Goal: Task Accomplishment & Management: Manage account settings

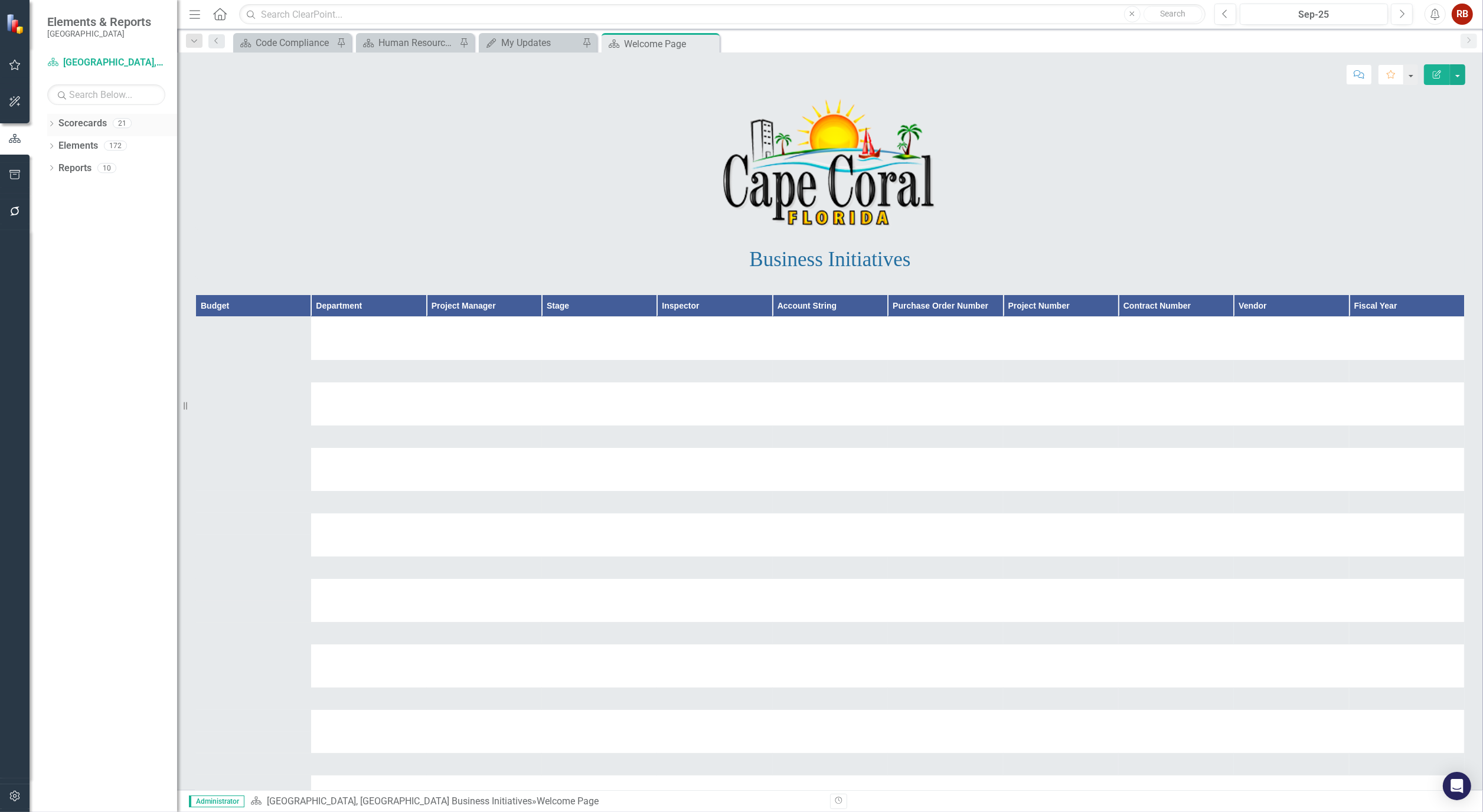
click at [52, 124] on icon "Dropdown" at bounding box center [51, 124] width 8 height 7
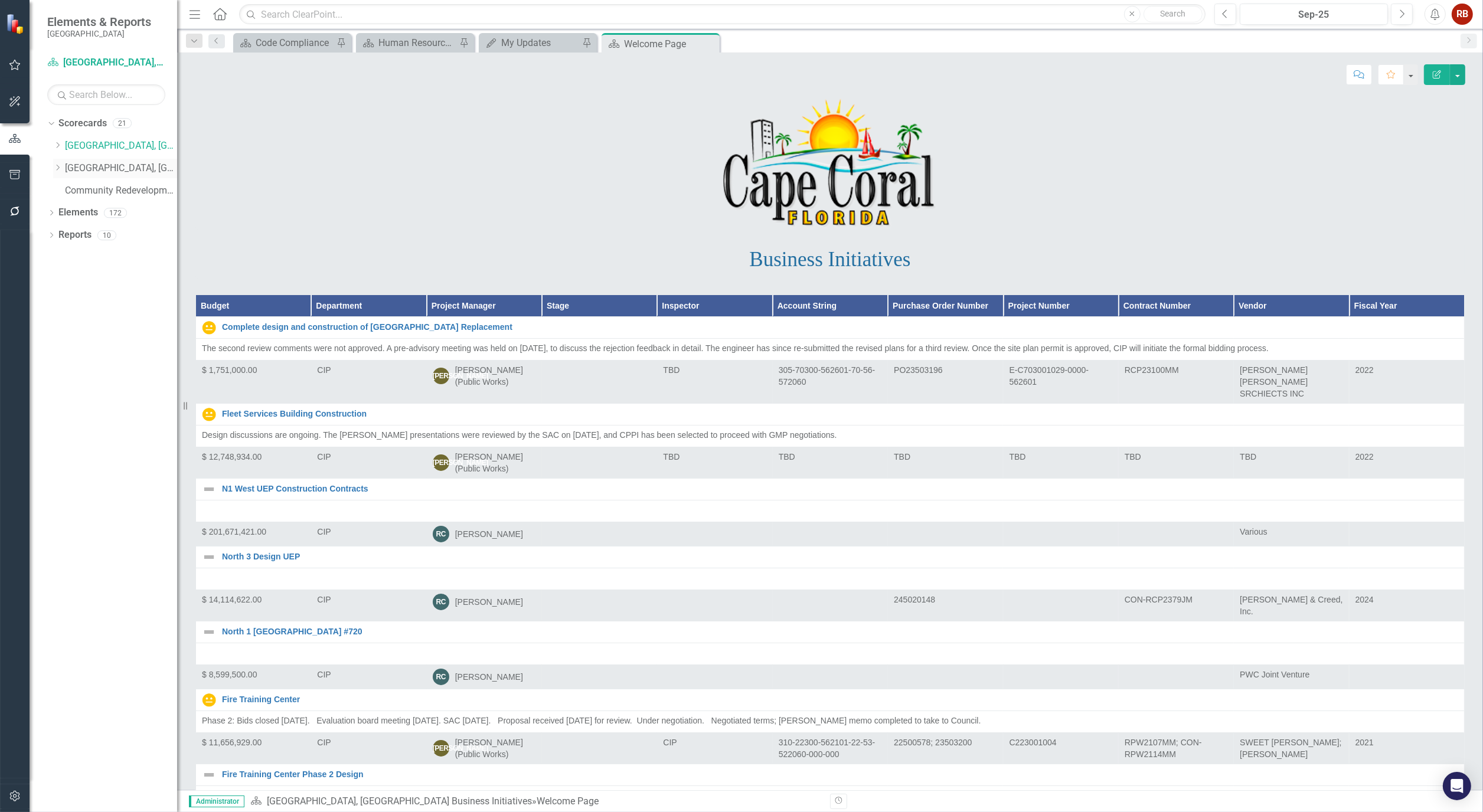
click at [56, 168] on icon "Dropdown" at bounding box center [57, 168] width 9 height 7
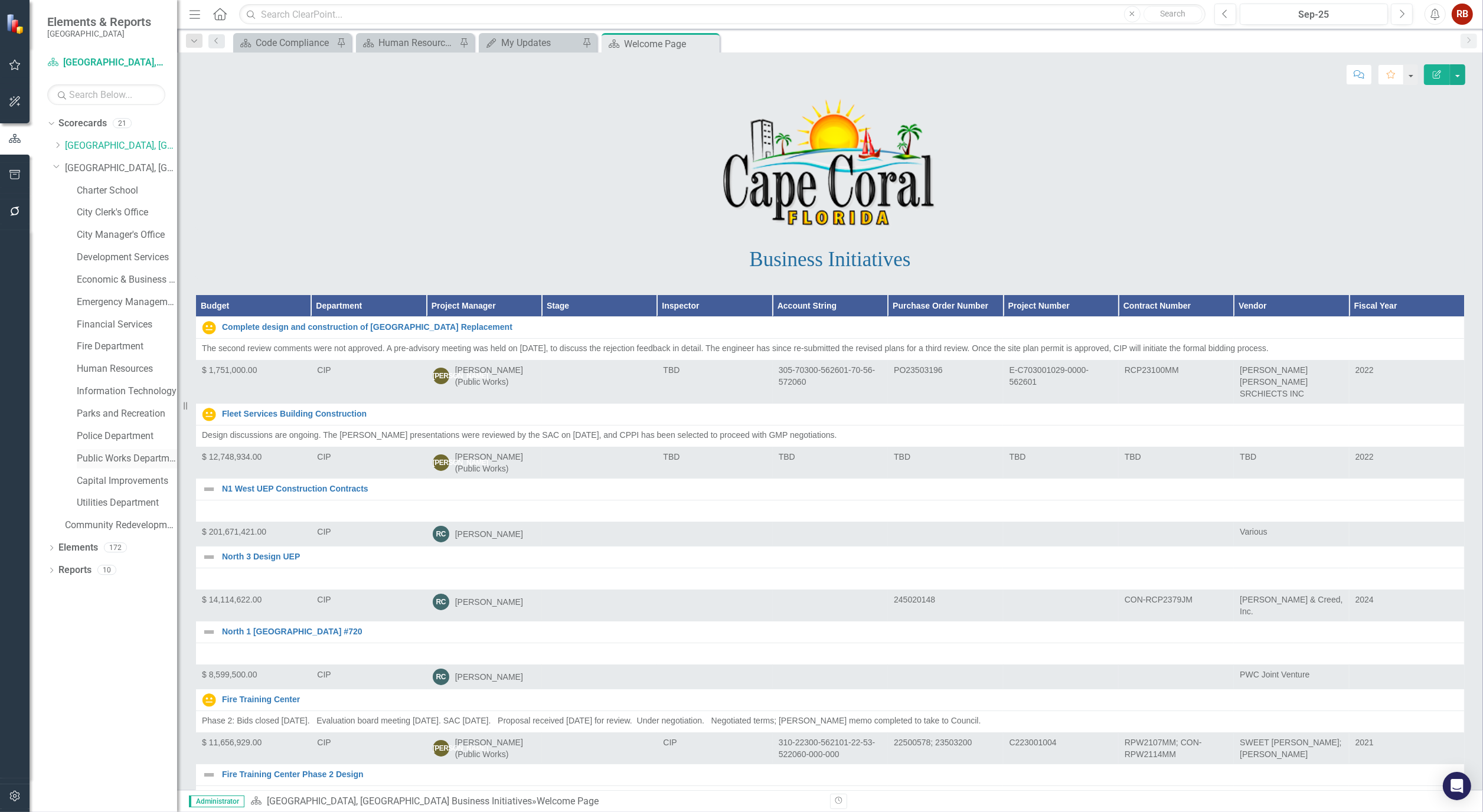
click at [112, 455] on link "Public Works Department" at bounding box center [127, 459] width 100 height 13
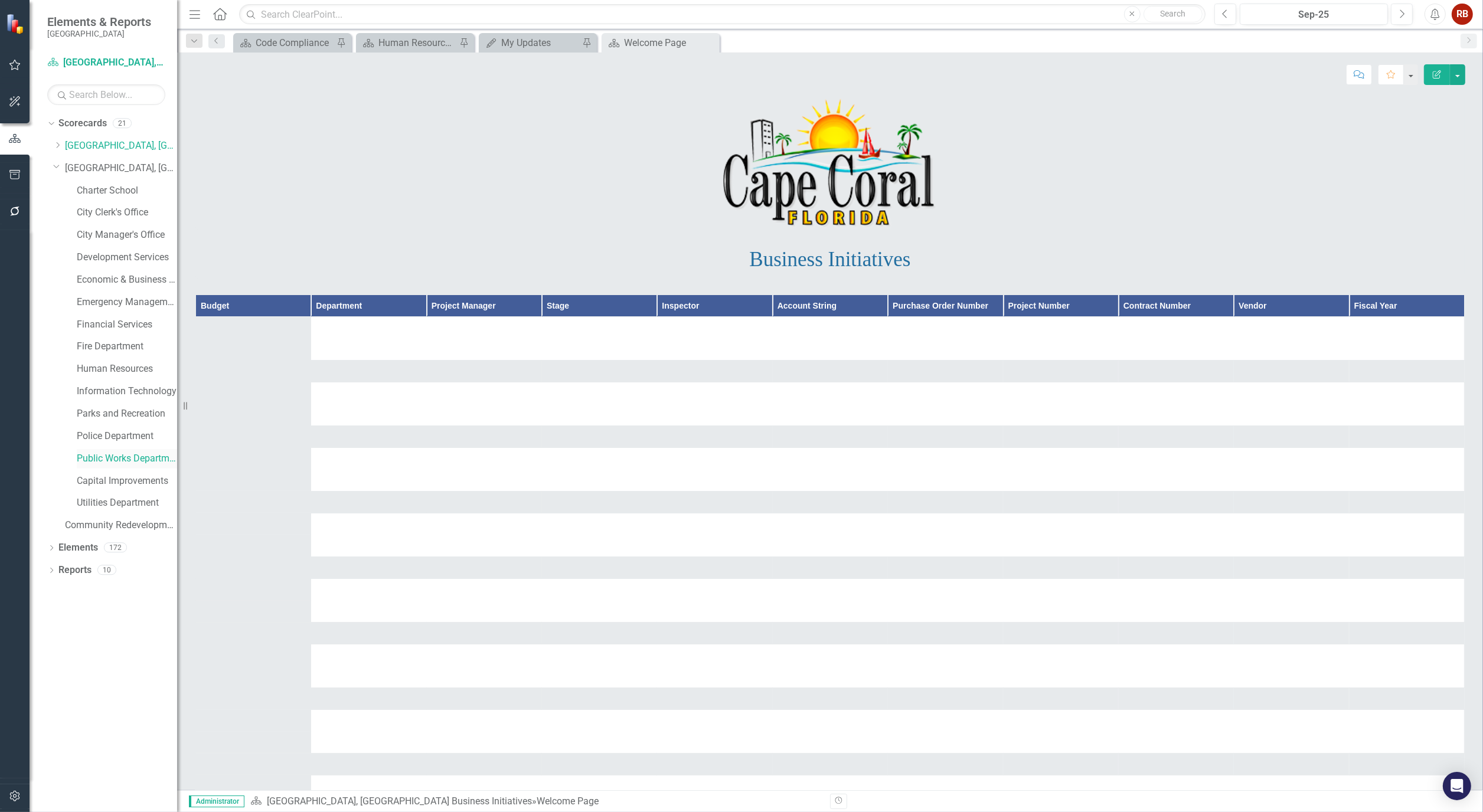
click at [114, 460] on link "Public Works Department" at bounding box center [127, 459] width 100 height 13
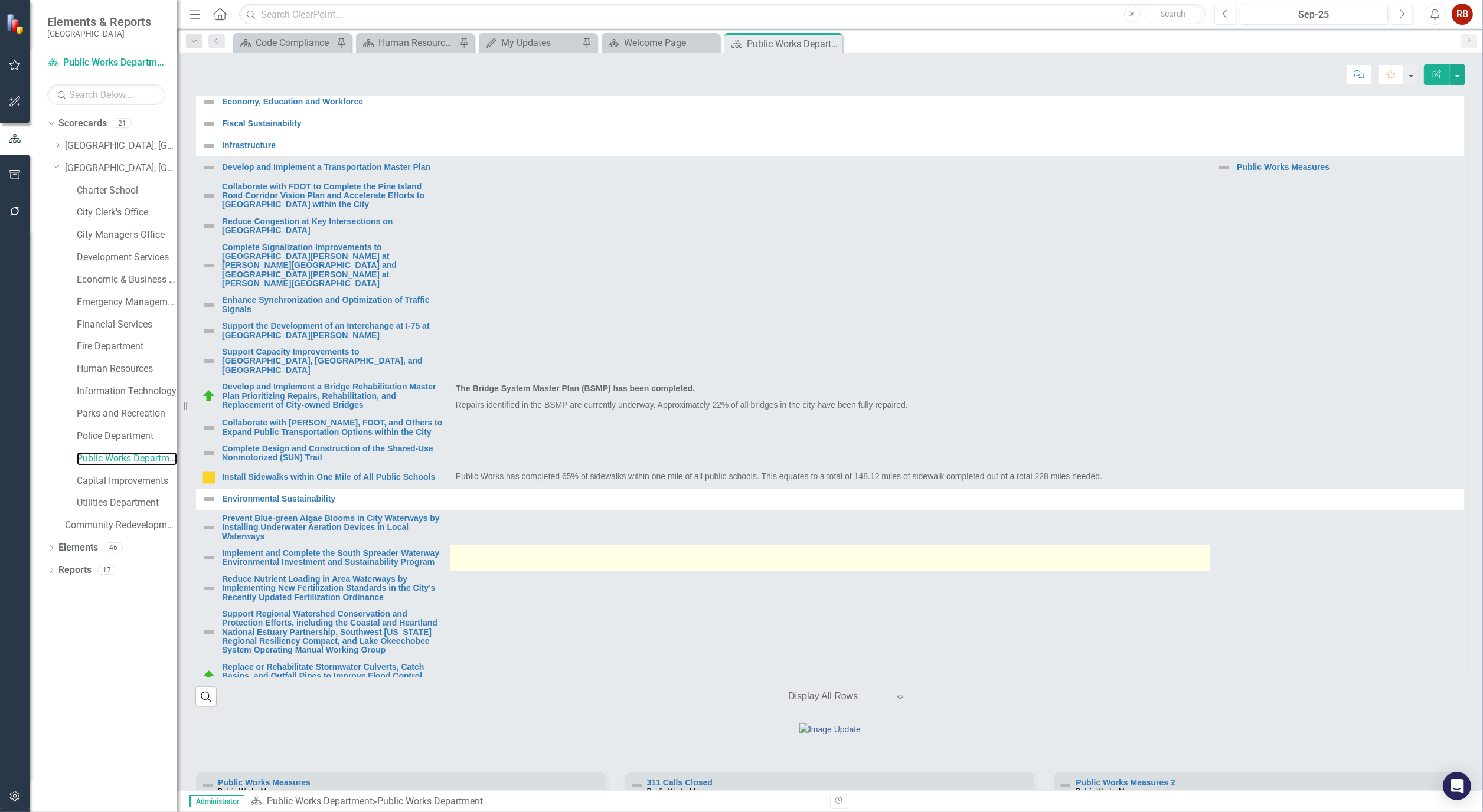
scroll to position [262, 0]
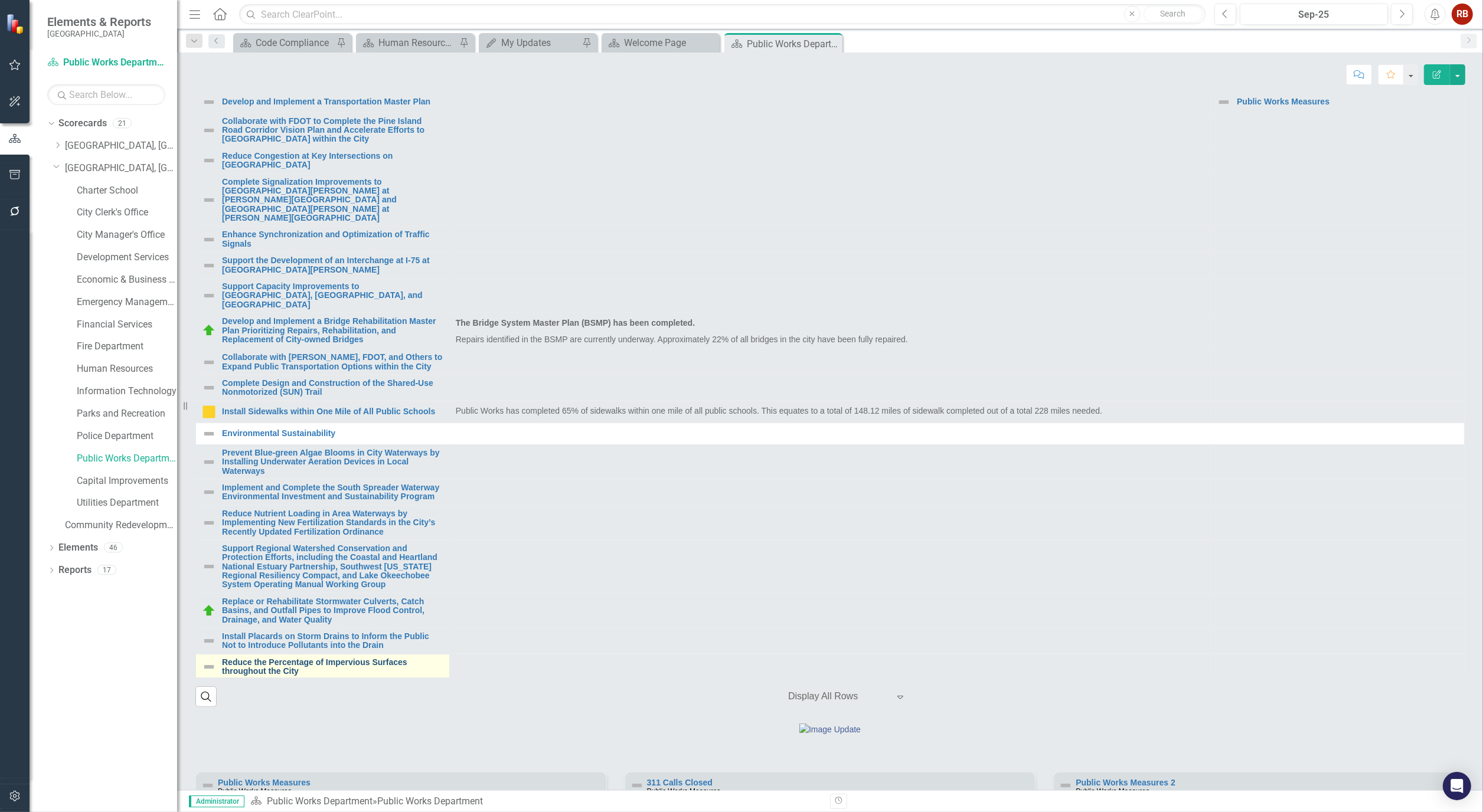
click at [282, 676] on link "Reduce the Percentage of Impervious Surfaces throughout the City" at bounding box center [333, 667] width 222 height 18
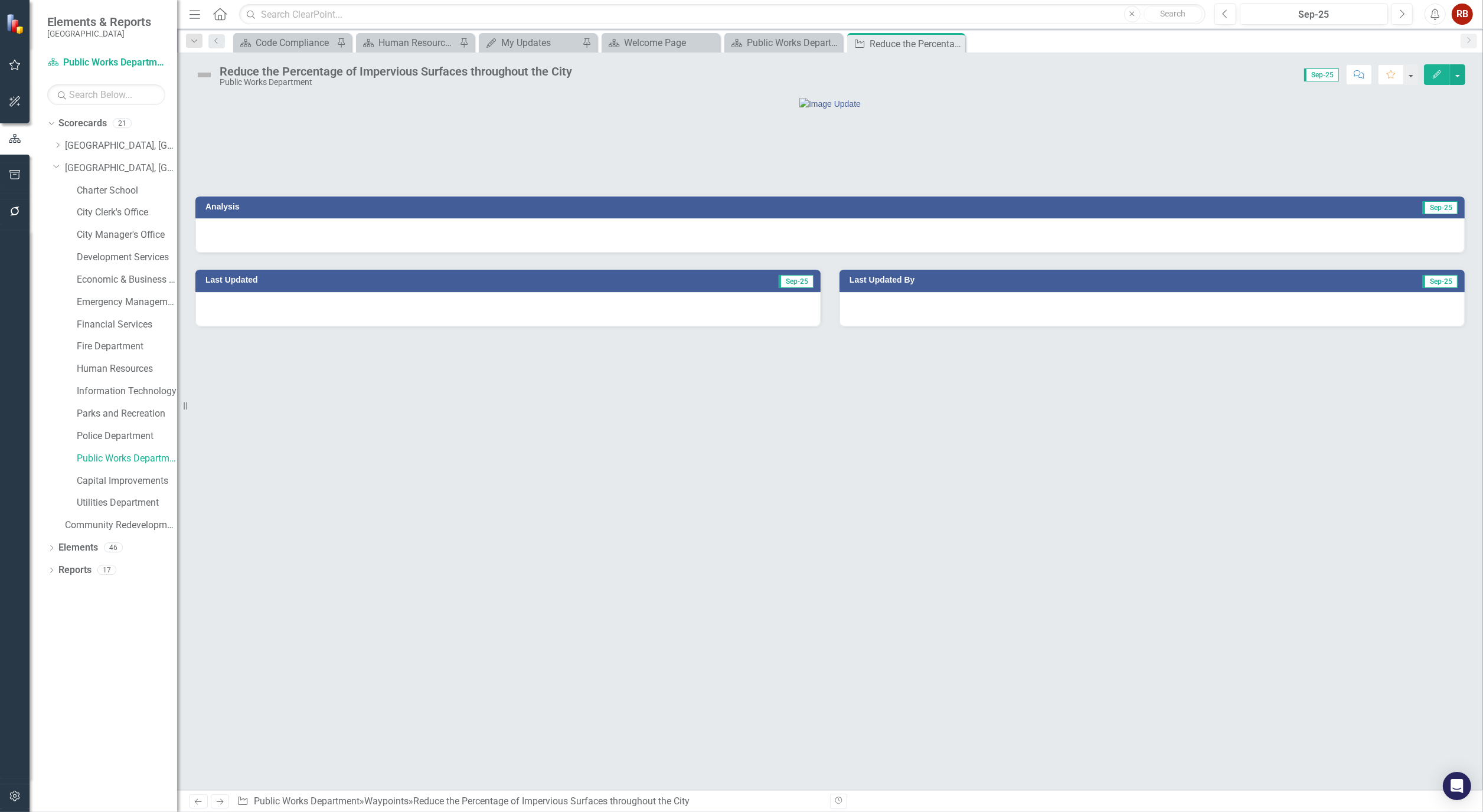
click at [1432, 70] on icon "Edit" at bounding box center [1437, 74] width 11 height 8
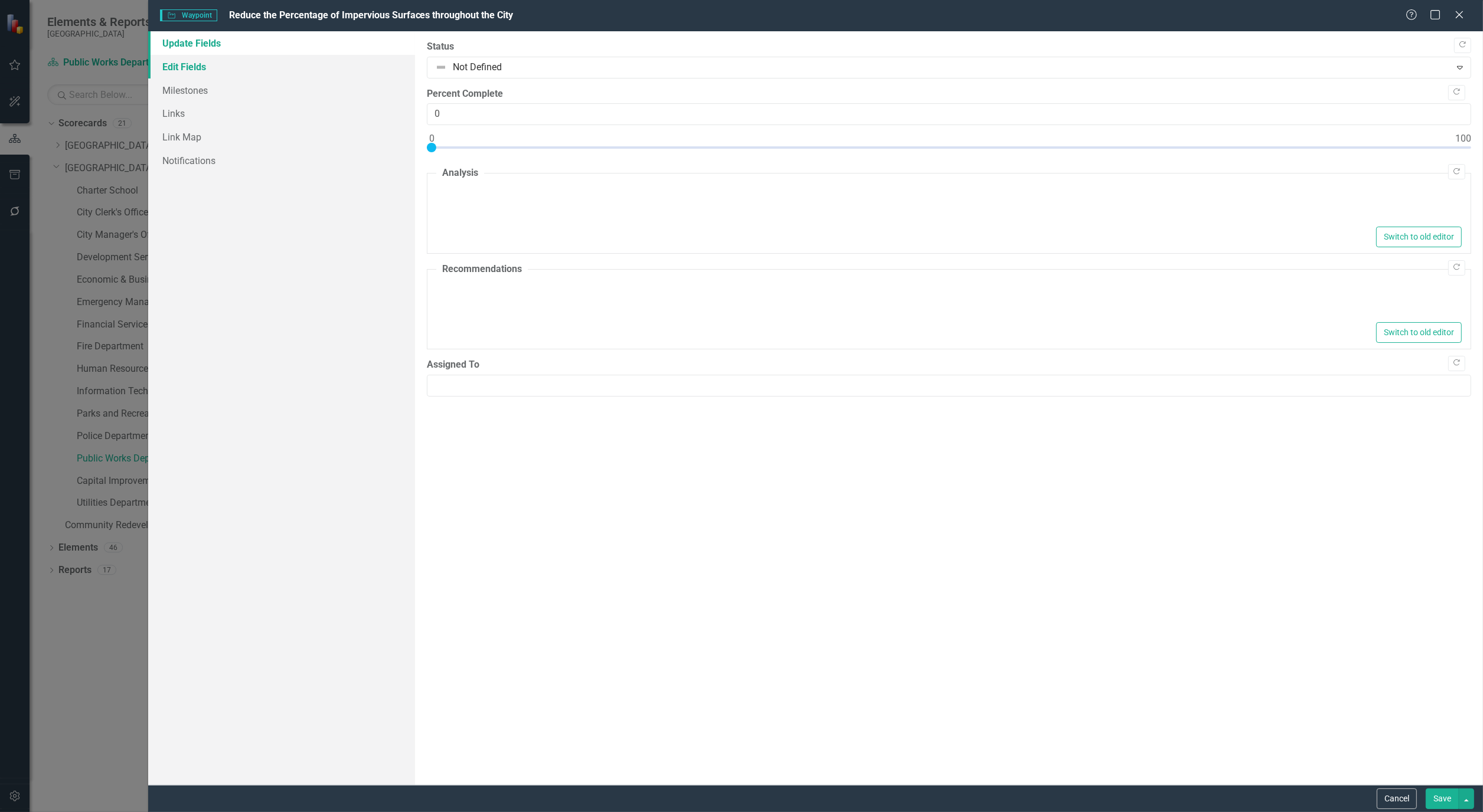
click at [184, 60] on link "Edit Fields" at bounding box center [281, 66] width 267 height 24
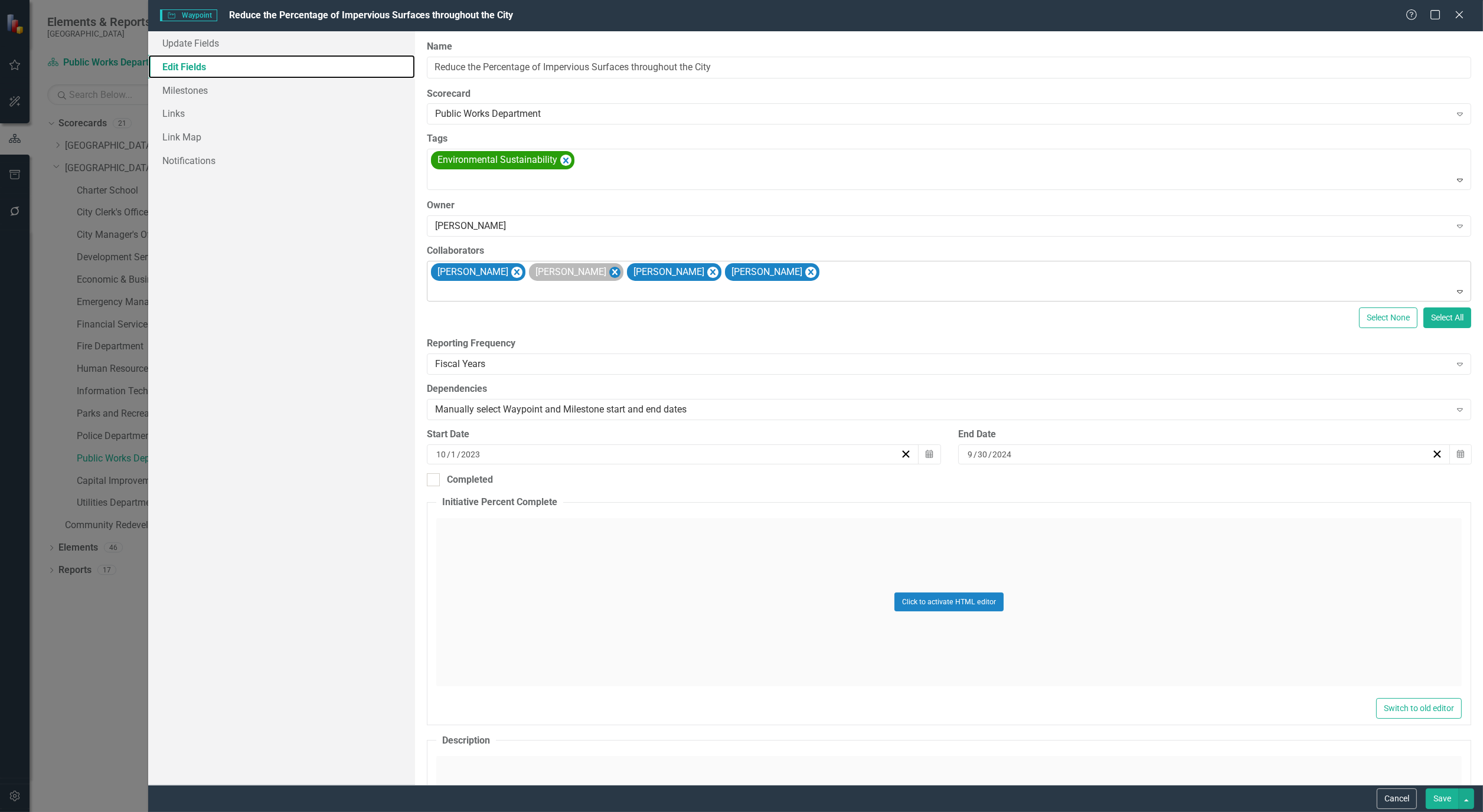
click at [610, 270] on icon "Remove Alicia Pearce Smith" at bounding box center [615, 272] width 11 height 14
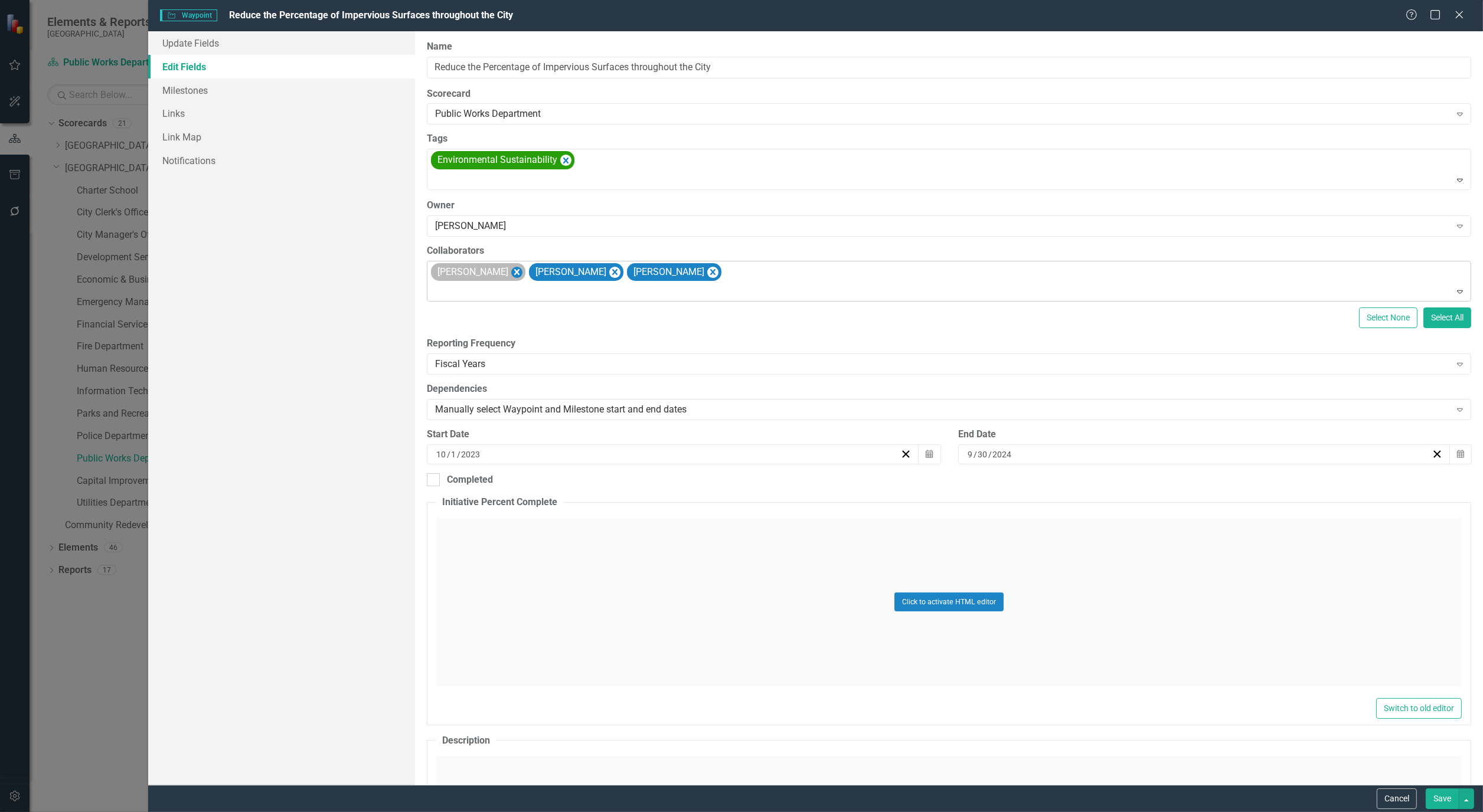
click at [512, 274] on icon "Remove Hugo Delgado" at bounding box center [517, 272] width 11 height 14
click at [520, 267] on div "[PERSON_NAME]" at bounding box center [478, 272] width 94 height 18
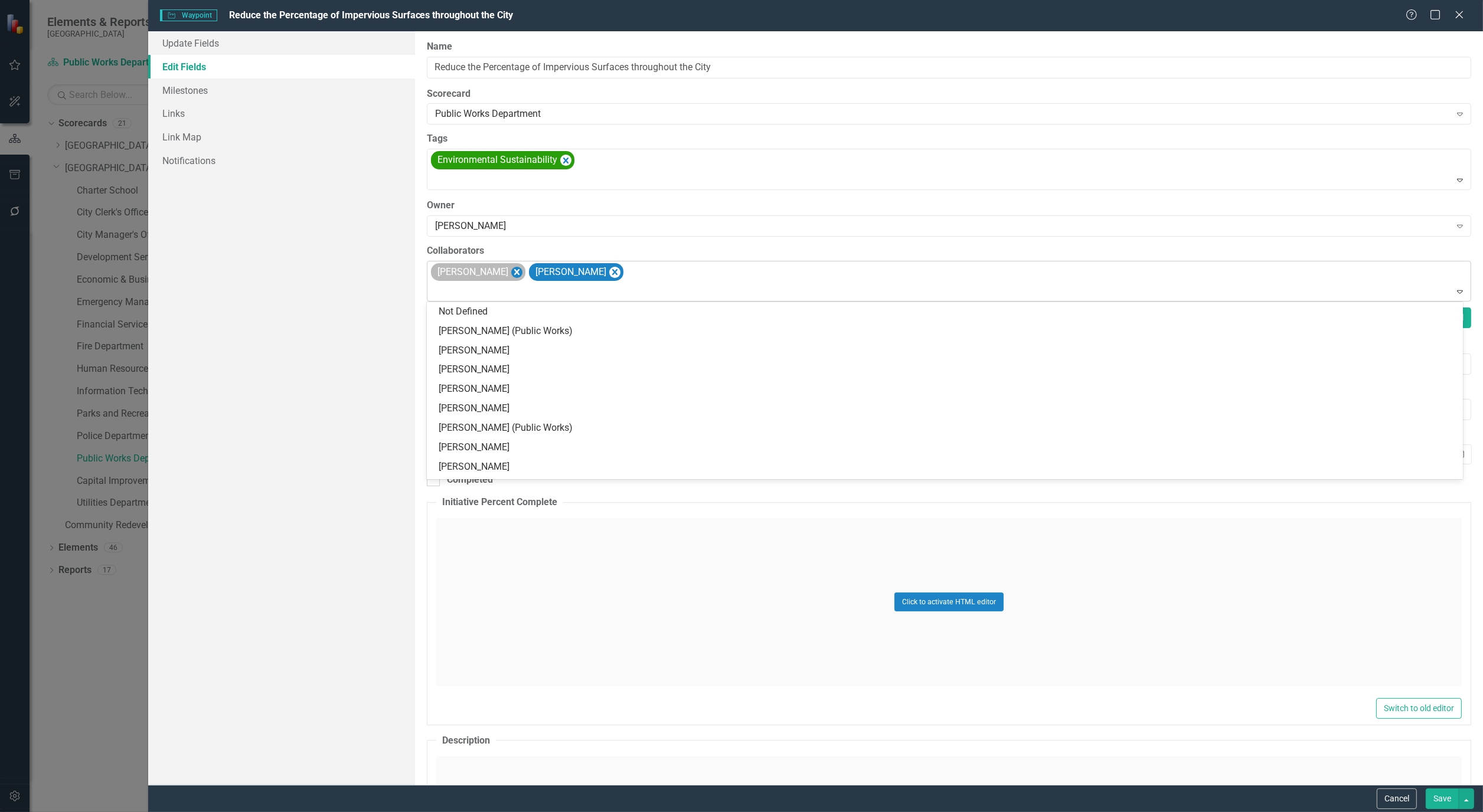
click at [523, 269] on icon "Remove Bryan Vandewalker" at bounding box center [517, 272] width 11 height 14
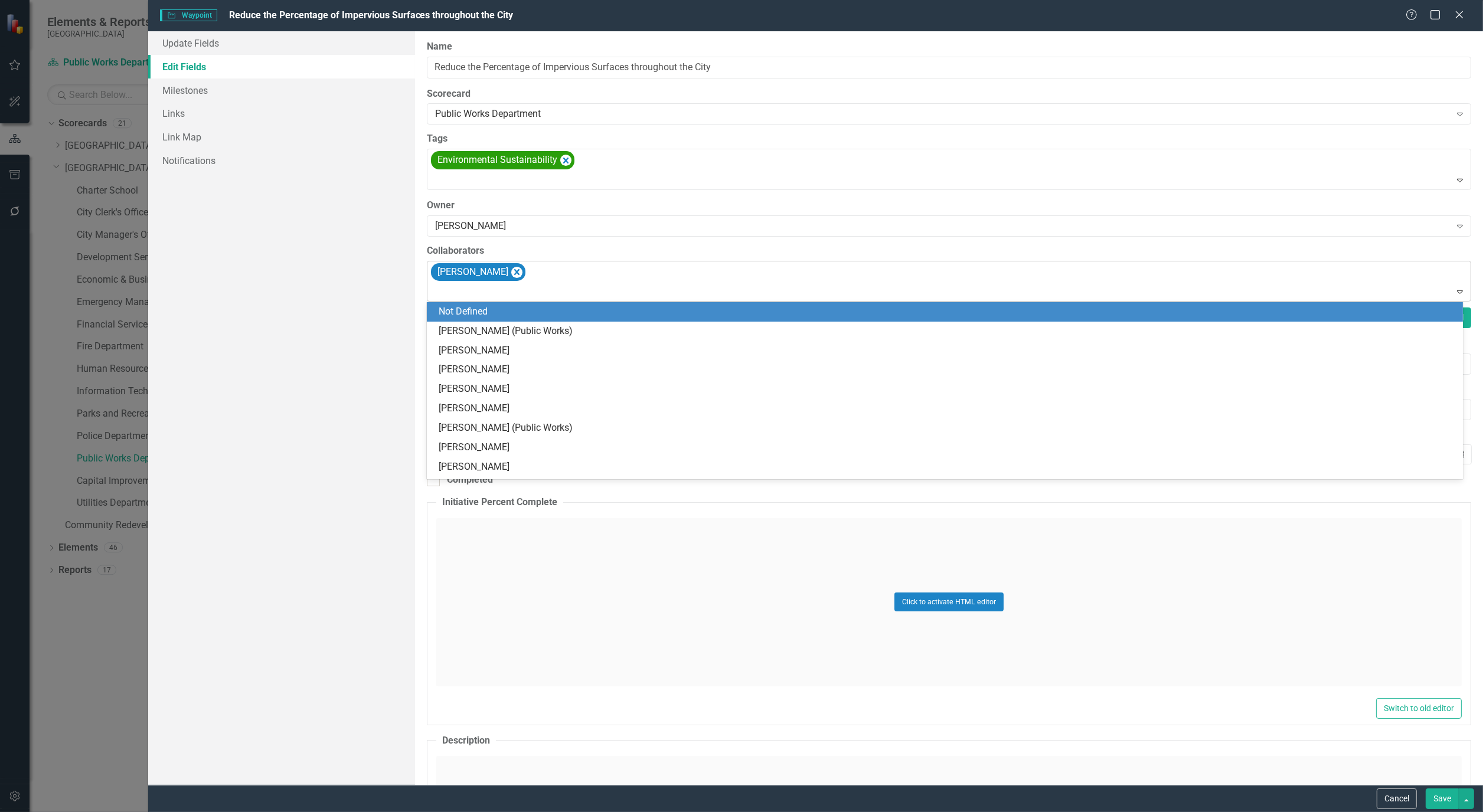
click at [539, 269] on div "[PERSON_NAME]" at bounding box center [950, 281] width 1041 height 40
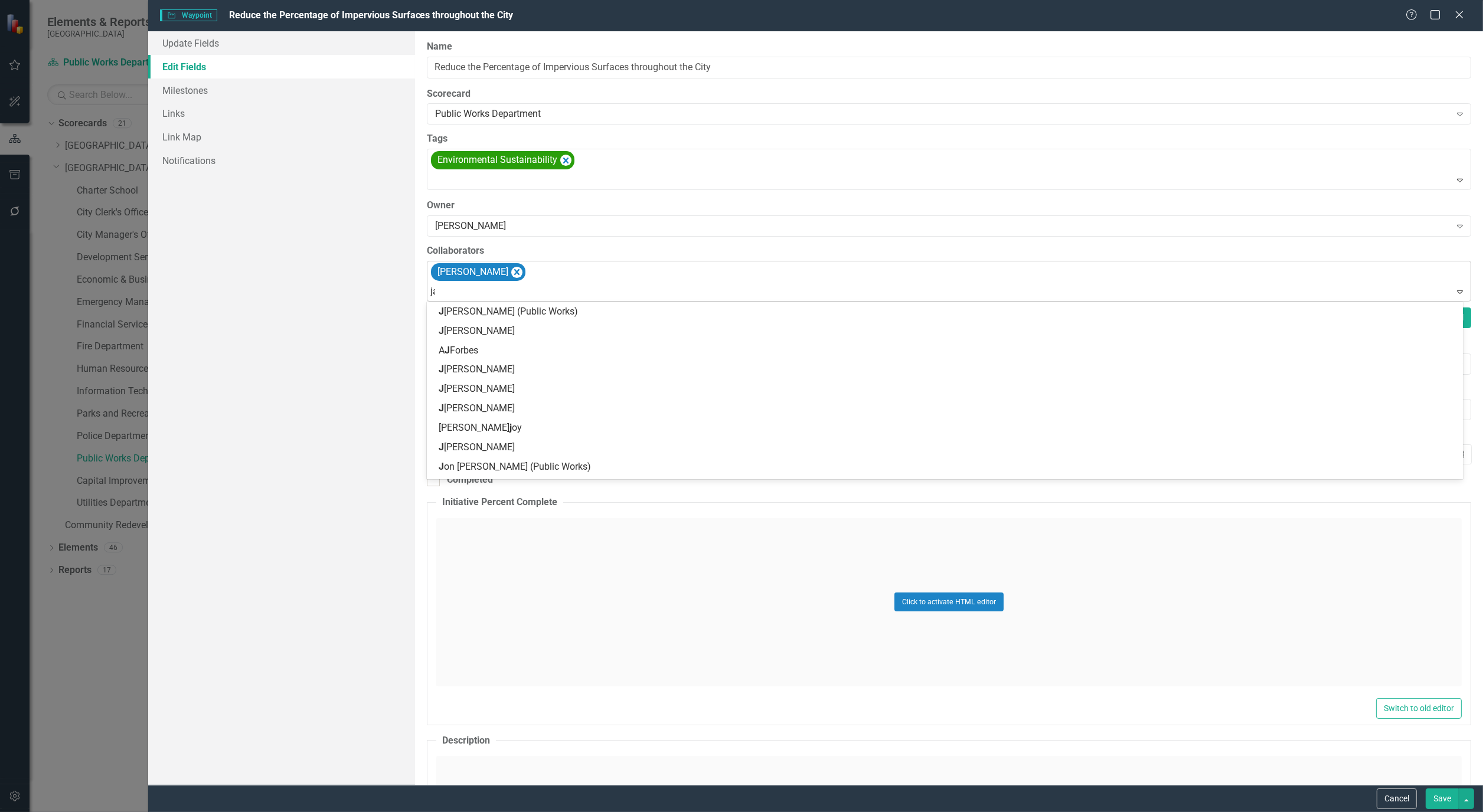
type input "jam"
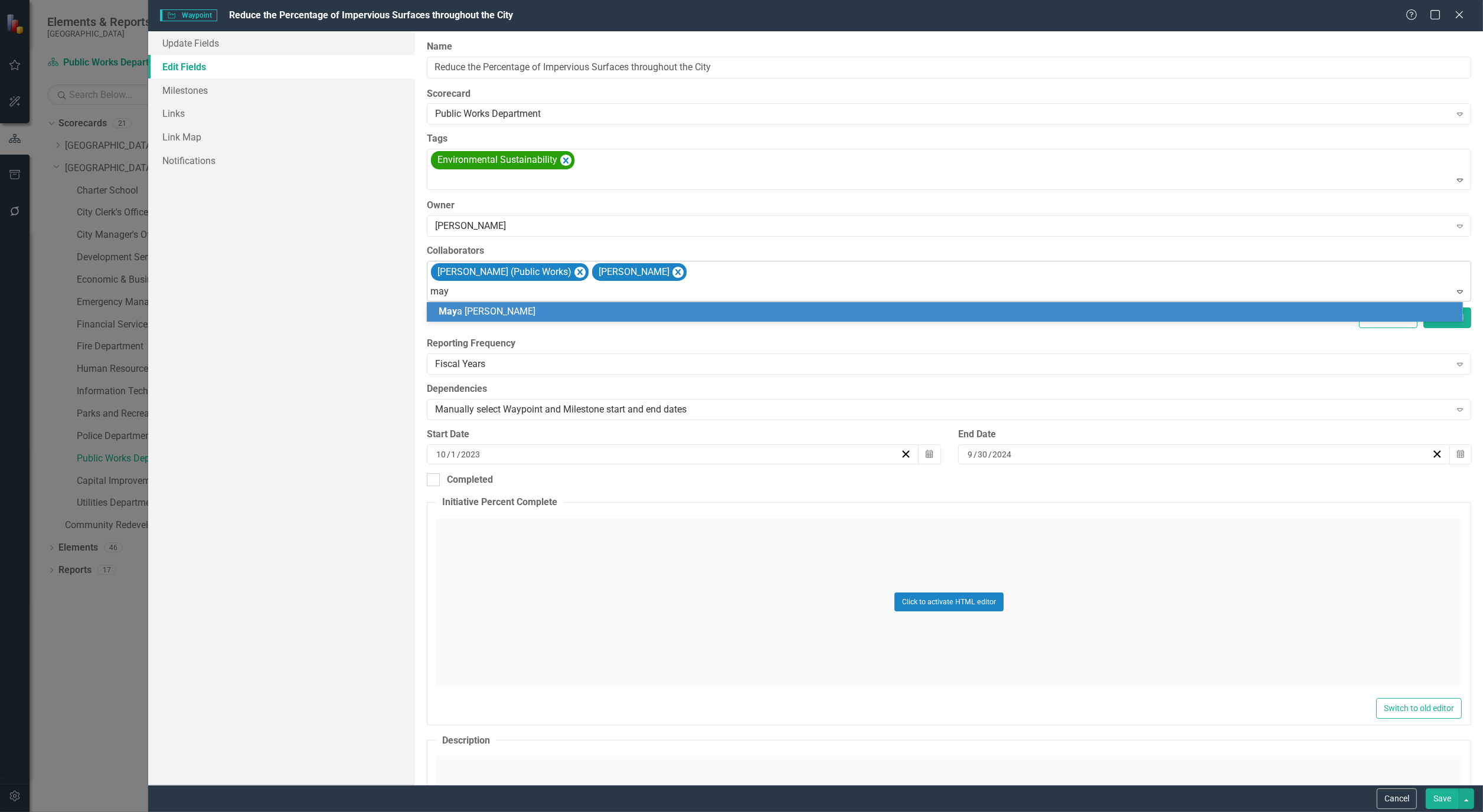
type input "maya"
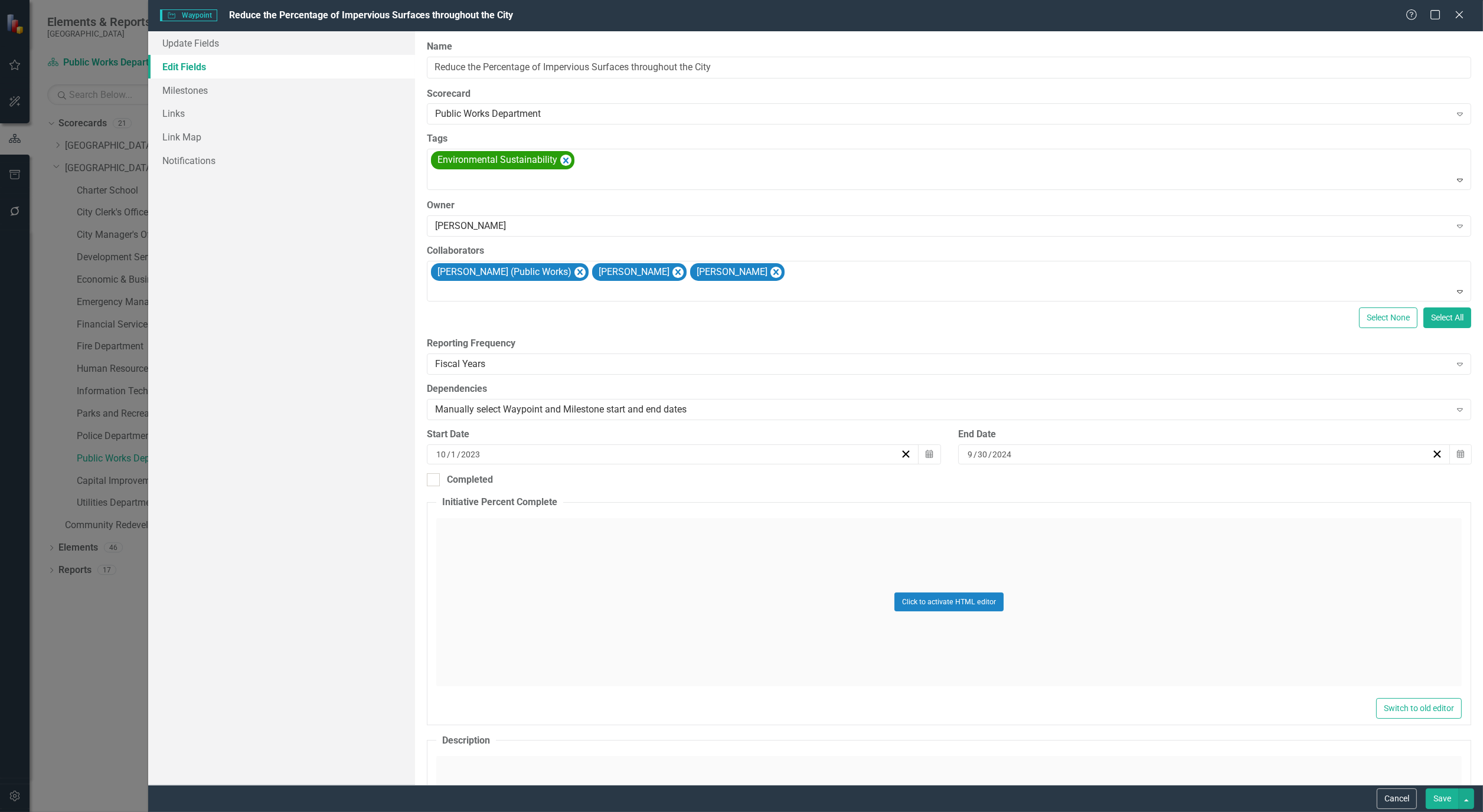
click at [1451, 798] on button "Save" at bounding box center [1443, 799] width 33 height 21
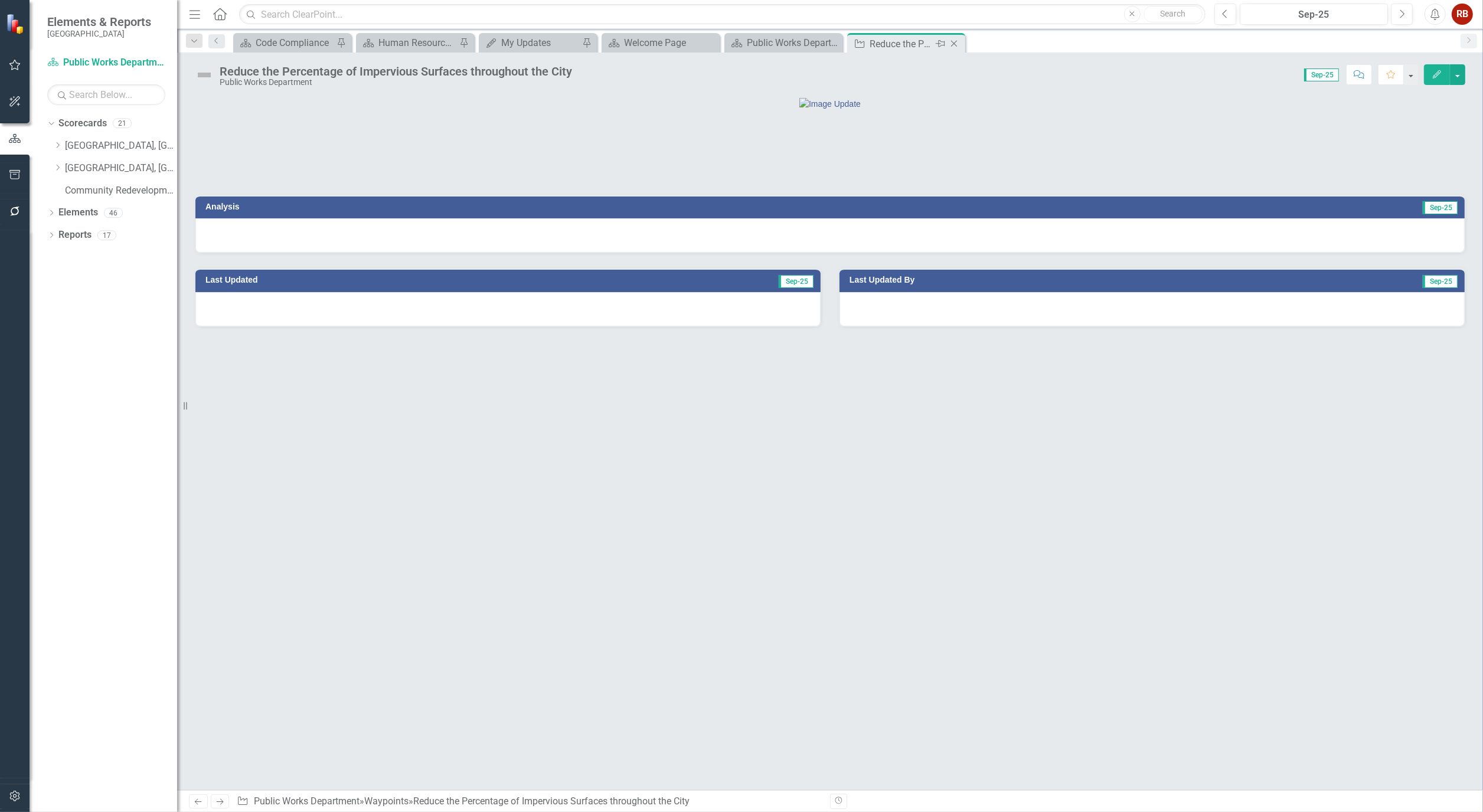
click at [952, 42] on icon "Close" at bounding box center [954, 44] width 12 height 10
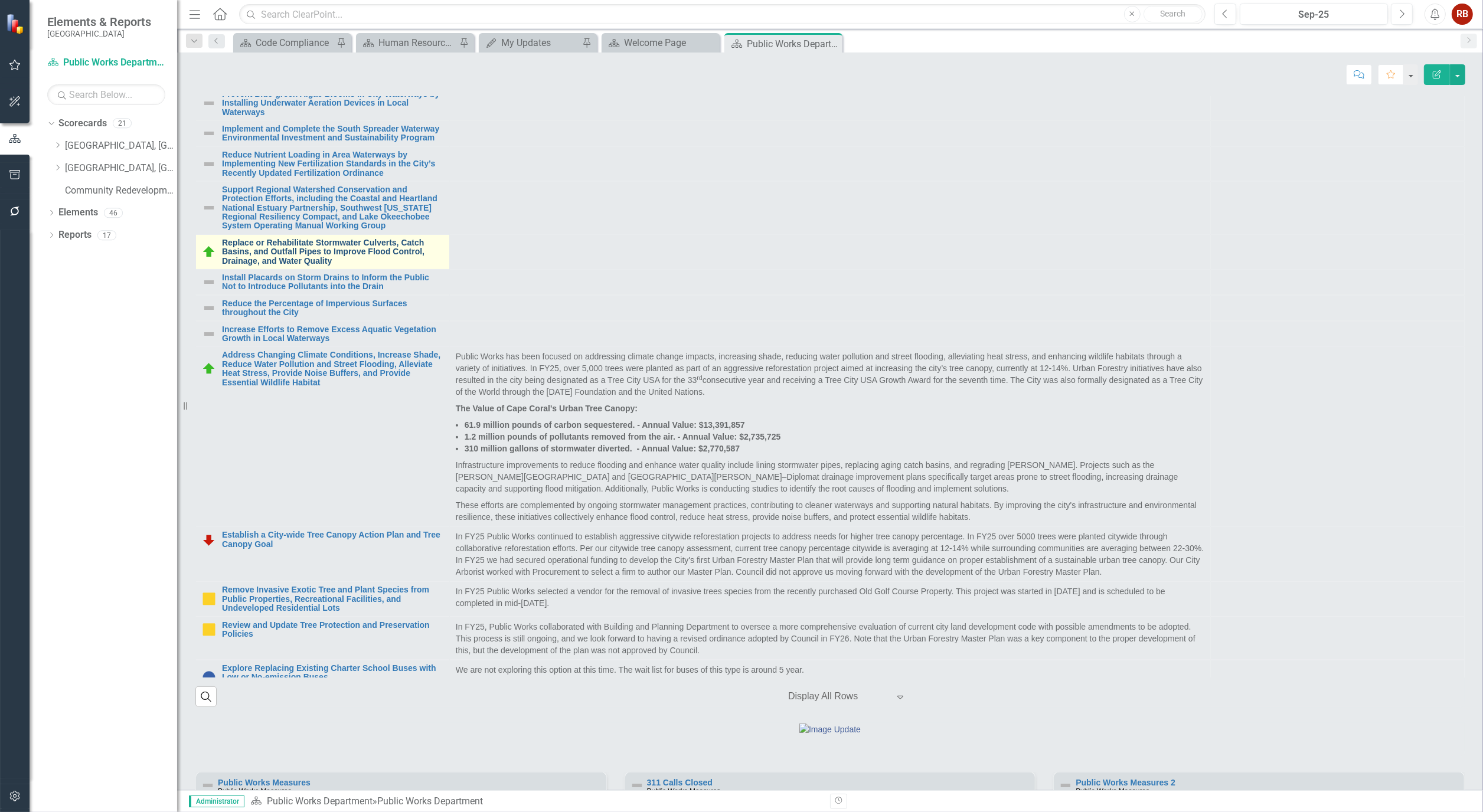
scroll to position [656, 0]
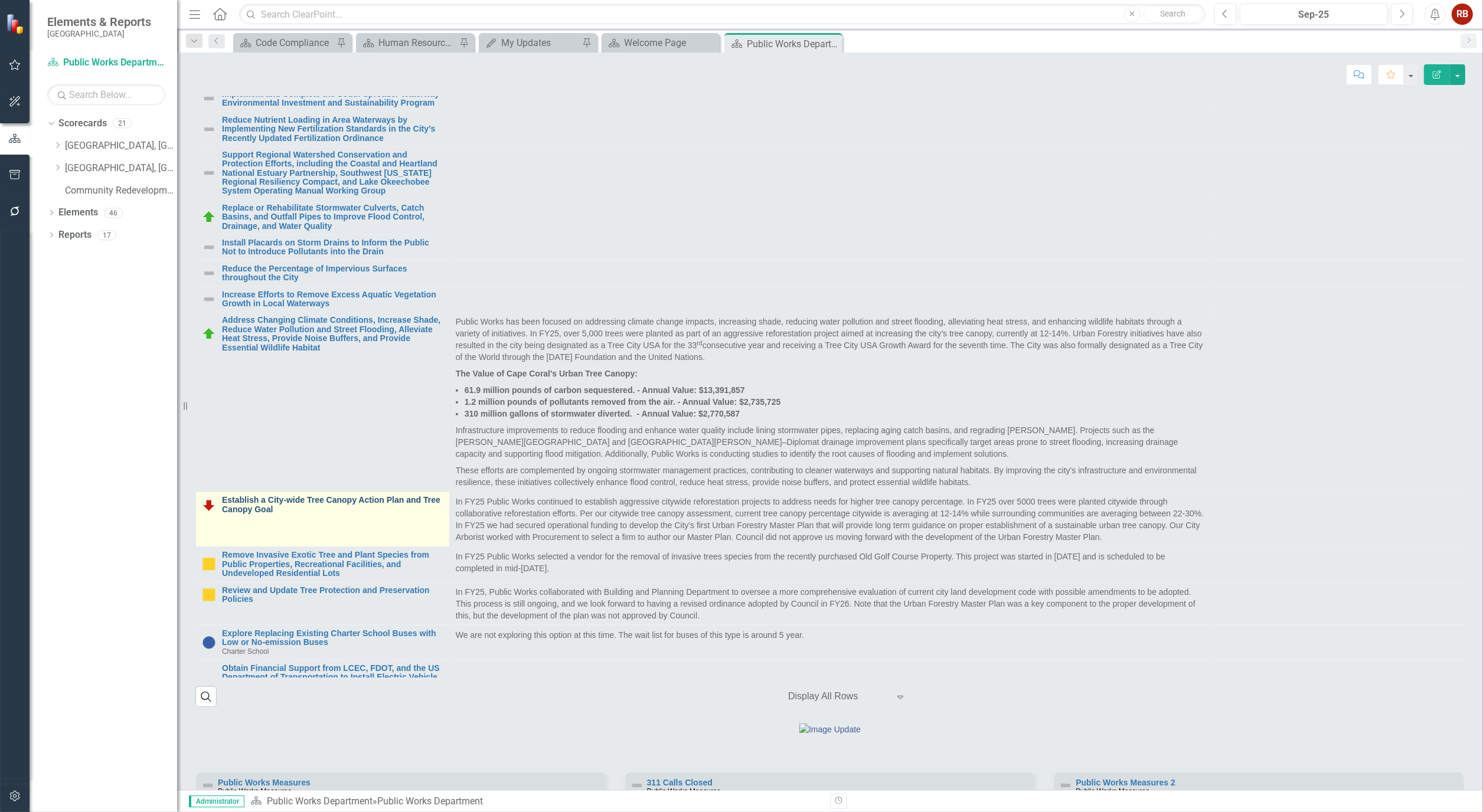
click at [324, 514] on link "Establish a City-wide Tree Canopy Action Plan and Tree Canopy Goal" at bounding box center [333, 505] width 222 height 18
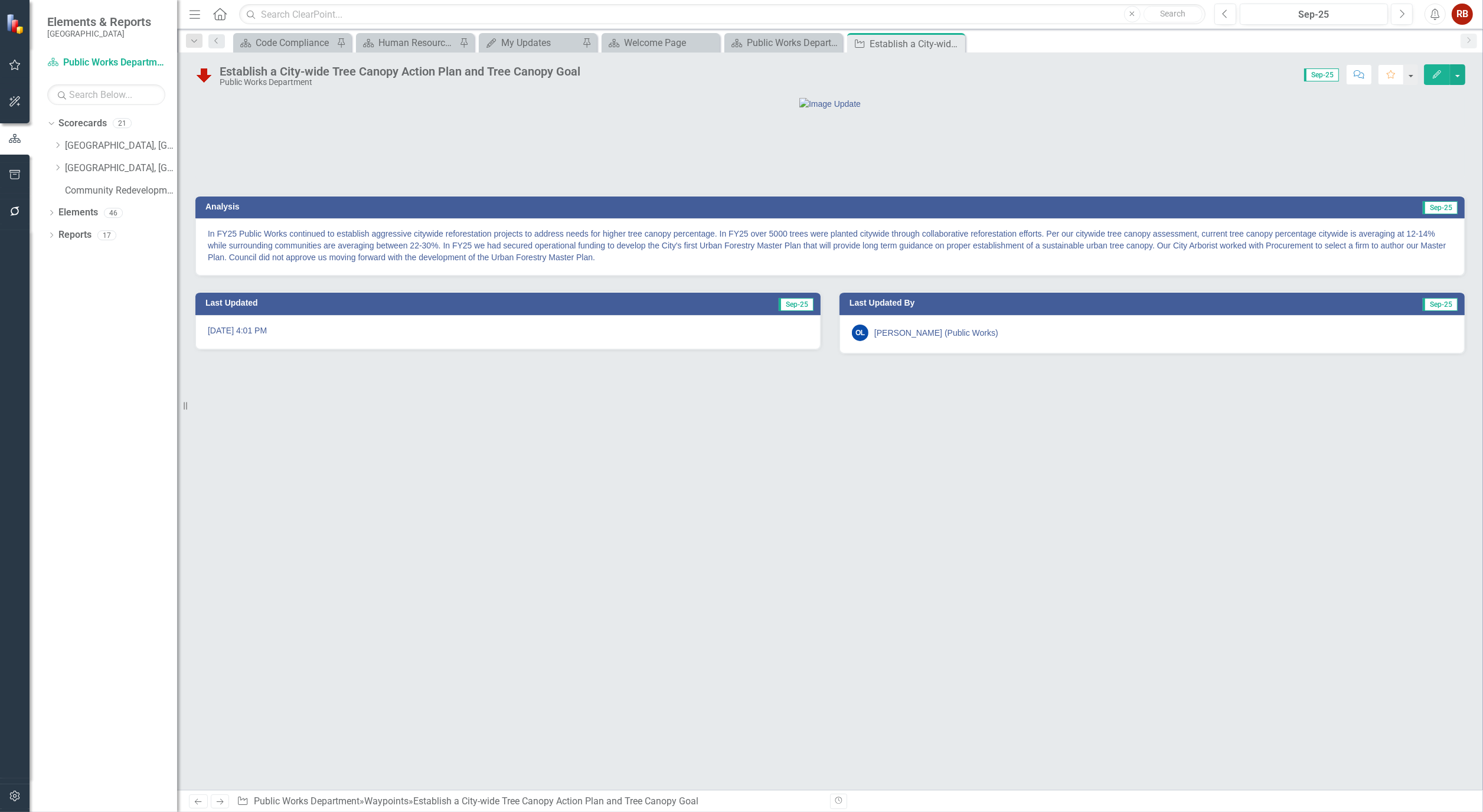
click at [1437, 73] on icon "button" at bounding box center [1437, 74] width 8 height 8
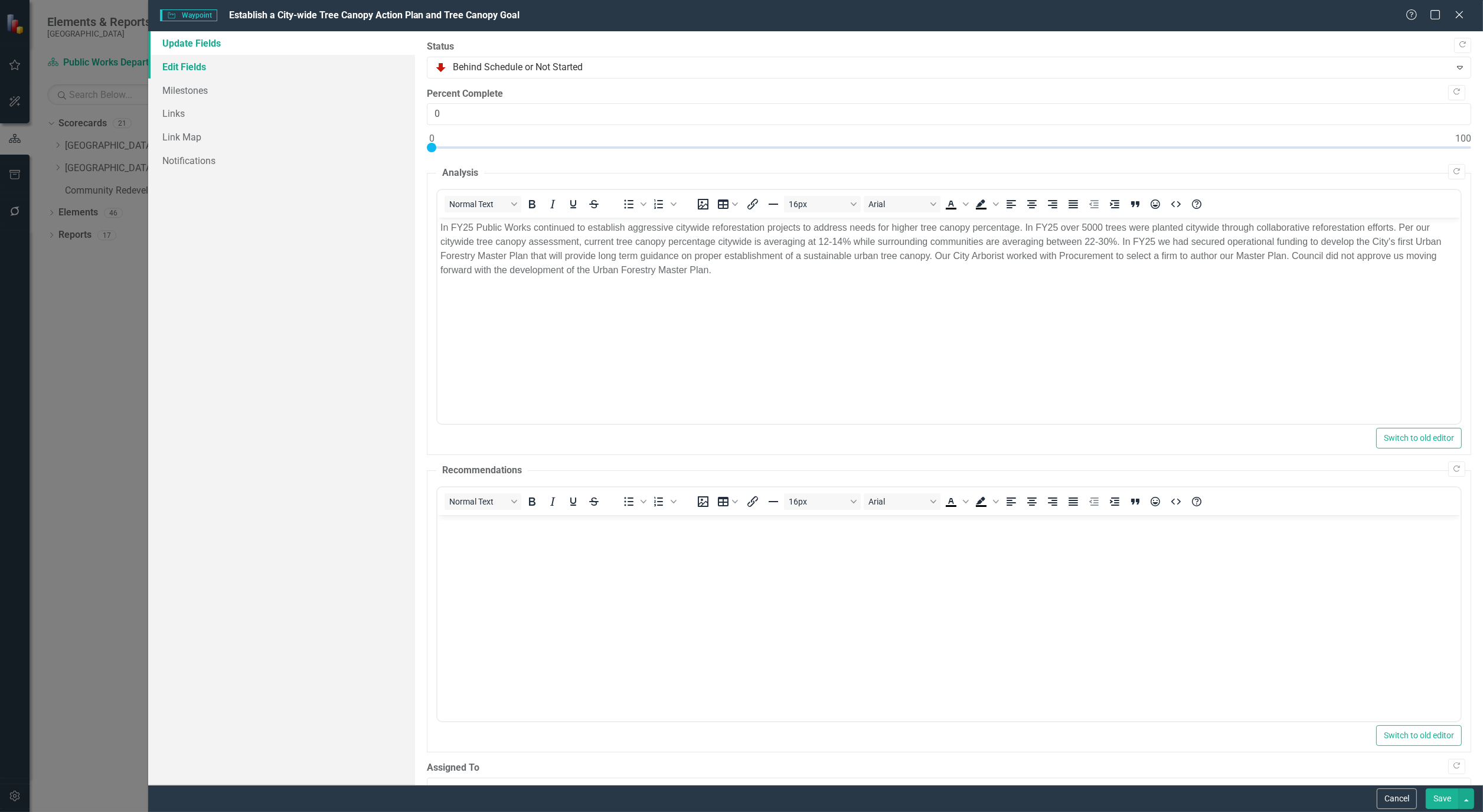
click at [176, 60] on link "Edit Fields" at bounding box center [281, 66] width 267 height 24
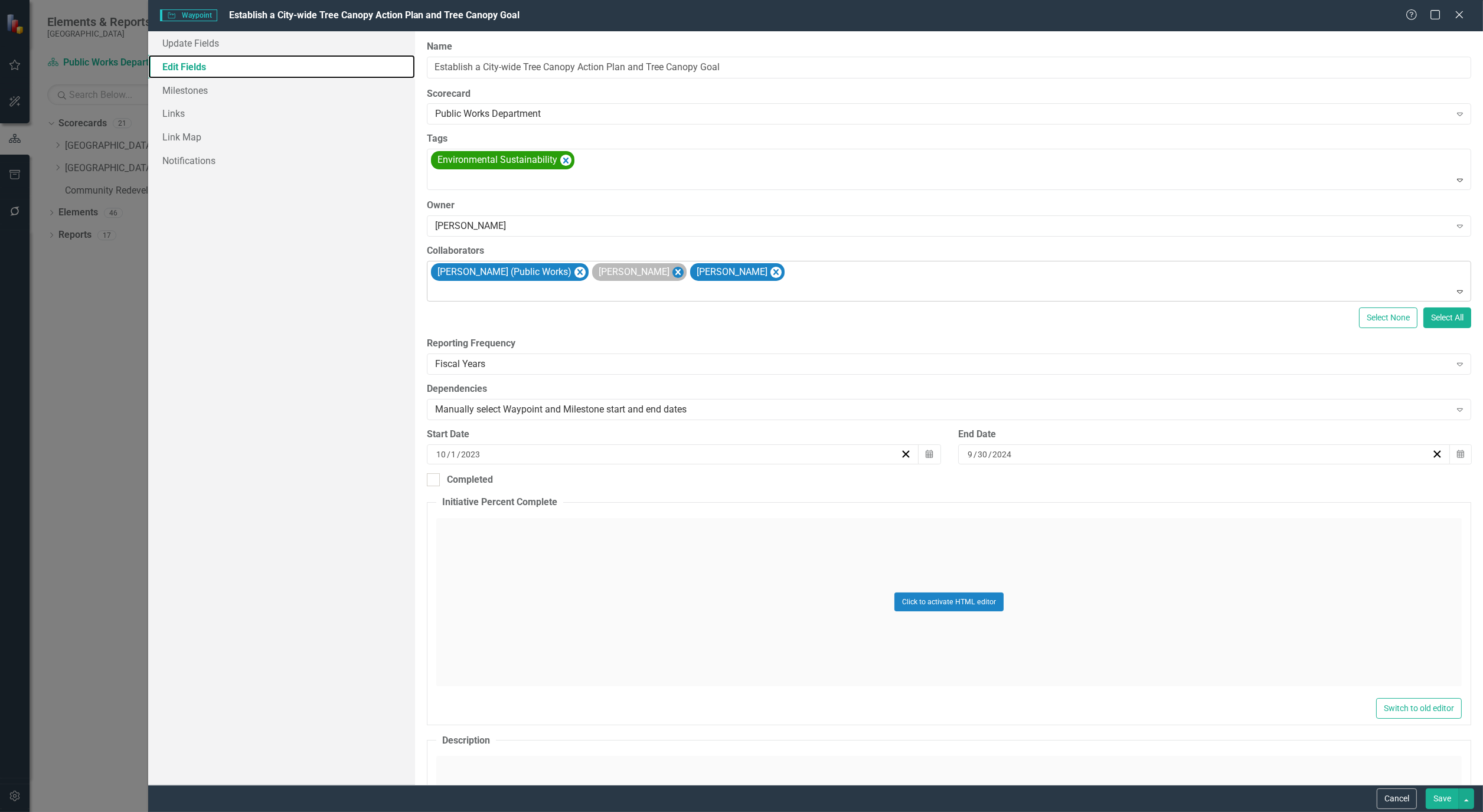
click at [675, 270] on icon "Remove Alicia Pearce Smith" at bounding box center [678, 272] width 5 height 6
click at [692, 272] on div "Omar Leon (Public Works) Matt Williams" at bounding box center [950, 281] width 1041 height 40
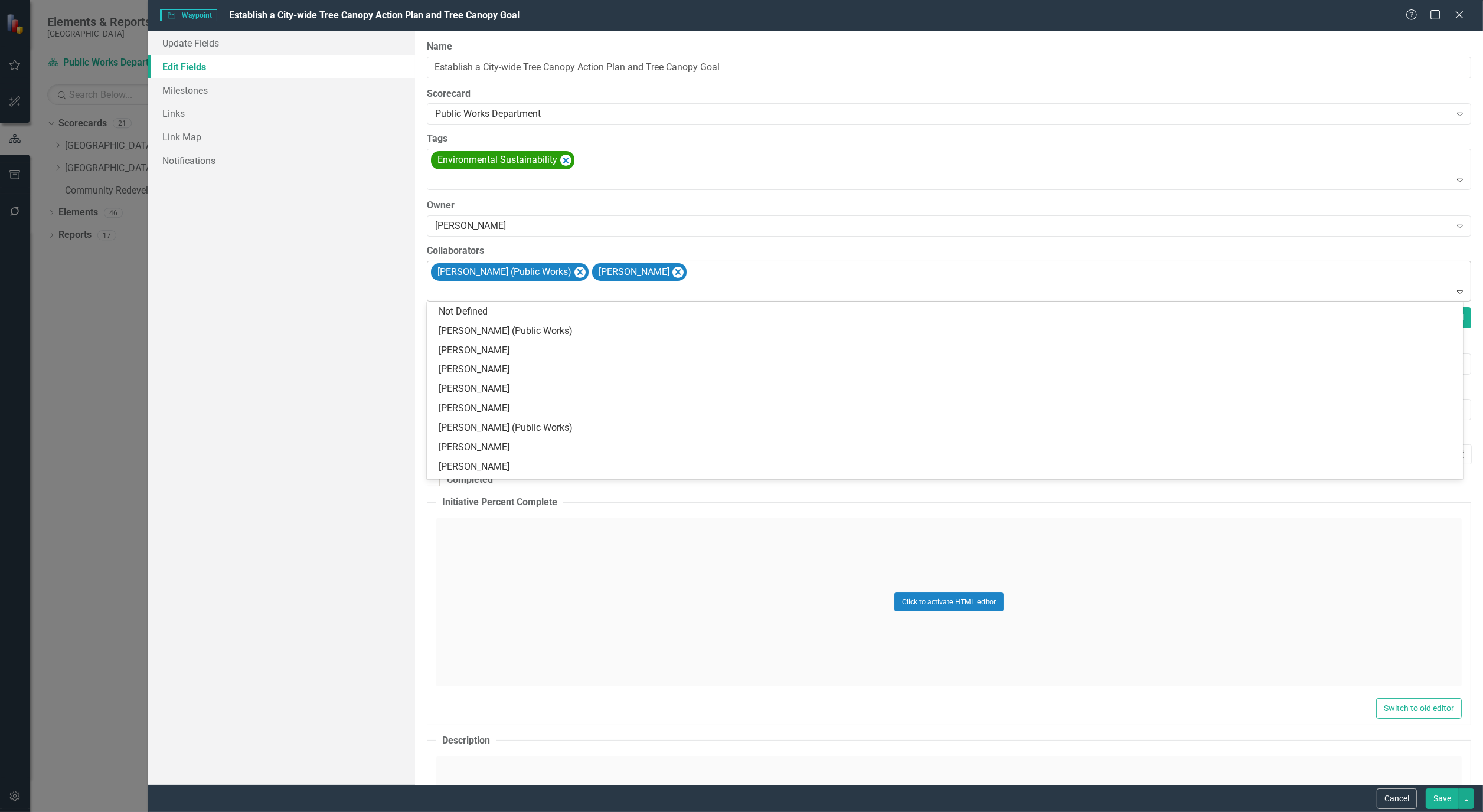
type input "j"
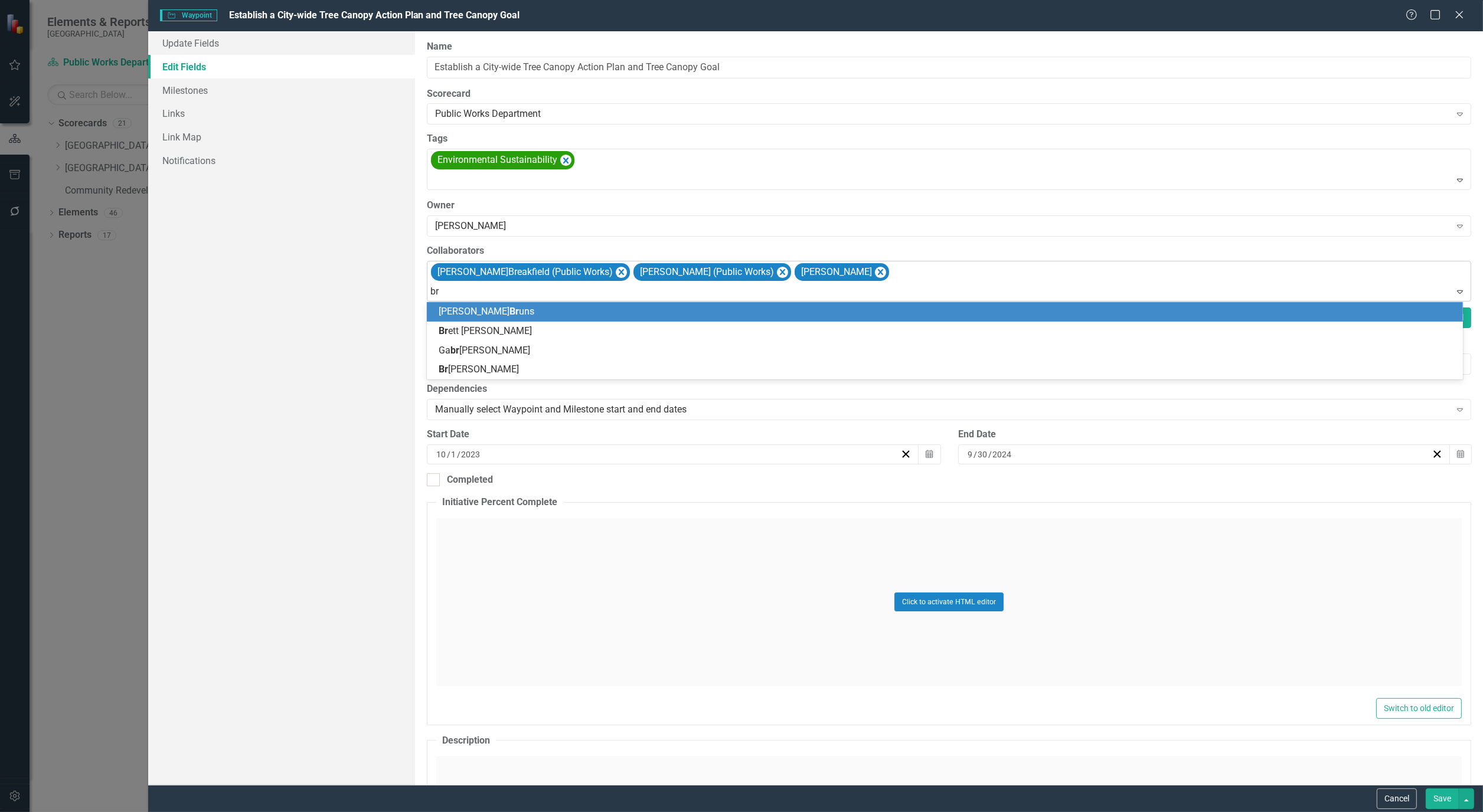
type input "bry"
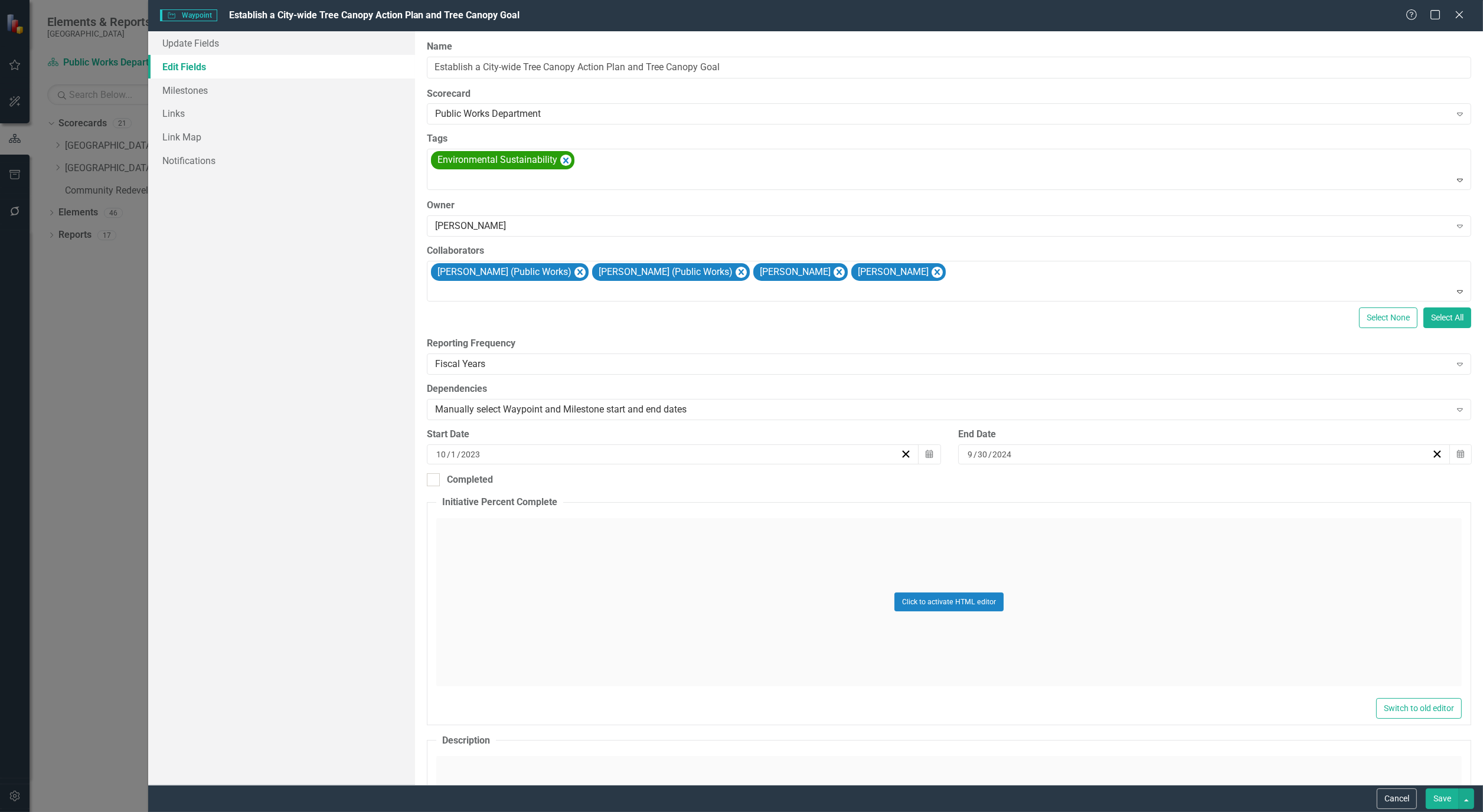
click at [1432, 795] on button "Save" at bounding box center [1443, 799] width 33 height 21
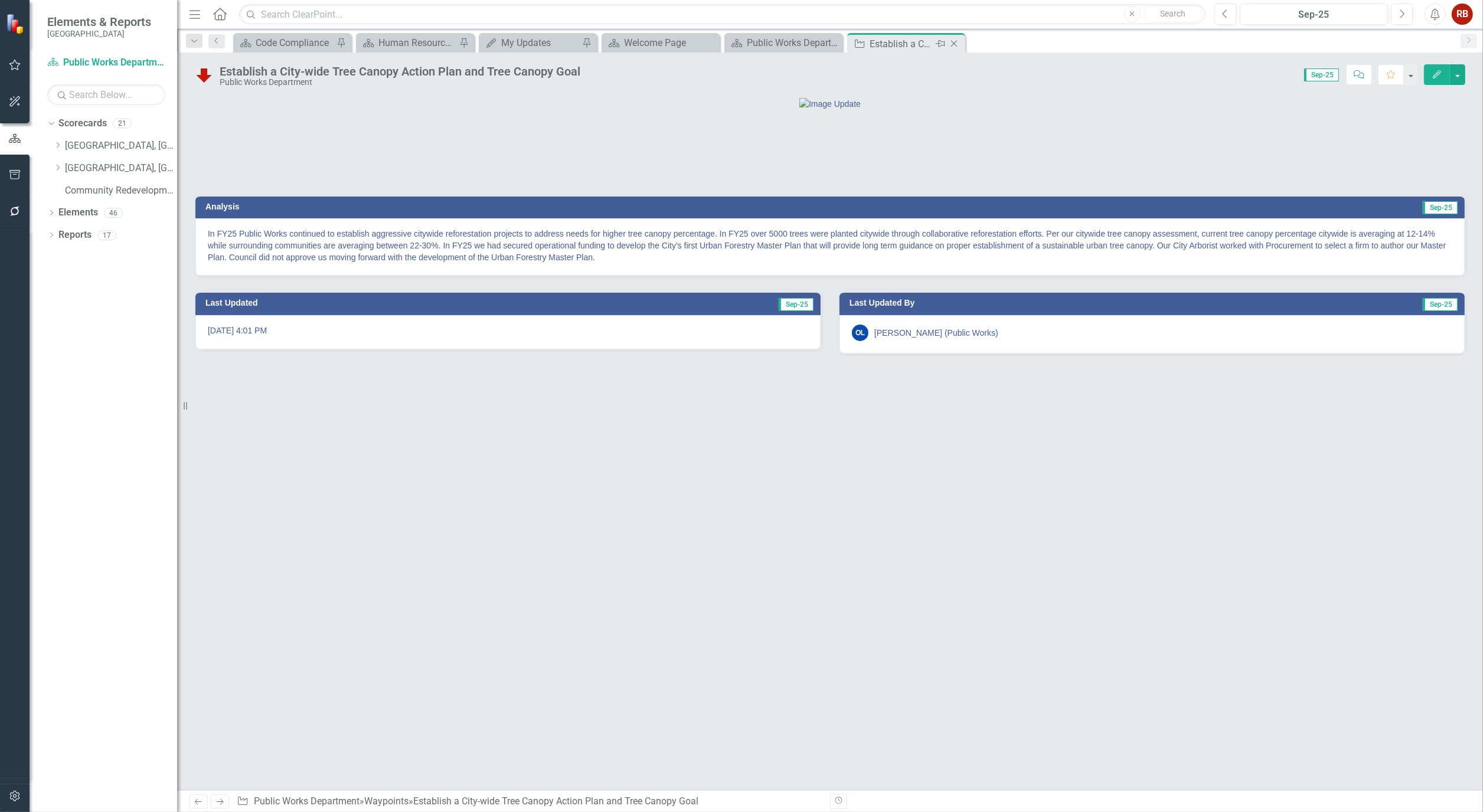
click at [954, 44] on icon "Close" at bounding box center [954, 44] width 12 height 10
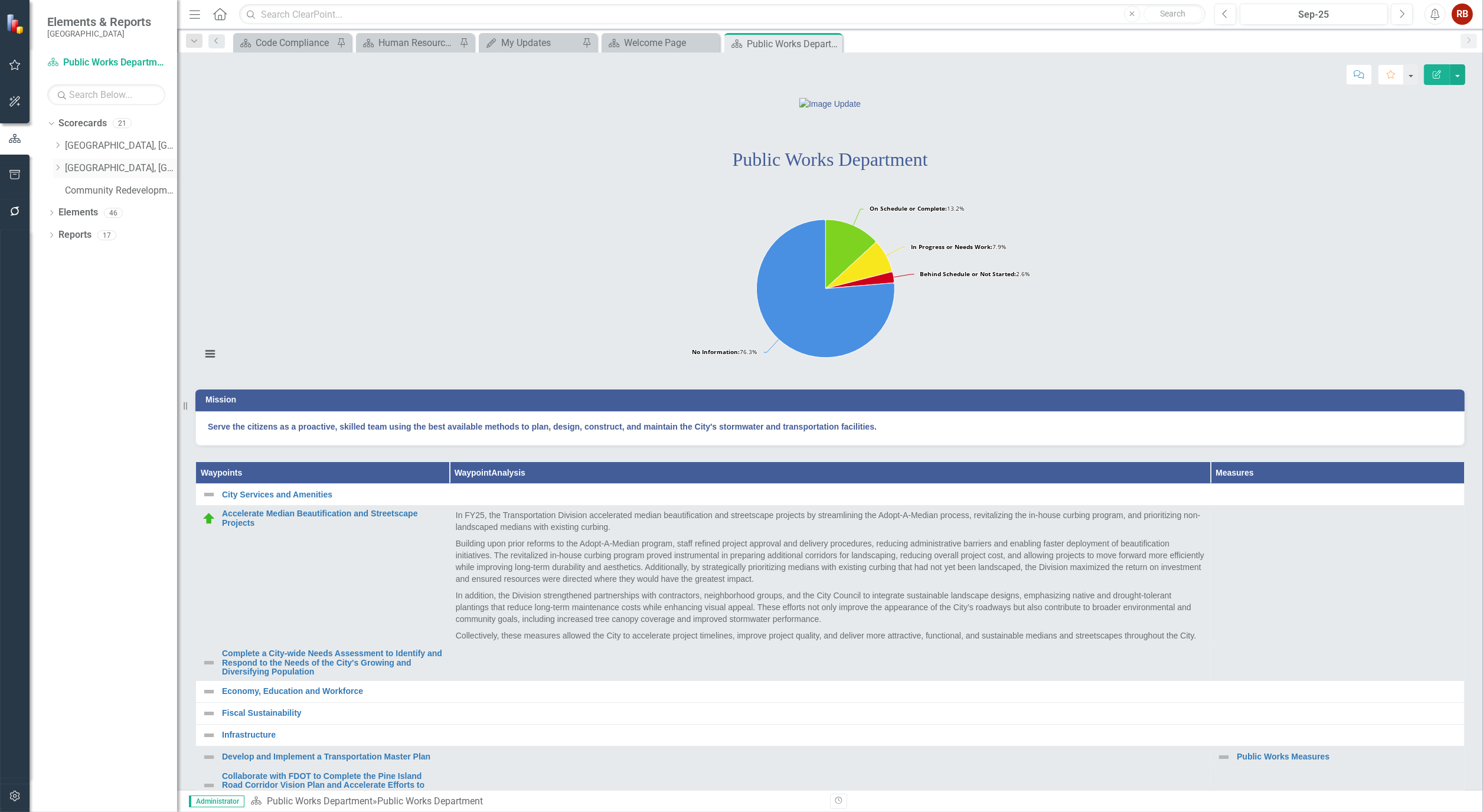
click at [59, 167] on icon at bounding box center [58, 168] width 3 height 6
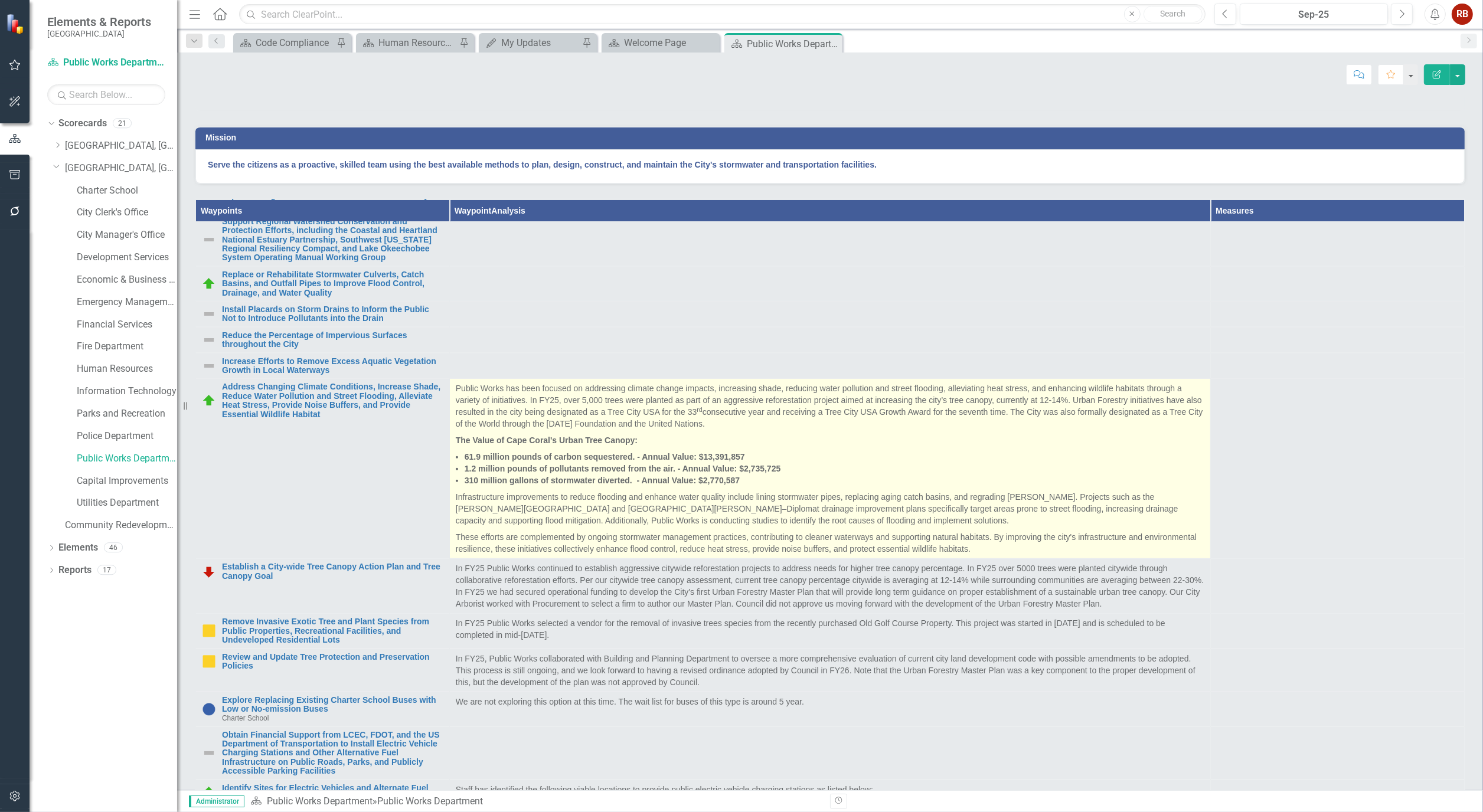
scroll to position [721, 0]
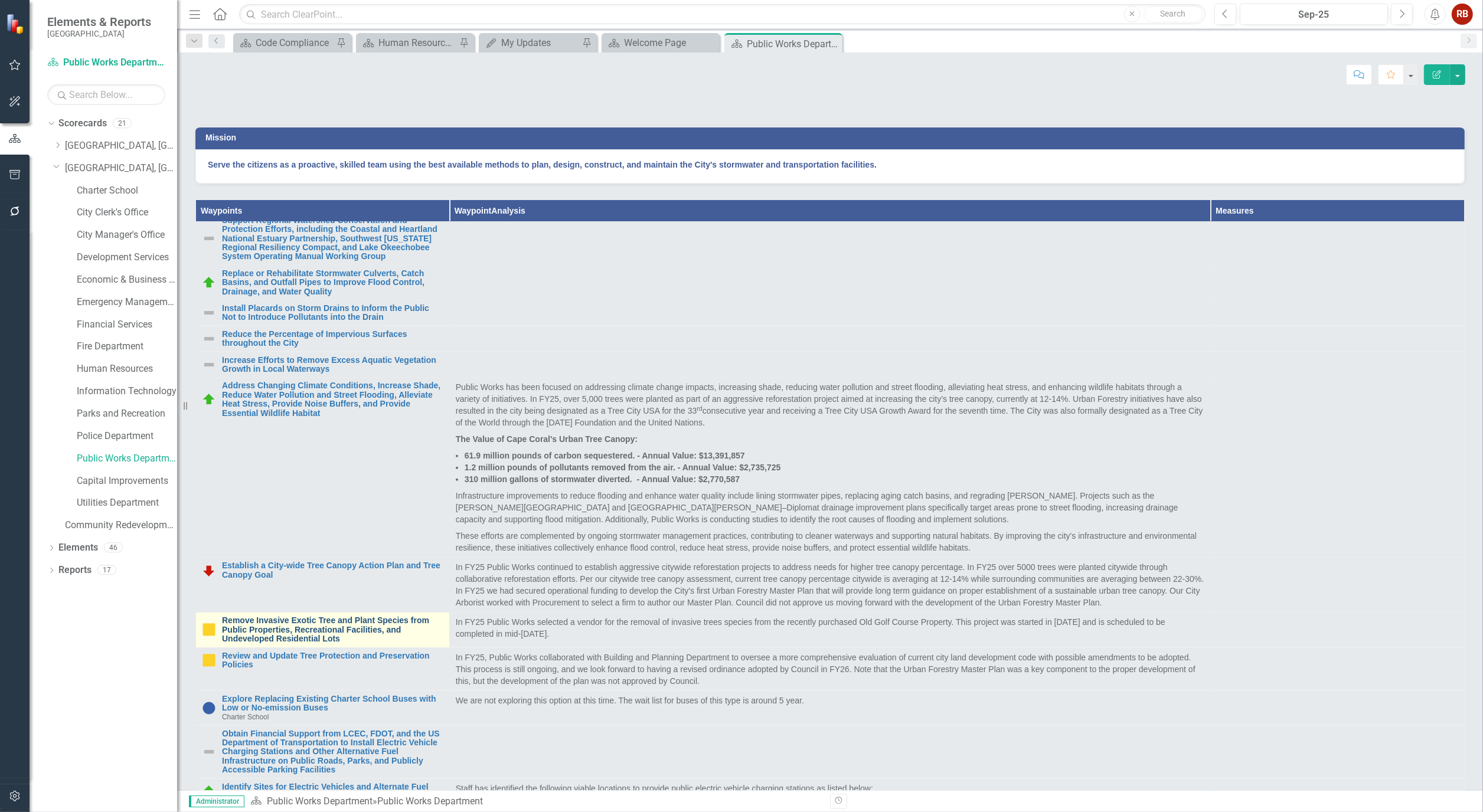
click at [333, 643] on link "Remove Invasive Exotic Tree and Plant Species from Public Properties, Recreatio…" at bounding box center [333, 630] width 222 height 27
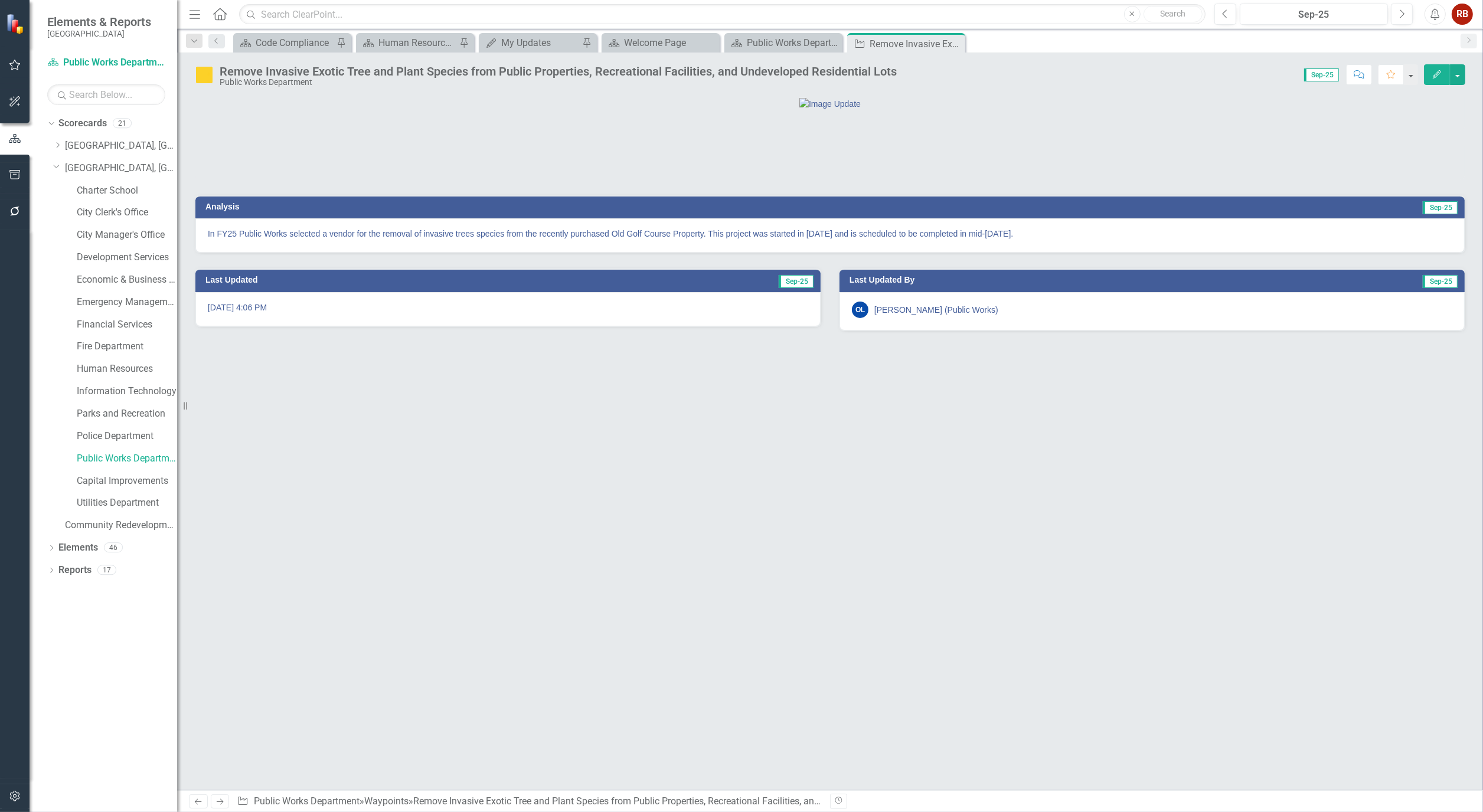
click at [1443, 73] on button "Edit" at bounding box center [1437, 75] width 26 height 21
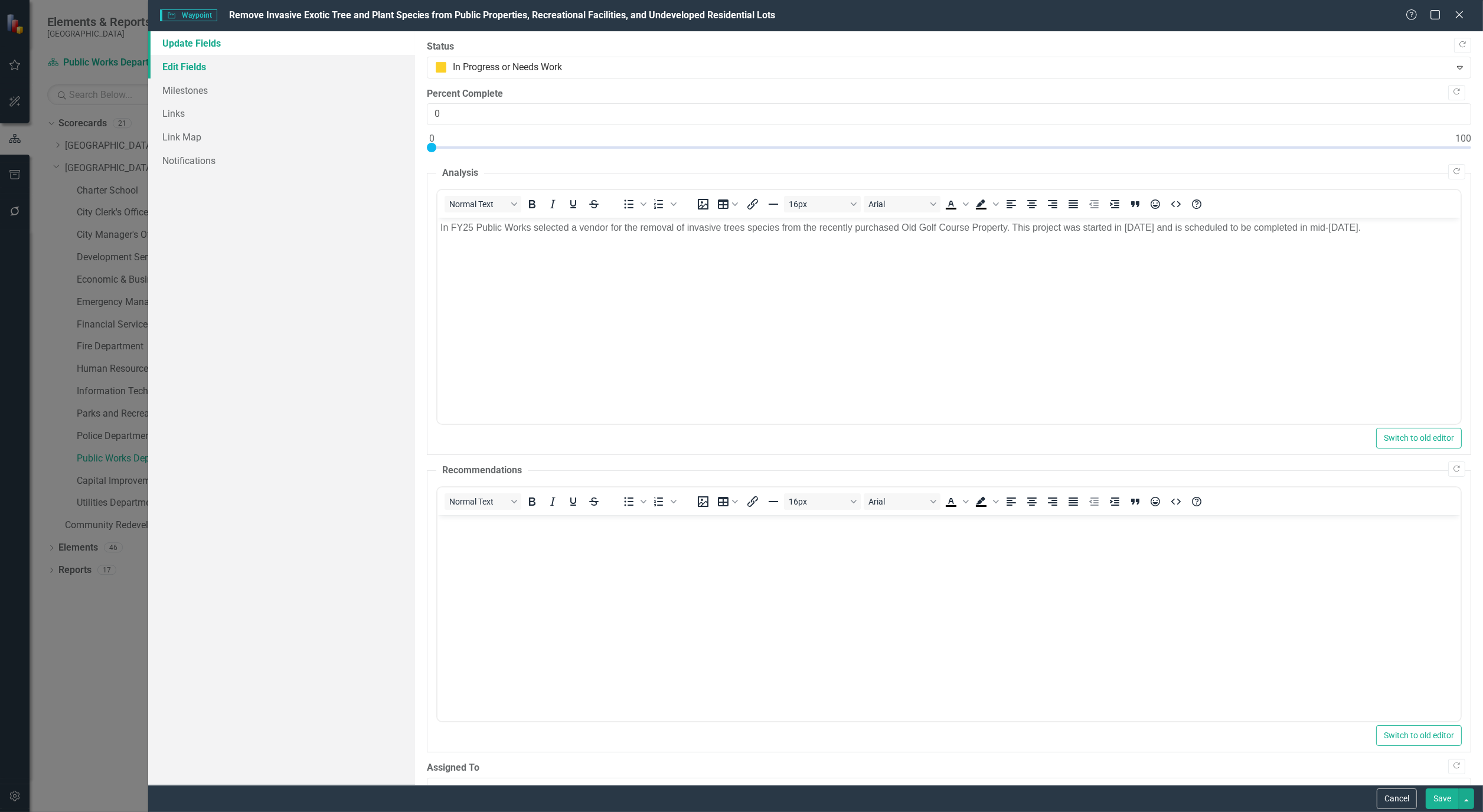
click at [198, 67] on link "Edit Fields" at bounding box center [281, 66] width 267 height 24
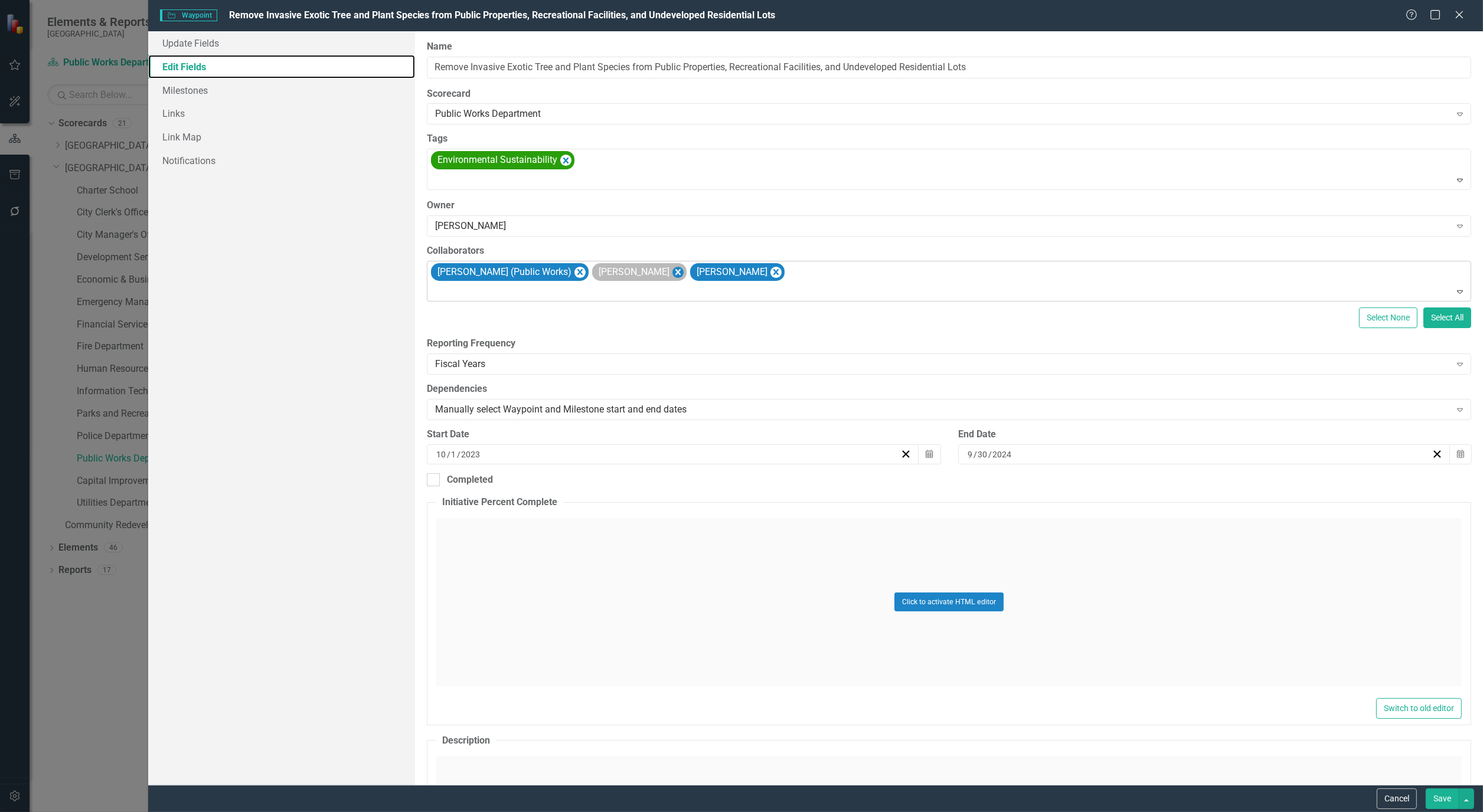
click at [675, 274] on icon "Remove Alicia Pearce Smith" at bounding box center [678, 272] width 5 height 6
click at [695, 285] on div at bounding box center [950, 292] width 1039 height 16
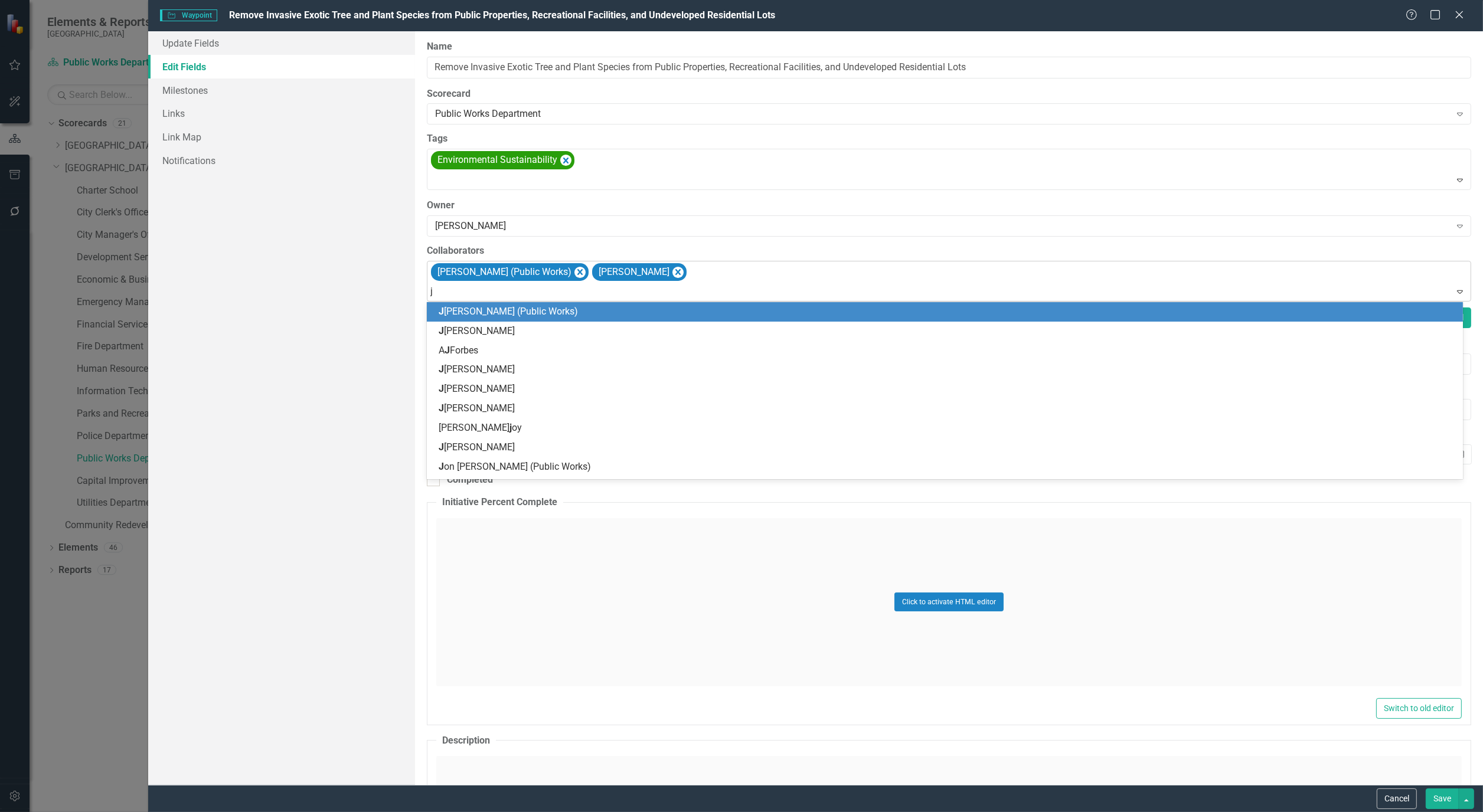
type input "ja"
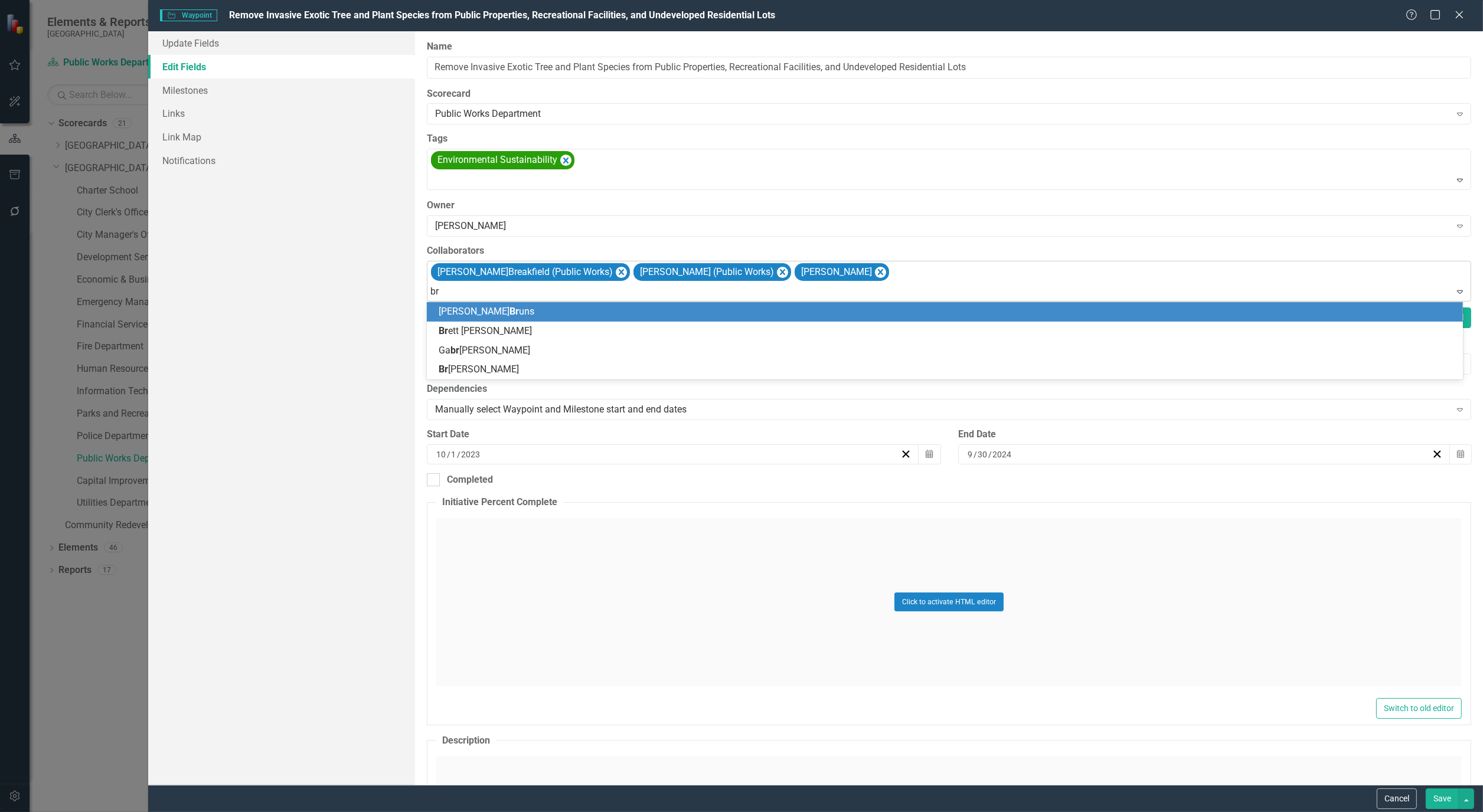
type input "bry"
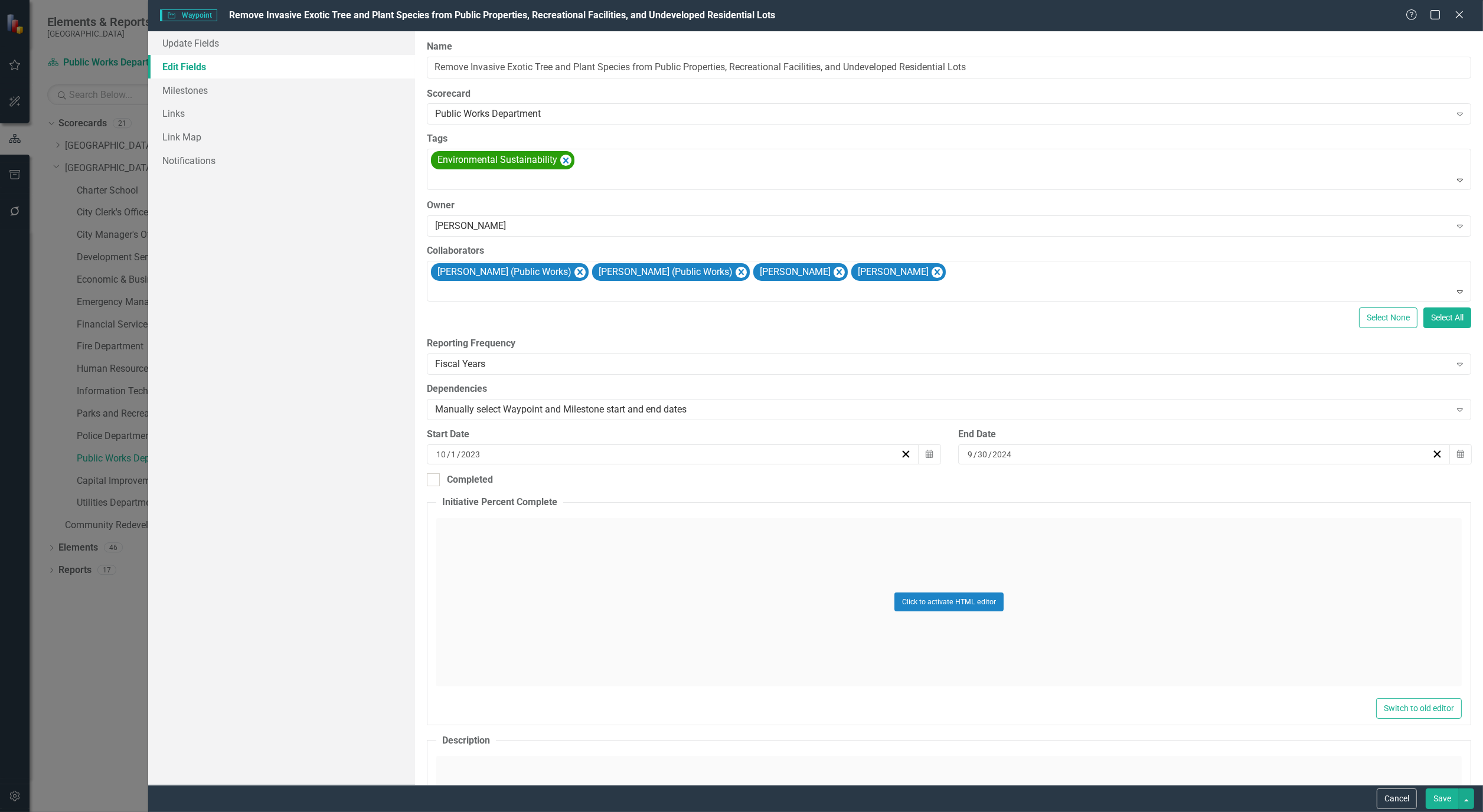
click at [1449, 800] on button "Save" at bounding box center [1443, 799] width 33 height 21
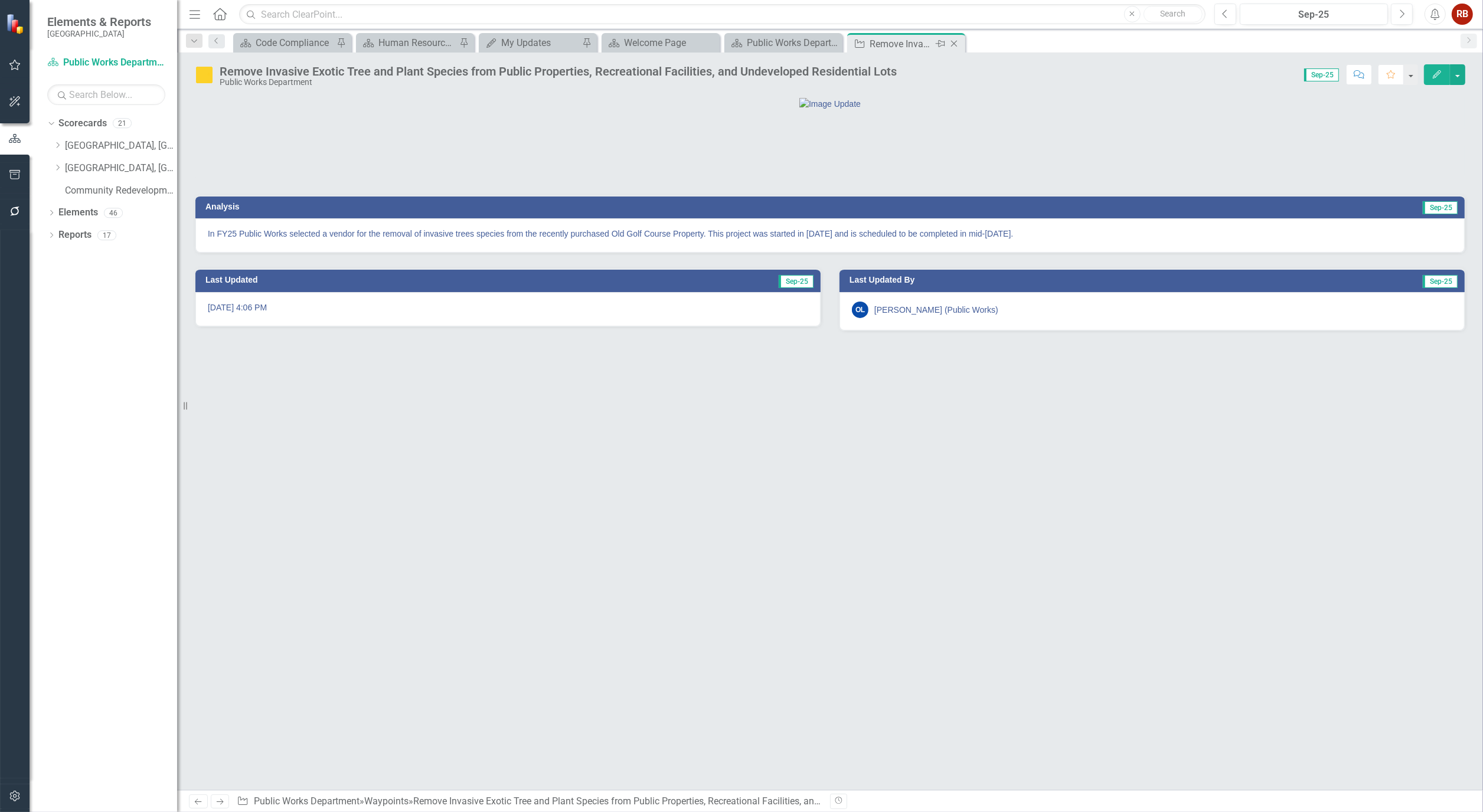
click at [953, 43] on icon "Close" at bounding box center [954, 44] width 12 height 10
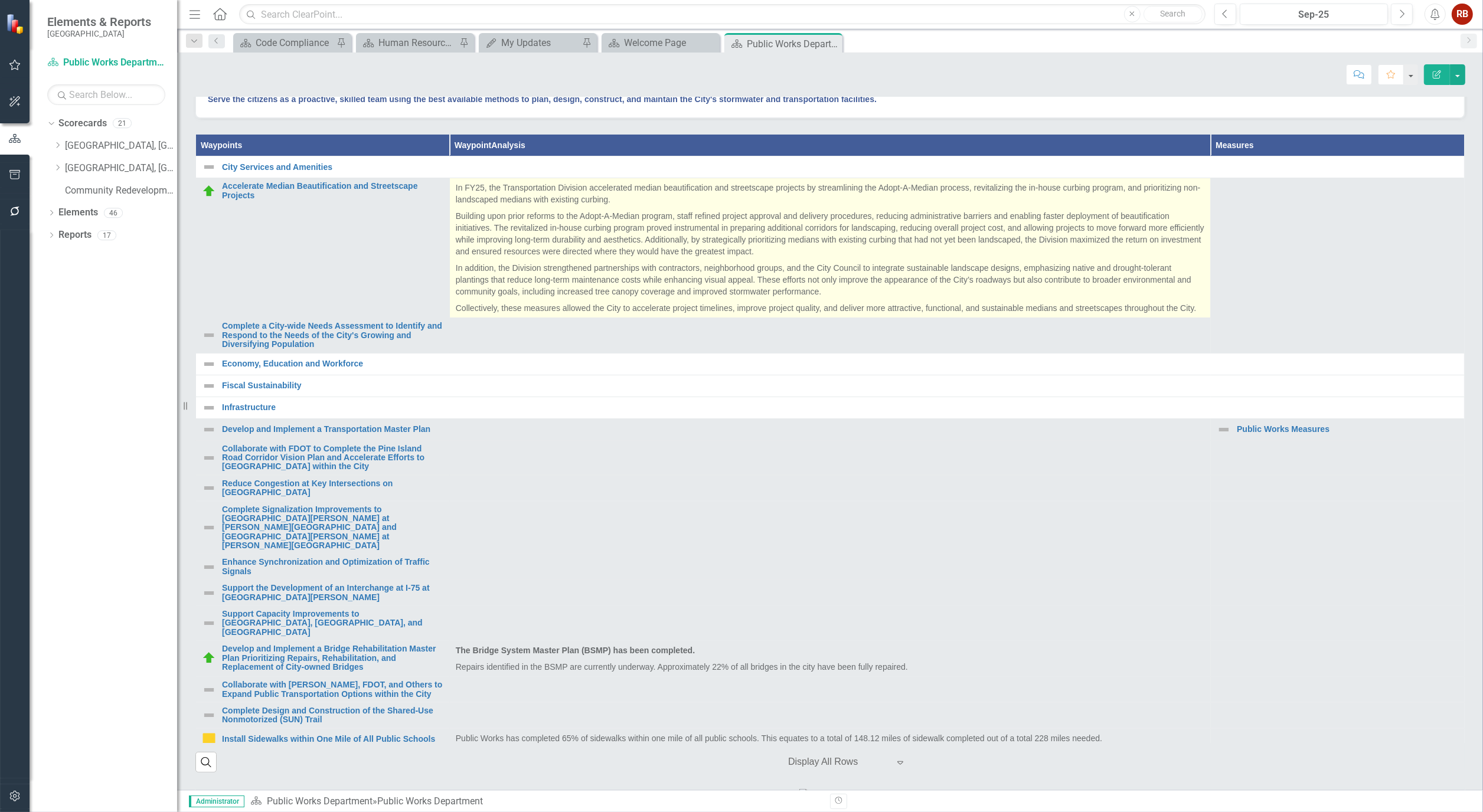
scroll to position [262, 0]
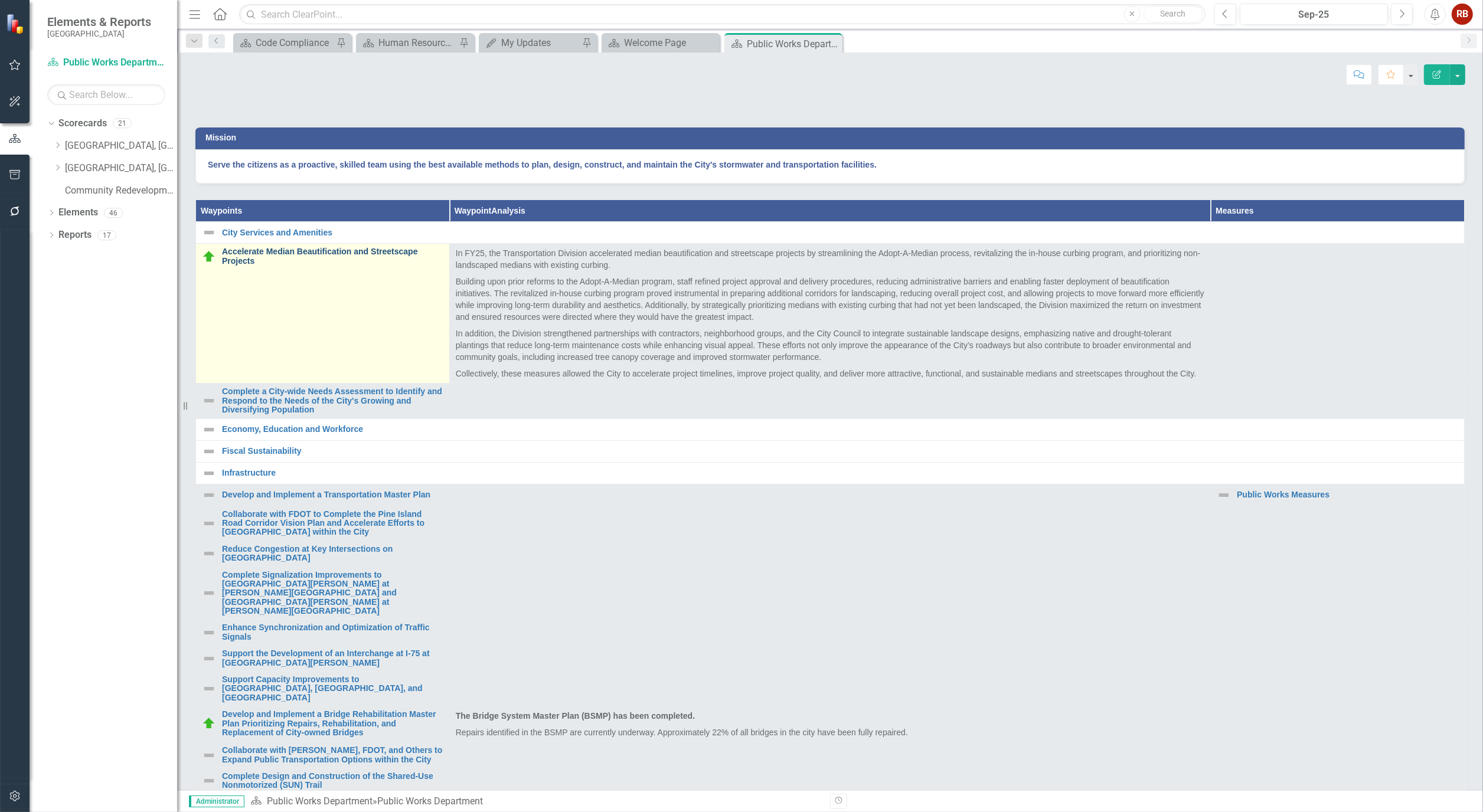
click at [292, 266] on link "Accelerate Median Beautification and Streetscape Projects" at bounding box center [333, 257] width 222 height 18
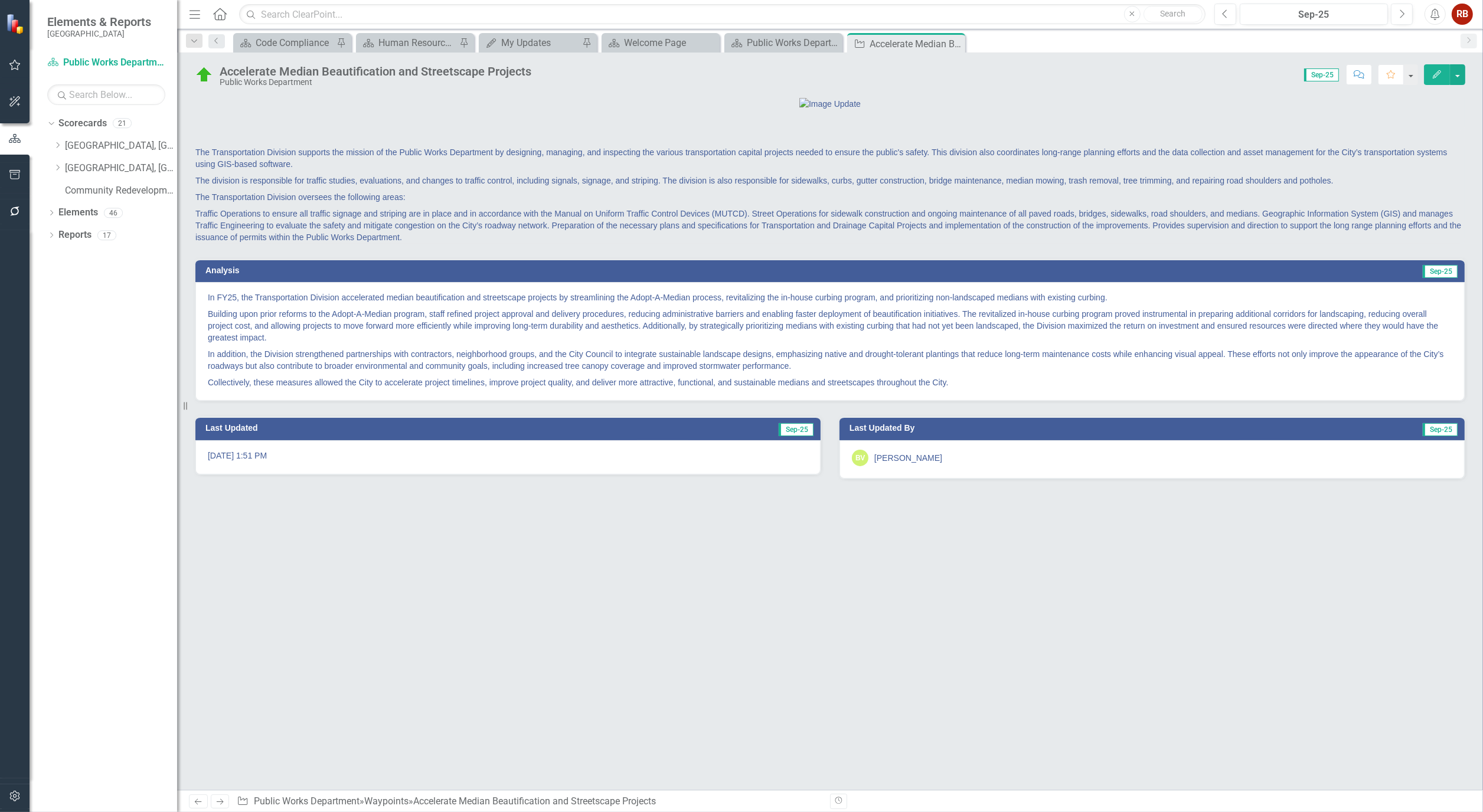
click at [1447, 78] on button "Edit" at bounding box center [1437, 75] width 26 height 21
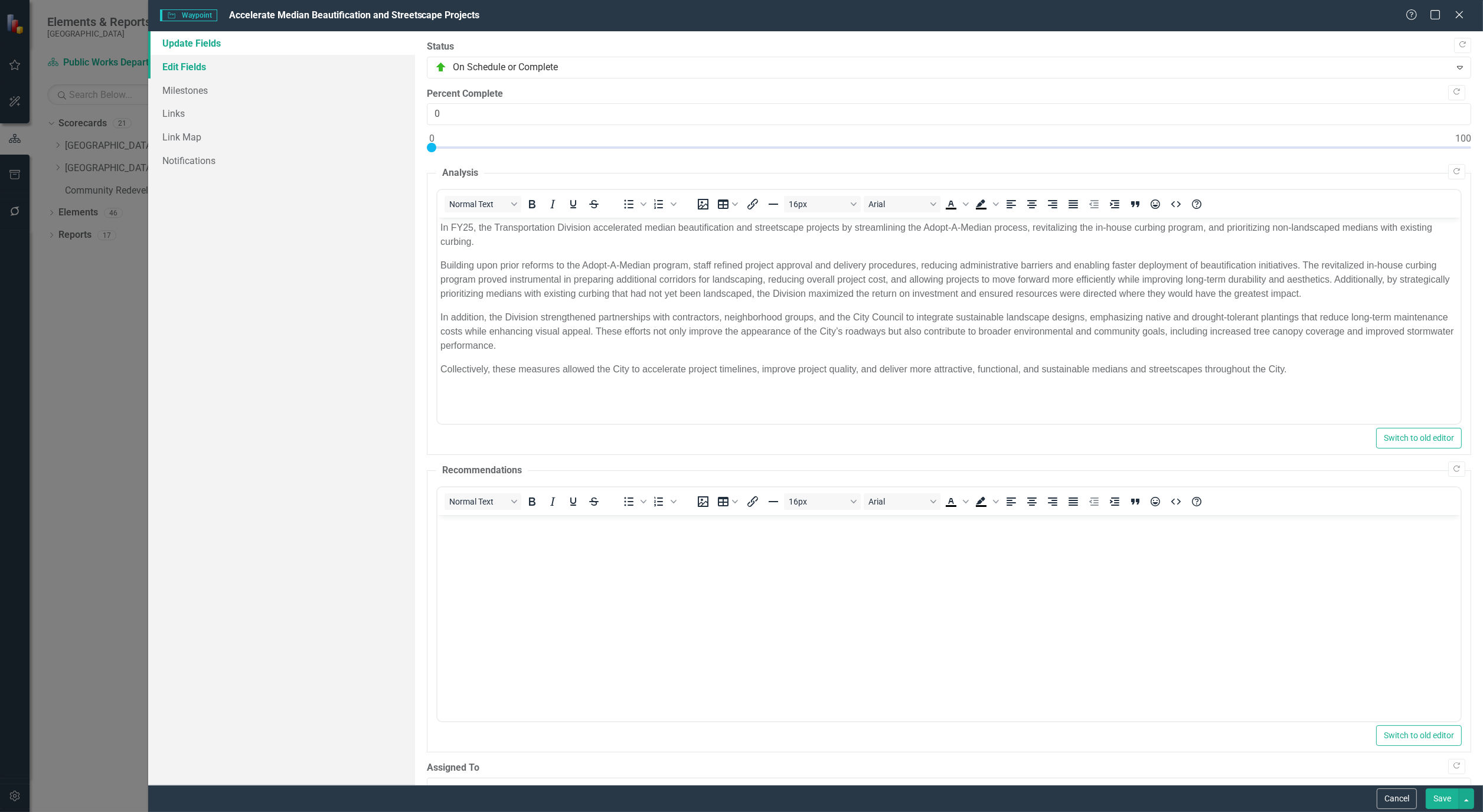
click at [185, 60] on link "Edit Fields" at bounding box center [281, 66] width 267 height 24
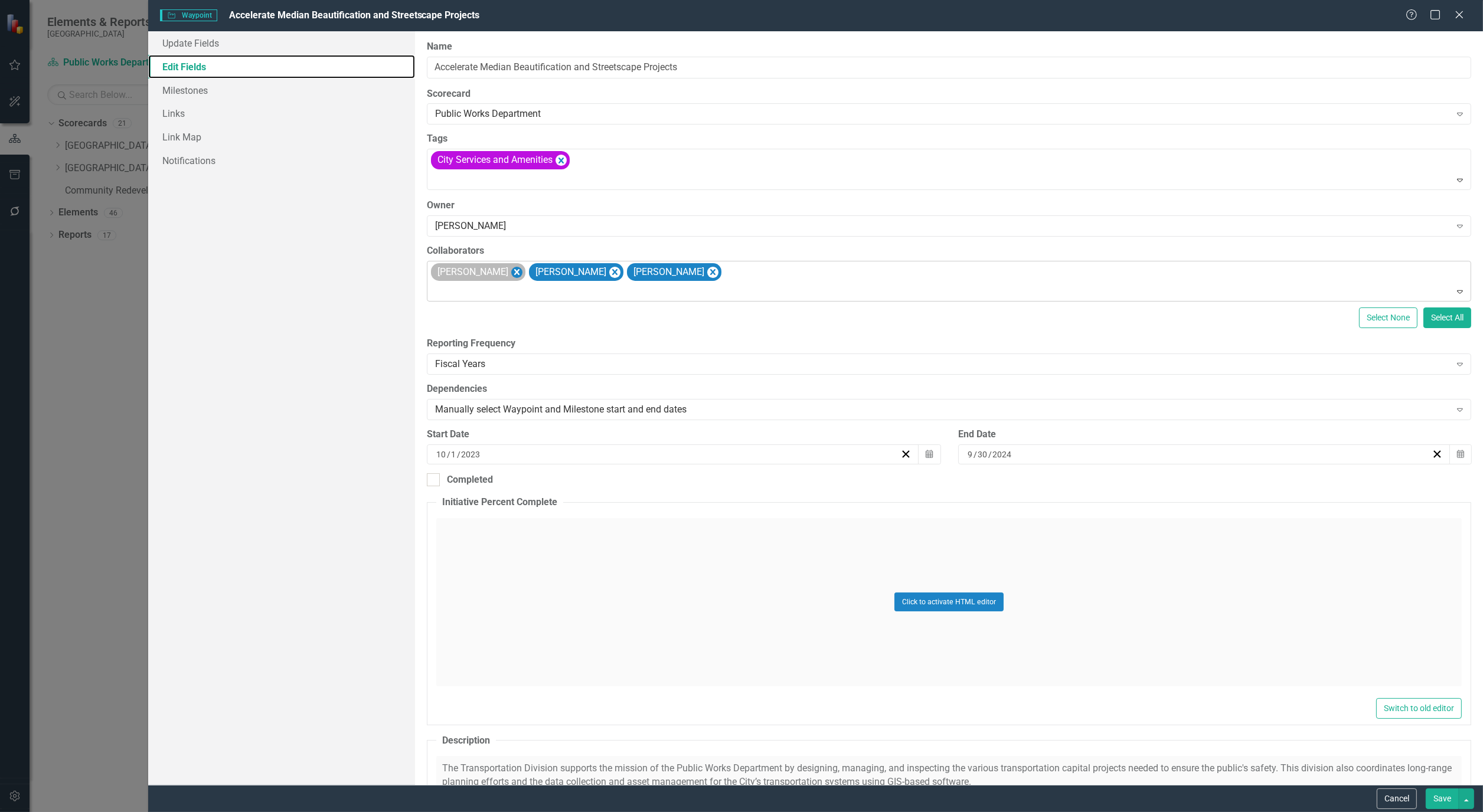
click at [523, 275] on icon "Remove Alicia Pearce Smith" at bounding box center [517, 272] width 11 height 14
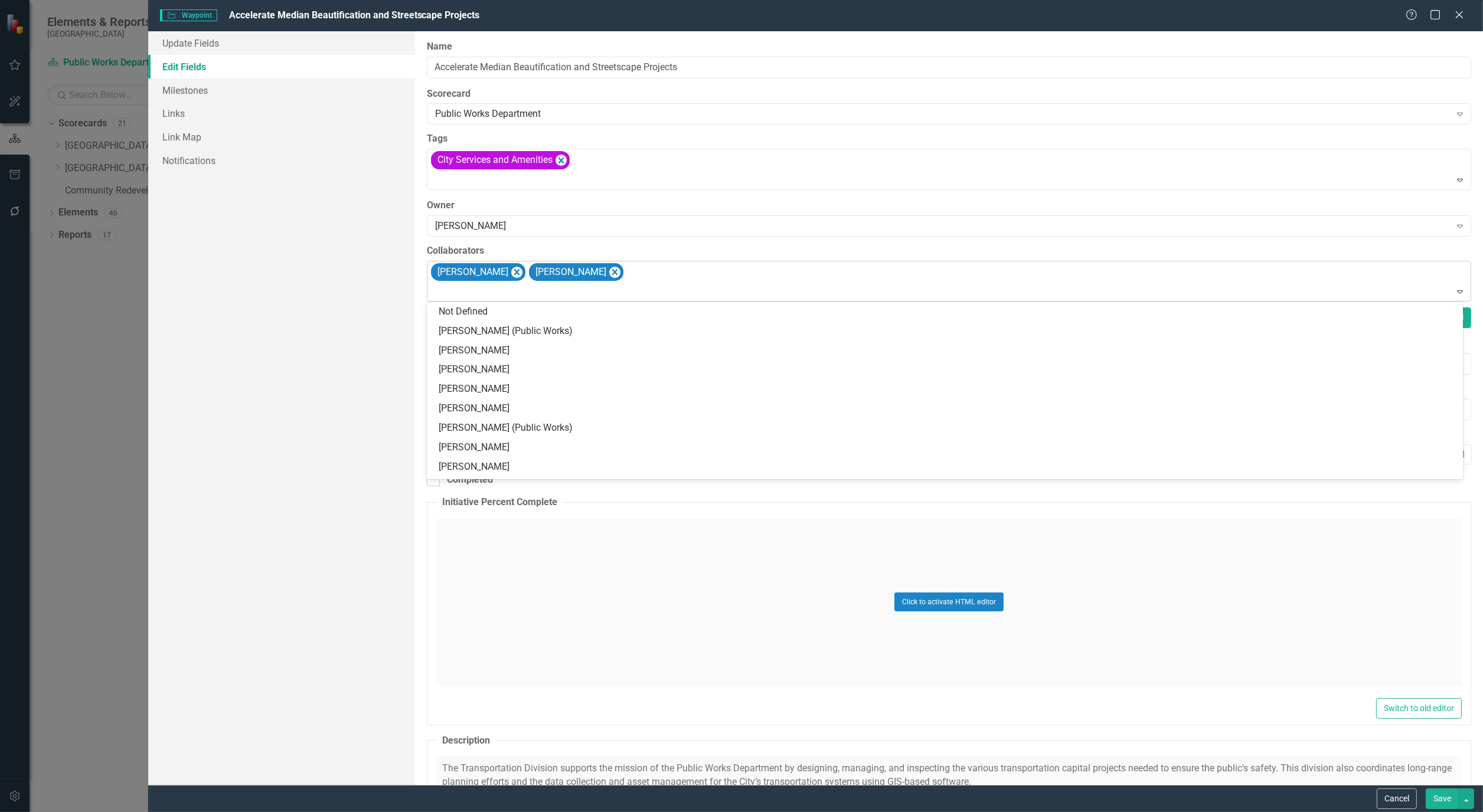
click at [644, 273] on div "Bryan Vandewalker Matt Williams" at bounding box center [950, 281] width 1041 height 40
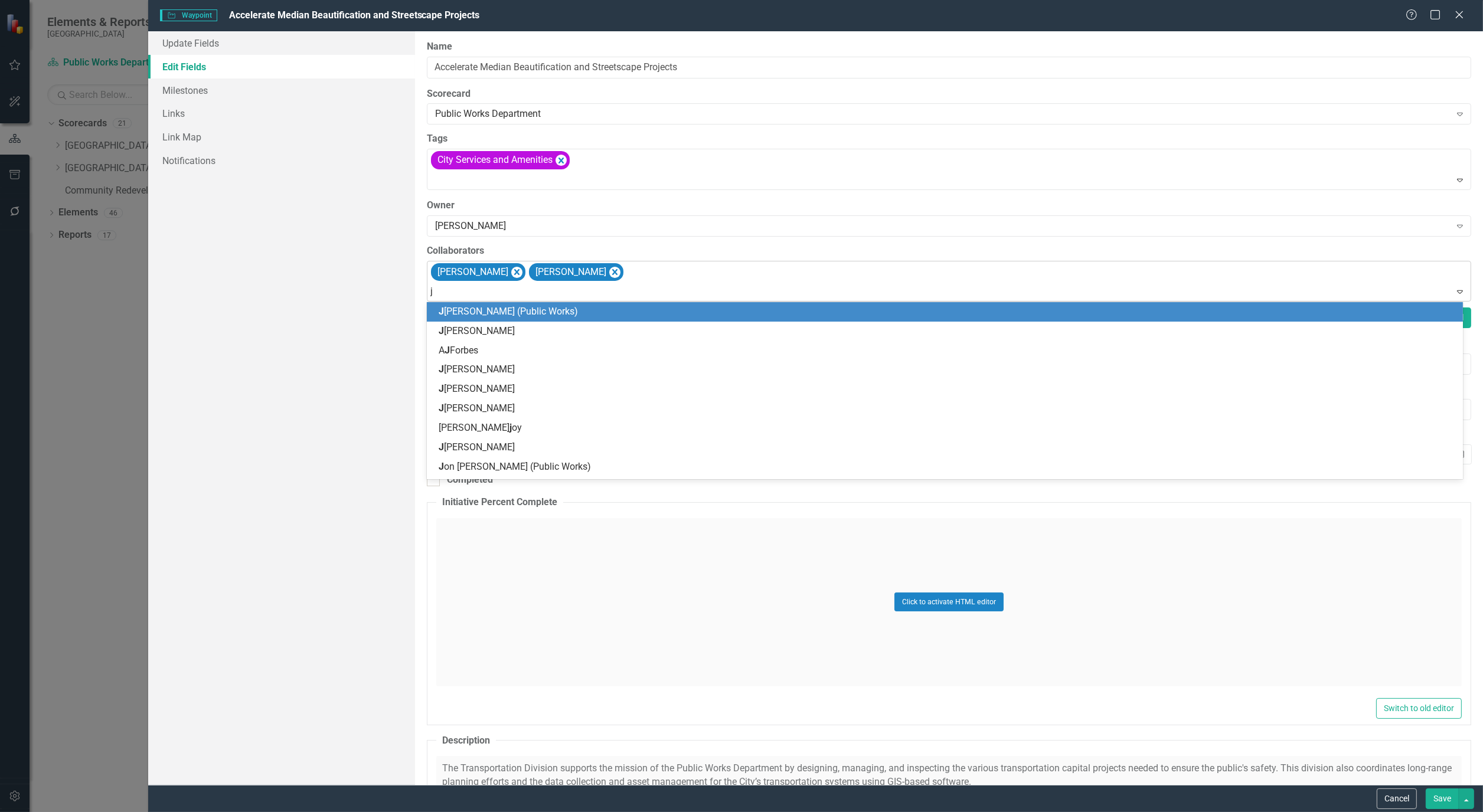
type input "ja"
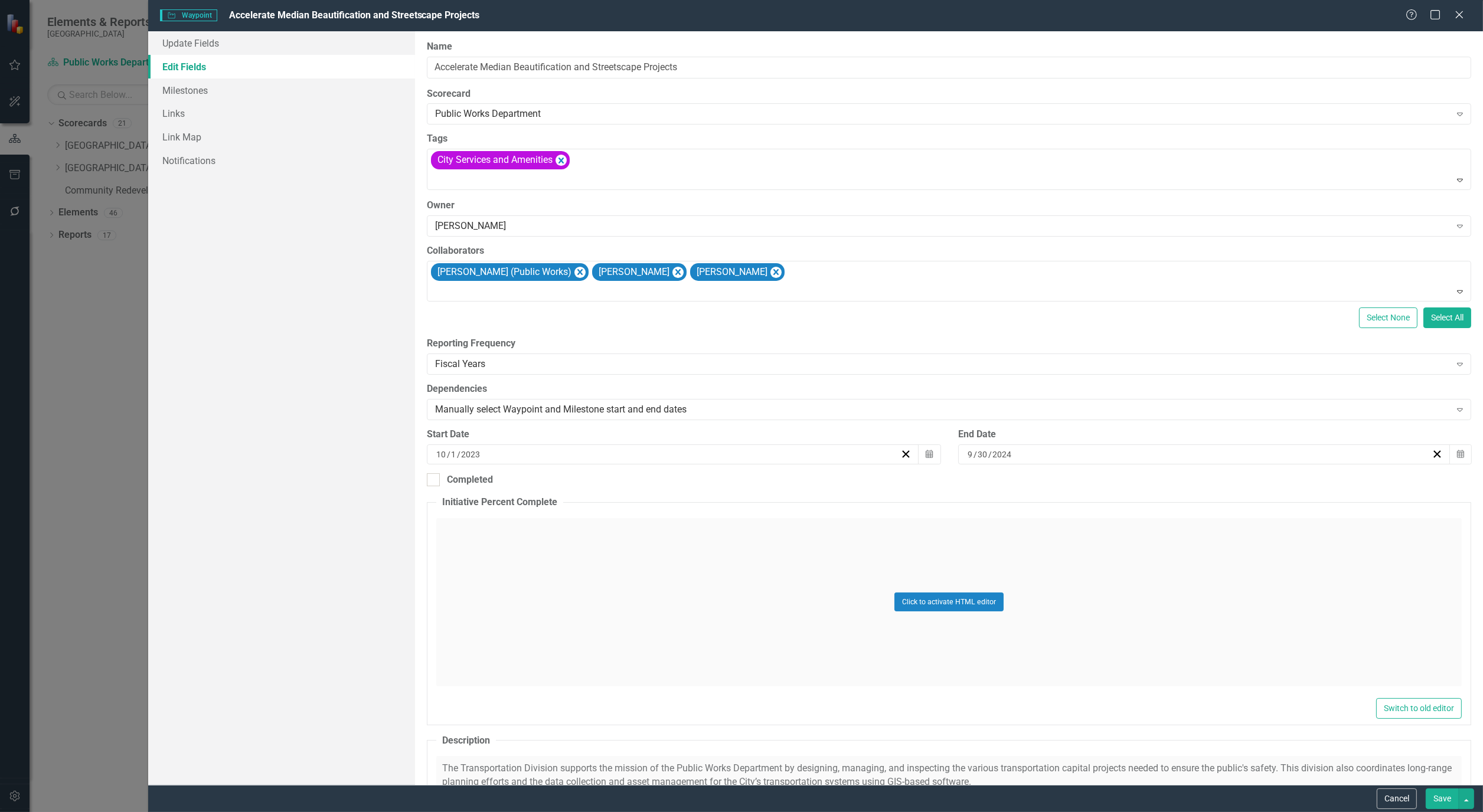
click at [1438, 798] on button "Save" at bounding box center [1443, 799] width 33 height 21
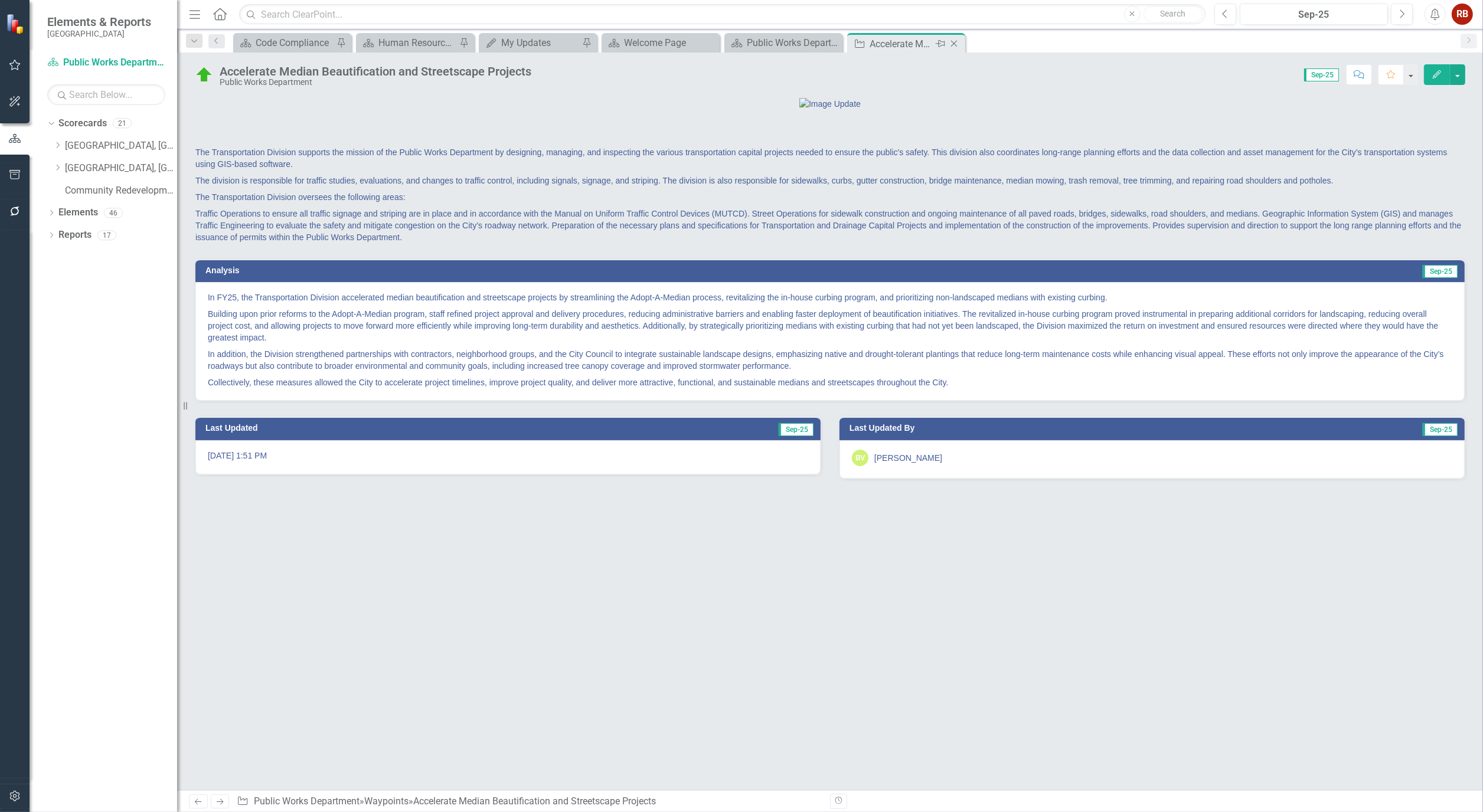
click at [955, 44] on icon at bounding box center [954, 43] width 7 height 7
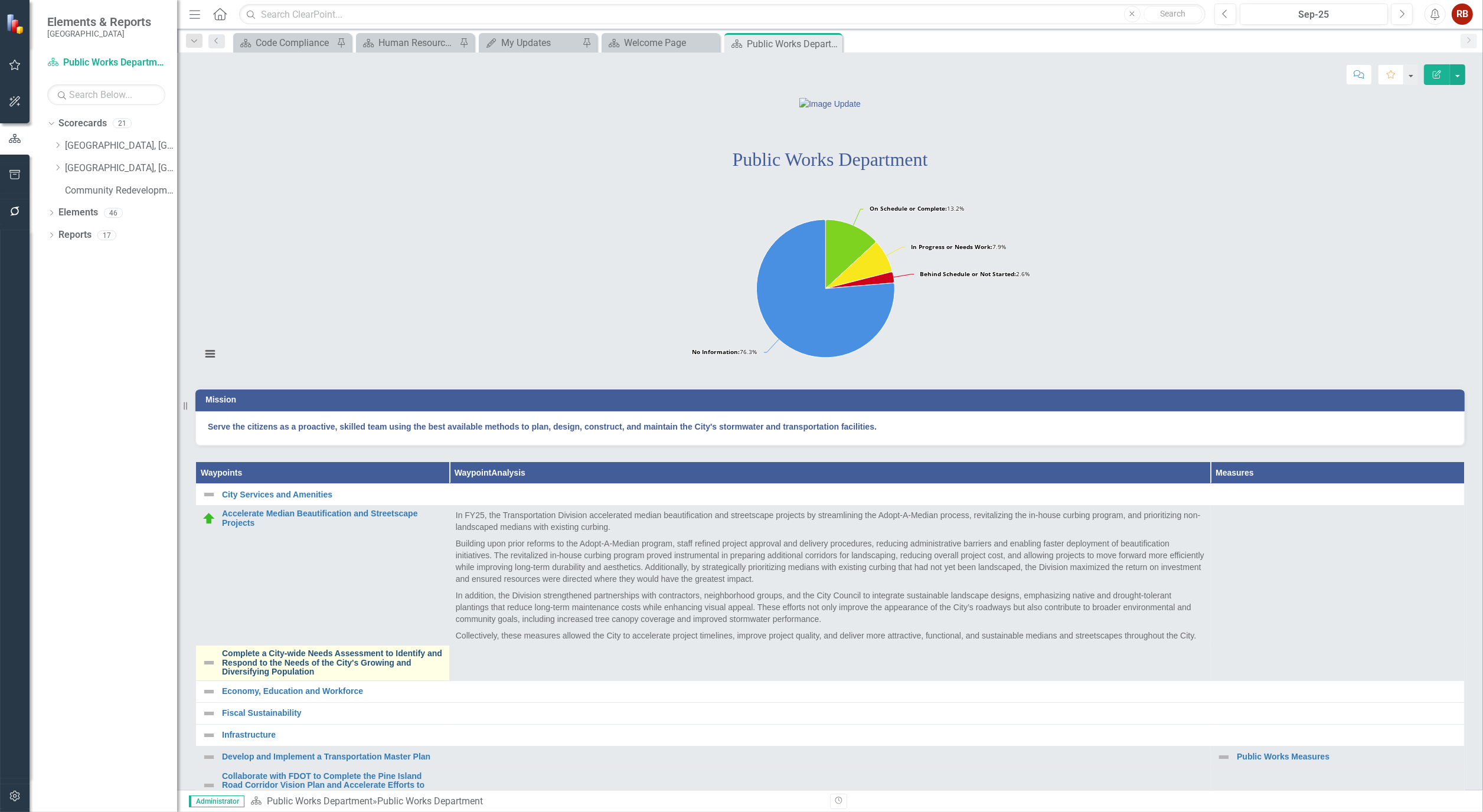
click at [282, 676] on link "Complete a City-wide Needs Assessment to Identify and Respond to the Needs of t…" at bounding box center [333, 662] width 222 height 27
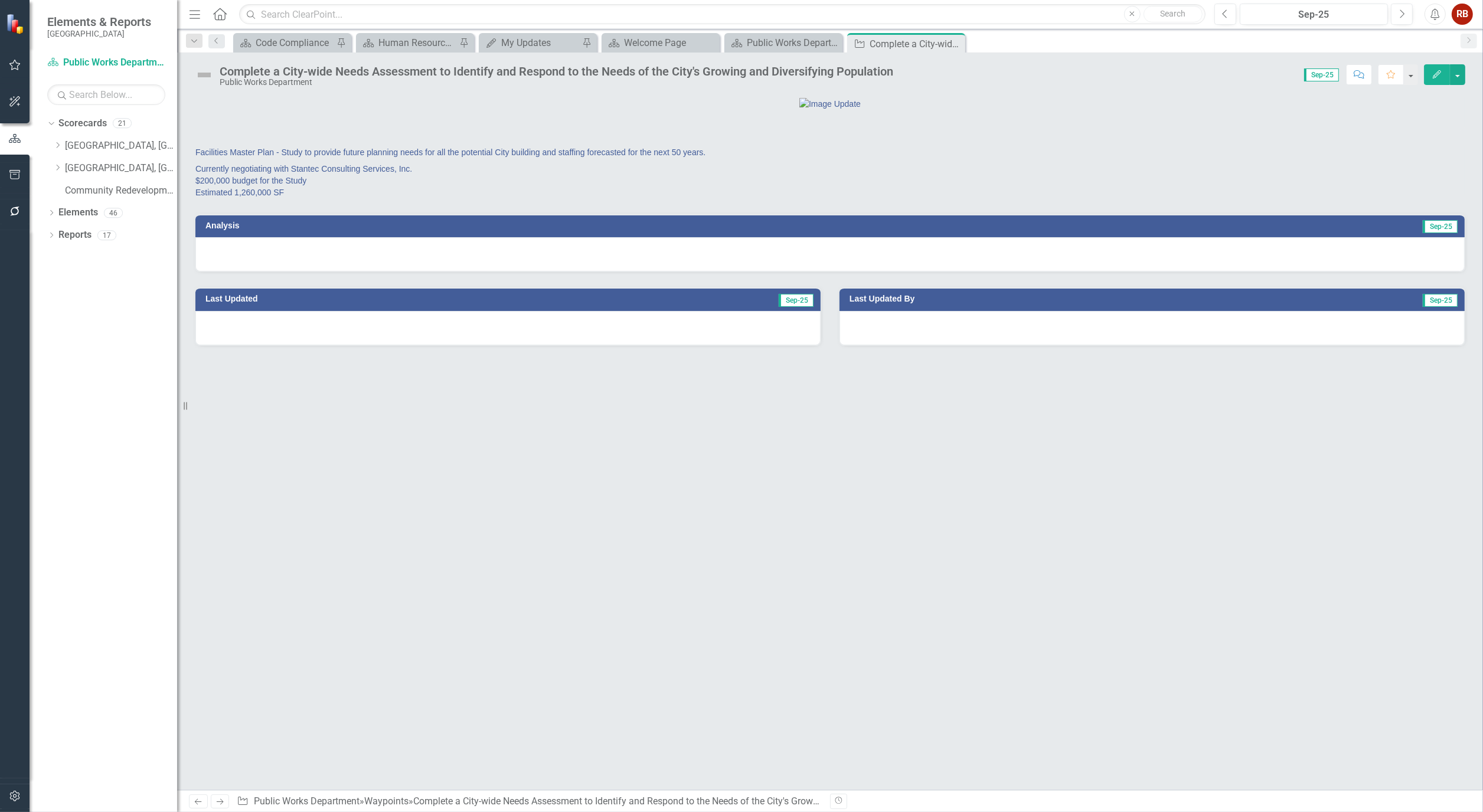
click at [1443, 72] on button "Edit" at bounding box center [1437, 75] width 26 height 21
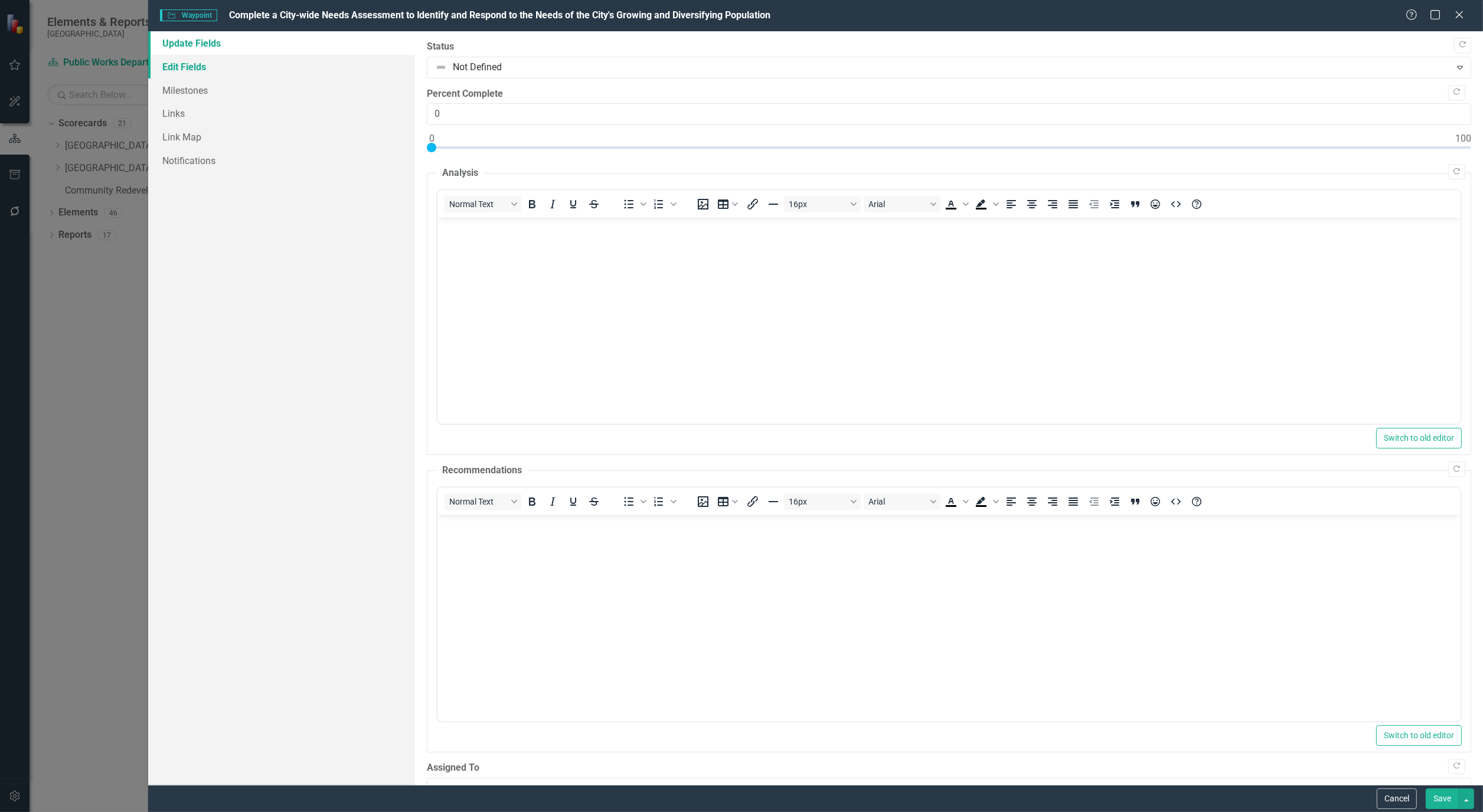
click at [213, 63] on link "Edit Fields" at bounding box center [281, 66] width 267 height 24
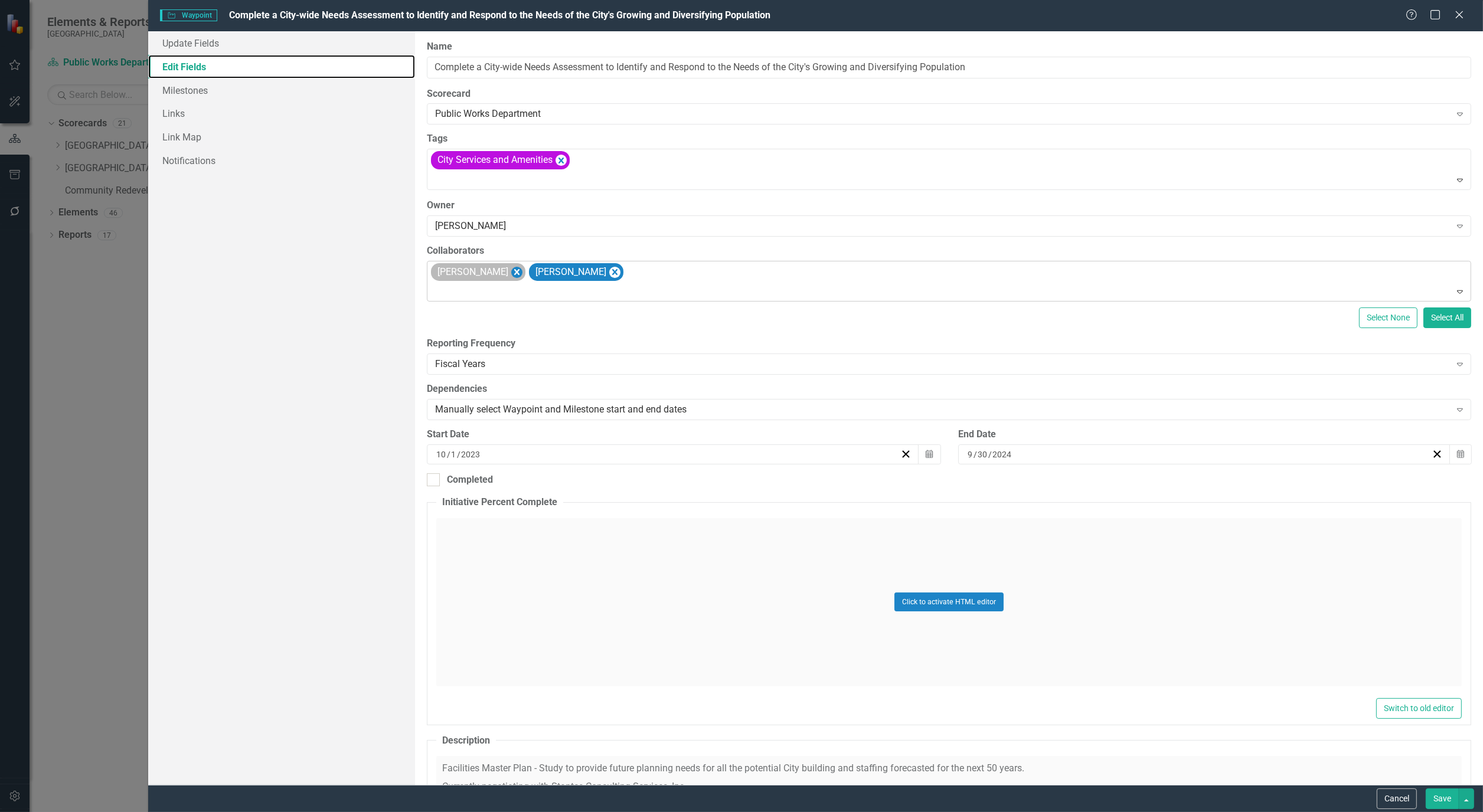
click at [523, 278] on icon "Remove Alicia Pearce Smith" at bounding box center [517, 272] width 11 height 14
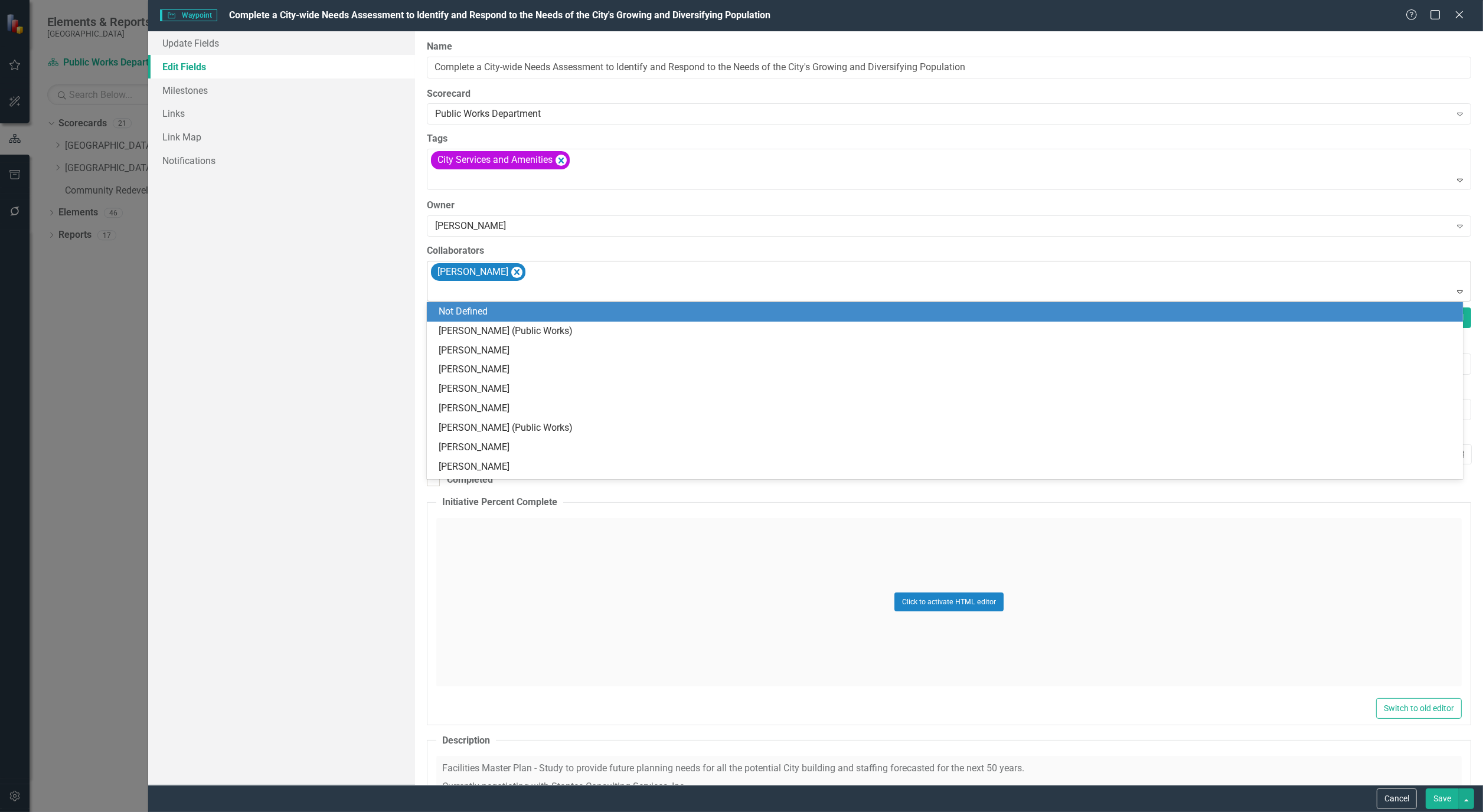
click at [556, 281] on div "[PERSON_NAME]" at bounding box center [950, 281] width 1041 height 40
type input "damo"
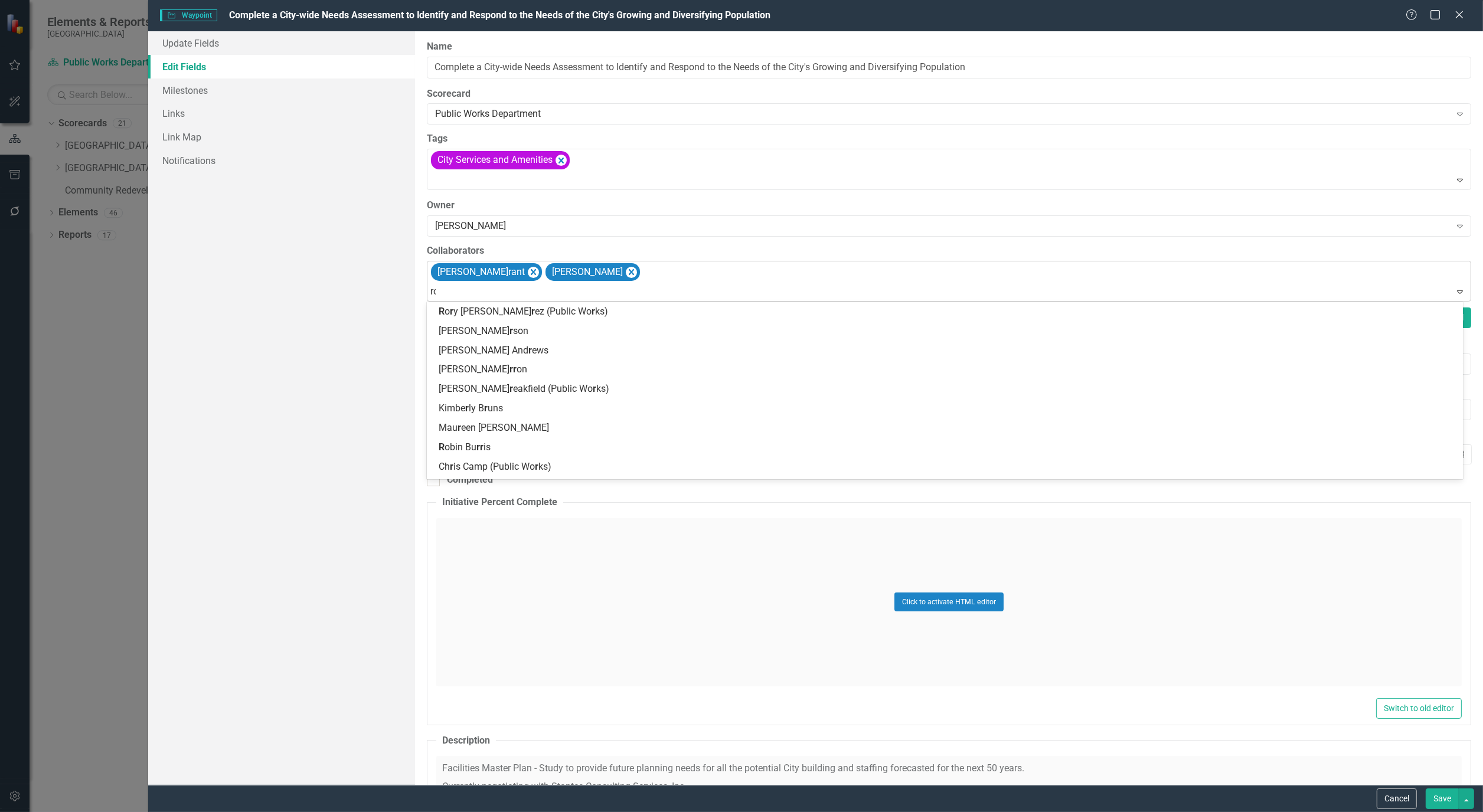
type input "ror"
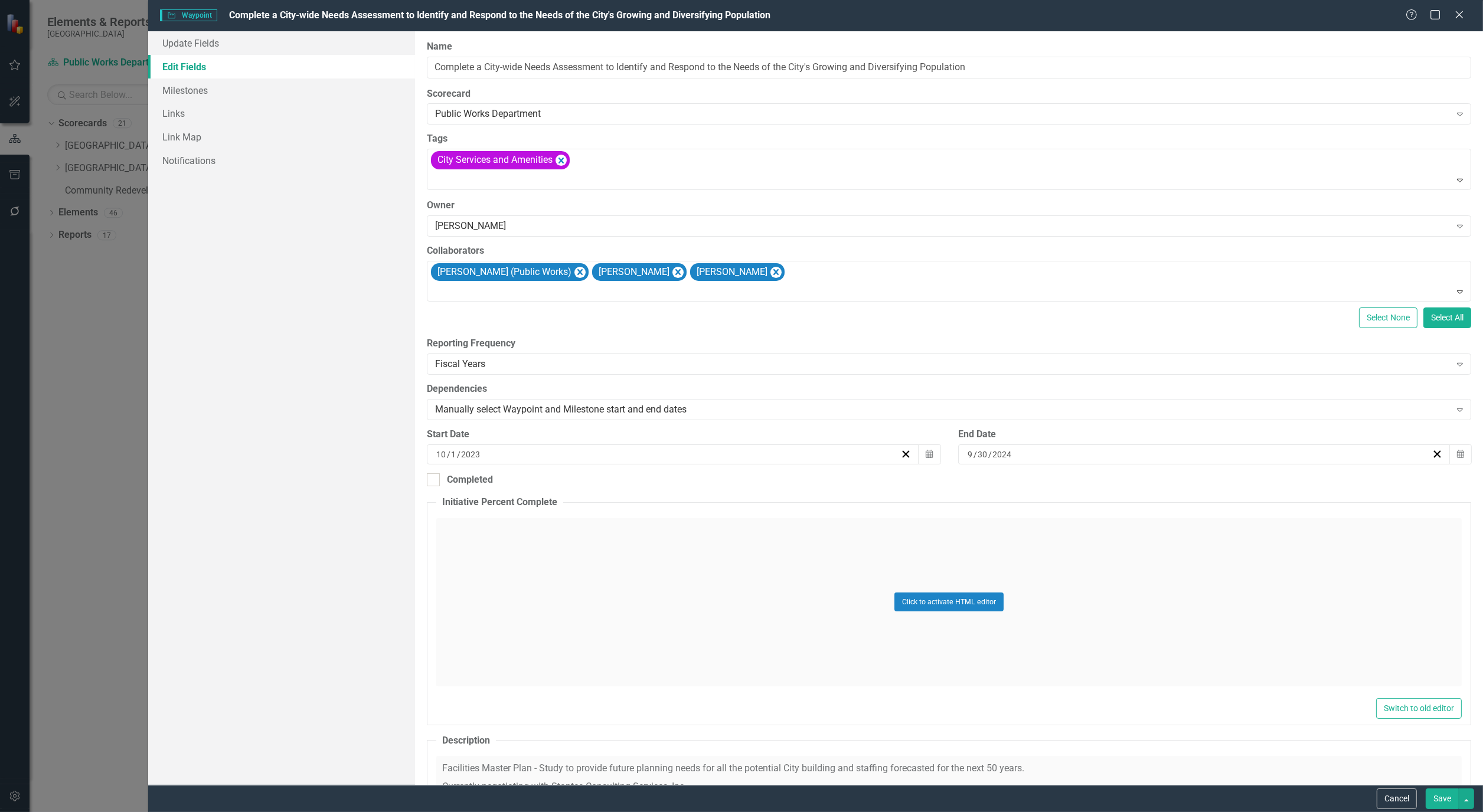
click at [1448, 801] on button "Save" at bounding box center [1443, 799] width 33 height 21
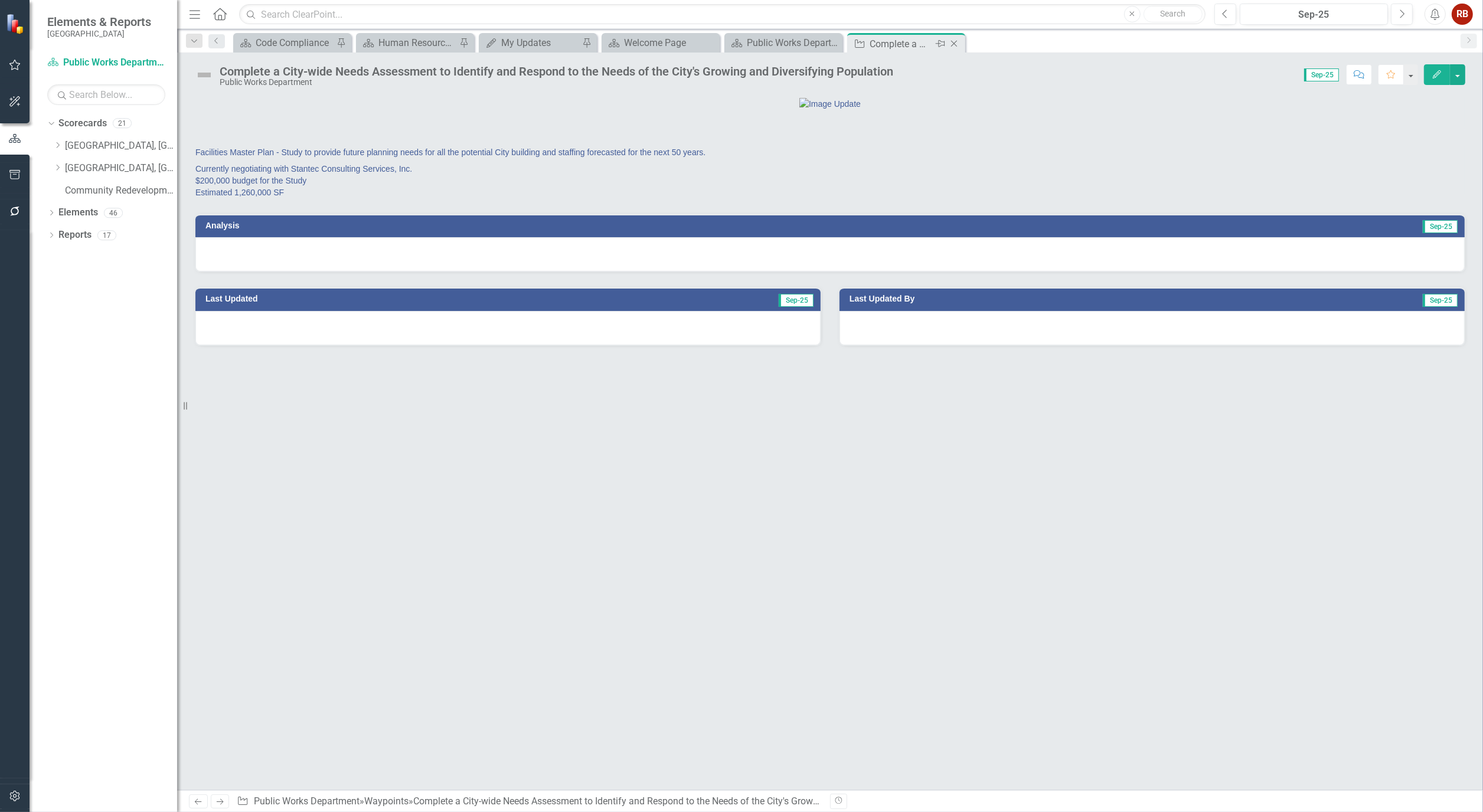
click at [953, 45] on icon "Close" at bounding box center [954, 44] width 12 height 10
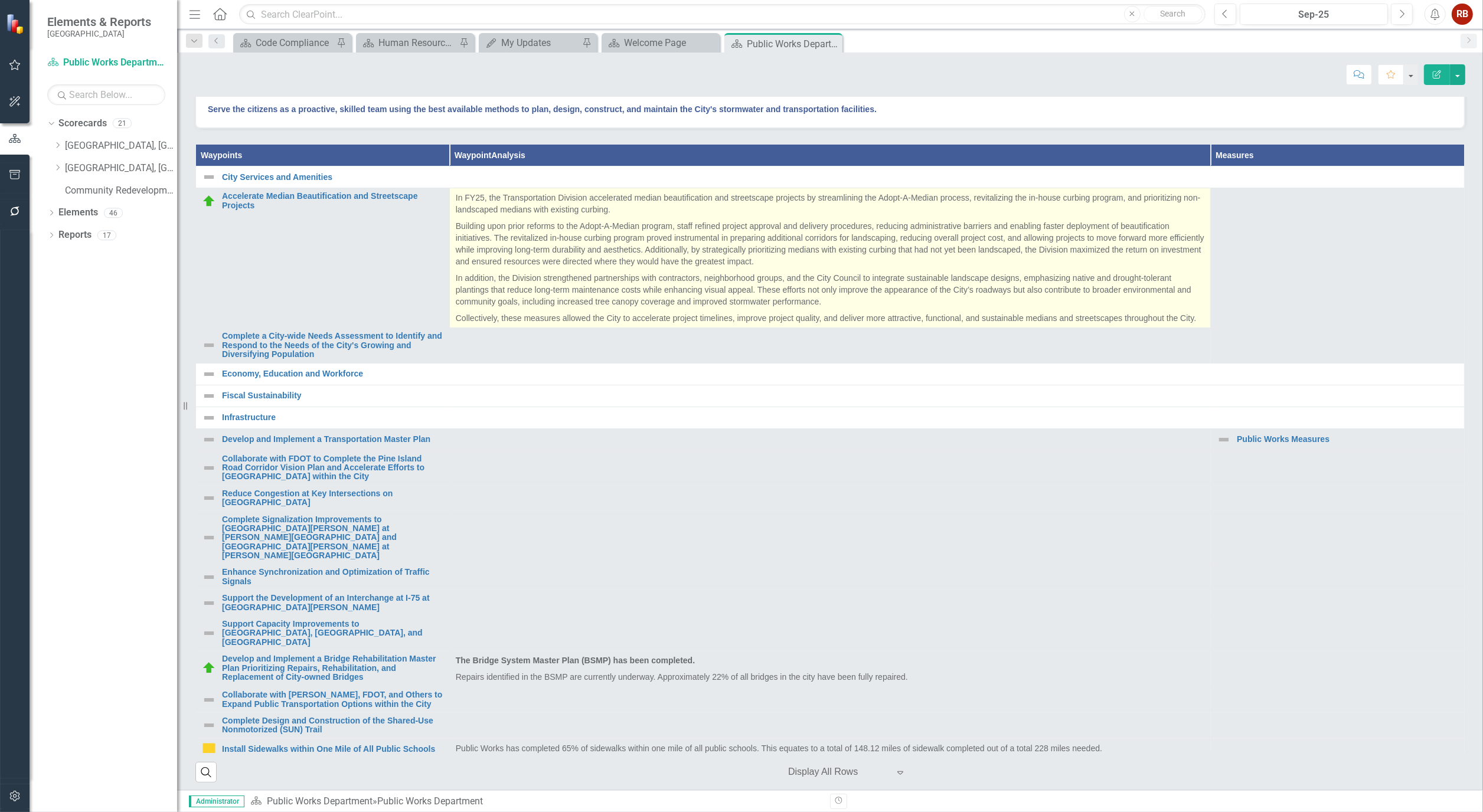
scroll to position [328, 0]
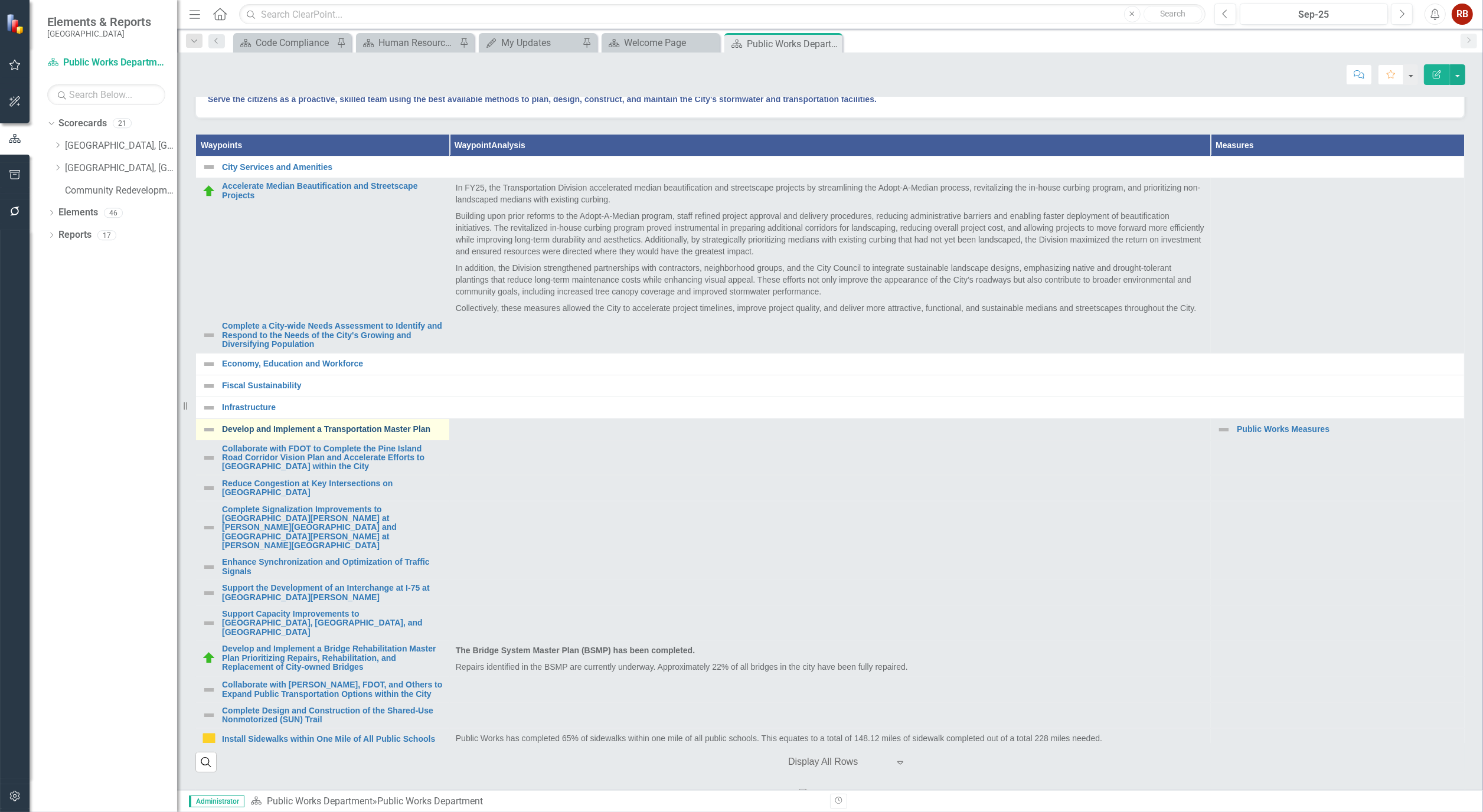
click at [390, 433] on link "Develop and Implement a Transportation Master Plan" at bounding box center [333, 429] width 222 height 9
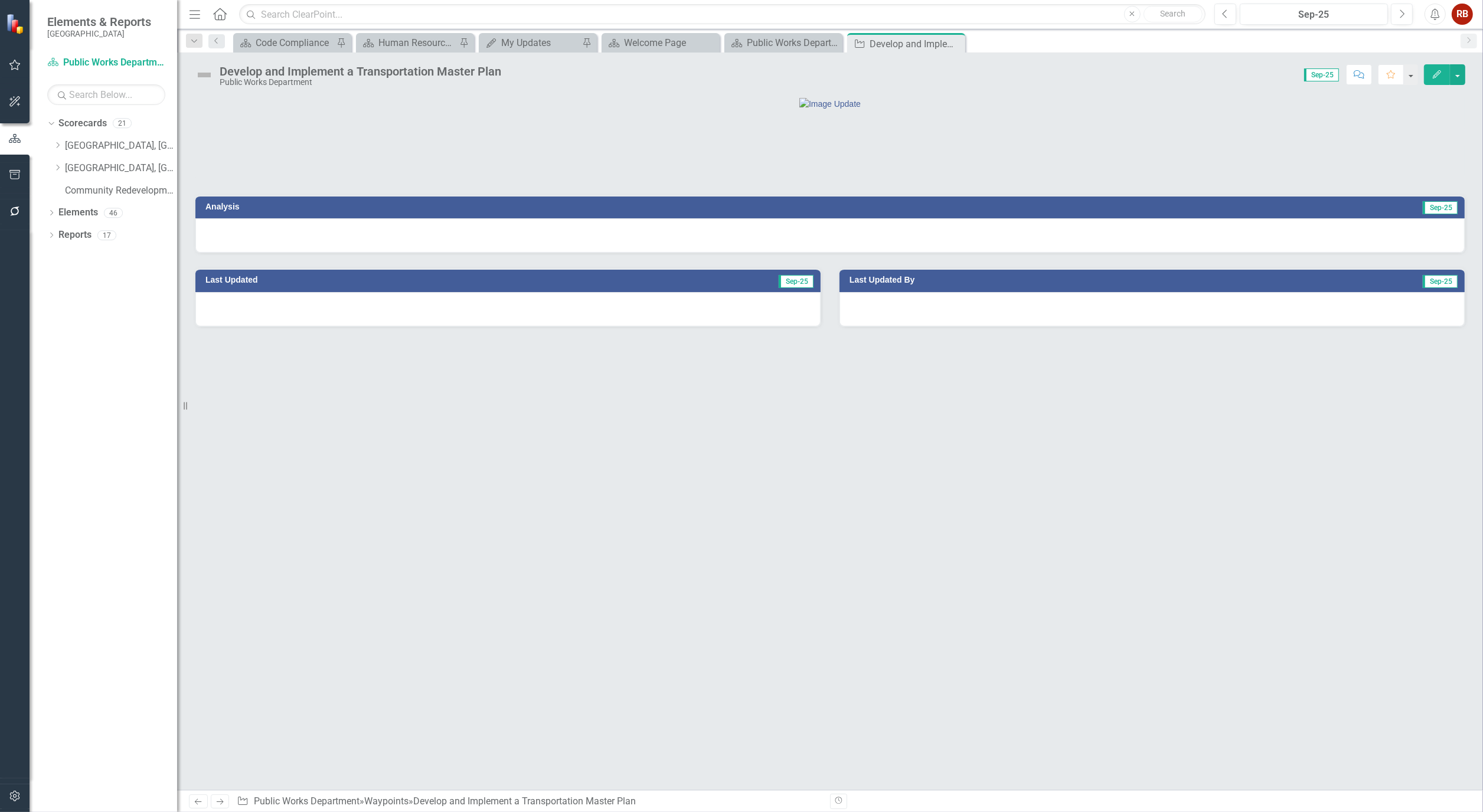
click at [1435, 63] on div "Develop and Implement a Transportation Master Plan Public Works Department Scor…" at bounding box center [830, 70] width 1306 height 36
click at [1435, 72] on icon "Edit" at bounding box center [1437, 74] width 11 height 8
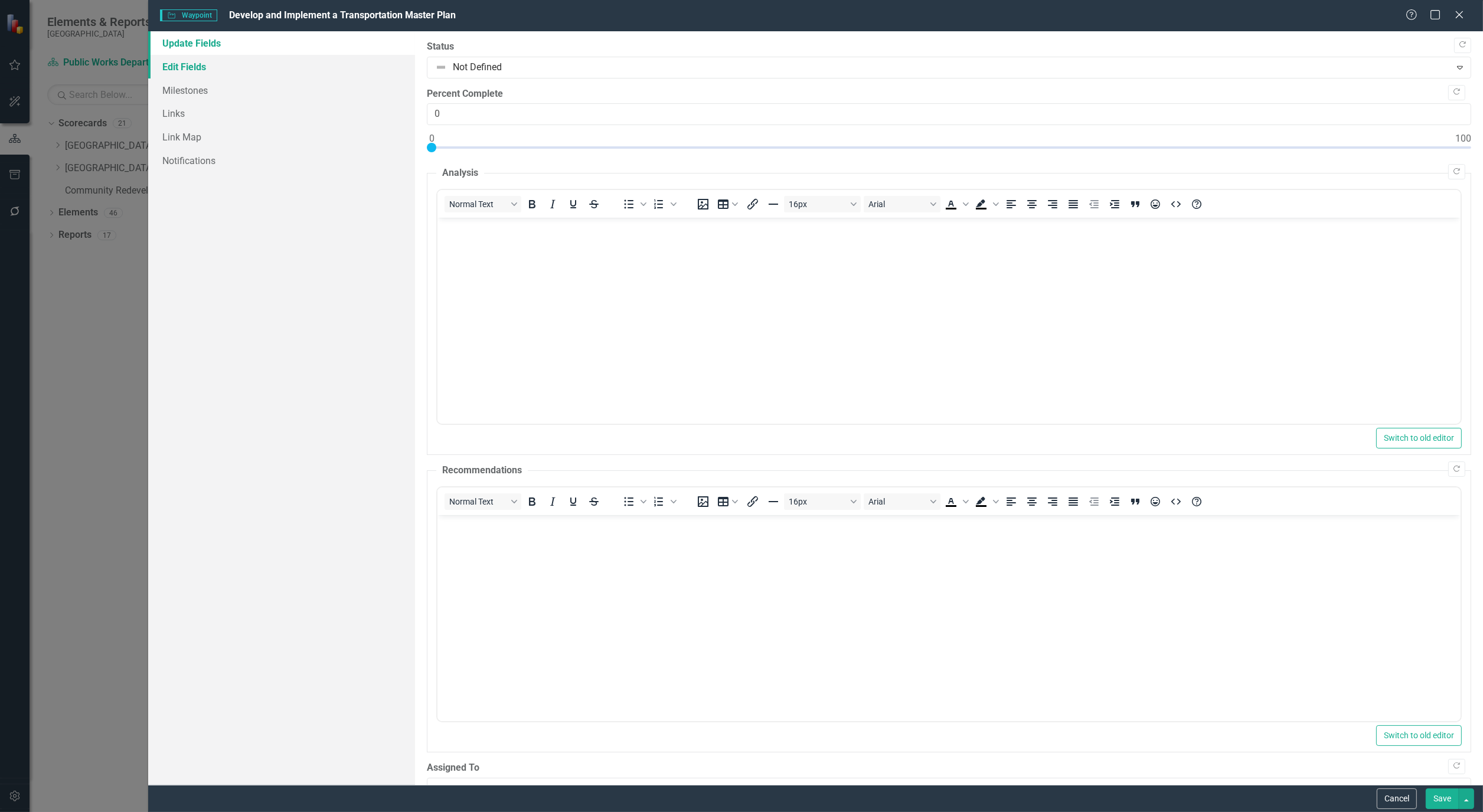
click at [181, 67] on link "Edit Fields" at bounding box center [281, 66] width 267 height 24
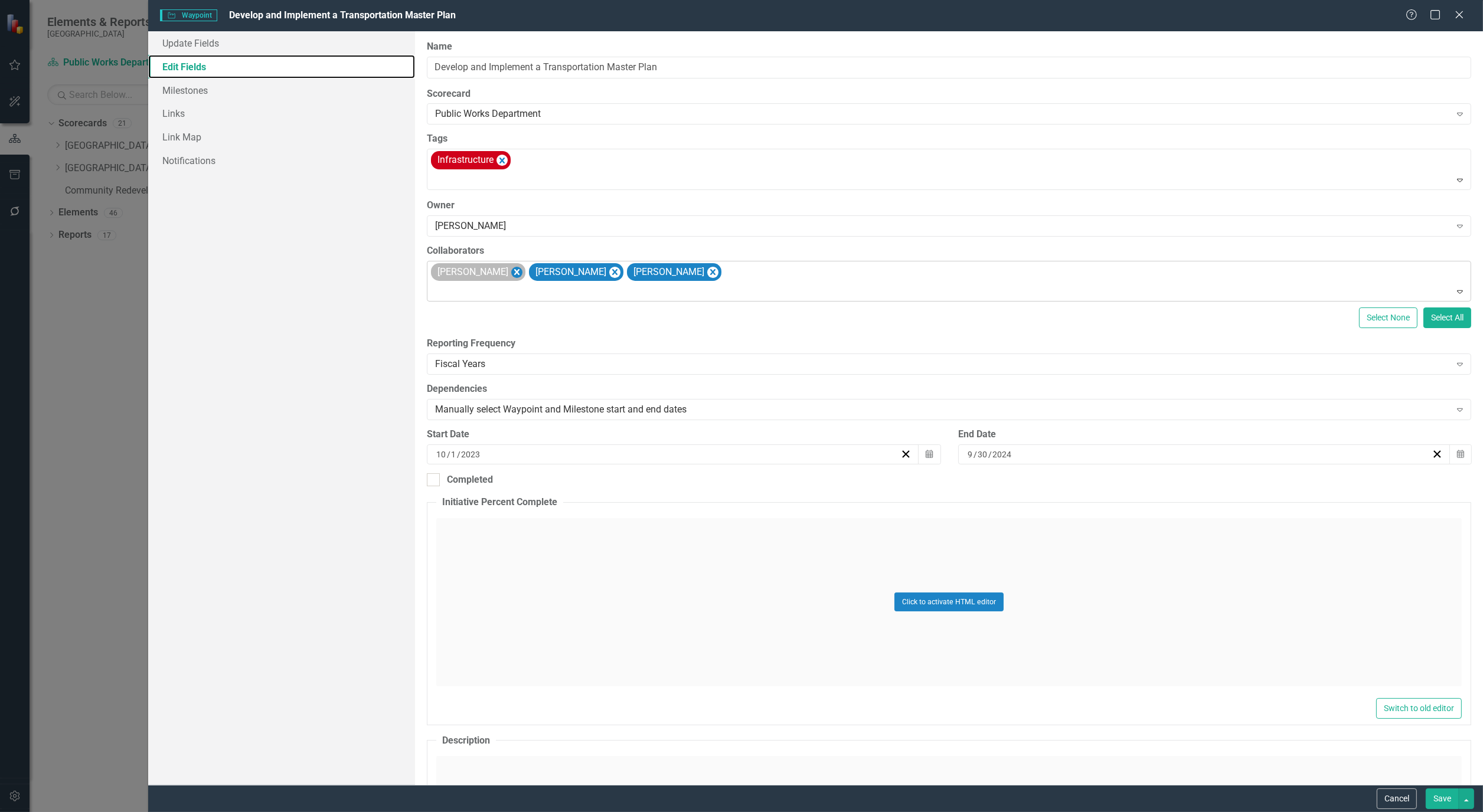
click at [523, 275] on icon "Remove Alicia Pearce Smith" at bounding box center [517, 272] width 11 height 14
click at [523, 275] on icon "Remove Bryan Vandewalker" at bounding box center [517, 272] width 11 height 14
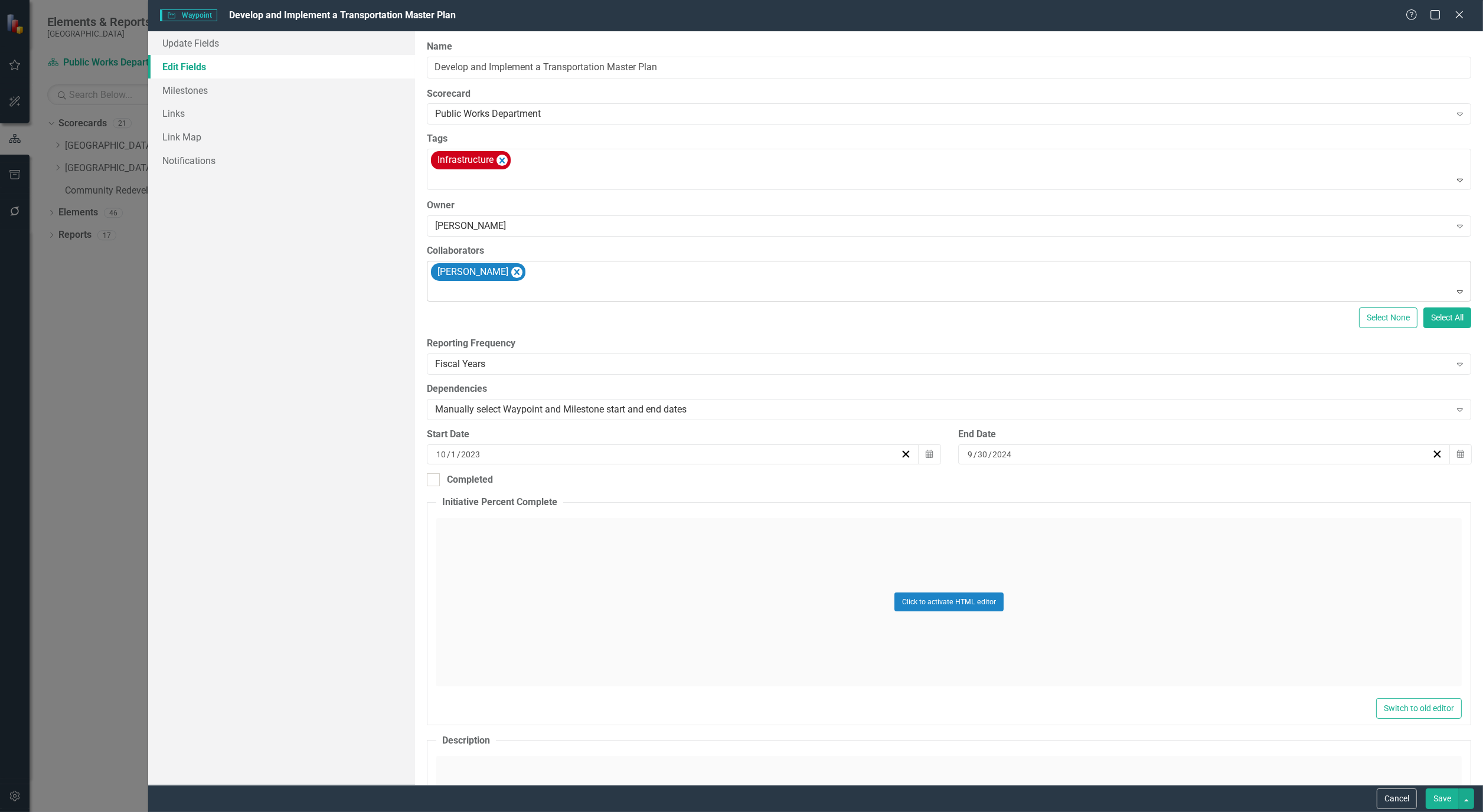
click at [599, 292] on div at bounding box center [950, 292] width 1039 height 16
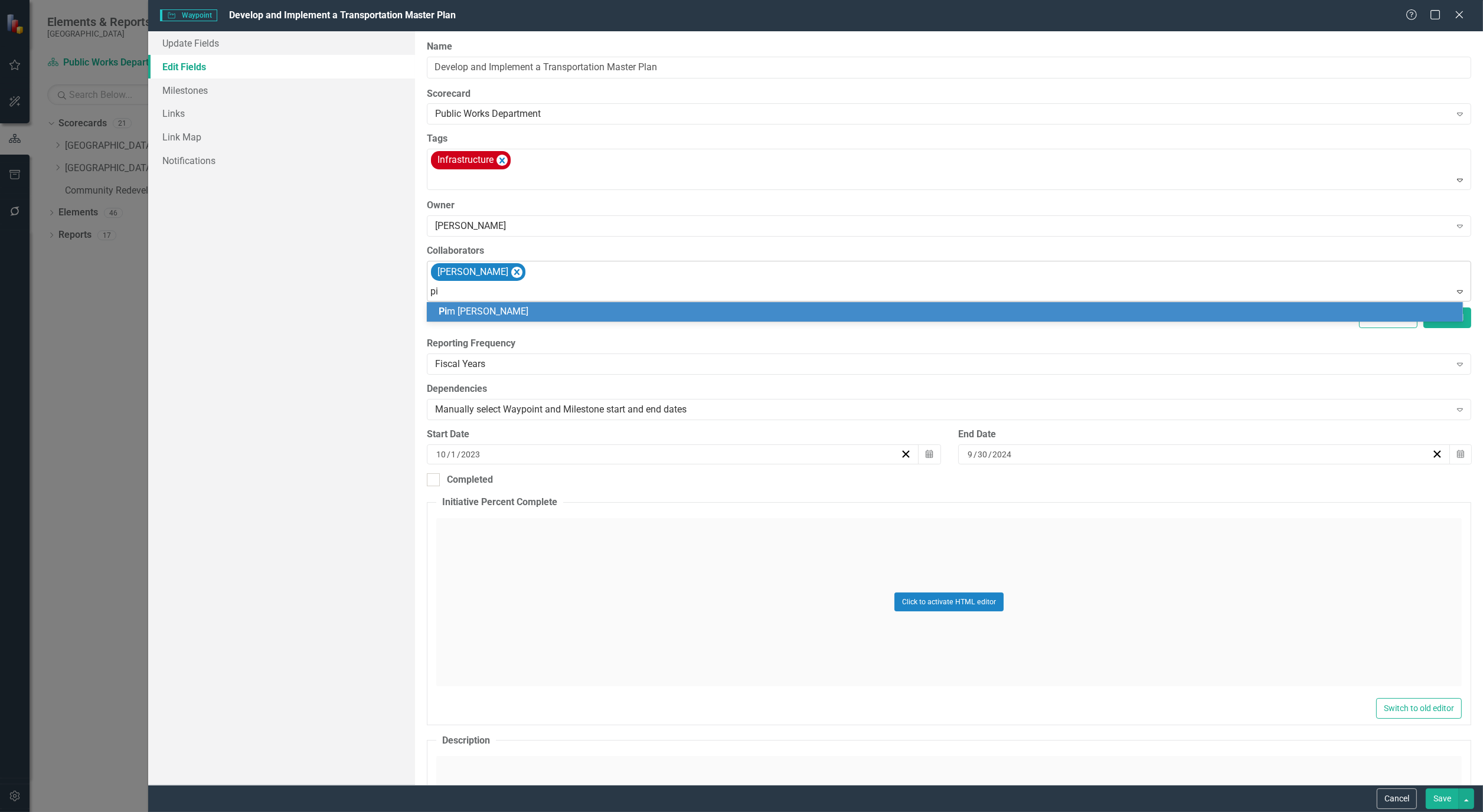
type input "pim"
type input "will"
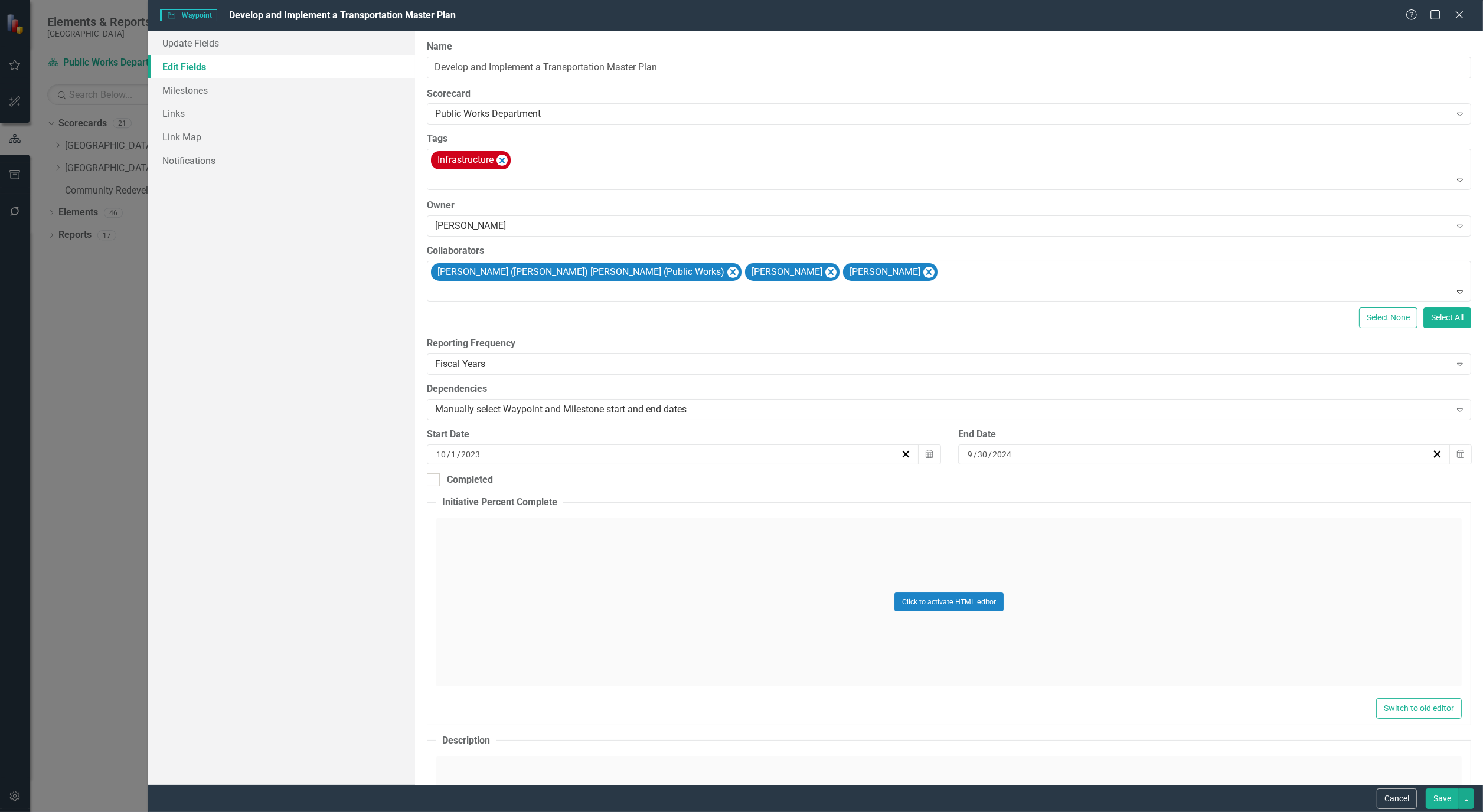
click at [1453, 802] on button "Save" at bounding box center [1443, 799] width 33 height 21
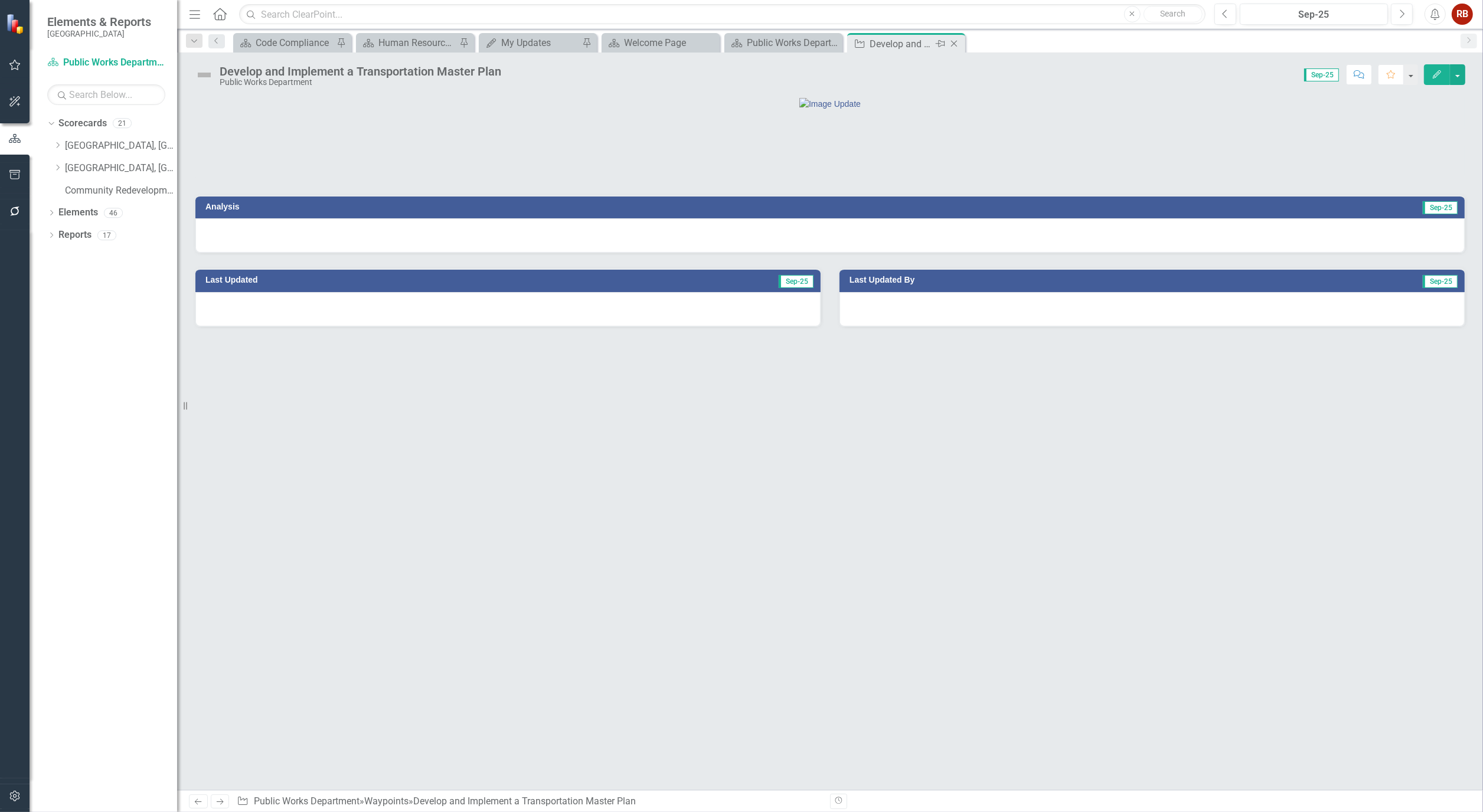
click at [959, 48] on icon "Close" at bounding box center [954, 44] width 12 height 10
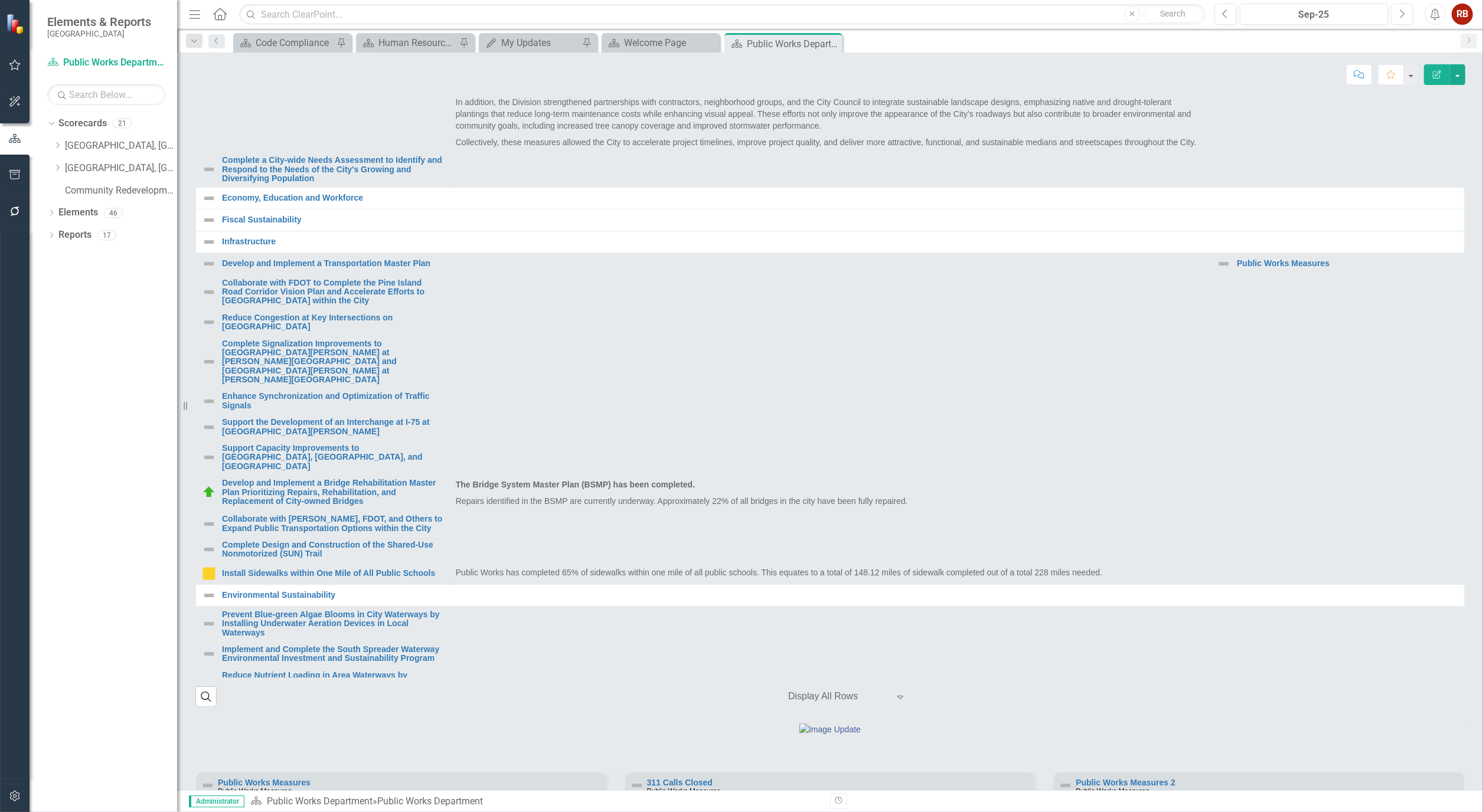
scroll to position [131, 0]
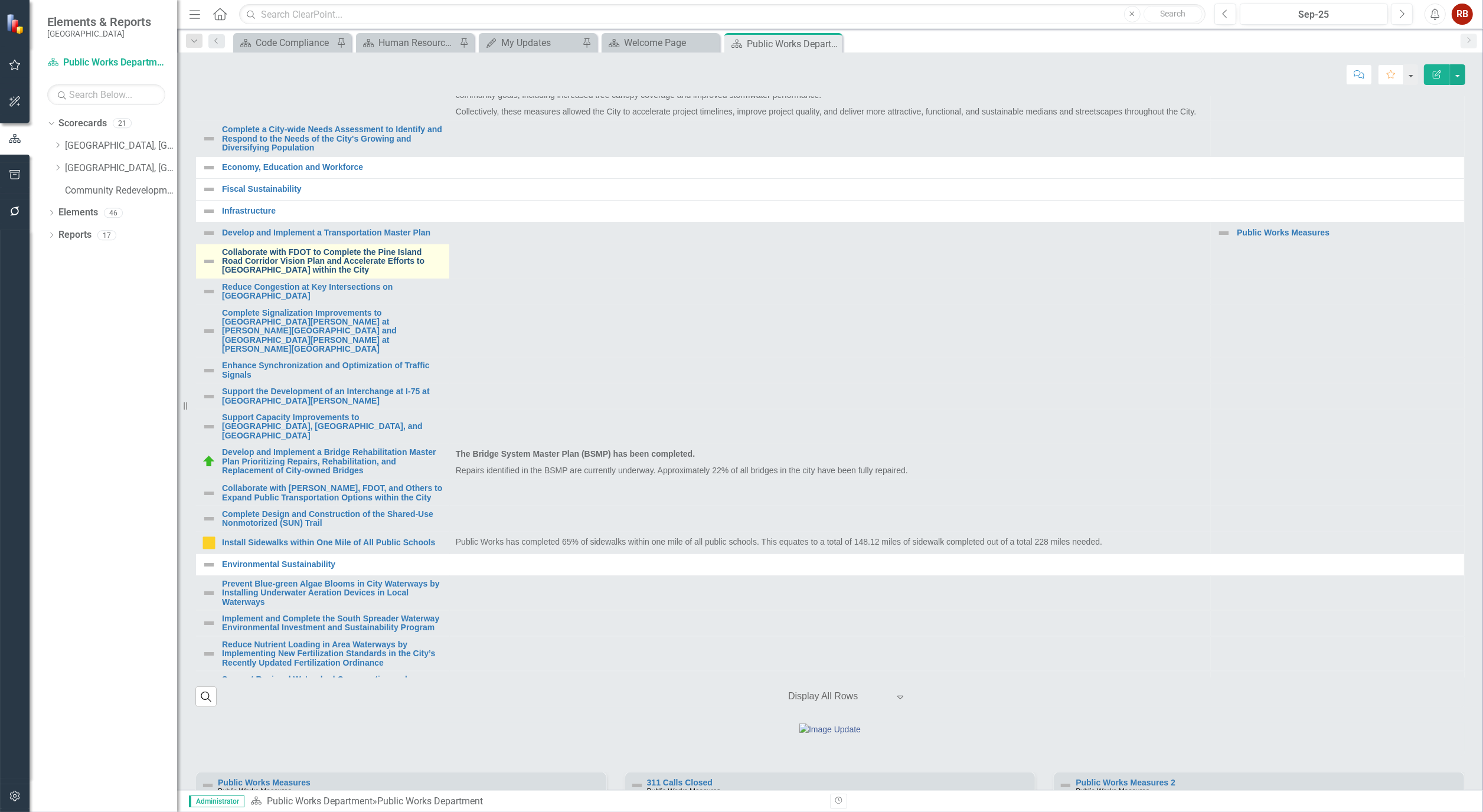
click at [283, 275] on link "Collaborate with FDOT to Complete the Pine Island Road Corridor Vision Plan and…" at bounding box center [333, 261] width 222 height 27
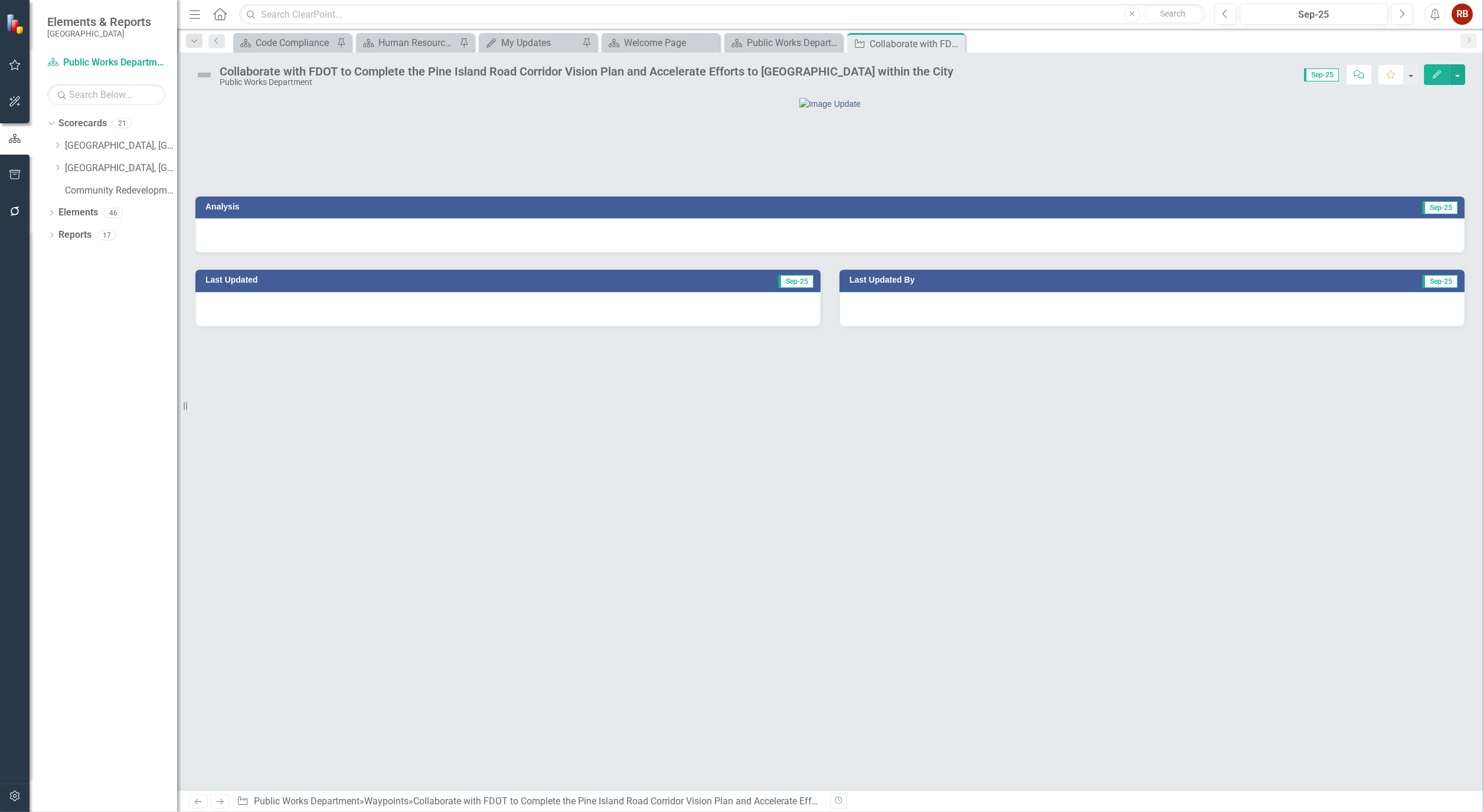
click at [1443, 78] on button "Edit" at bounding box center [1437, 75] width 26 height 21
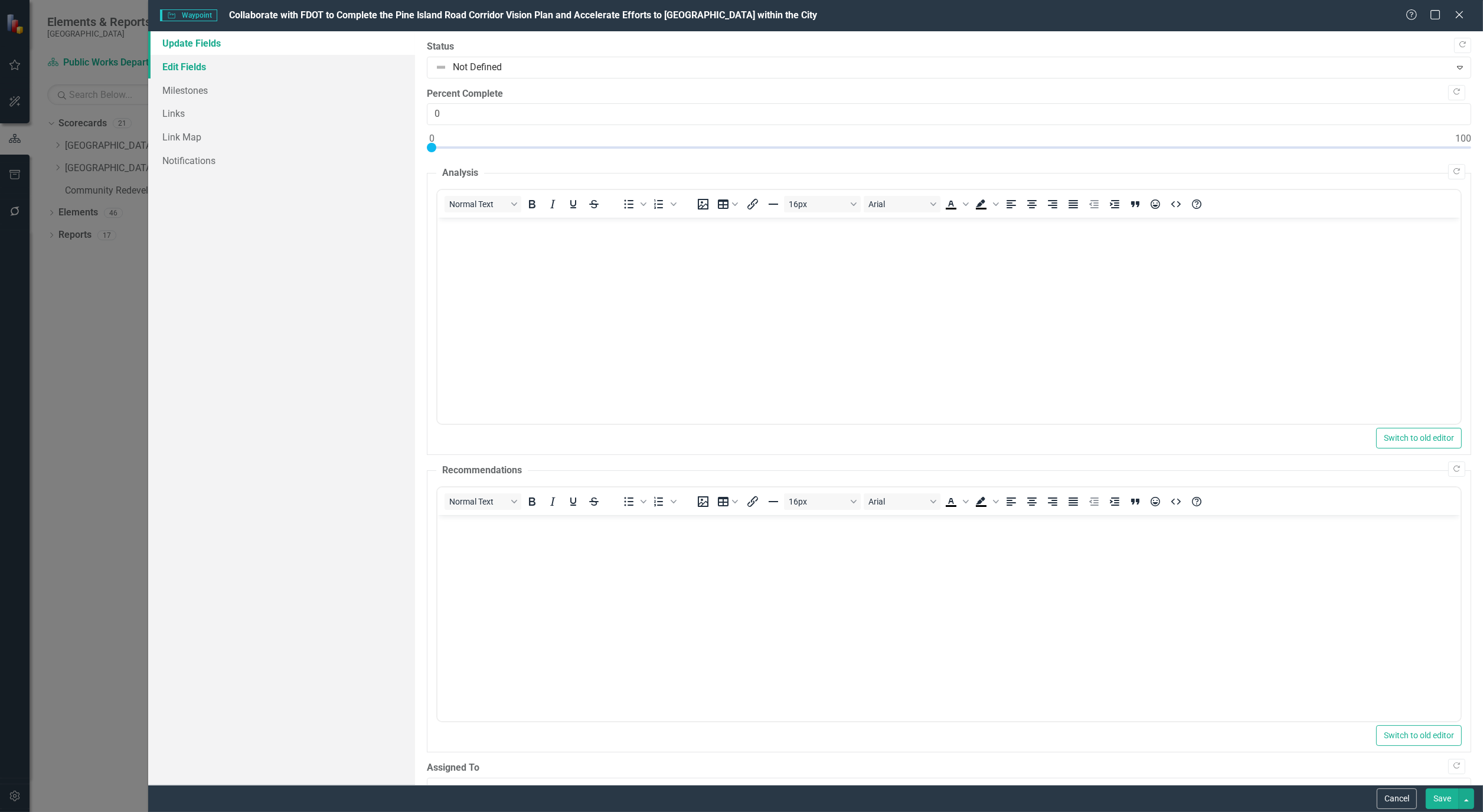
click at [201, 67] on link "Edit Fields" at bounding box center [281, 66] width 267 height 24
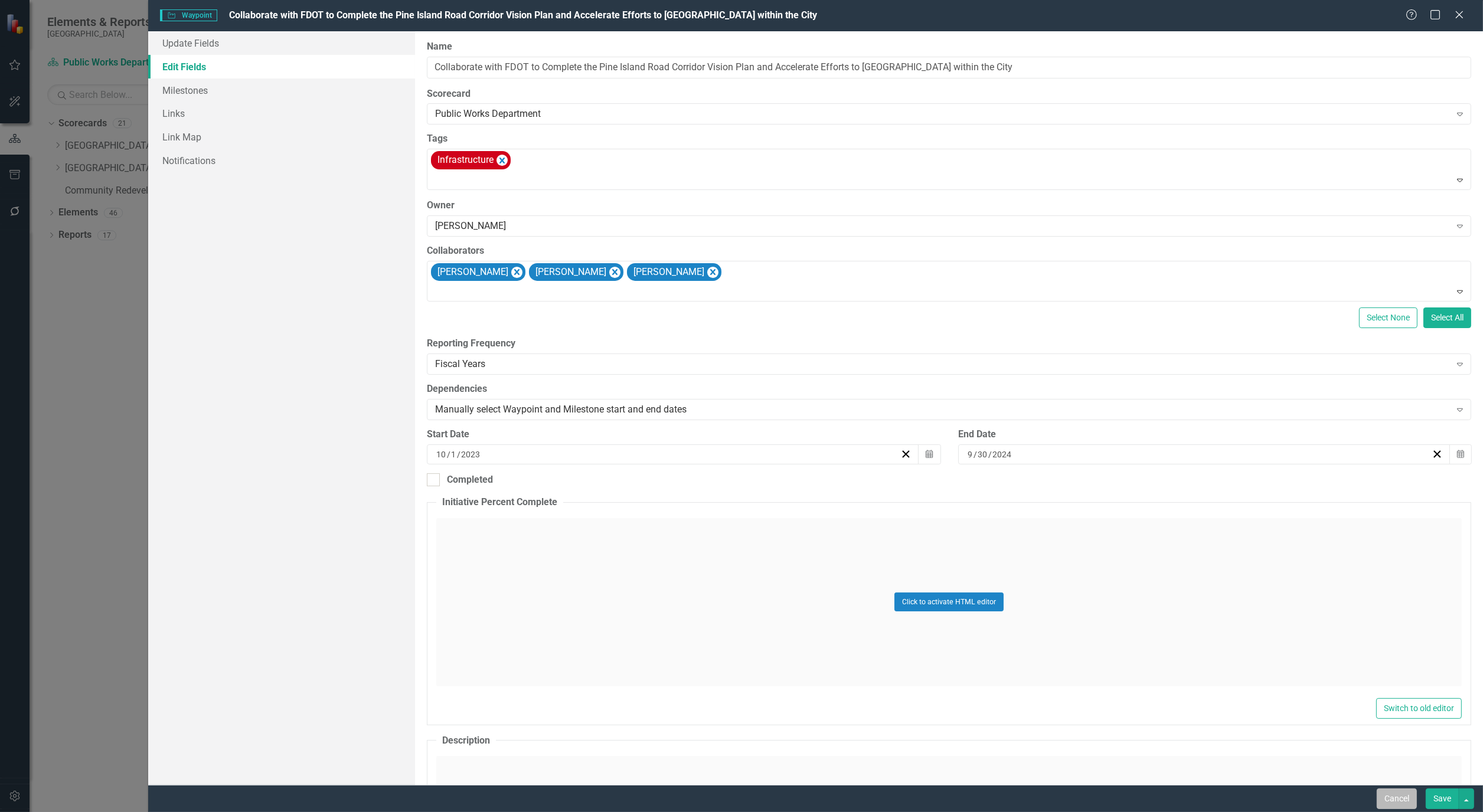
click at [1412, 801] on button "Cancel" at bounding box center [1397, 799] width 40 height 21
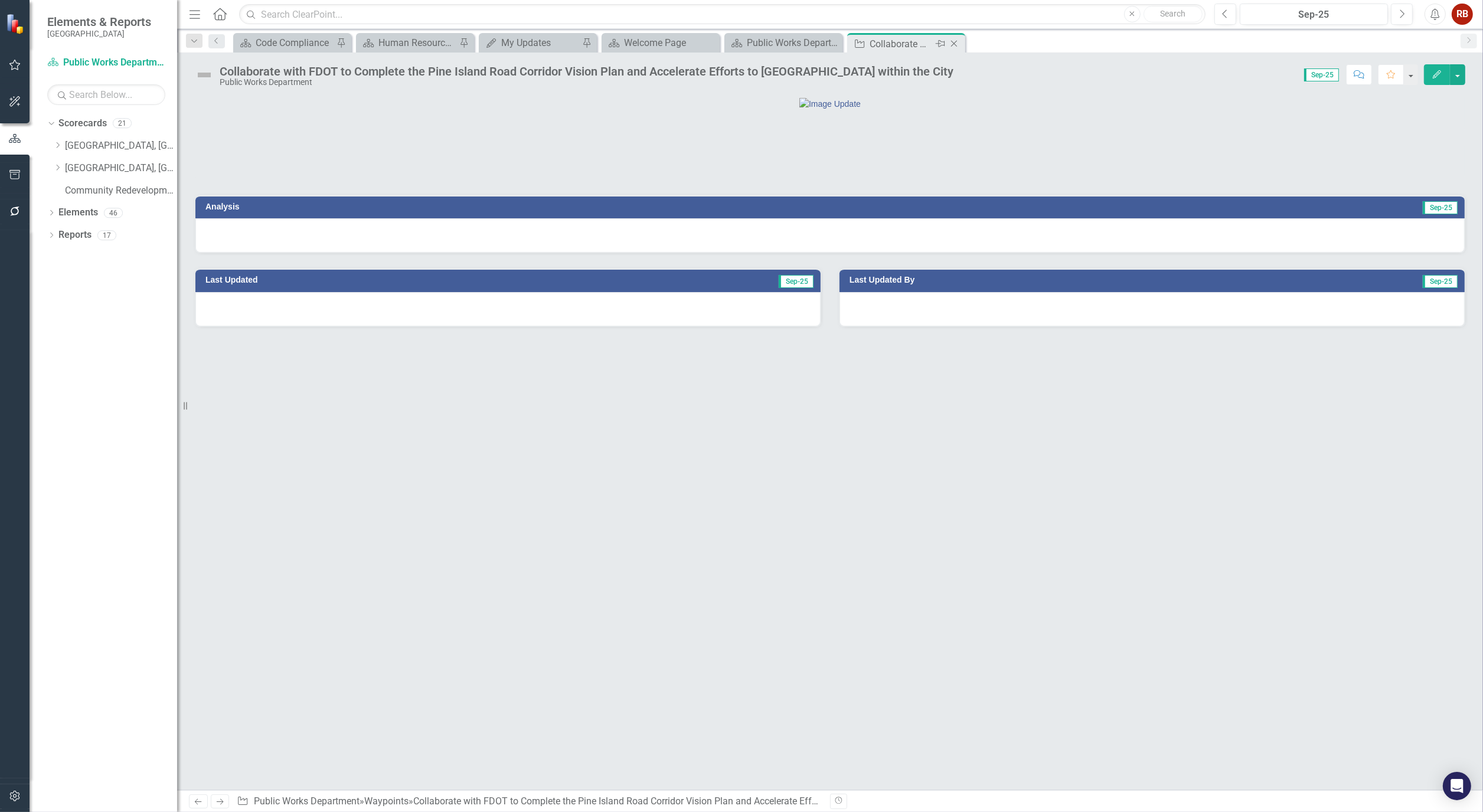
click at [959, 44] on icon "Close" at bounding box center [954, 44] width 12 height 10
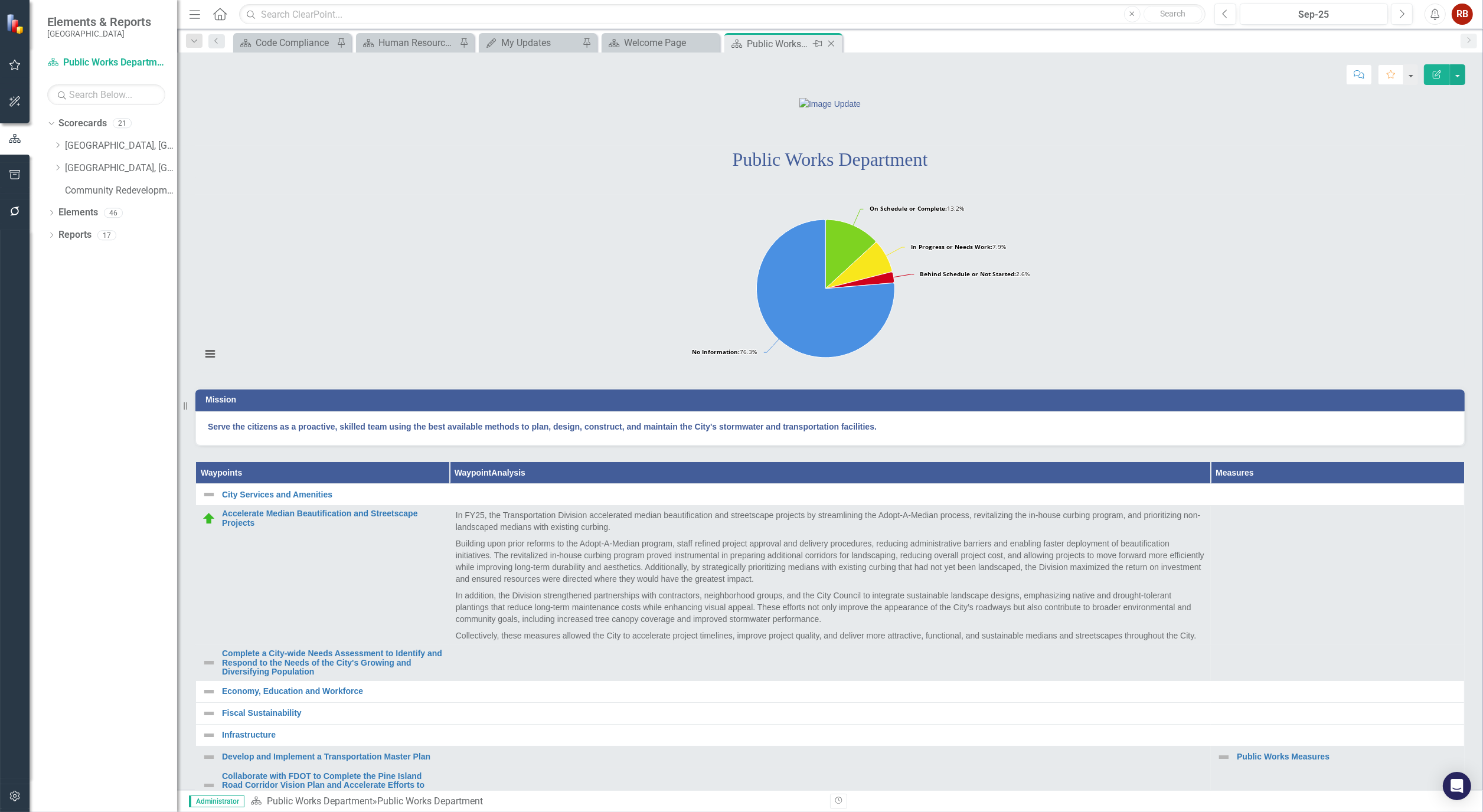
click at [830, 42] on icon "Close" at bounding box center [832, 44] width 12 height 10
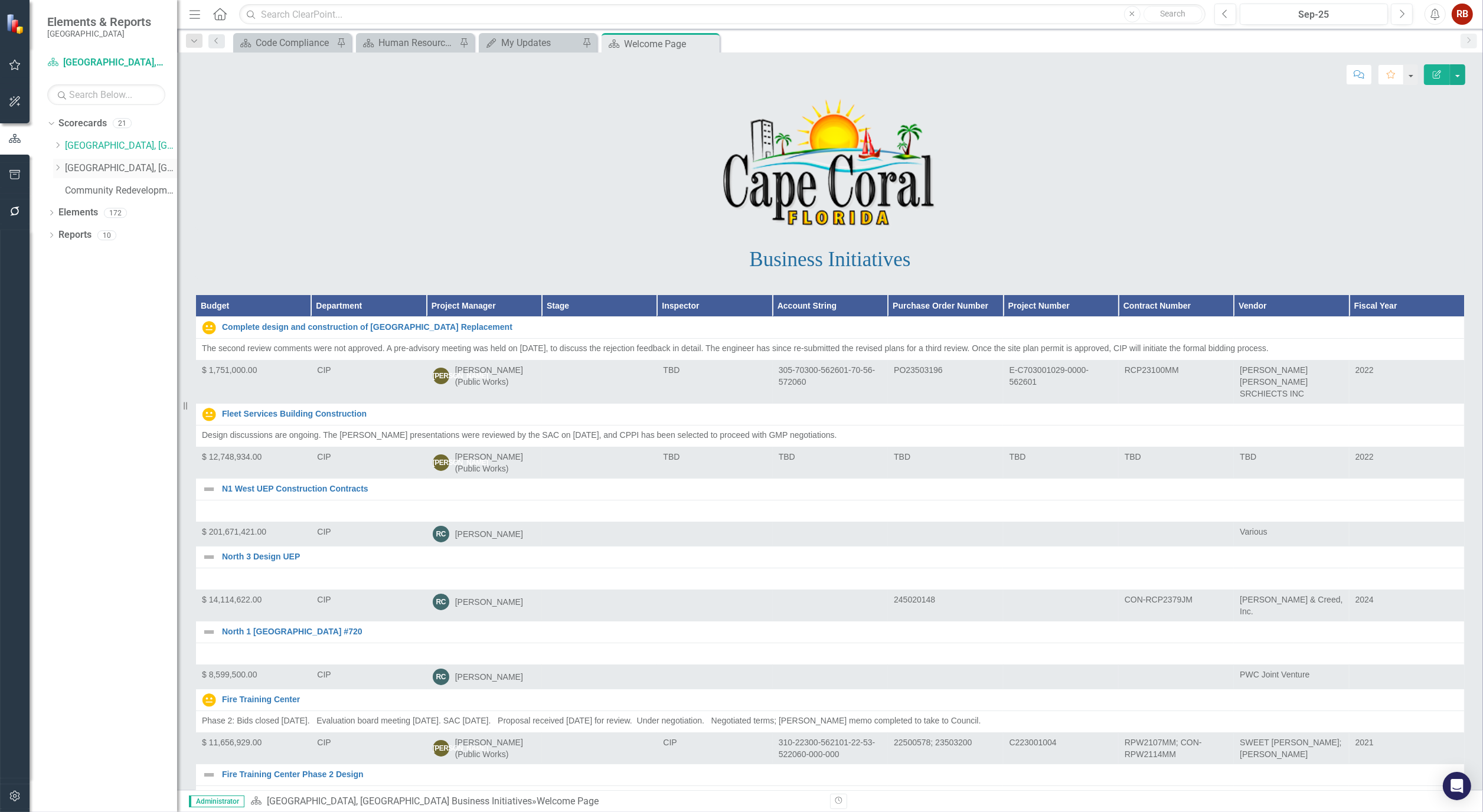
drag, startPoint x: 101, startPoint y: 157, endPoint x: 99, endPoint y: 172, distance: 15.1
click at [101, 157] on div "Dropdown Cape Coral, FL Business Initiatives" at bounding box center [115, 147] width 124 height 22
click at [99, 172] on link "[GEOGRAPHIC_DATA], [GEOGRAPHIC_DATA] Strategic Plan" at bounding box center [121, 168] width 112 height 13
click at [99, 170] on link "[GEOGRAPHIC_DATA], [GEOGRAPHIC_DATA] Strategic Plan" at bounding box center [121, 168] width 112 height 13
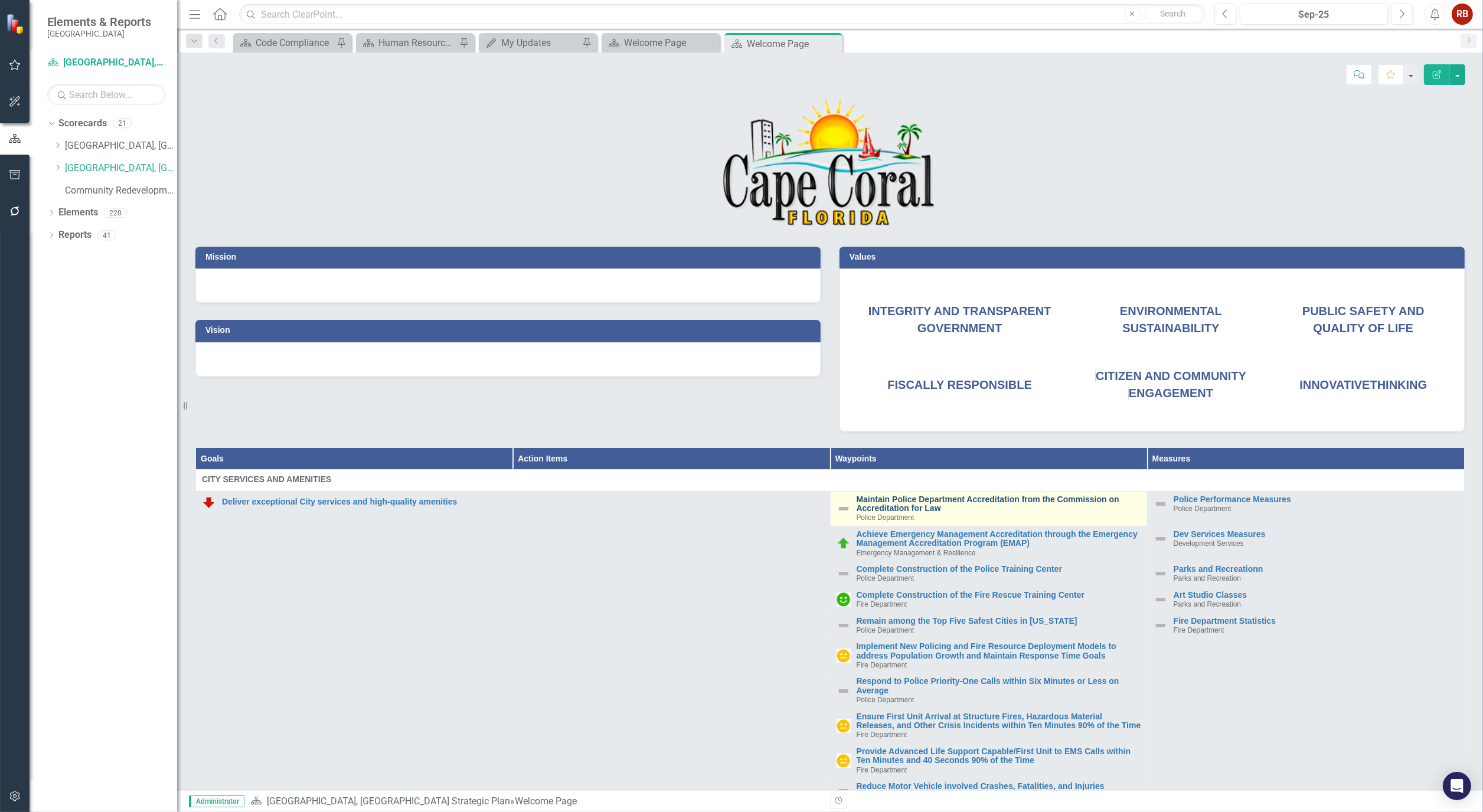
click at [899, 499] on link "Maintain Police Department Accreditation from the Commission on Accreditation f…" at bounding box center [999, 504] width 285 height 18
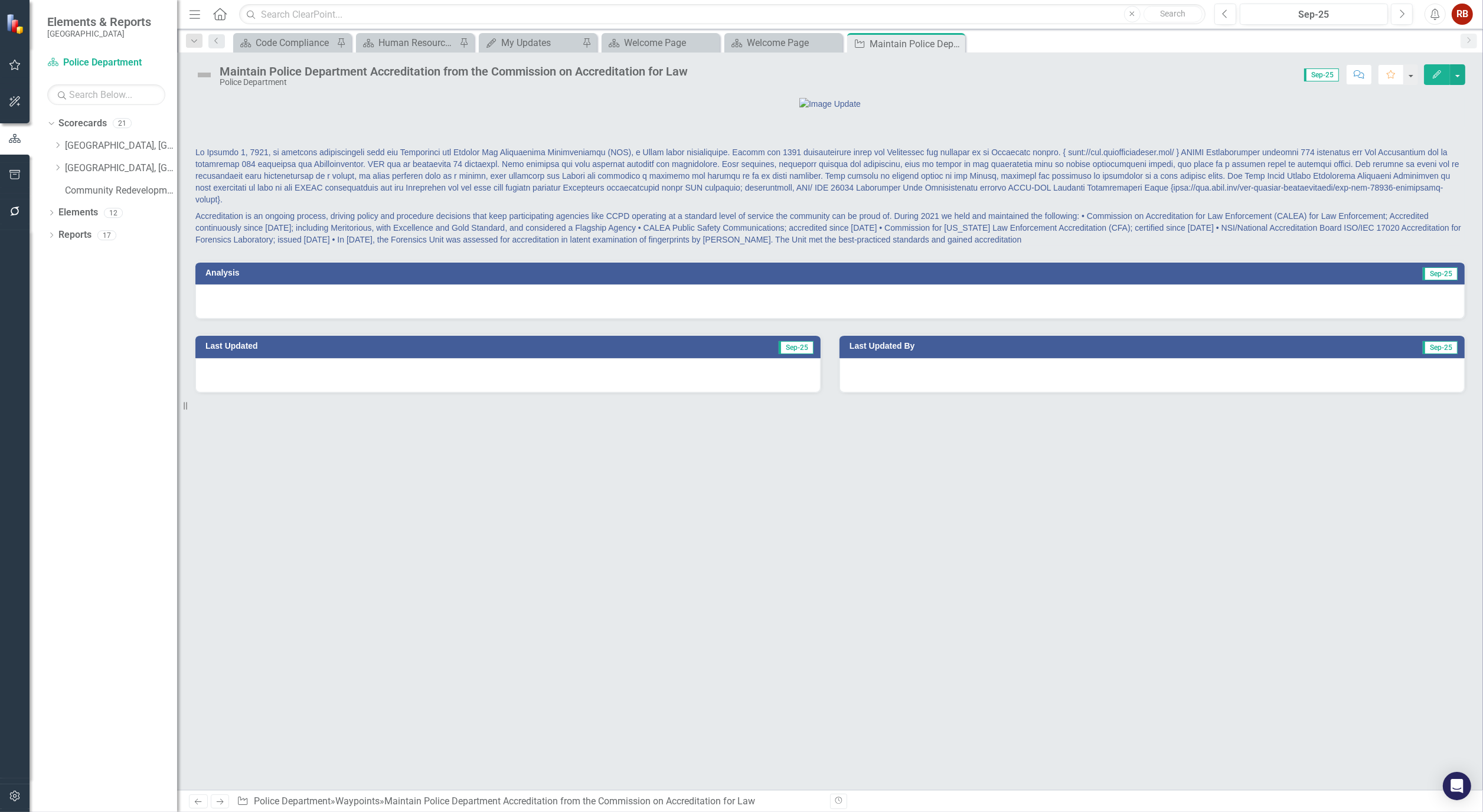
click at [1435, 77] on icon "Edit" at bounding box center [1437, 74] width 11 height 8
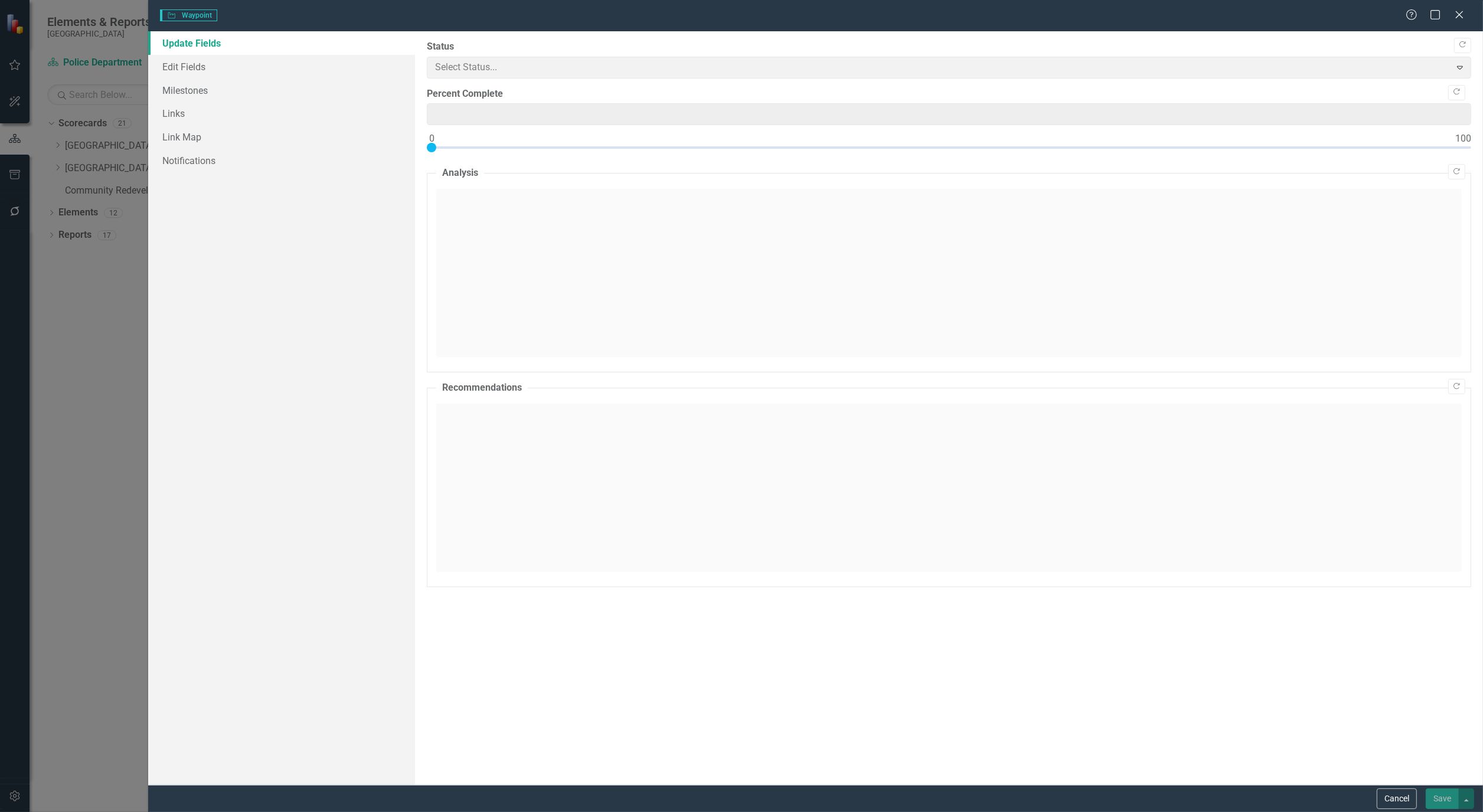
type input "0"
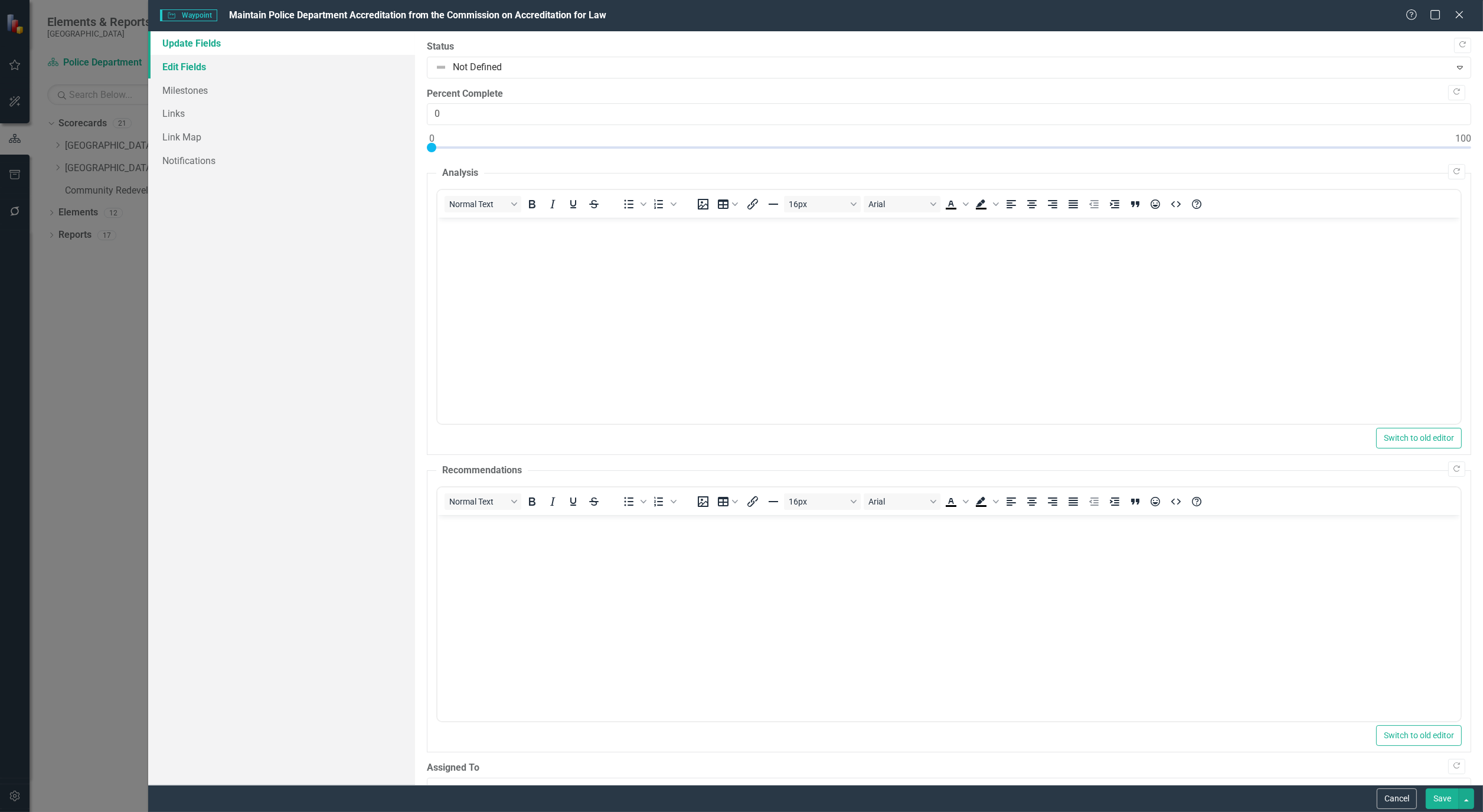
click at [181, 61] on link "Edit Fields" at bounding box center [281, 66] width 267 height 24
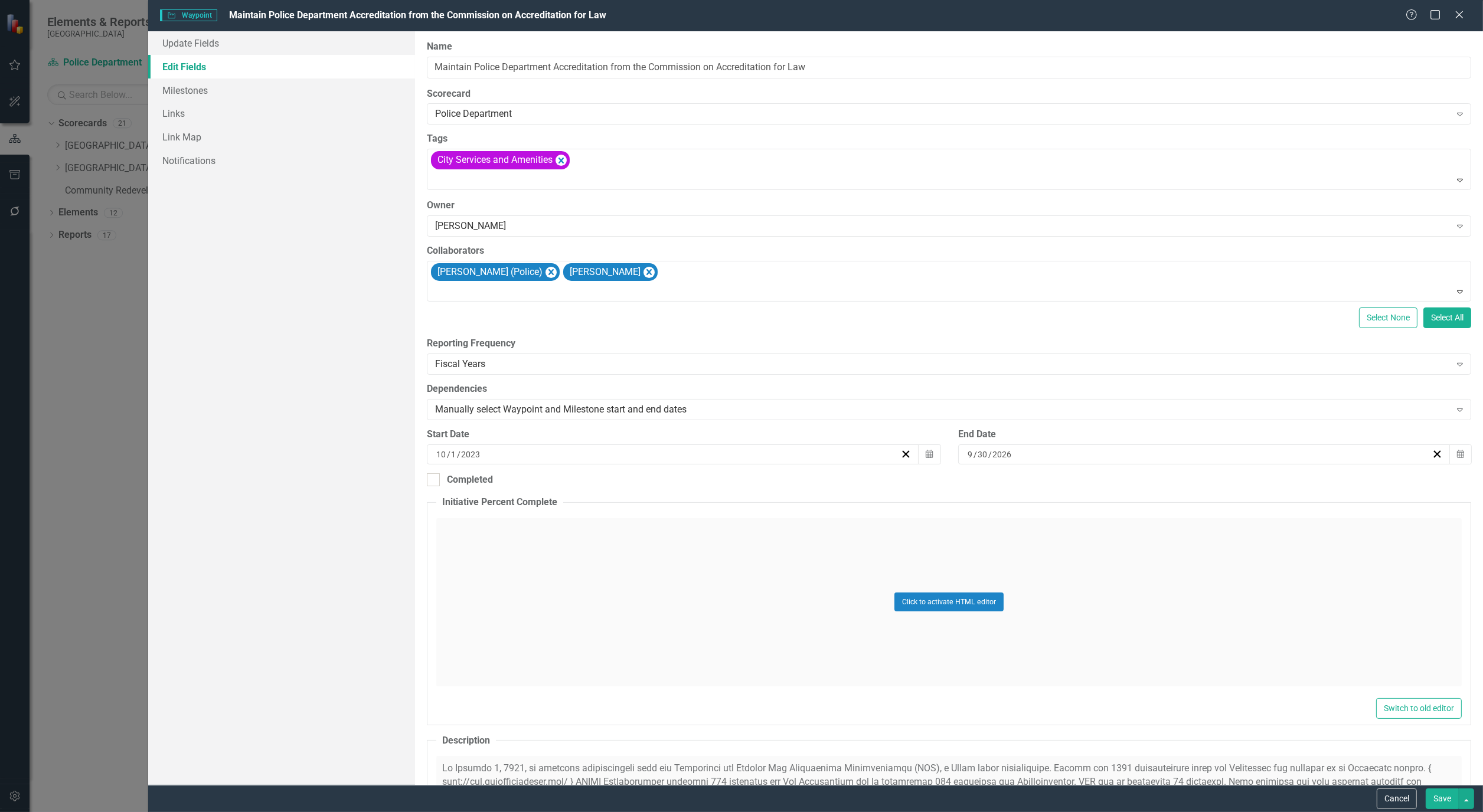
click at [1444, 798] on button "Save" at bounding box center [1443, 799] width 33 height 21
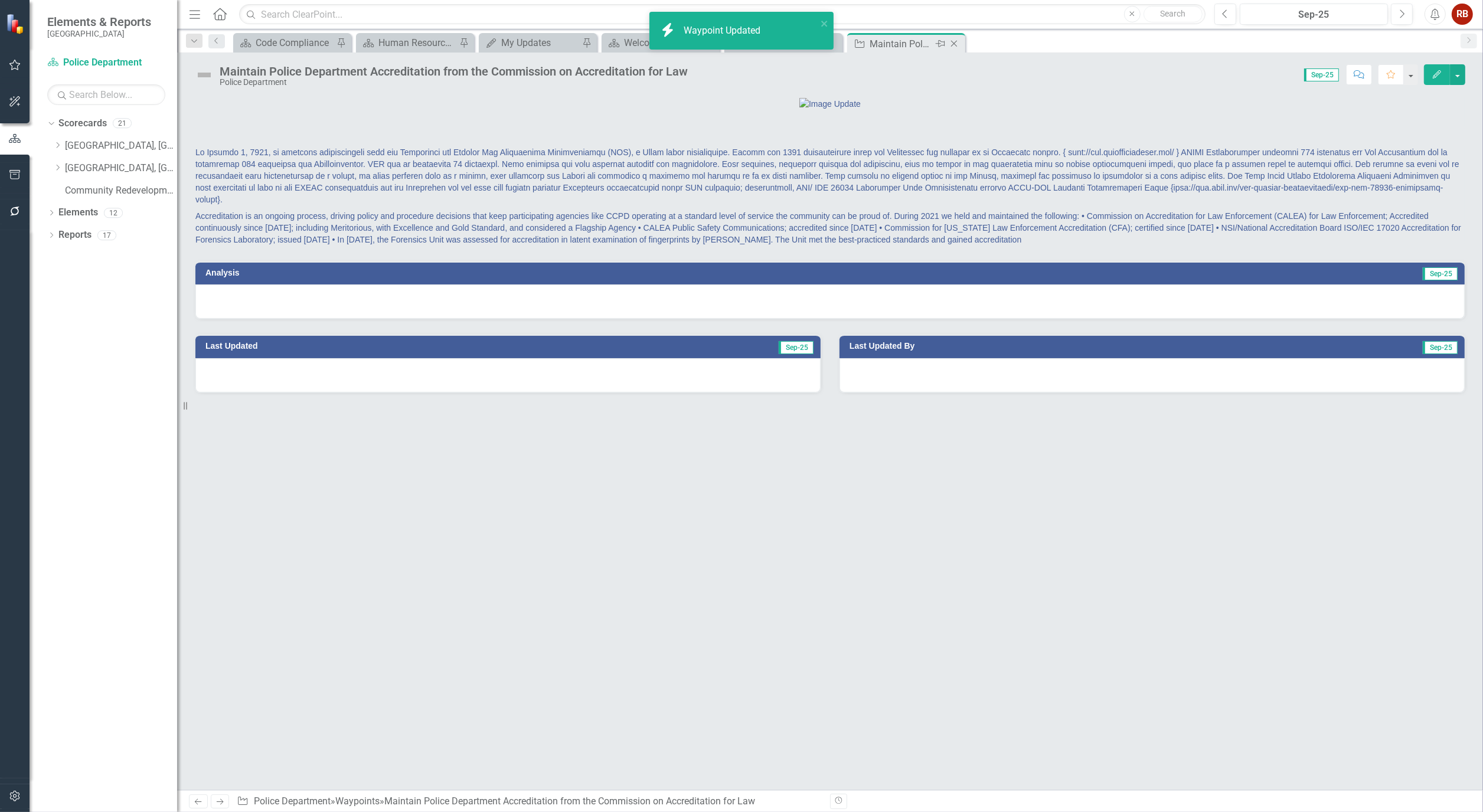
click at [954, 45] on icon "Close" at bounding box center [954, 44] width 12 height 10
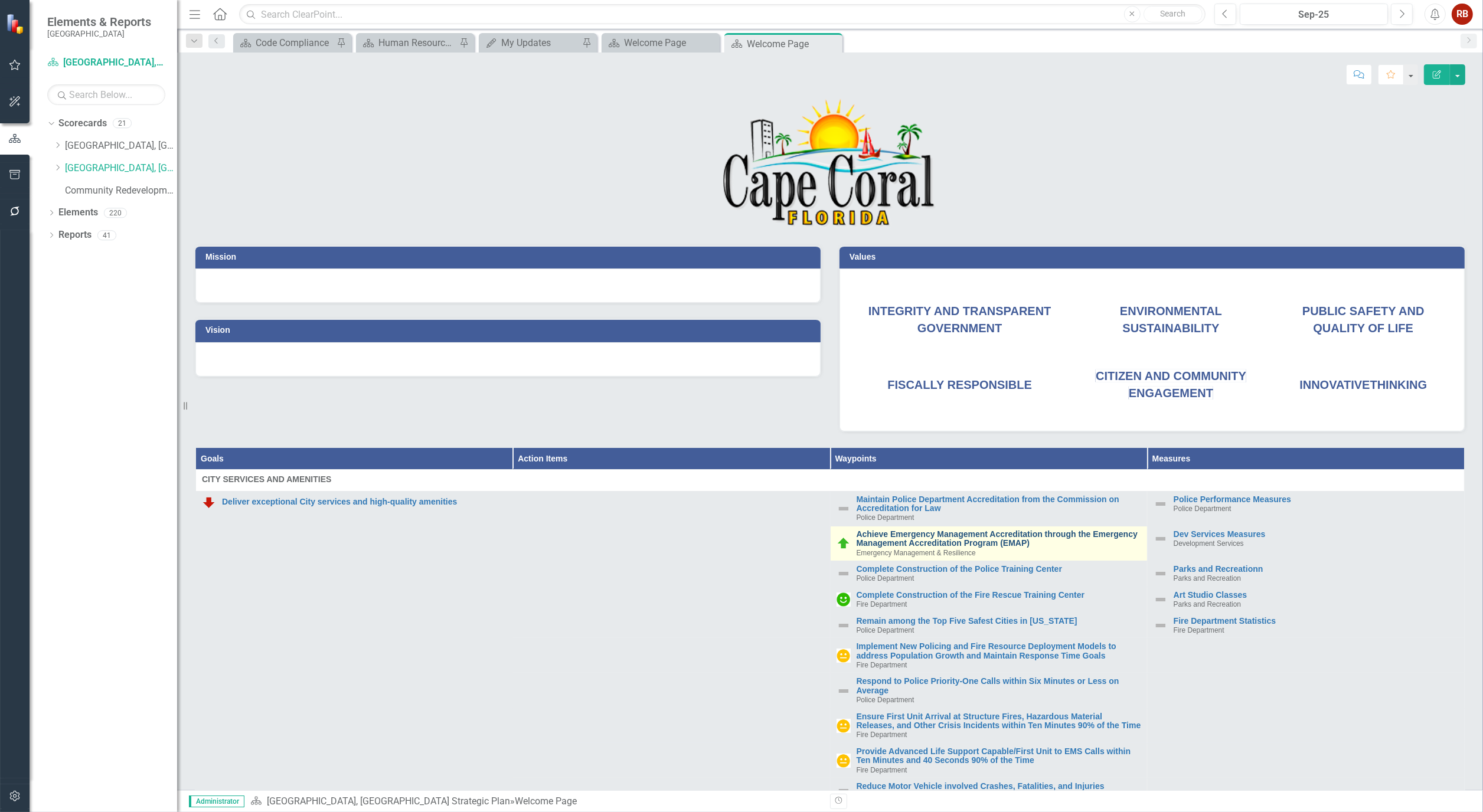
click at [937, 541] on link "Achieve Emergency Management Accreditation through the Emergency Management Acc…" at bounding box center [999, 539] width 285 height 18
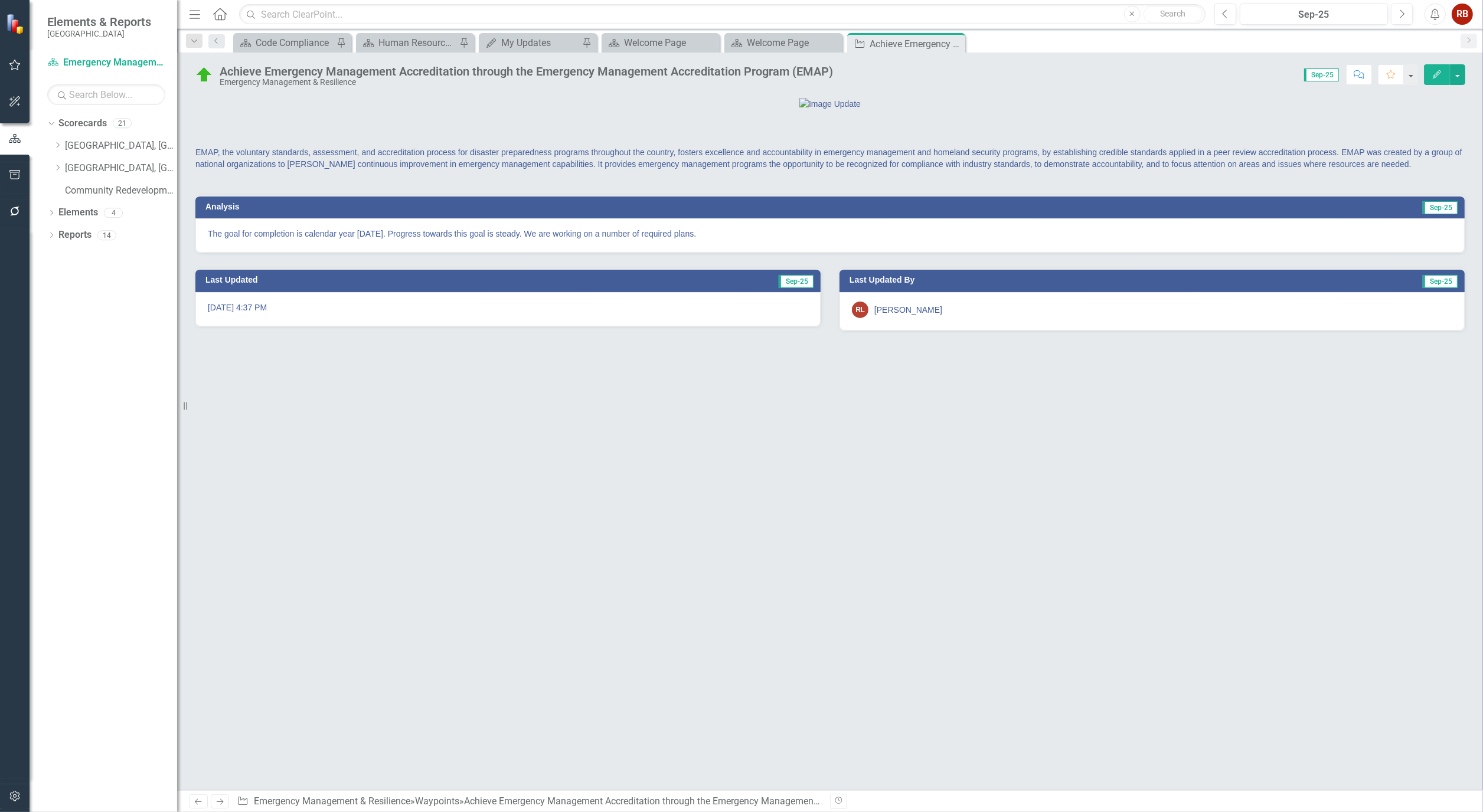
click at [1440, 78] on icon "Edit" at bounding box center [1437, 74] width 11 height 8
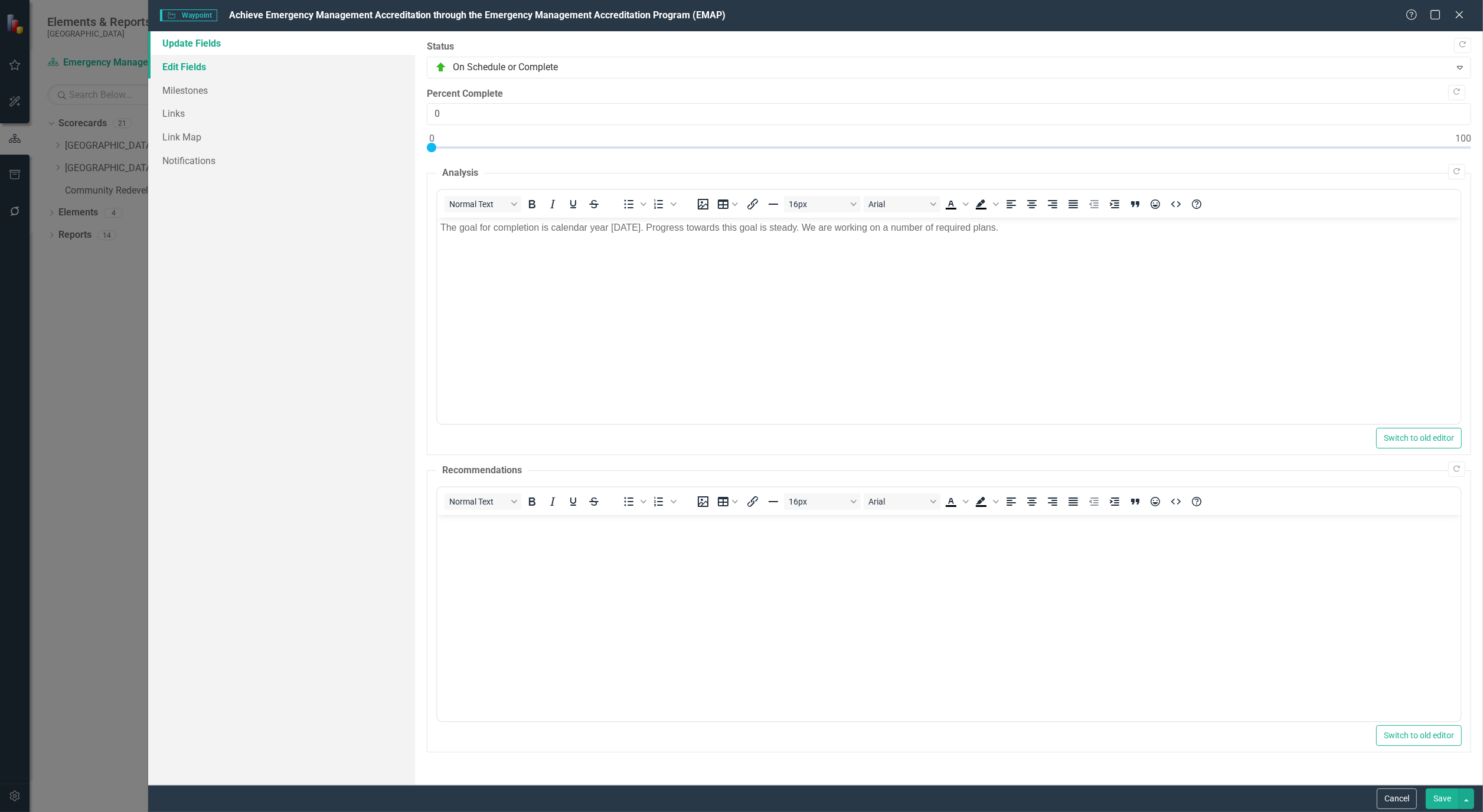
click at [164, 60] on link "Edit Fields" at bounding box center [281, 66] width 267 height 24
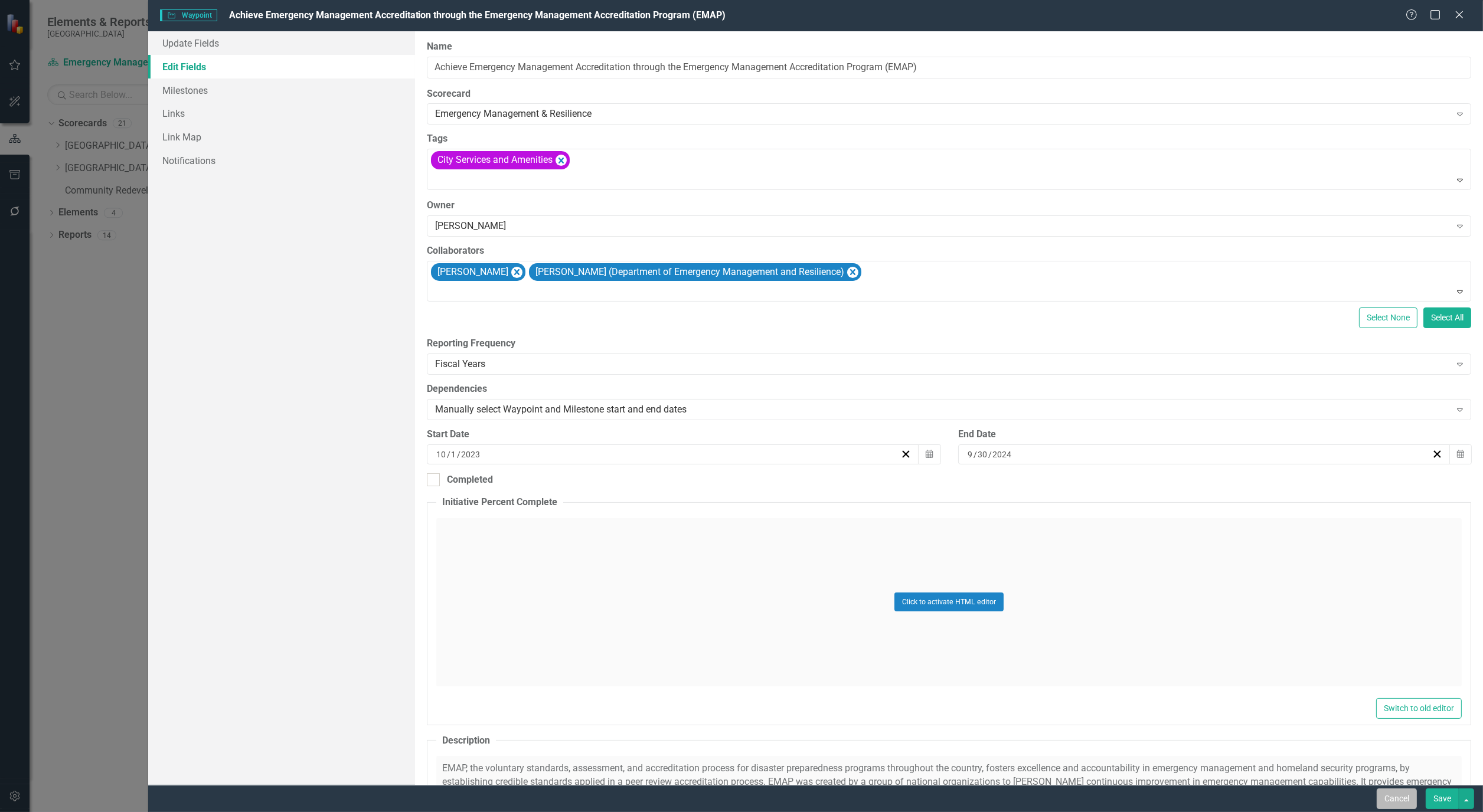
click at [1410, 799] on button "Cancel" at bounding box center [1397, 799] width 40 height 21
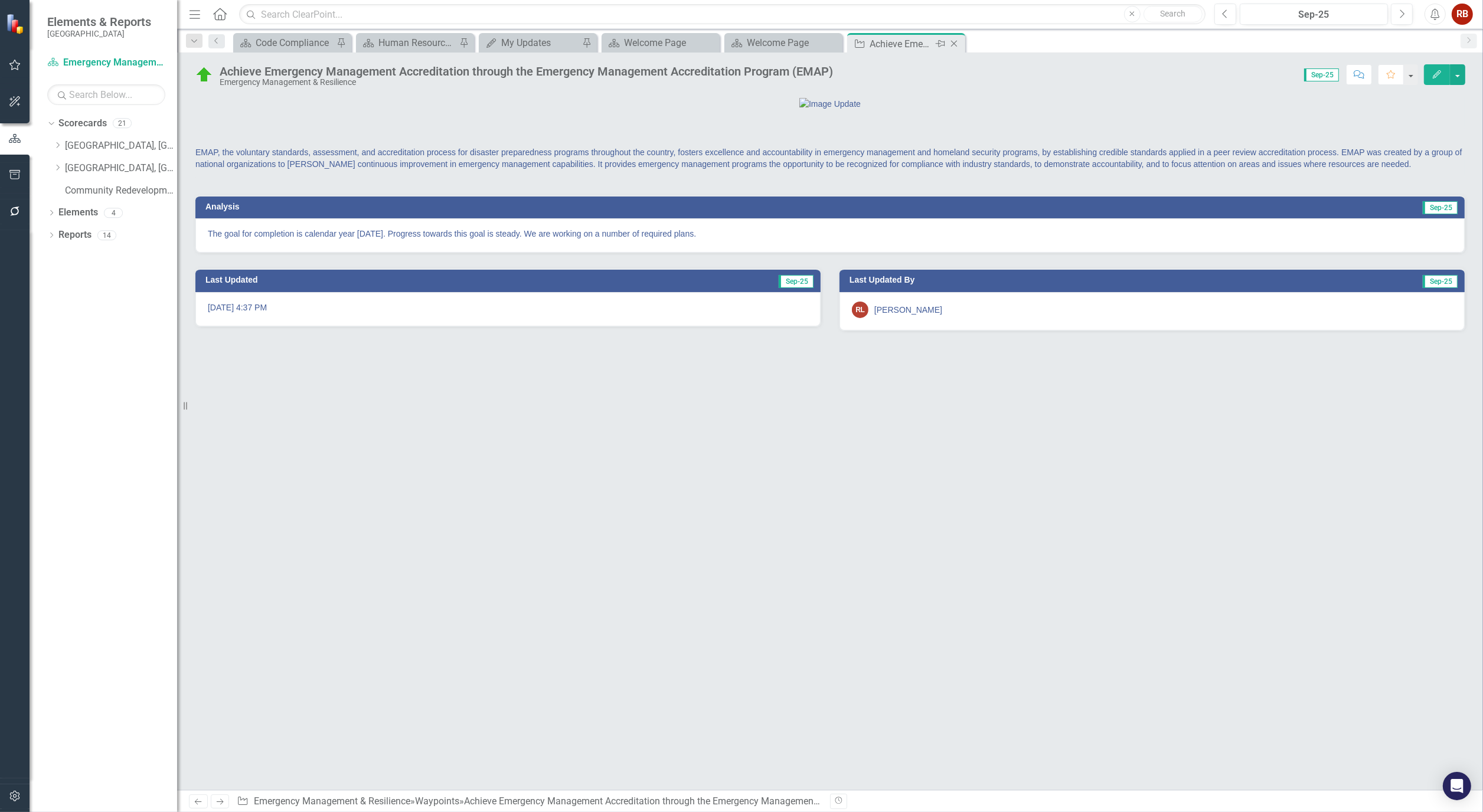
click at [955, 45] on icon "Close" at bounding box center [954, 44] width 12 height 10
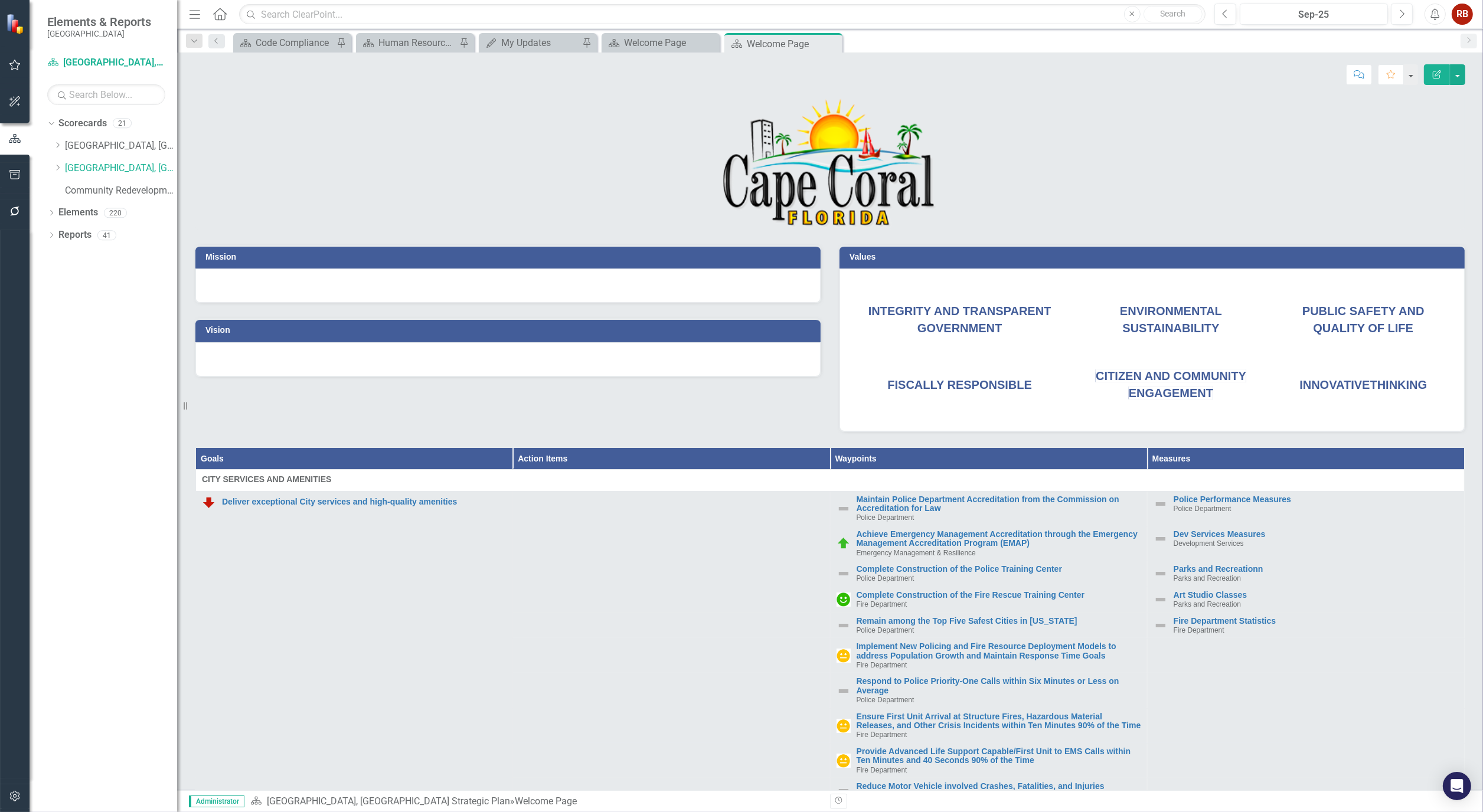
click at [52, 166] on div "Dropdown Scorecards 21 Dropdown Cape Coral, FL Business Initiatives CRA Initiat…" at bounding box center [112, 159] width 130 height 89
click at [55, 167] on icon "Dropdown" at bounding box center [57, 168] width 9 height 7
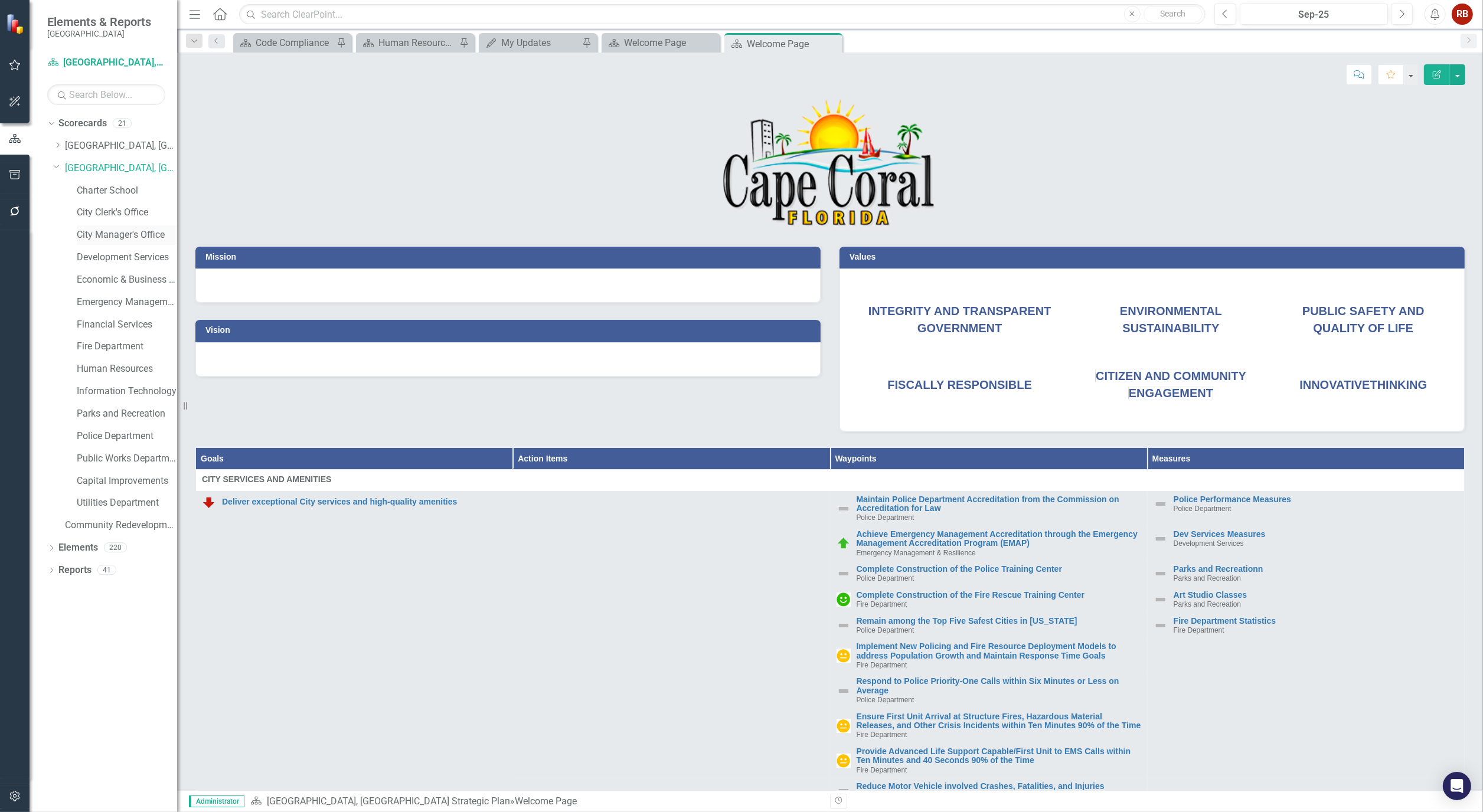
click at [135, 230] on link "City Manager's Office" at bounding box center [127, 235] width 100 height 13
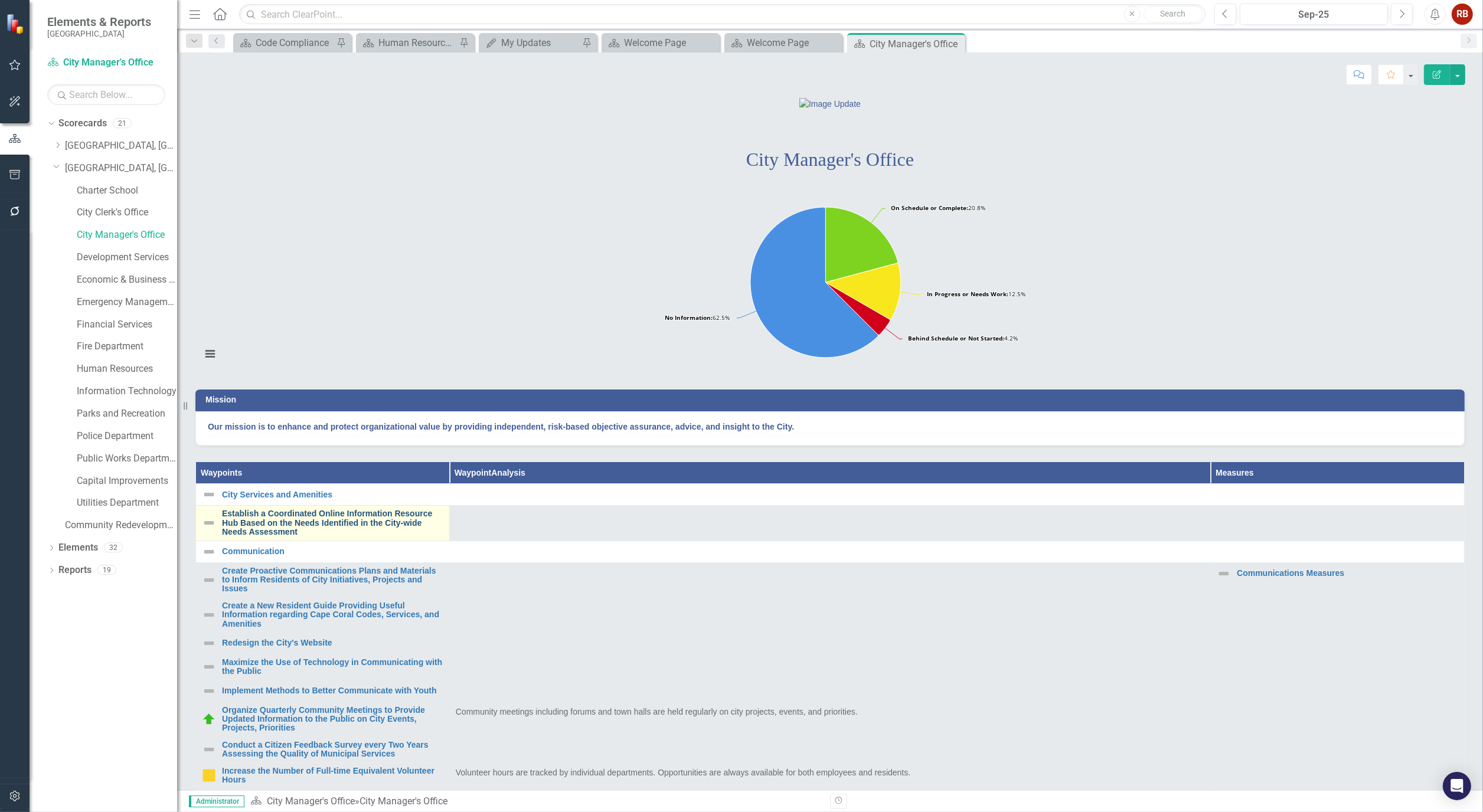
click at [332, 537] on link "Establish a Coordinated Online Information Resource Hub Based on the Needs Iden…" at bounding box center [333, 523] width 222 height 27
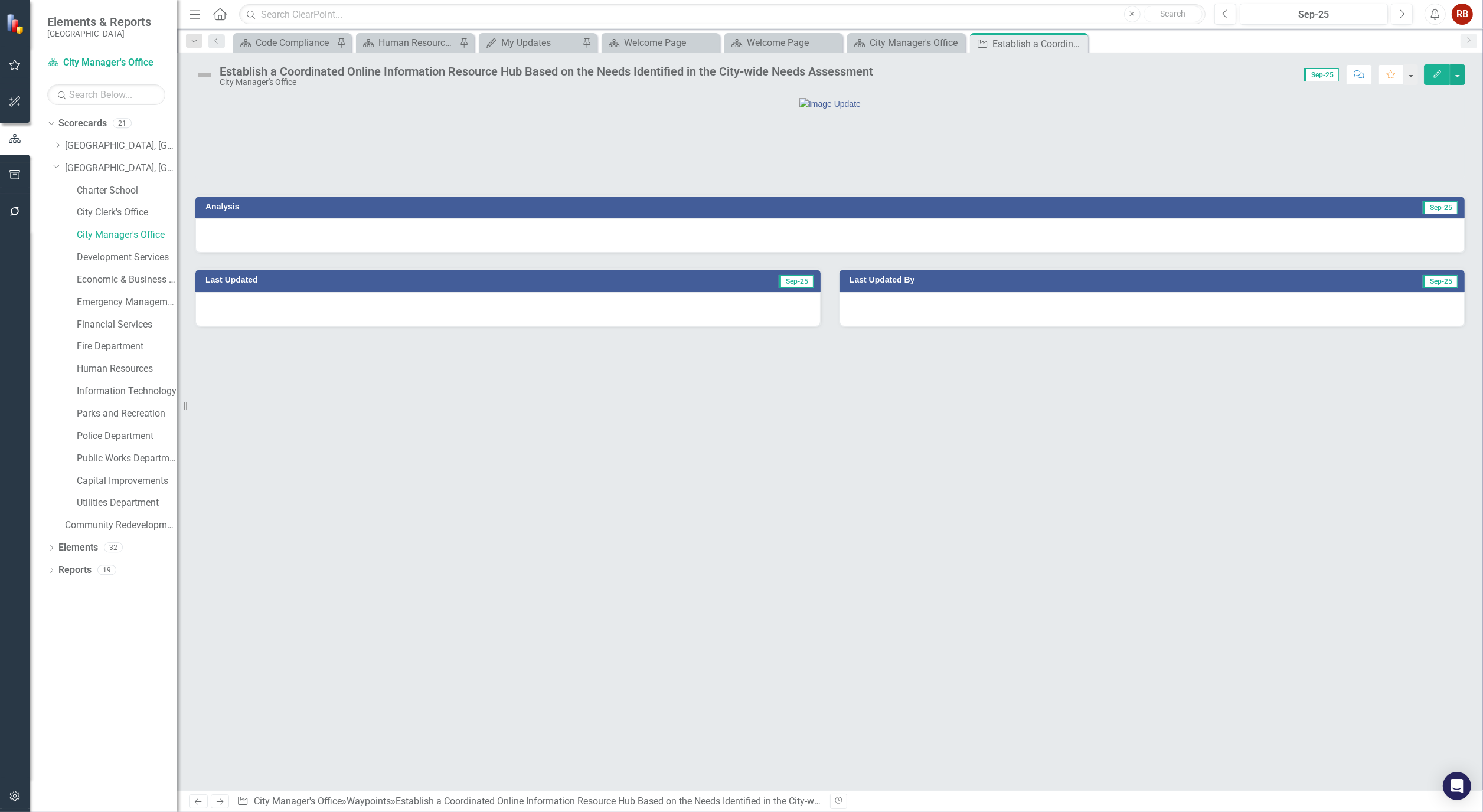
click at [1432, 78] on button "Edit" at bounding box center [1437, 75] width 26 height 21
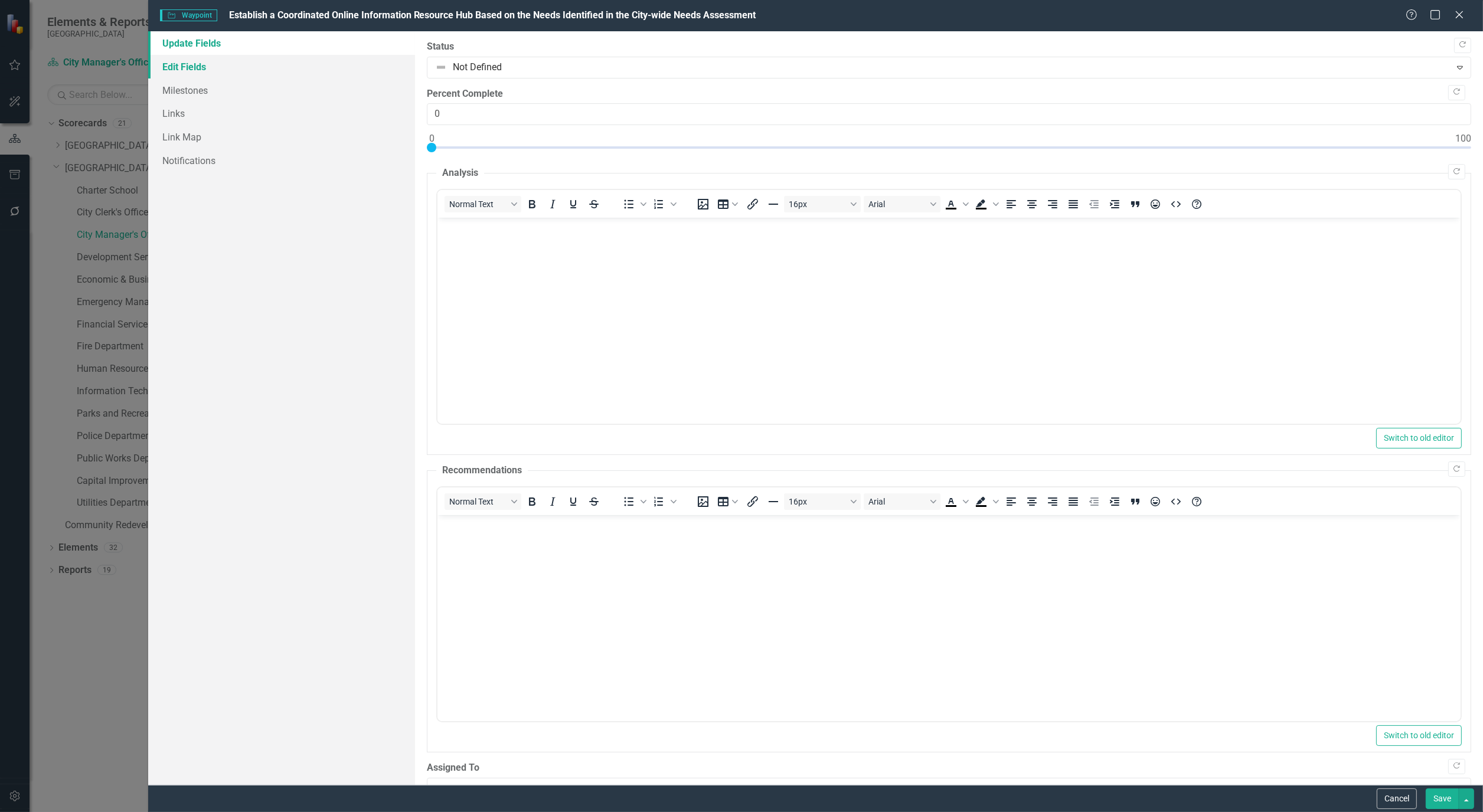
click at [161, 61] on link "Edit Fields" at bounding box center [281, 66] width 267 height 24
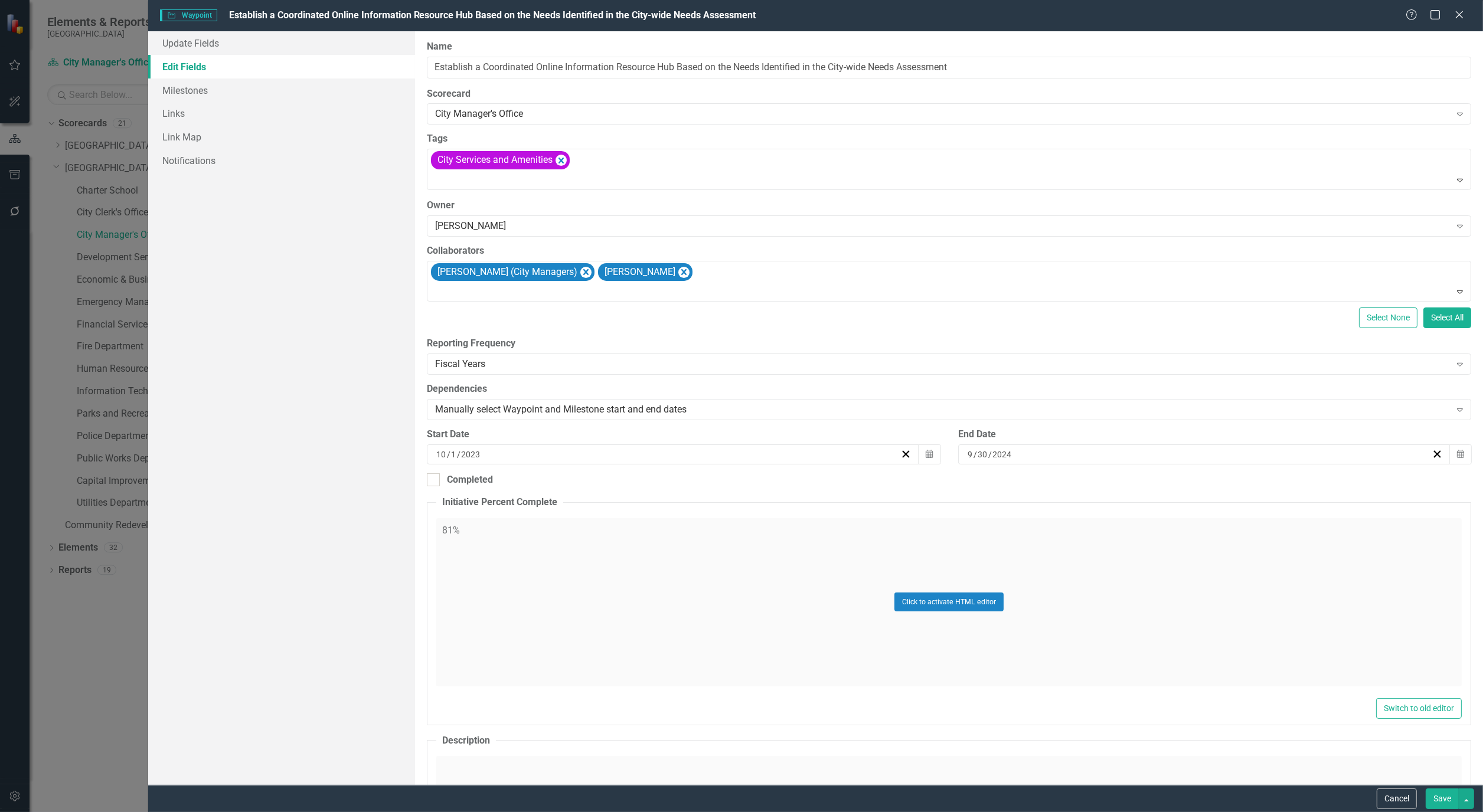
click at [1432, 788] on button "Save" at bounding box center [1443, 799] width 33 height 21
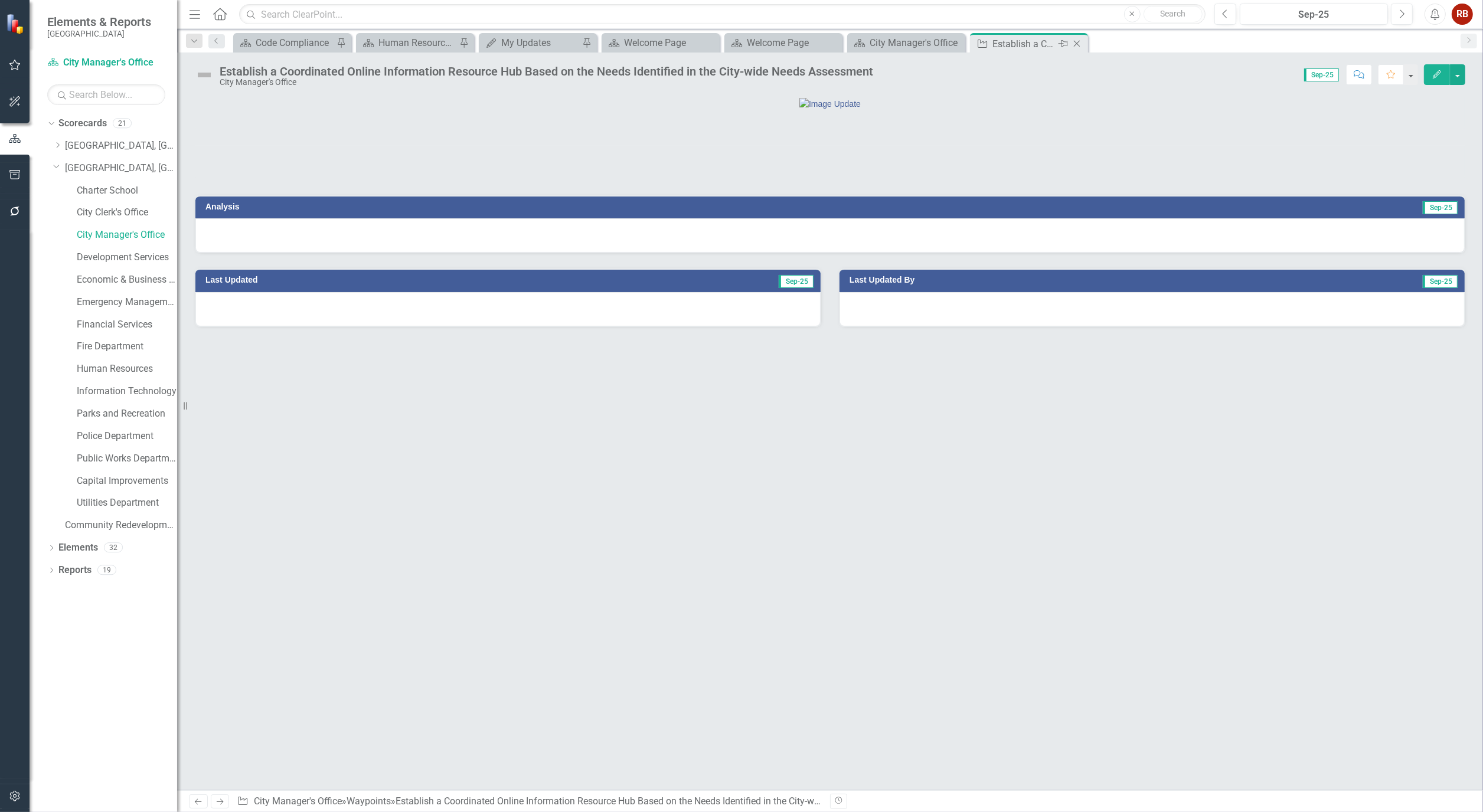
click at [1079, 42] on icon "Close" at bounding box center [1077, 44] width 12 height 10
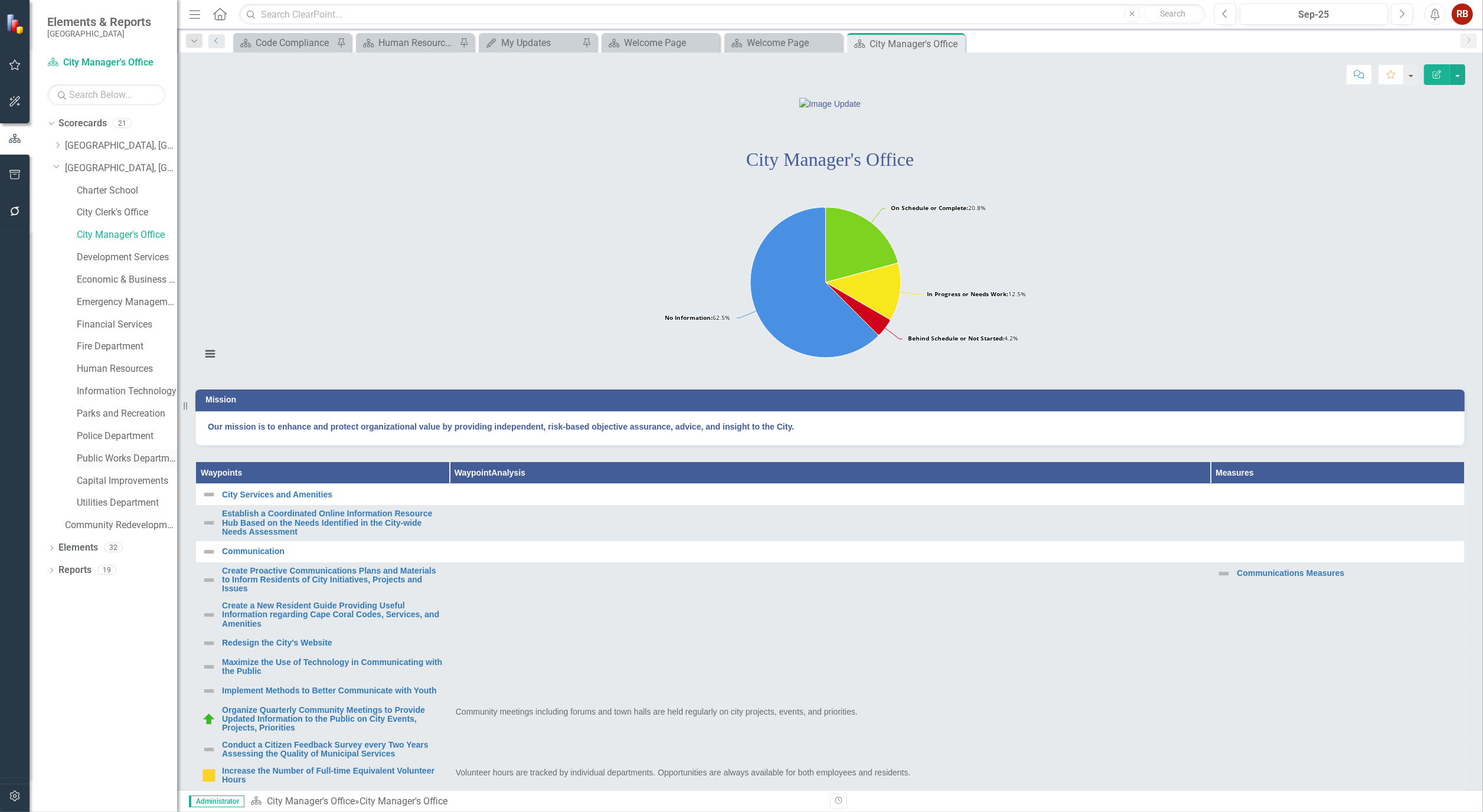
click at [109, 458] on link "Public Works Department" at bounding box center [127, 459] width 100 height 13
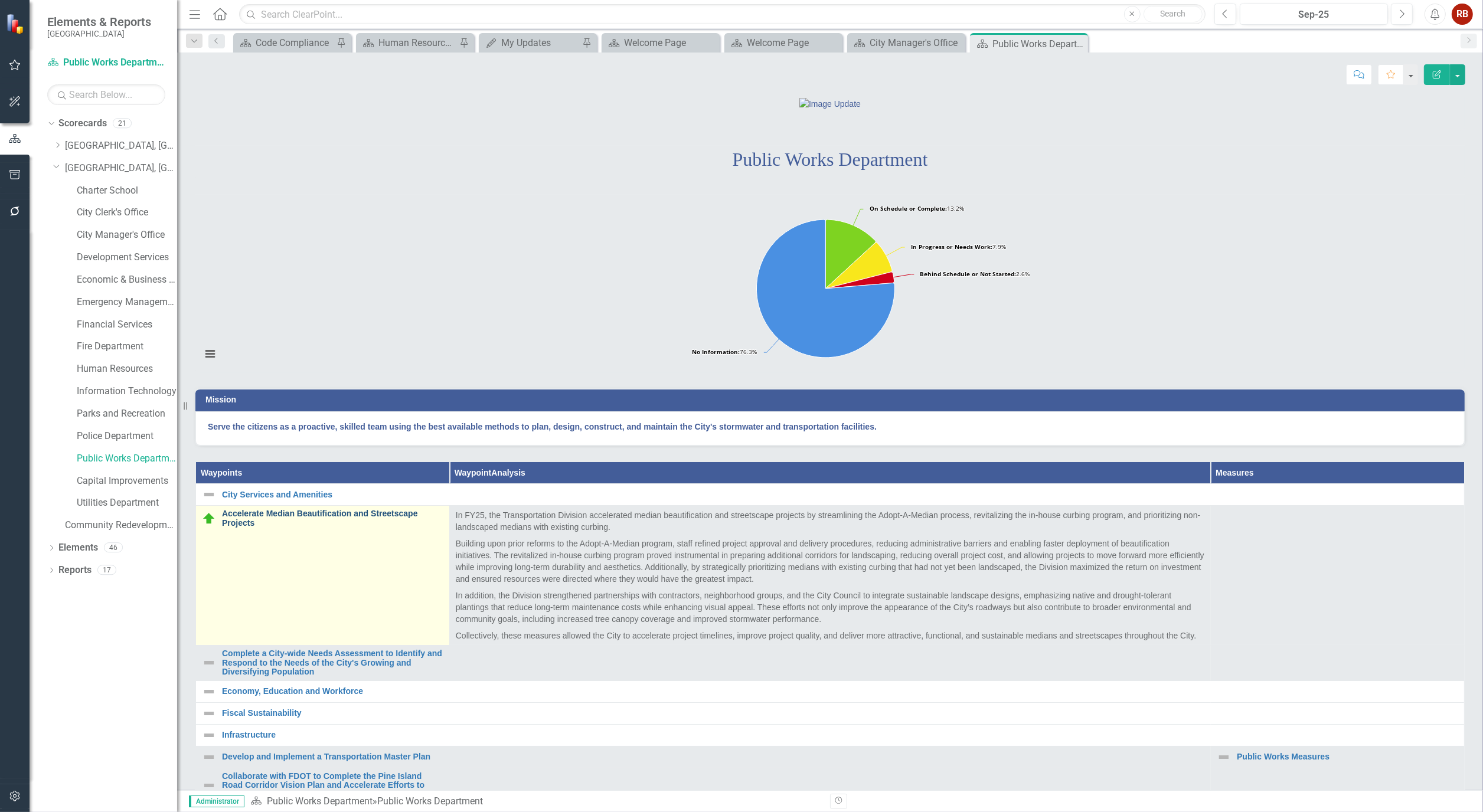
click at [362, 528] on link "Accelerate Median Beautification and Streetscape Projects" at bounding box center [333, 519] width 222 height 18
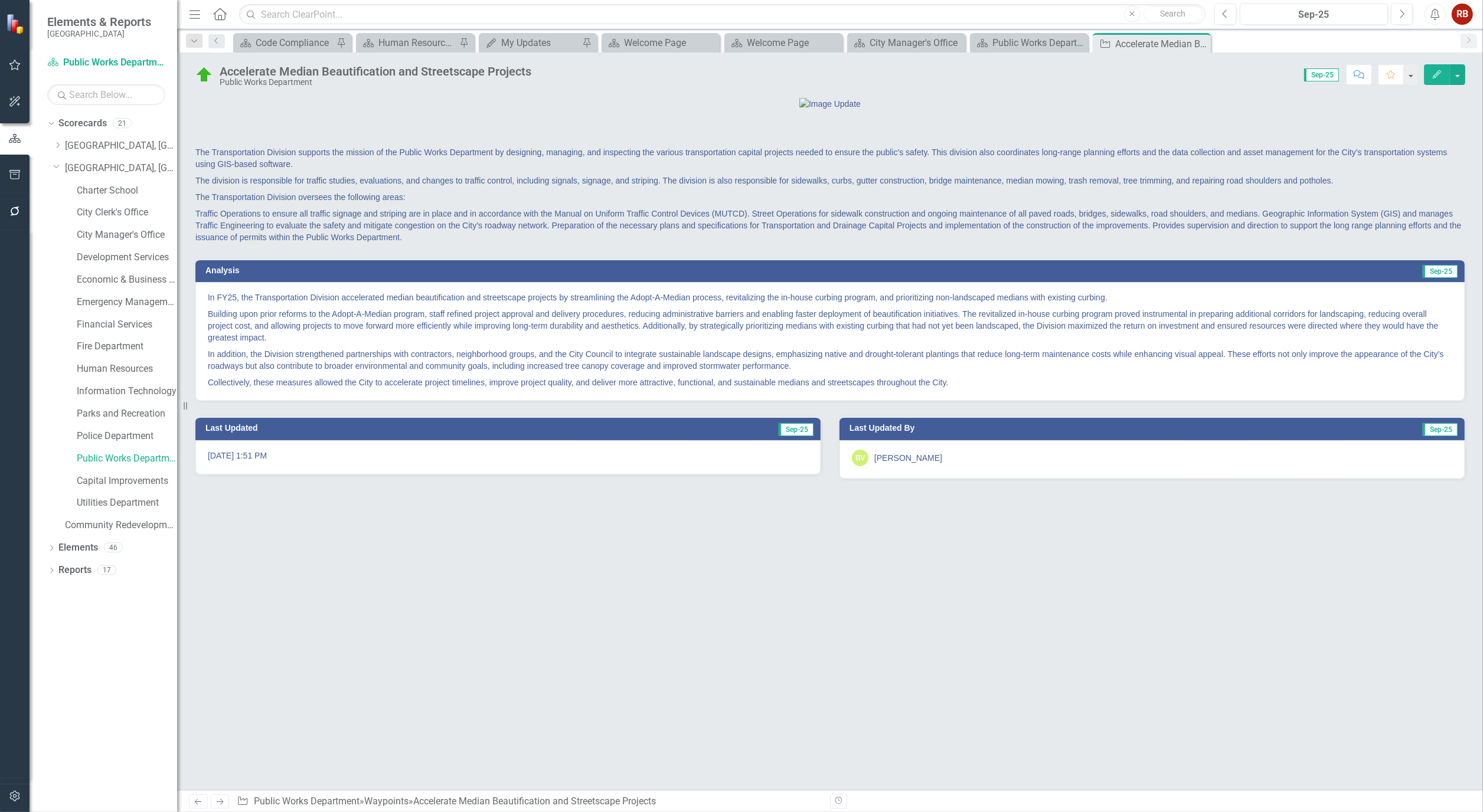
click at [1442, 74] on icon "Edit" at bounding box center [1437, 74] width 11 height 8
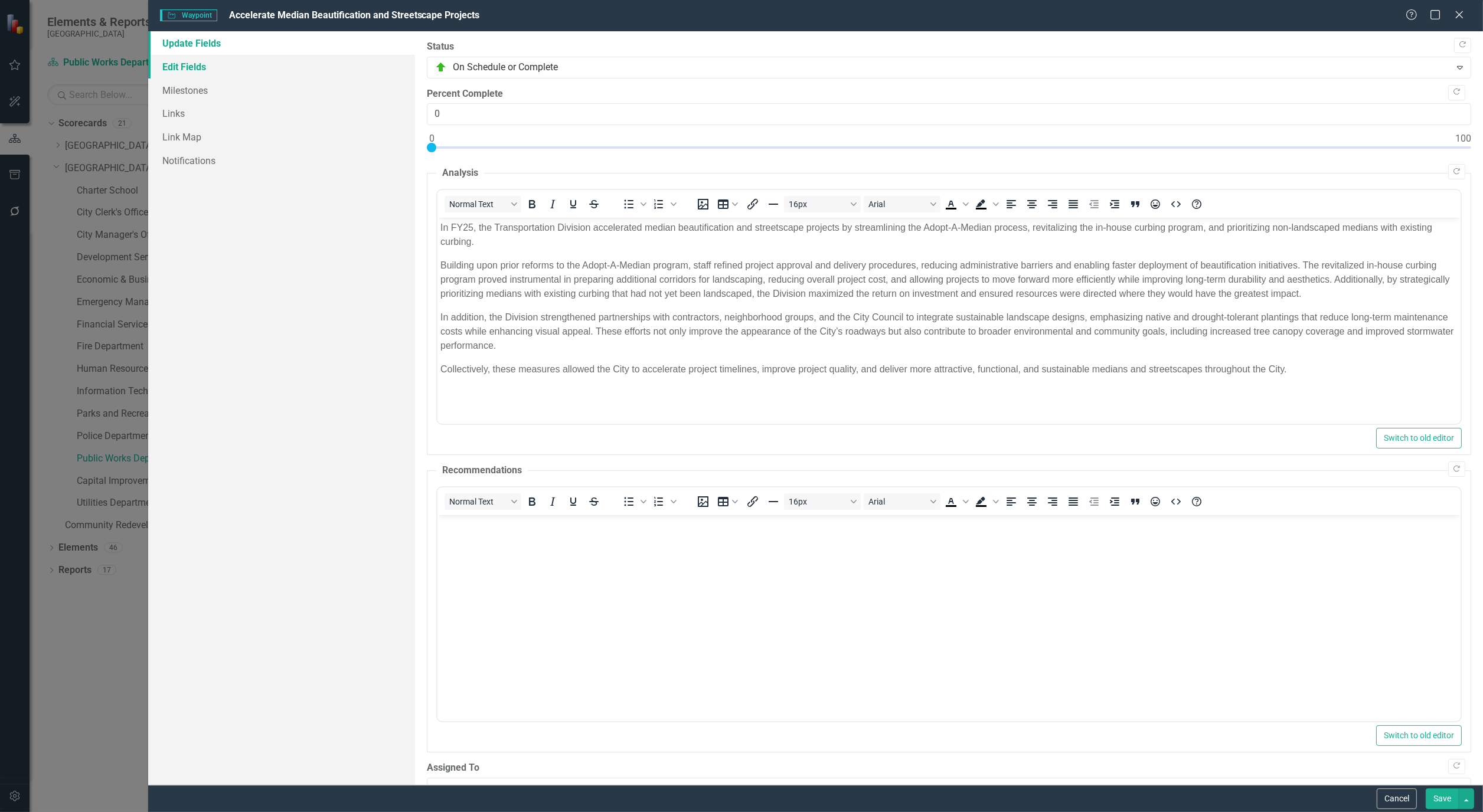
click at [190, 66] on link "Edit Fields" at bounding box center [281, 66] width 267 height 24
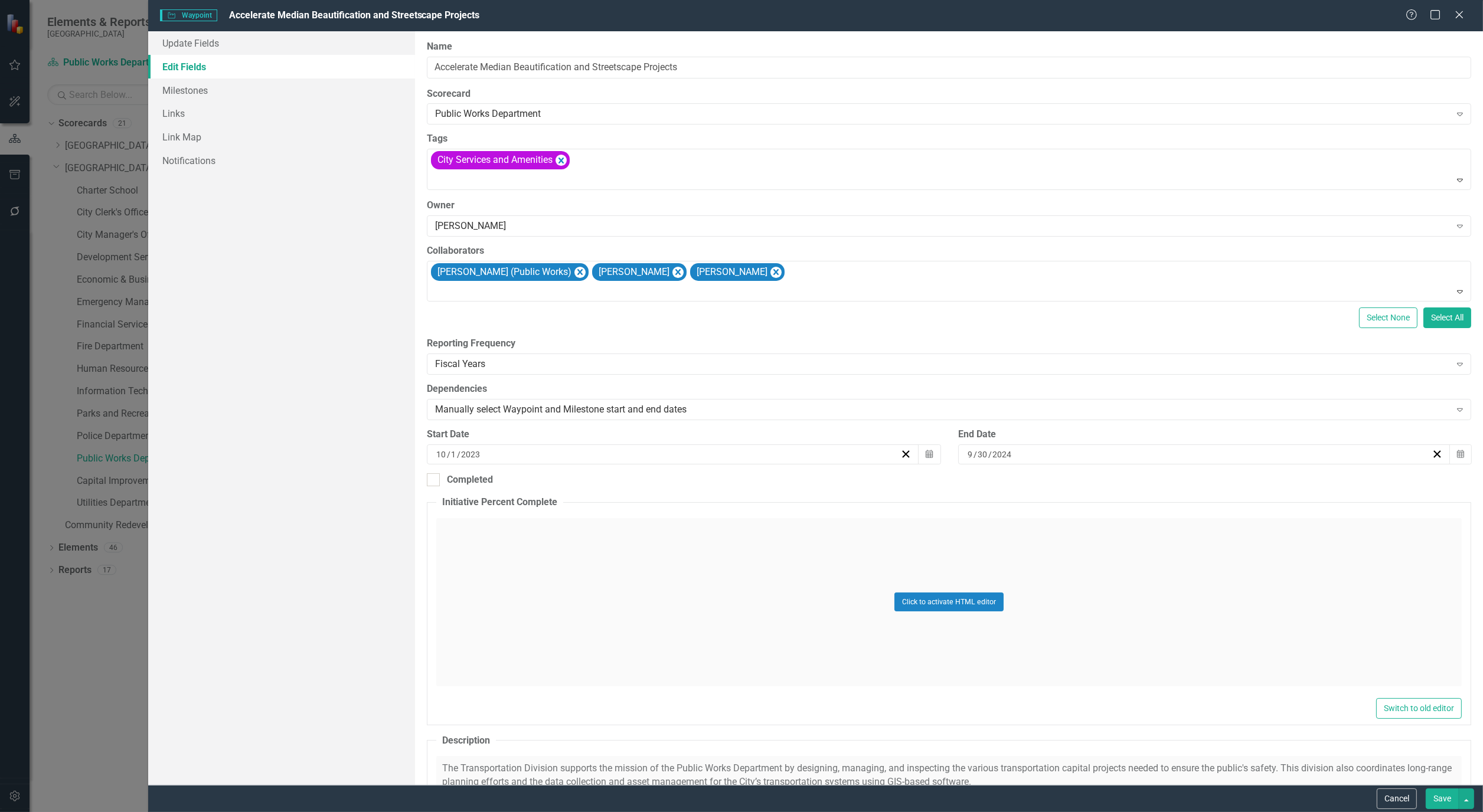
click at [1449, 793] on button "Save" at bounding box center [1443, 799] width 33 height 21
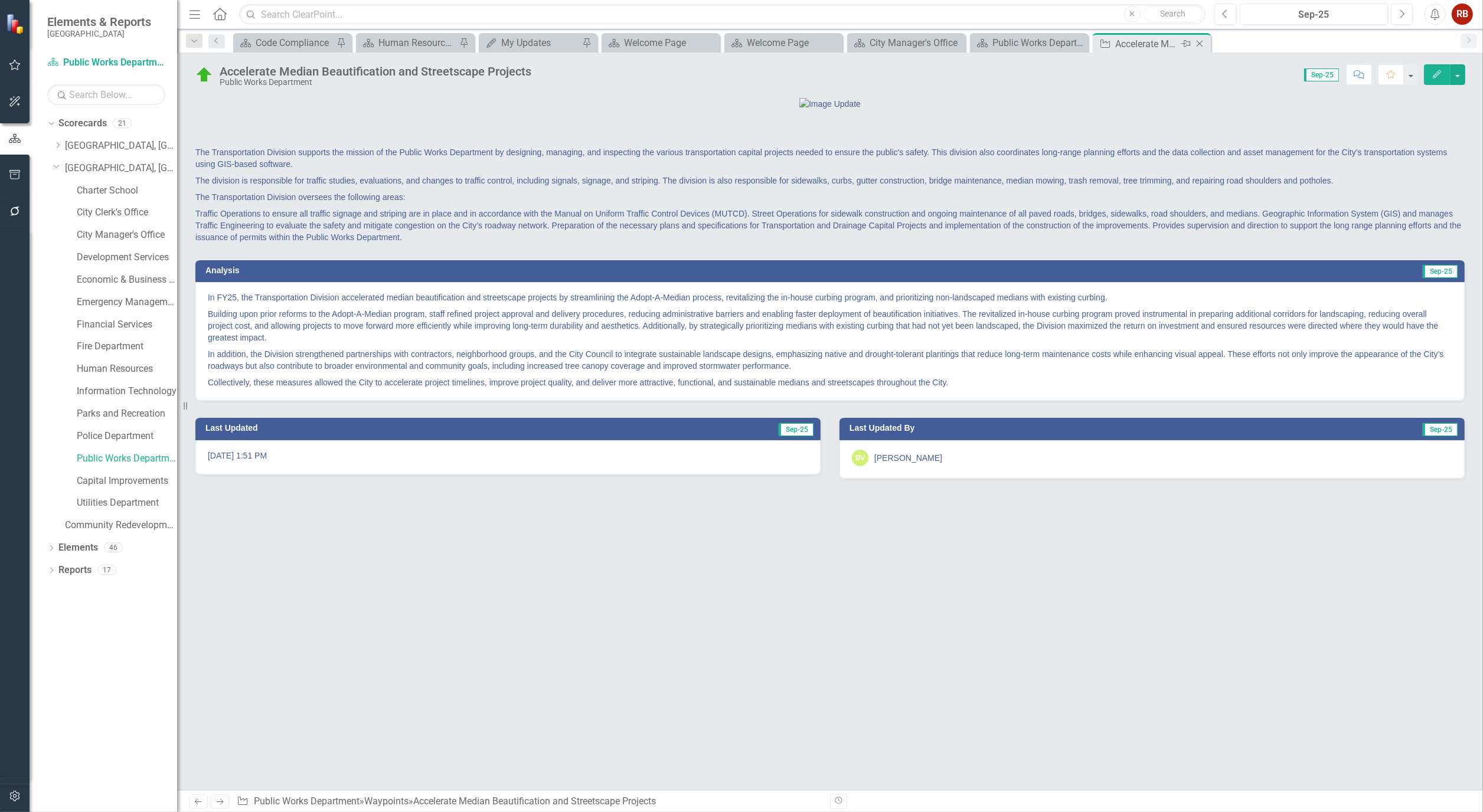
click at [1202, 44] on icon "Close" at bounding box center [1200, 44] width 12 height 10
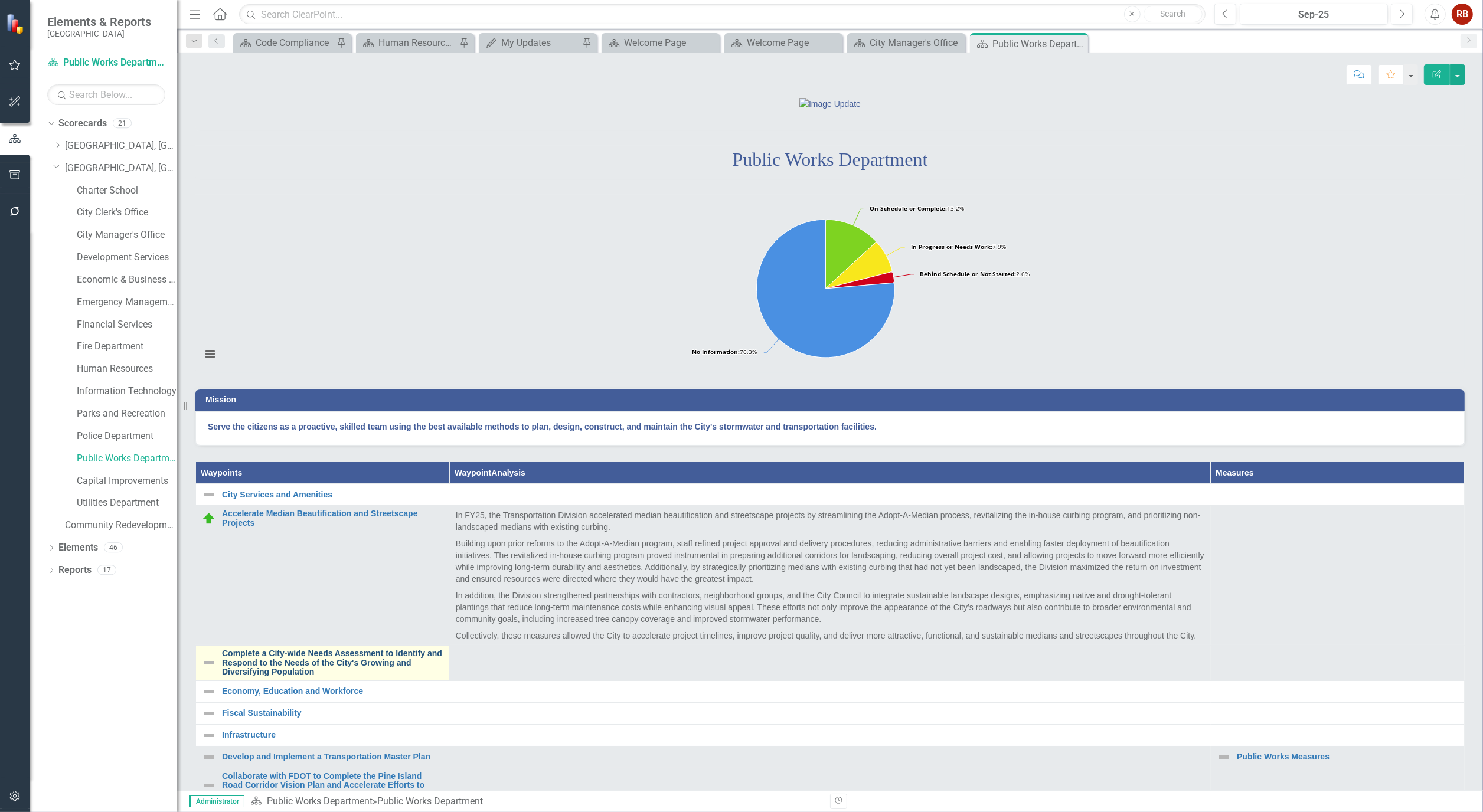
click at [280, 676] on link "Complete a City-wide Needs Assessment to Identify and Respond to the Needs of t…" at bounding box center [333, 662] width 222 height 27
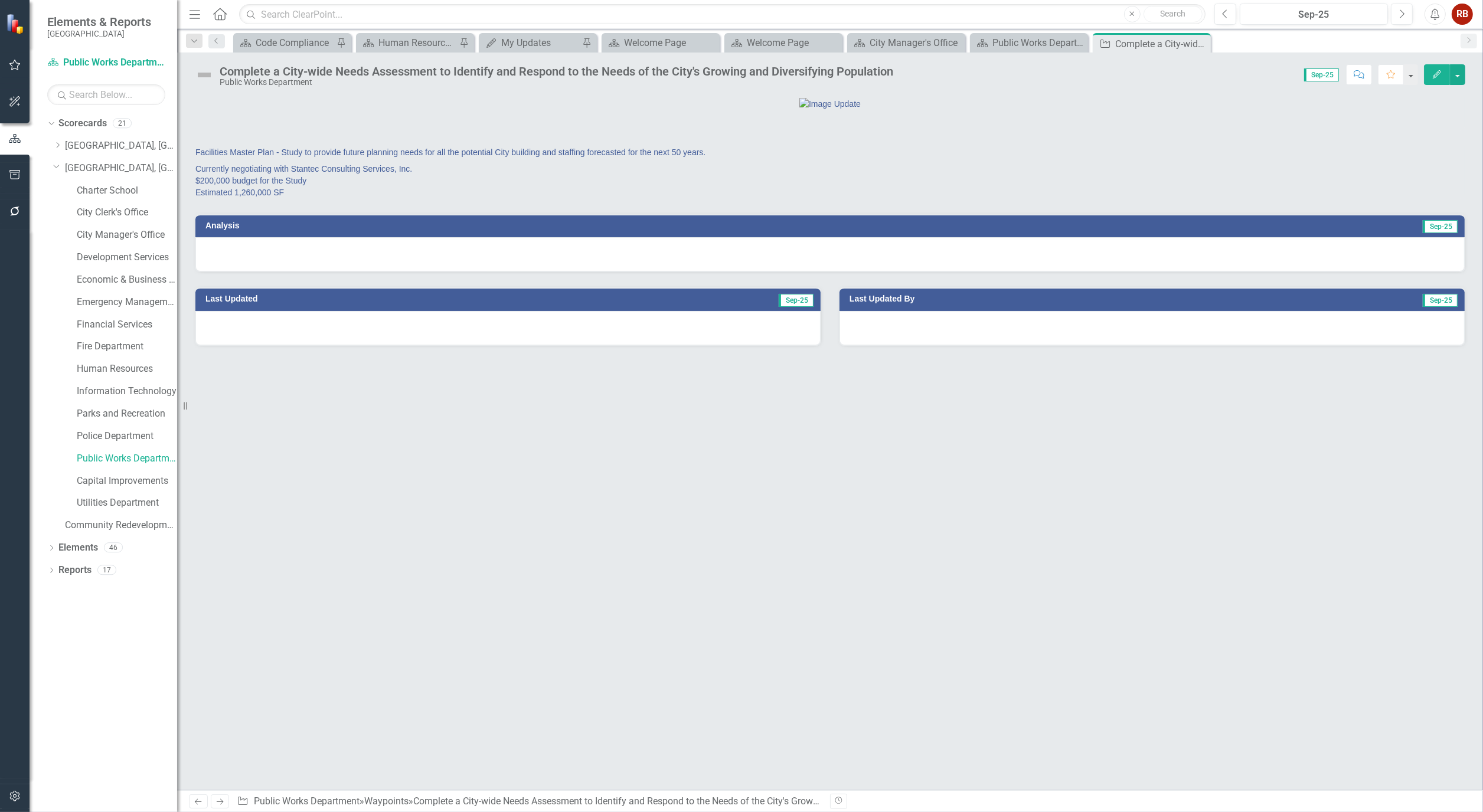
click at [1432, 77] on icon "Edit" at bounding box center [1437, 74] width 11 height 8
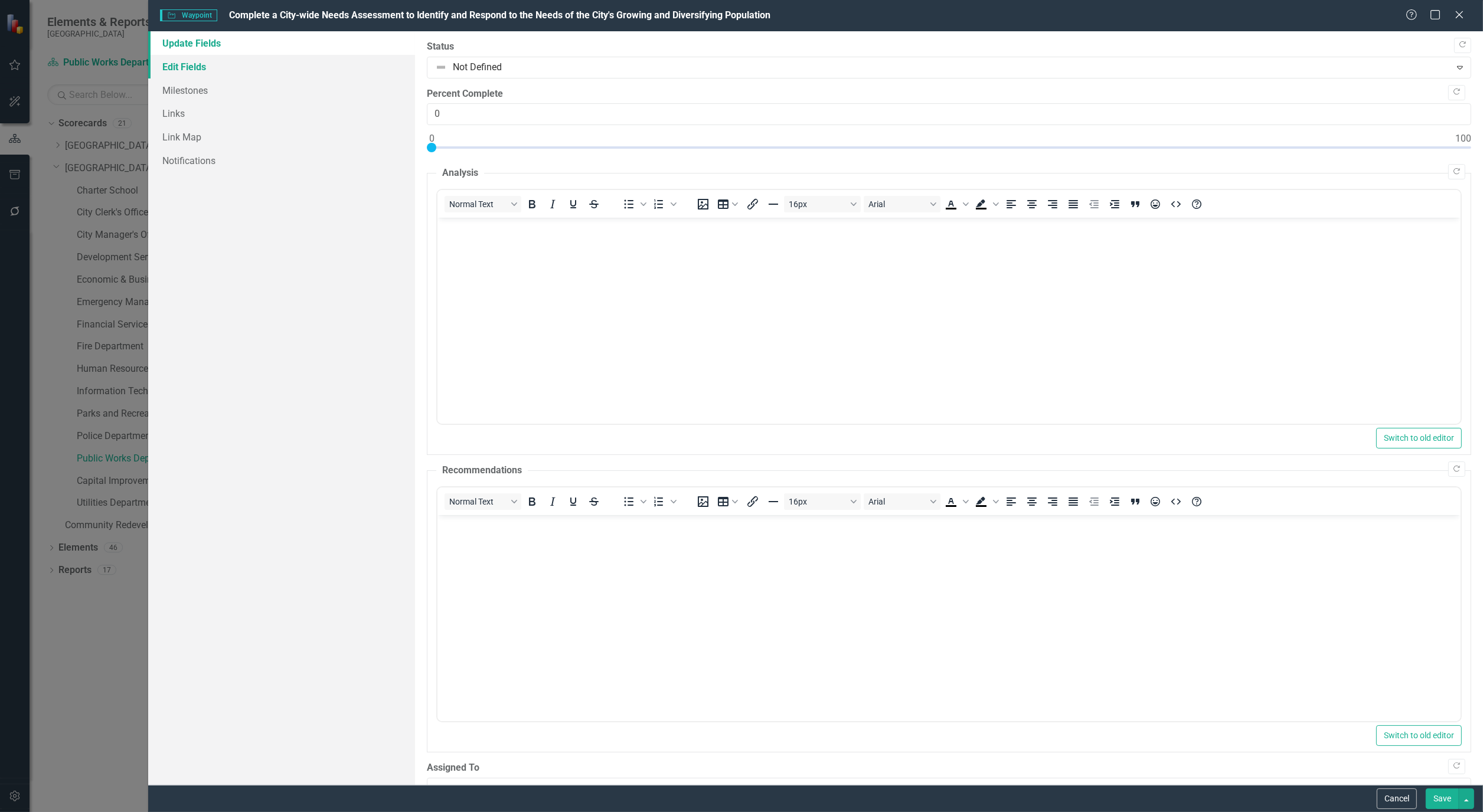
click at [198, 68] on link "Edit Fields" at bounding box center [281, 66] width 267 height 24
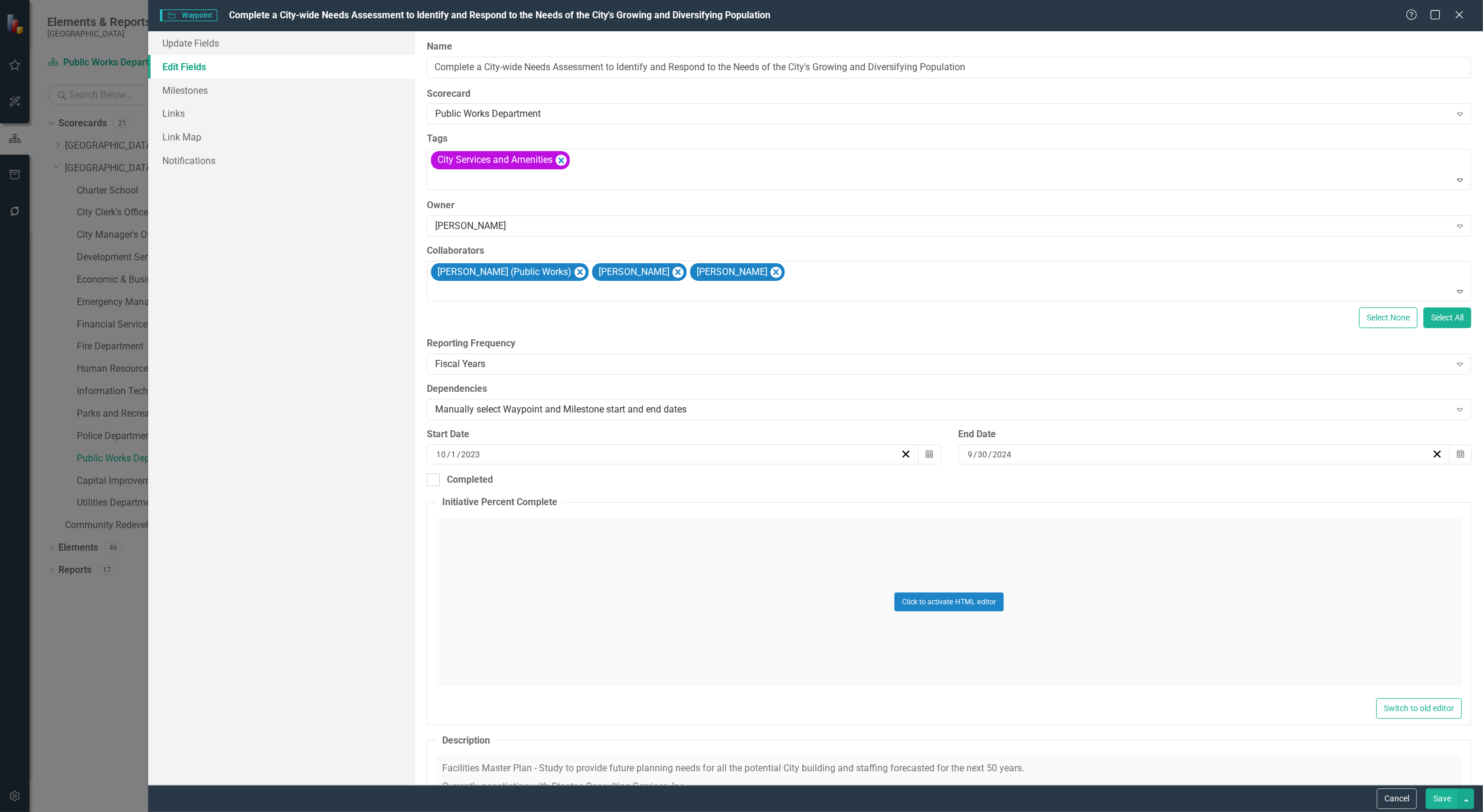
click at [1435, 793] on button "Save" at bounding box center [1443, 799] width 33 height 21
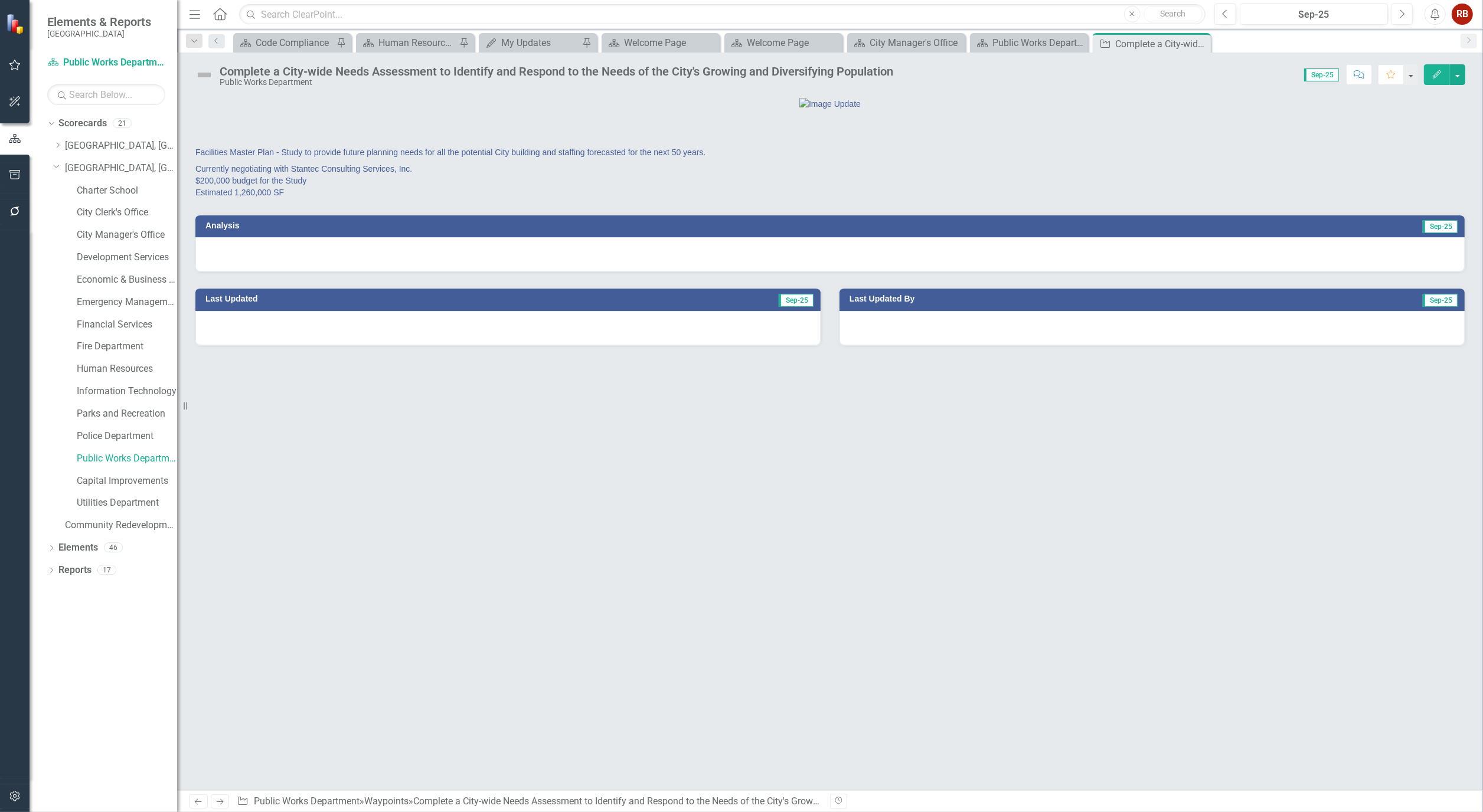
click at [492, 547] on div "Facilities Master Plan - Study to provide future planning needs for all the pot…" at bounding box center [830, 443] width 1306 height 694
click at [1203, 43] on icon "Close" at bounding box center [1200, 44] width 12 height 10
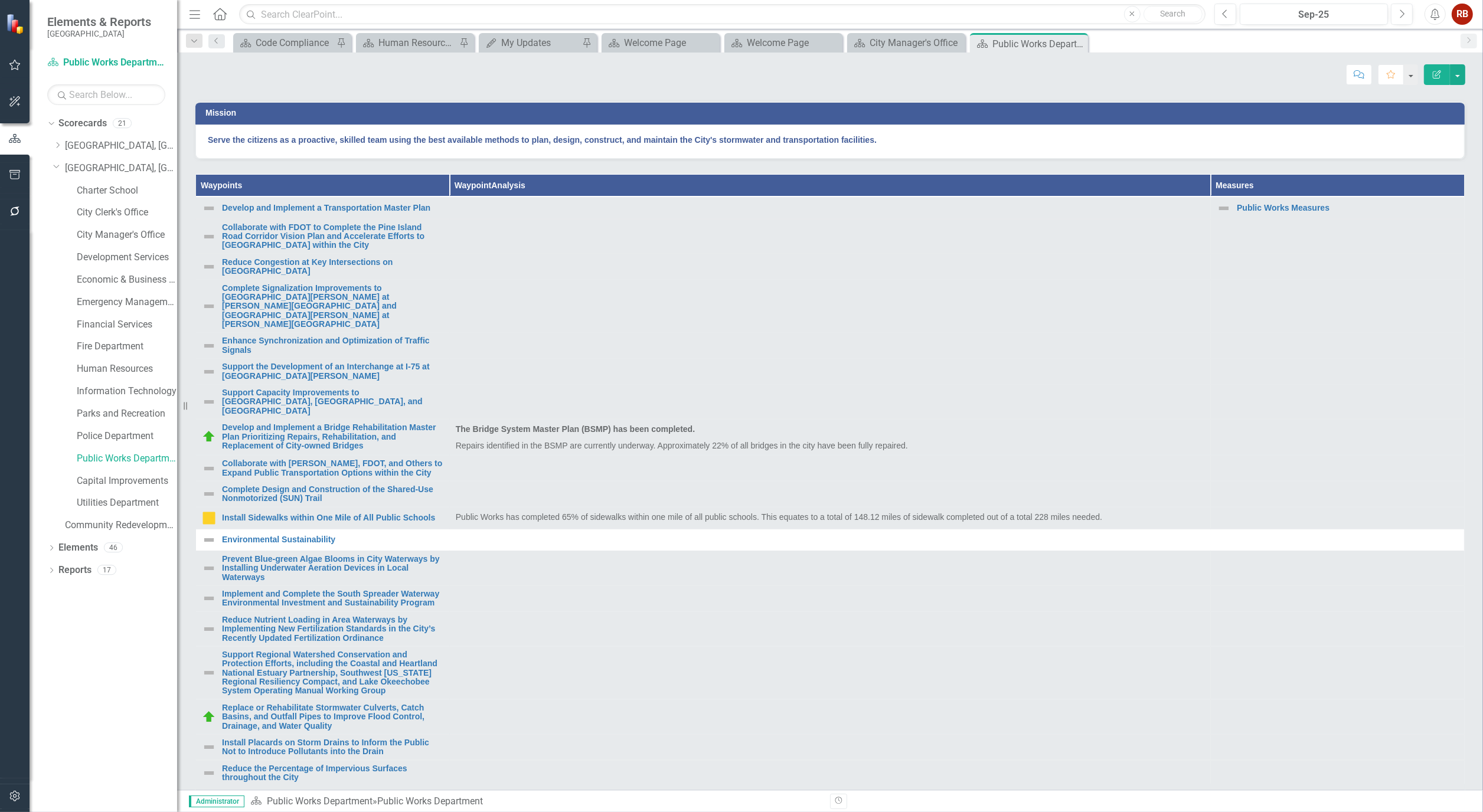
scroll to position [328, 0]
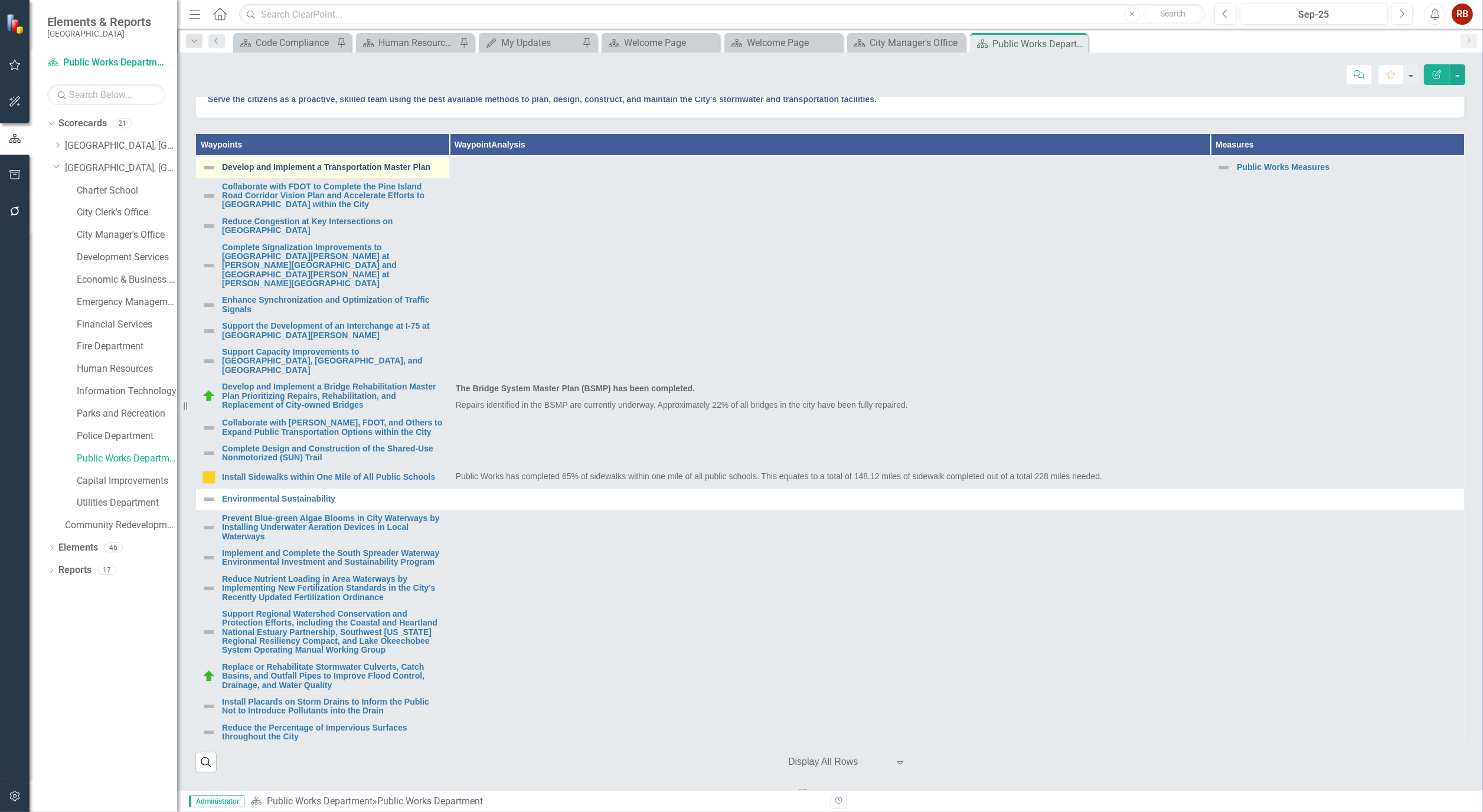
click at [351, 171] on link "Develop and Implement a Transportation Master Plan" at bounding box center [333, 167] width 222 height 9
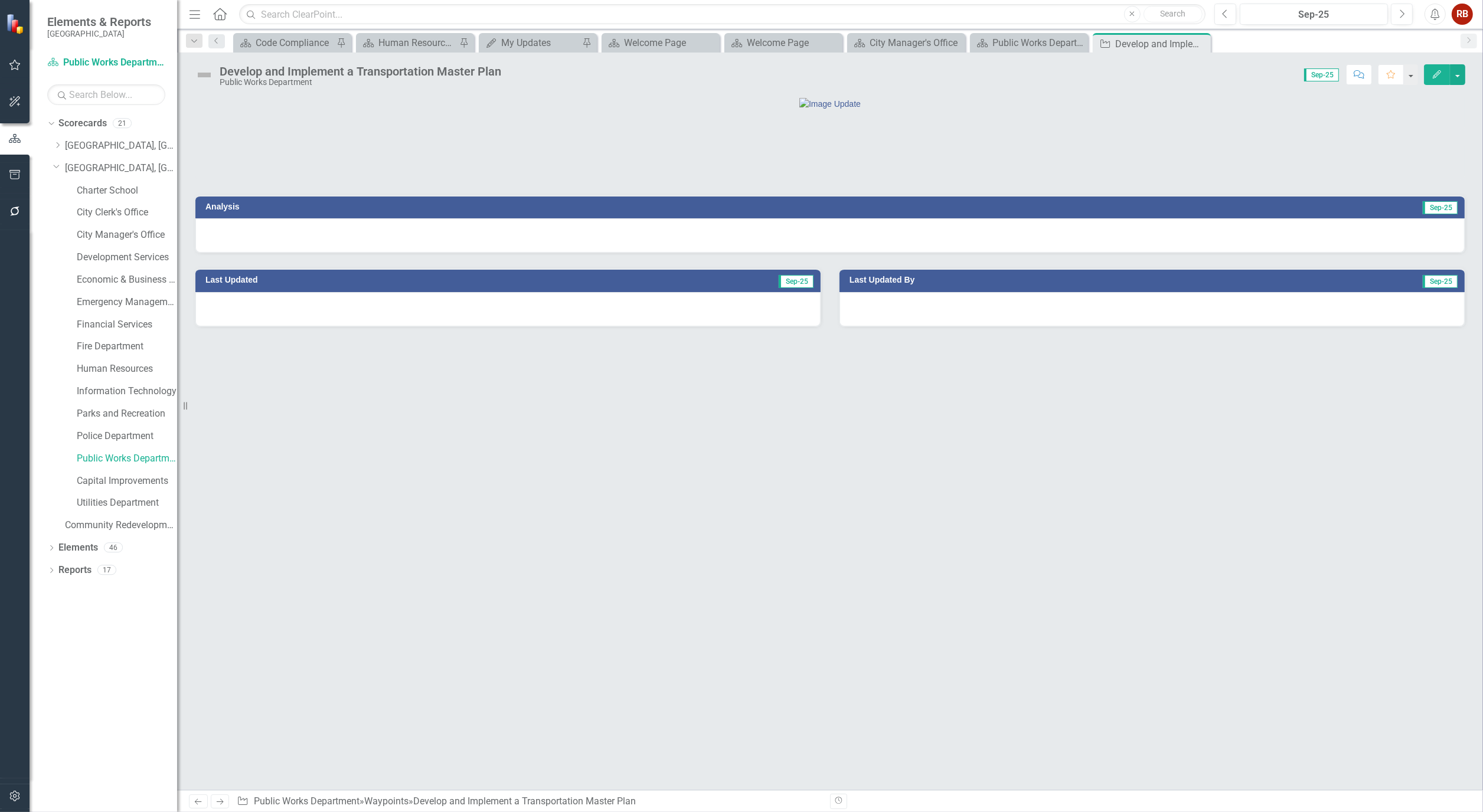
click at [1441, 72] on icon "Edit" at bounding box center [1437, 74] width 11 height 8
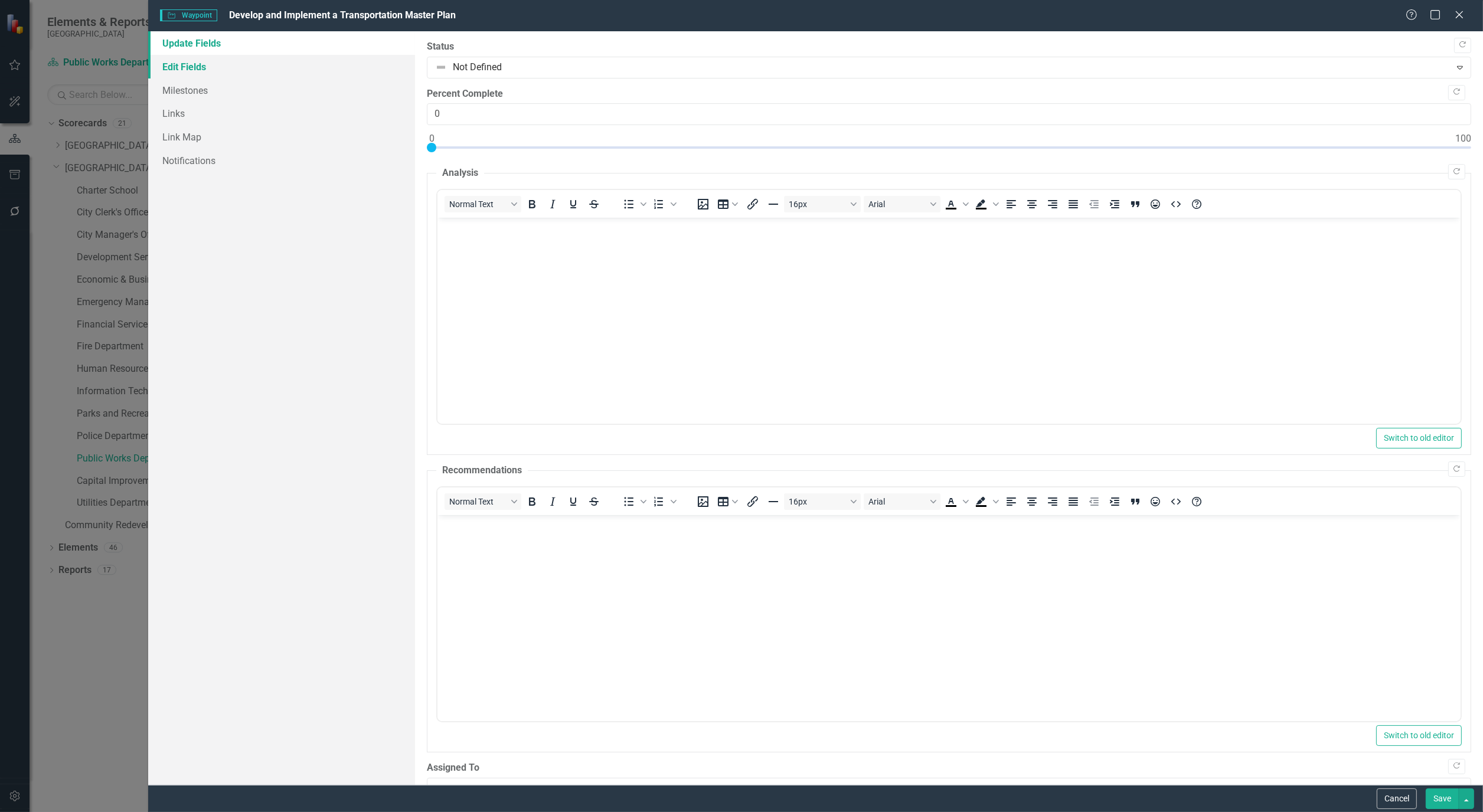
click at [181, 72] on link "Edit Fields" at bounding box center [281, 66] width 267 height 24
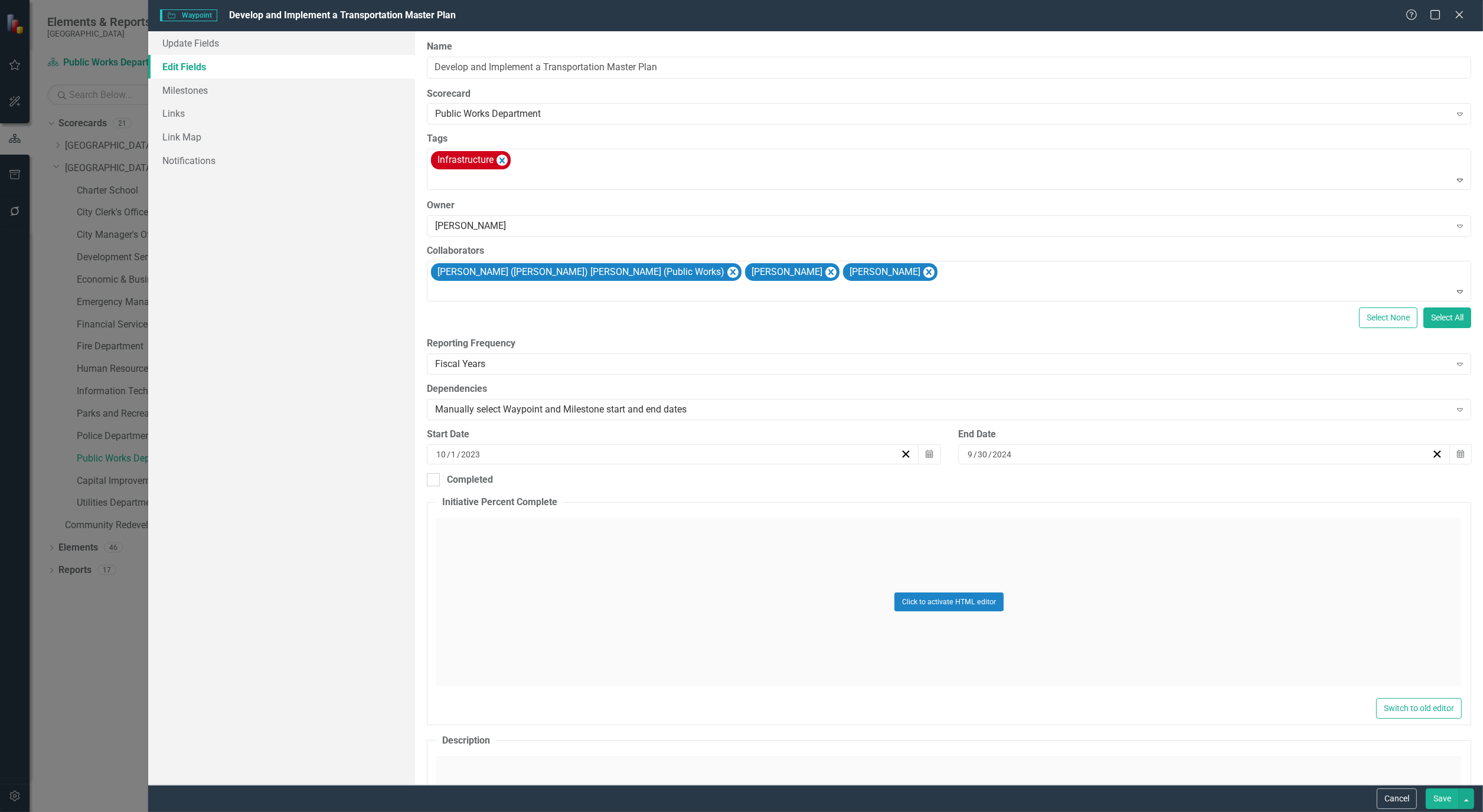
click at [1450, 799] on button "Save" at bounding box center [1443, 799] width 33 height 21
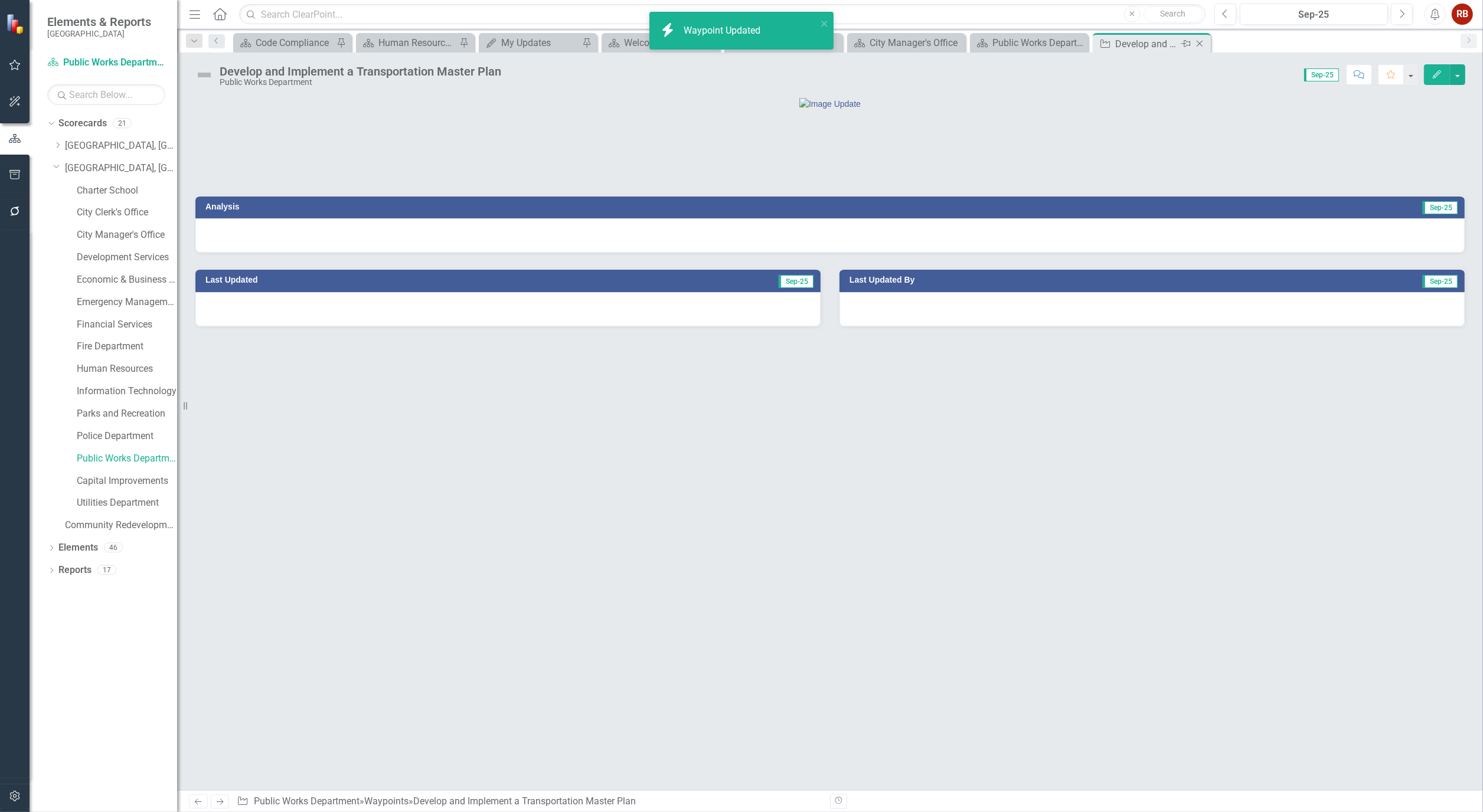
click at [1203, 47] on icon "Close" at bounding box center [1200, 44] width 12 height 10
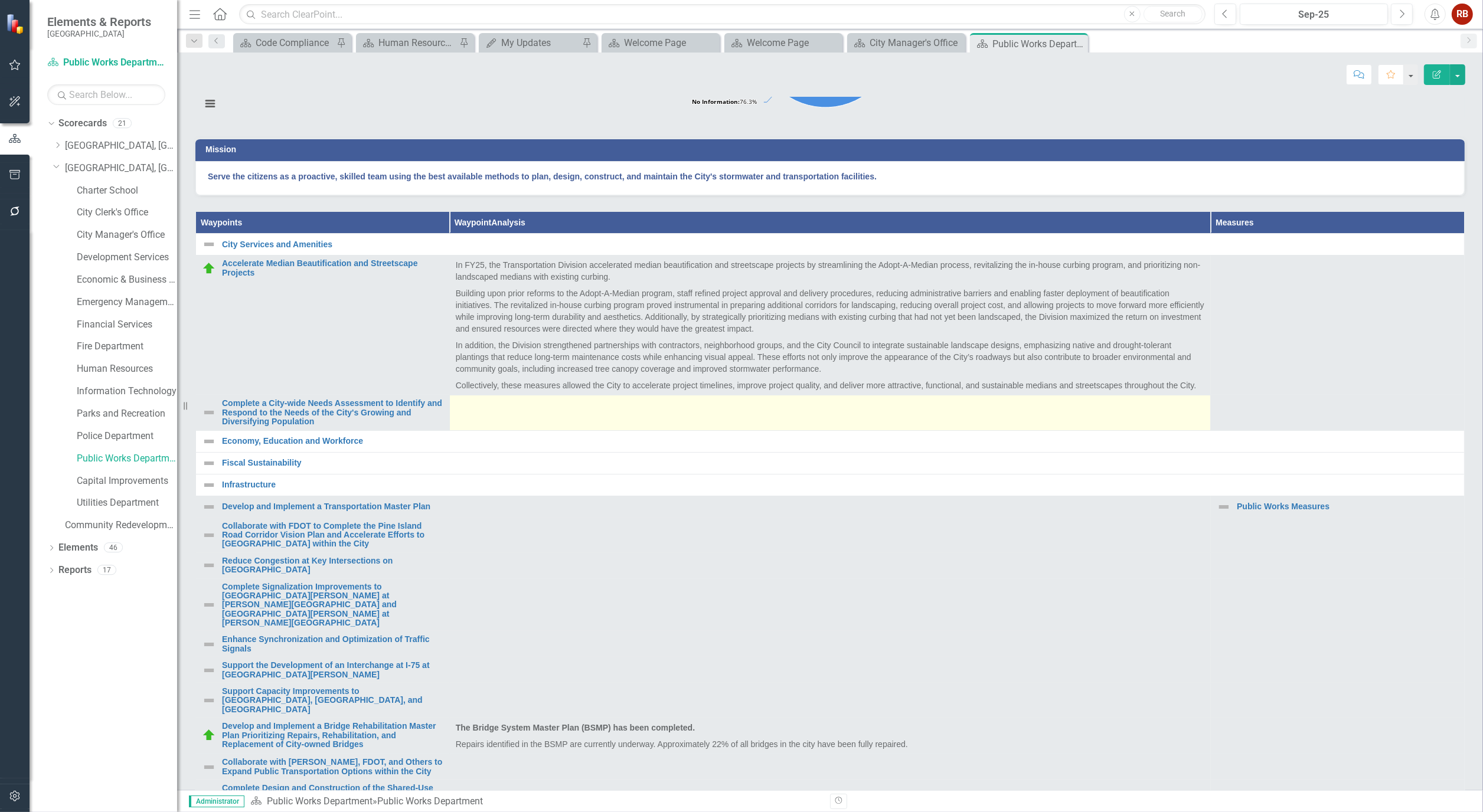
scroll to position [328, 0]
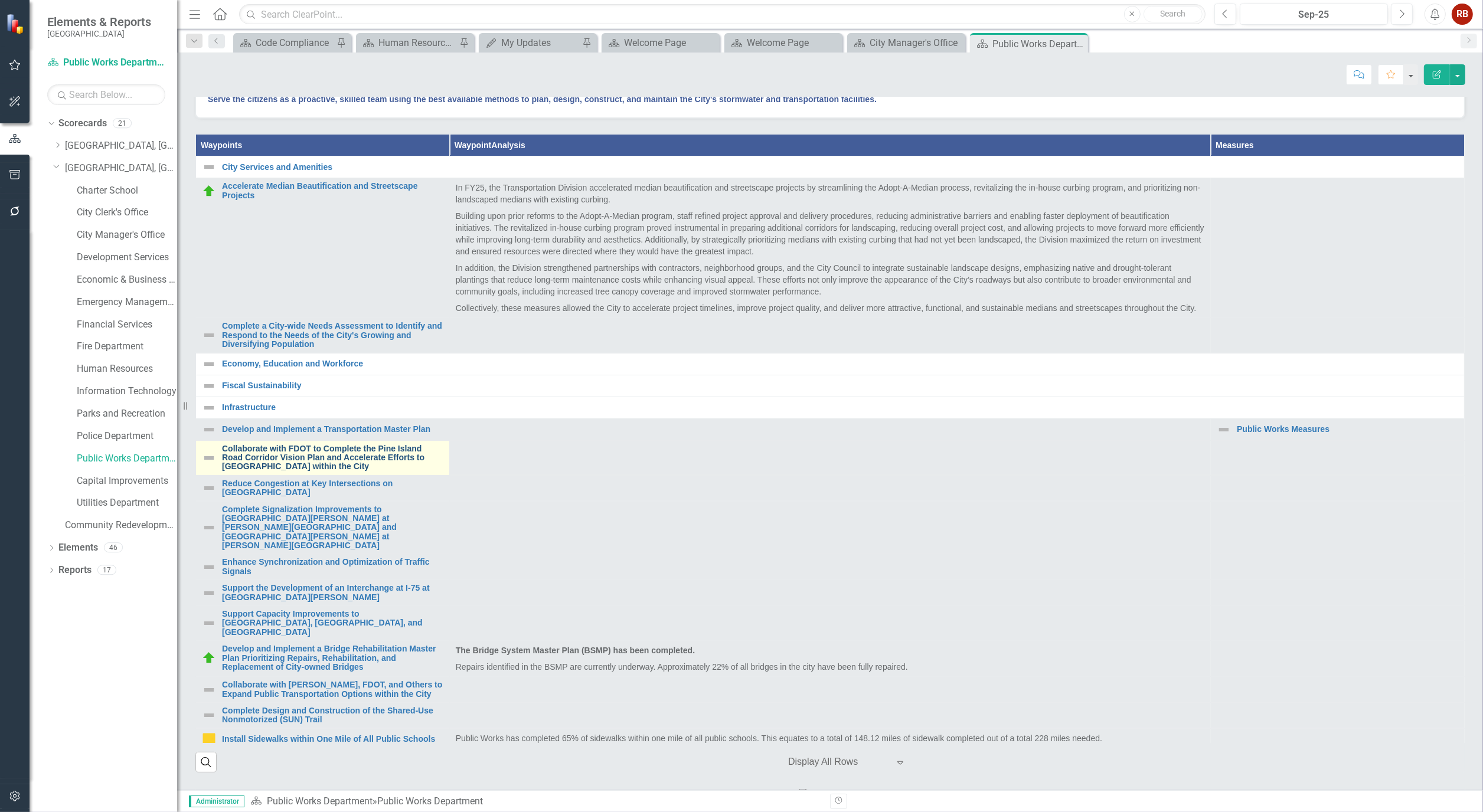
click at [281, 472] on link "Collaborate with FDOT to Complete the Pine Island Road Corridor Vision Plan and…" at bounding box center [333, 458] width 222 height 27
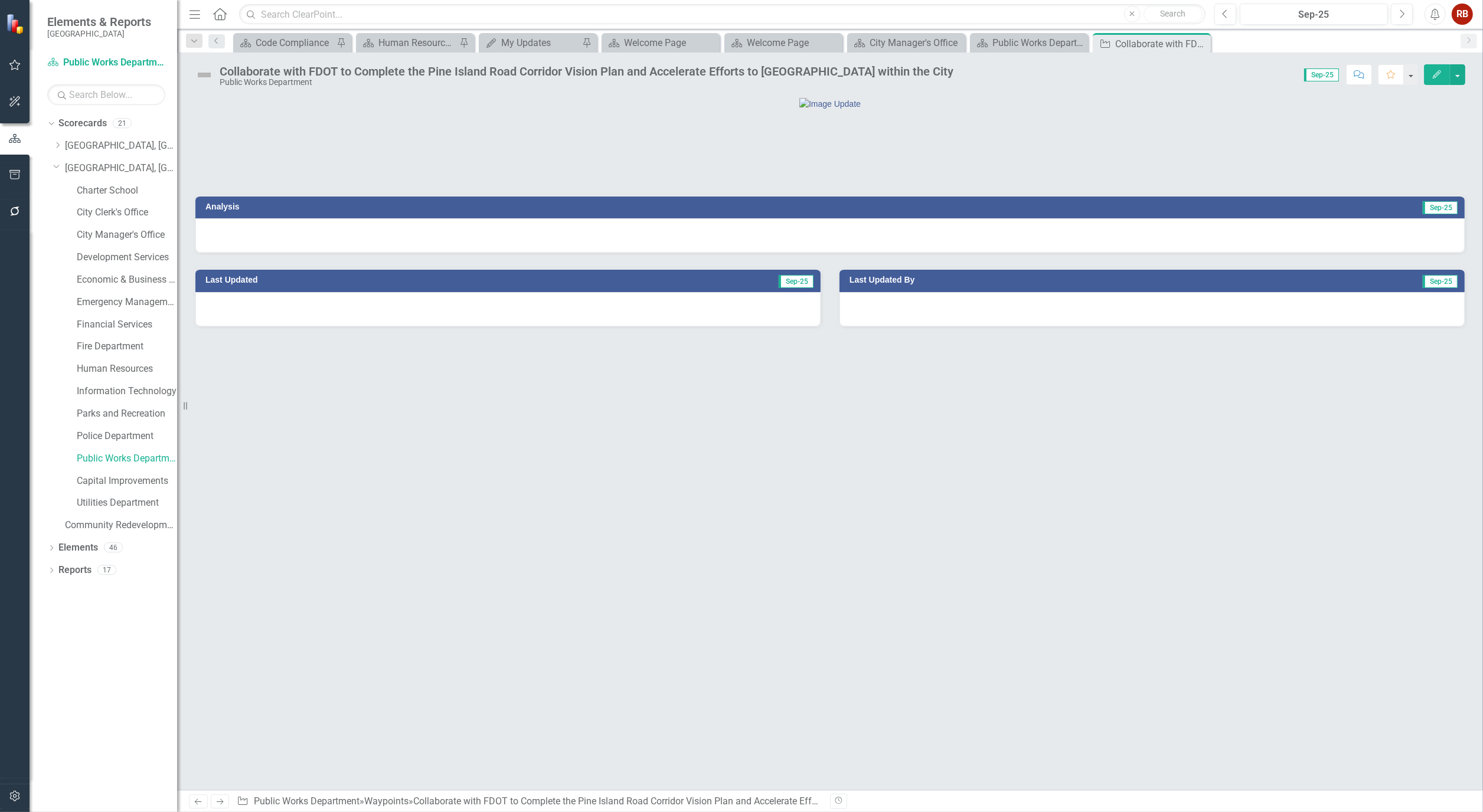
click at [1442, 68] on button "Edit" at bounding box center [1437, 75] width 26 height 21
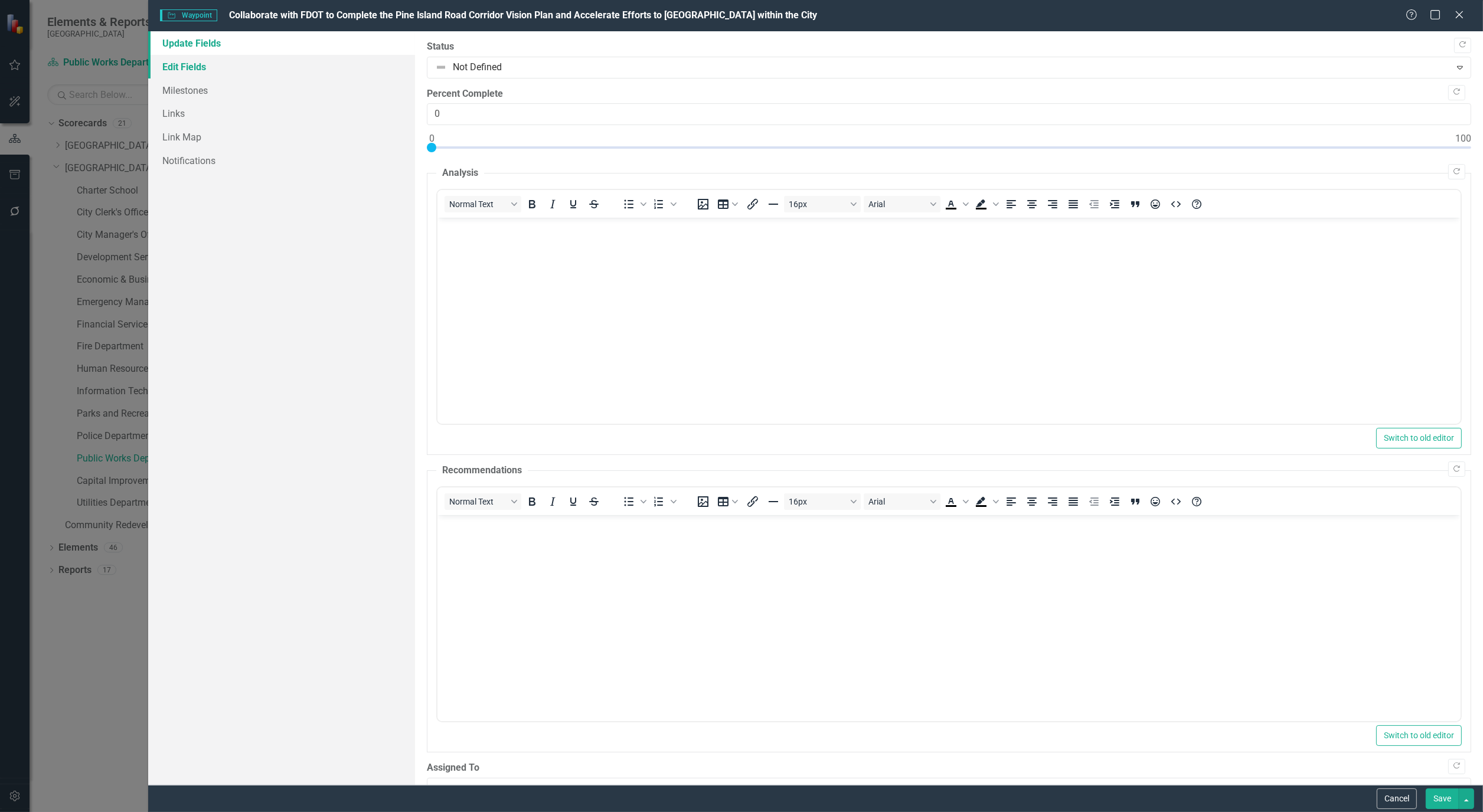
click at [193, 69] on link "Edit Fields" at bounding box center [281, 66] width 267 height 24
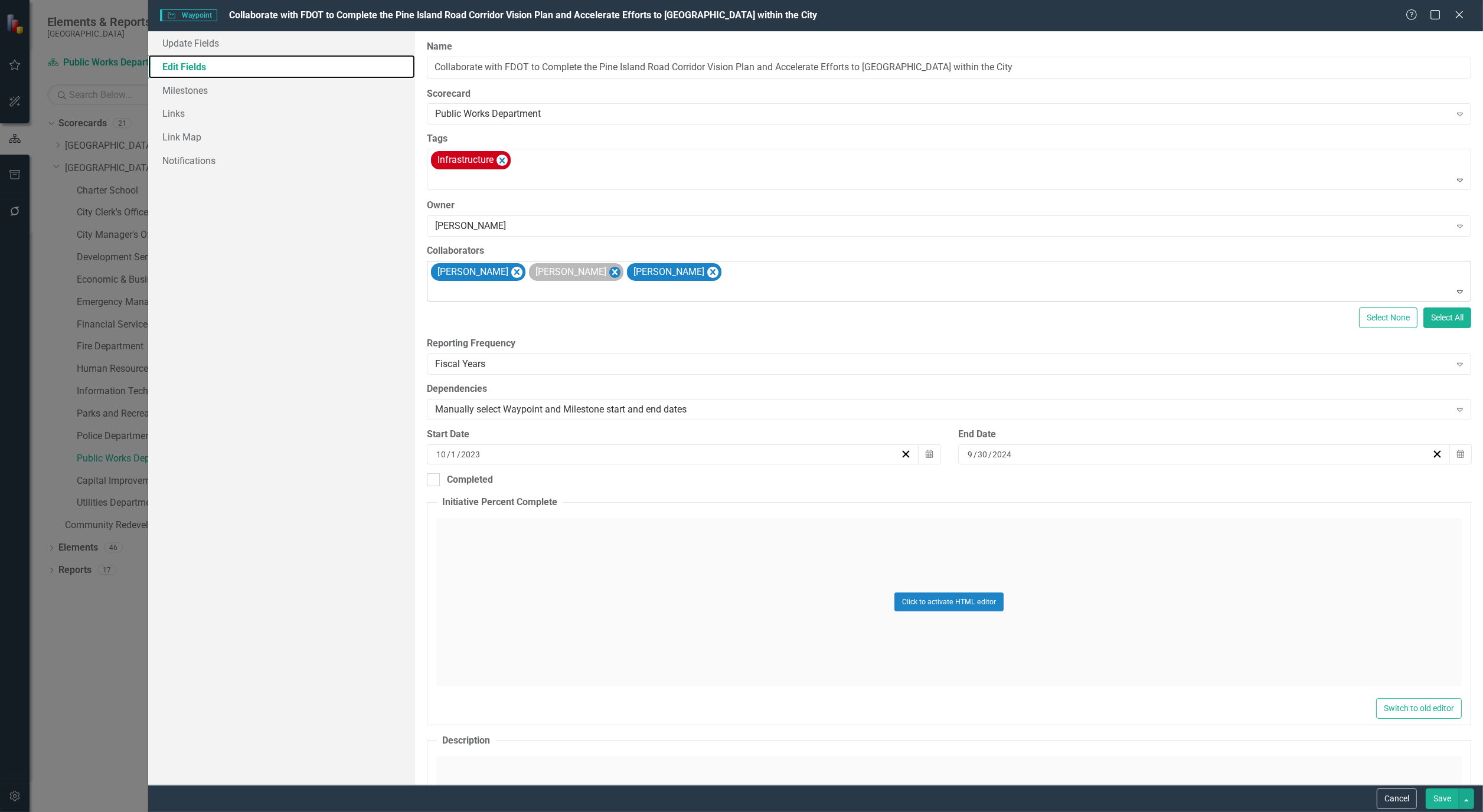
click at [520, 270] on icon "Remove Alicia Pearce Smith" at bounding box center [516, 272] width 5 height 6
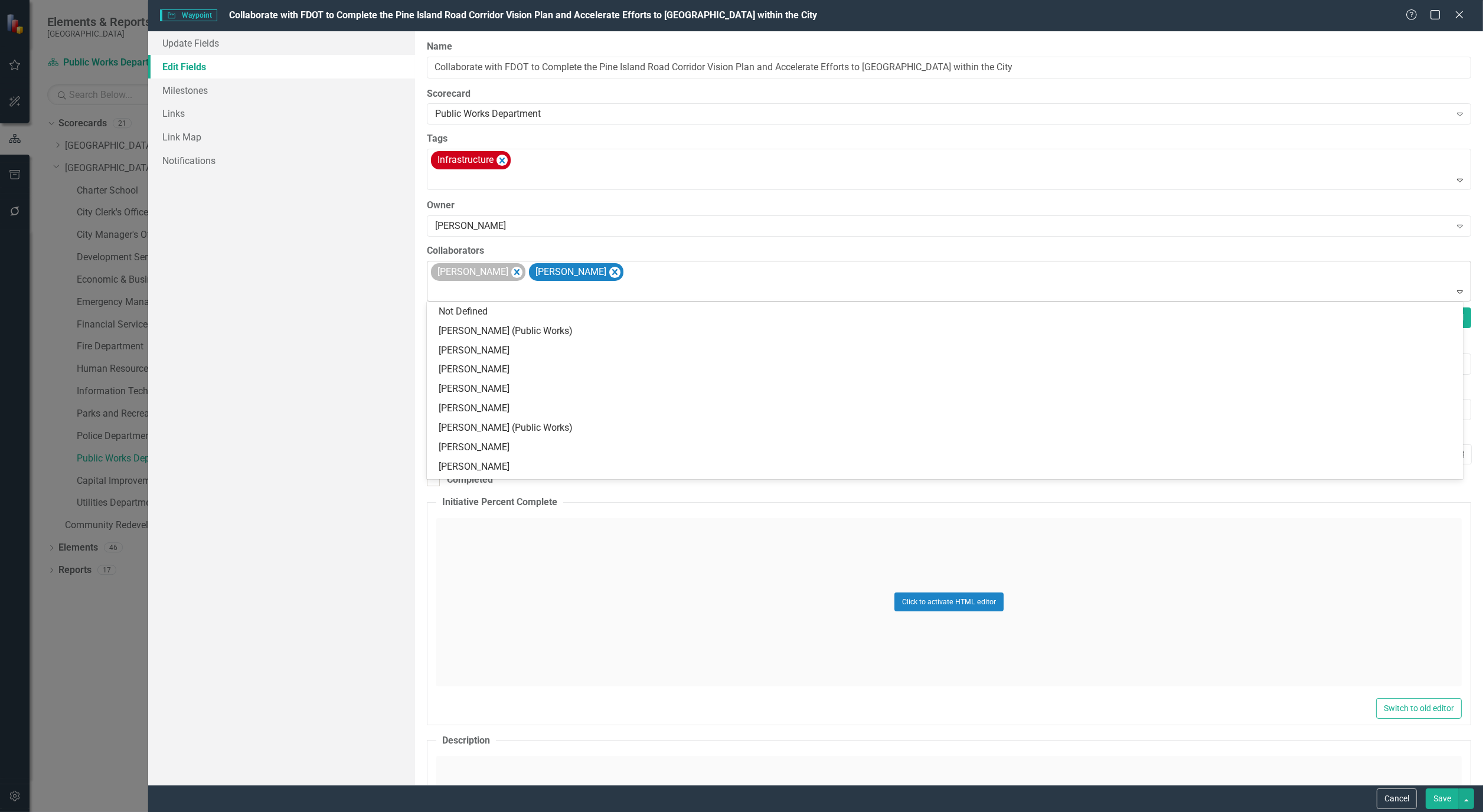
click at [520, 275] on div "[PERSON_NAME]" at bounding box center [478, 272] width 94 height 18
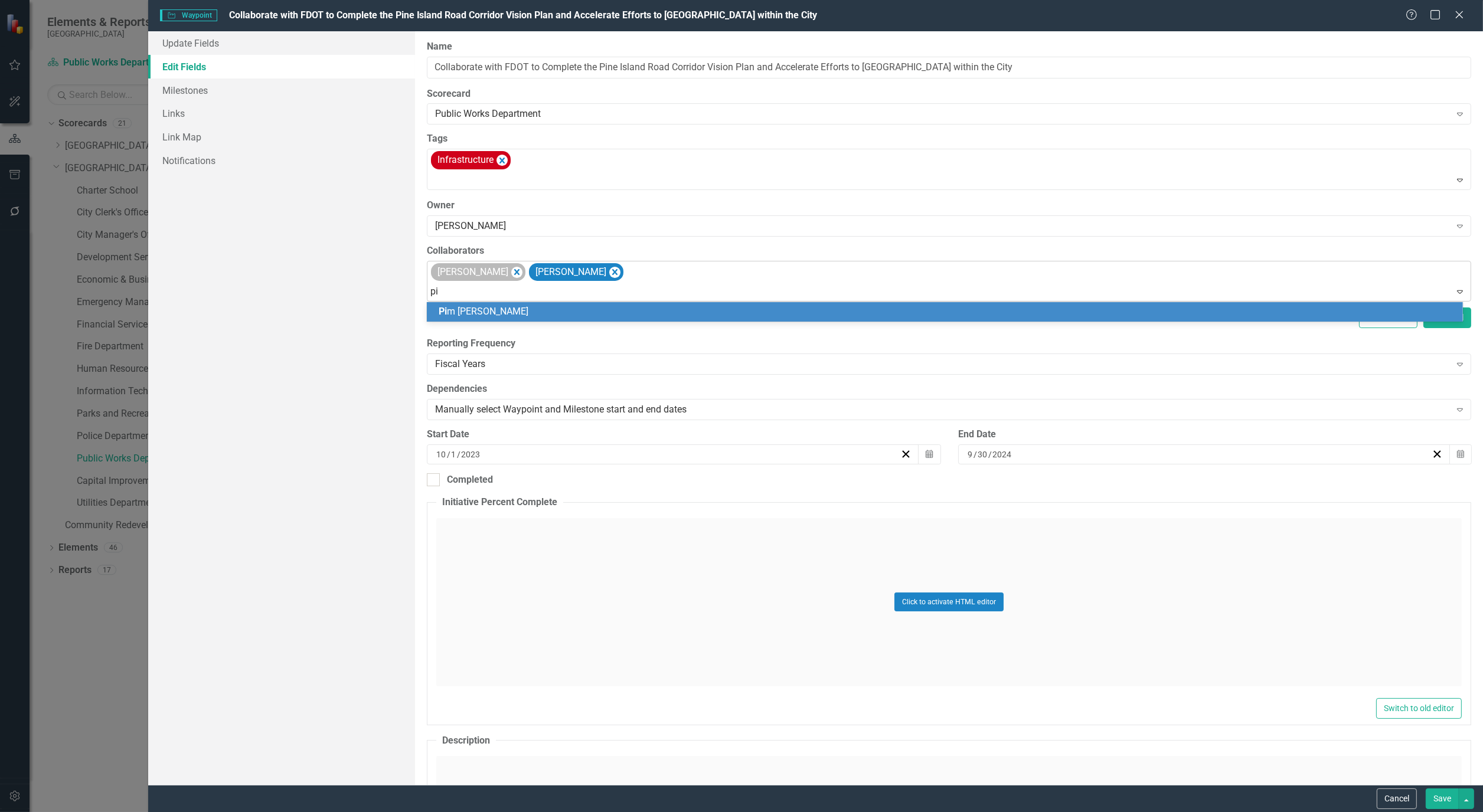
type input "pim"
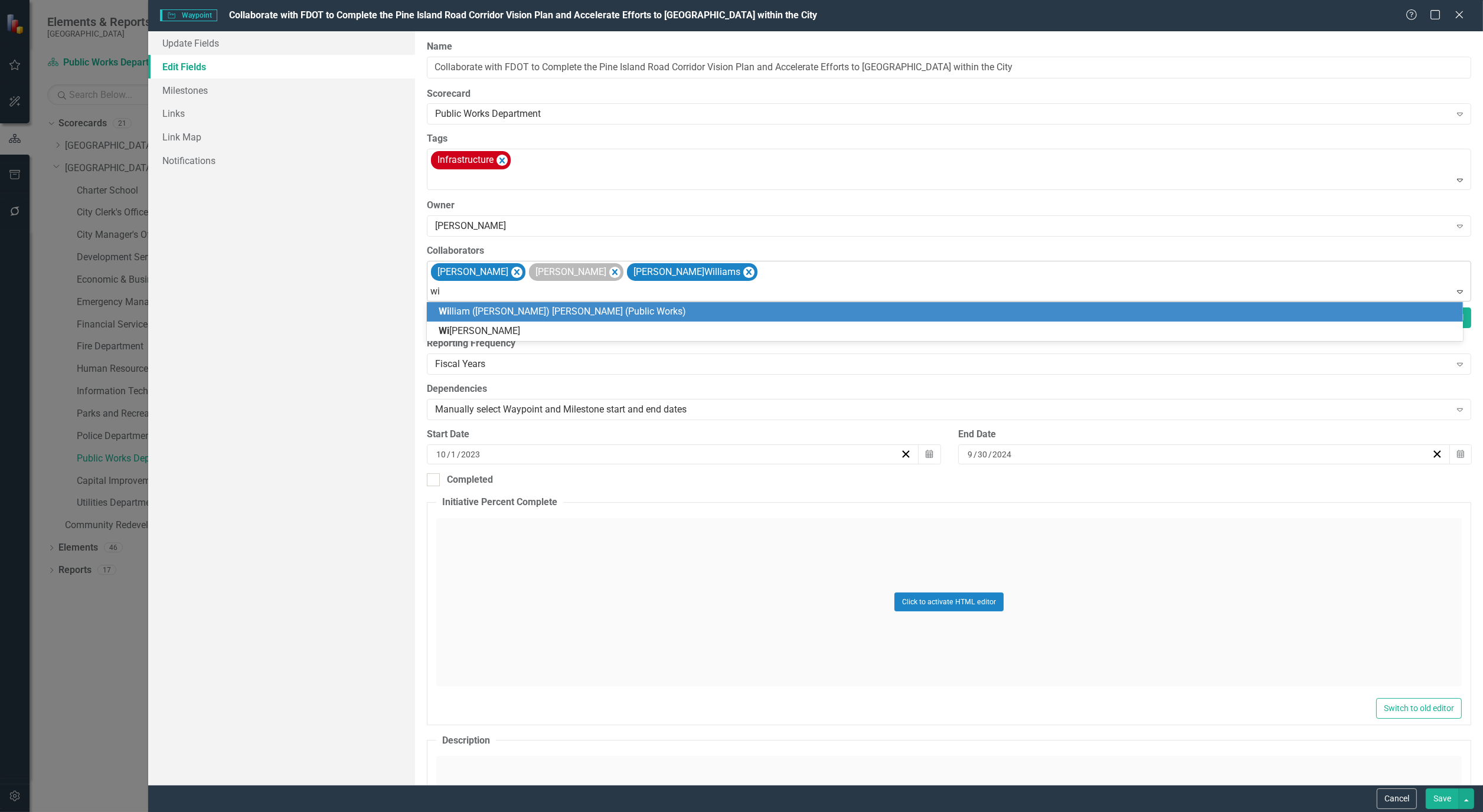
type input "wil"
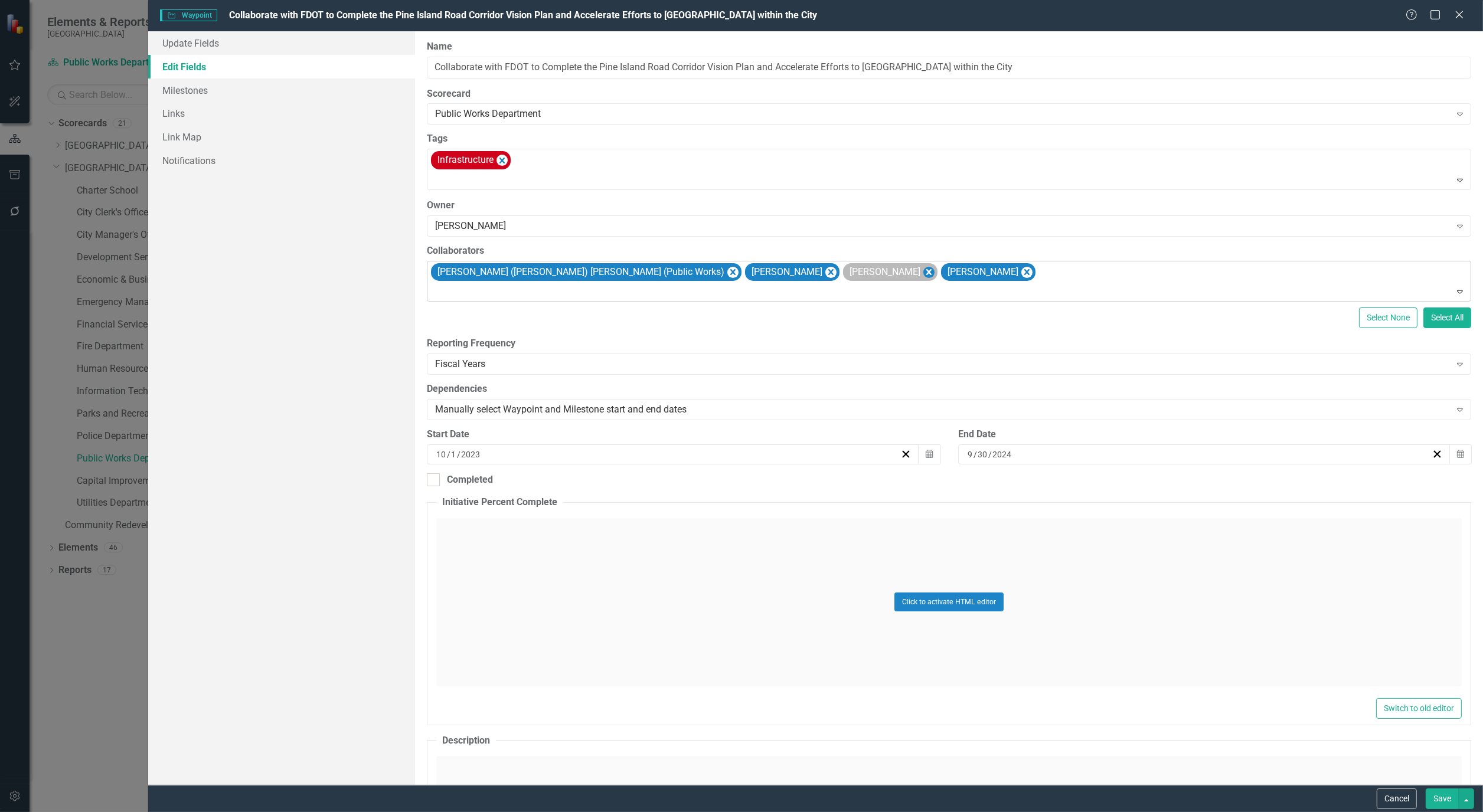
click at [924, 270] on icon "Remove Bryan Vandewalker" at bounding box center [929, 272] width 11 height 14
click at [1430, 792] on button "Save" at bounding box center [1443, 799] width 33 height 21
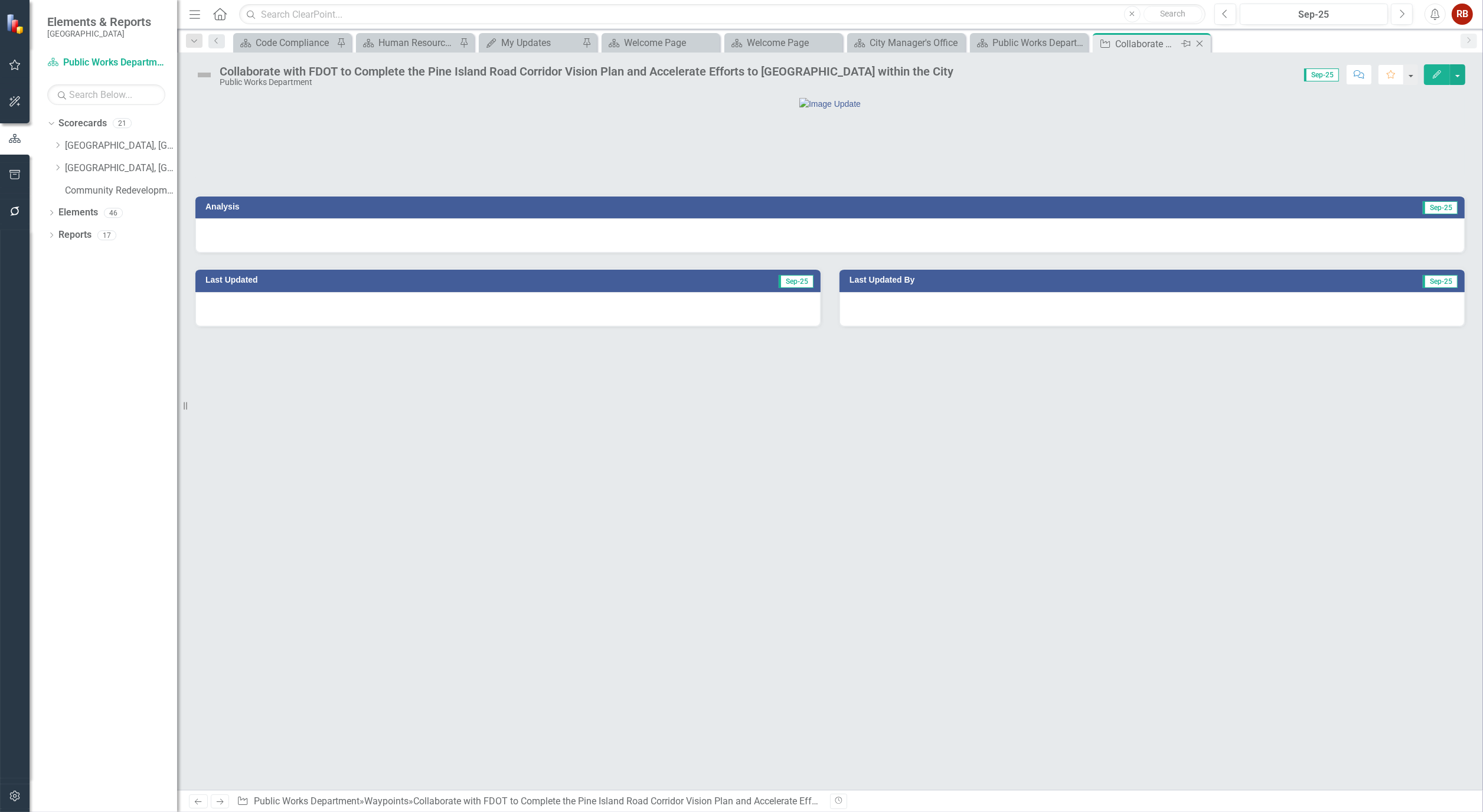
click at [1203, 43] on icon "Close" at bounding box center [1200, 44] width 12 height 10
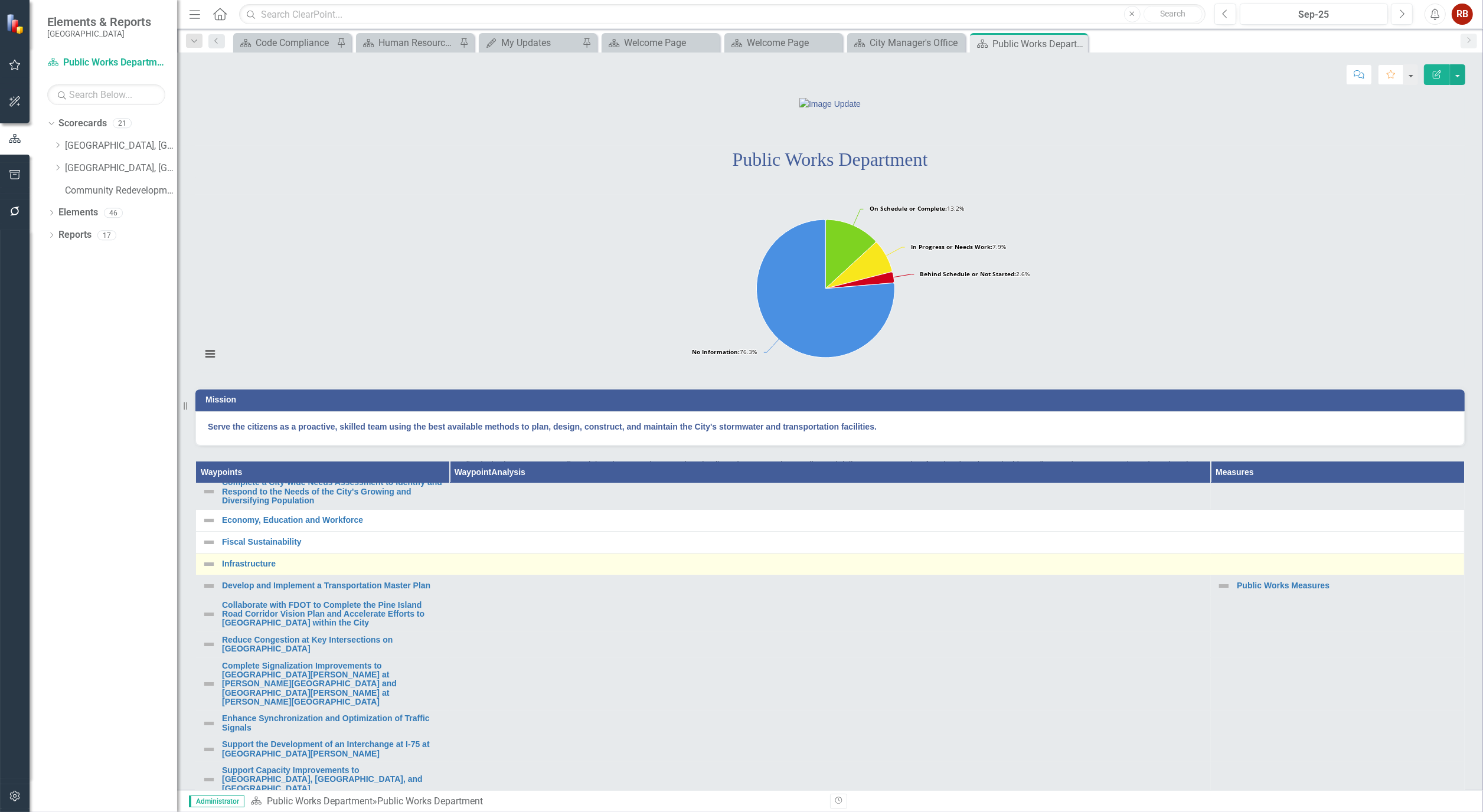
scroll to position [197, 0]
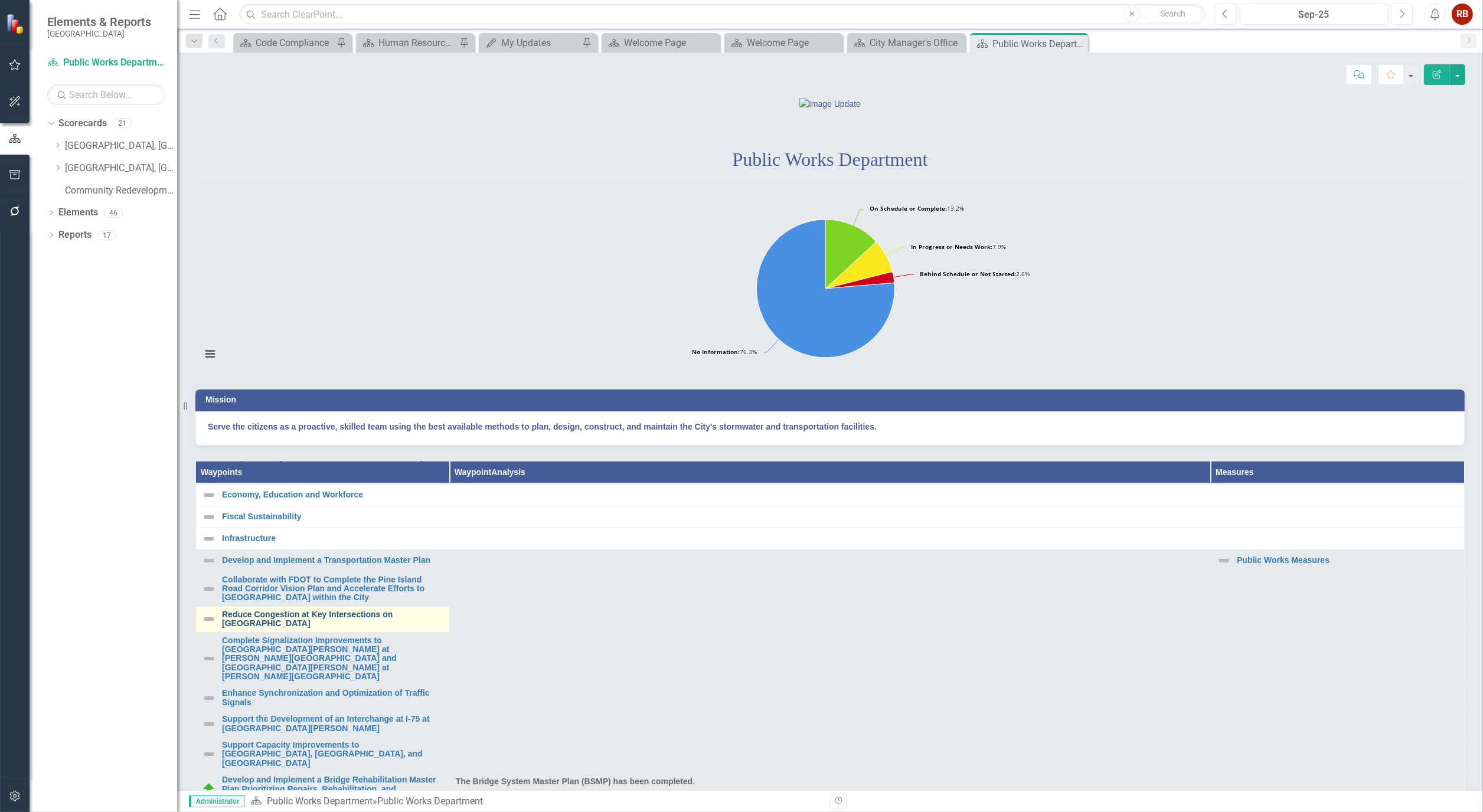
click at [370, 628] on link "Reduce Congestion at Key Intersections on [GEOGRAPHIC_DATA]" at bounding box center [333, 619] width 222 height 18
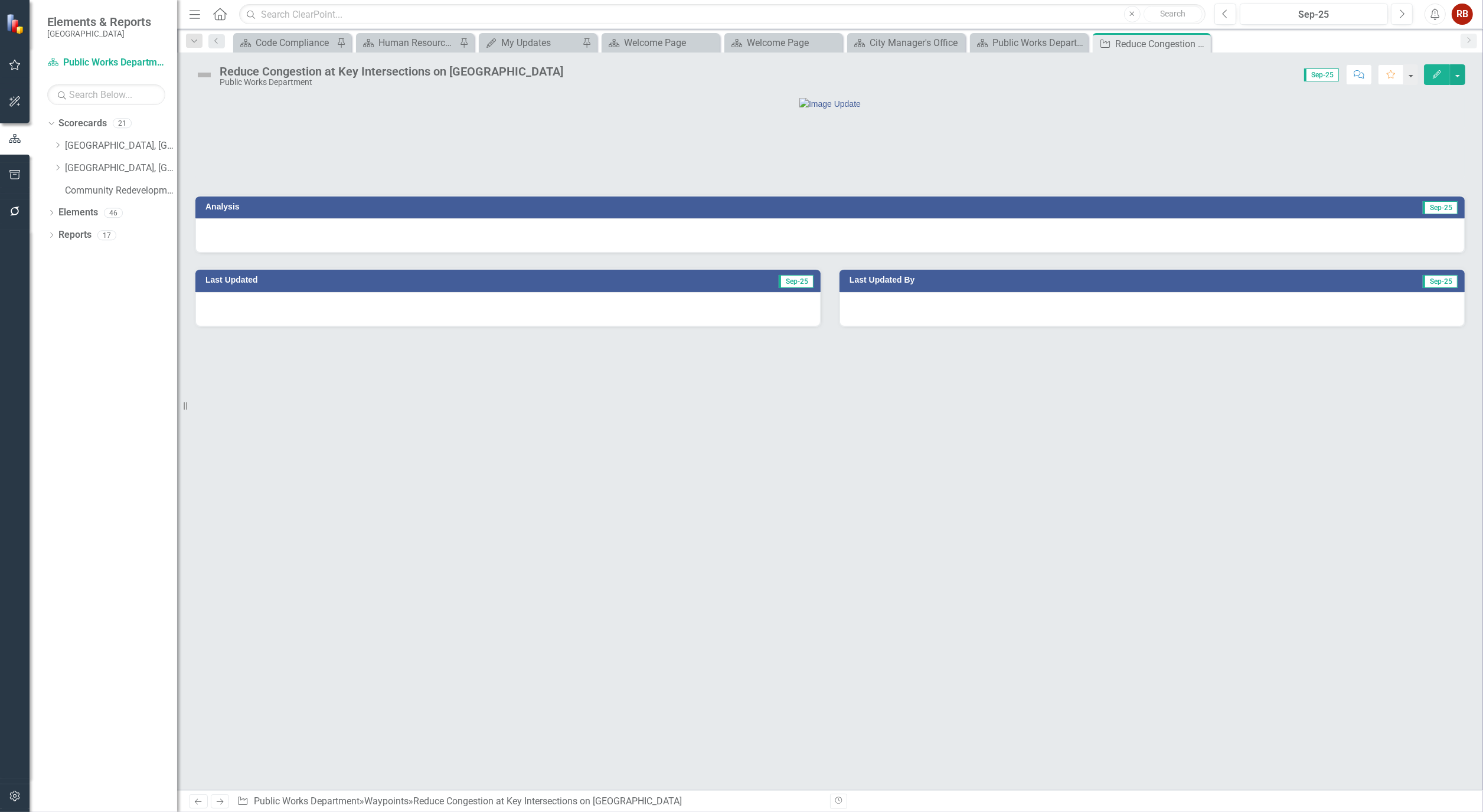
click at [1430, 71] on button "Edit" at bounding box center [1437, 75] width 26 height 21
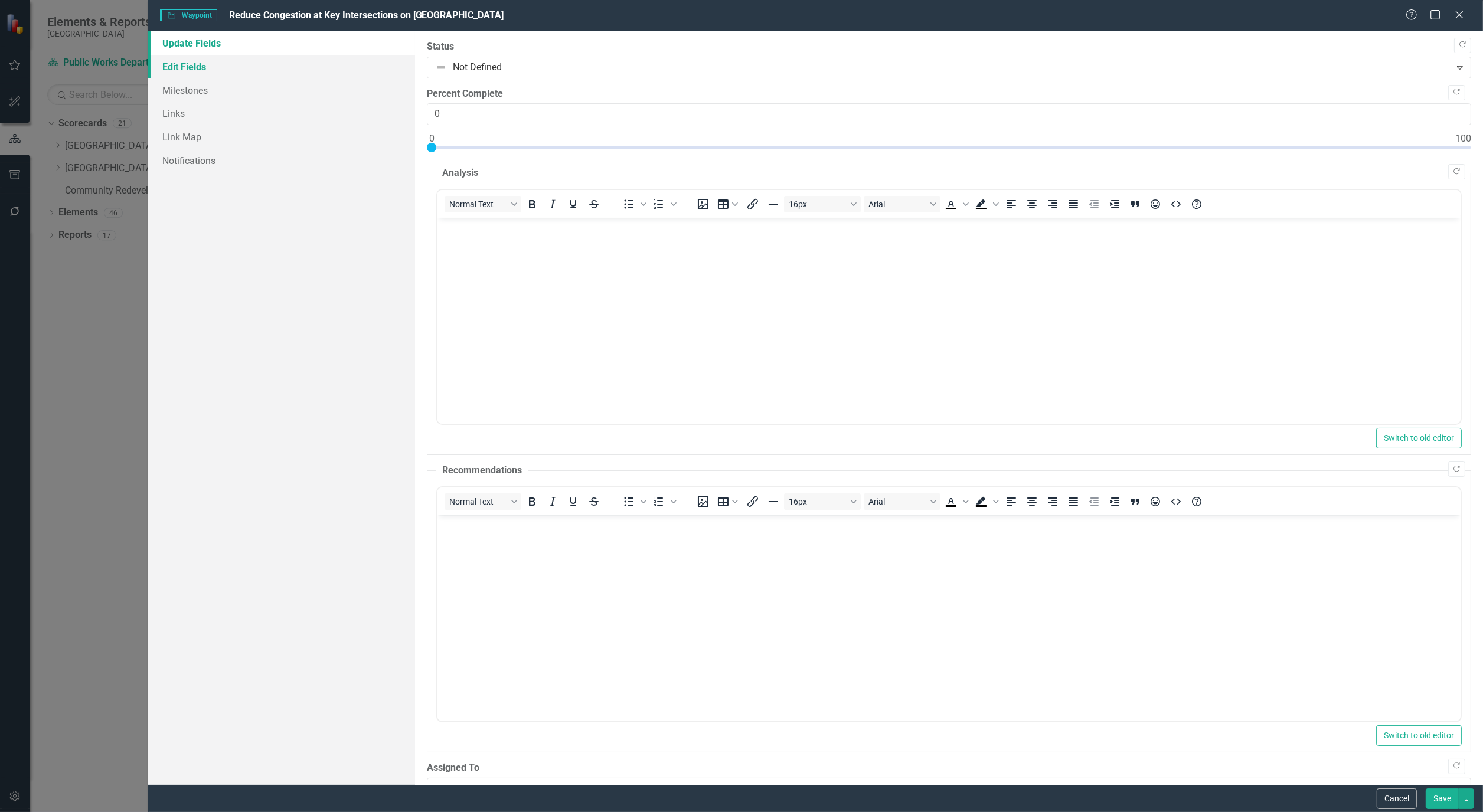
click at [179, 68] on link "Edit Fields" at bounding box center [281, 66] width 267 height 24
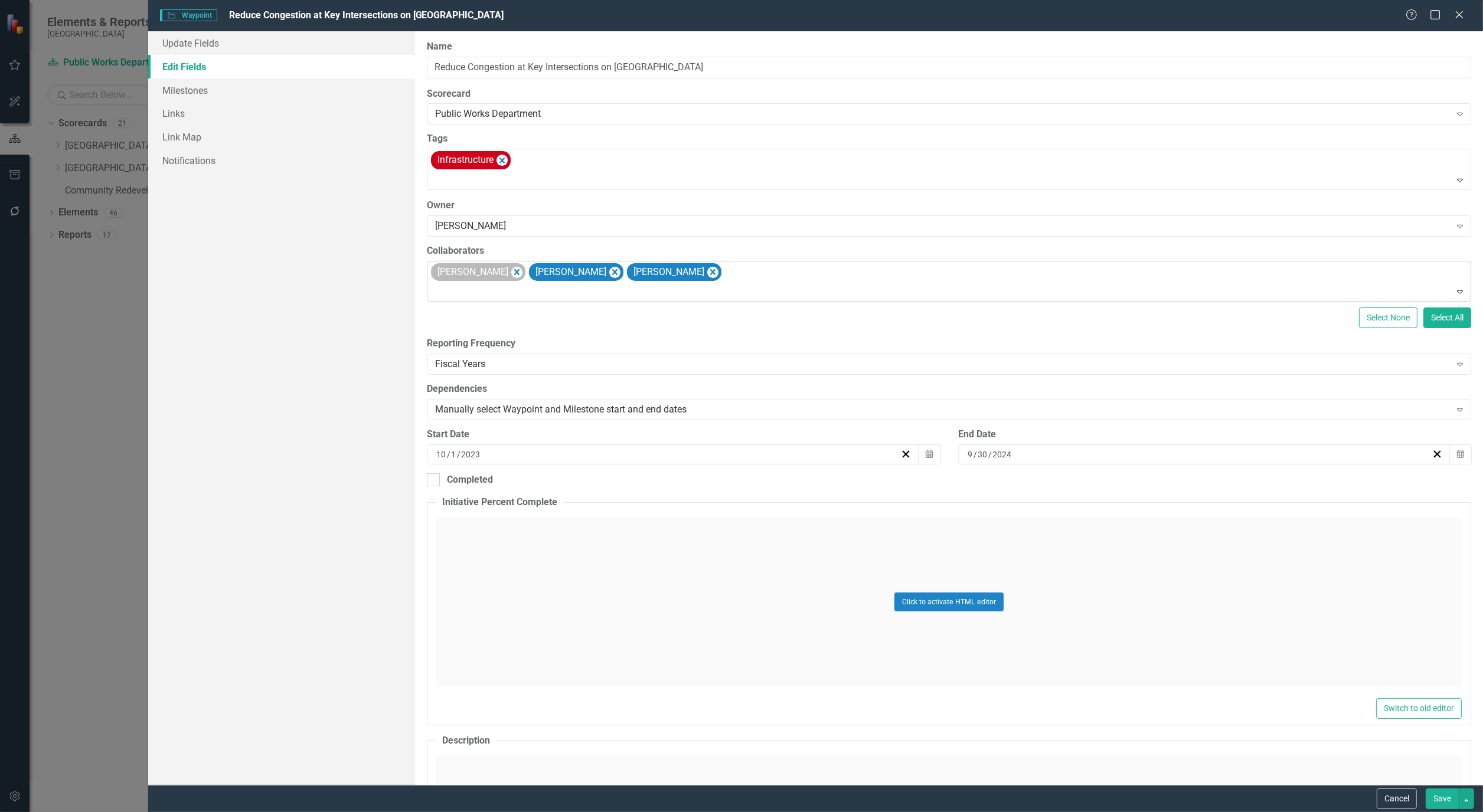
click at [510, 273] on div "[PERSON_NAME]" at bounding box center [472, 272] width 76 height 17
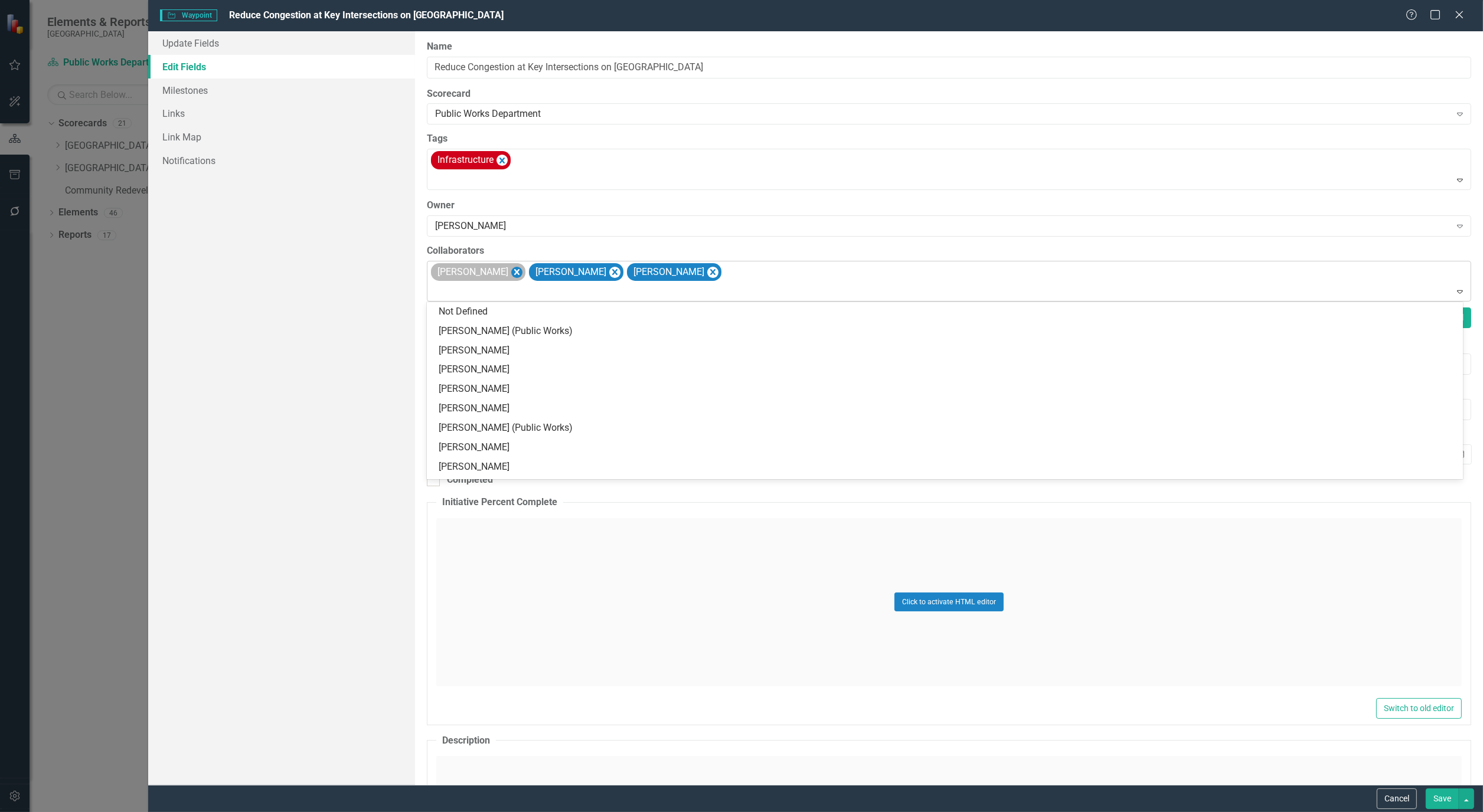
click at [523, 270] on icon "Remove Alicia Pearce Smith" at bounding box center [517, 272] width 11 height 14
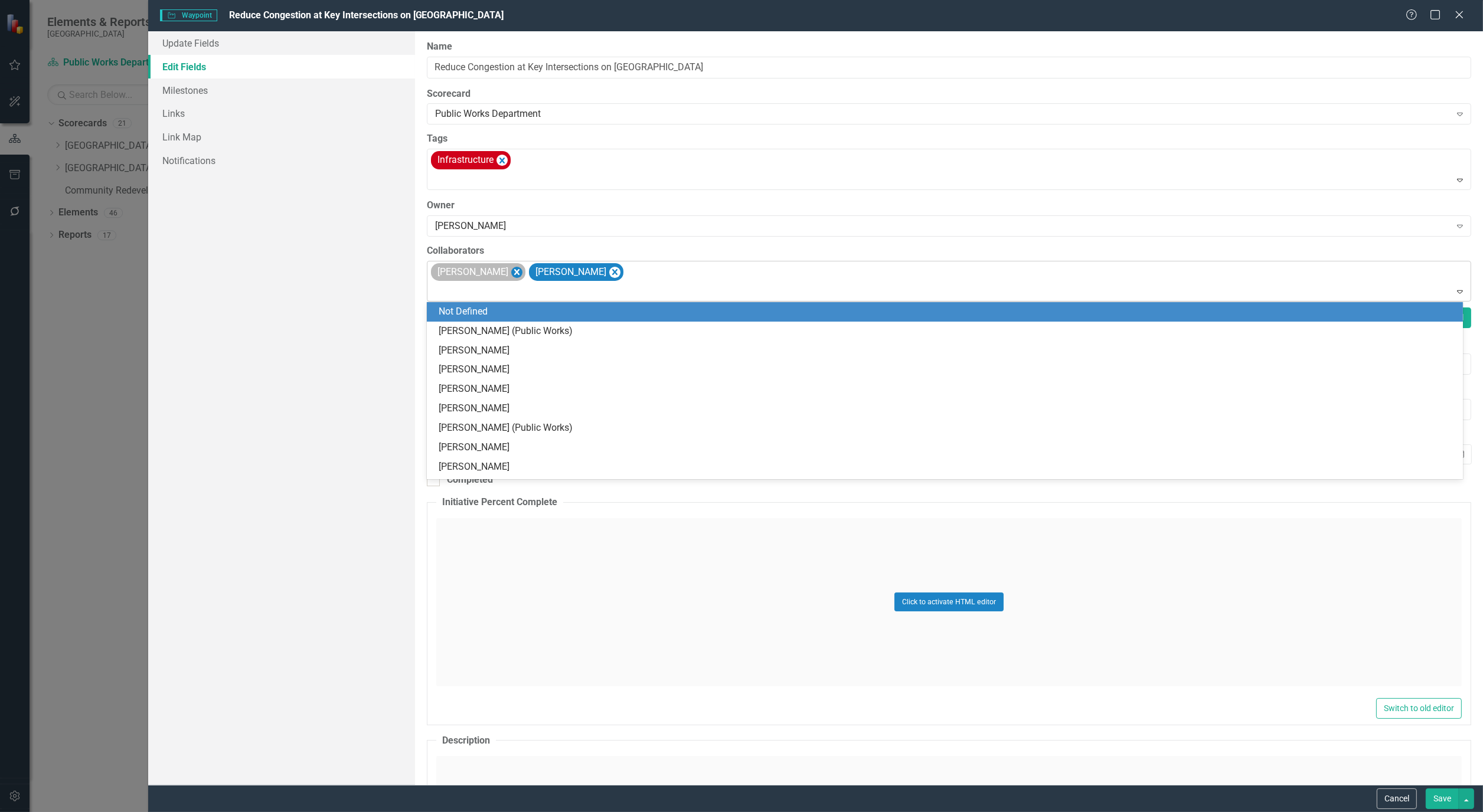
click at [520, 270] on icon "Remove Bryan Vandewalker" at bounding box center [516, 272] width 5 height 6
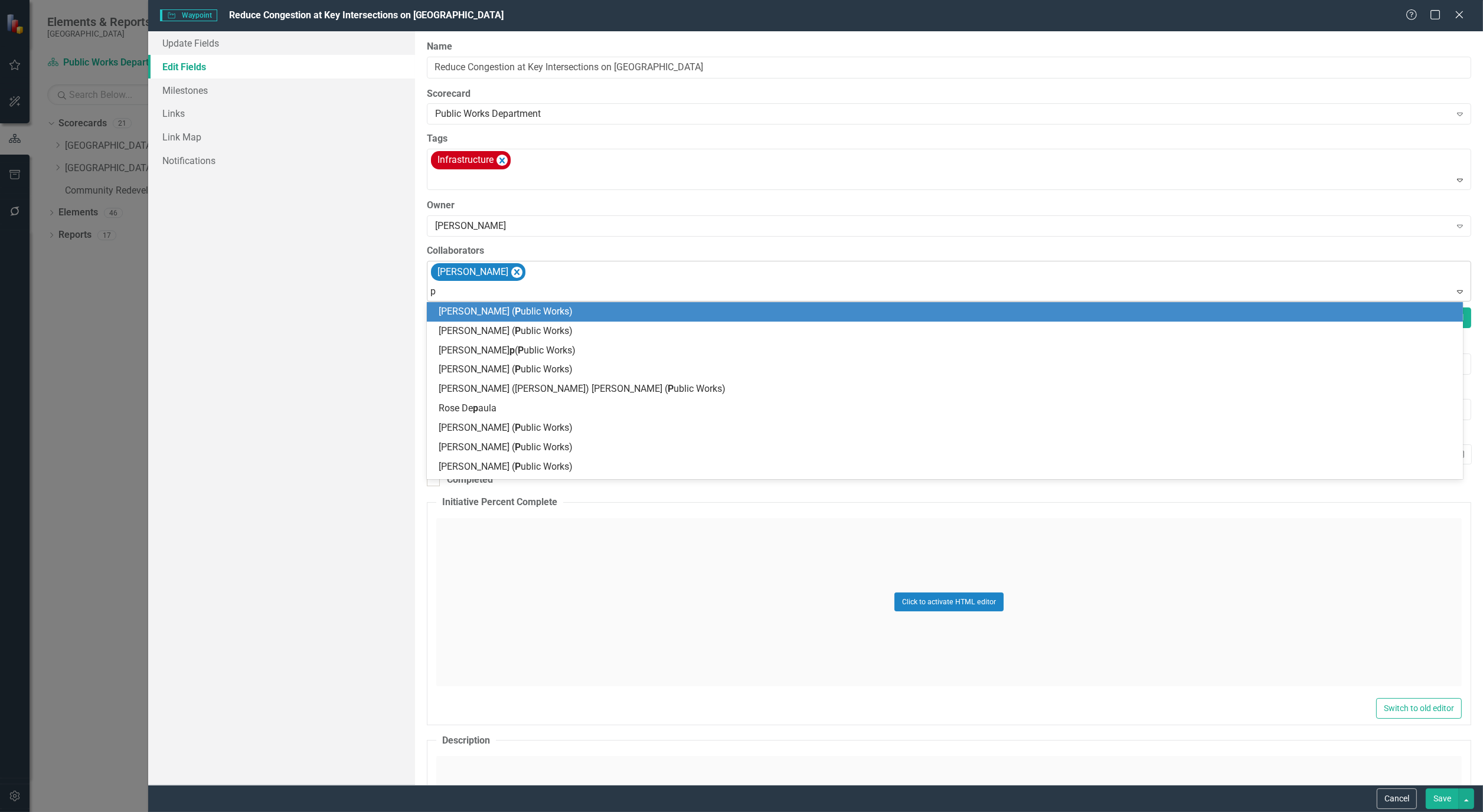
type input "pi"
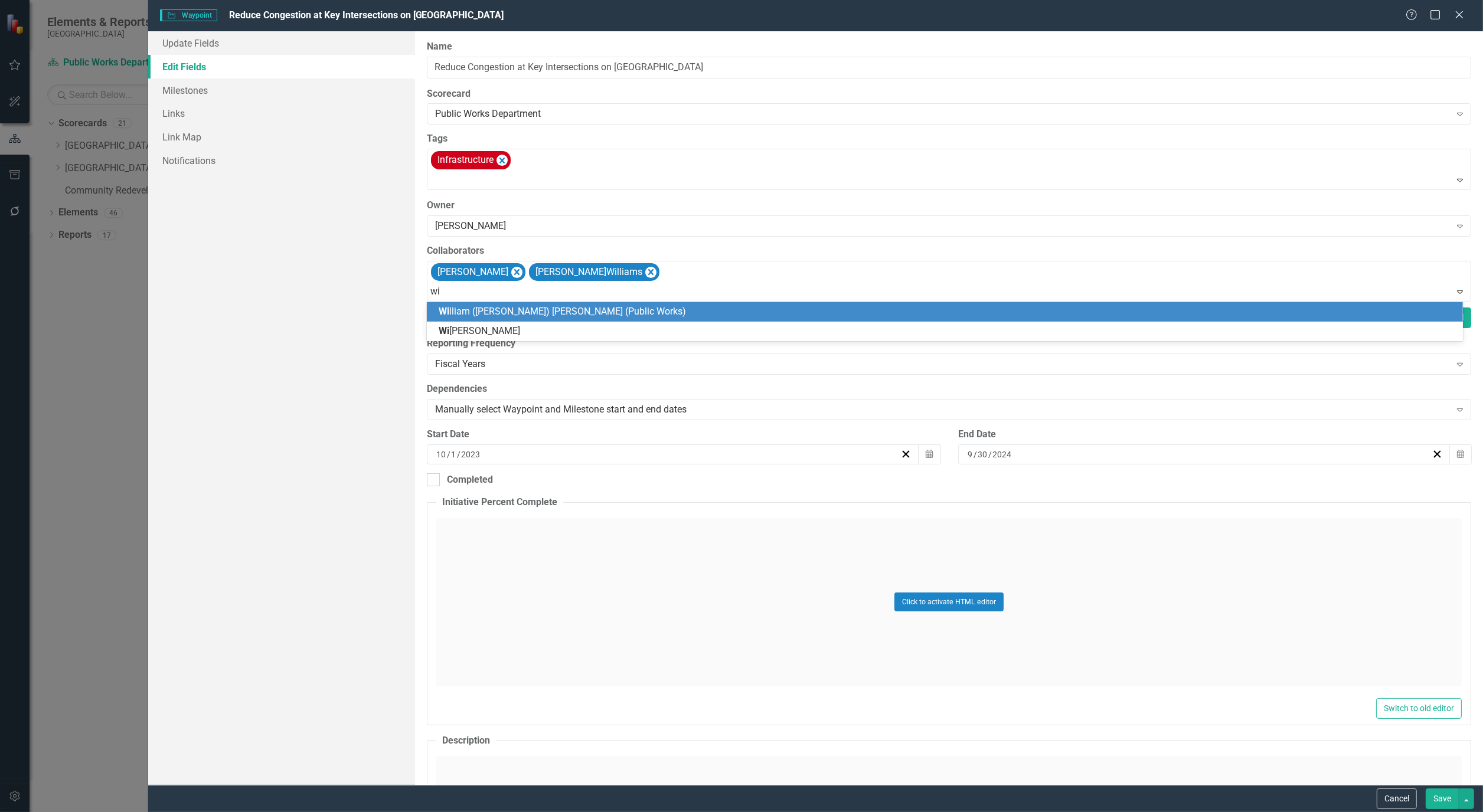
type input "wil"
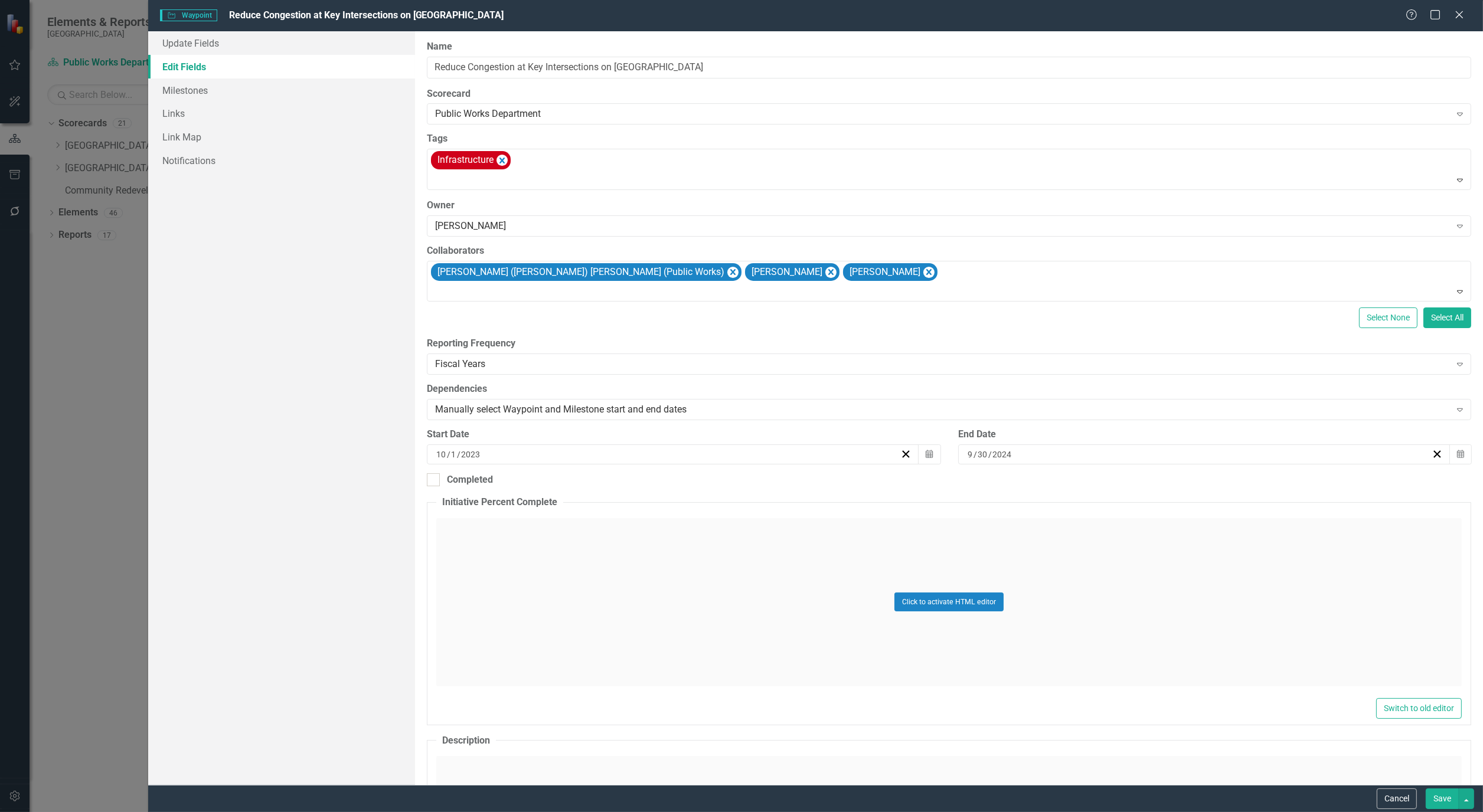
click at [1444, 799] on button "Save" at bounding box center [1443, 799] width 33 height 21
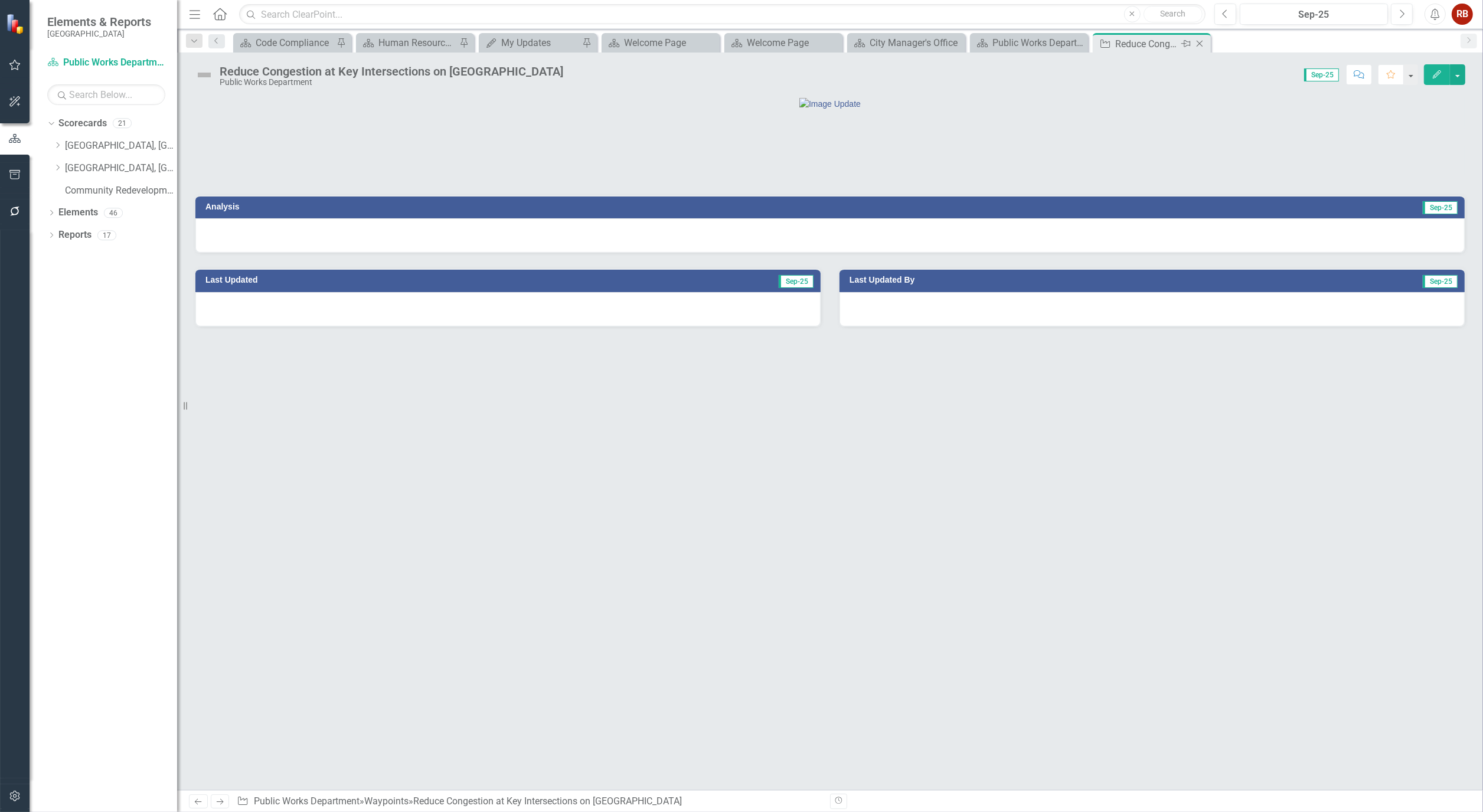
click at [1202, 45] on icon at bounding box center [1200, 43] width 7 height 7
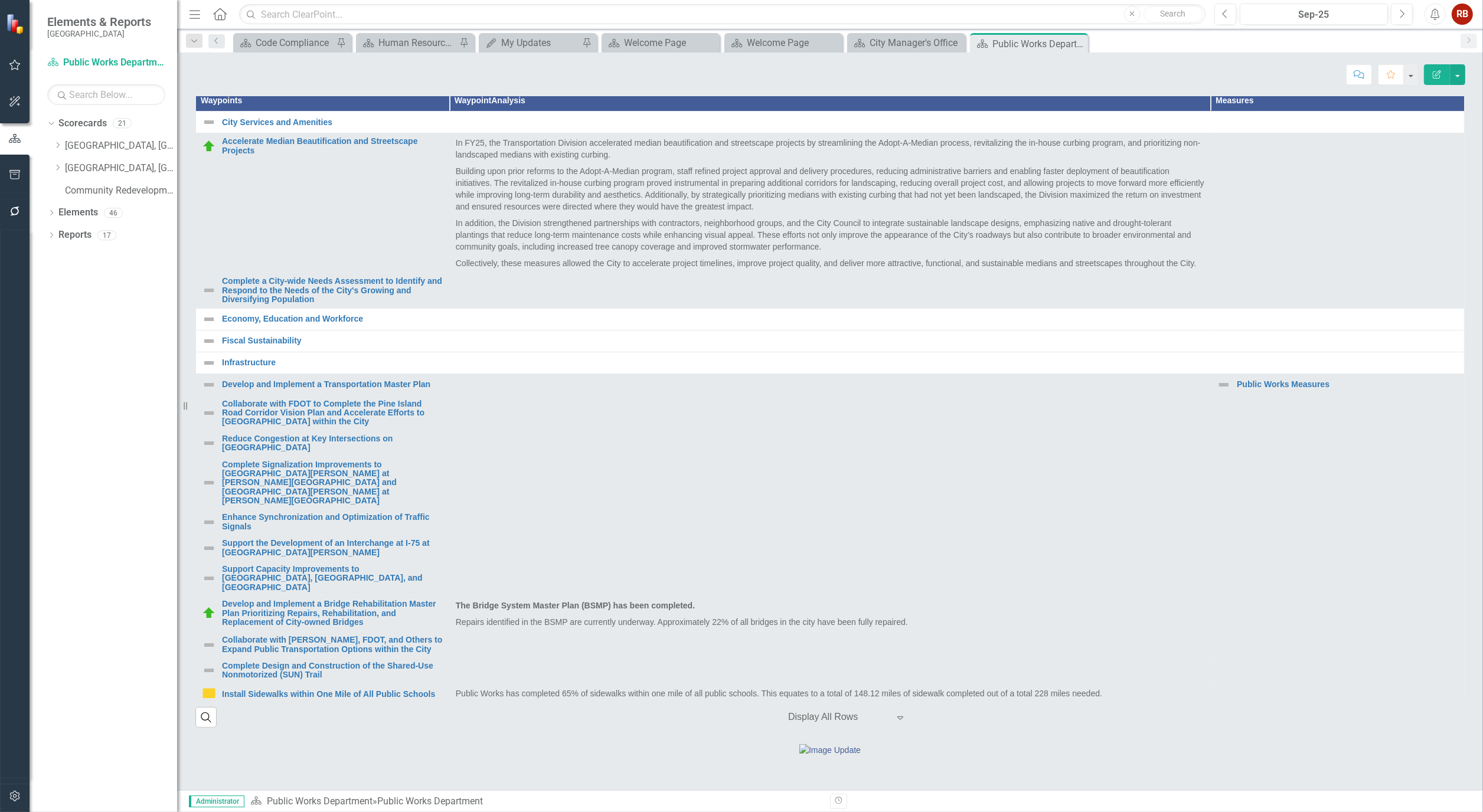
scroll to position [393, 0]
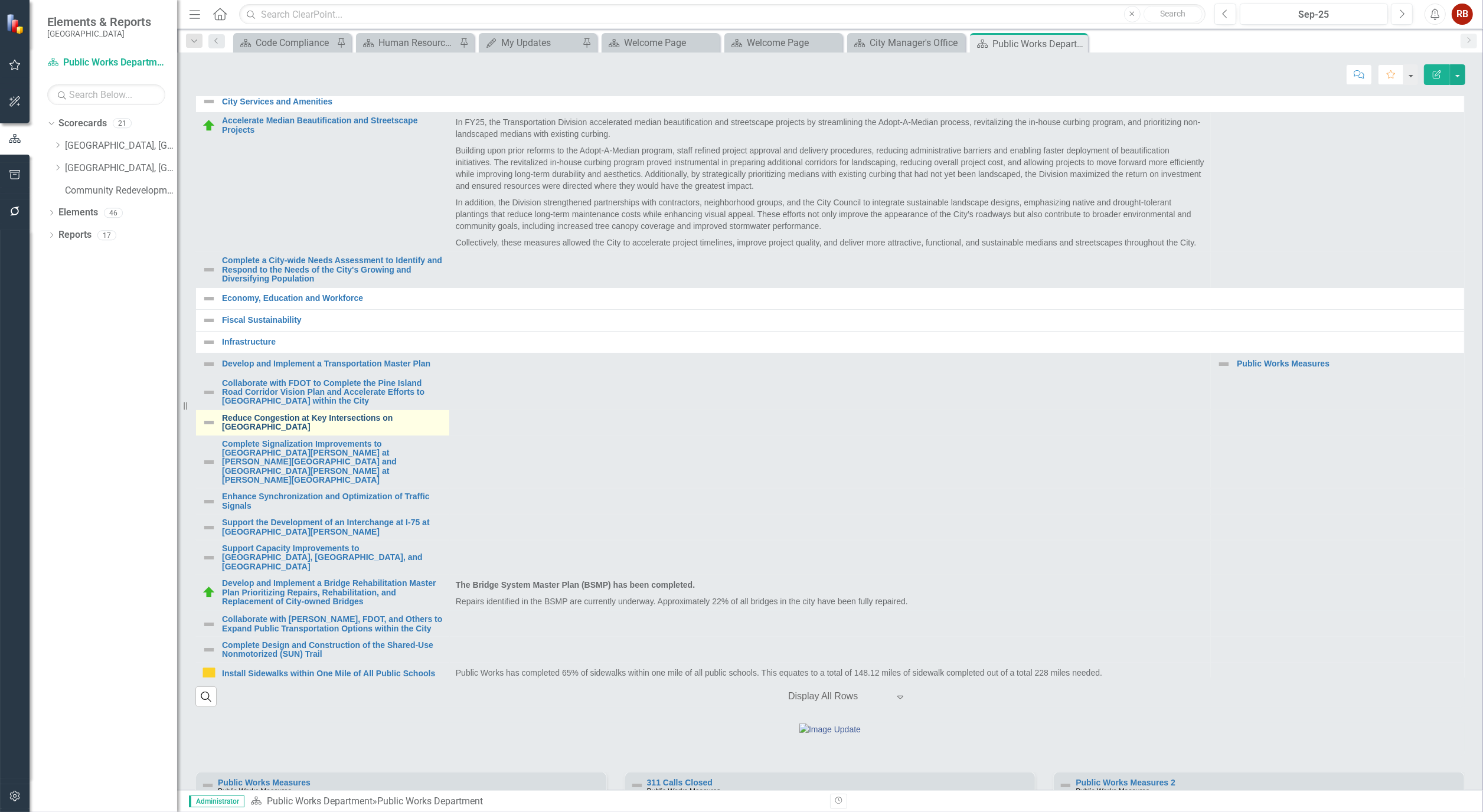
click at [286, 432] on link "Reduce Congestion at Key Intersections on [GEOGRAPHIC_DATA]" at bounding box center [333, 423] width 222 height 18
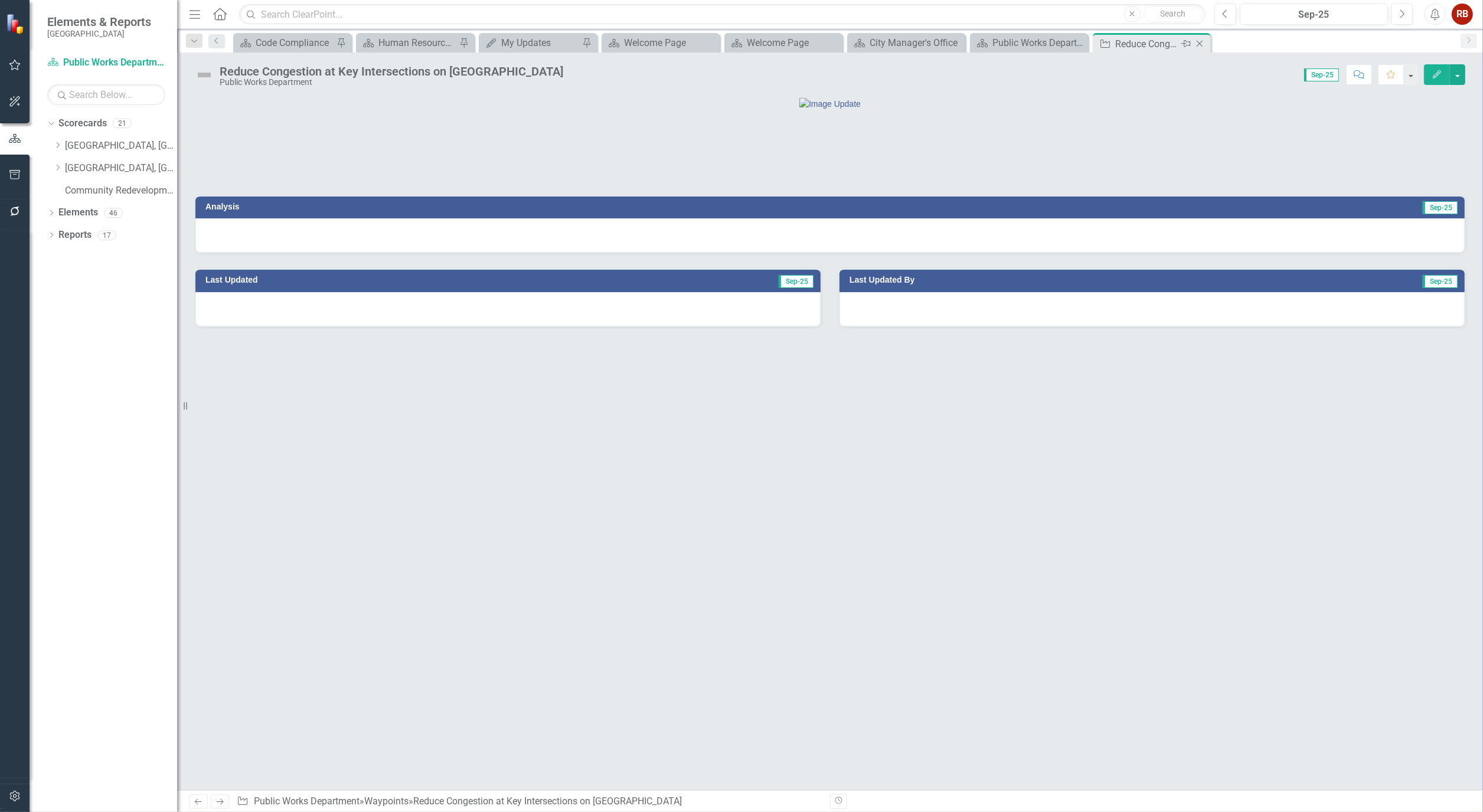
click at [1198, 46] on icon "Close" at bounding box center [1200, 44] width 12 height 10
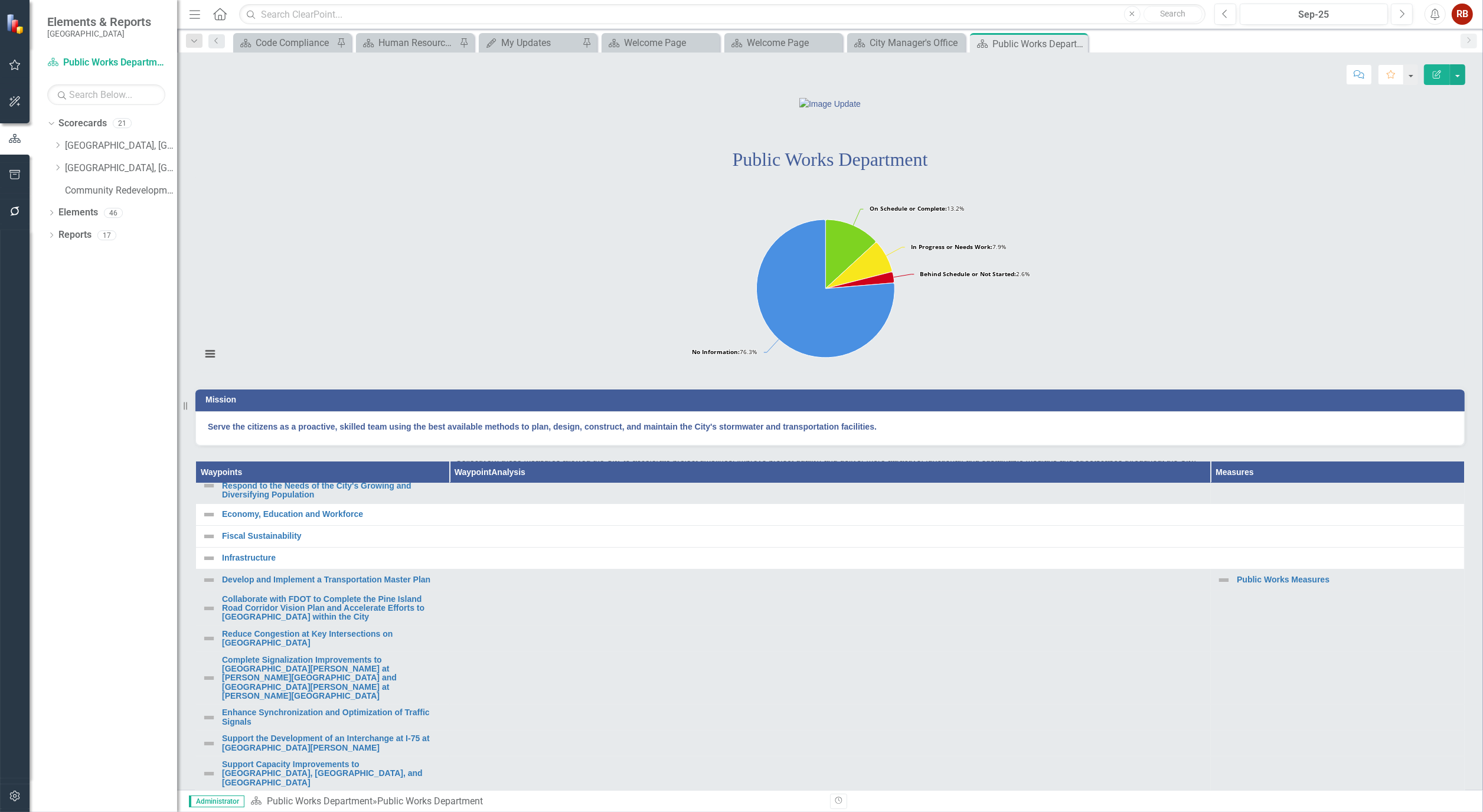
scroll to position [197, 0]
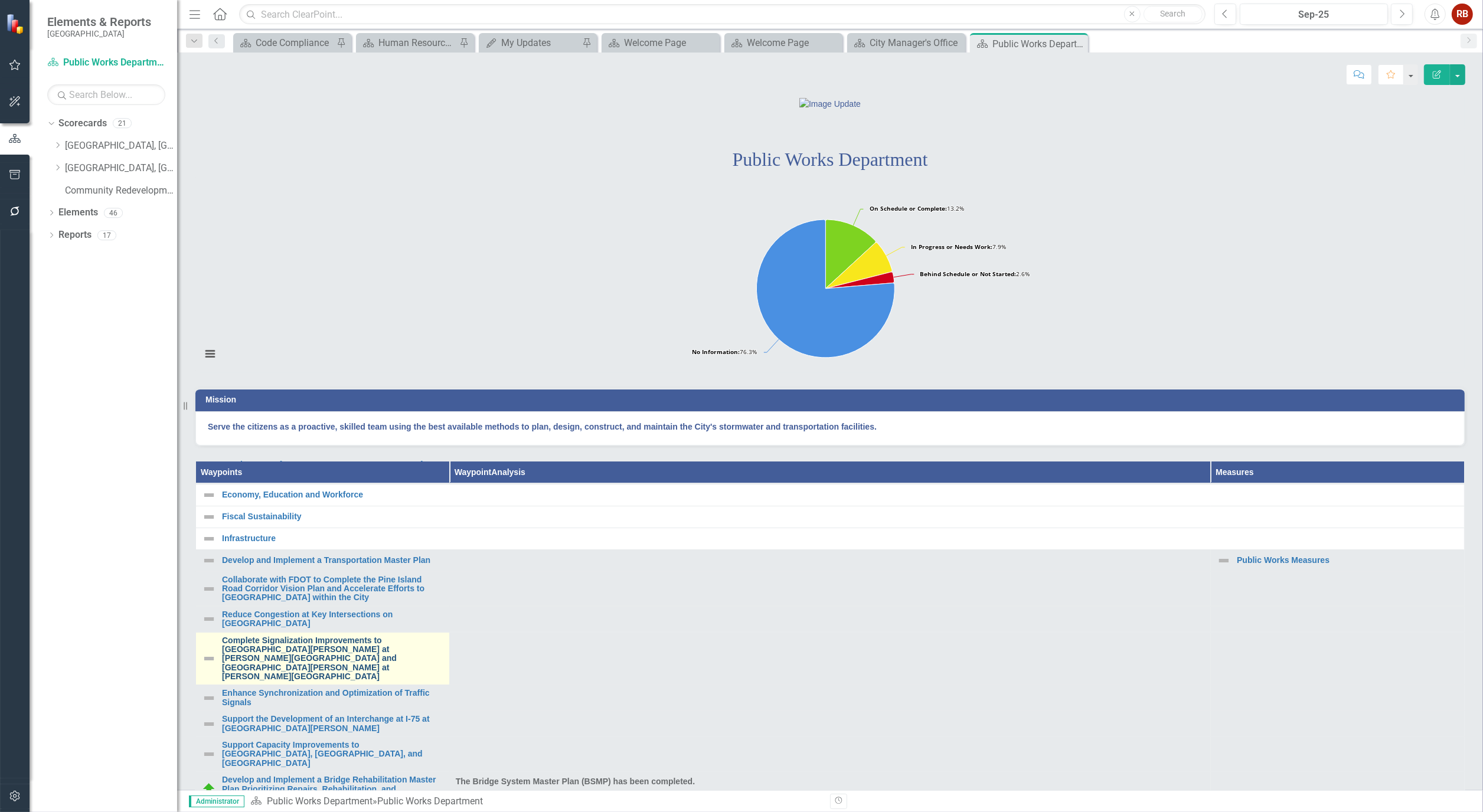
click at [353, 682] on link "Complete Signalization Improvements to [GEOGRAPHIC_DATA][PERSON_NAME] at [PERSO…" at bounding box center [333, 659] width 222 height 45
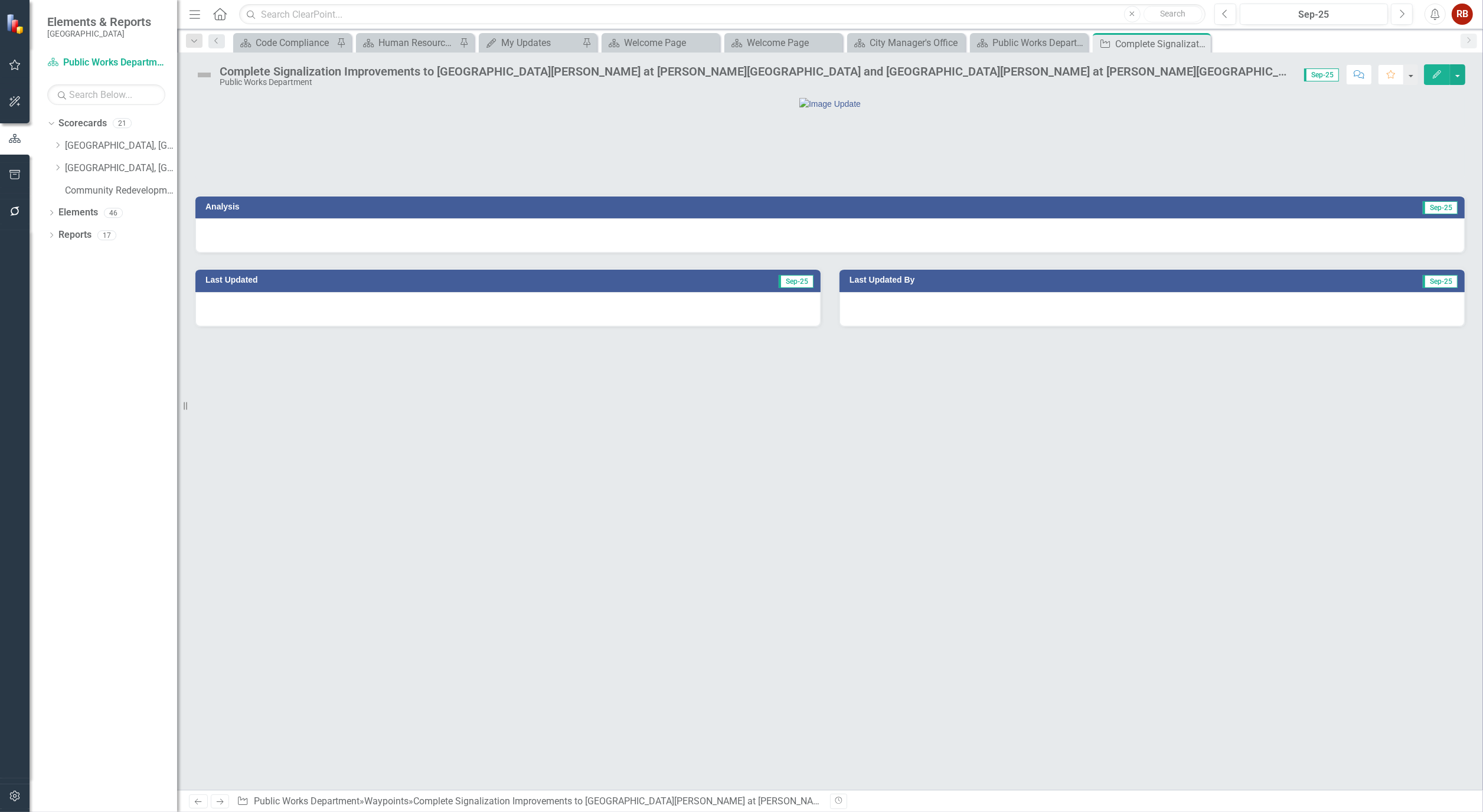
click at [1441, 77] on icon "Edit" at bounding box center [1437, 74] width 11 height 8
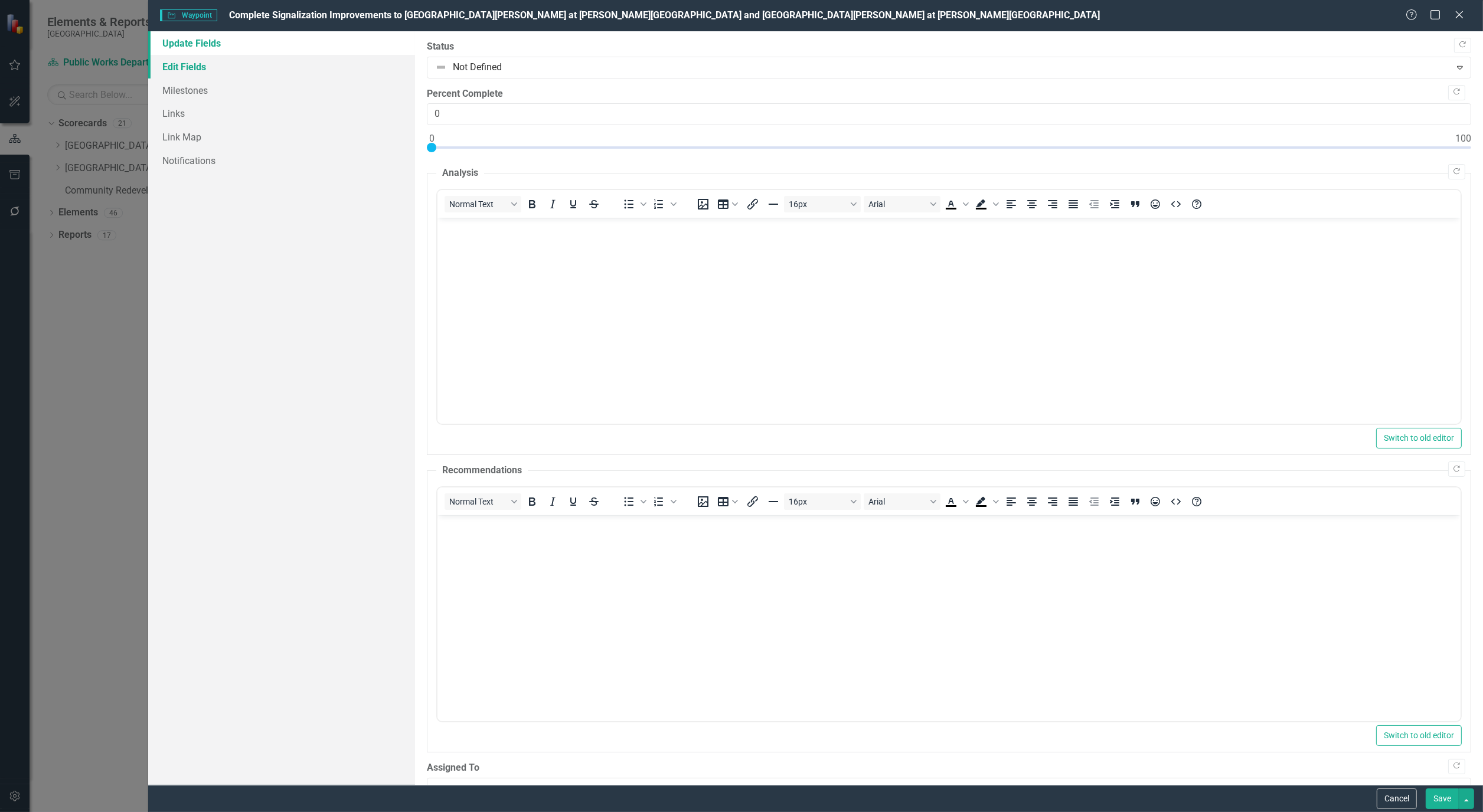
click at [207, 68] on link "Edit Fields" at bounding box center [281, 66] width 267 height 24
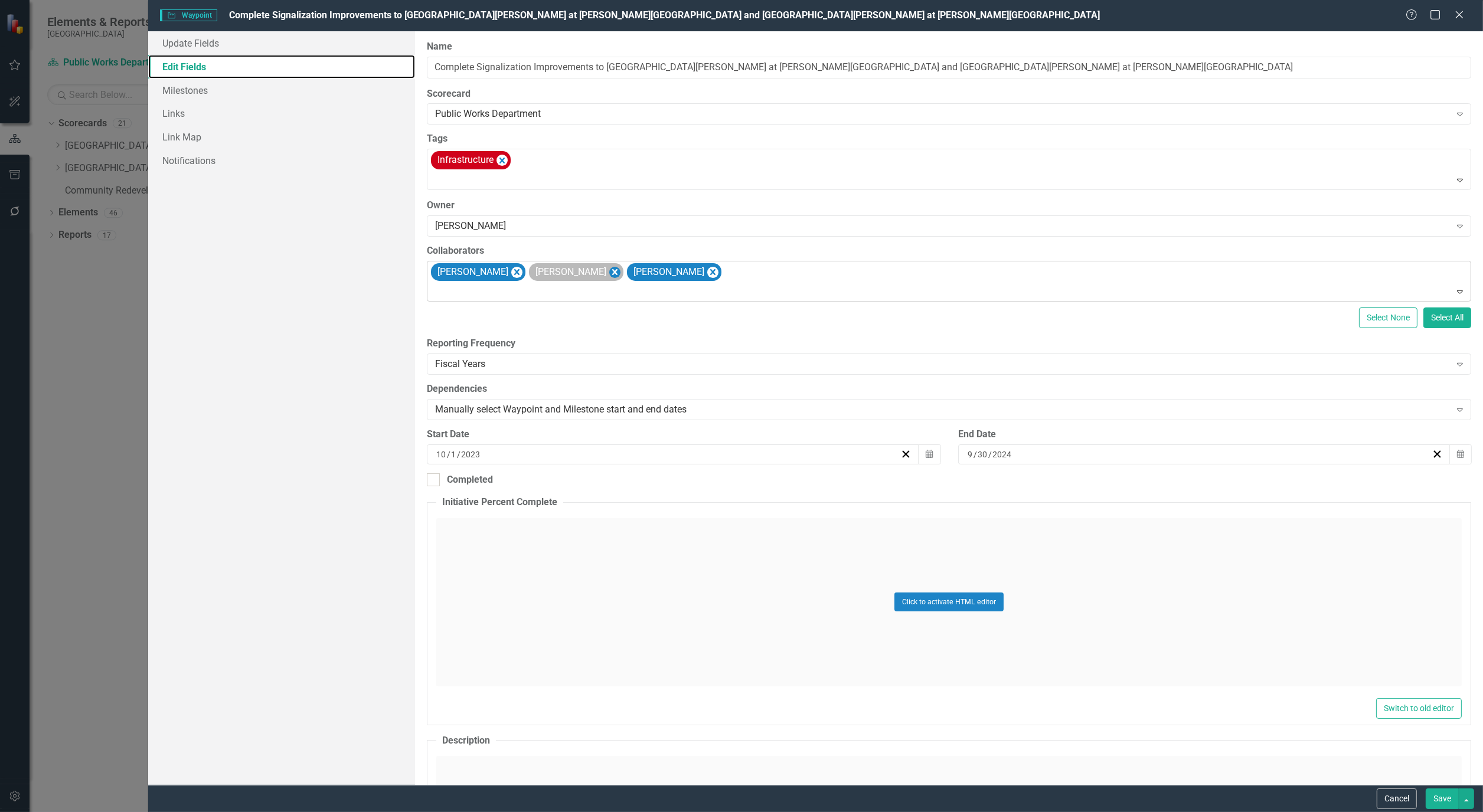
click at [620, 269] on icon "Remove Bryan Vandewalker" at bounding box center [615, 272] width 11 height 14
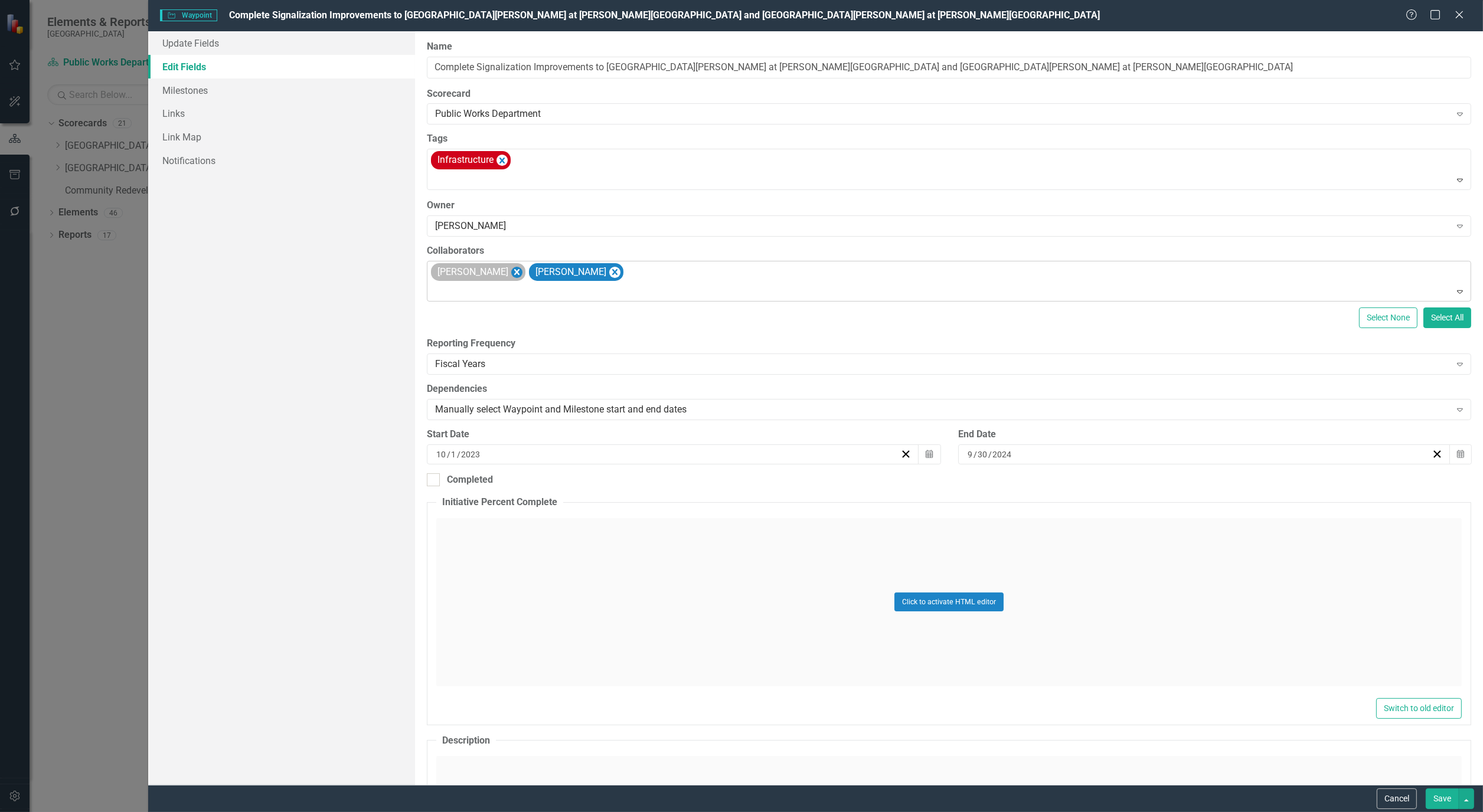
click at [523, 273] on icon "Remove Alicia Pearce Smith" at bounding box center [517, 272] width 11 height 14
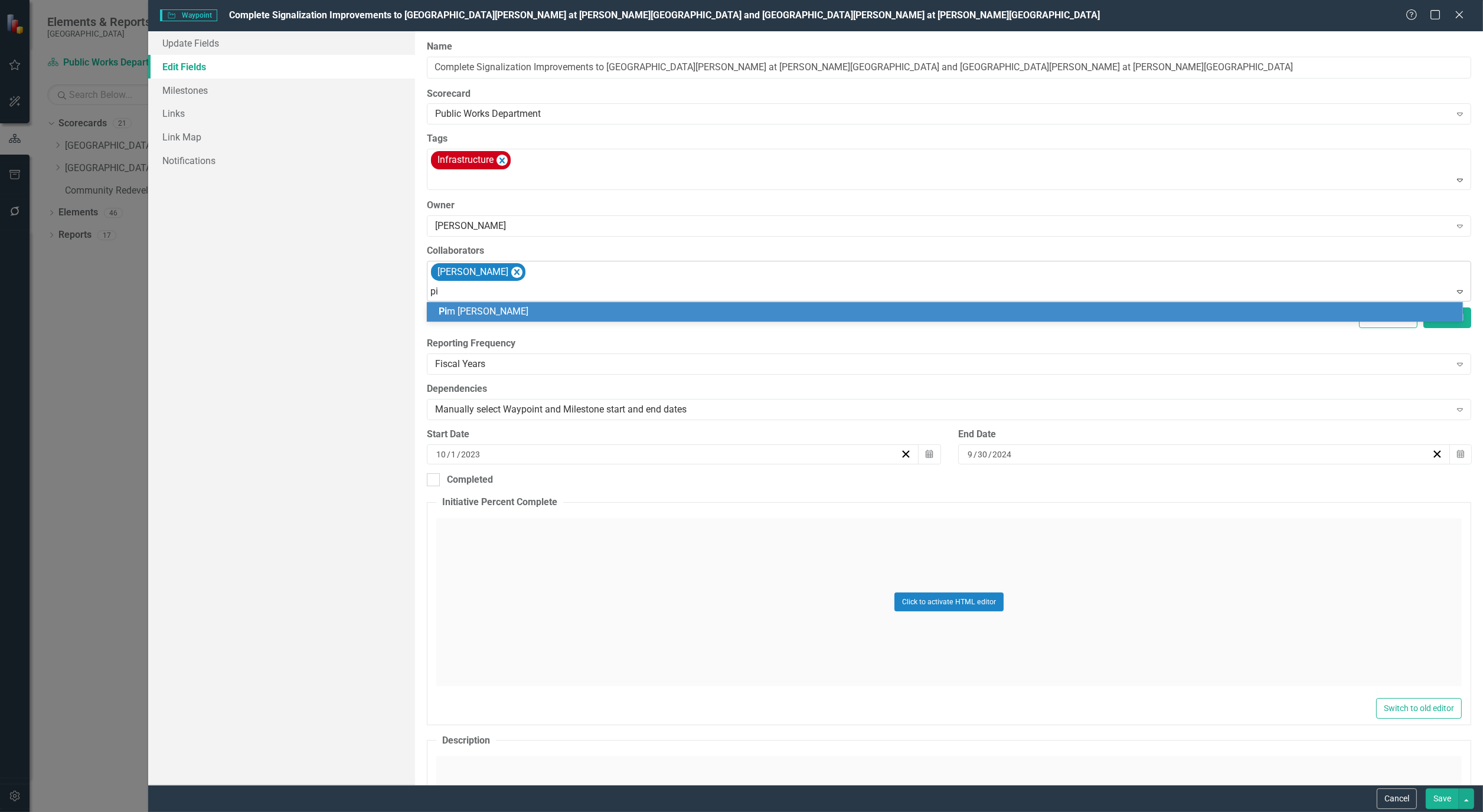
type input "pim"
type input "wil"
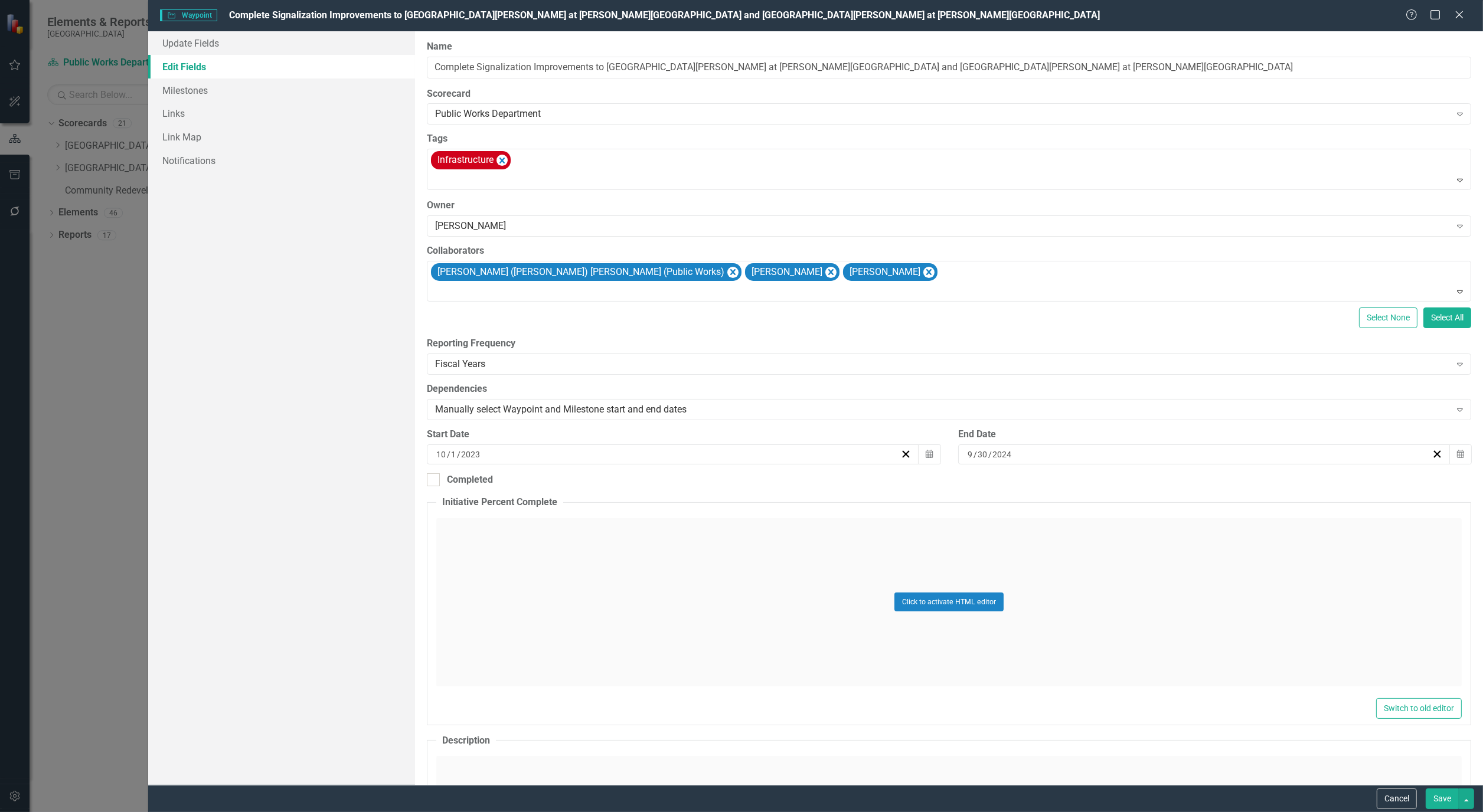
click at [1437, 795] on button "Save" at bounding box center [1443, 799] width 33 height 21
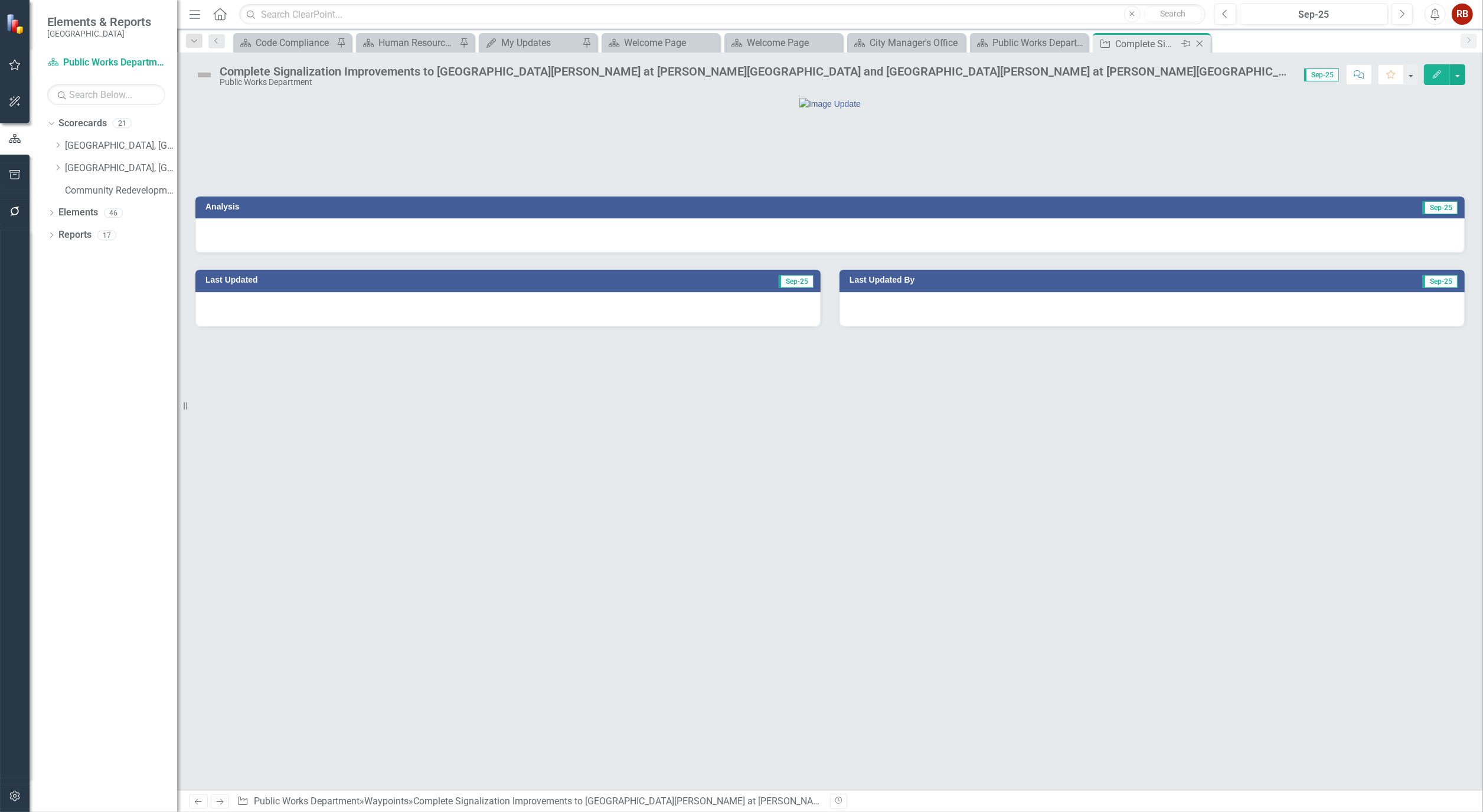
click at [1201, 43] on icon "Close" at bounding box center [1200, 44] width 12 height 10
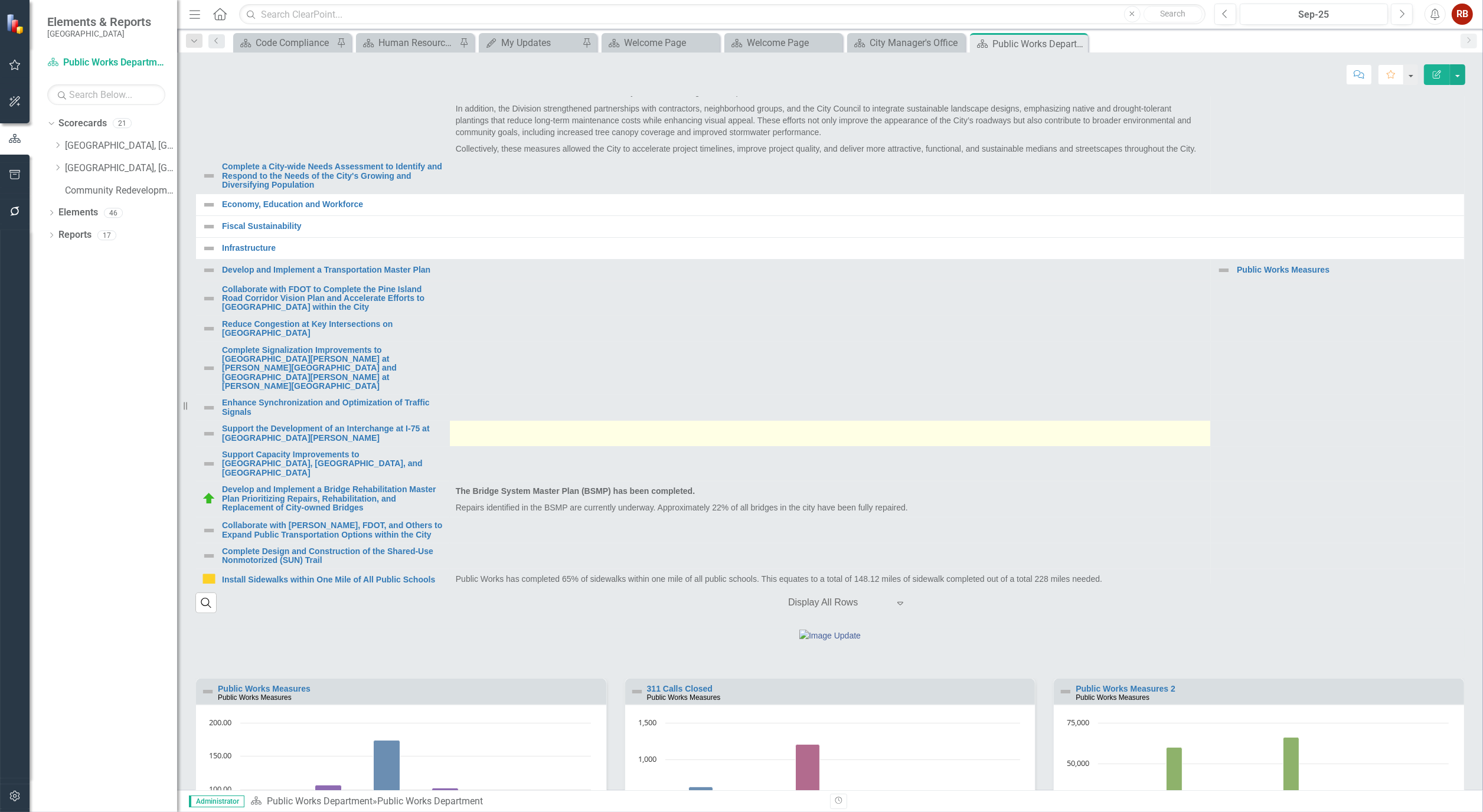
scroll to position [524, 0]
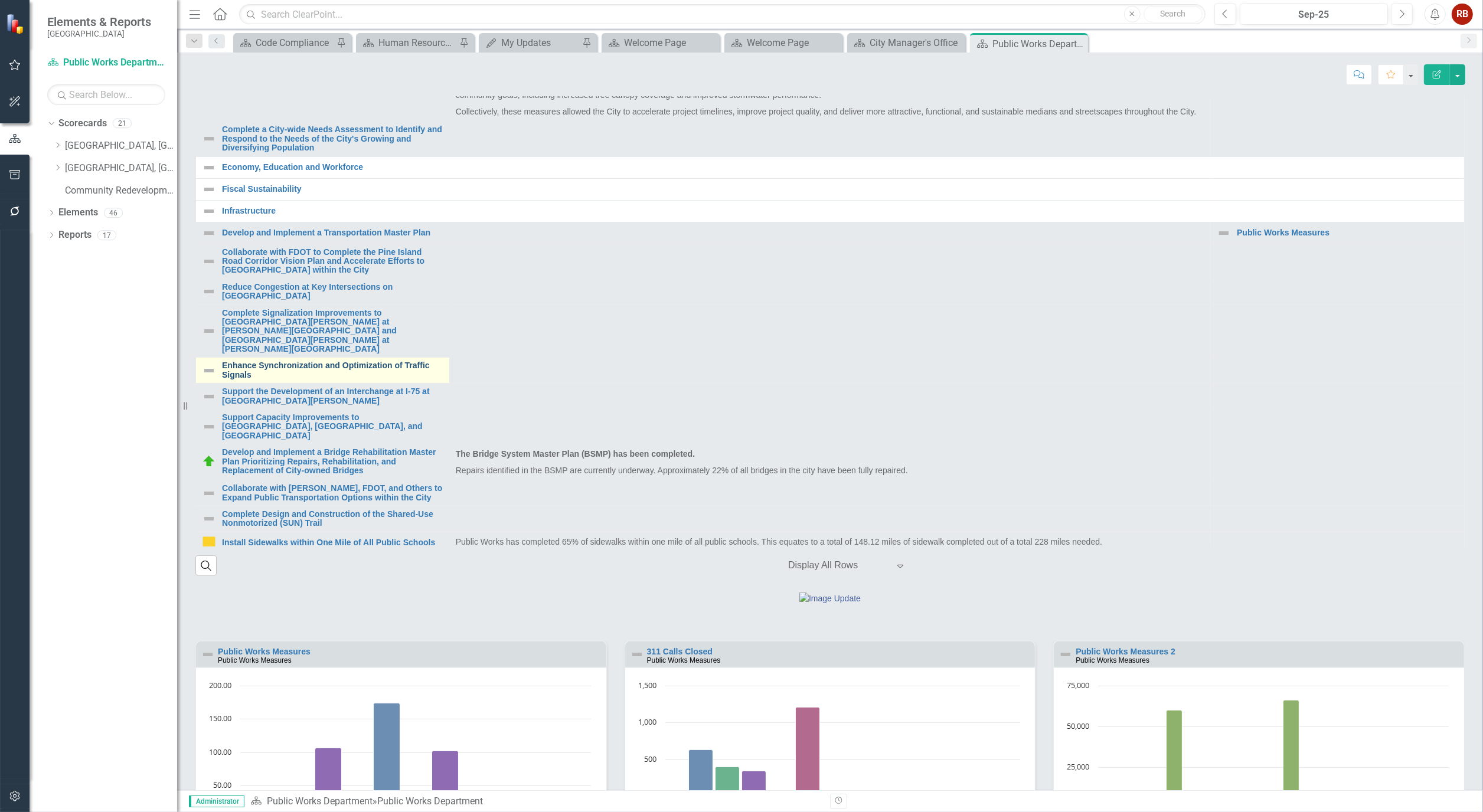
click at [355, 380] on link "Enhance Synchronization and Optimization of Traffic Signals" at bounding box center [333, 370] width 222 height 18
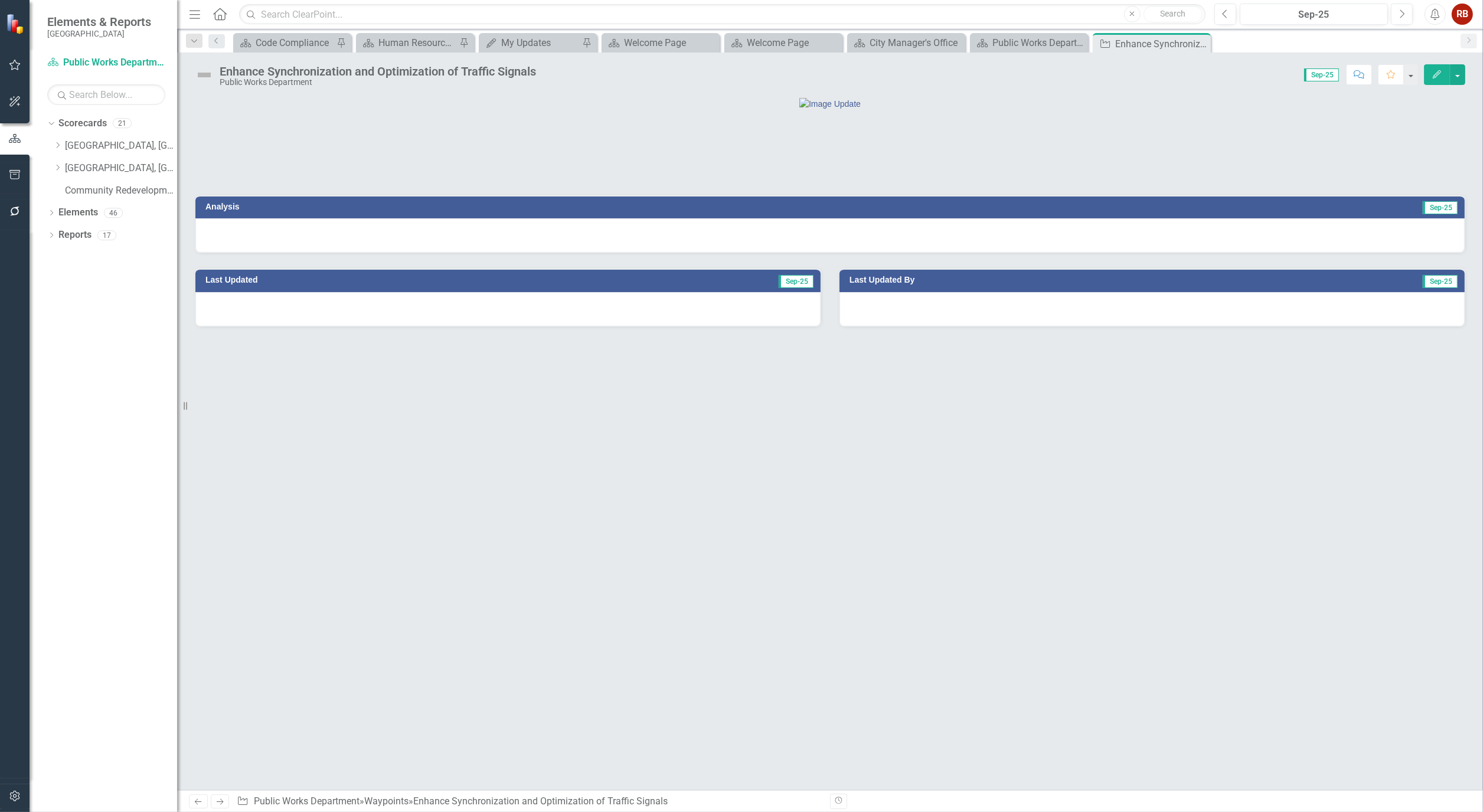
click at [1432, 78] on icon "Edit" at bounding box center [1437, 74] width 11 height 8
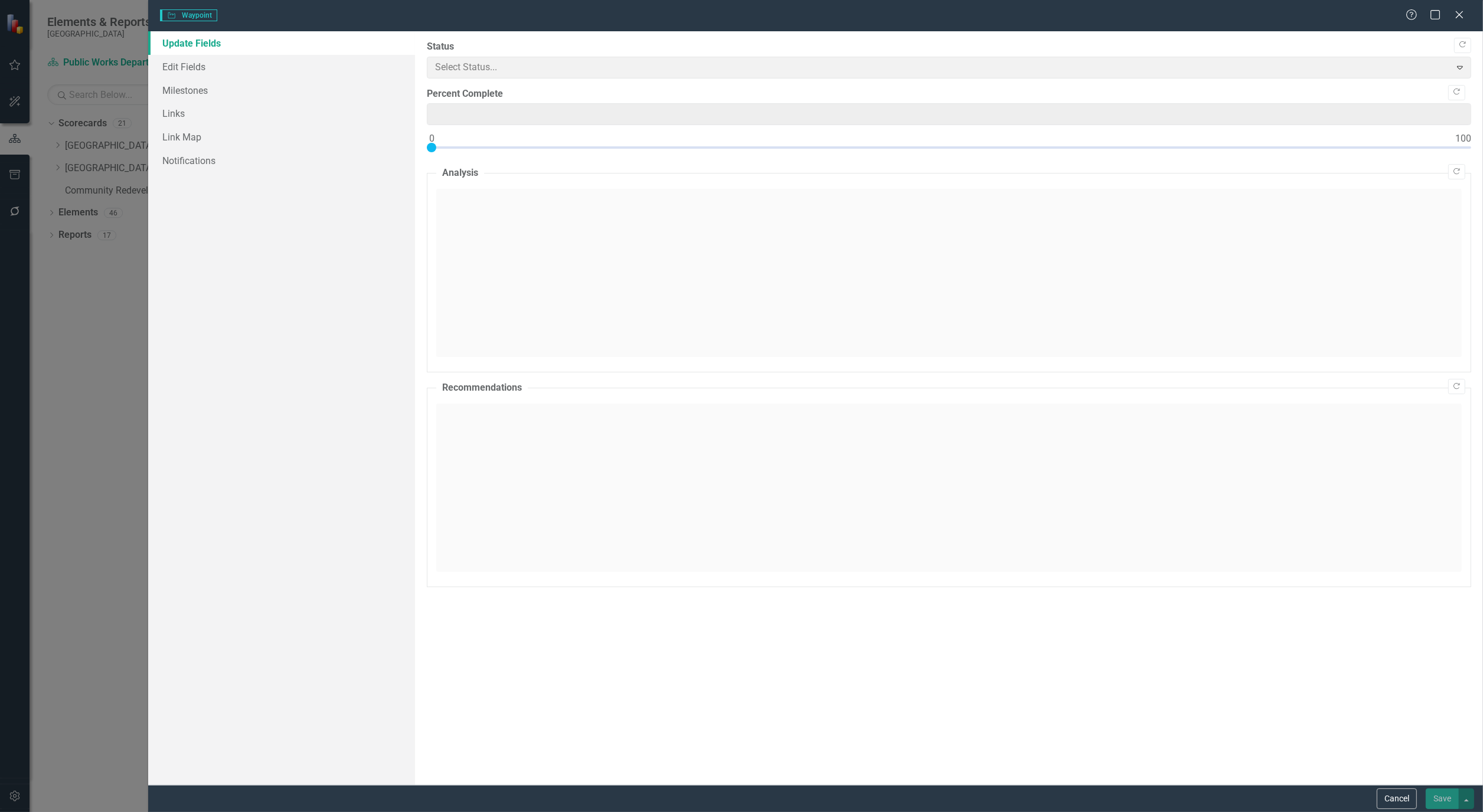
type input "0"
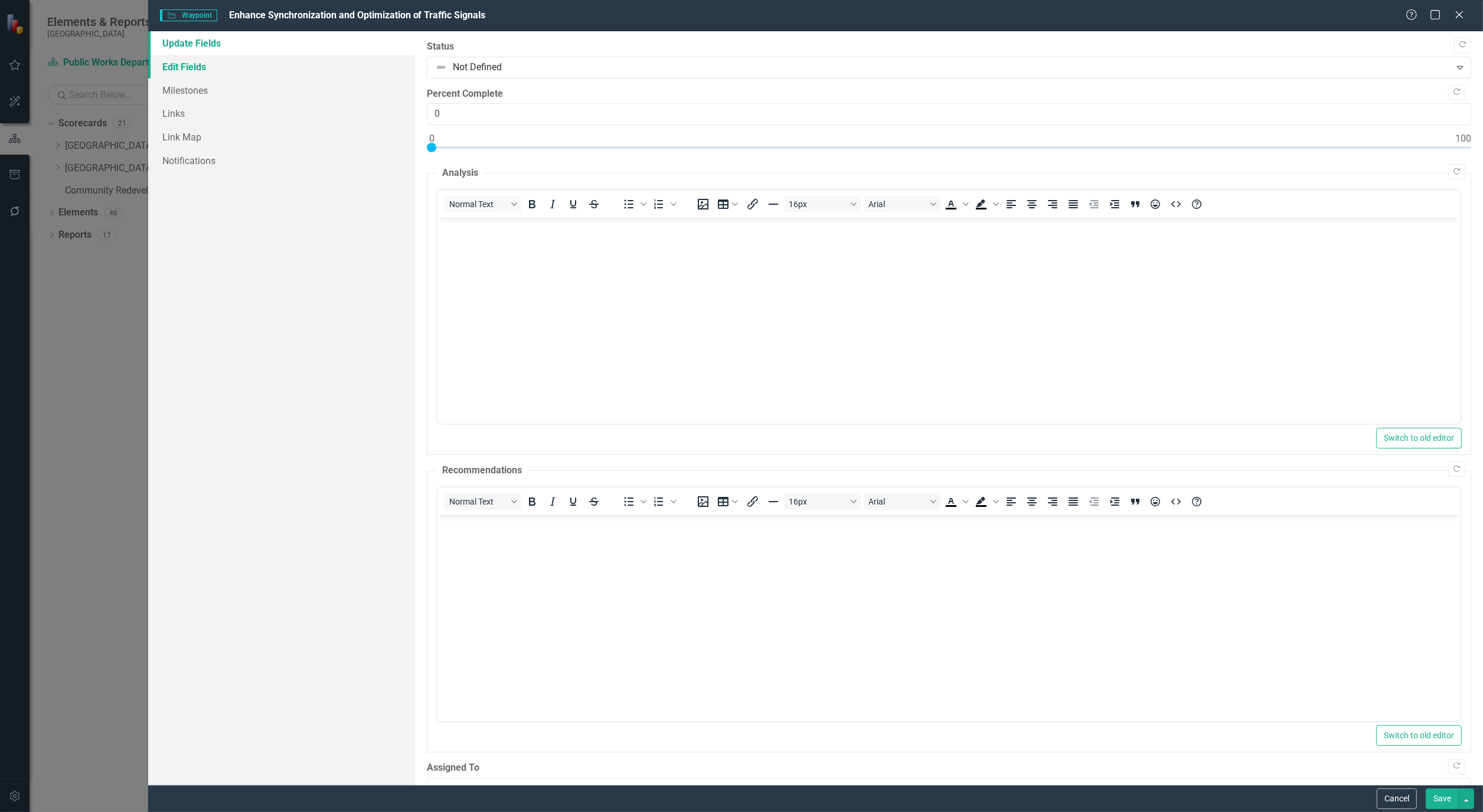
click at [184, 71] on link "Edit Fields" at bounding box center [281, 66] width 267 height 24
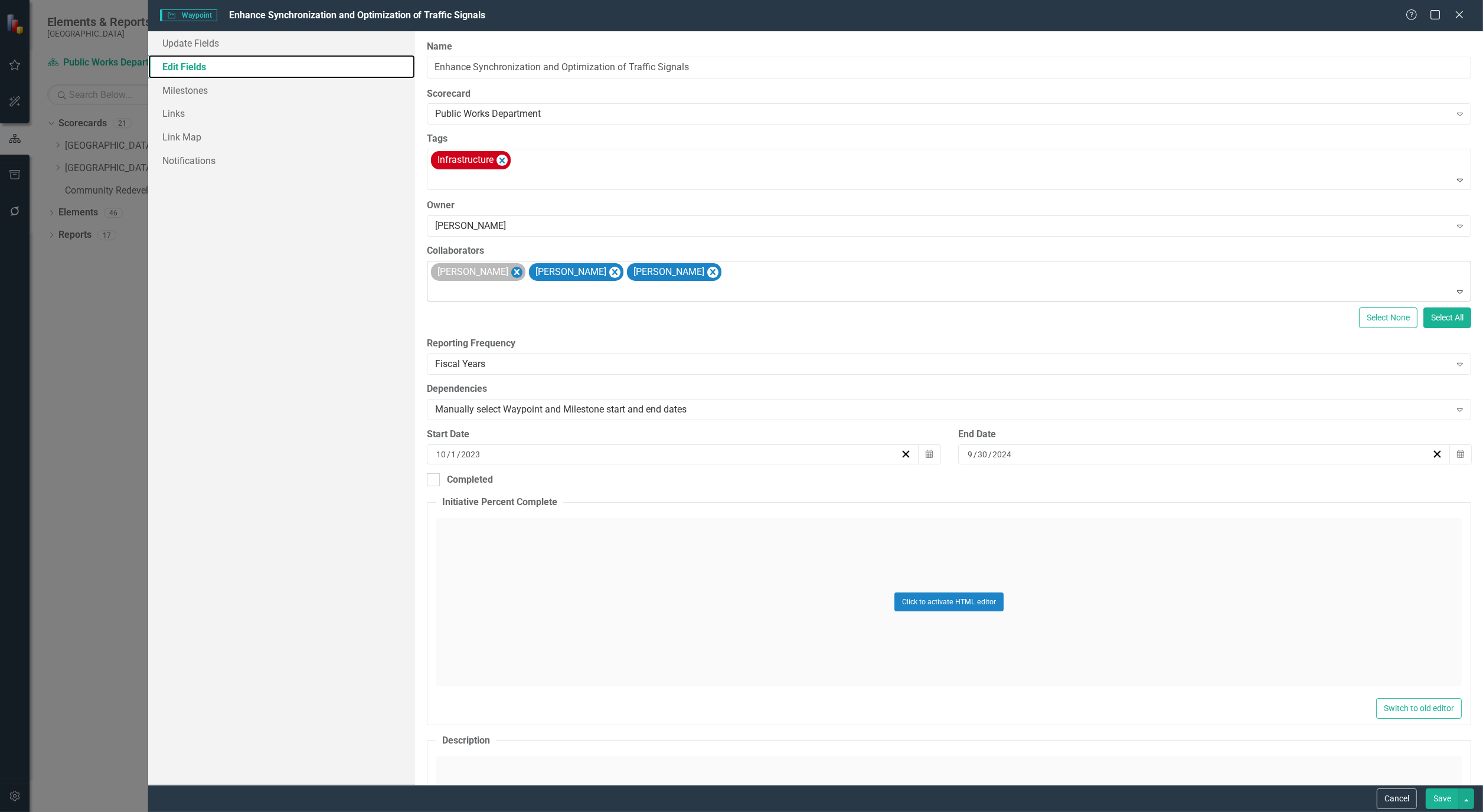
click at [523, 272] on icon "Remove Alicia Pearce Smith" at bounding box center [517, 272] width 11 height 14
click at [523, 272] on icon "Remove Bryan Vandewalker" at bounding box center [517, 272] width 11 height 14
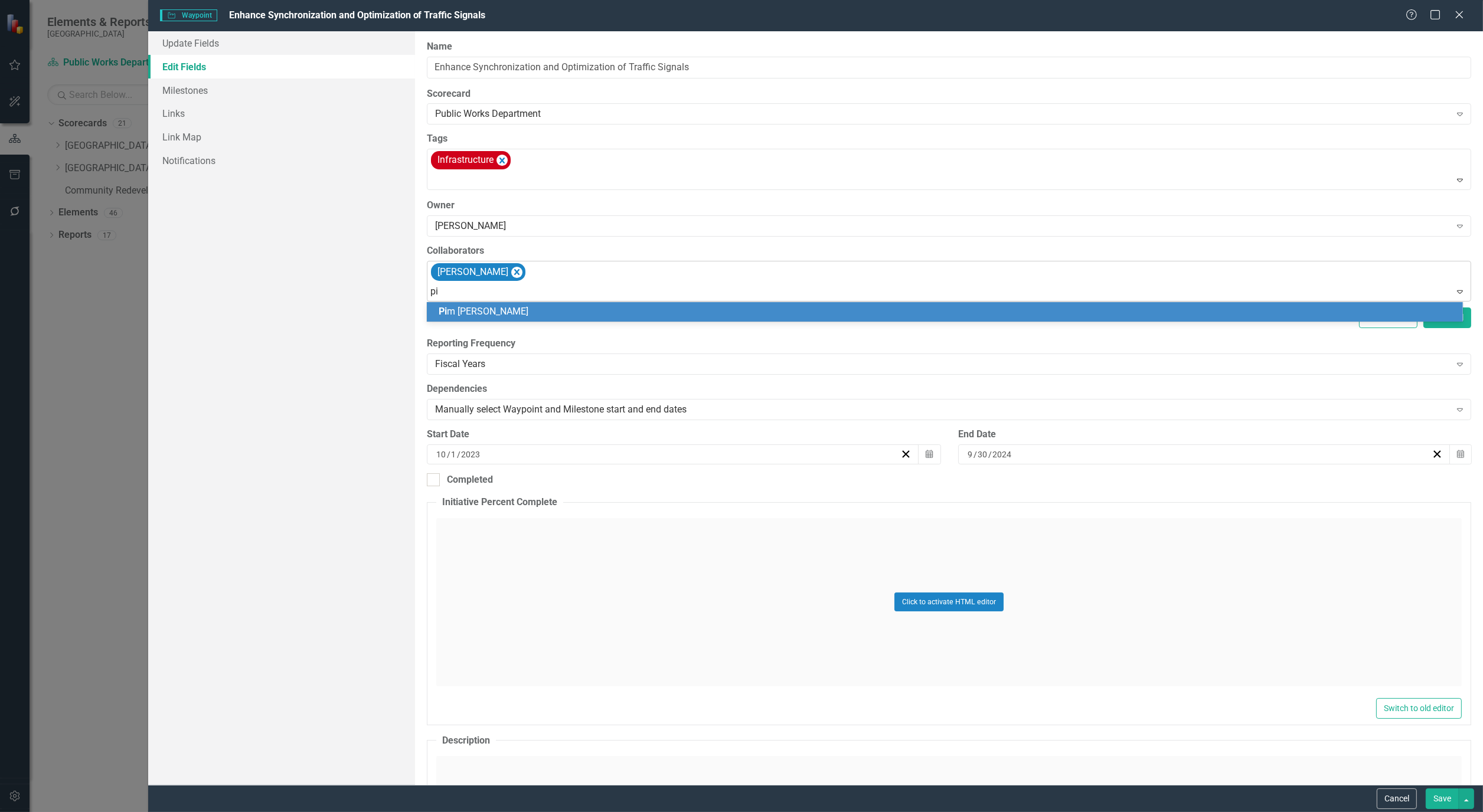
type input "pim"
type input "wil"
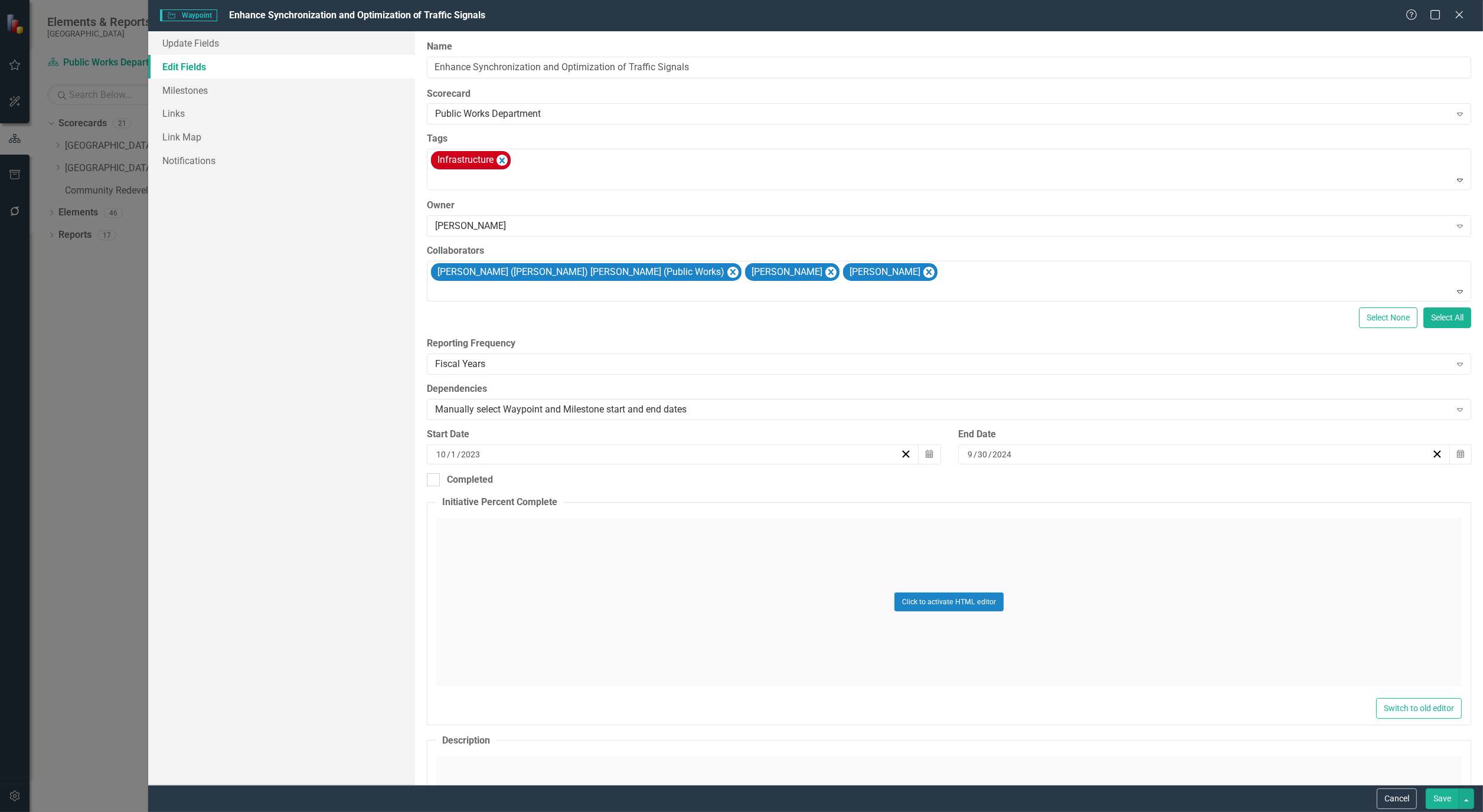
click at [1455, 805] on button "Save" at bounding box center [1443, 799] width 33 height 21
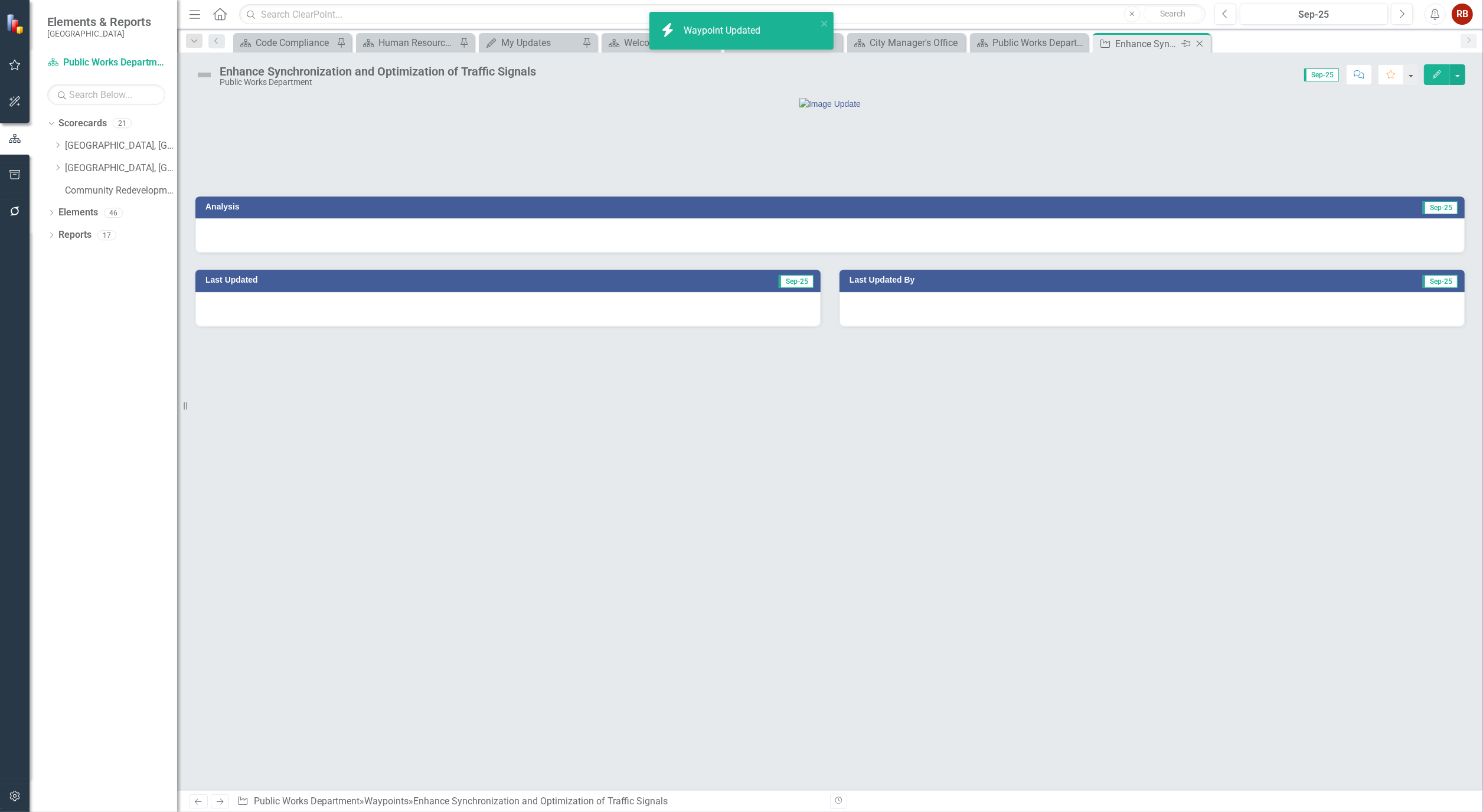
click at [1199, 47] on icon "Close" at bounding box center [1200, 44] width 12 height 10
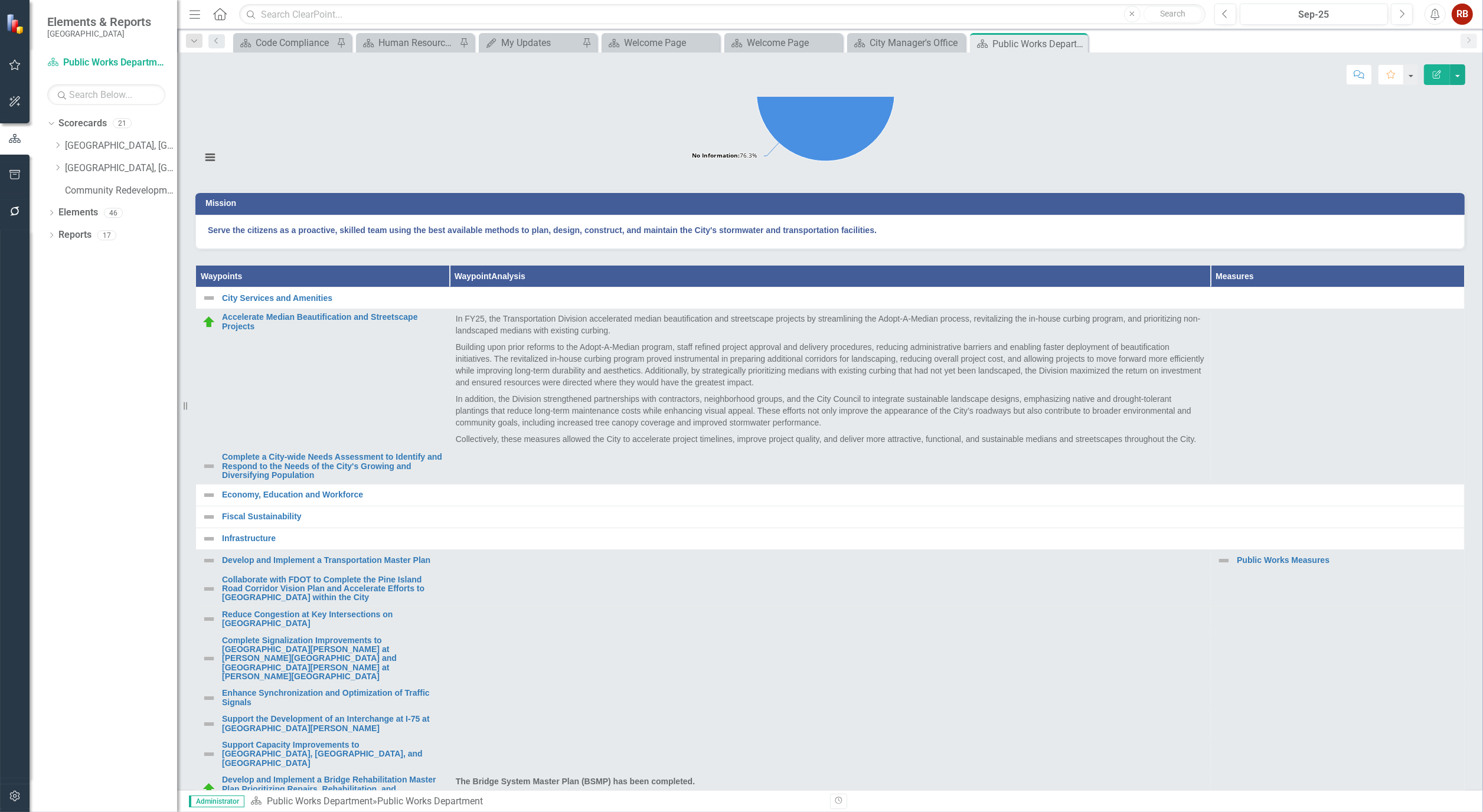
scroll to position [393, 0]
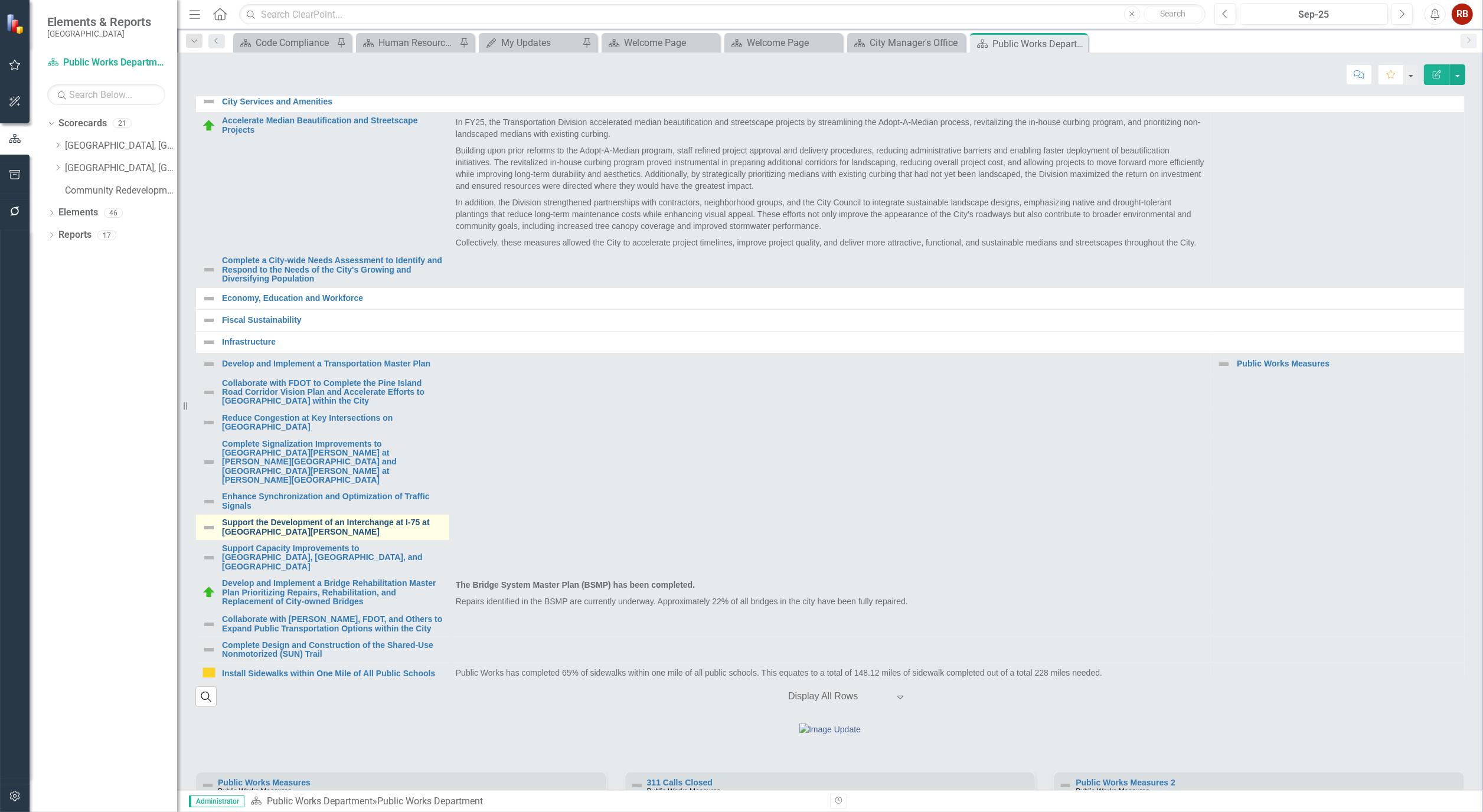
click at [328, 537] on link "Support the Development of an Interchange at I-75 at [GEOGRAPHIC_DATA][PERSON_N…" at bounding box center [333, 527] width 222 height 18
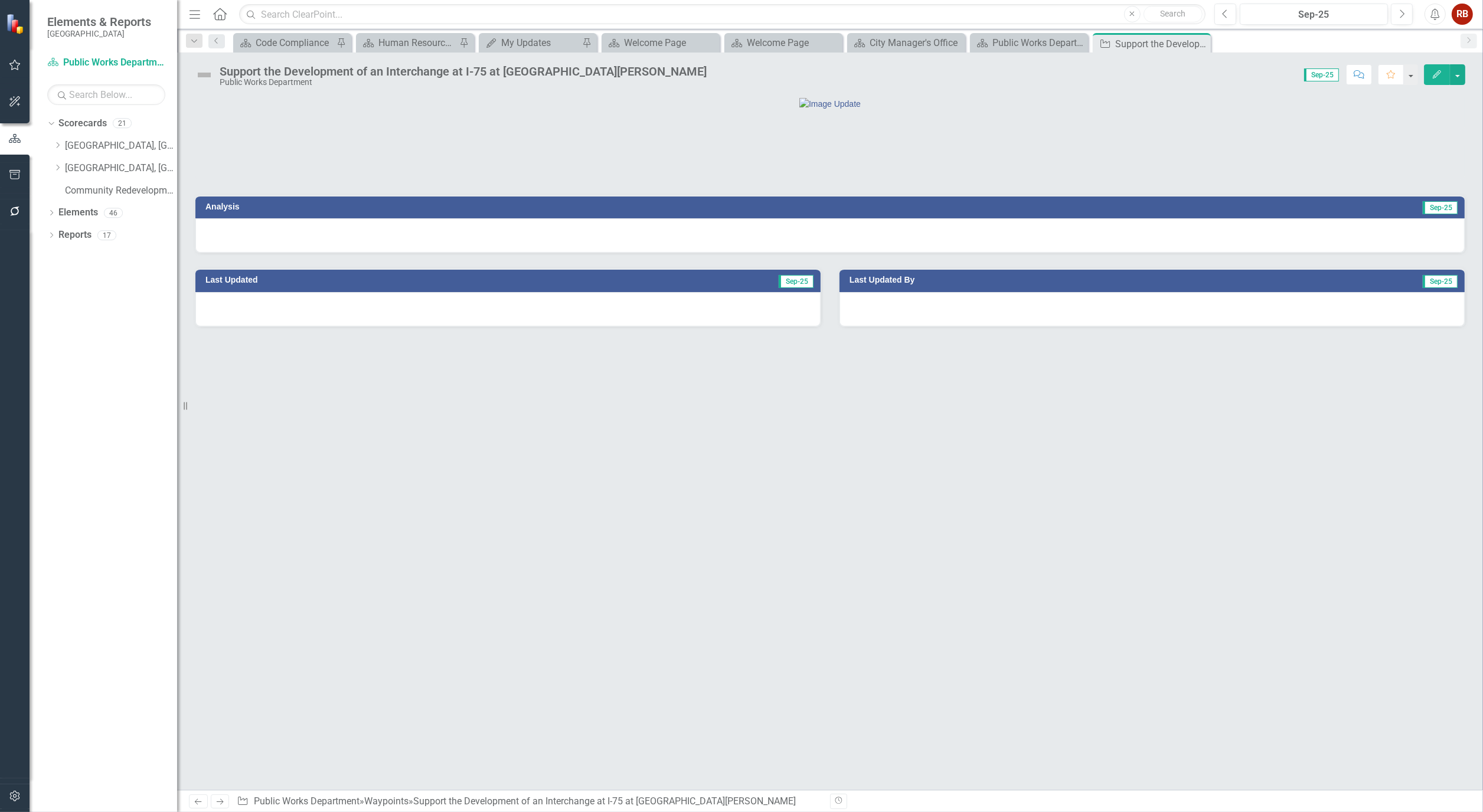
click at [1433, 73] on icon "Edit" at bounding box center [1437, 74] width 11 height 8
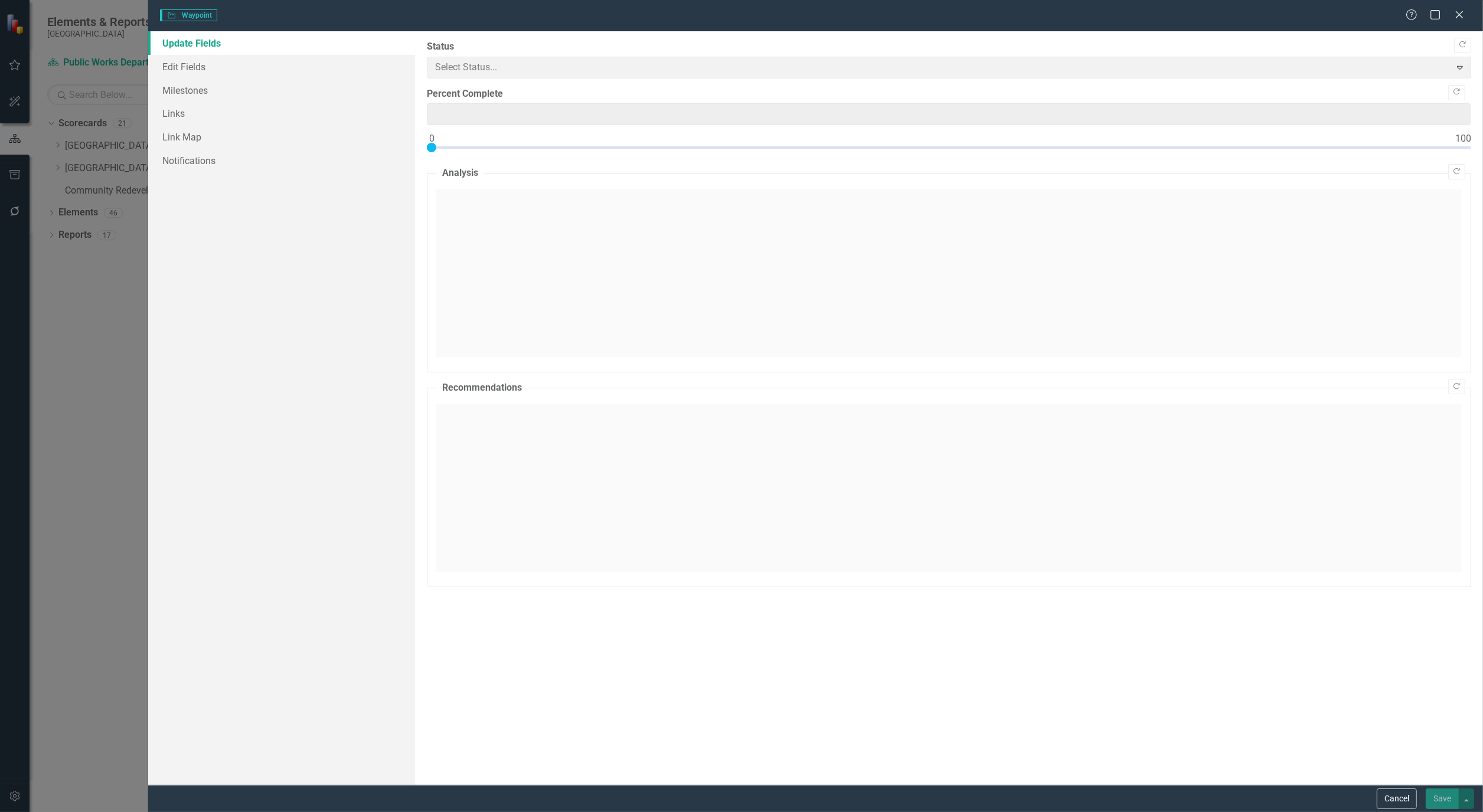
type input "0"
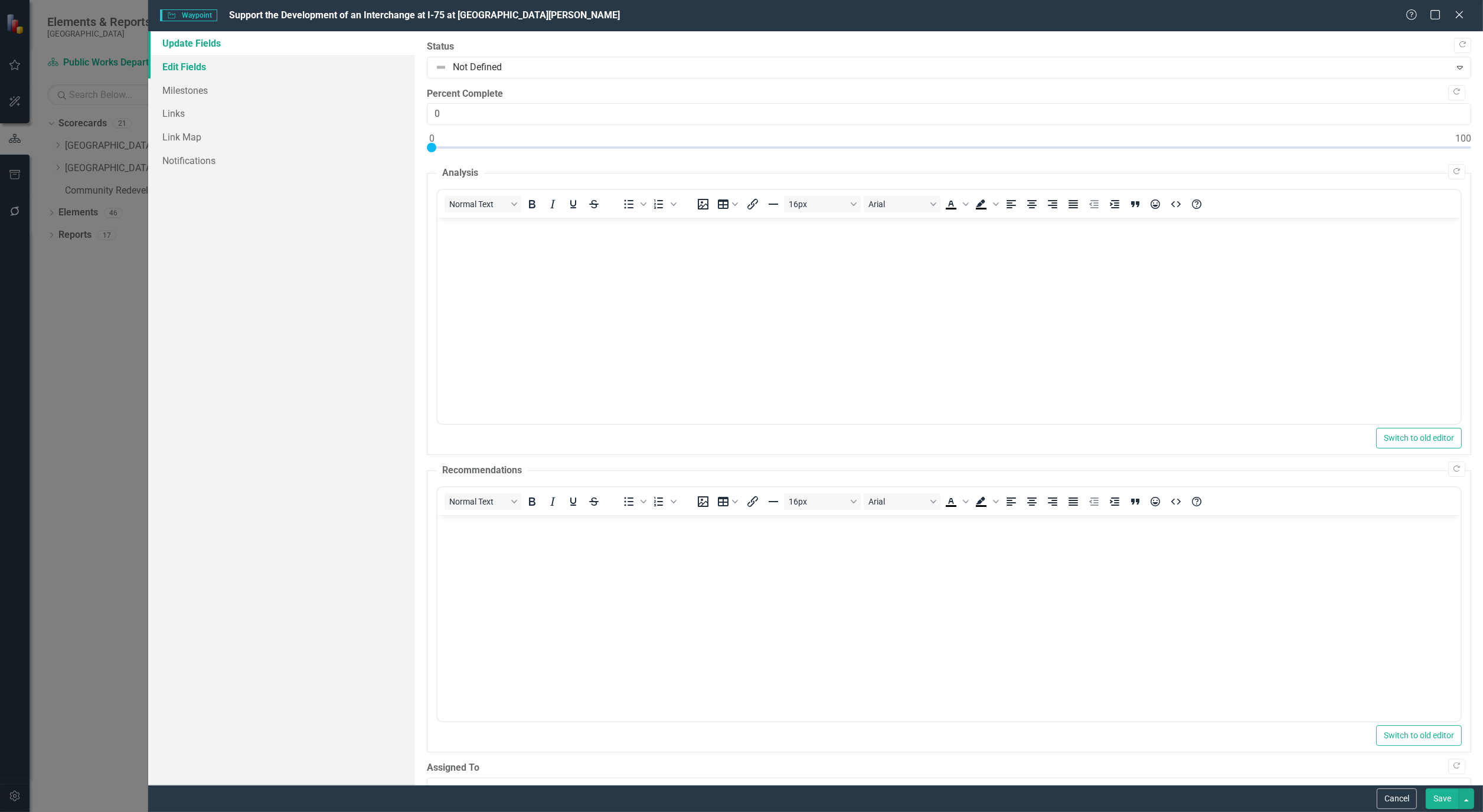
click at [177, 62] on link "Edit Fields" at bounding box center [281, 66] width 267 height 24
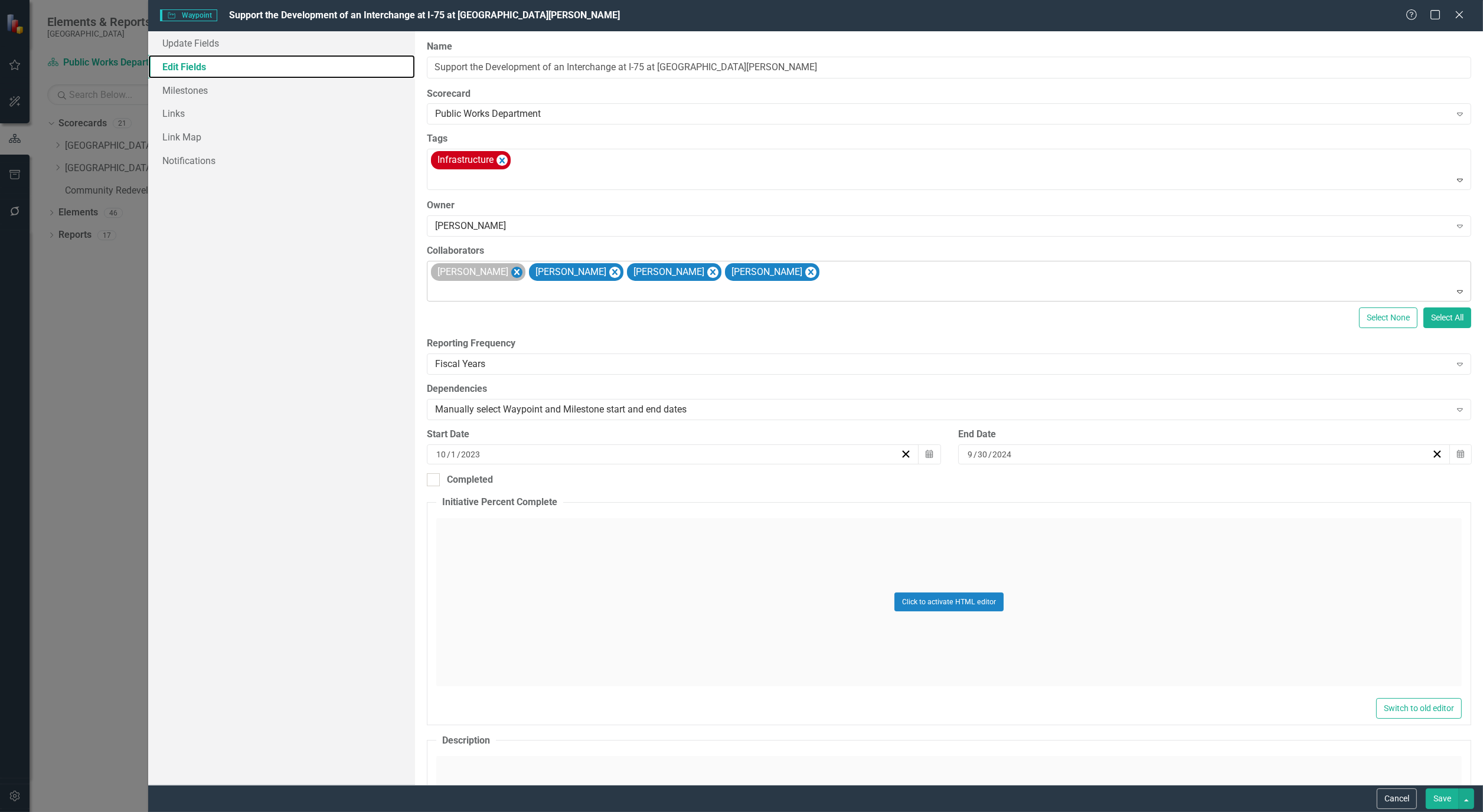
click at [512, 277] on icon "Remove Hugo Delgado" at bounding box center [517, 272] width 11 height 14
click at [523, 273] on icon "Remove Alicia Pearce Smith" at bounding box center [517, 272] width 11 height 14
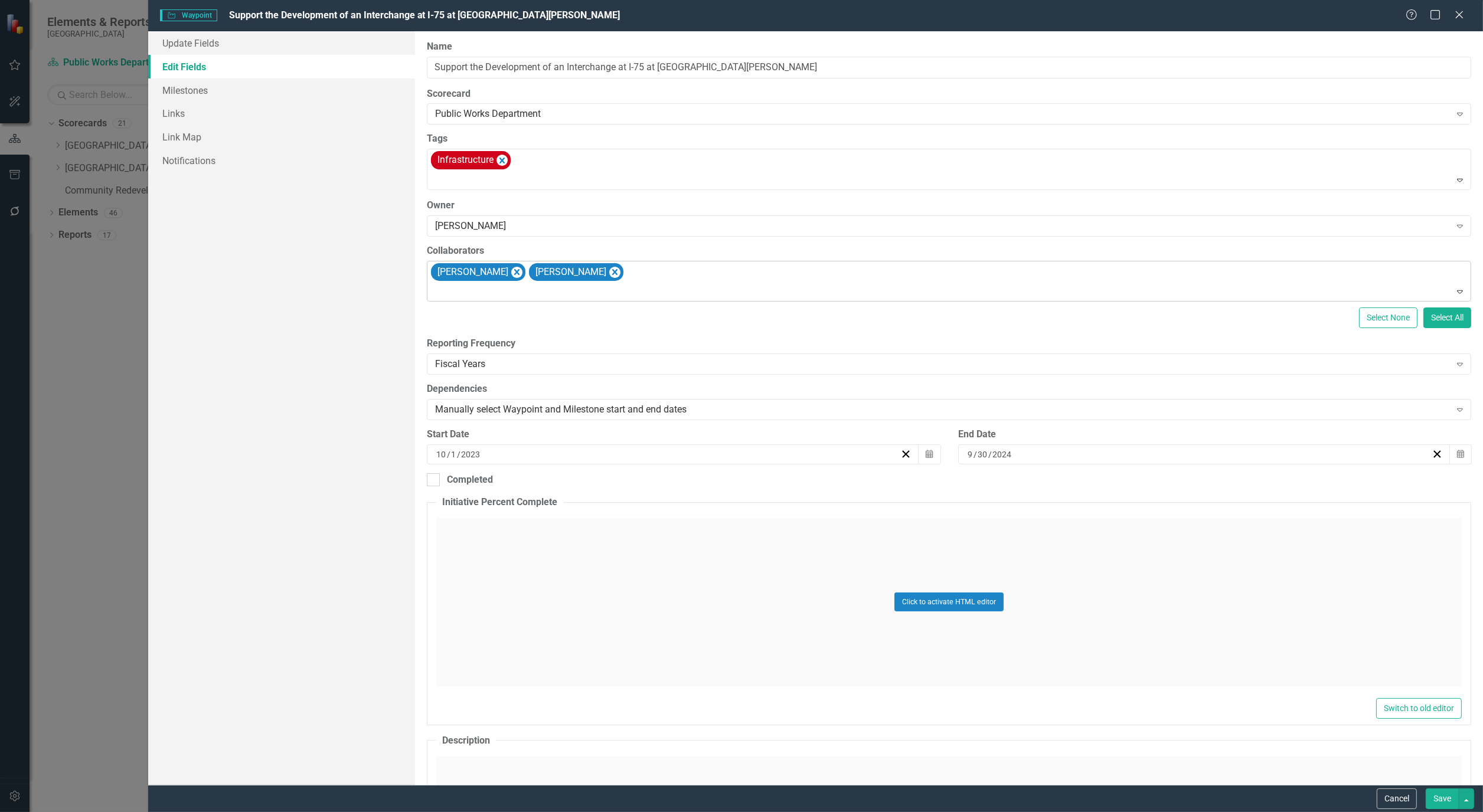
click at [520, 273] on icon "Remove Bryan Vandewalker" at bounding box center [516, 272] width 5 height 6
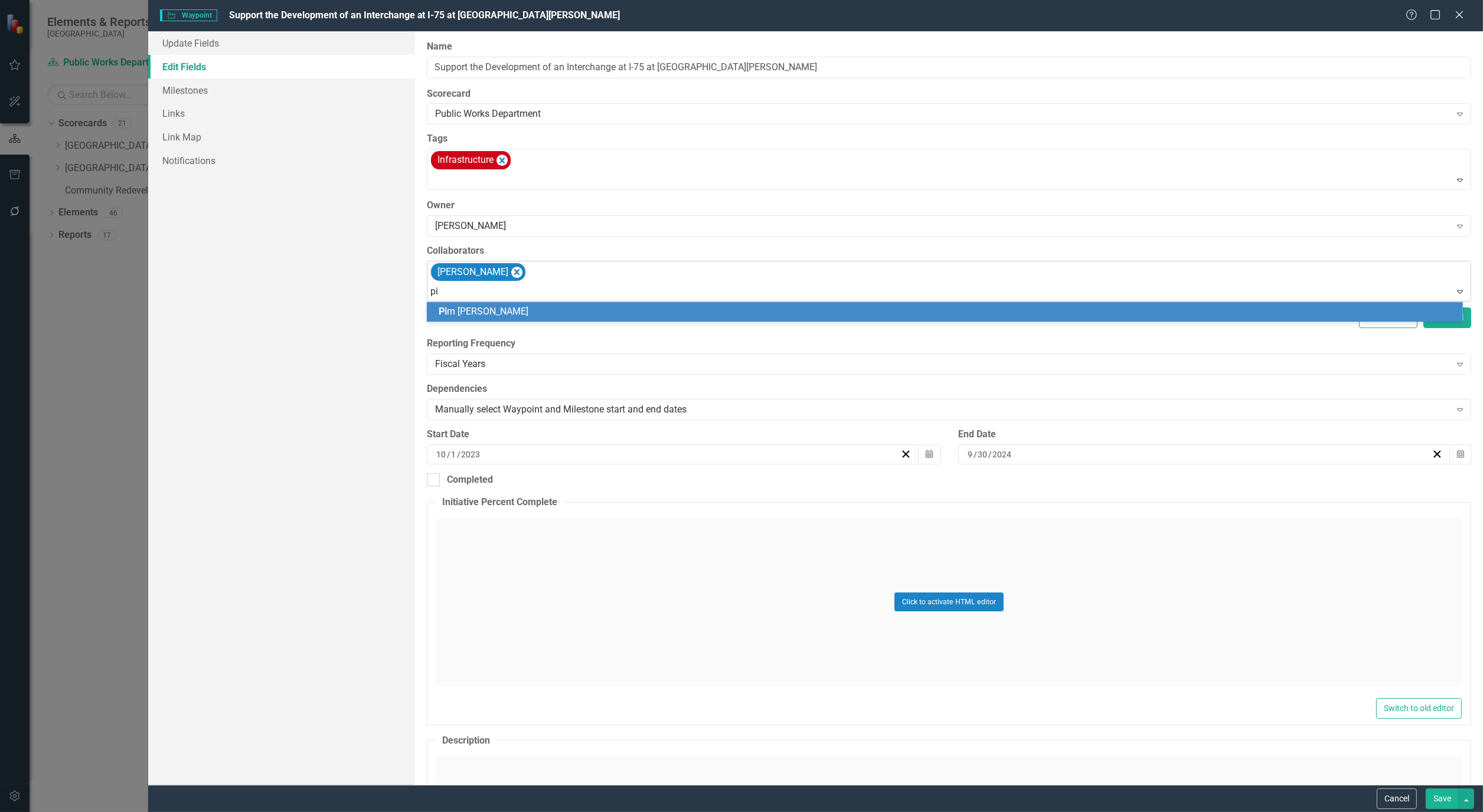
type input "pim"
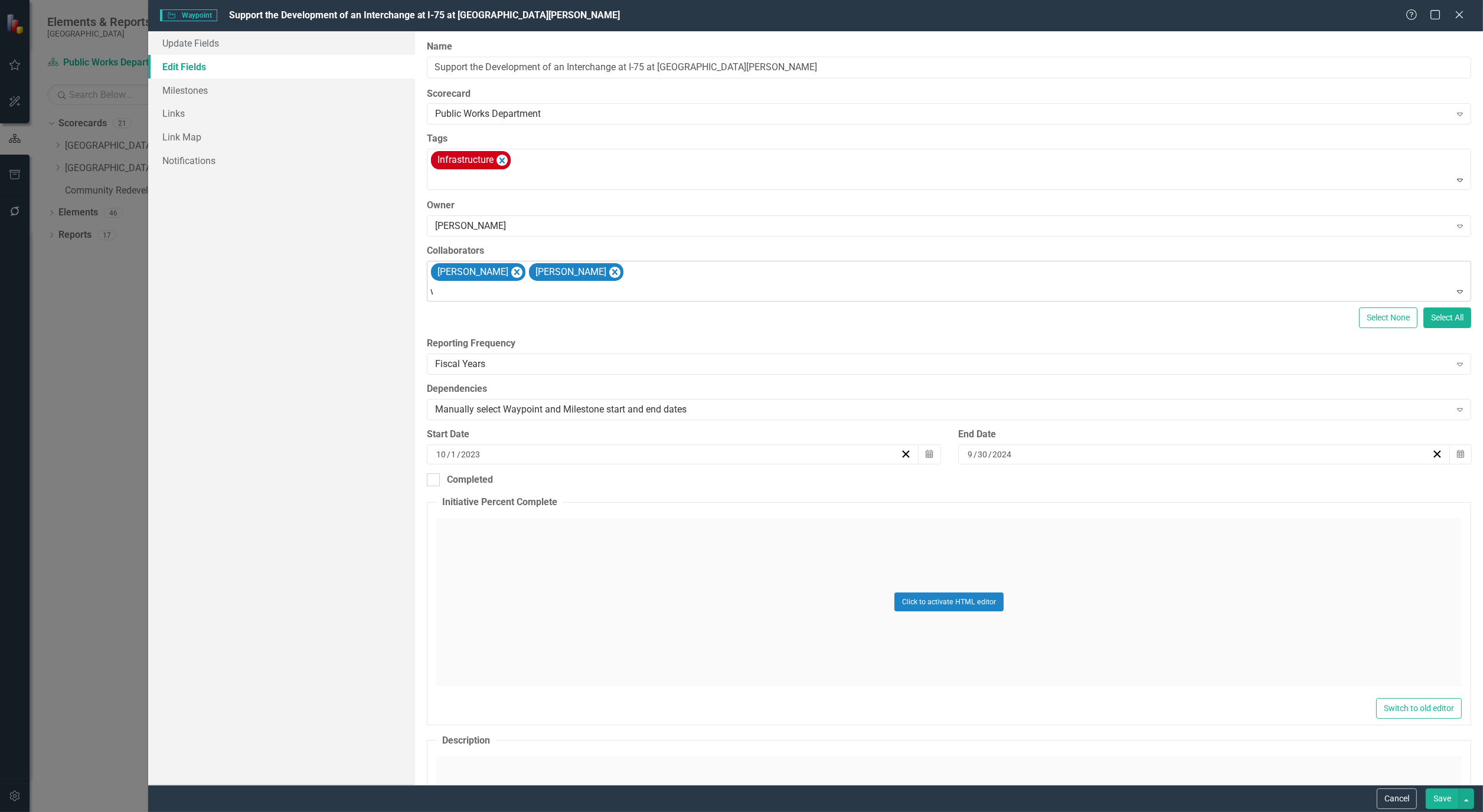
type input "wi"
click at [1450, 795] on button "Save" at bounding box center [1443, 799] width 33 height 21
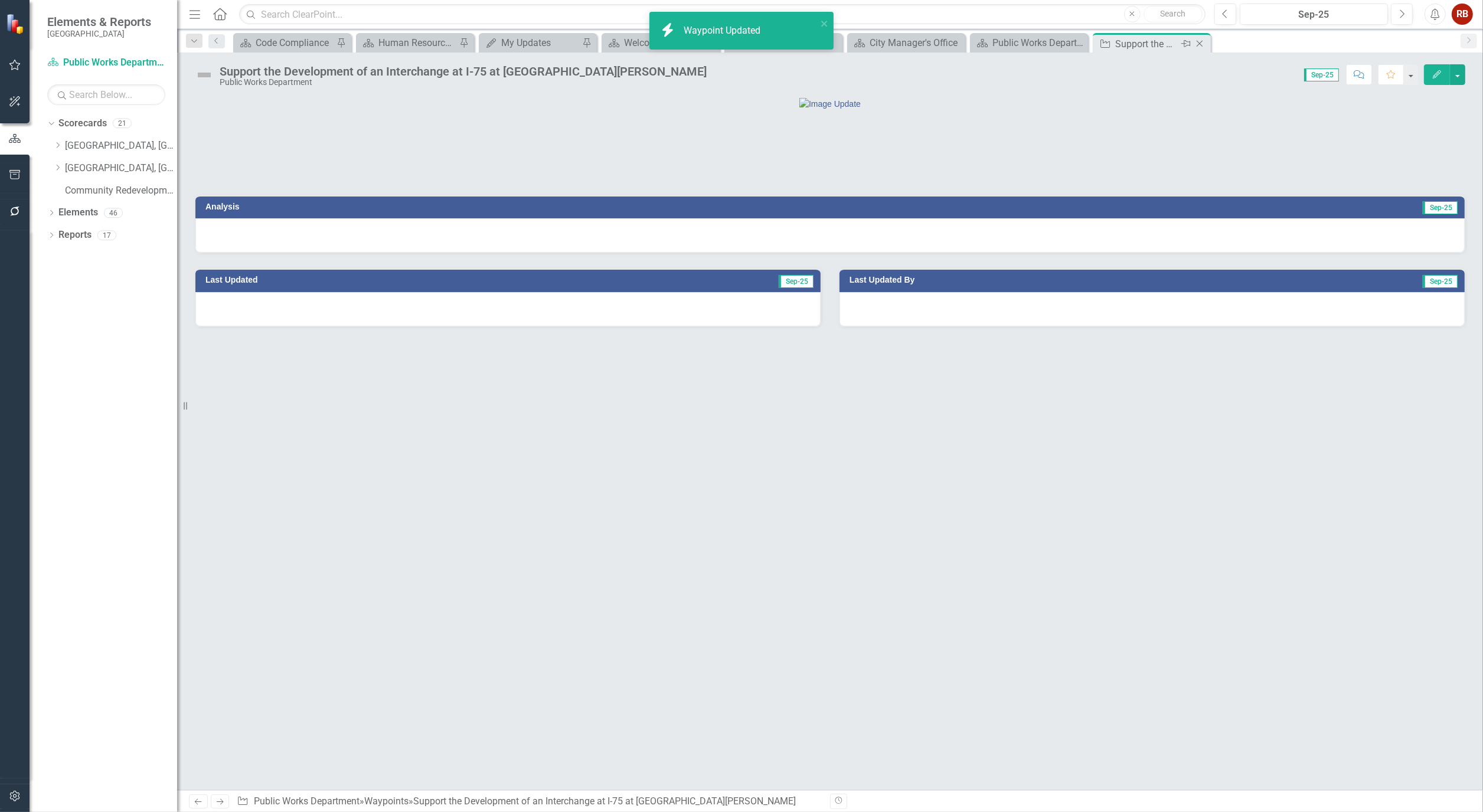
click at [1202, 43] on icon "Close" at bounding box center [1200, 44] width 12 height 10
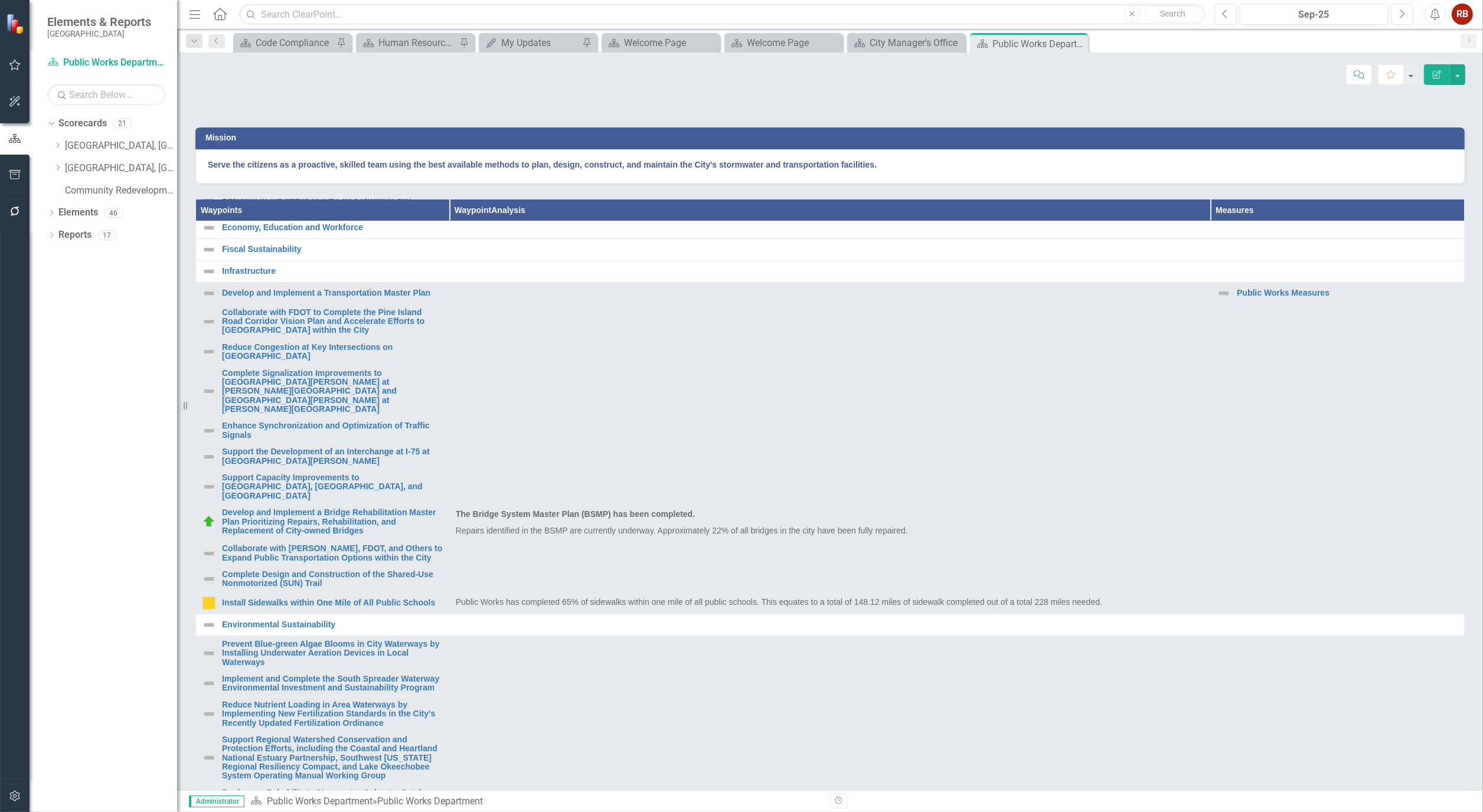
scroll to position [197, 0]
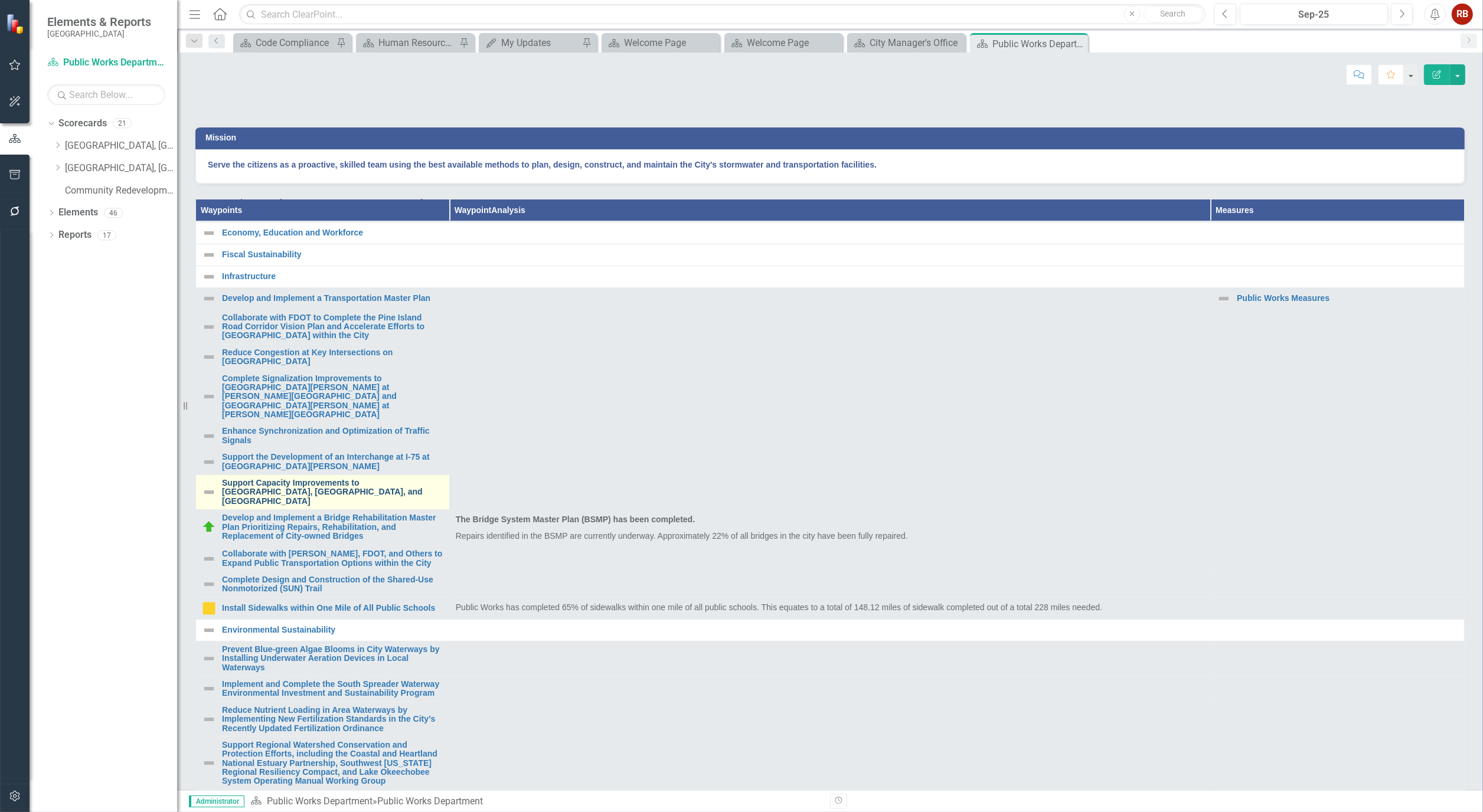
click at [277, 506] on link "Support Capacity Improvements to [GEOGRAPHIC_DATA], [GEOGRAPHIC_DATA], and [GEO…" at bounding box center [333, 492] width 222 height 27
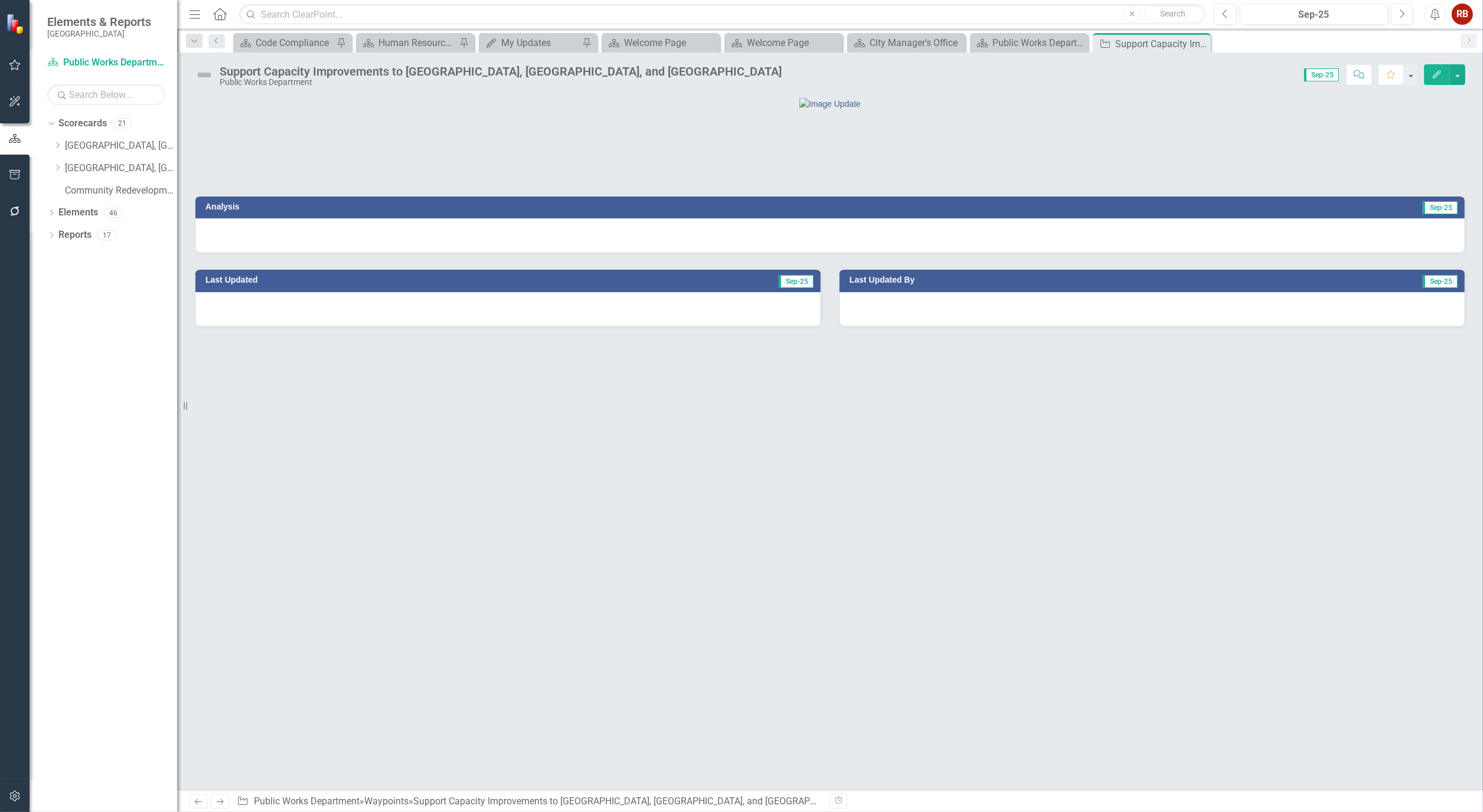
click at [1432, 70] on icon "Edit" at bounding box center [1437, 74] width 11 height 8
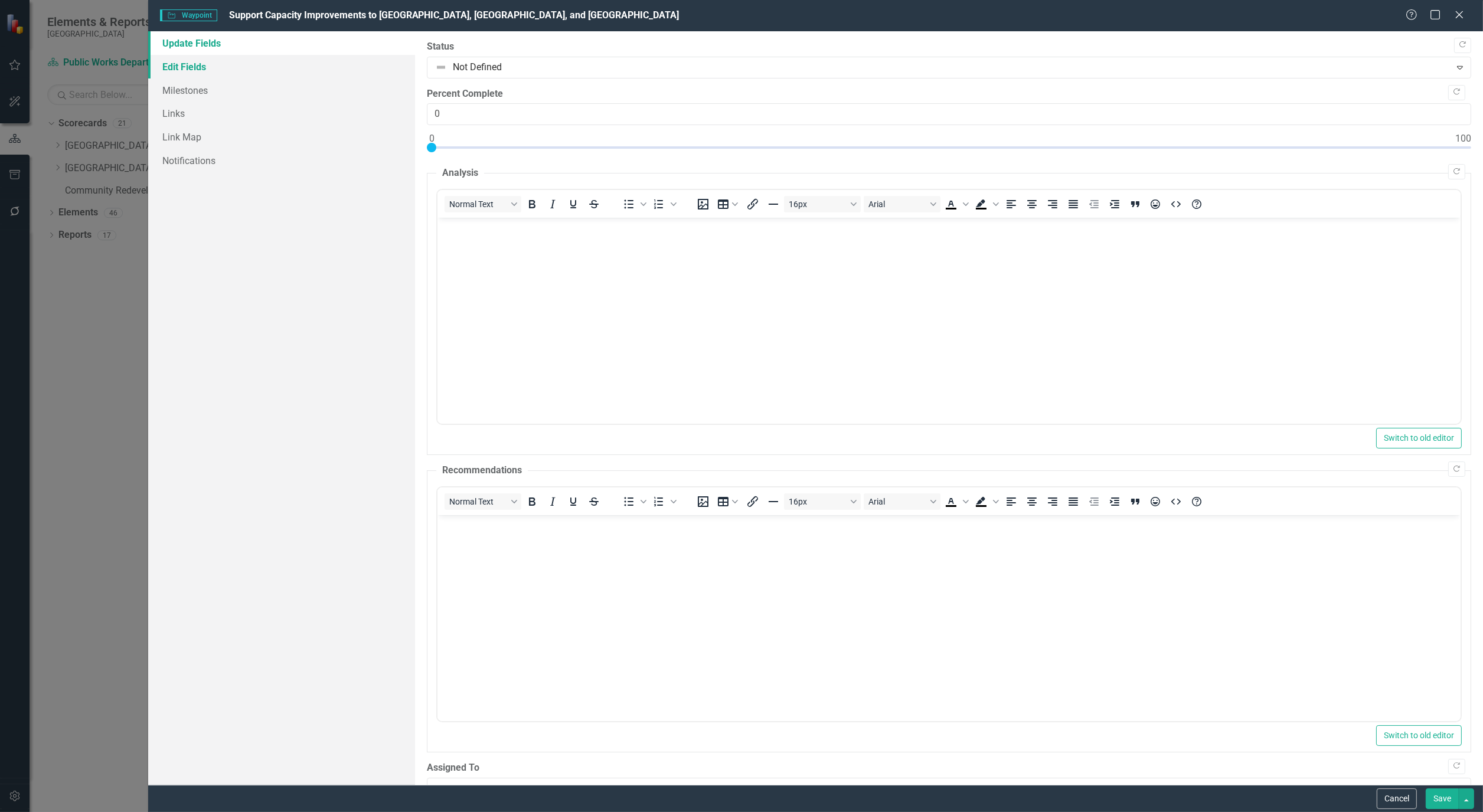
click at [197, 68] on link "Edit Fields" at bounding box center [281, 66] width 267 height 24
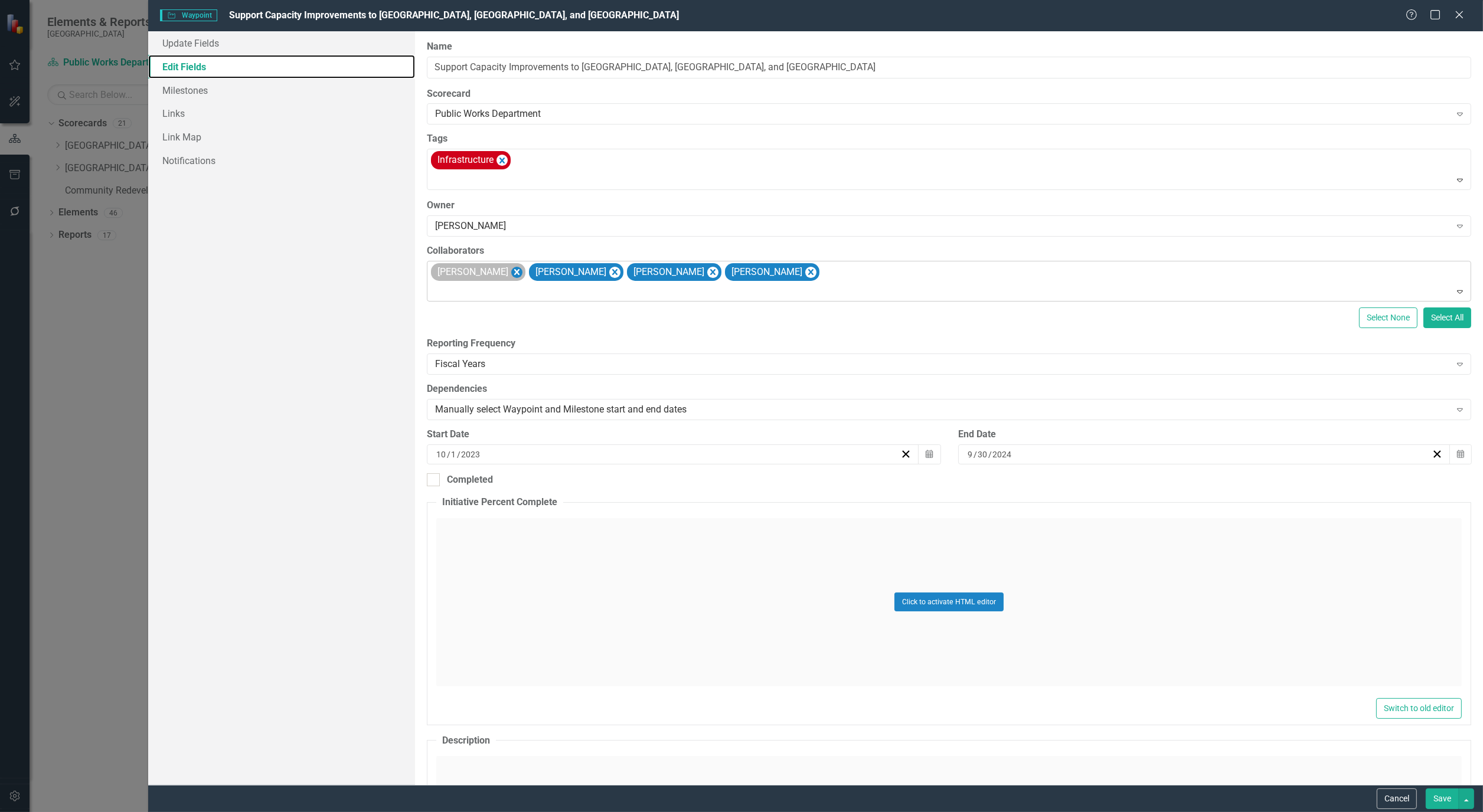
click at [512, 278] on icon "Remove Hugo Delgado" at bounding box center [517, 272] width 11 height 14
click at [523, 274] on icon "Remove Alicia Pearce Smith" at bounding box center [517, 272] width 11 height 14
click at [523, 272] on icon "Remove Bryan Vandewalker" at bounding box center [517, 272] width 11 height 14
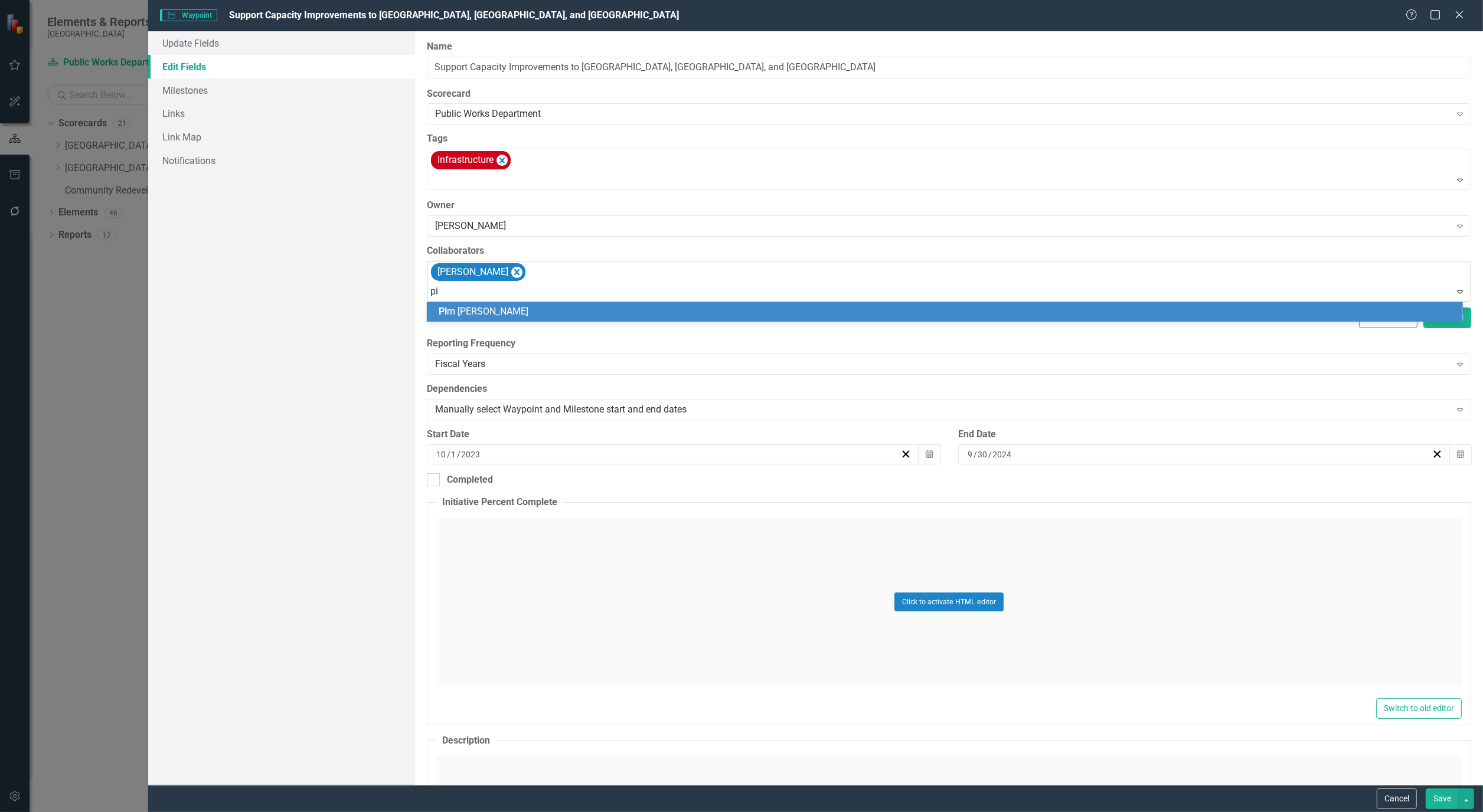
type input "pim"
type input "wil"
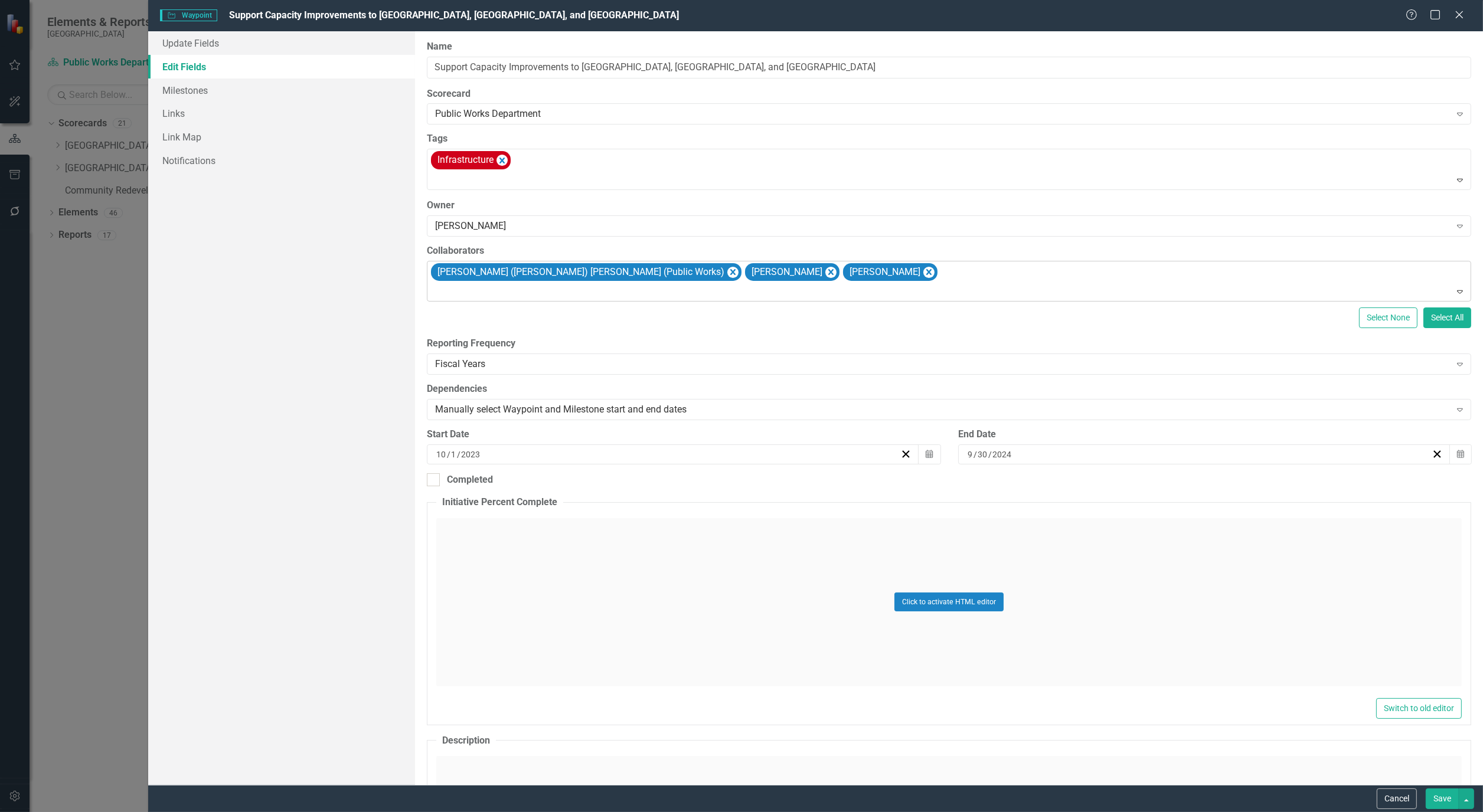
click at [1430, 798] on button "Save" at bounding box center [1443, 799] width 33 height 21
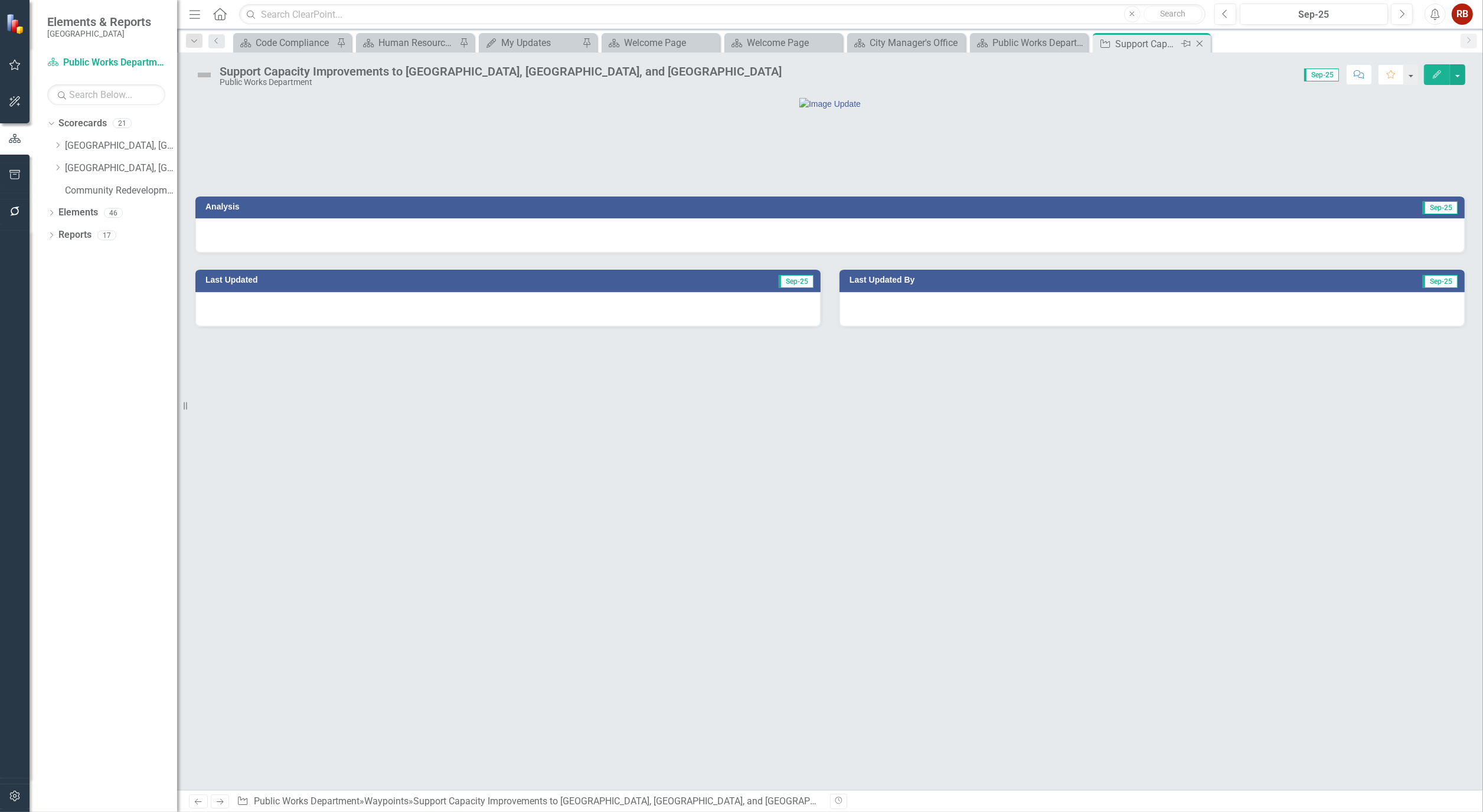
click at [1199, 45] on icon "Close" at bounding box center [1200, 44] width 12 height 10
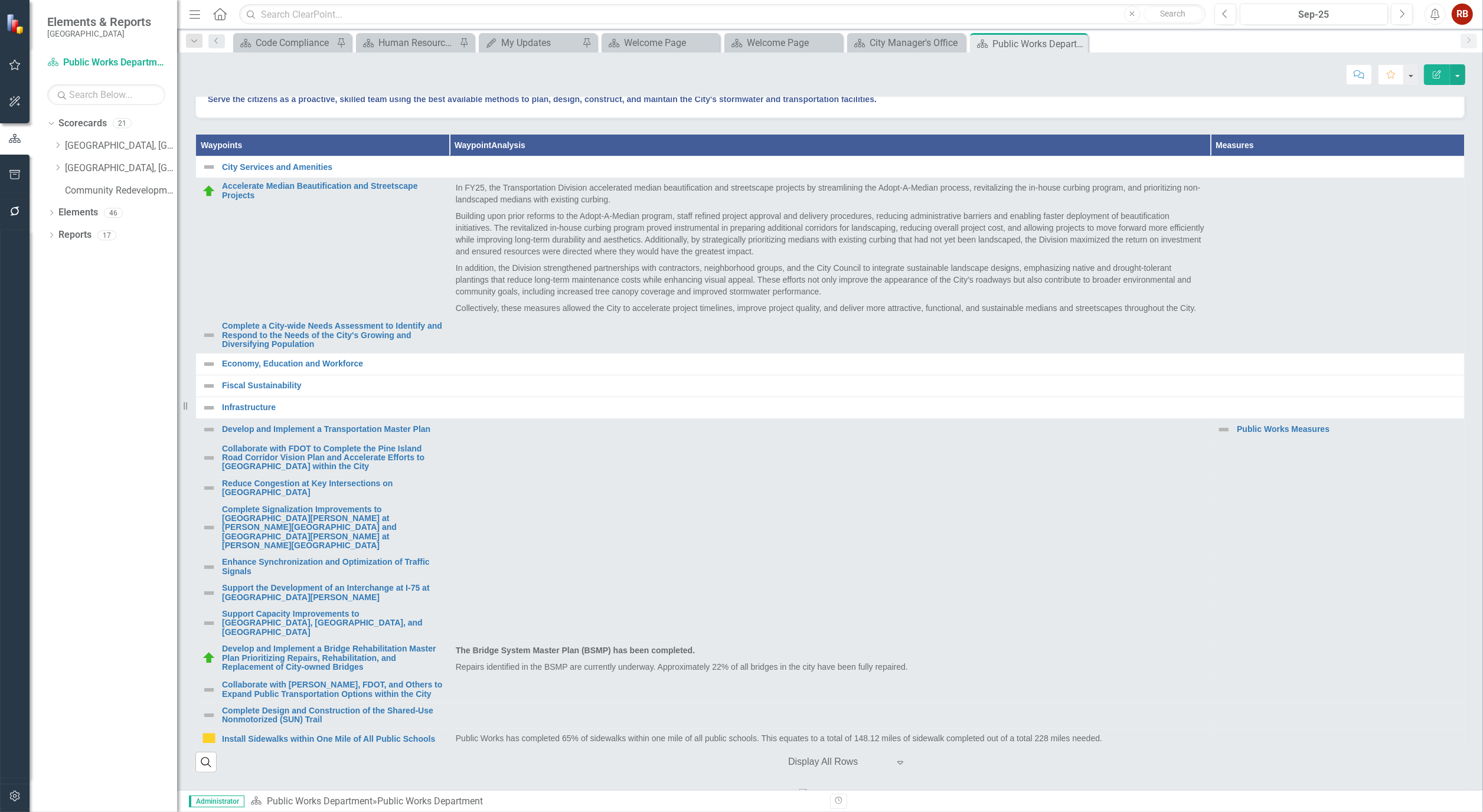
scroll to position [524, 0]
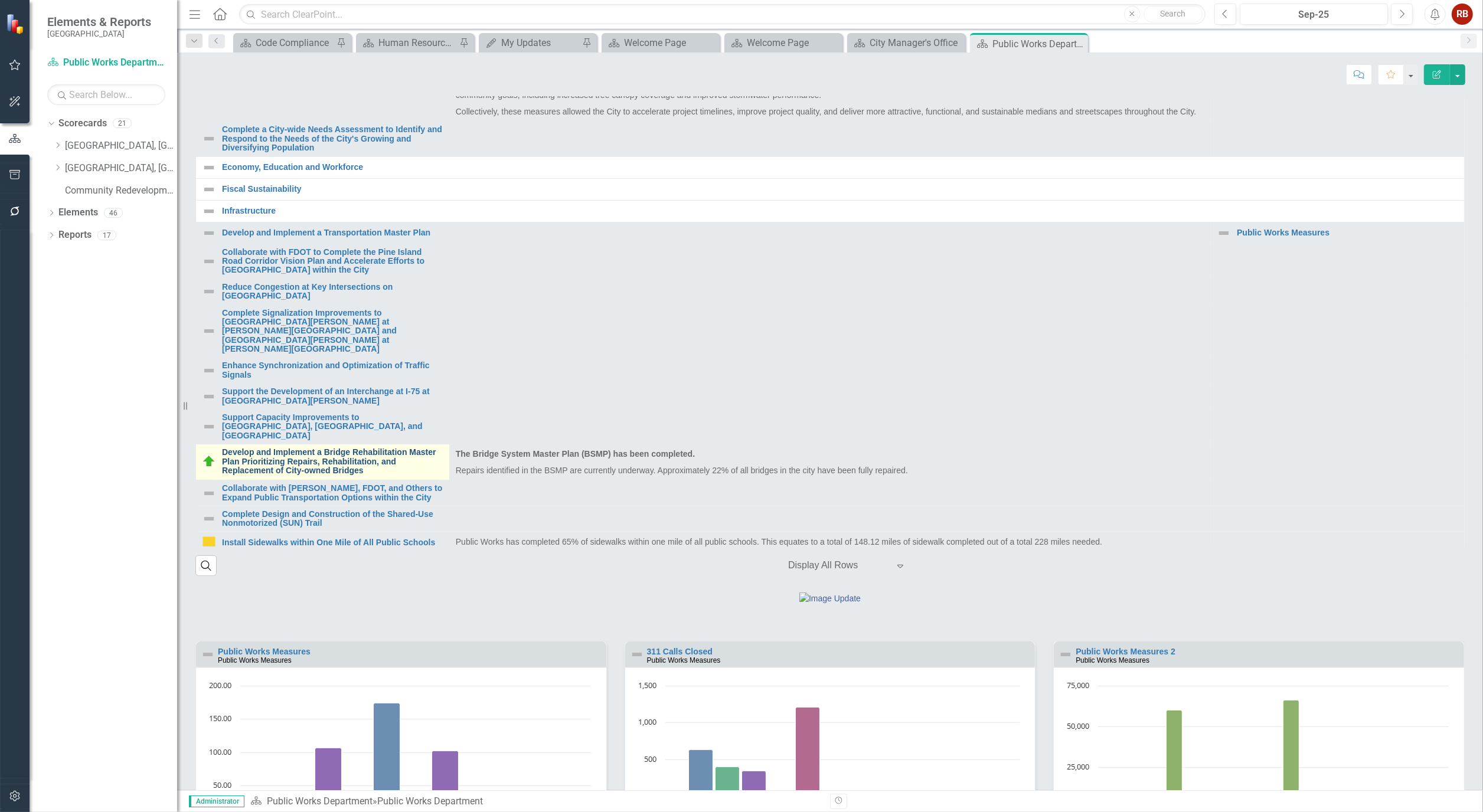
click at [303, 475] on link "Develop and Implement a Bridge Rehabilitation Master Plan Prioritizing Repairs,…" at bounding box center [333, 461] width 222 height 27
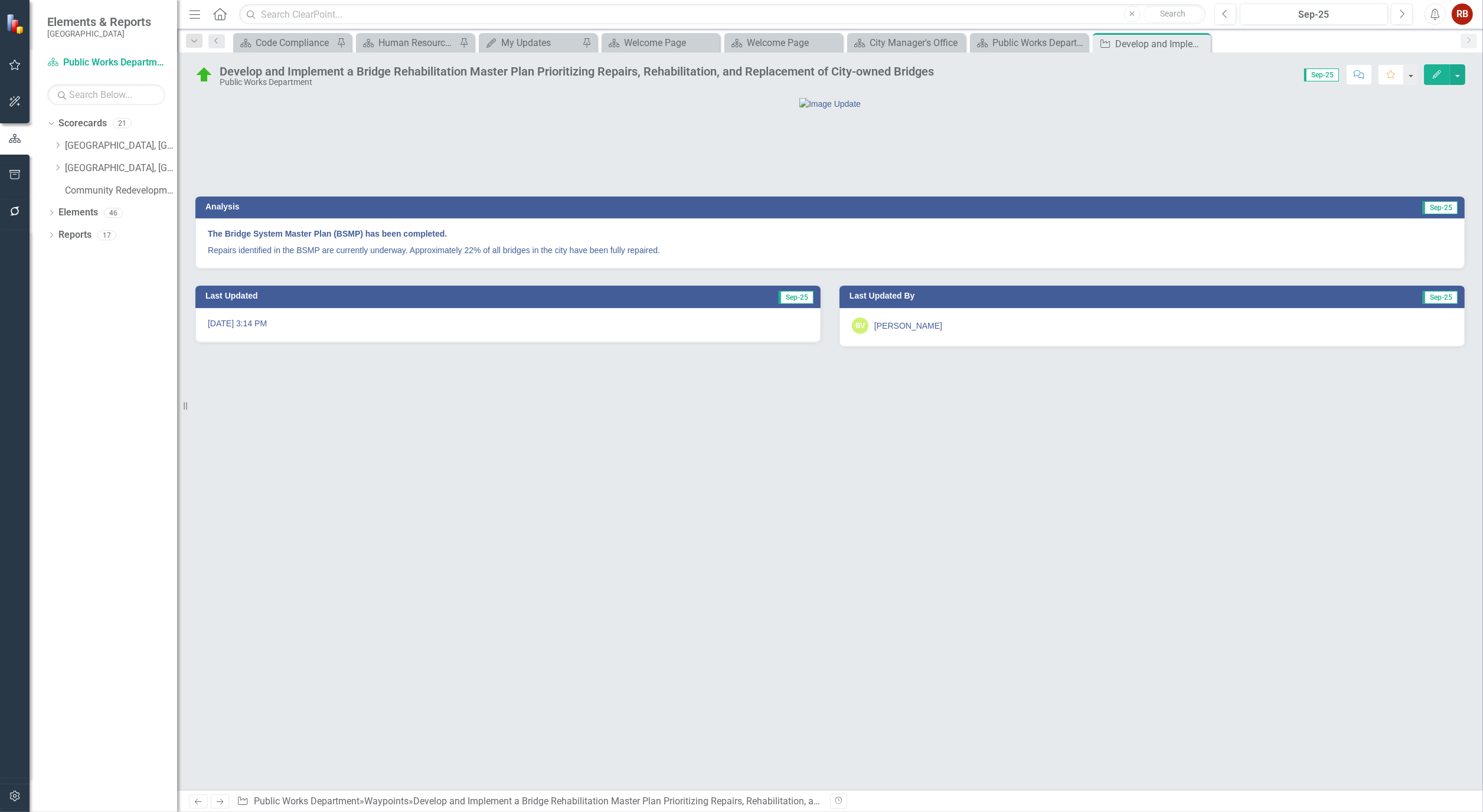
click at [1439, 71] on icon "Edit" at bounding box center [1437, 74] width 11 height 8
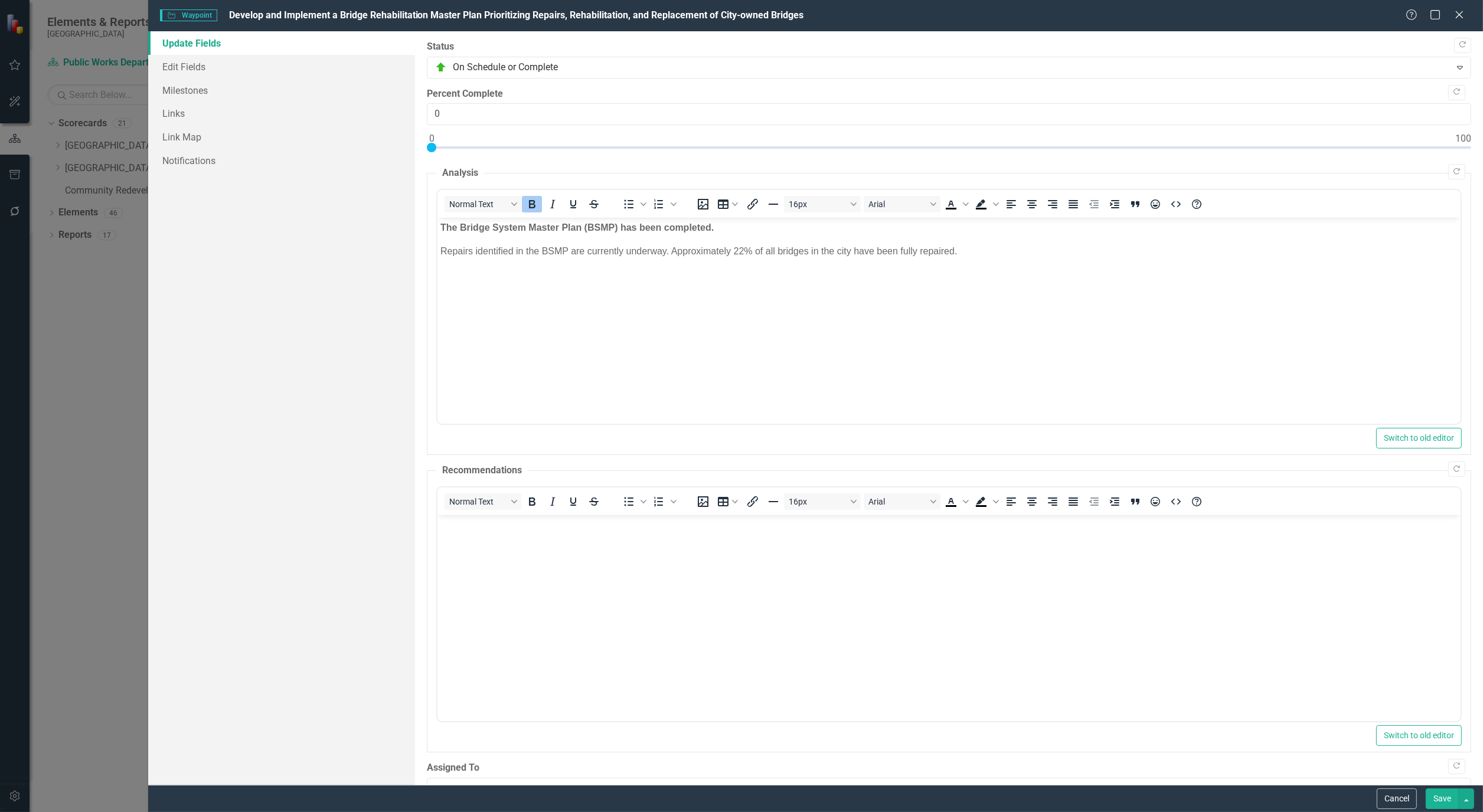
click at [170, 51] on link "Update Fields" at bounding box center [281, 43] width 267 height 24
click at [183, 56] on link "Edit Fields" at bounding box center [281, 66] width 267 height 24
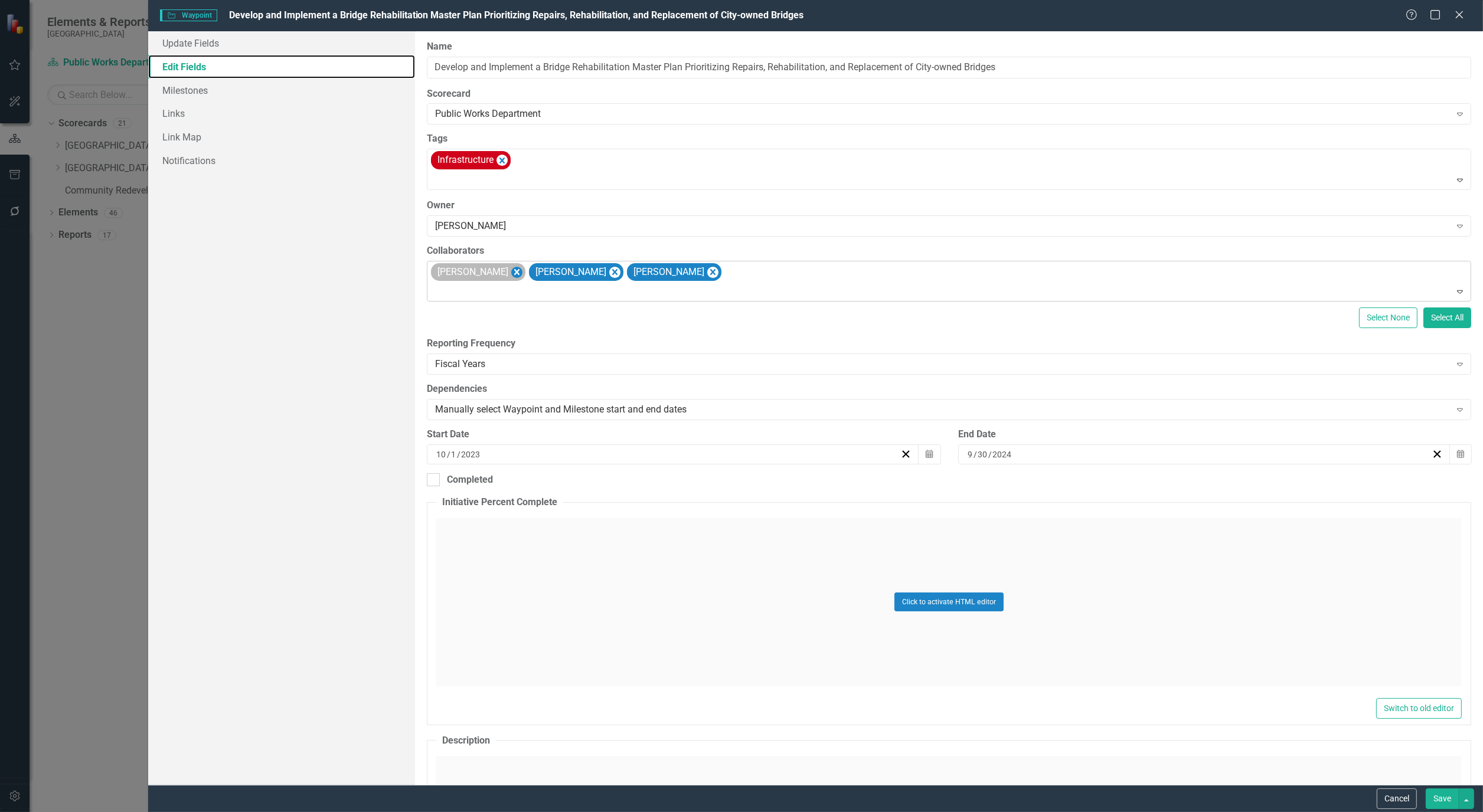
click at [523, 272] on icon "Remove Alicia Pearce Smith" at bounding box center [517, 272] width 11 height 14
click at [520, 272] on icon "Remove Bryan Vandewalker" at bounding box center [516, 272] width 5 height 6
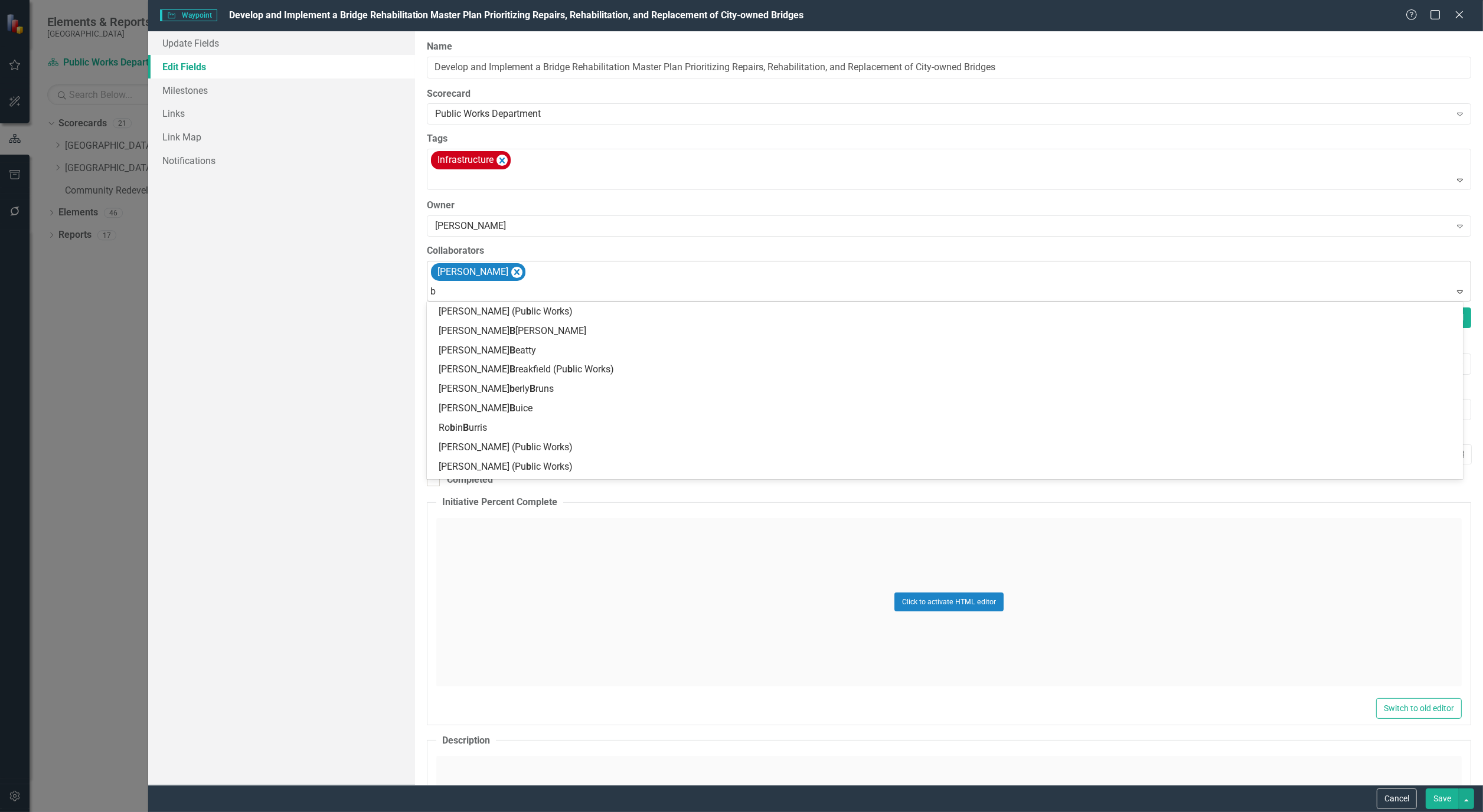
type input "br"
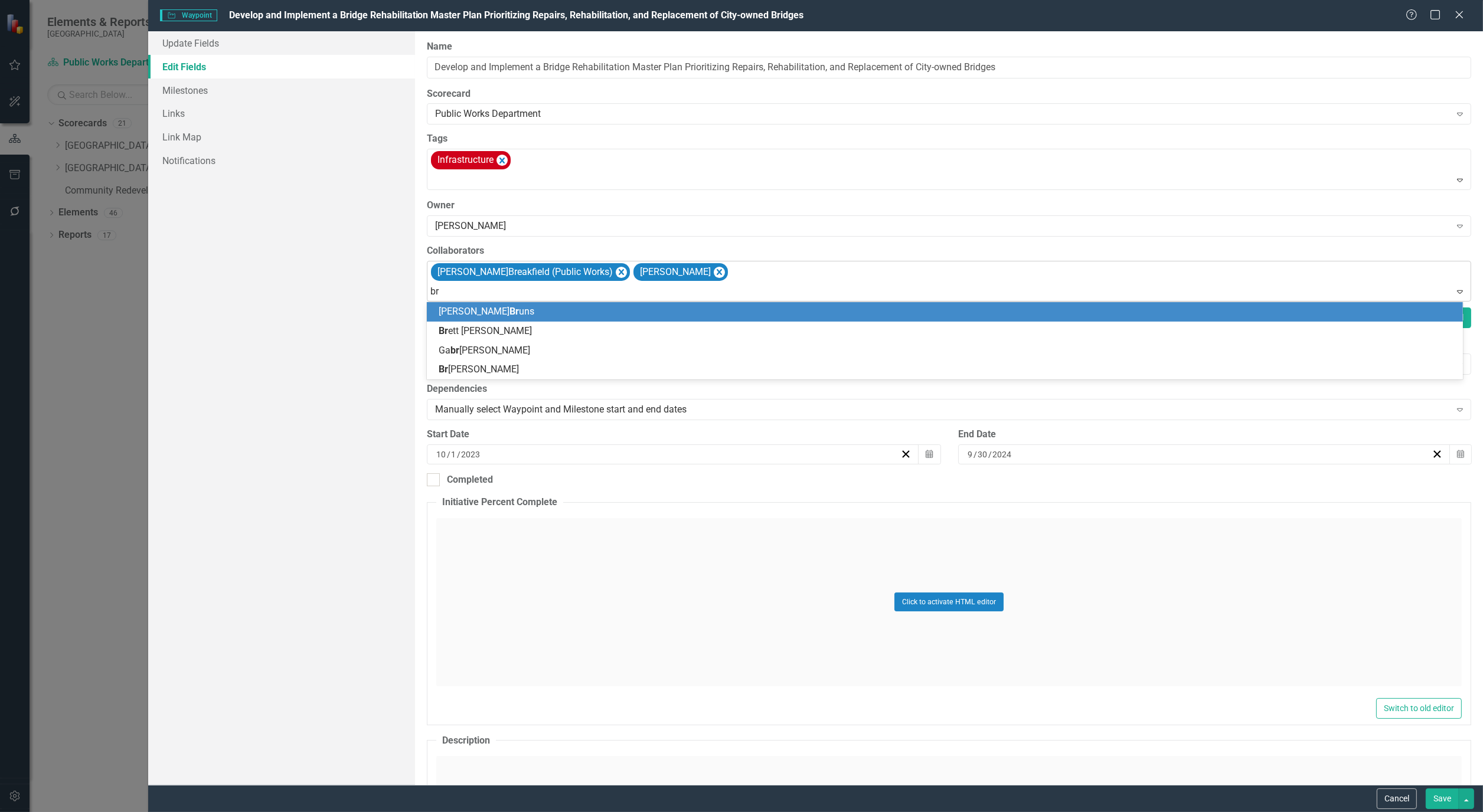
type input "bry"
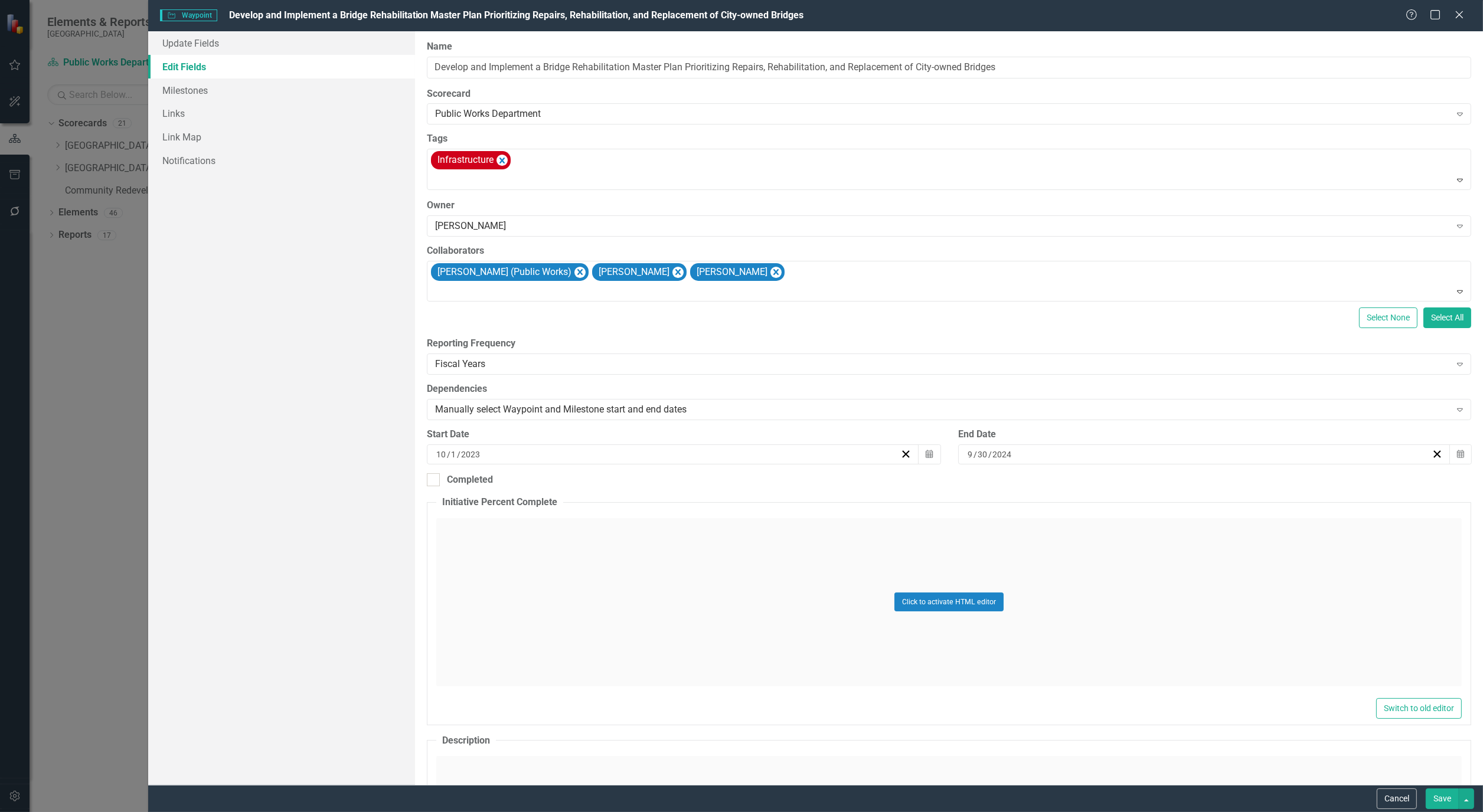
click at [1449, 804] on button "Save" at bounding box center [1443, 799] width 33 height 21
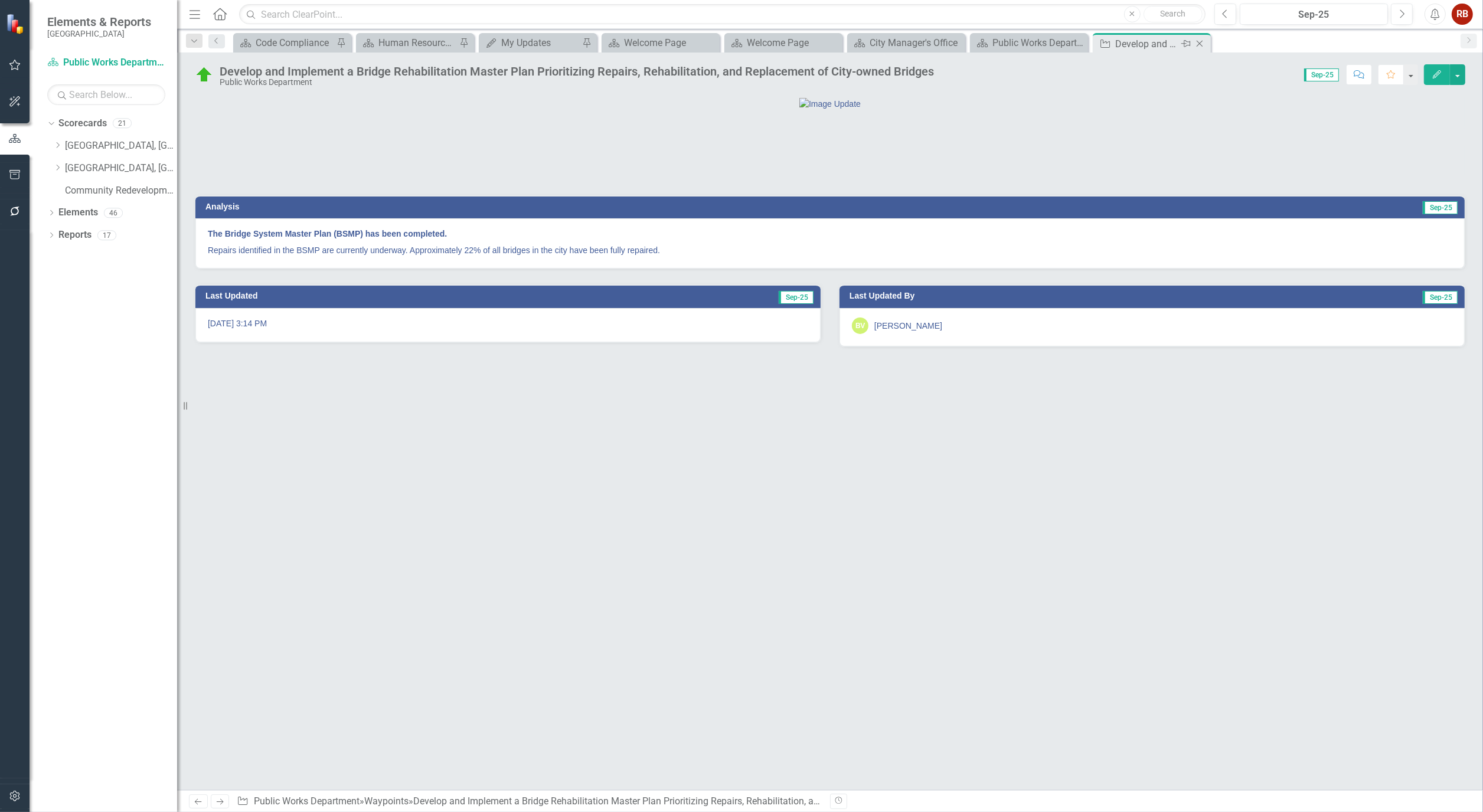
click at [1200, 50] on div "Close" at bounding box center [1201, 44] width 14 height 14
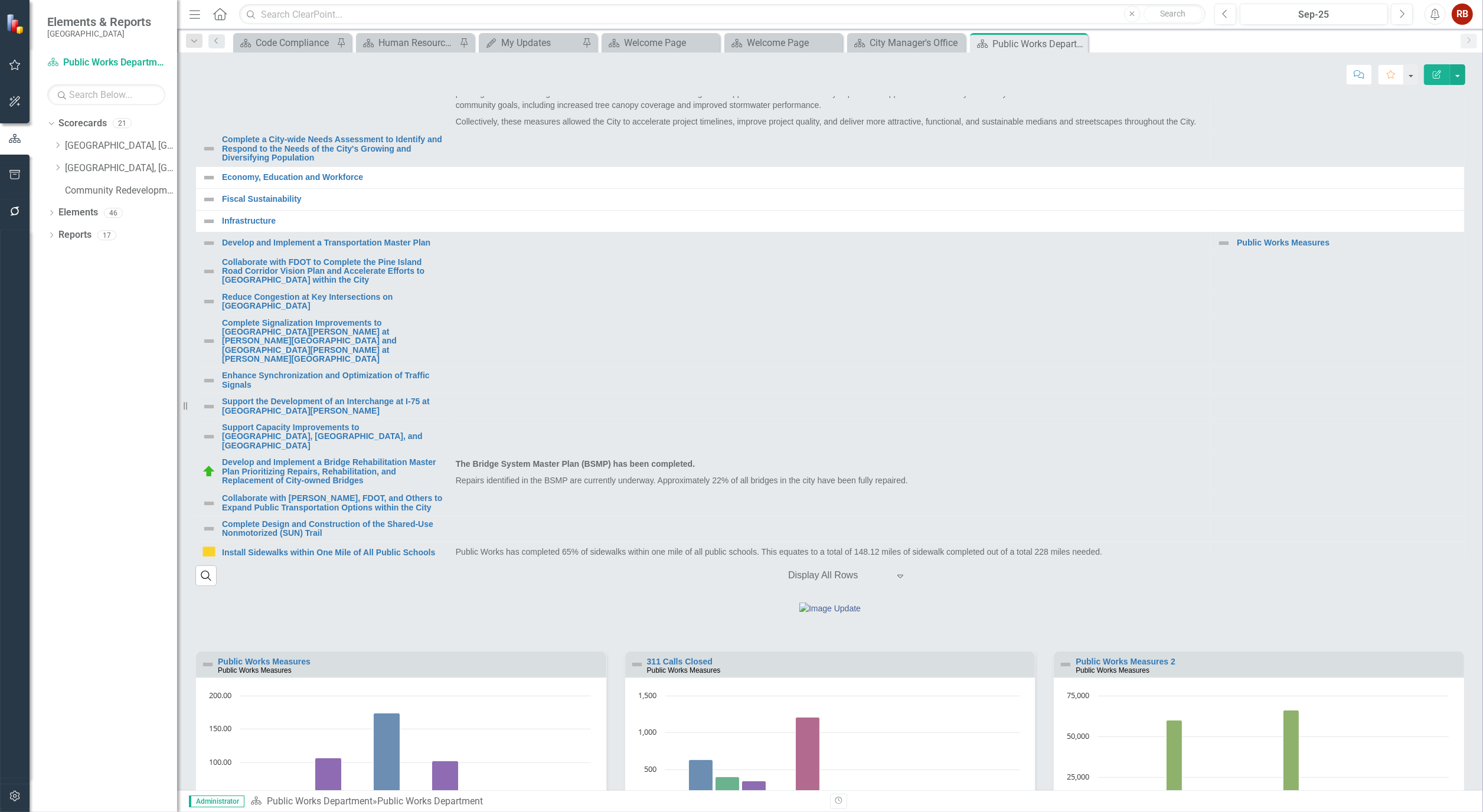
scroll to position [524, 0]
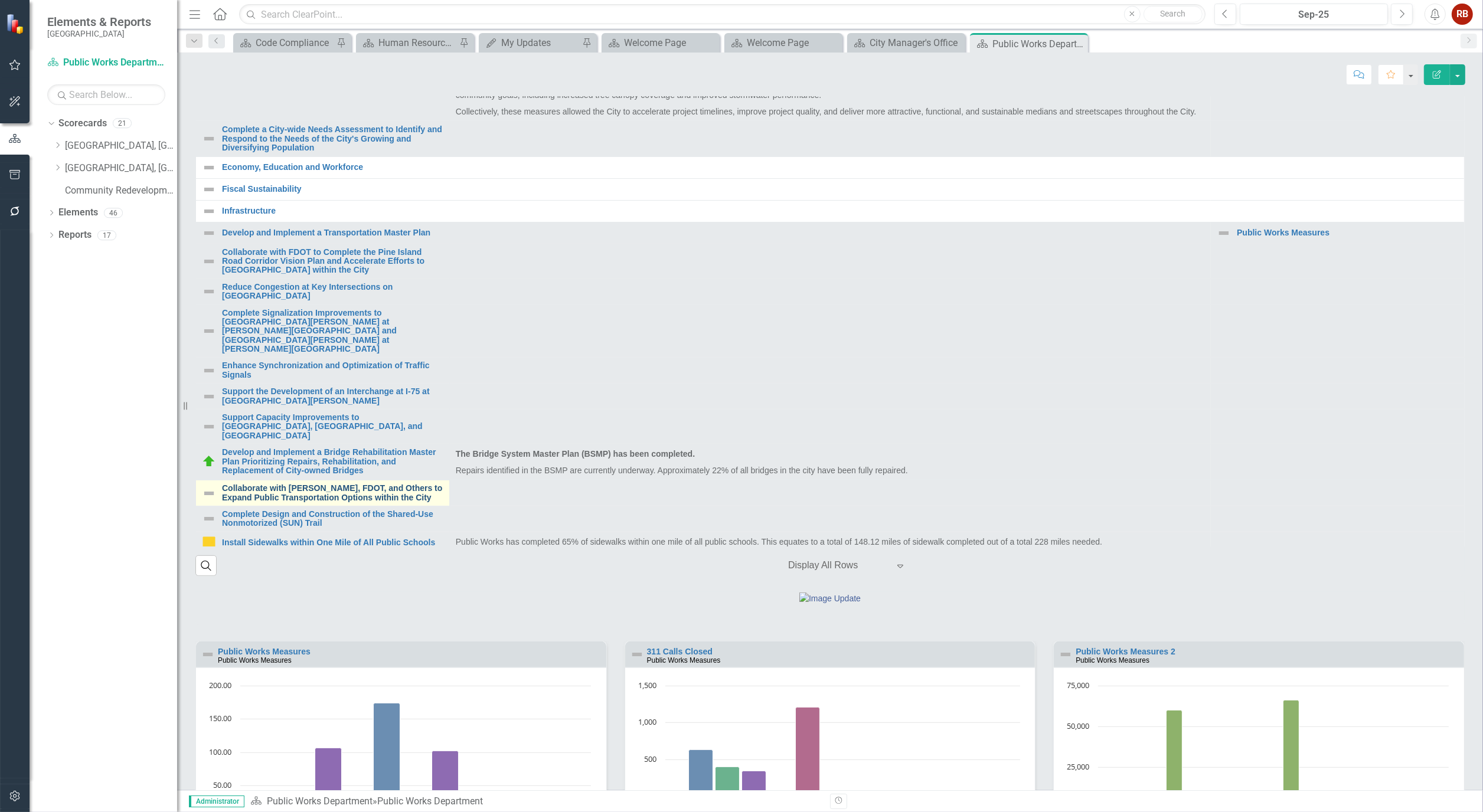
click at [326, 502] on link "Collaborate with [PERSON_NAME], FDOT, and Others to Expand Public Transportatio…" at bounding box center [333, 493] width 222 height 18
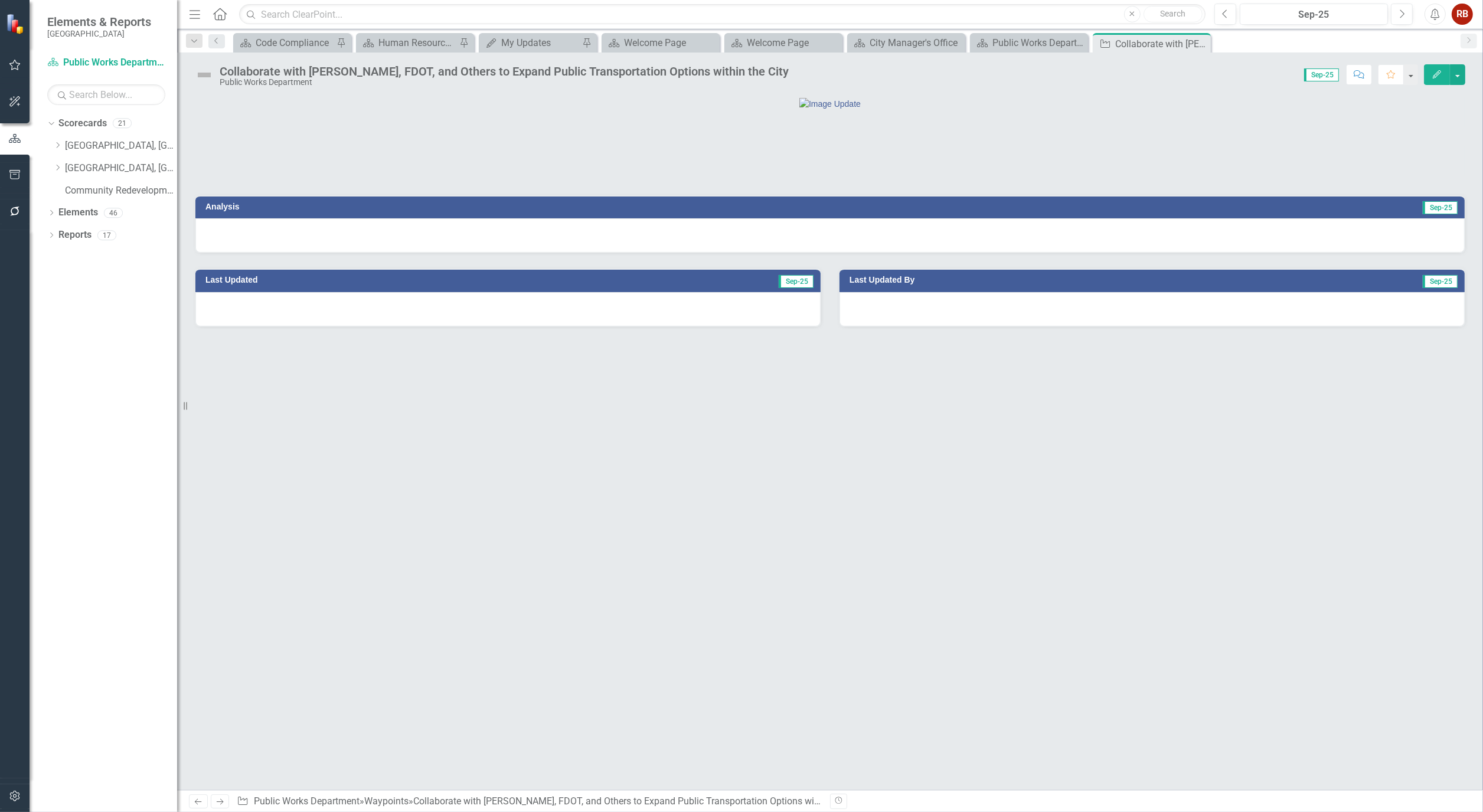
click at [1444, 71] on button "Edit" at bounding box center [1437, 75] width 26 height 21
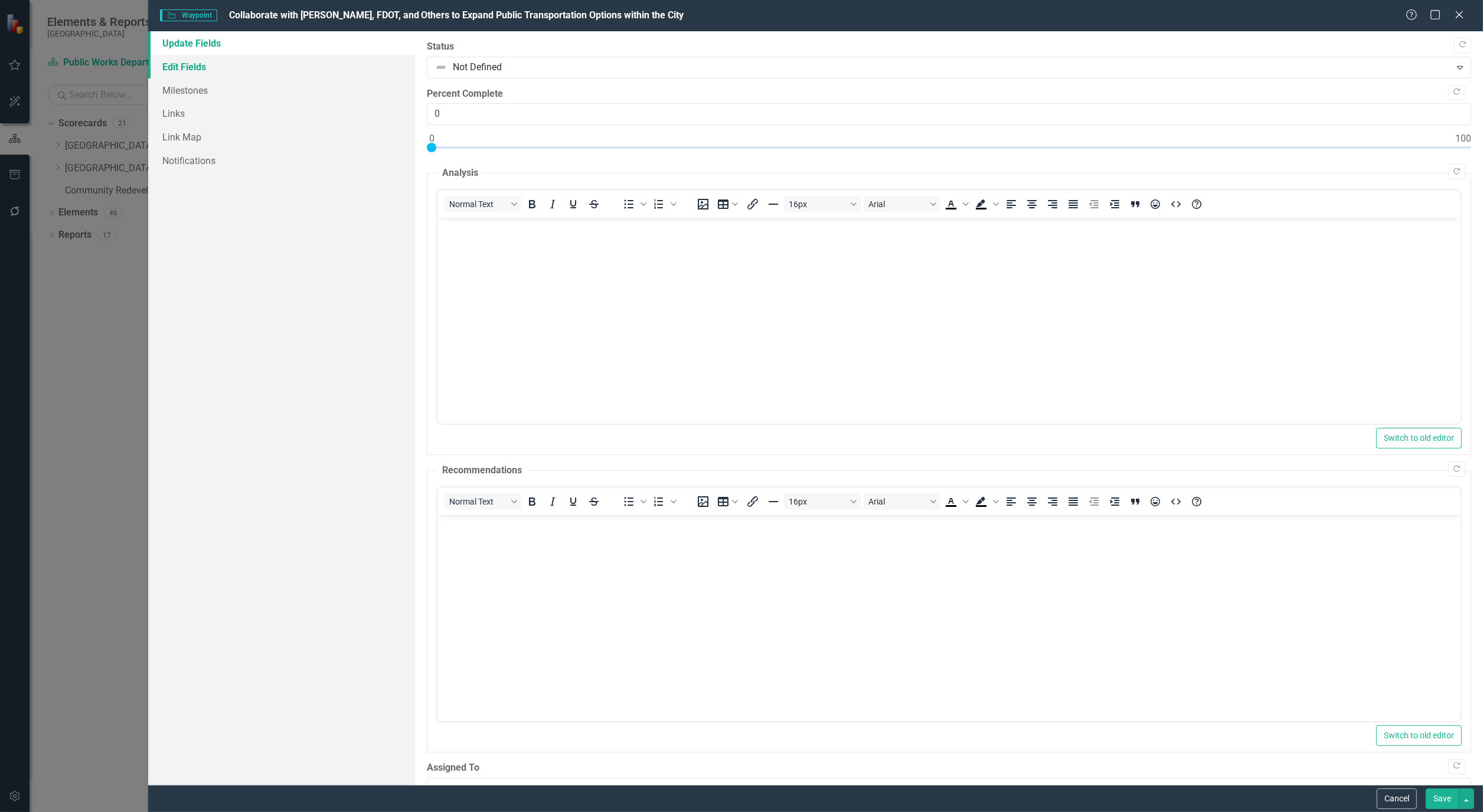
click at [191, 65] on link "Edit Fields" at bounding box center [281, 66] width 267 height 24
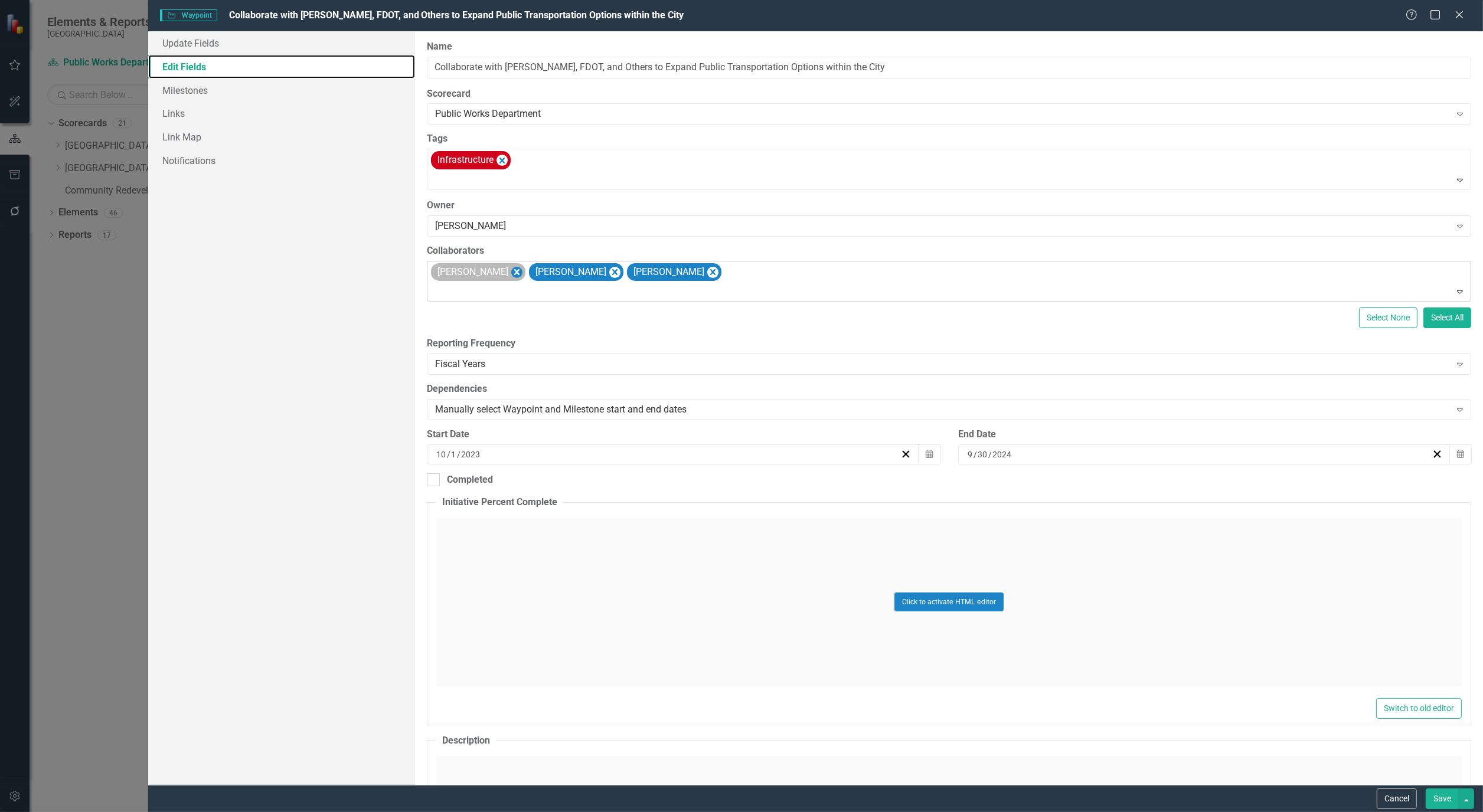
click at [523, 273] on icon "Remove Alicia Pearce Smith" at bounding box center [517, 272] width 11 height 14
click at [523, 272] on icon "Remove Bryan Vandewalker" at bounding box center [517, 272] width 11 height 14
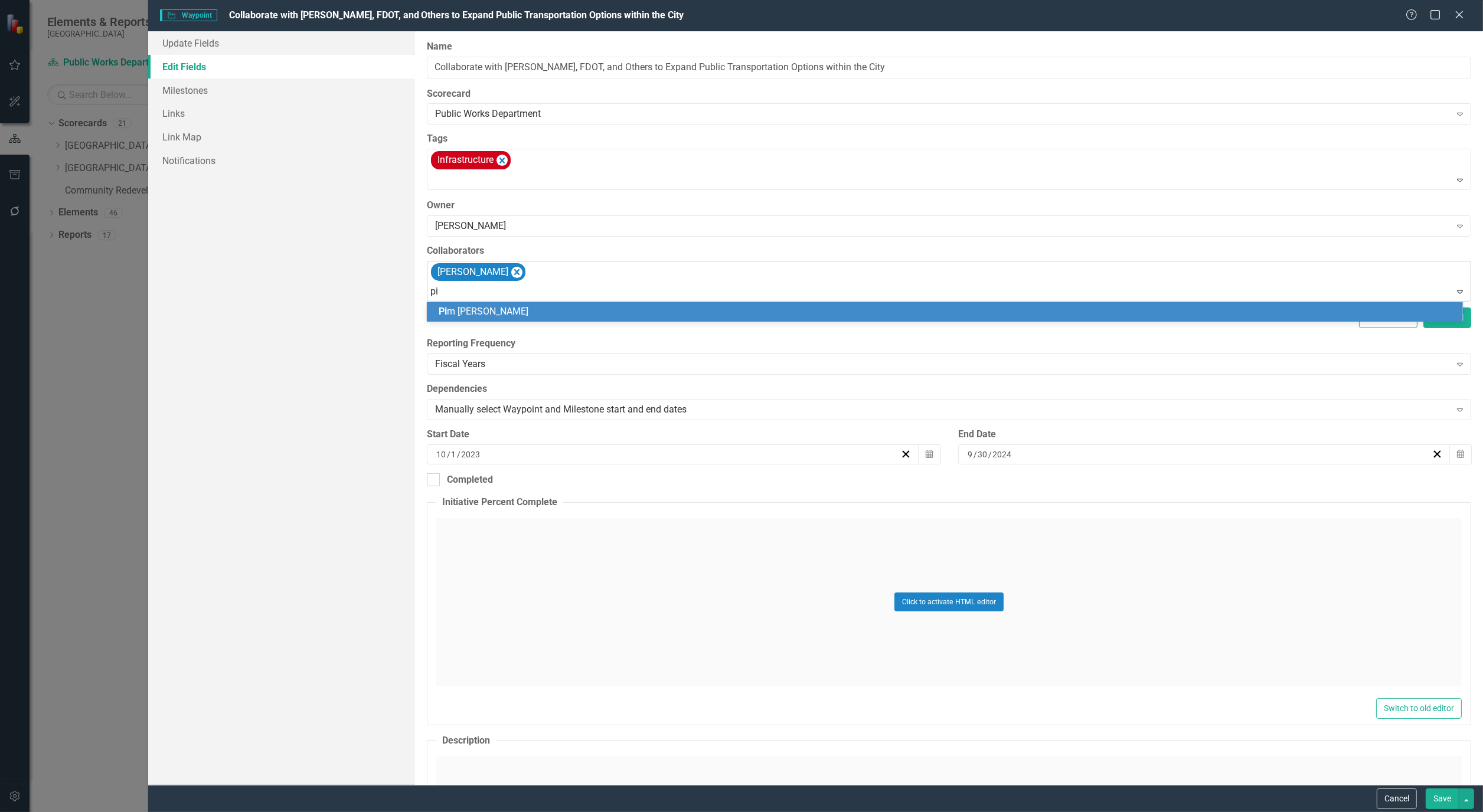
type input "pim"
type input "wil"
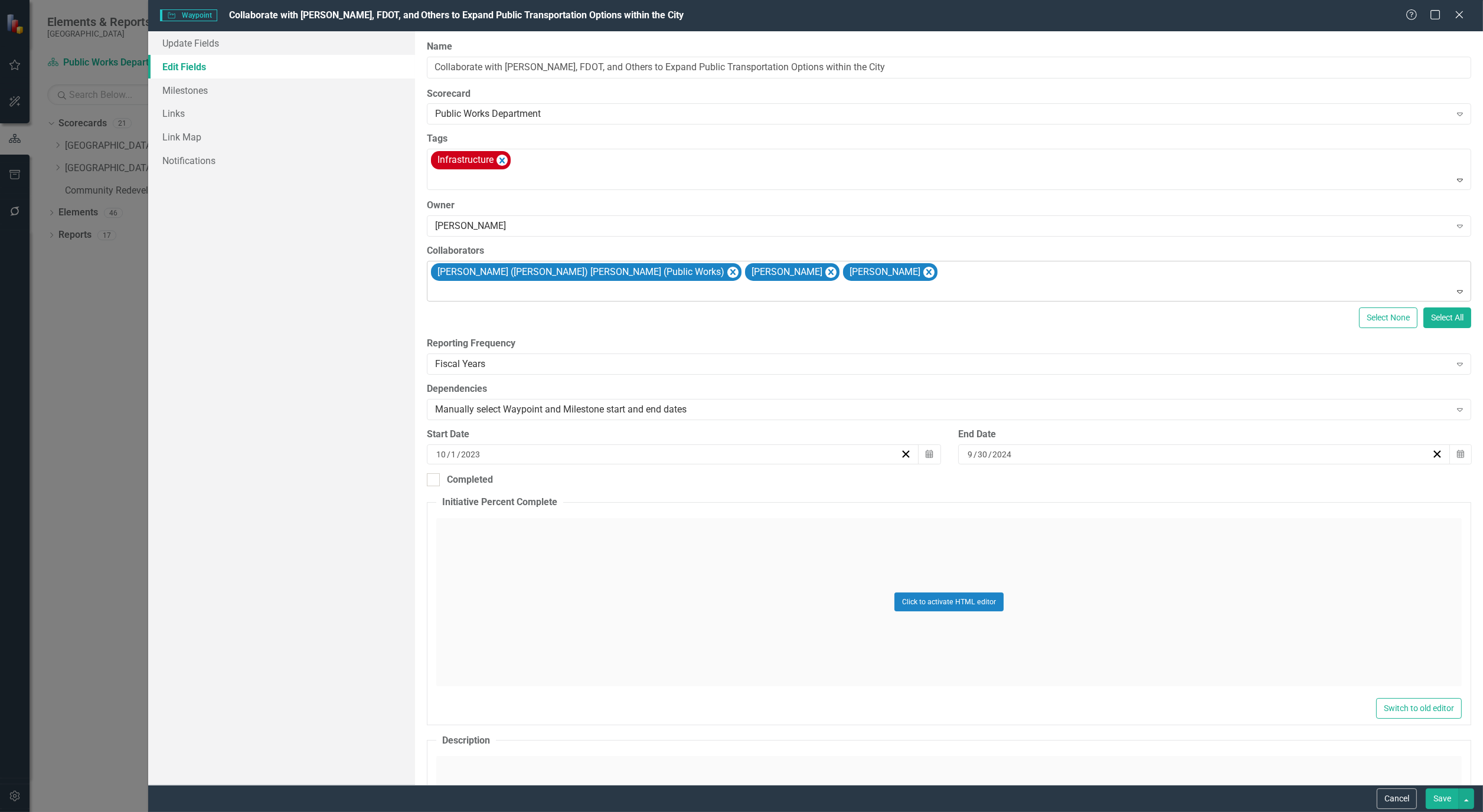
click at [1443, 793] on button "Save" at bounding box center [1443, 799] width 33 height 21
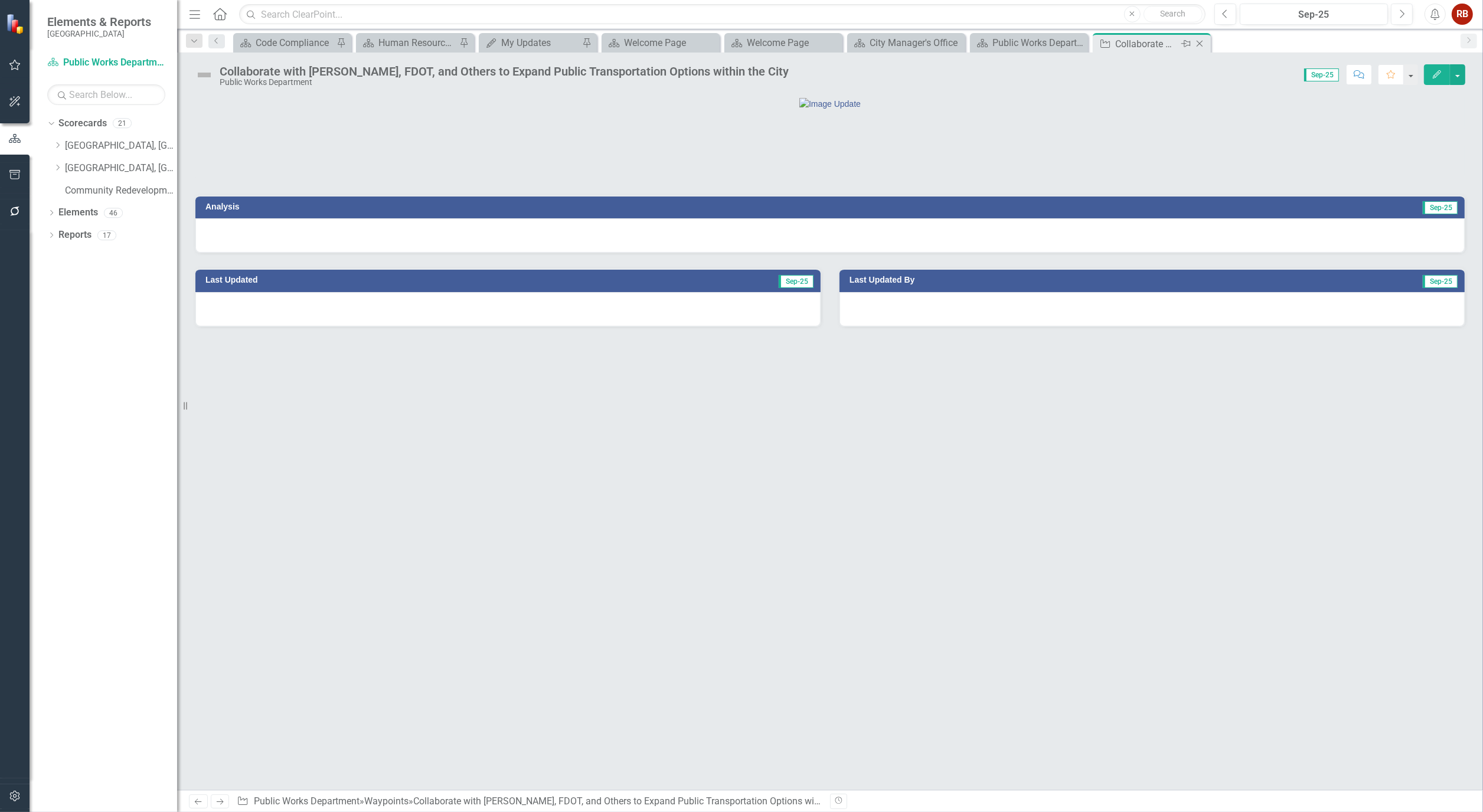
click at [1201, 43] on icon "Close" at bounding box center [1200, 44] width 12 height 10
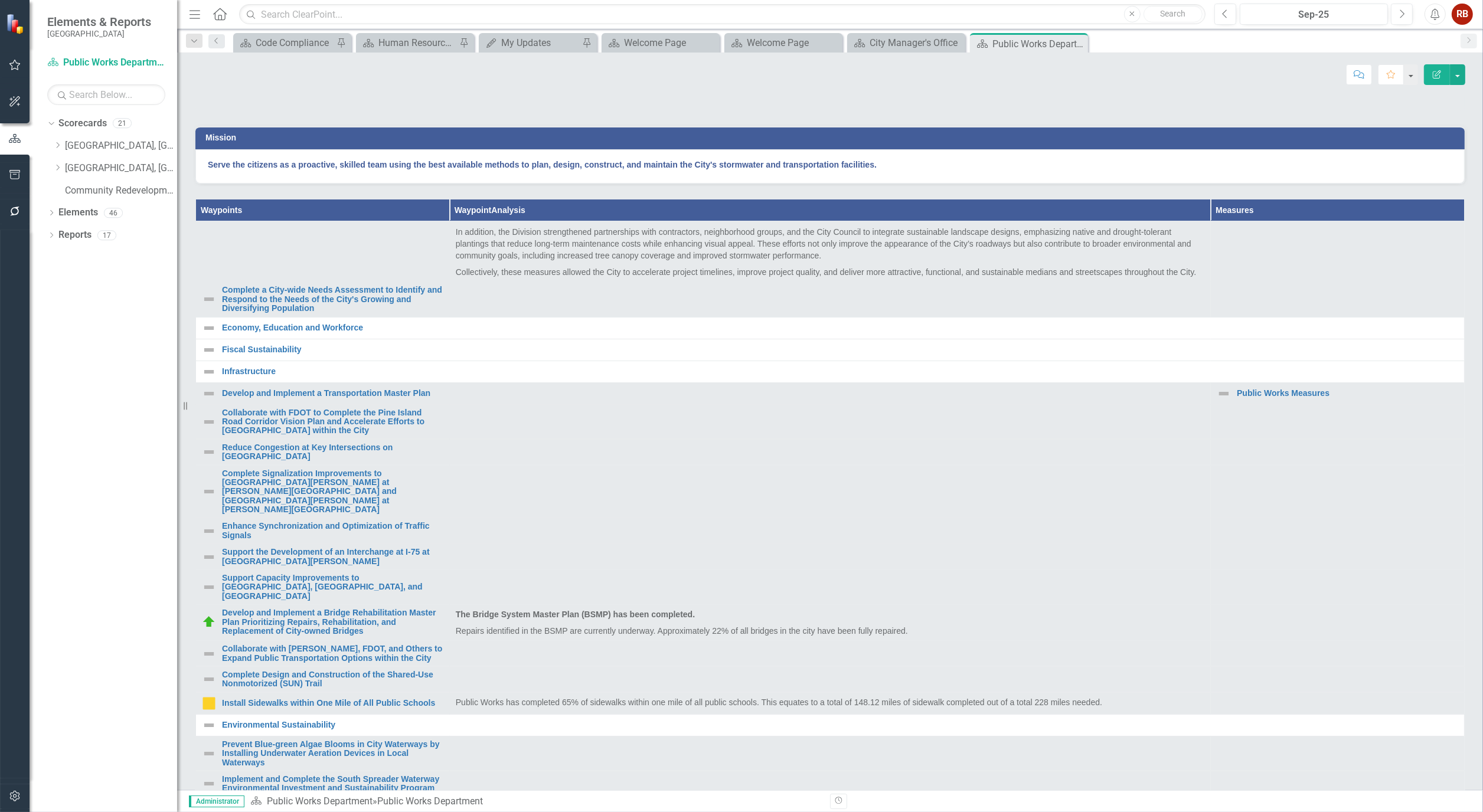
scroll to position [262, 0]
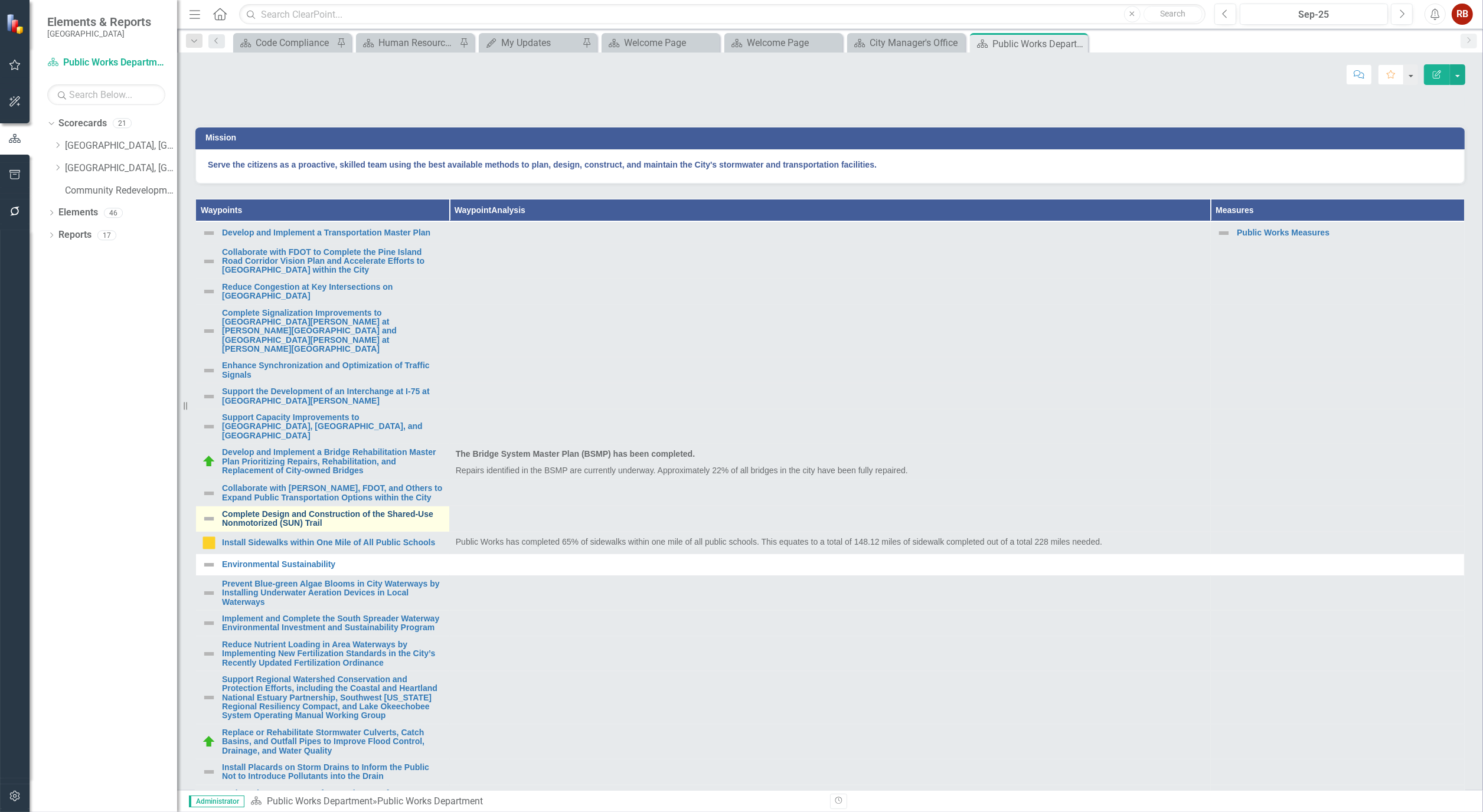
click at [341, 528] on link "Complete Design and Construction of the Shared-Use Nonmotorized (SUN) Trail" at bounding box center [333, 519] width 222 height 18
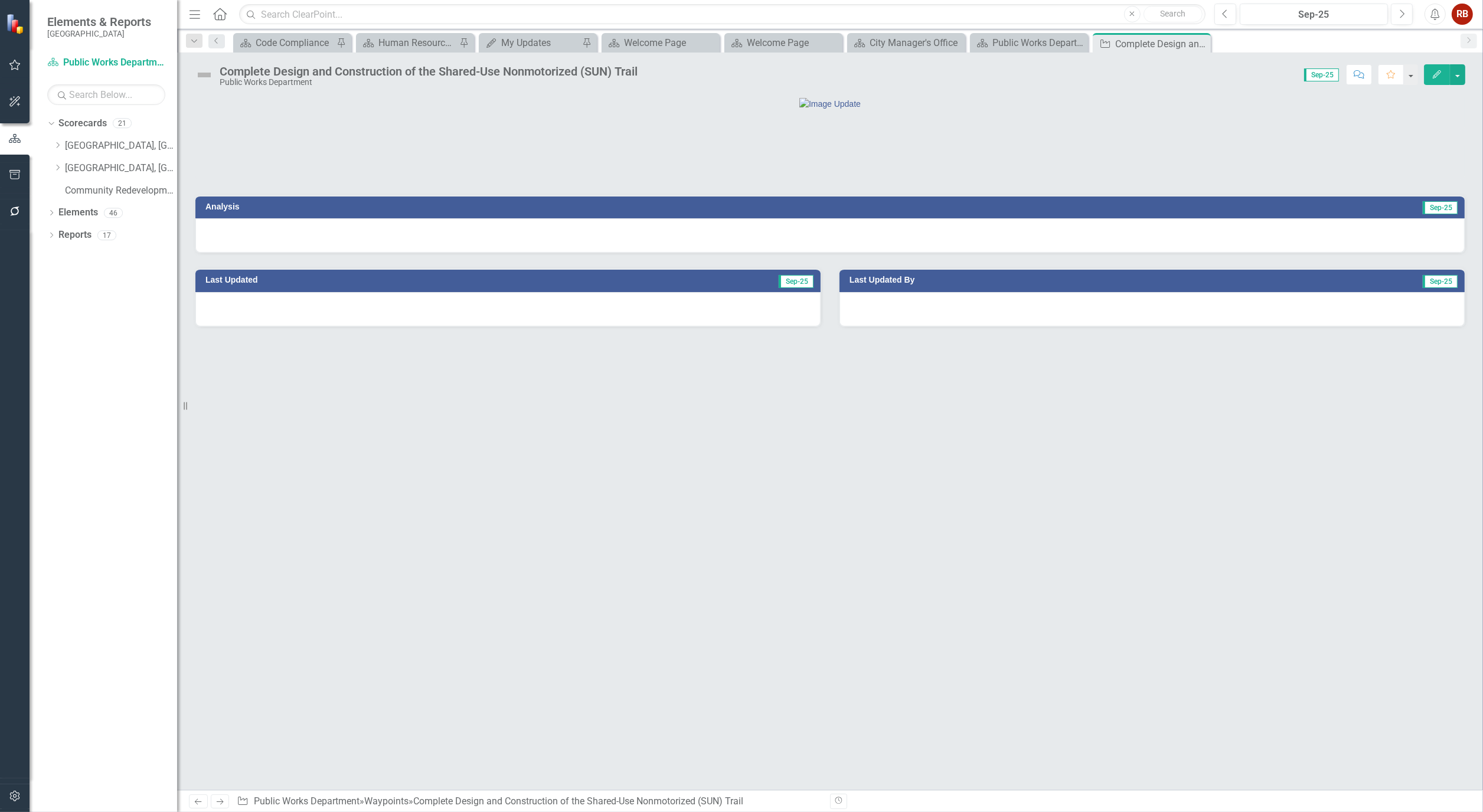
click at [1443, 80] on button "Edit" at bounding box center [1437, 75] width 26 height 21
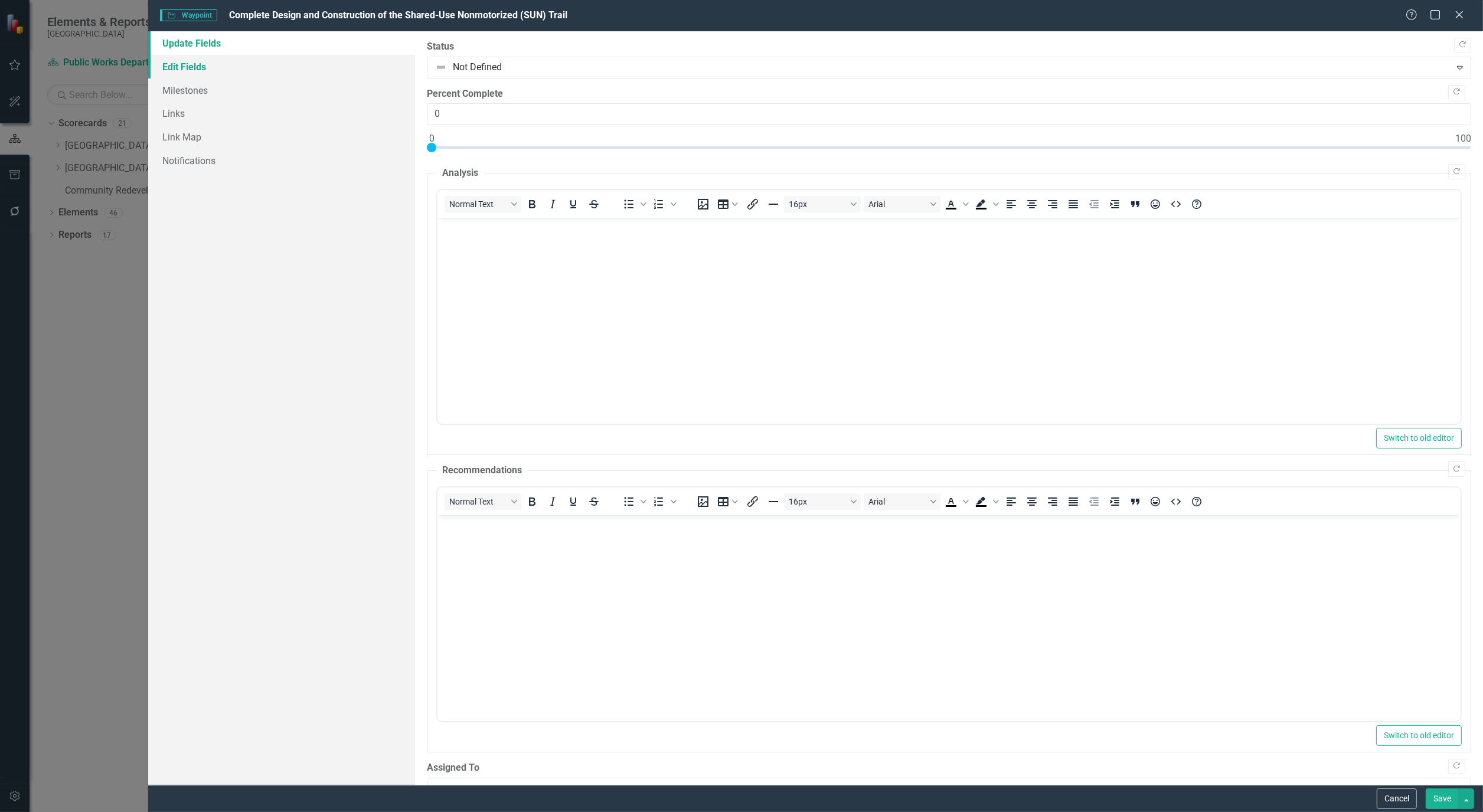
click at [205, 71] on link "Edit Fields" at bounding box center [281, 66] width 267 height 24
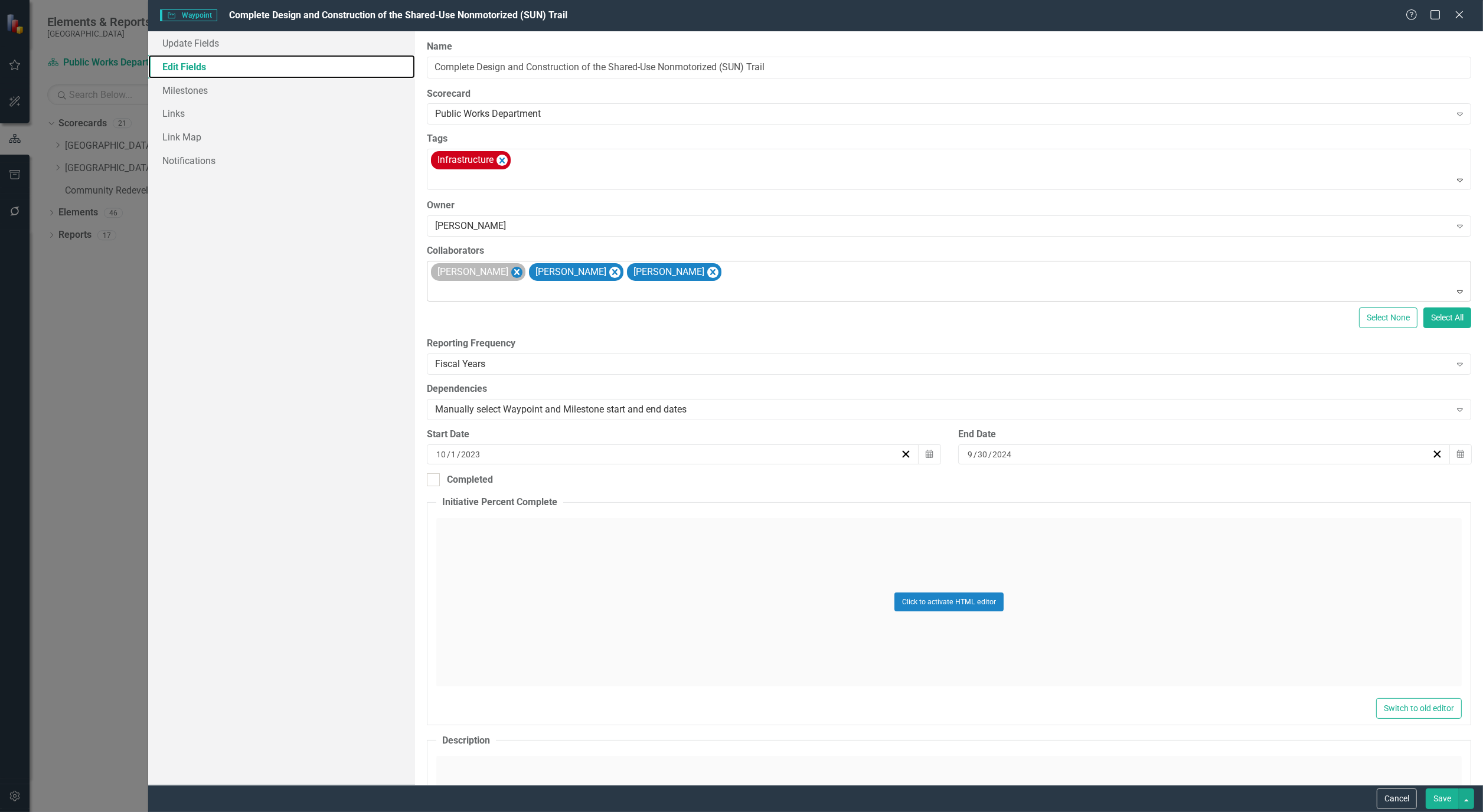
click at [523, 275] on icon "Remove Alicia Pearce Smith" at bounding box center [517, 272] width 11 height 14
click at [523, 275] on icon "Remove Bryan Vandewalker" at bounding box center [517, 272] width 11 height 14
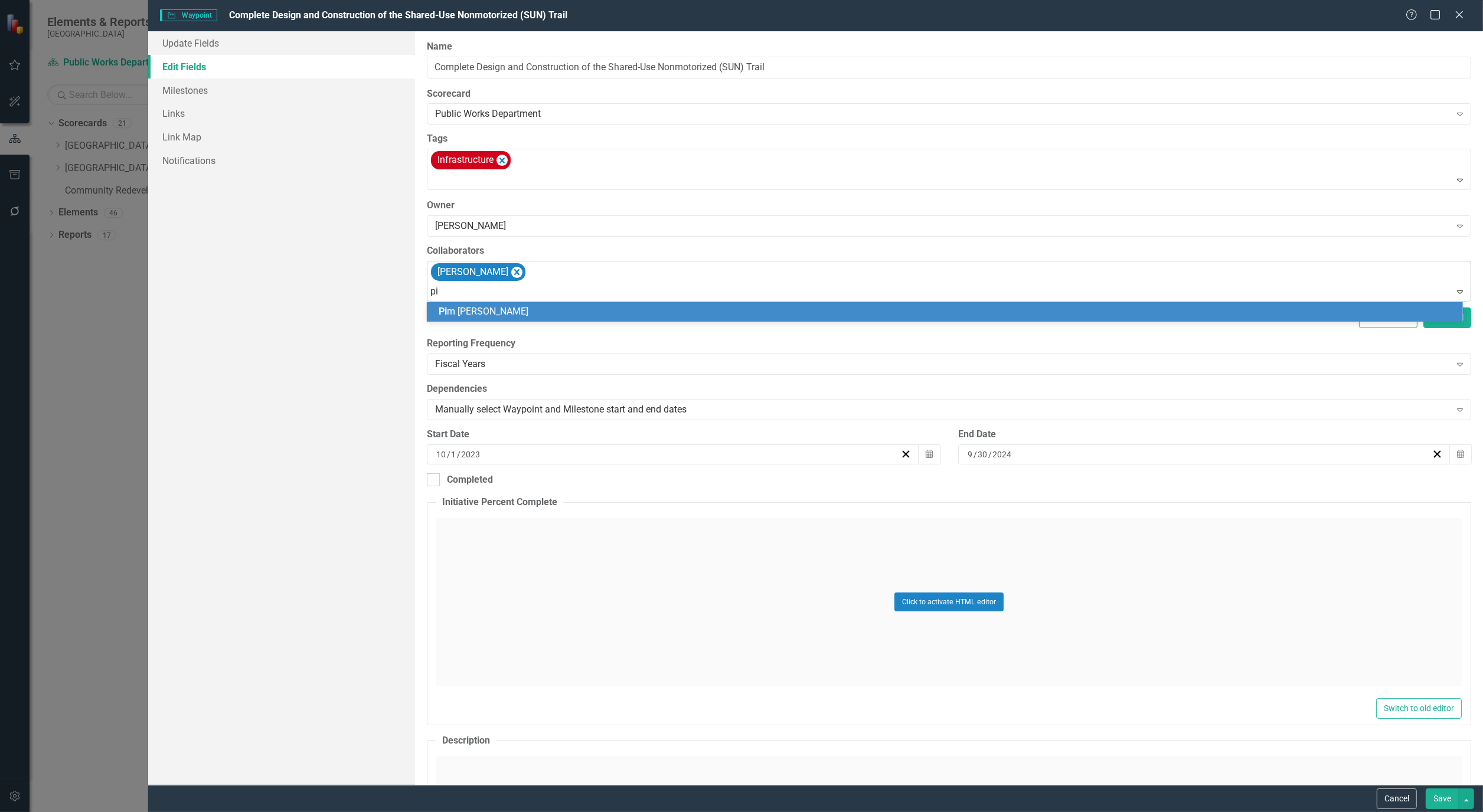
type input "pim"
type input "wil"
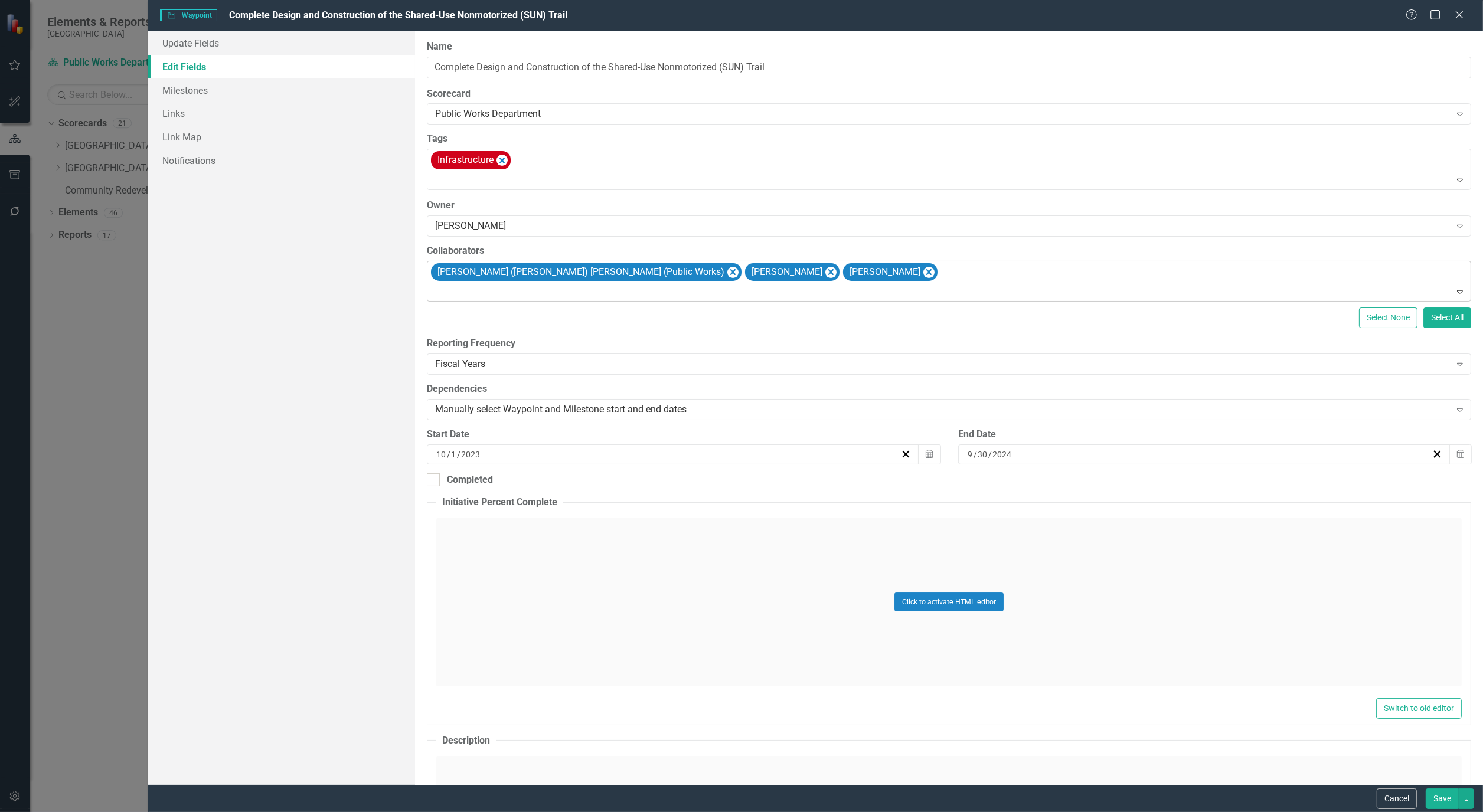
click at [1455, 810] on div "Cancel Save" at bounding box center [815, 798] width 1335 height 27
click at [1452, 805] on button "Save" at bounding box center [1443, 799] width 33 height 21
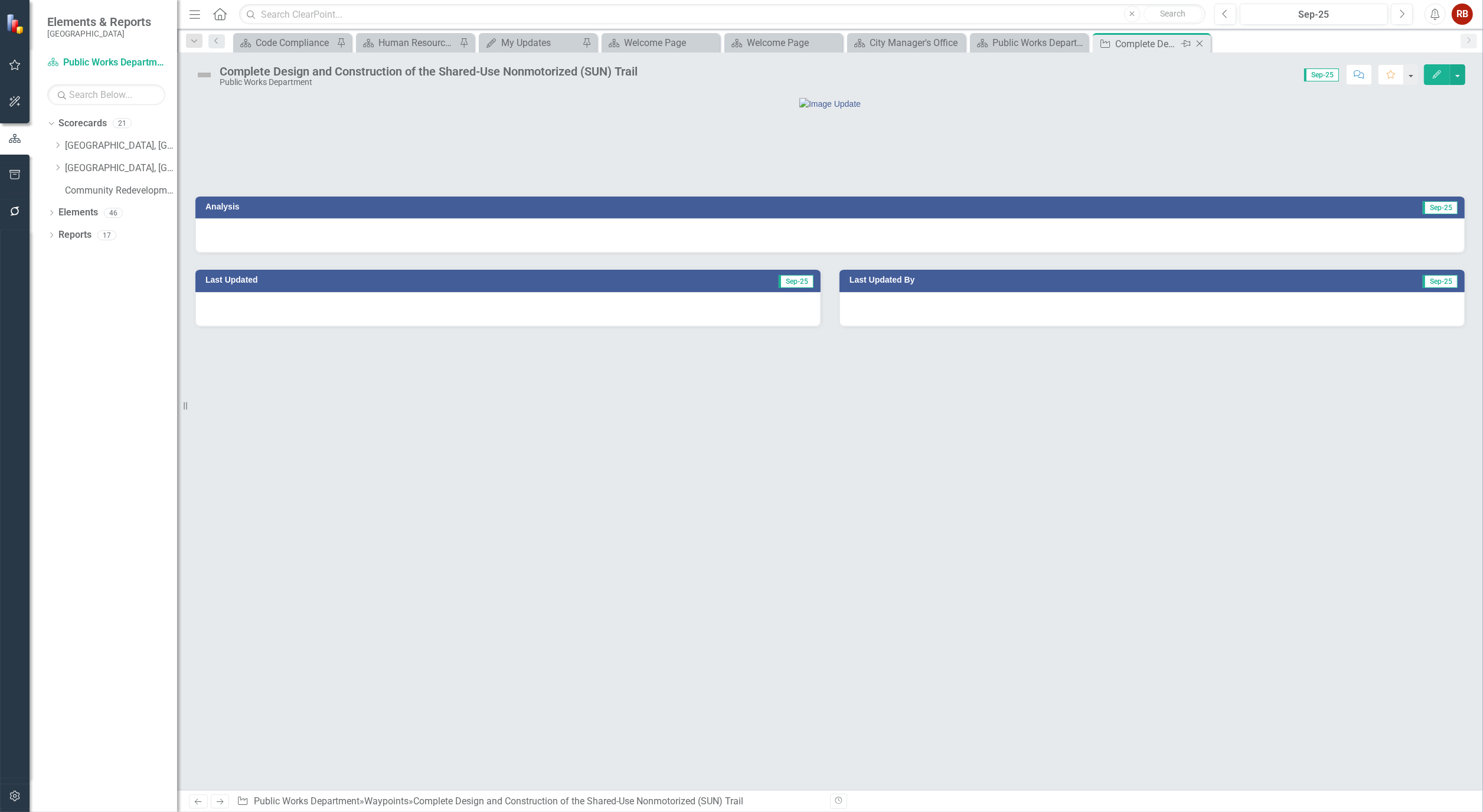
click at [1202, 39] on icon "Close" at bounding box center [1200, 44] width 12 height 10
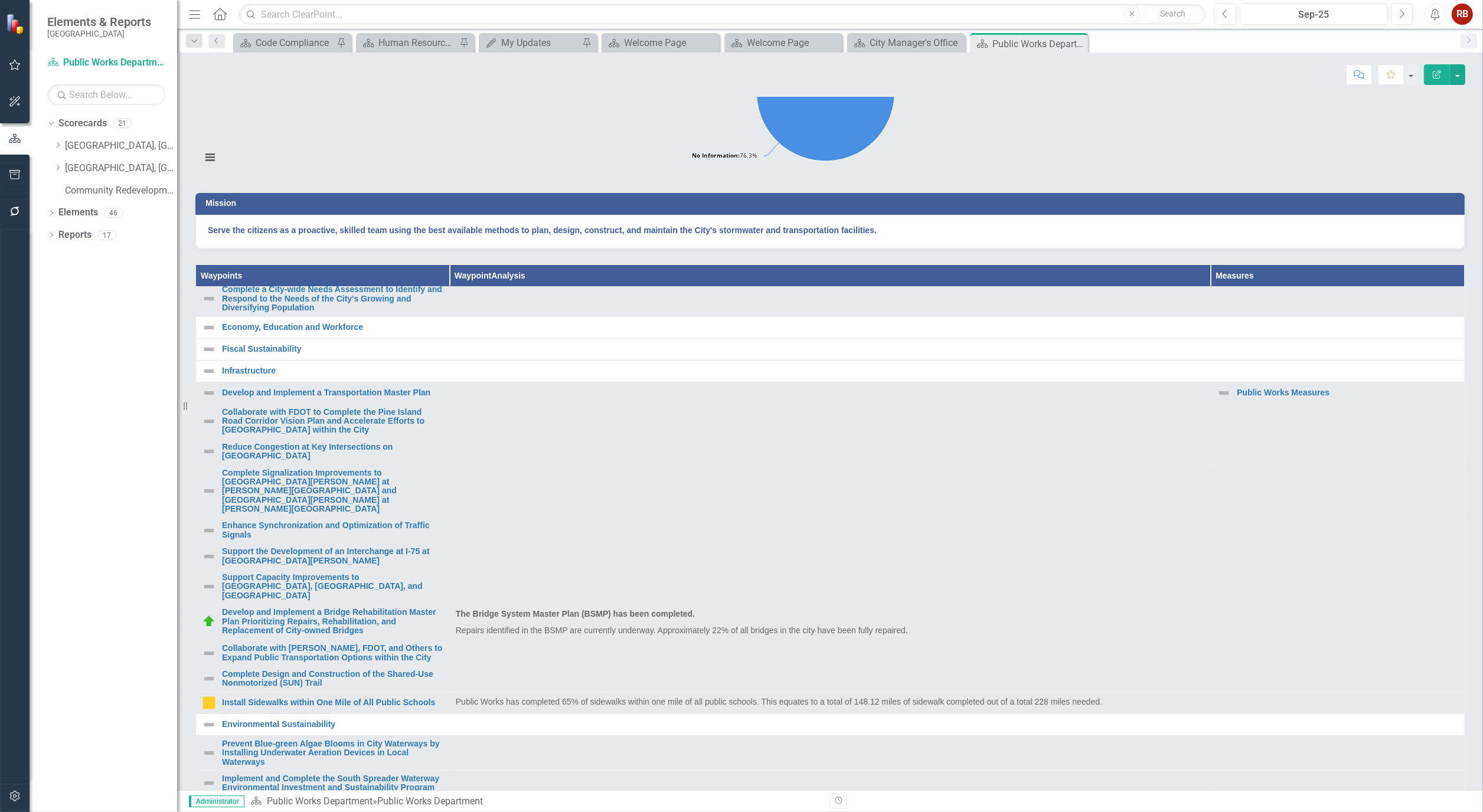
scroll to position [197, 0]
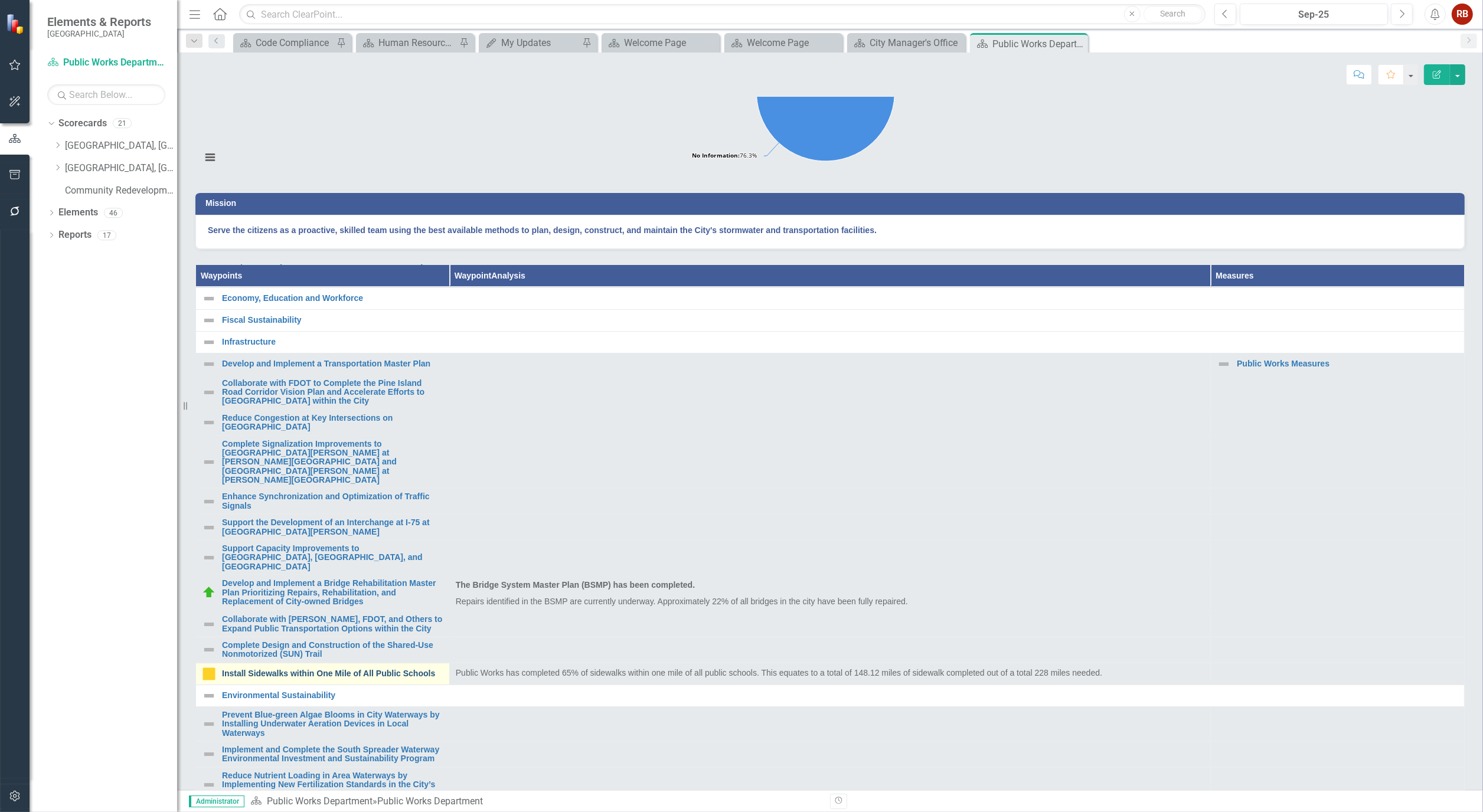
click at [252, 678] on link "Install Sidewalks within One Mile of All Public Schools" at bounding box center [333, 673] width 222 height 9
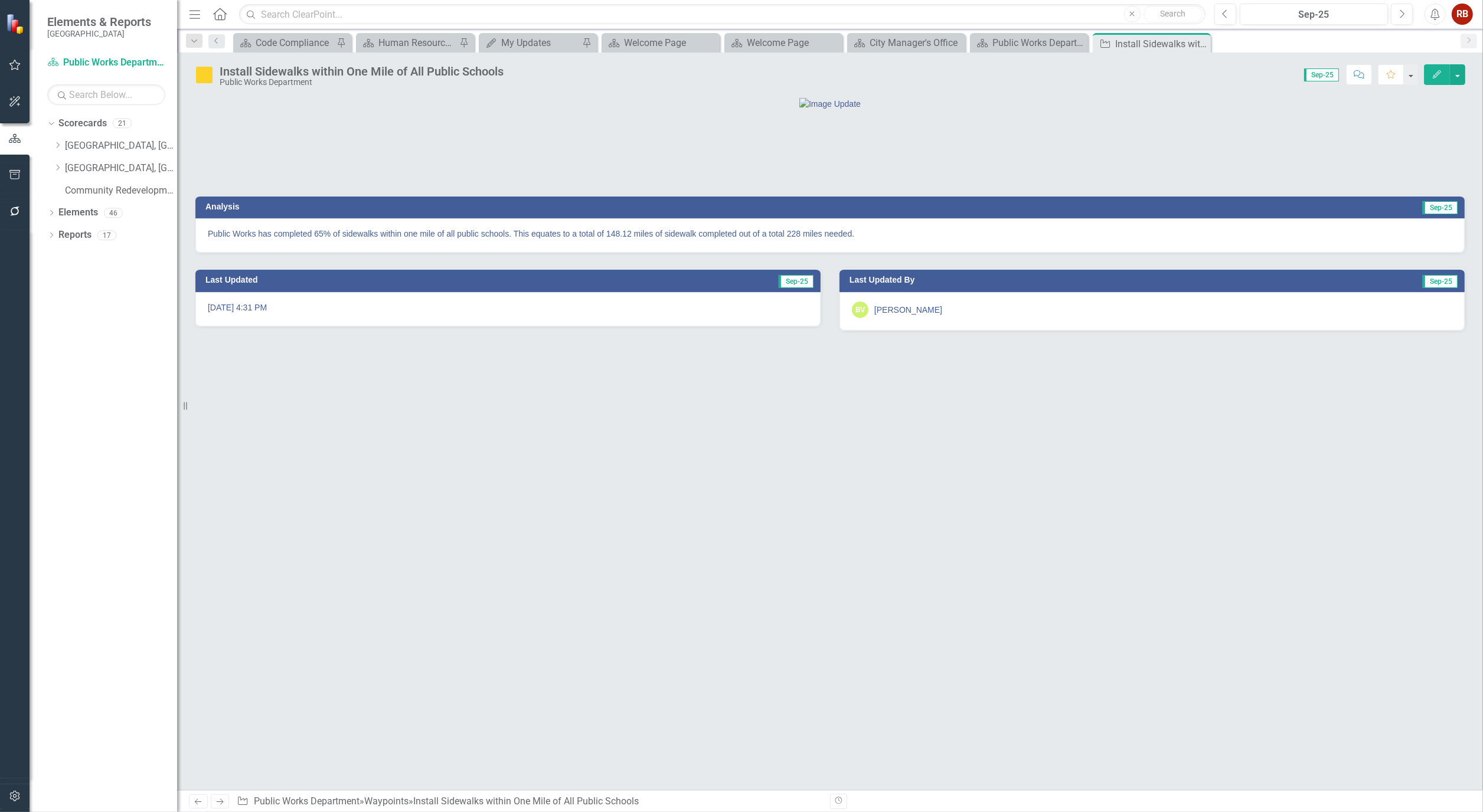
click at [1439, 68] on button "Edit" at bounding box center [1437, 75] width 26 height 21
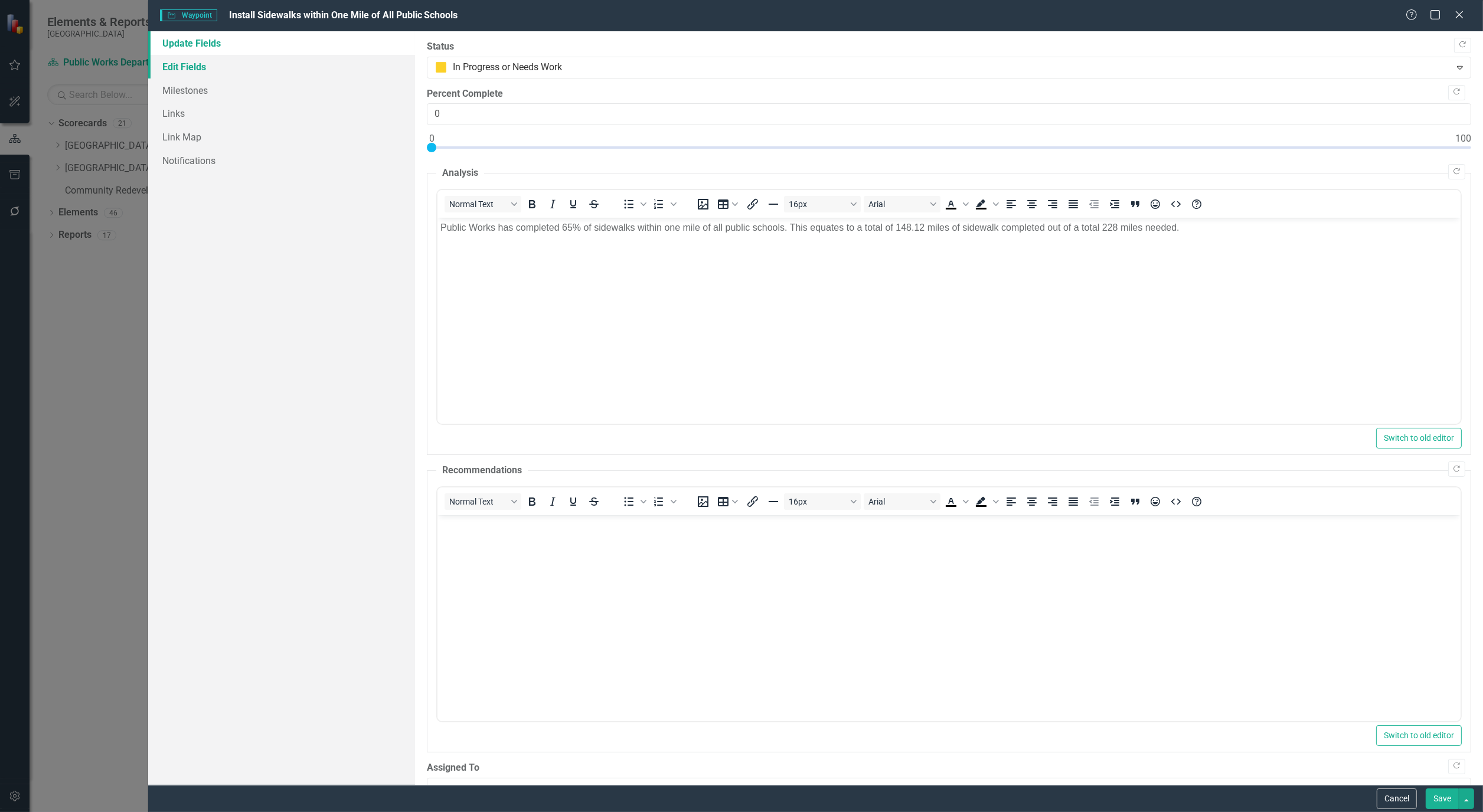
click at [191, 68] on link "Edit Fields" at bounding box center [281, 66] width 267 height 24
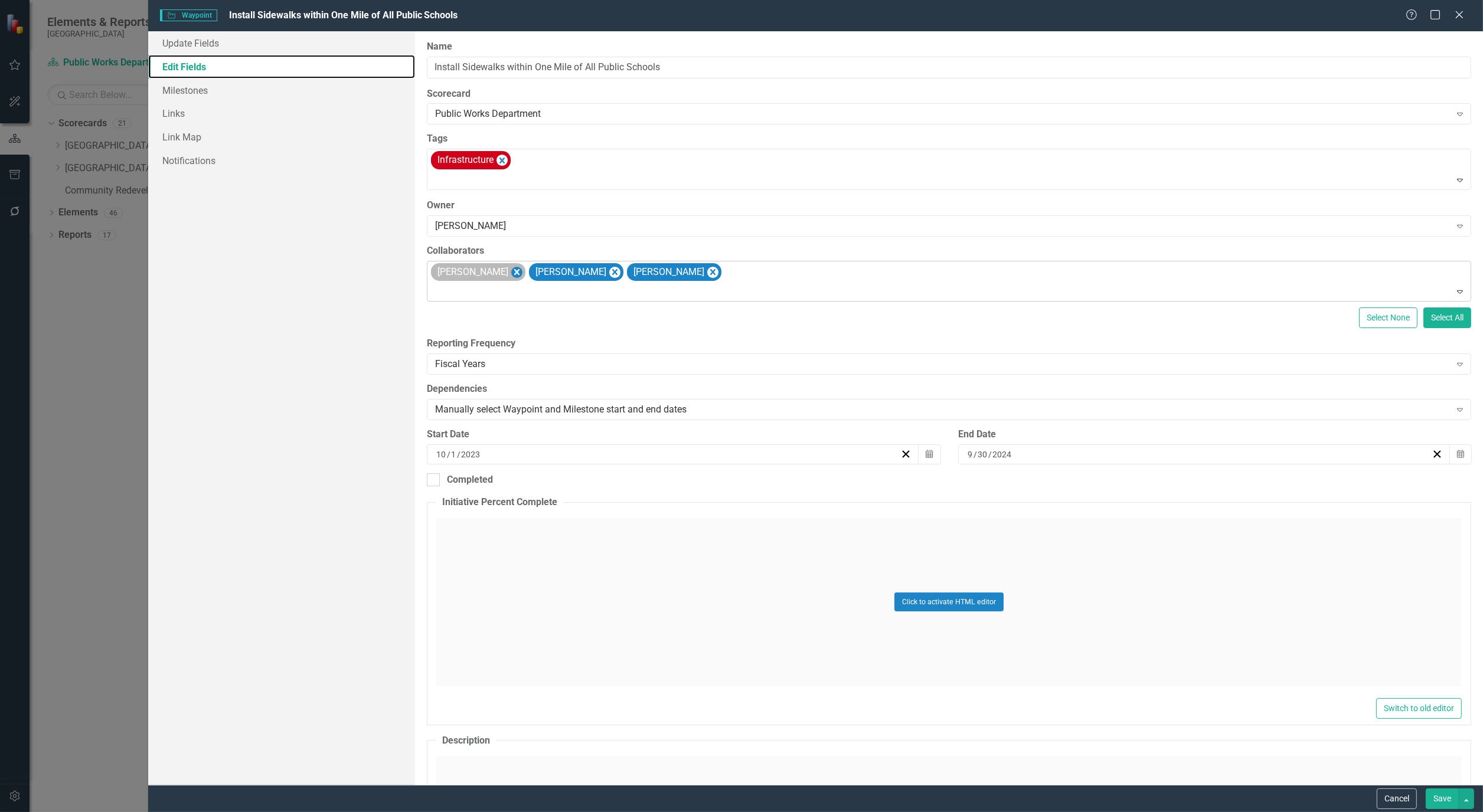
click at [523, 270] on icon "Remove Alicia Pearce Smith" at bounding box center [517, 272] width 11 height 14
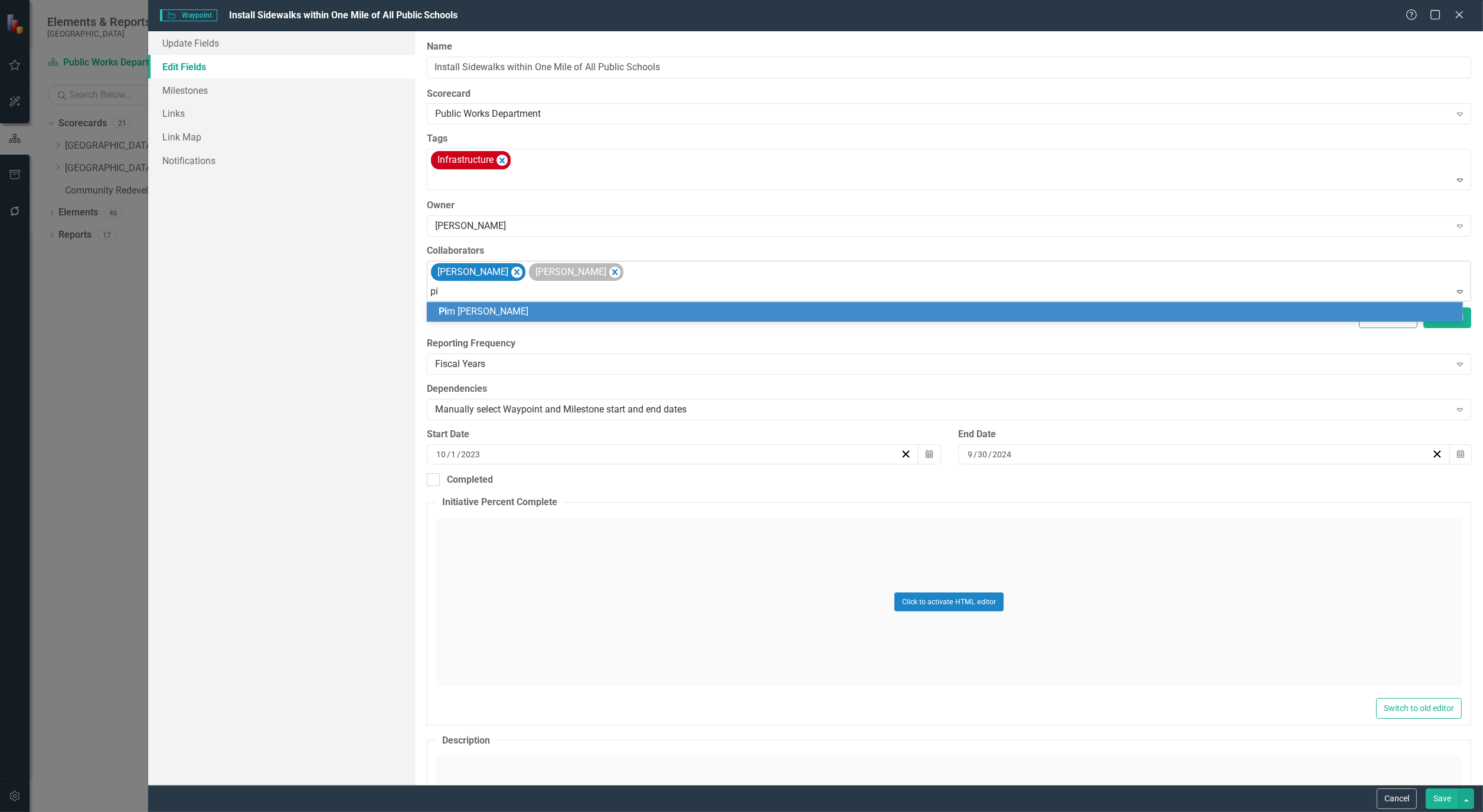
type input "pim"
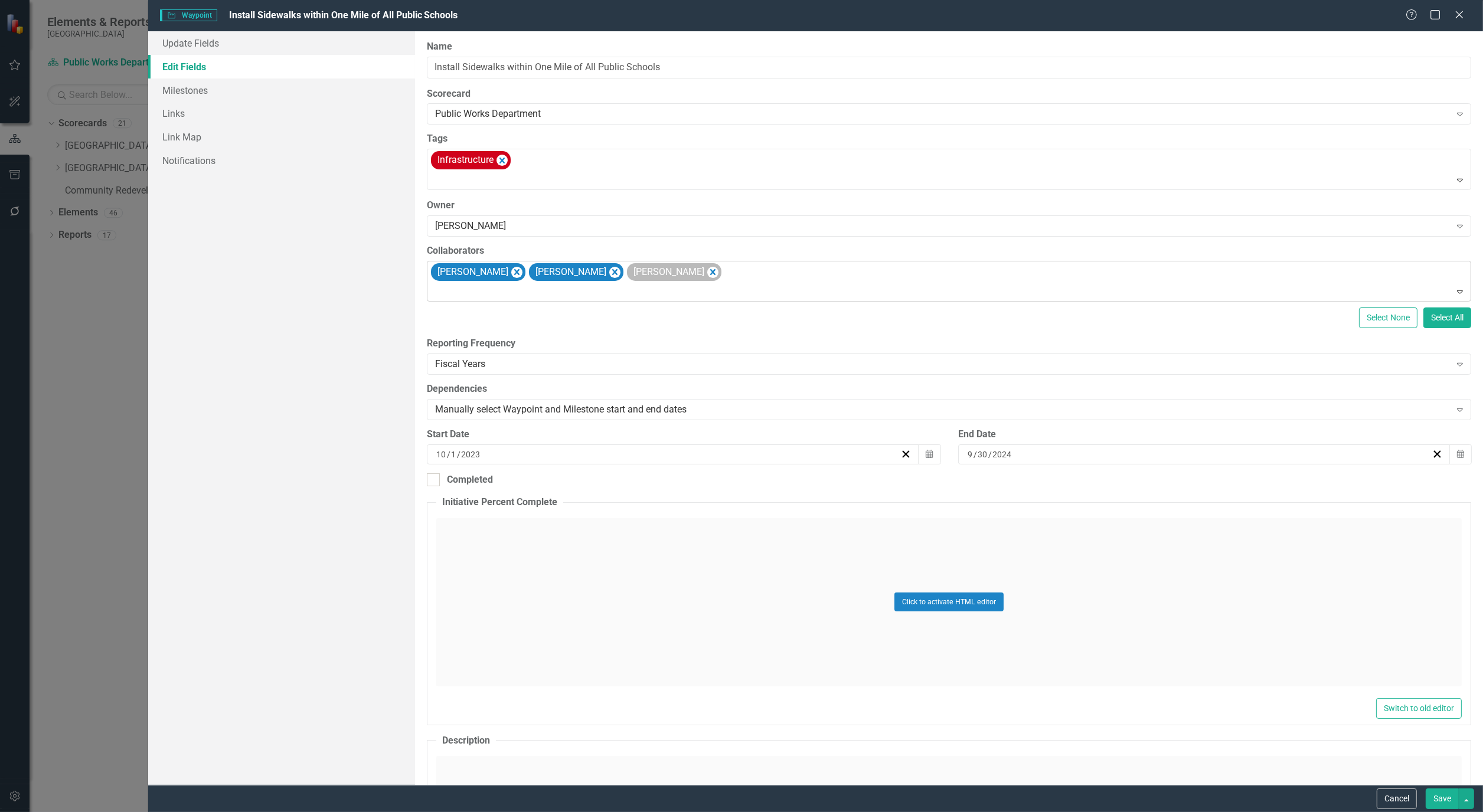
type input "q"
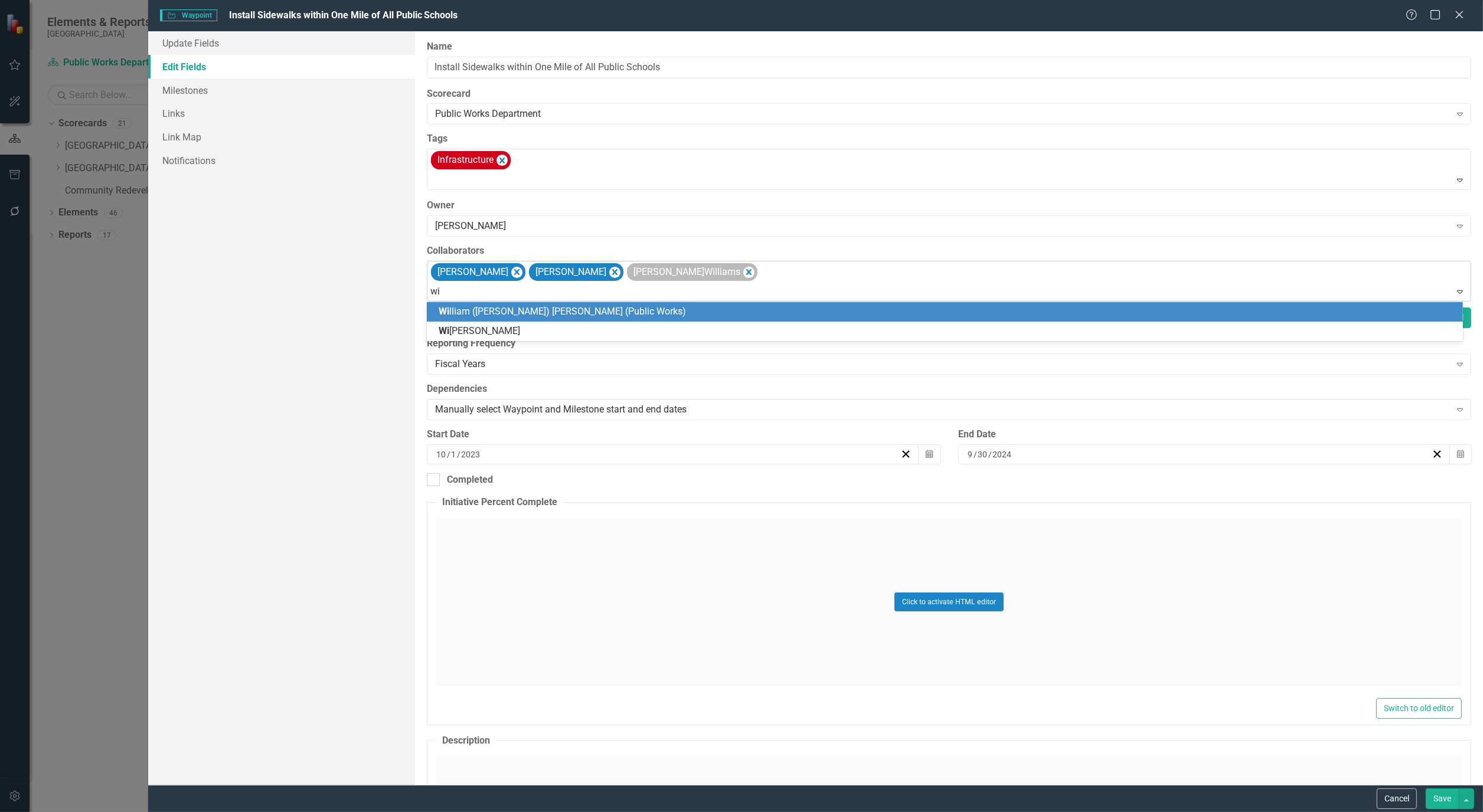
type input "wil"
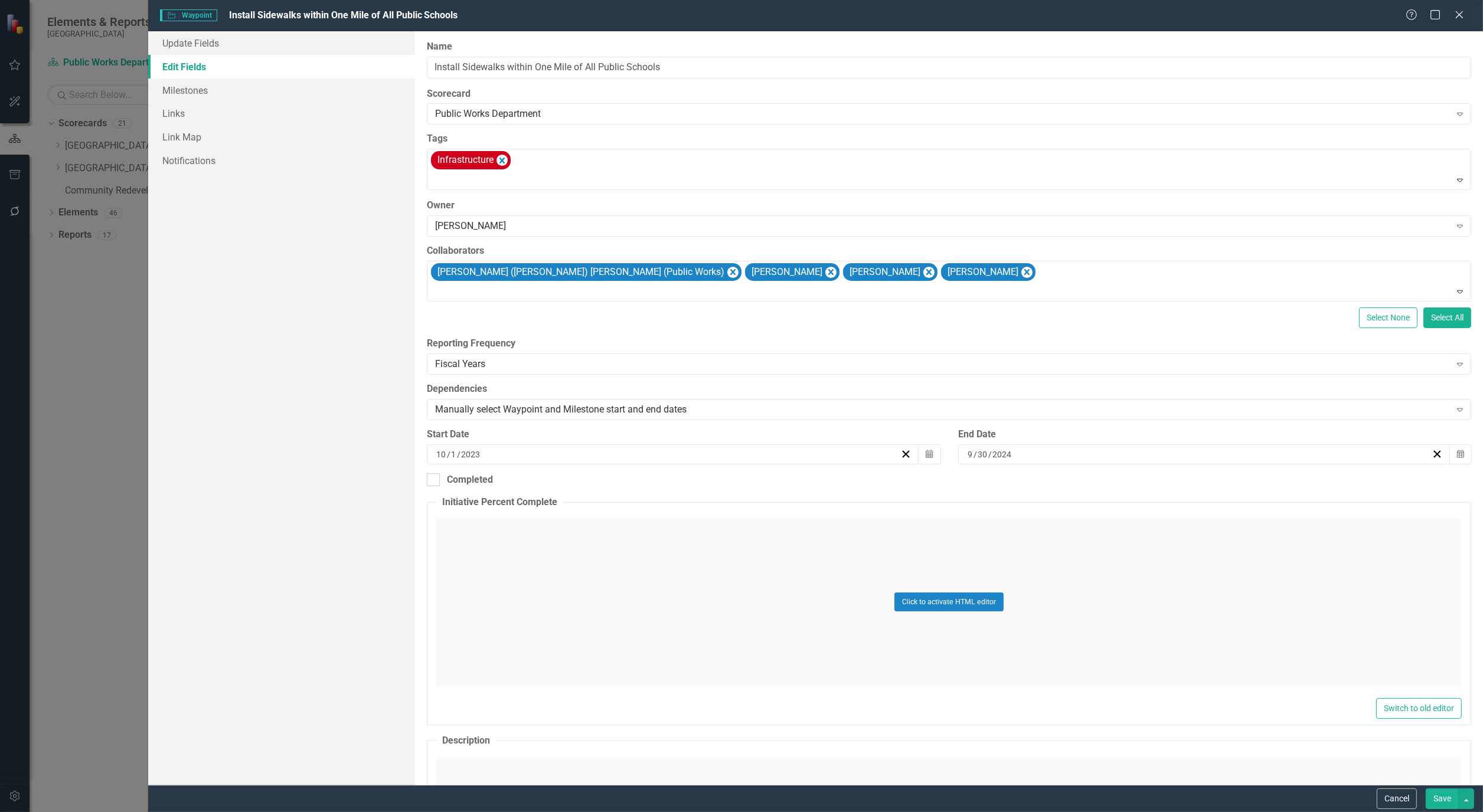
click at [1441, 803] on button "Save" at bounding box center [1443, 799] width 33 height 21
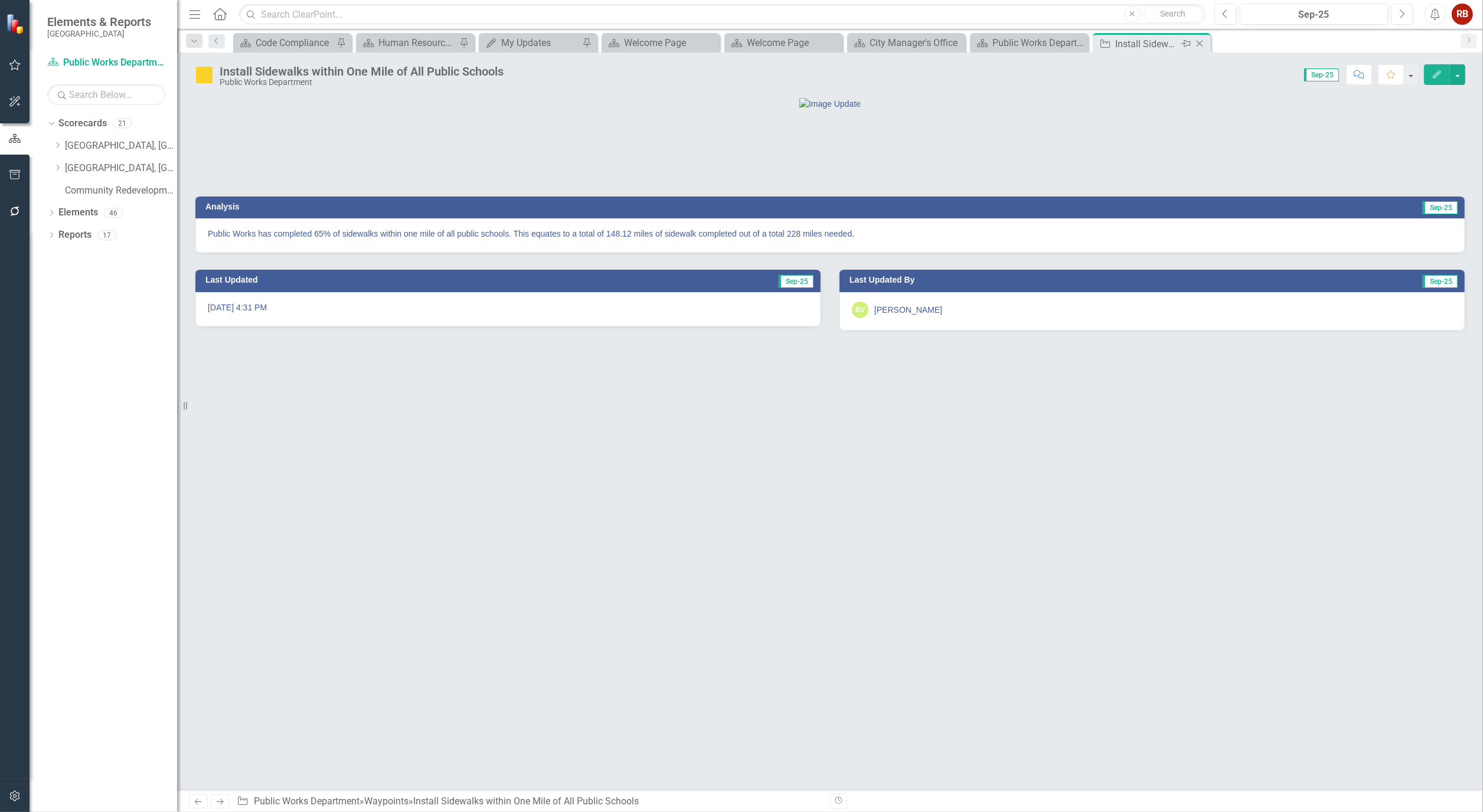
click at [1200, 43] on icon at bounding box center [1200, 43] width 7 height 7
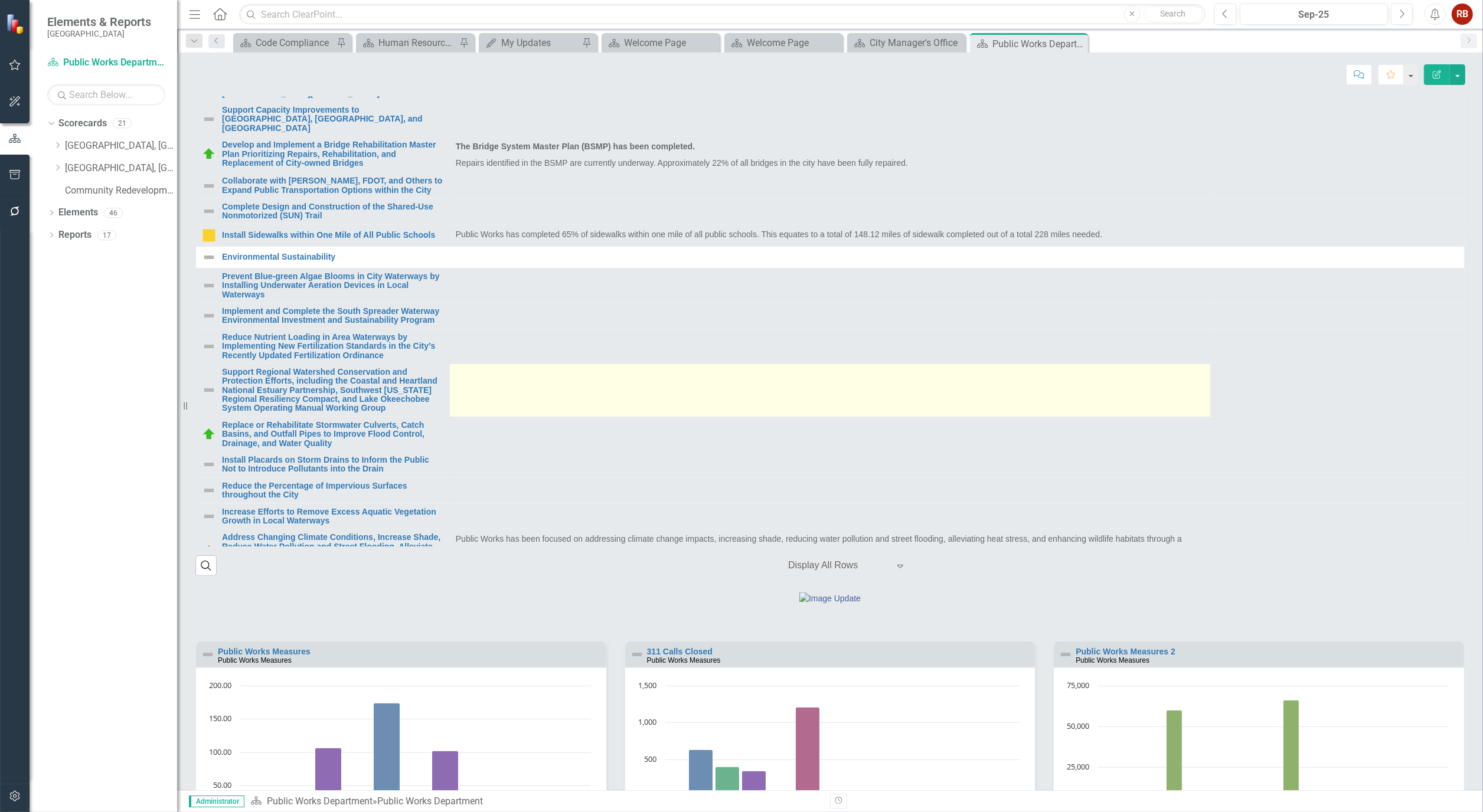
scroll to position [328, 0]
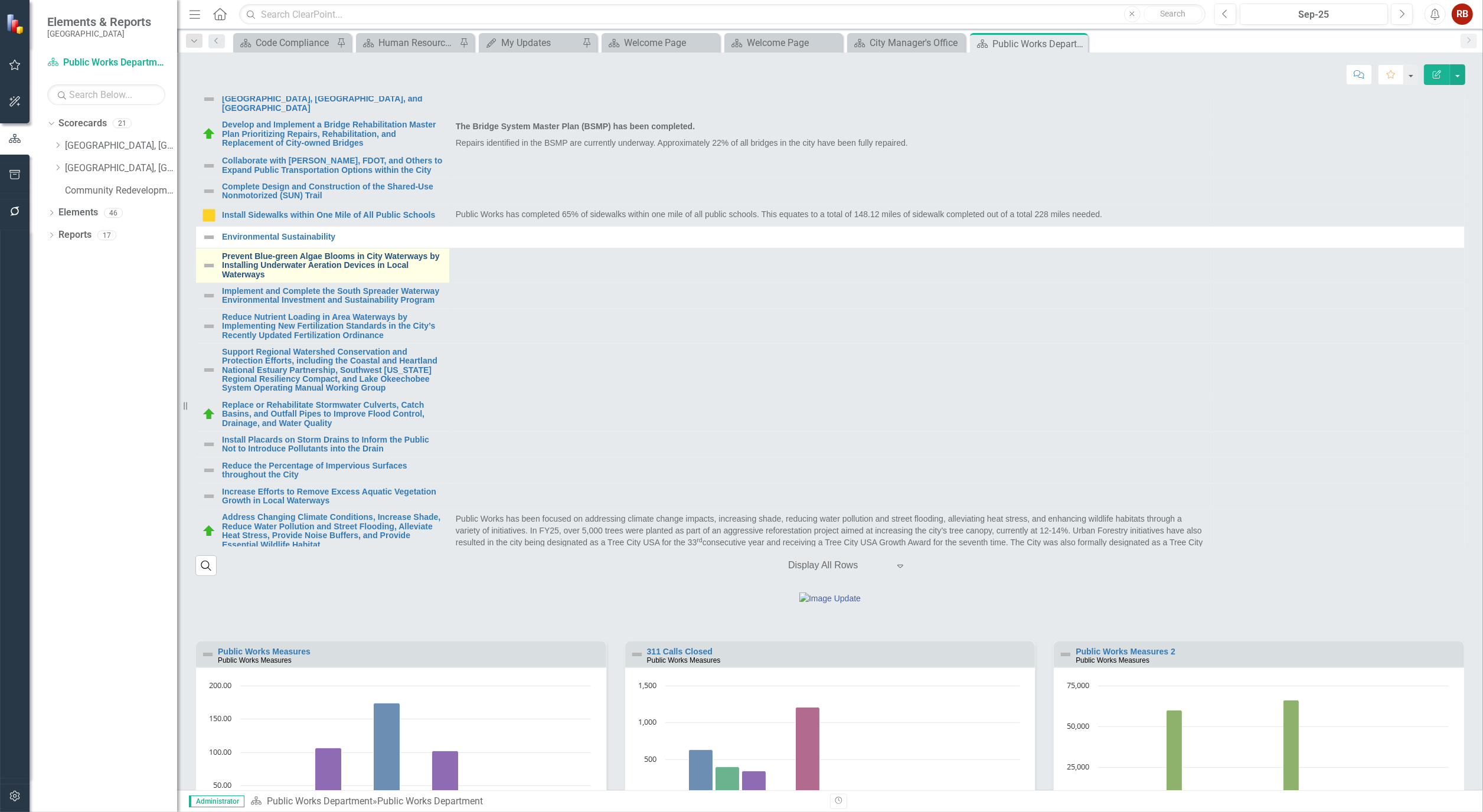
click at [273, 279] on link "Prevent Blue-green Algae Blooms in City Waterways by Installing Underwater Aera…" at bounding box center [333, 265] width 222 height 27
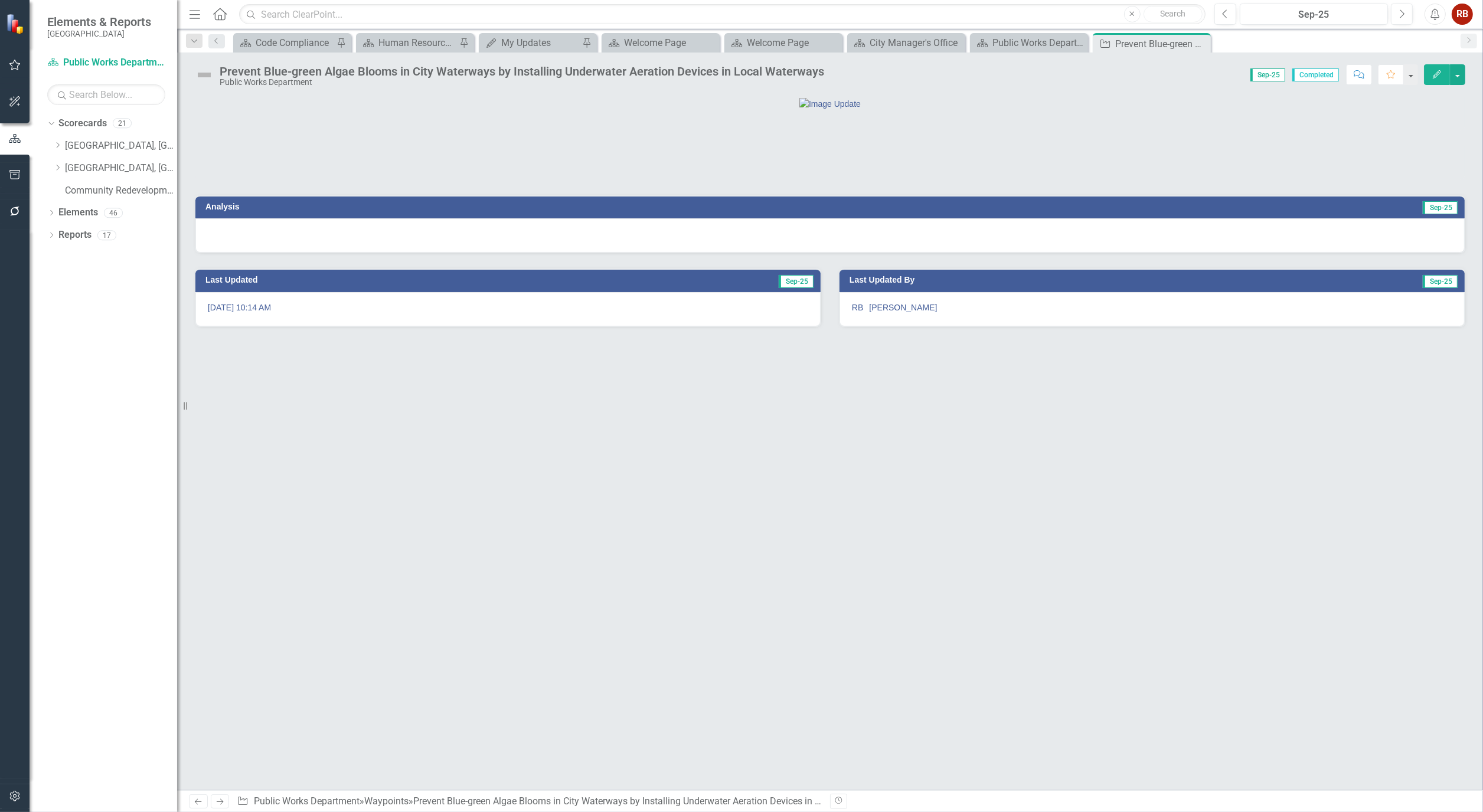
click at [1443, 71] on button "Edit" at bounding box center [1437, 75] width 26 height 21
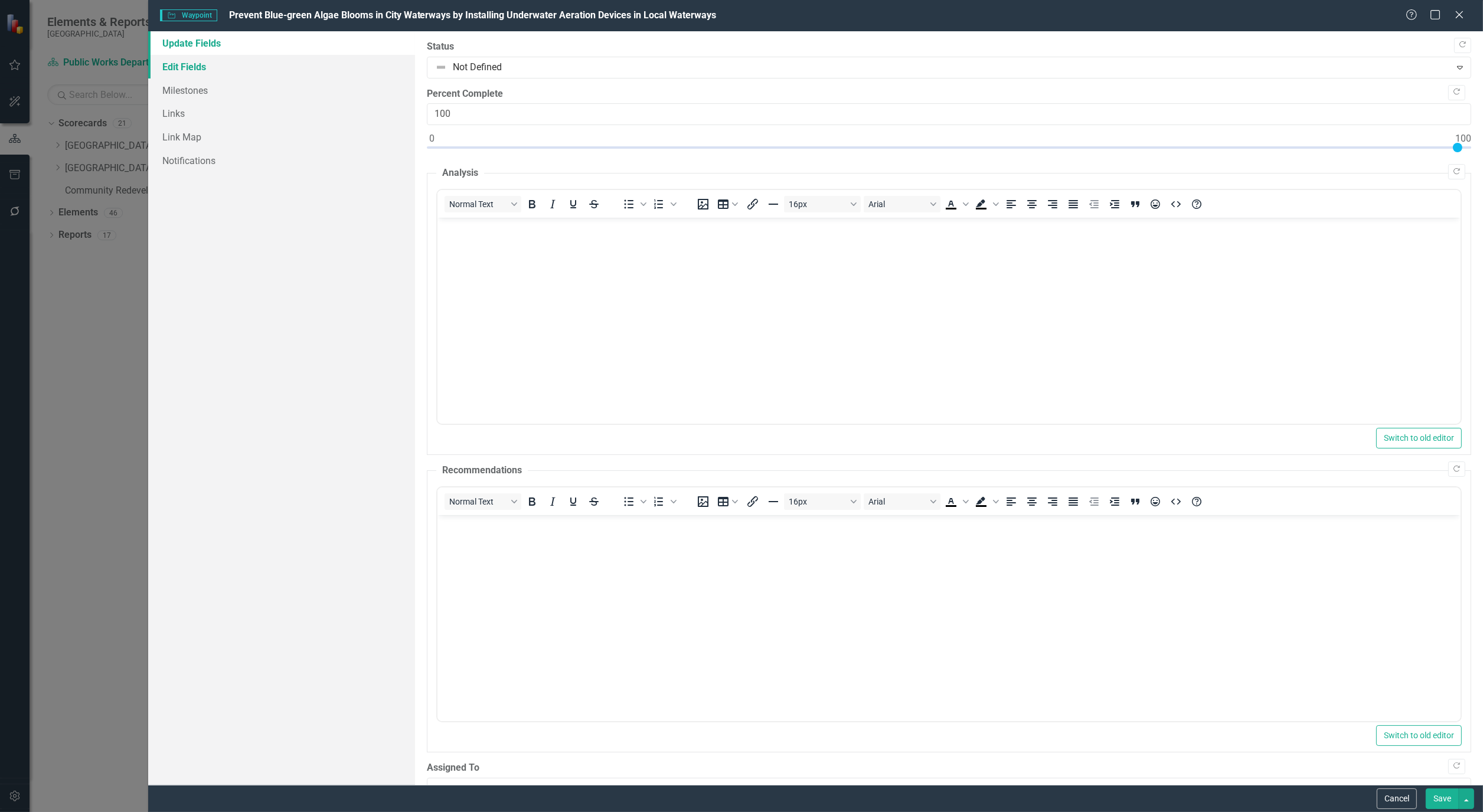
click at [191, 63] on link "Edit Fields" at bounding box center [281, 66] width 267 height 24
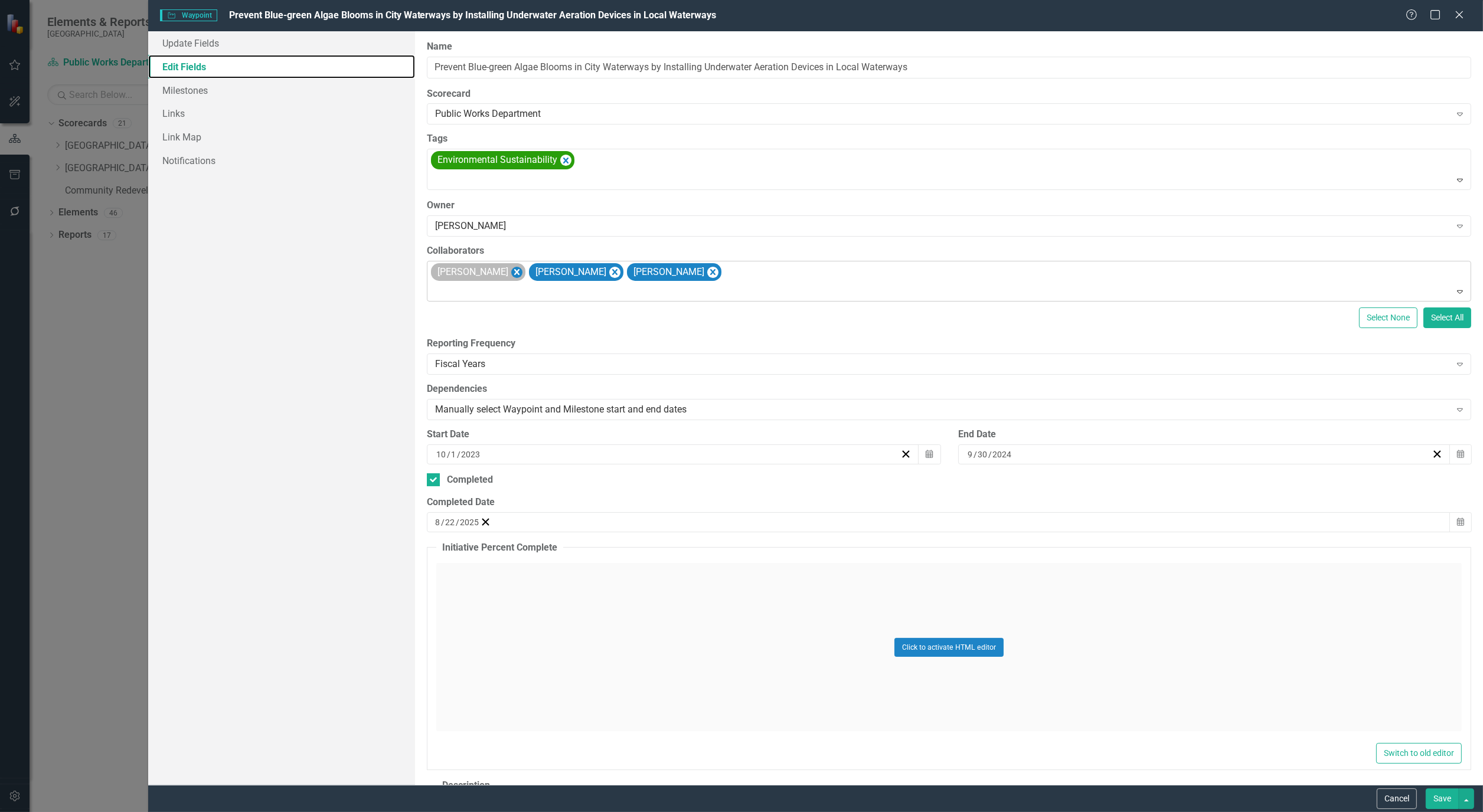
click at [523, 266] on icon "Remove Alicia Pearce Smith" at bounding box center [517, 272] width 11 height 14
click at [616, 269] on div "[PERSON_NAME] [PERSON_NAME]" at bounding box center [950, 281] width 1041 height 40
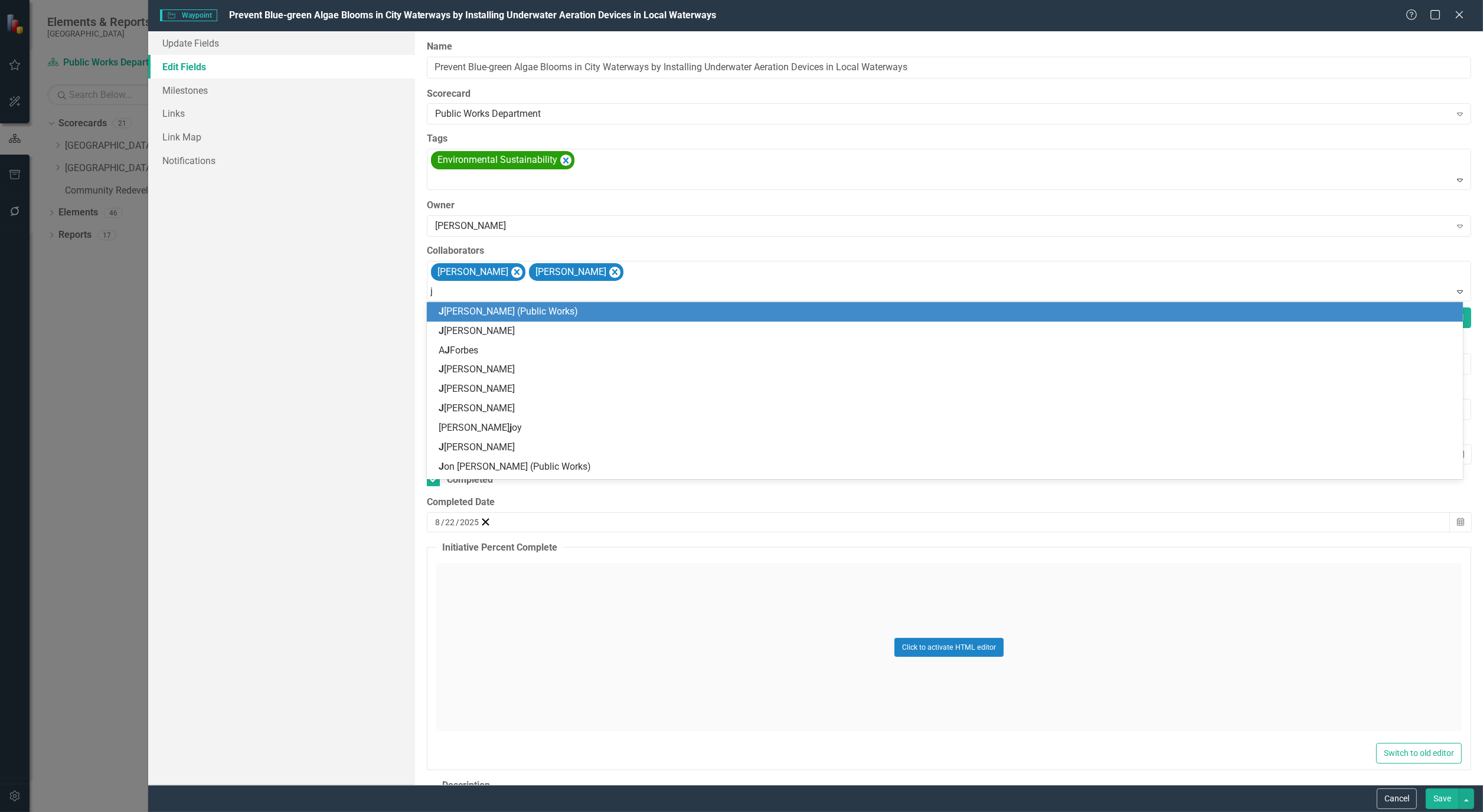
type input "ja"
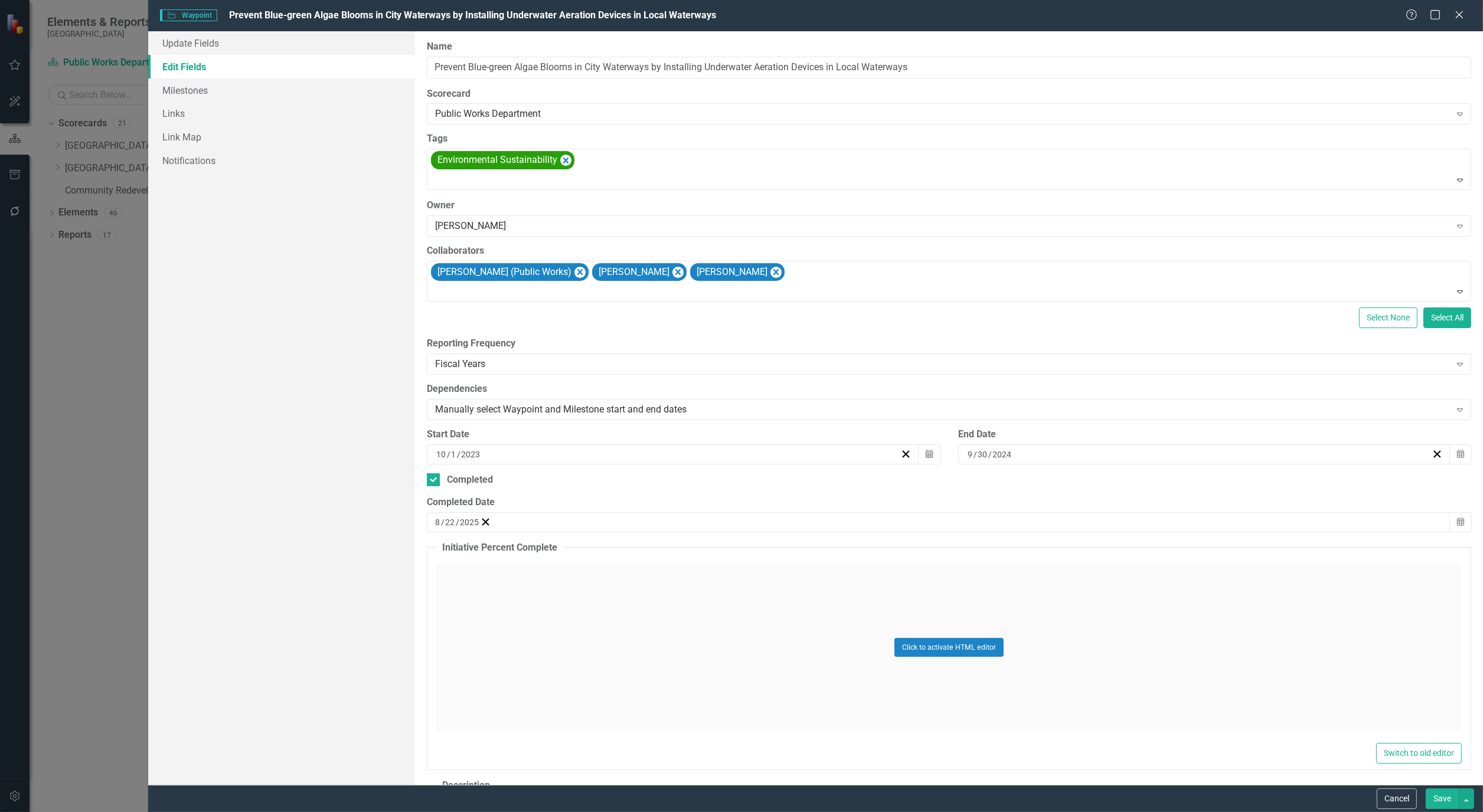
click at [1445, 795] on button "Save" at bounding box center [1443, 799] width 33 height 21
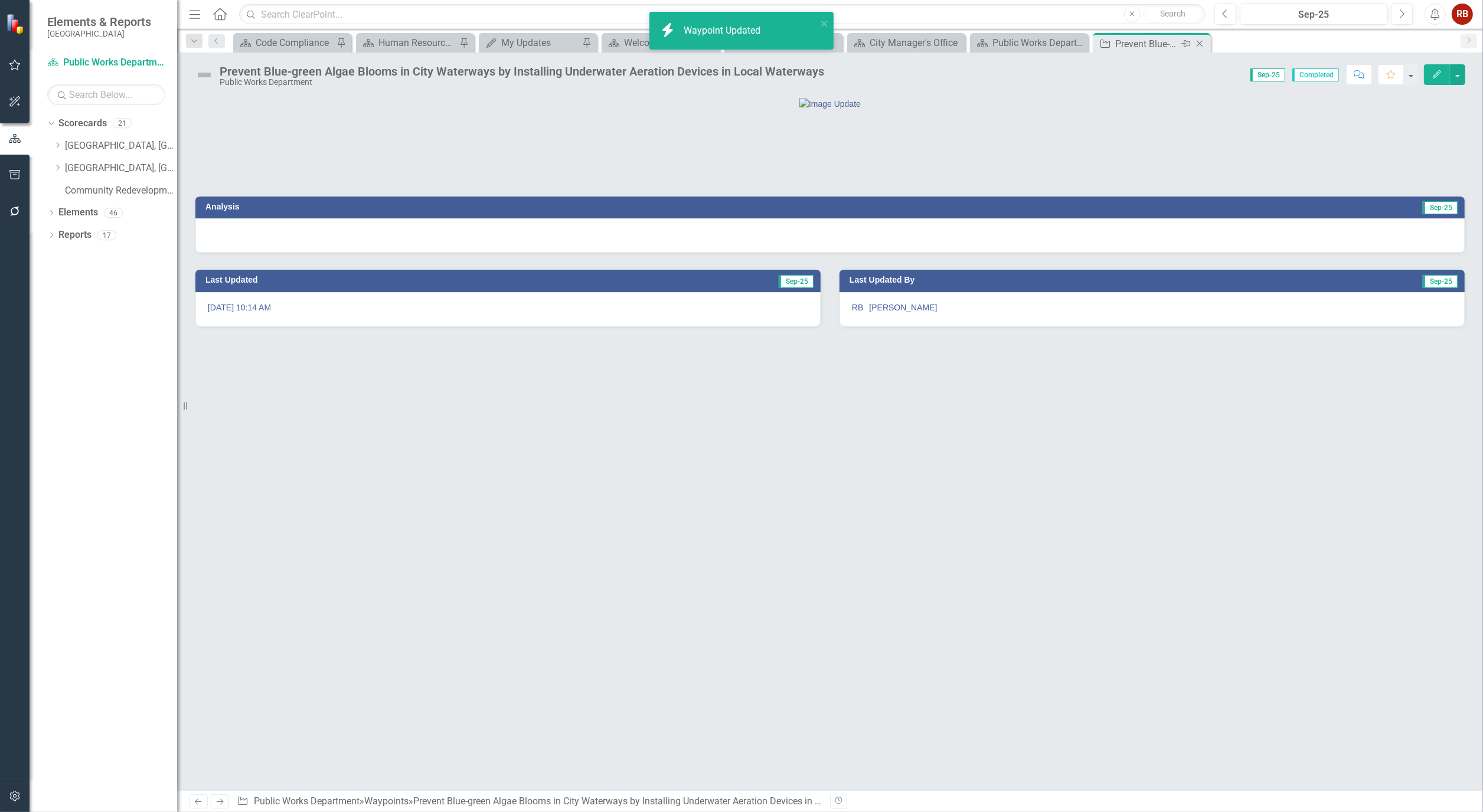
click at [1205, 43] on icon "Close" at bounding box center [1200, 44] width 12 height 10
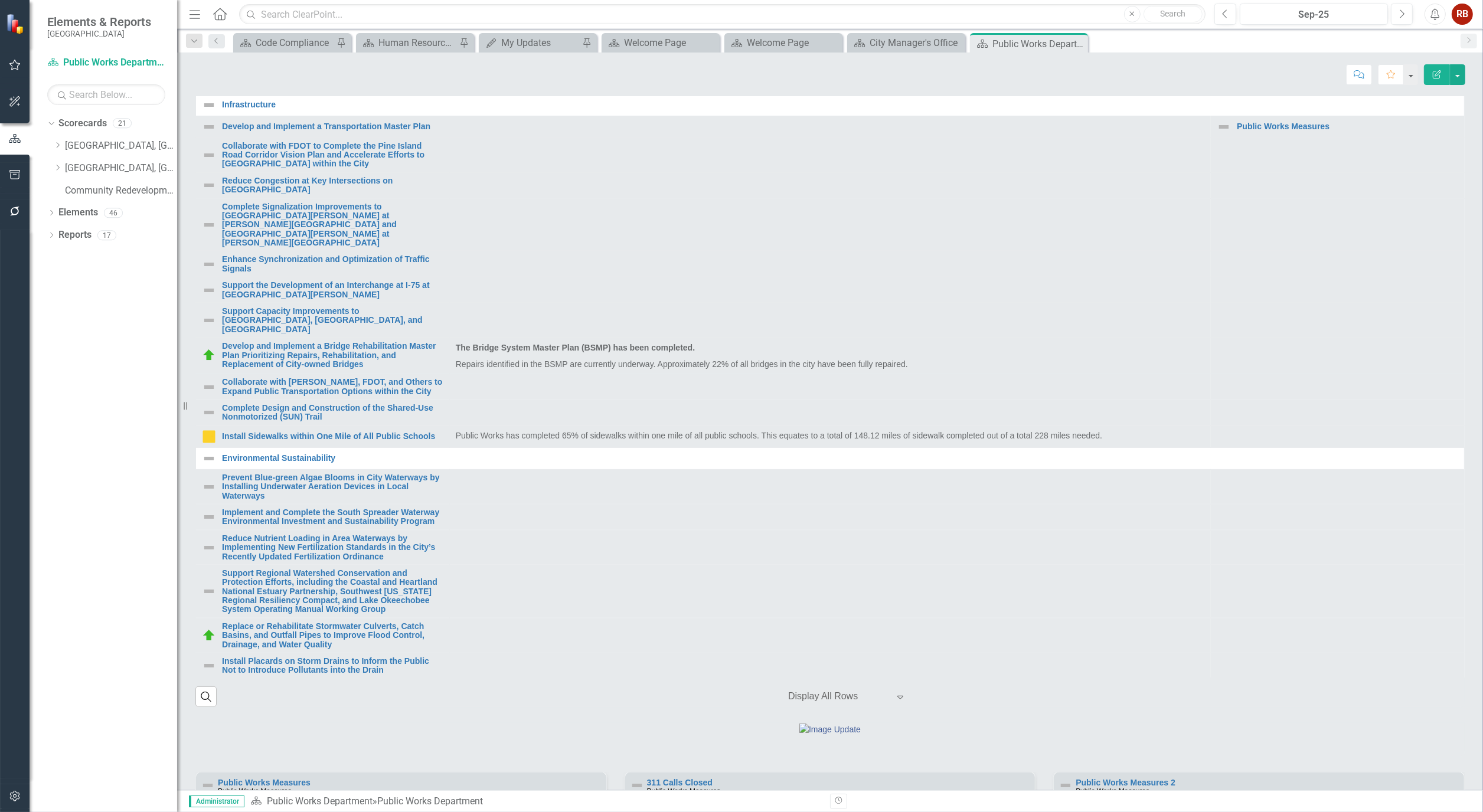
scroll to position [262, 0]
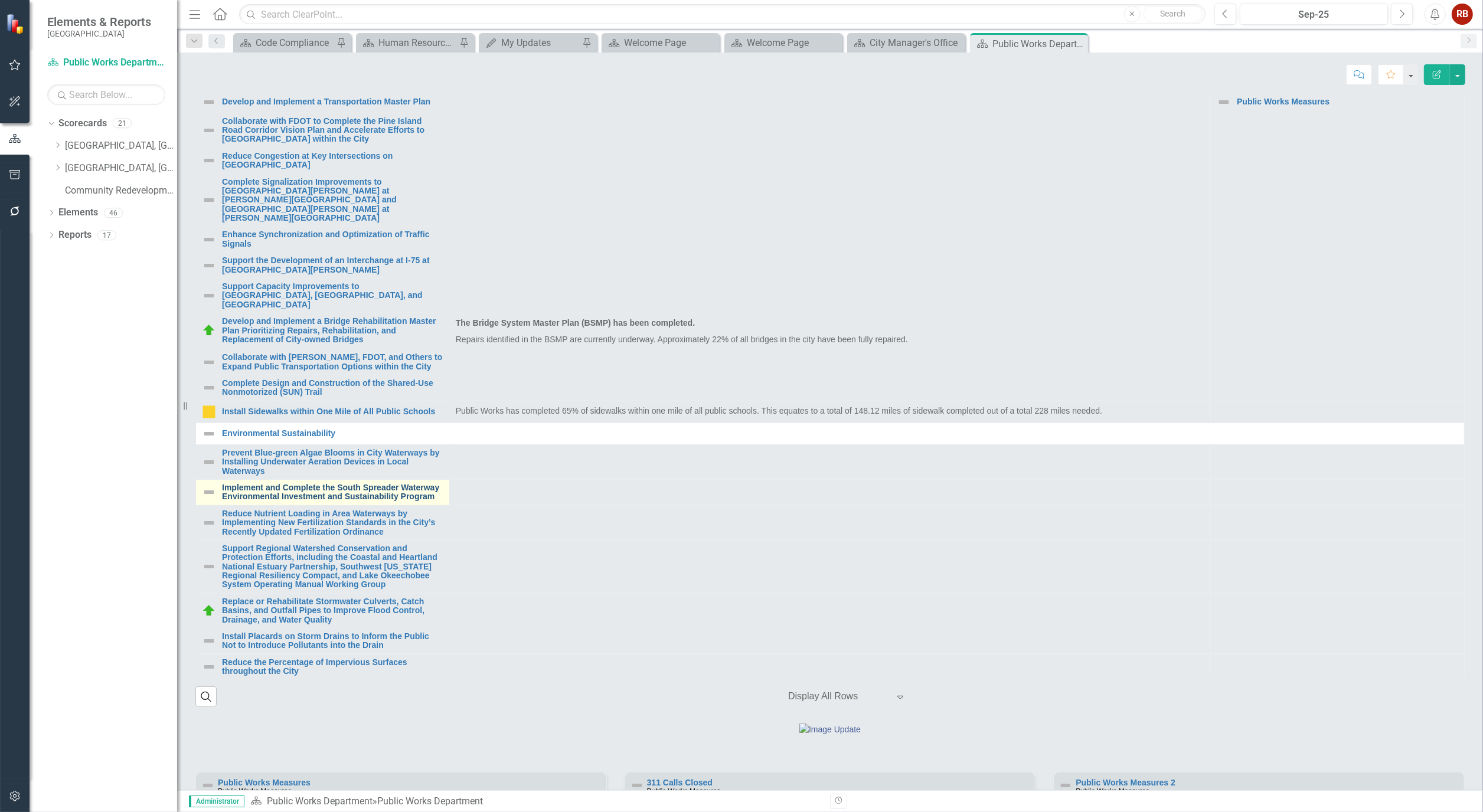
click at [346, 502] on link "Implement and Complete the South Spreader Waterway Environmental Investment and…" at bounding box center [333, 493] width 222 height 18
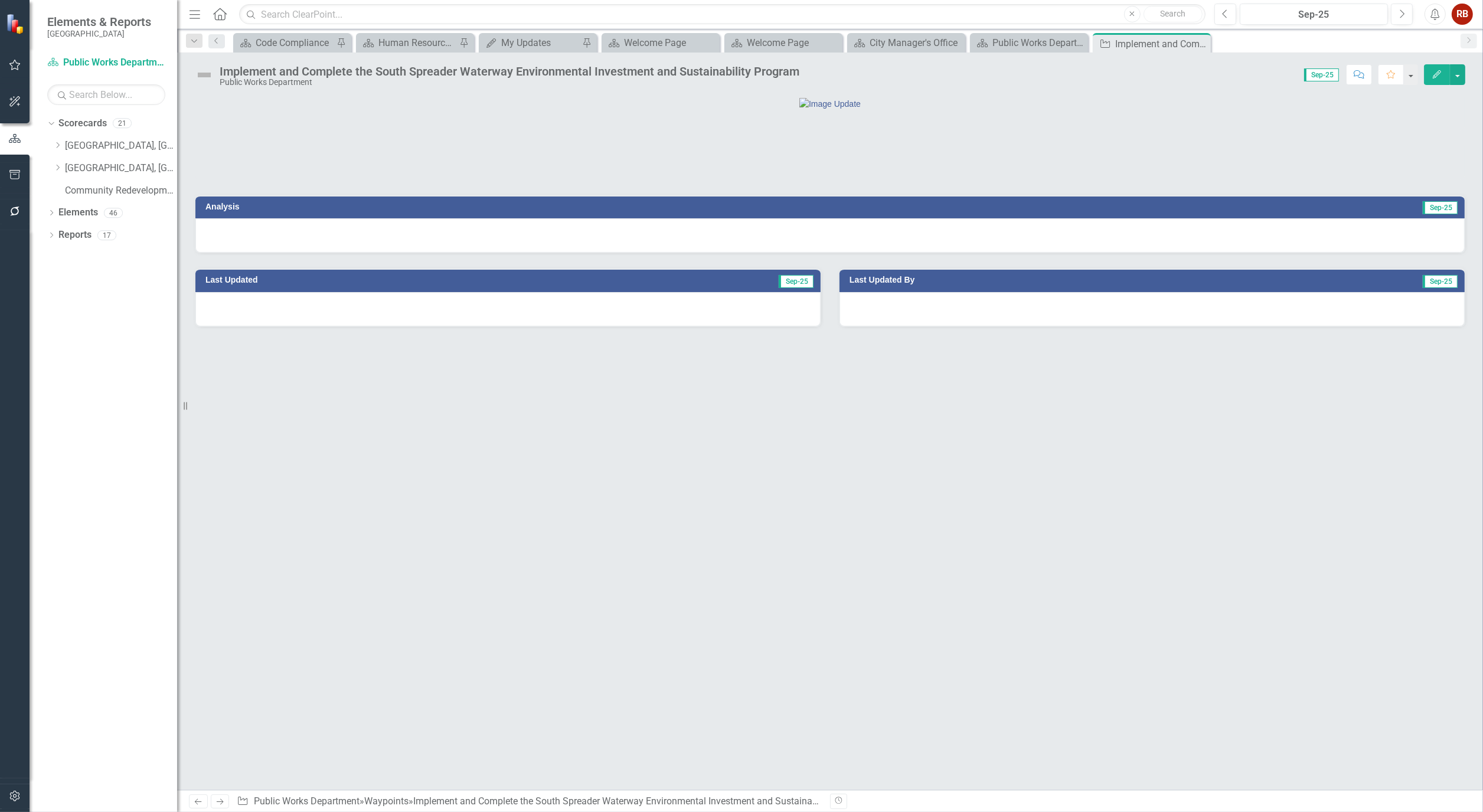
click at [1441, 75] on icon "Edit" at bounding box center [1437, 74] width 11 height 8
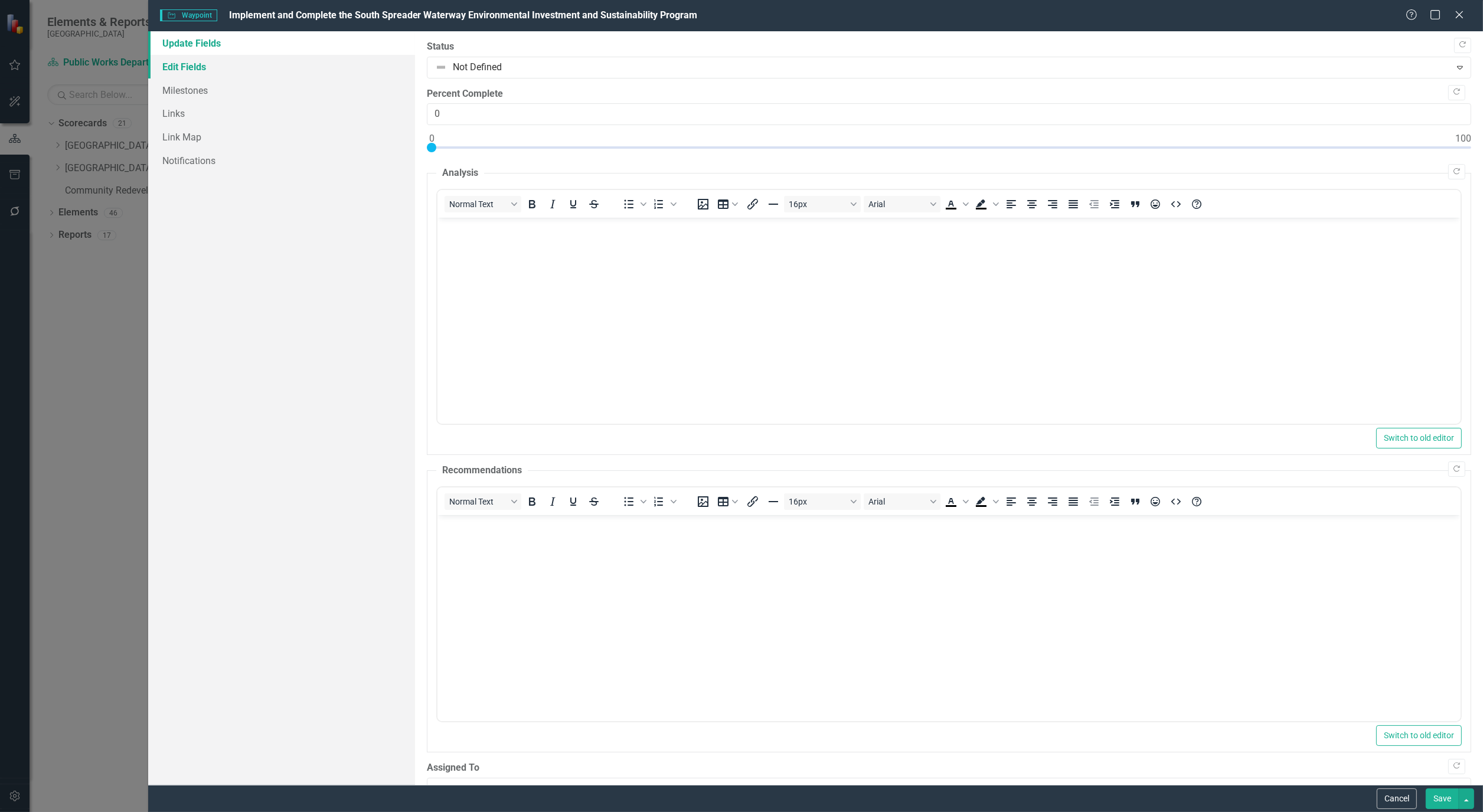
click at [198, 66] on link "Edit Fields" at bounding box center [281, 66] width 267 height 24
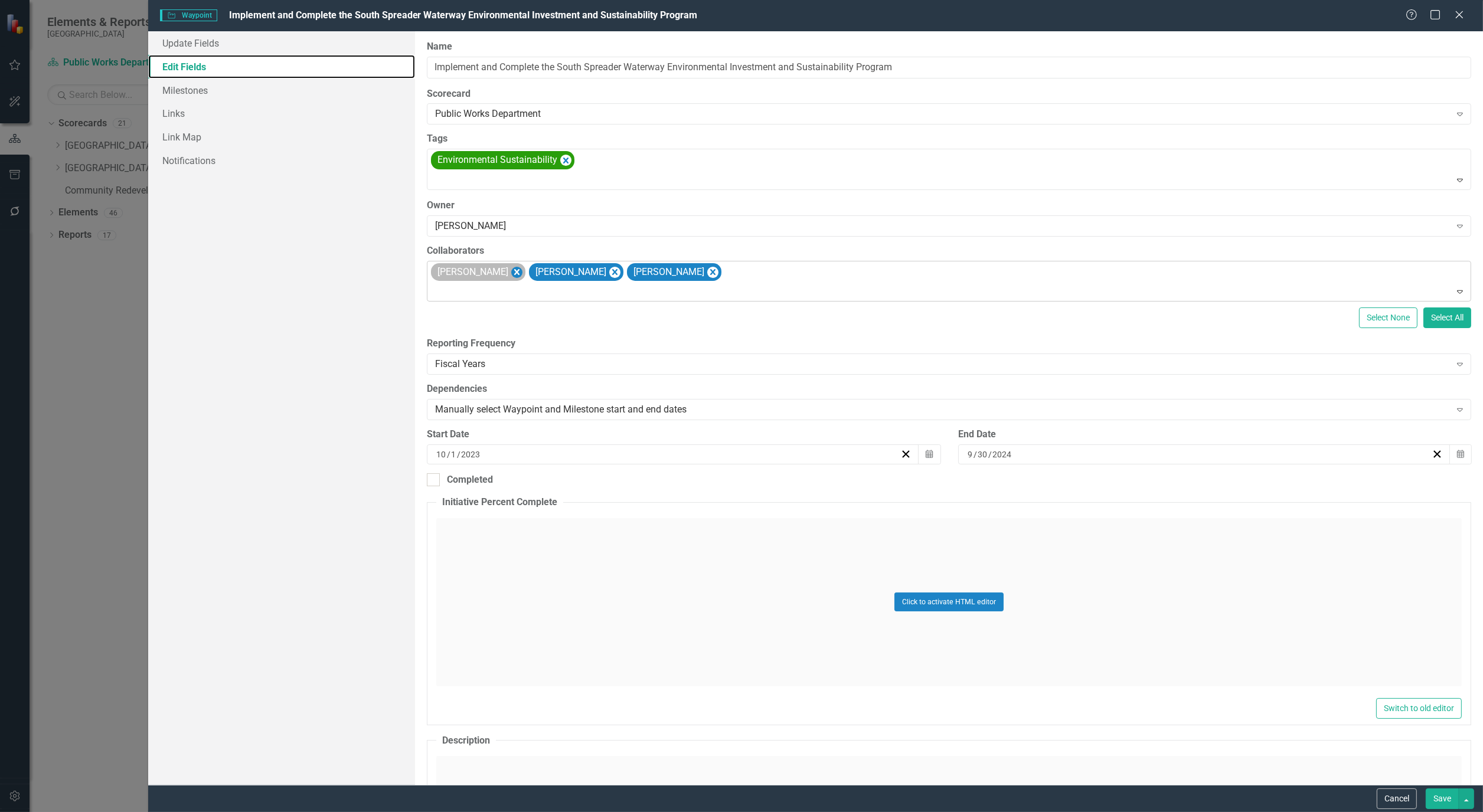
click at [523, 268] on icon "Remove Alicia Pearce Smith" at bounding box center [517, 272] width 11 height 14
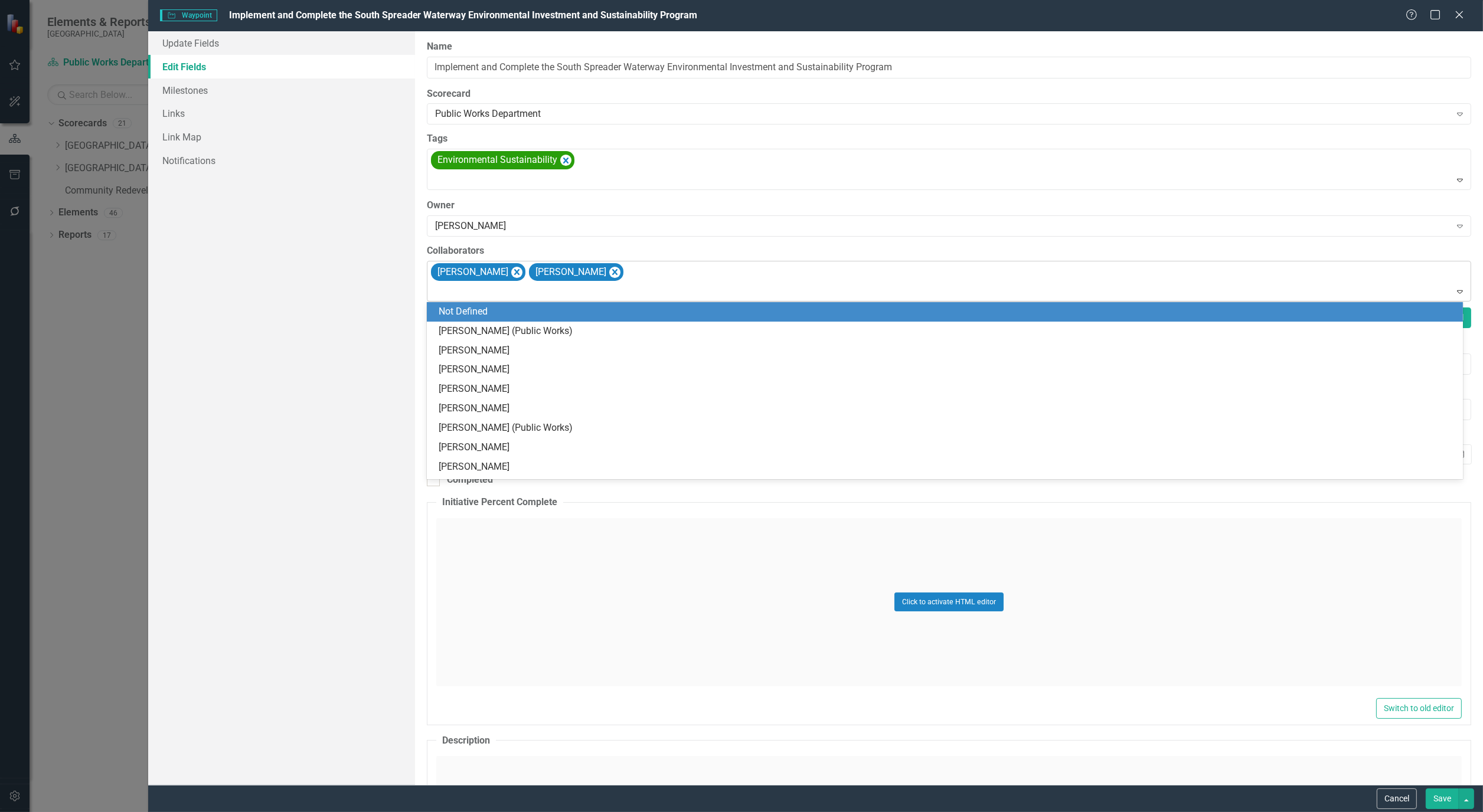
click at [635, 273] on div "[PERSON_NAME] [PERSON_NAME]" at bounding box center [950, 281] width 1041 height 40
type input "jam"
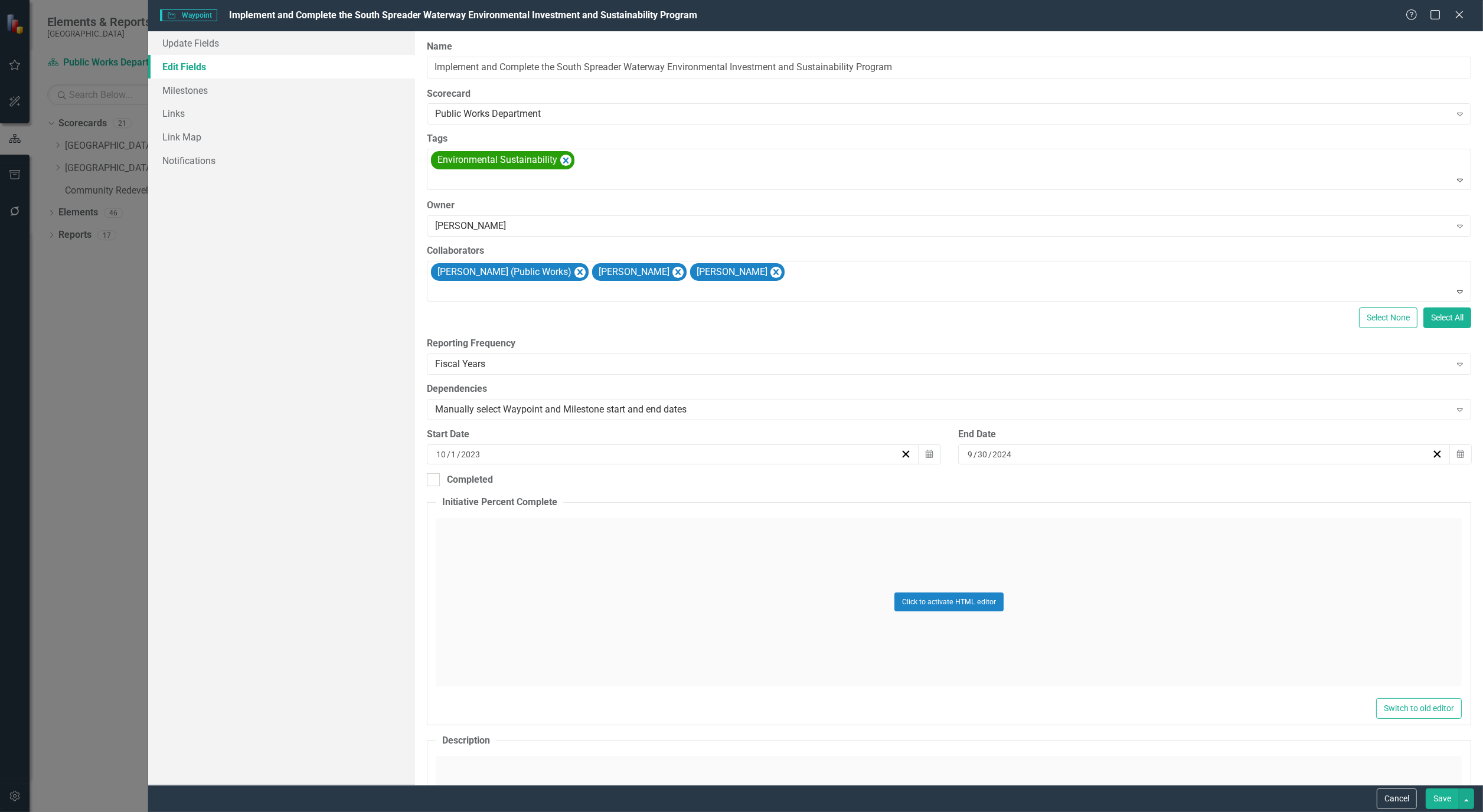
click at [1443, 793] on button "Save" at bounding box center [1443, 799] width 33 height 21
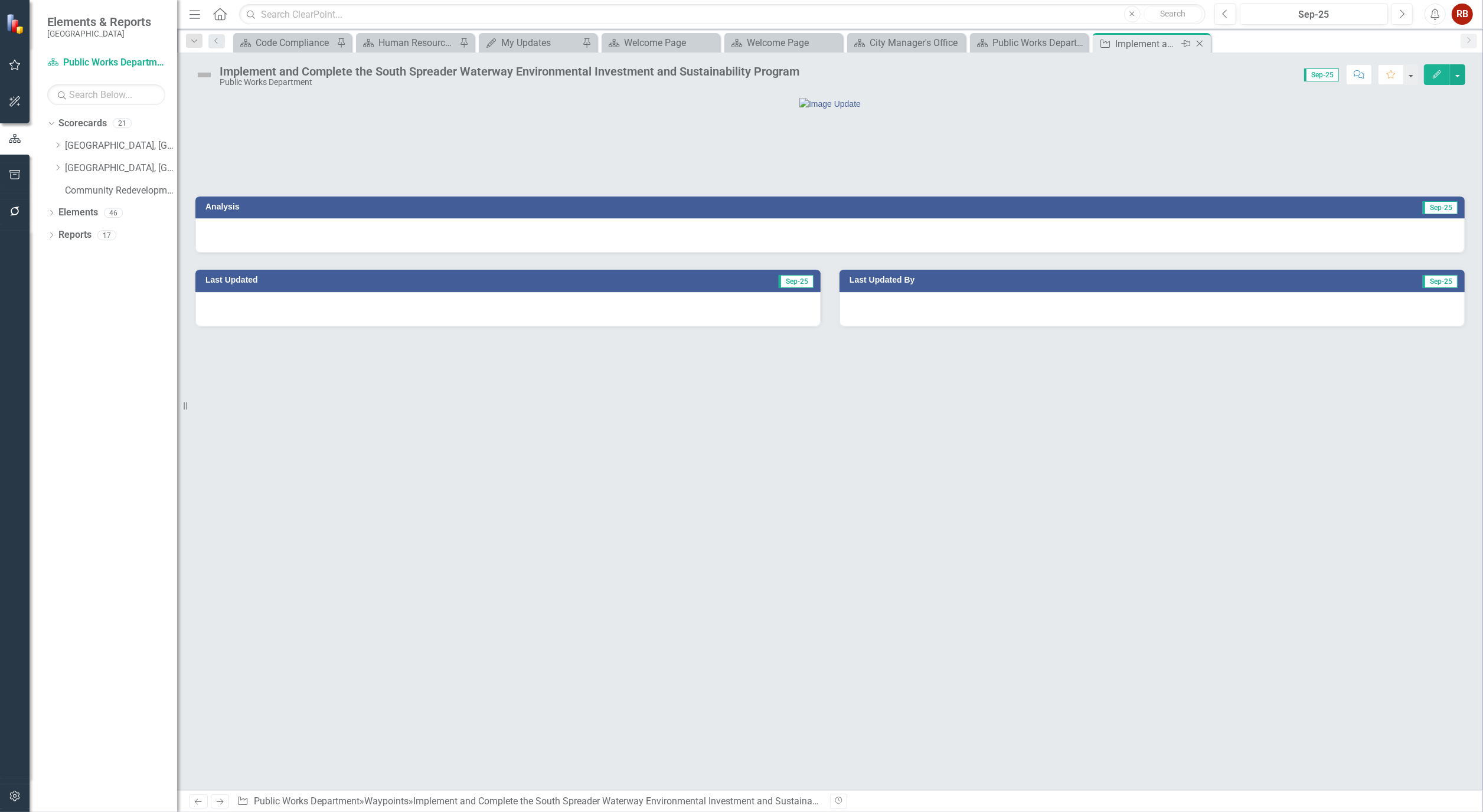
click at [1202, 43] on icon "Close" at bounding box center [1200, 44] width 12 height 10
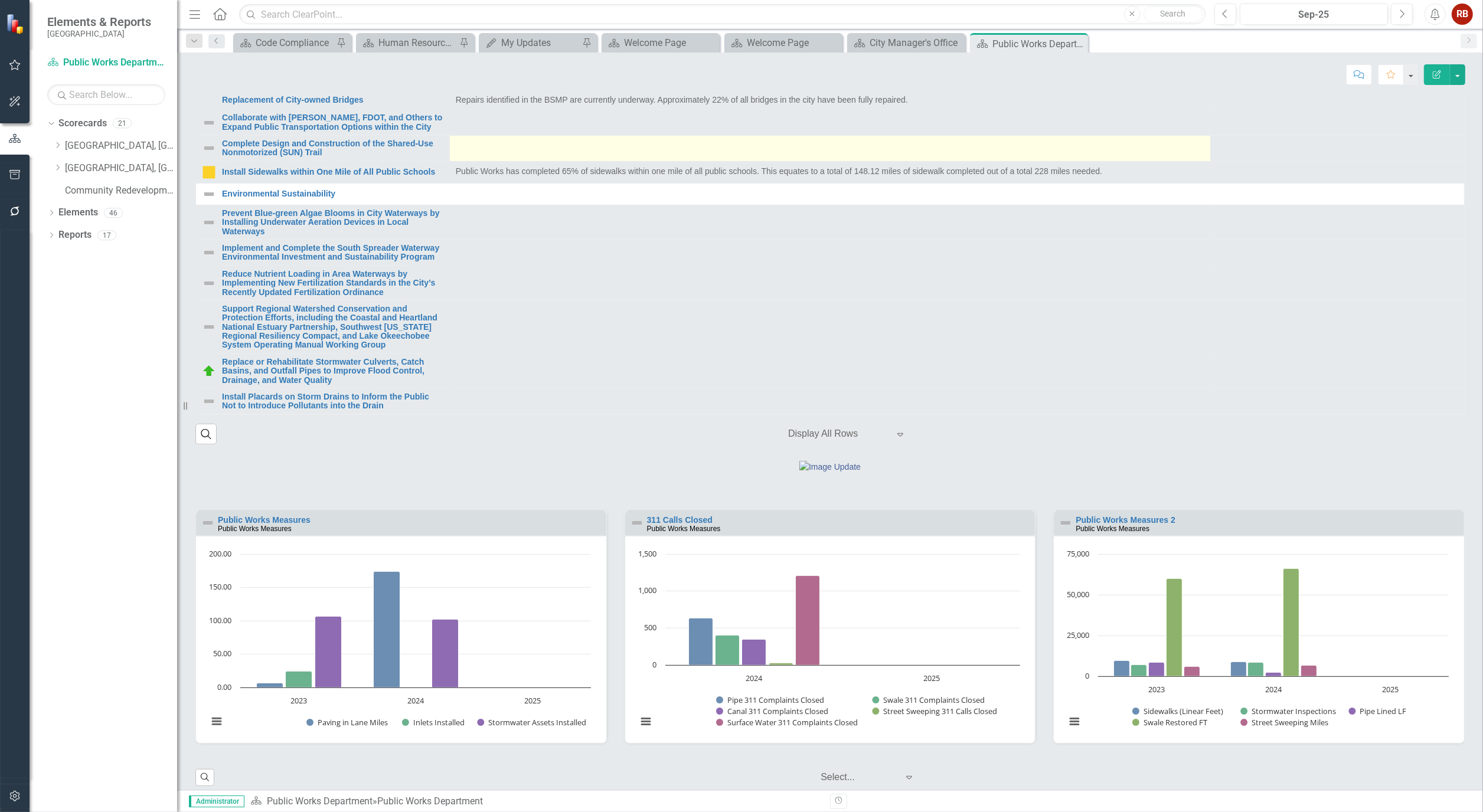
scroll to position [262, 0]
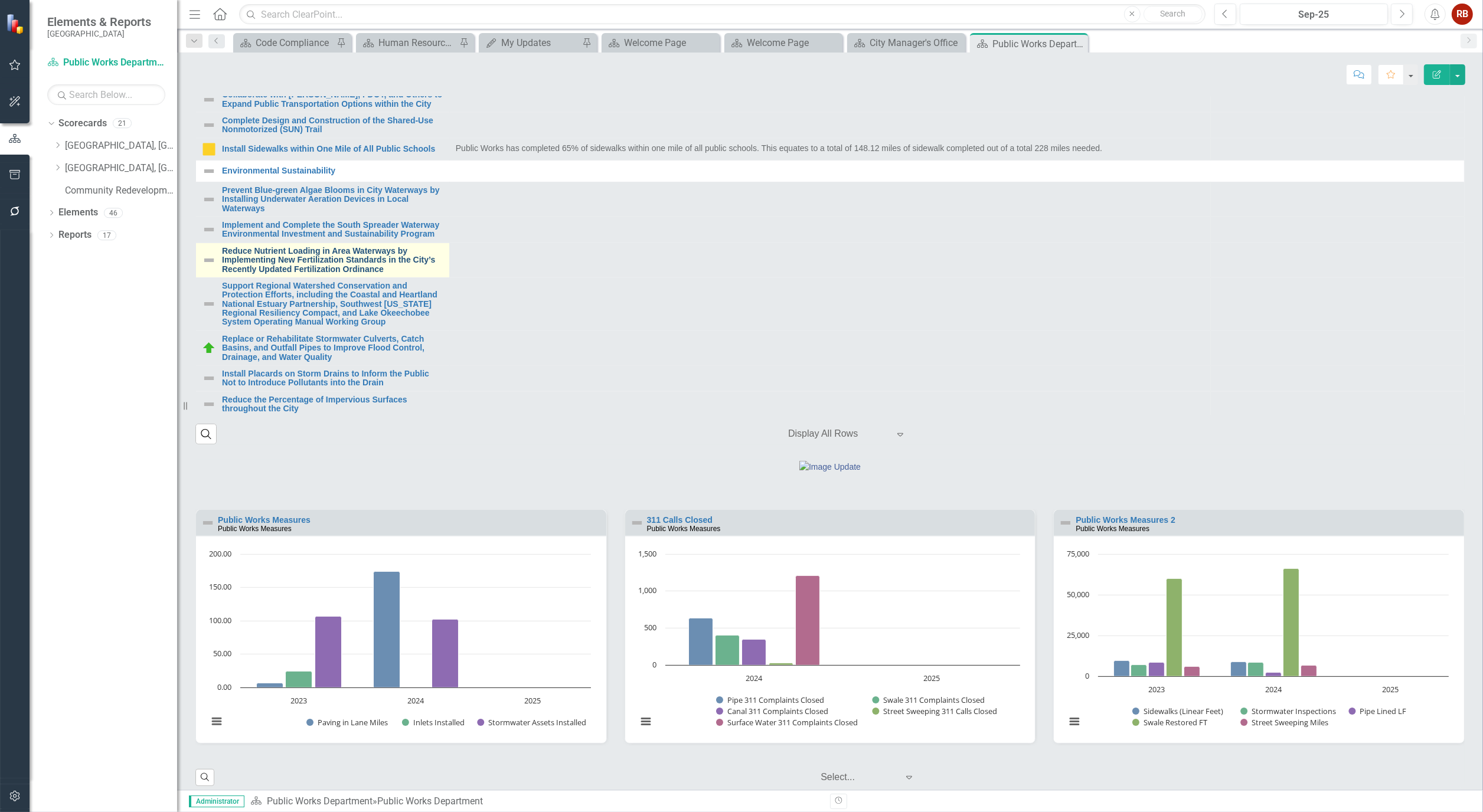
click at [331, 274] on link "Reduce Nutrient Loading in Area Waterways by Implementing New Fertilization Sta…" at bounding box center [333, 260] width 222 height 27
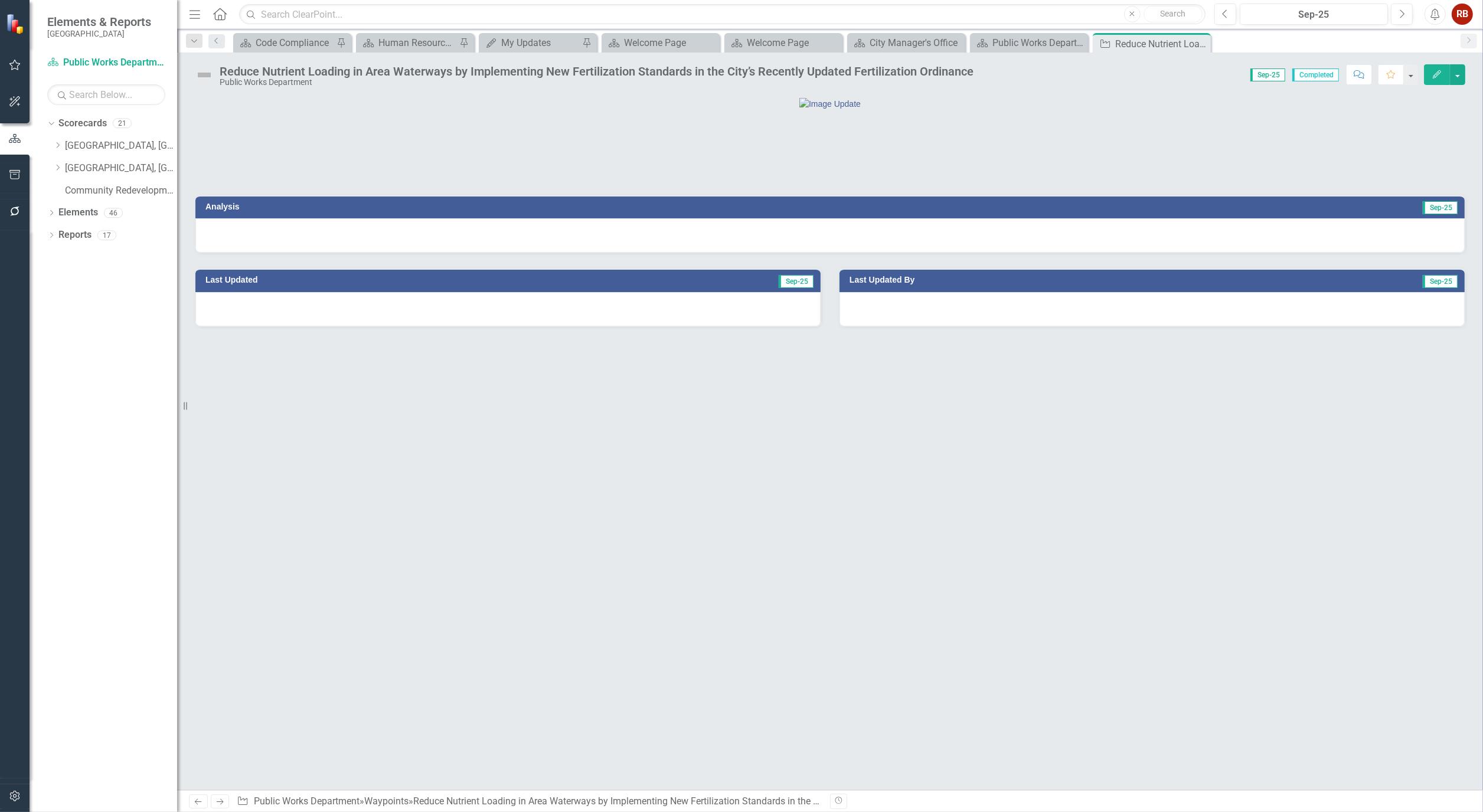
click at [1438, 74] on icon "button" at bounding box center [1437, 74] width 8 height 8
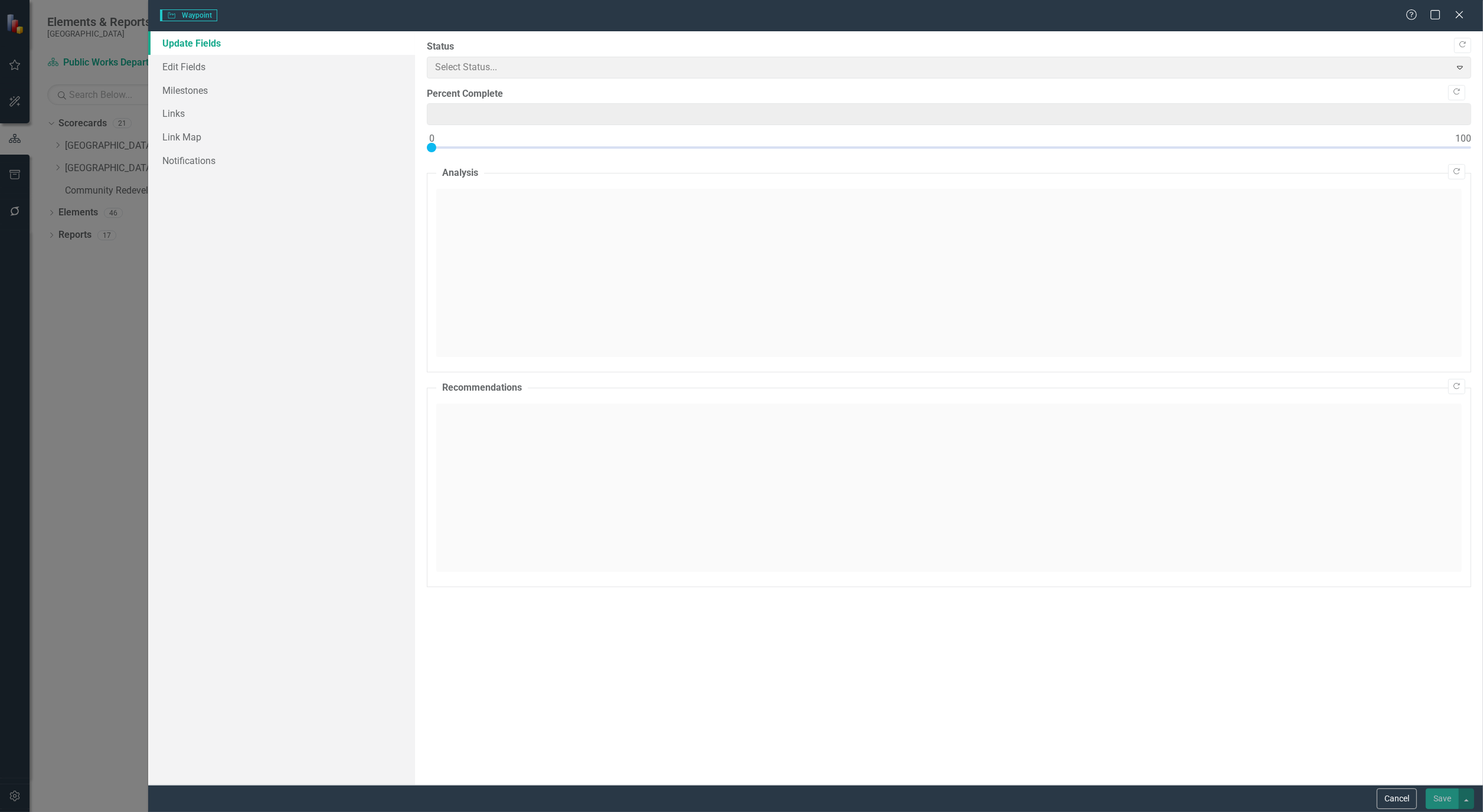
type input "0"
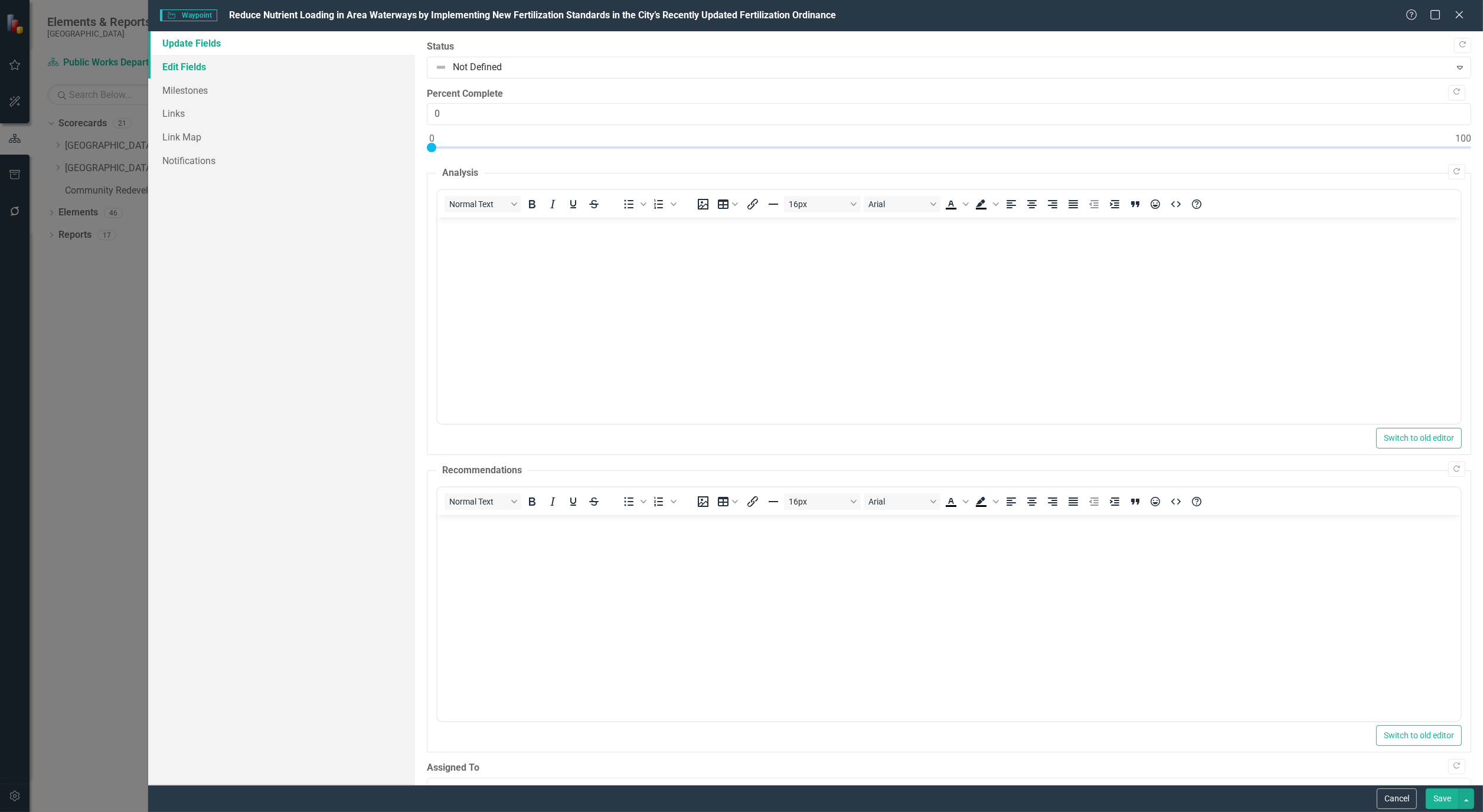
click at [210, 66] on link "Edit Fields" at bounding box center [281, 66] width 267 height 24
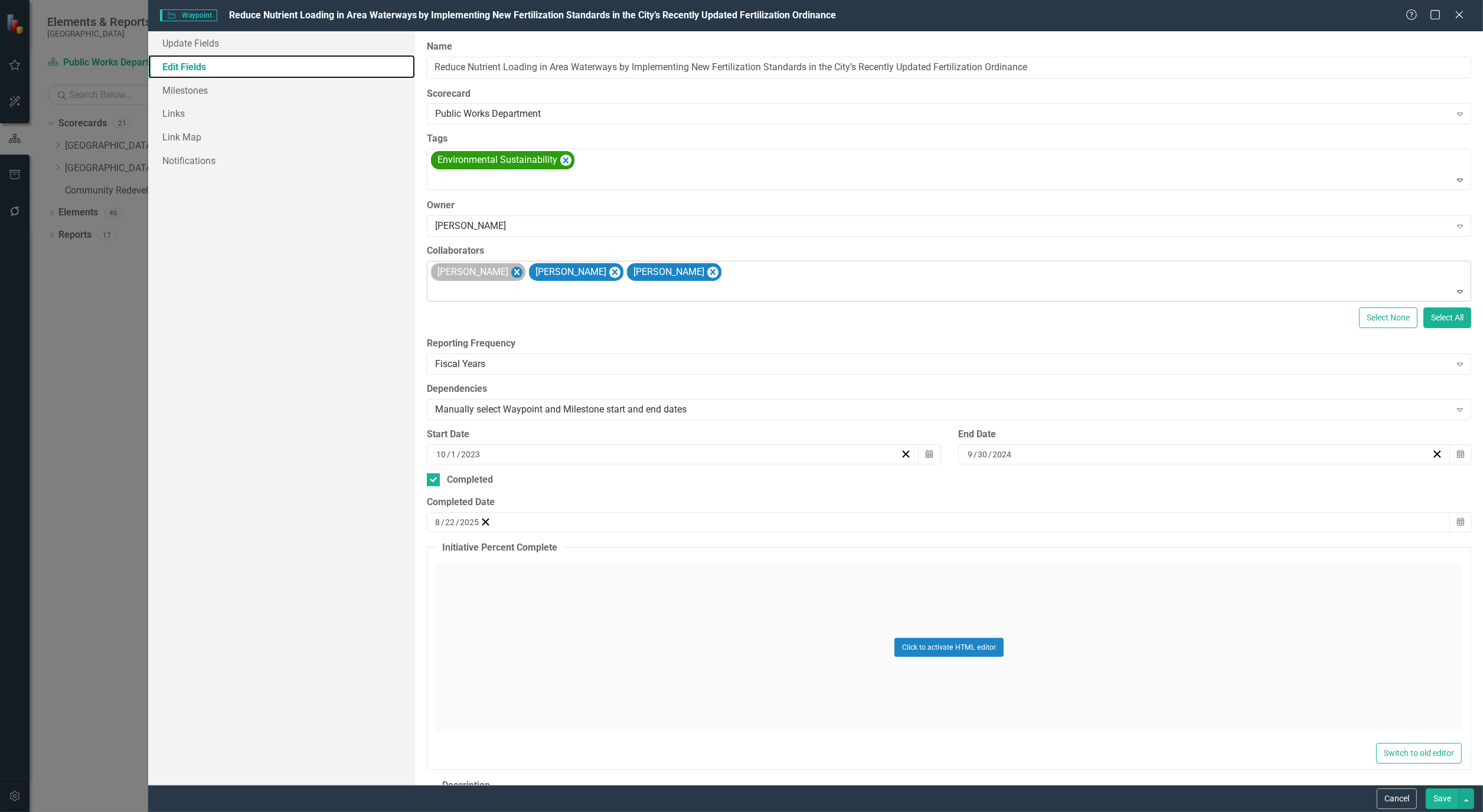
click at [520, 274] on icon "Remove Alicia Pearce Smith" at bounding box center [516, 272] width 5 height 6
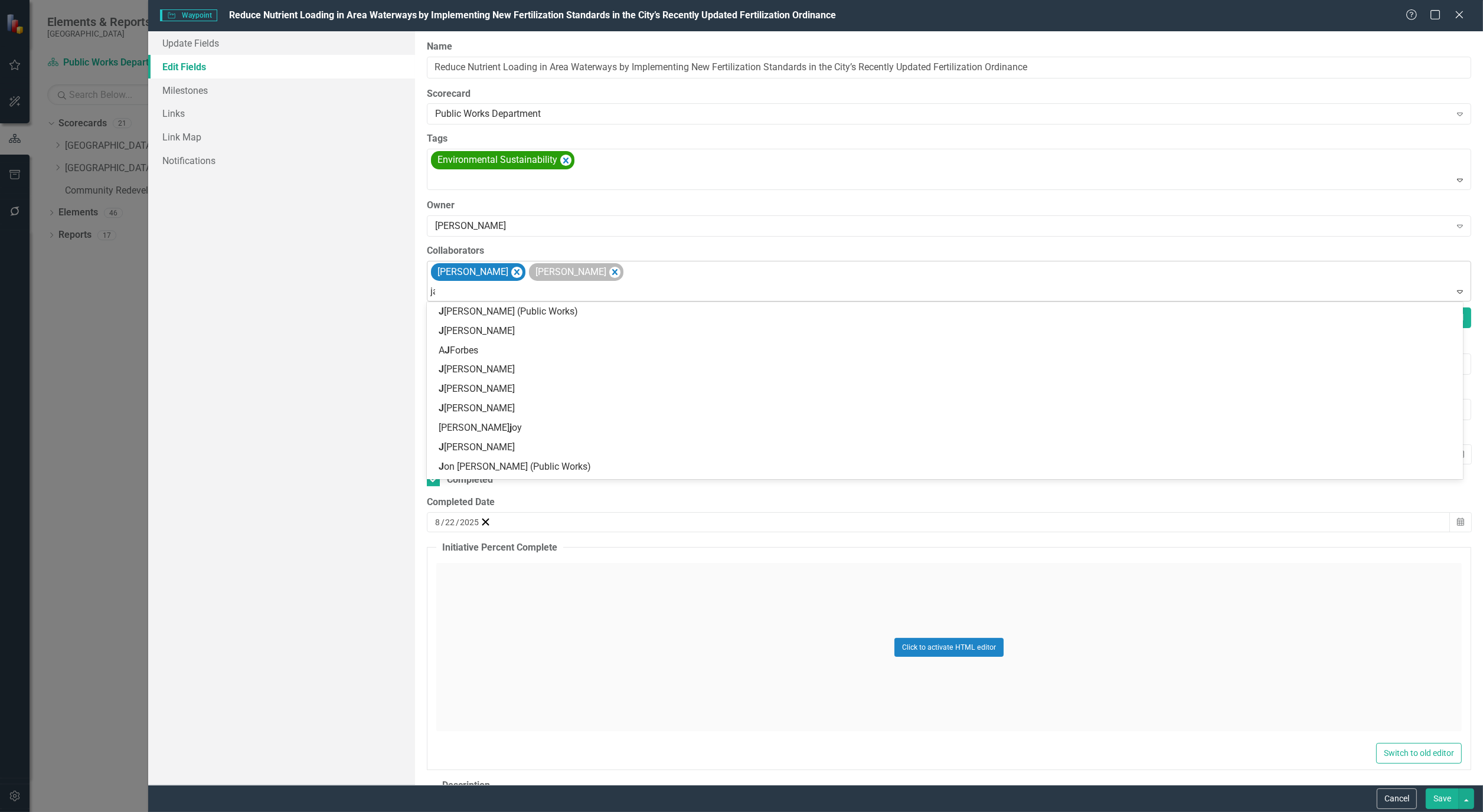
type input "jam"
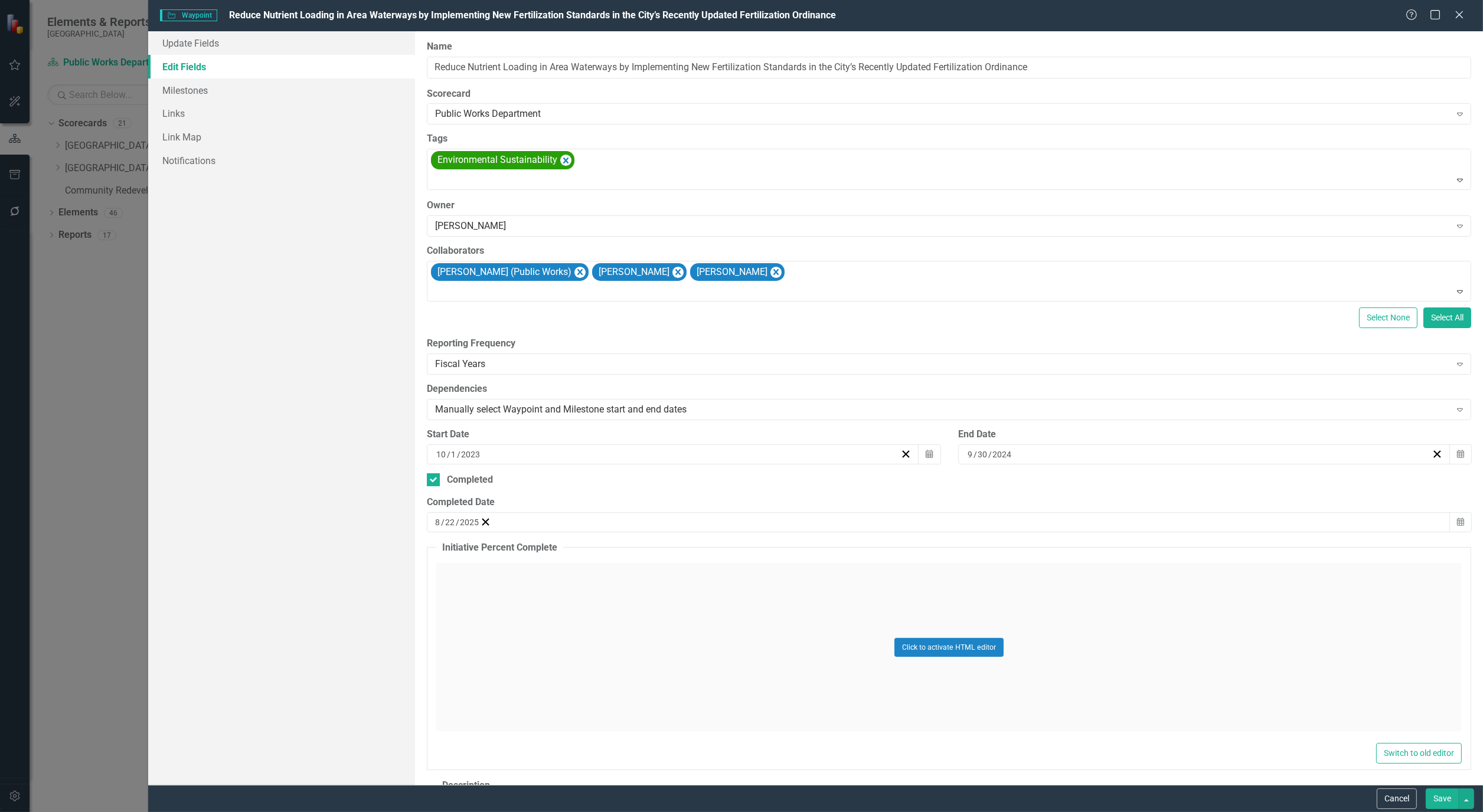
click at [1453, 797] on button "Save" at bounding box center [1443, 799] width 33 height 21
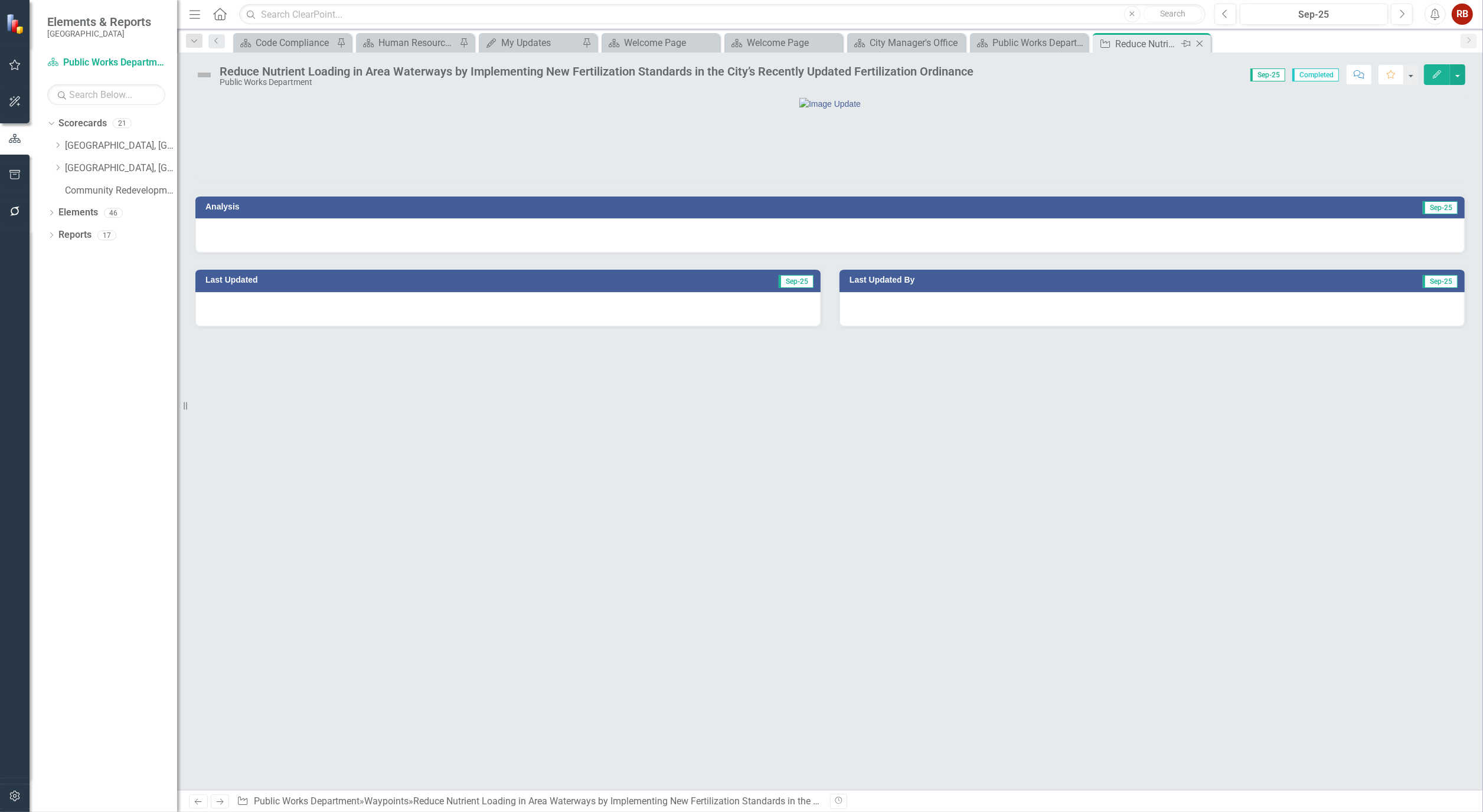
click at [1201, 43] on icon "Close" at bounding box center [1200, 44] width 12 height 10
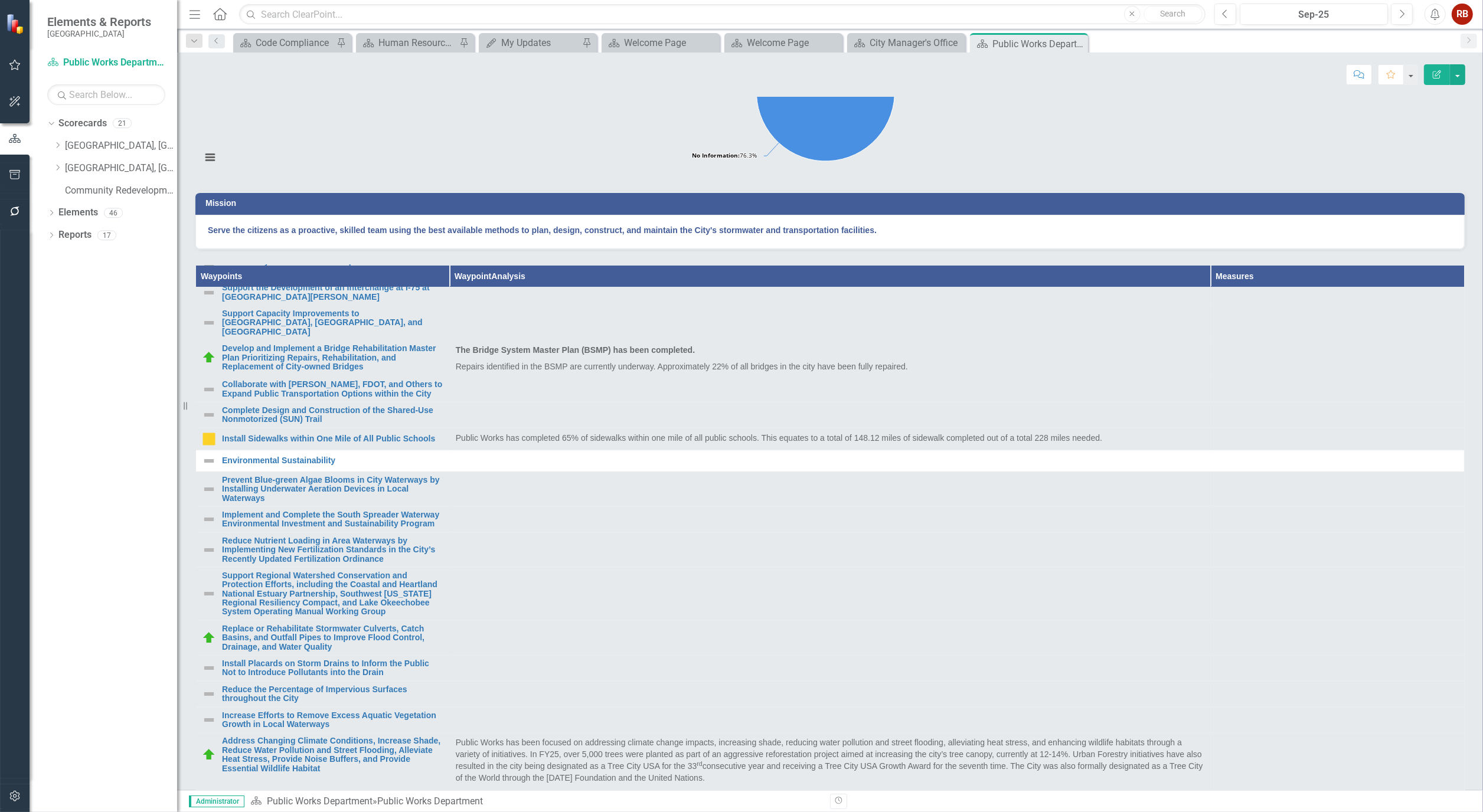
scroll to position [459, 0]
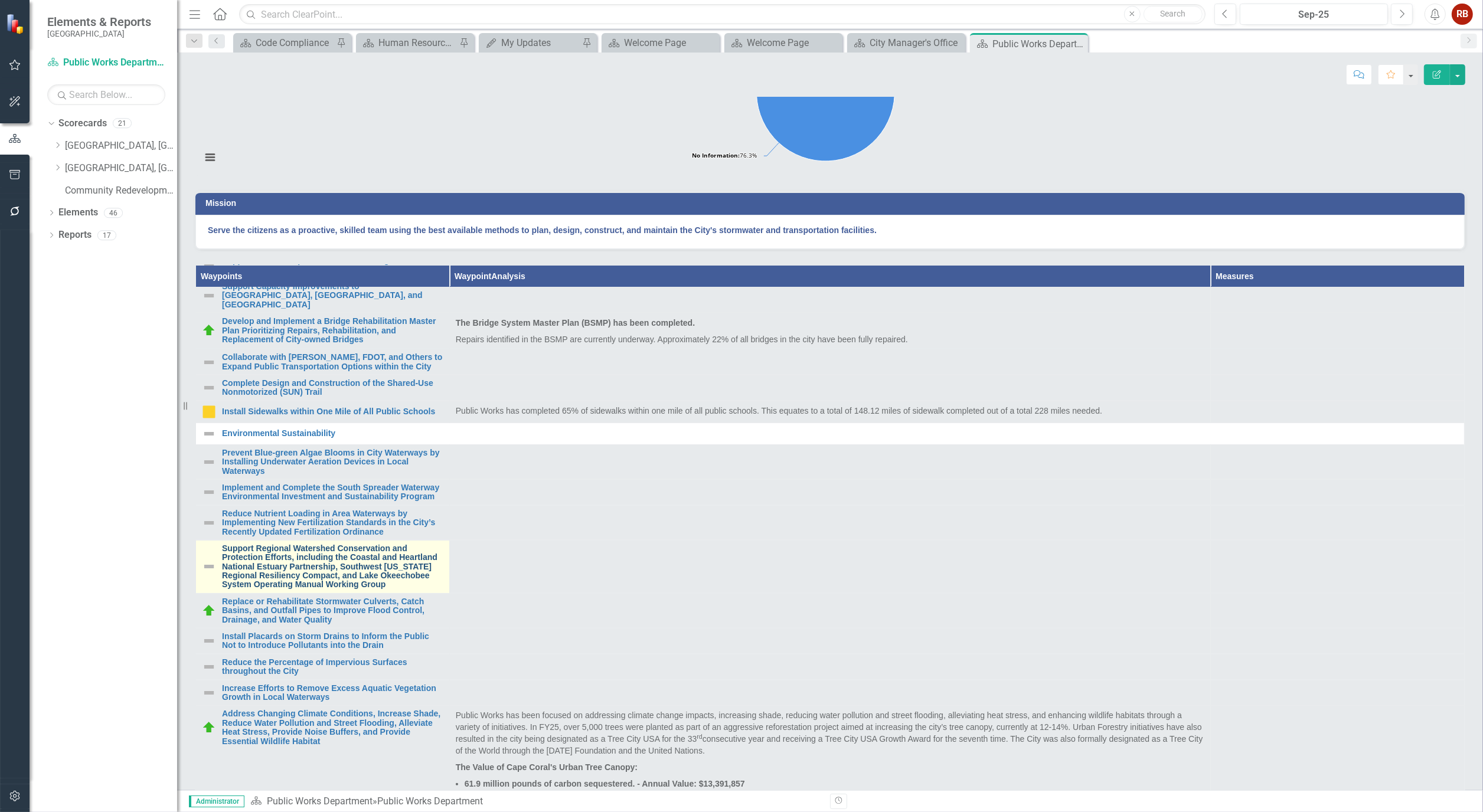
click at [304, 590] on link "Support Regional Watershed Conservation and Protection Efforts, including the C…" at bounding box center [333, 566] width 222 height 45
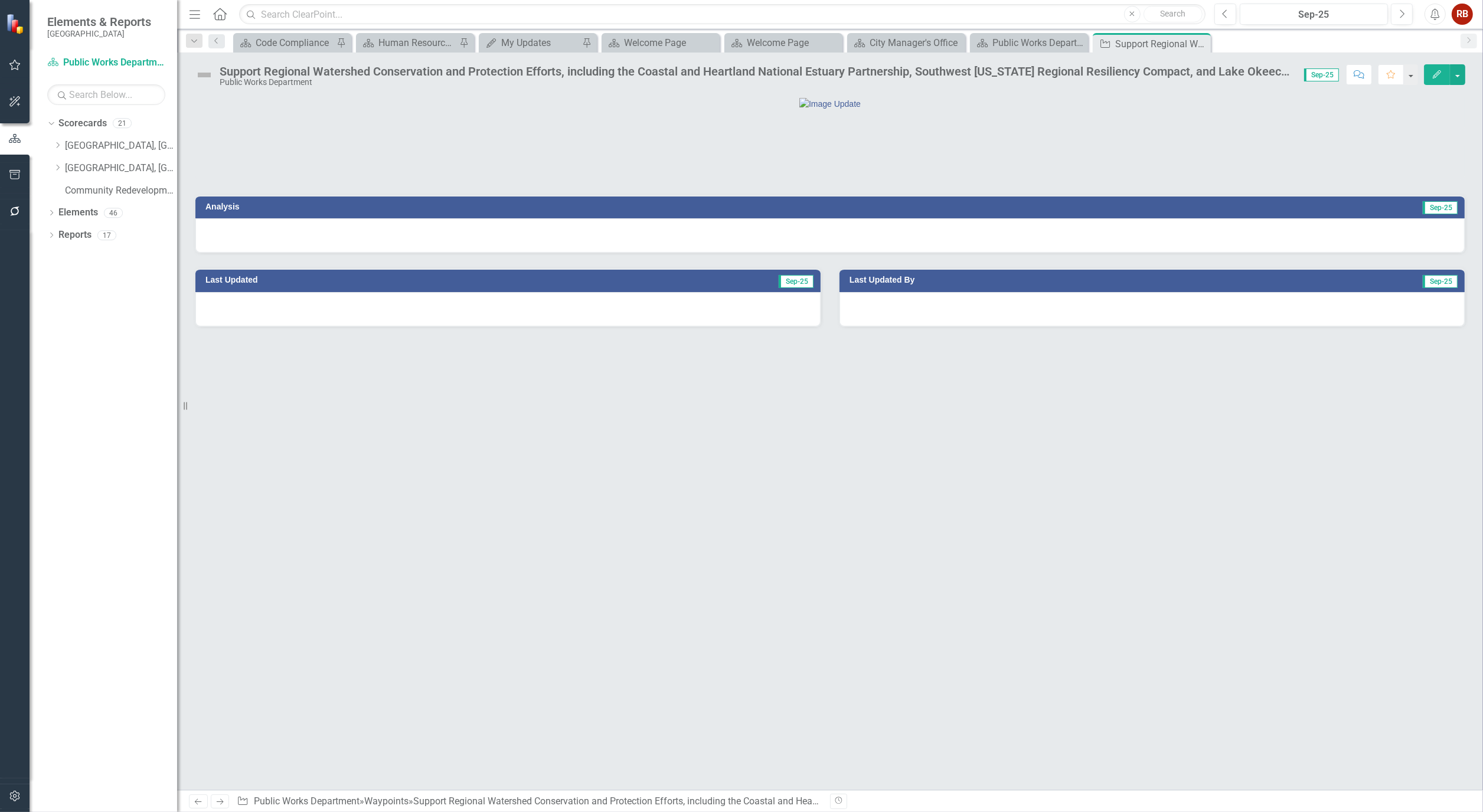
click at [1435, 73] on icon "Edit" at bounding box center [1437, 74] width 11 height 8
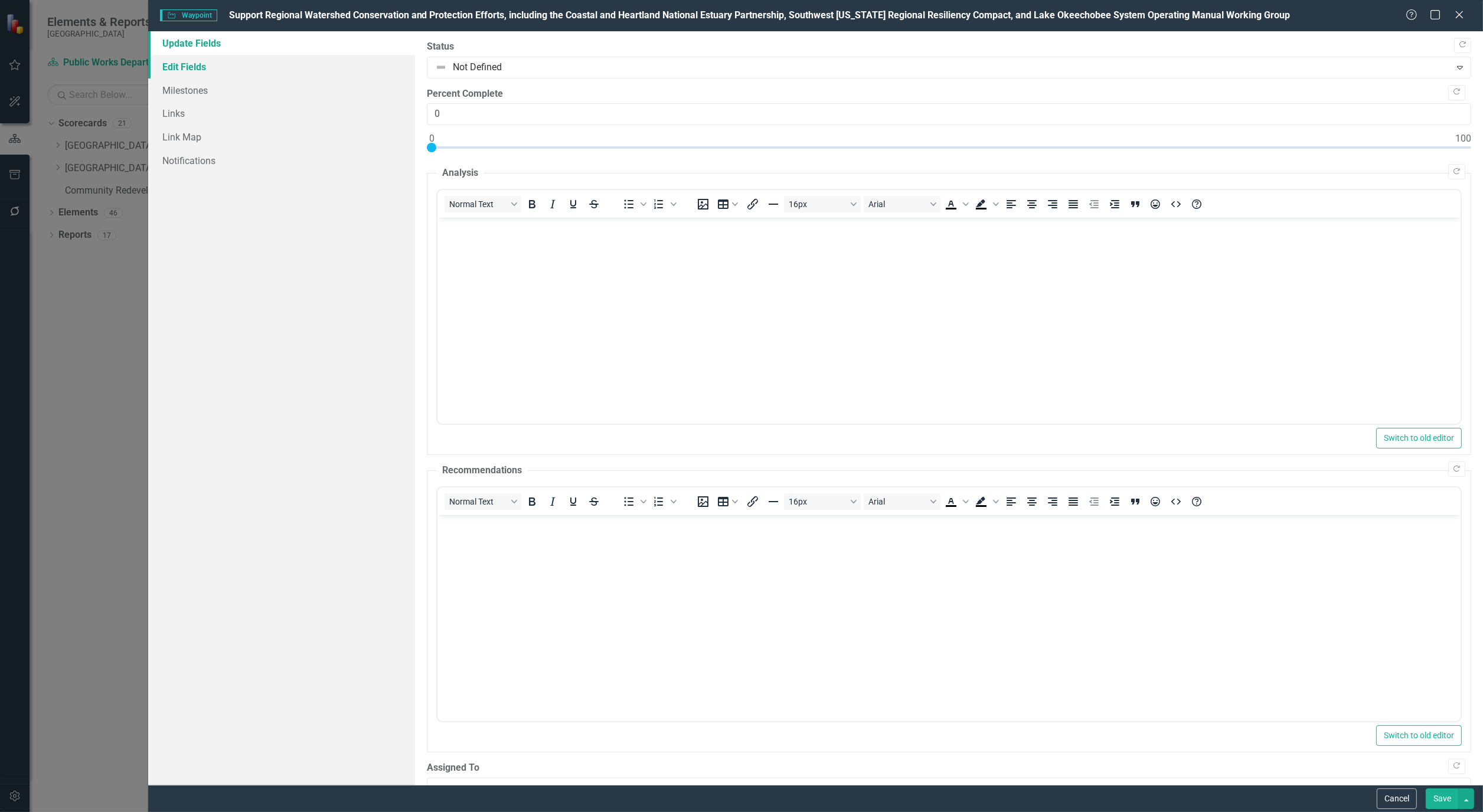
click at [178, 62] on link "Edit Fields" at bounding box center [281, 66] width 267 height 24
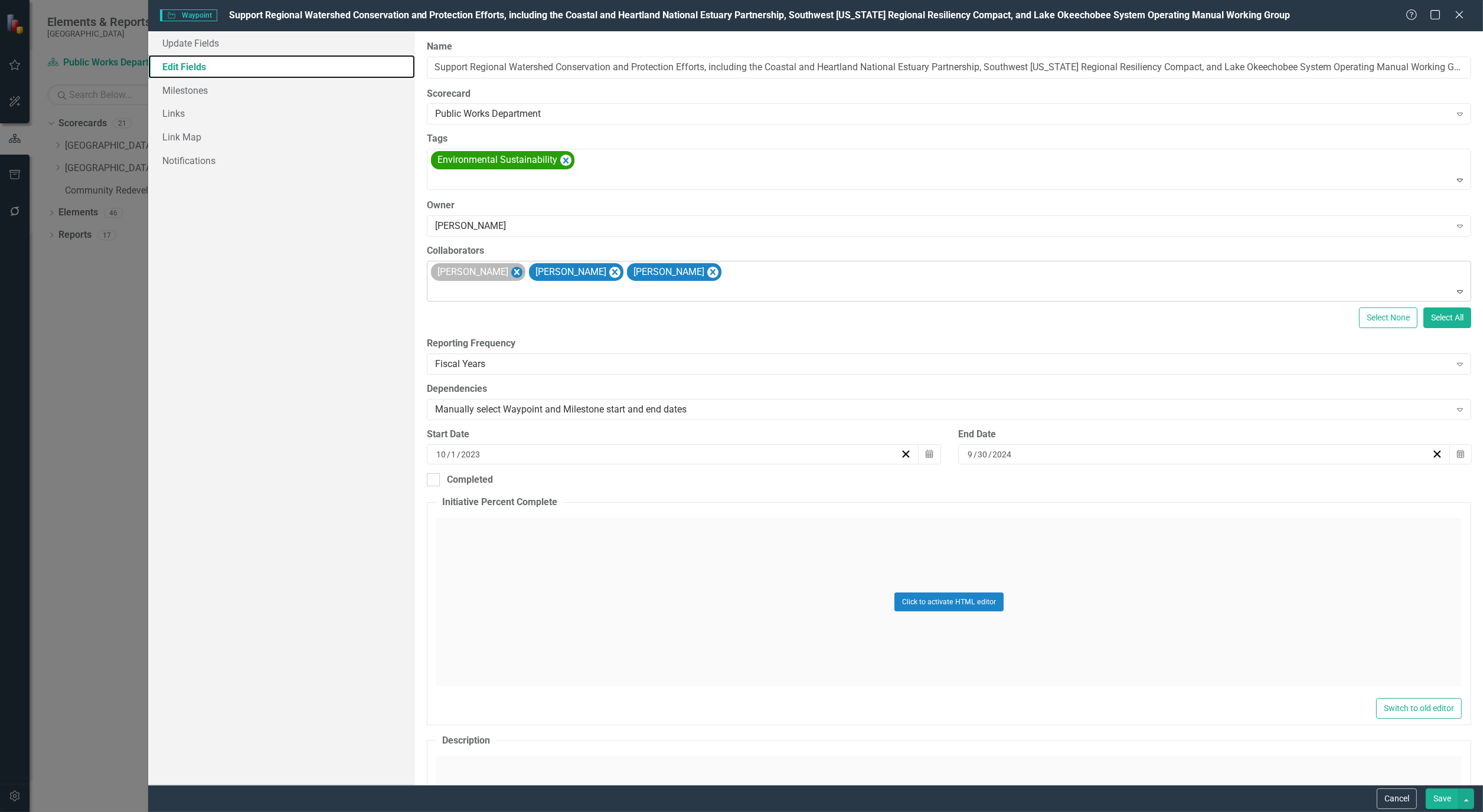
click at [523, 273] on icon "Remove Alicia Pearce Smith" at bounding box center [517, 272] width 11 height 14
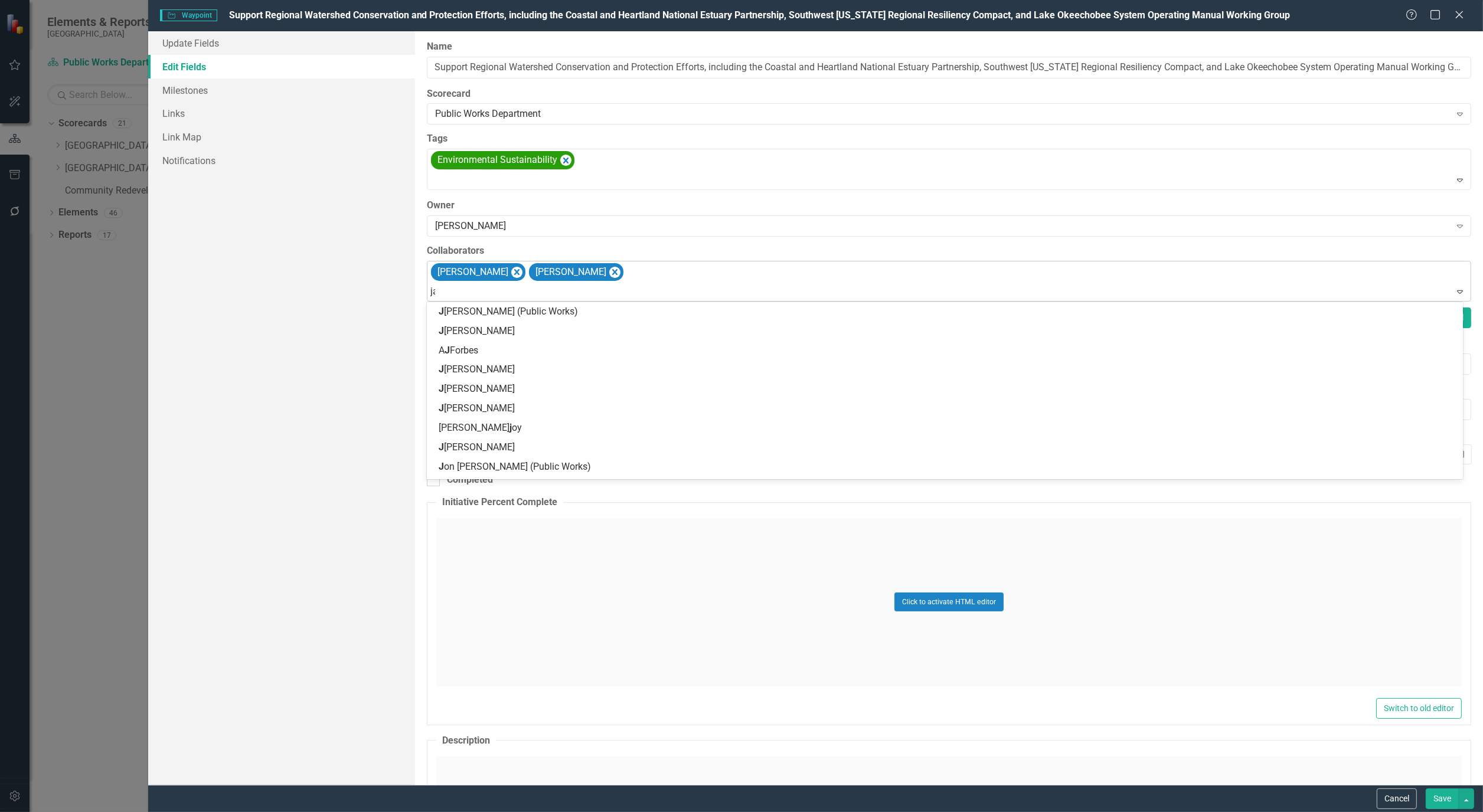
type input "jam"
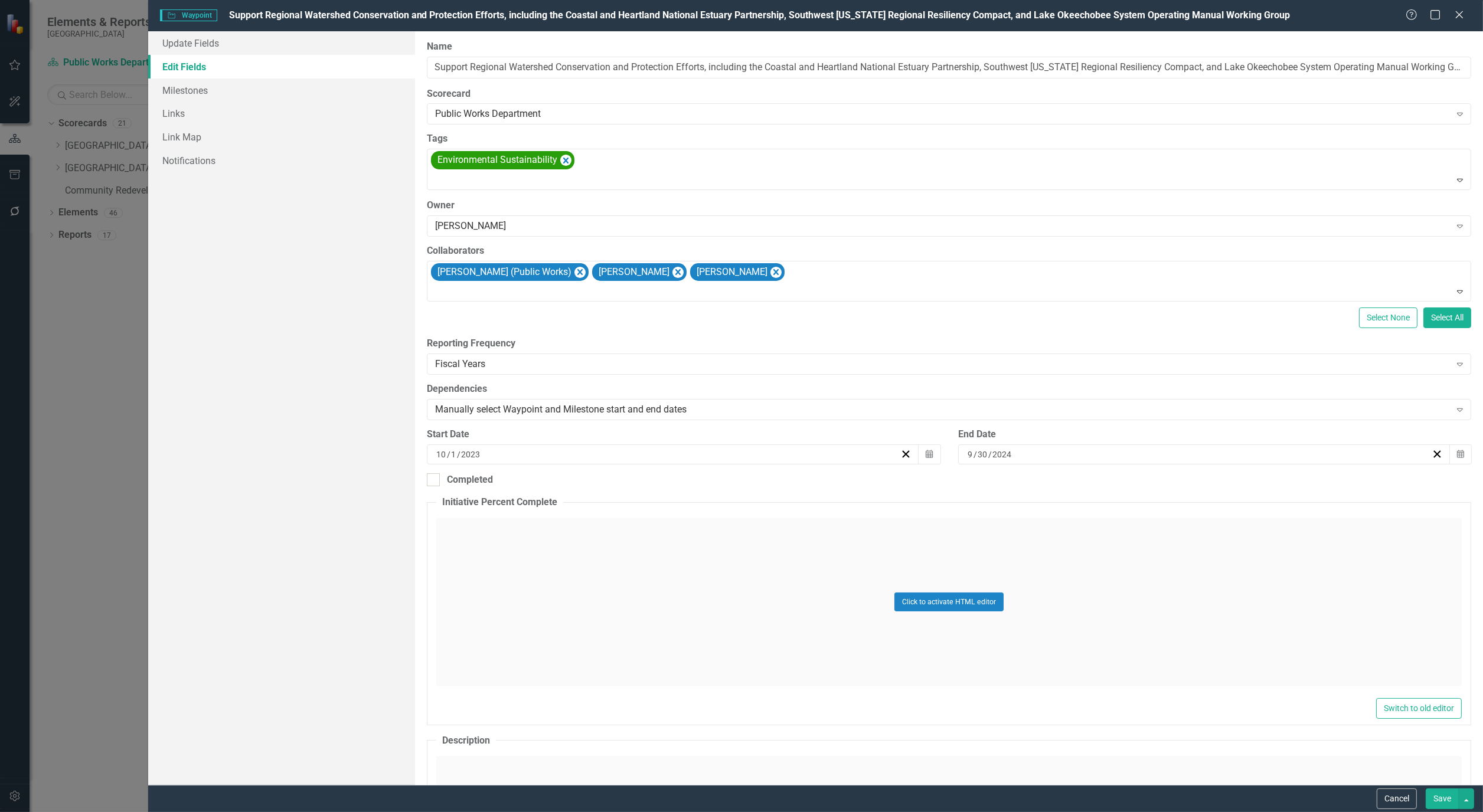
click at [1447, 806] on button "Save" at bounding box center [1443, 799] width 33 height 21
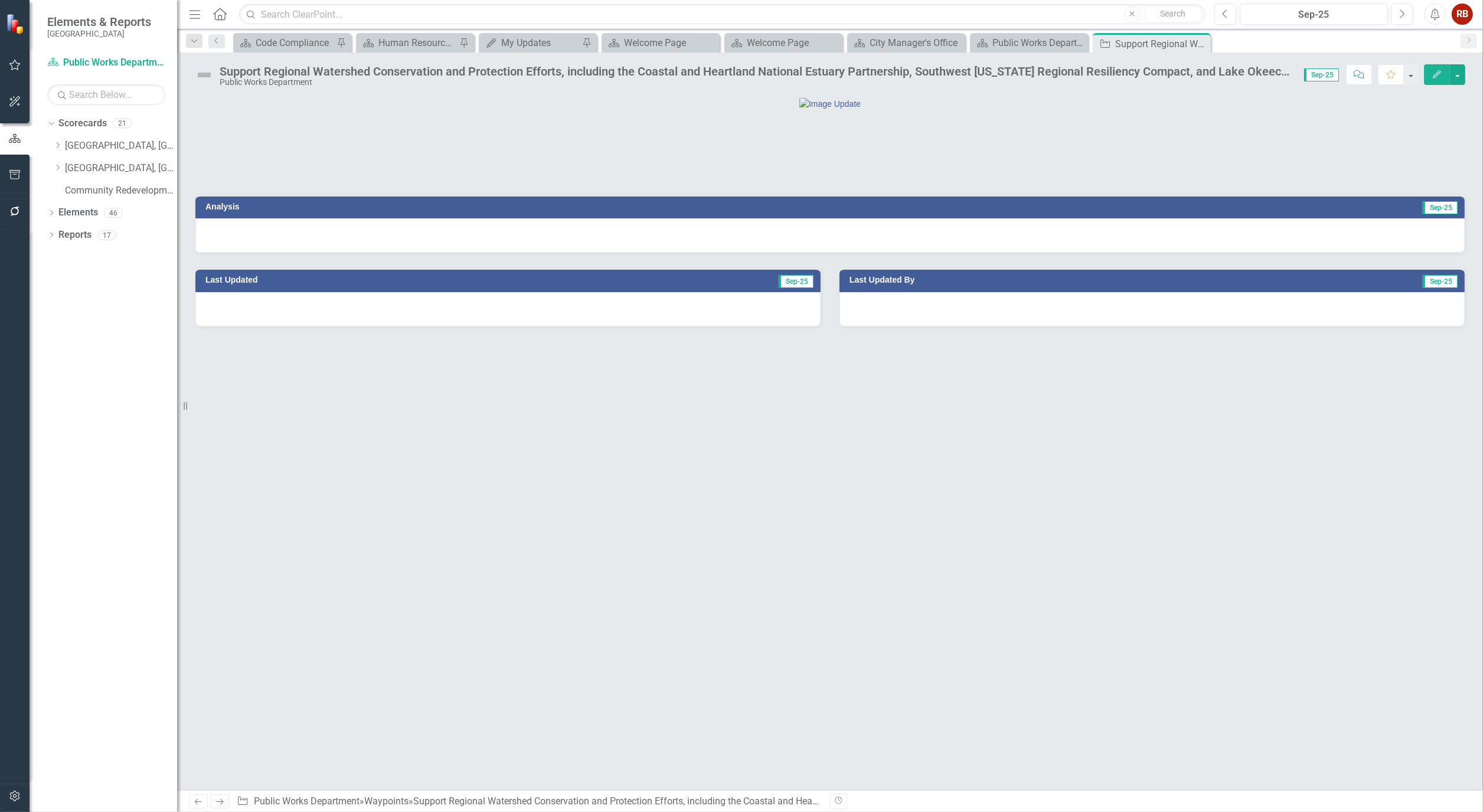
click at [1435, 85] on button "Edit" at bounding box center [1437, 75] width 26 height 21
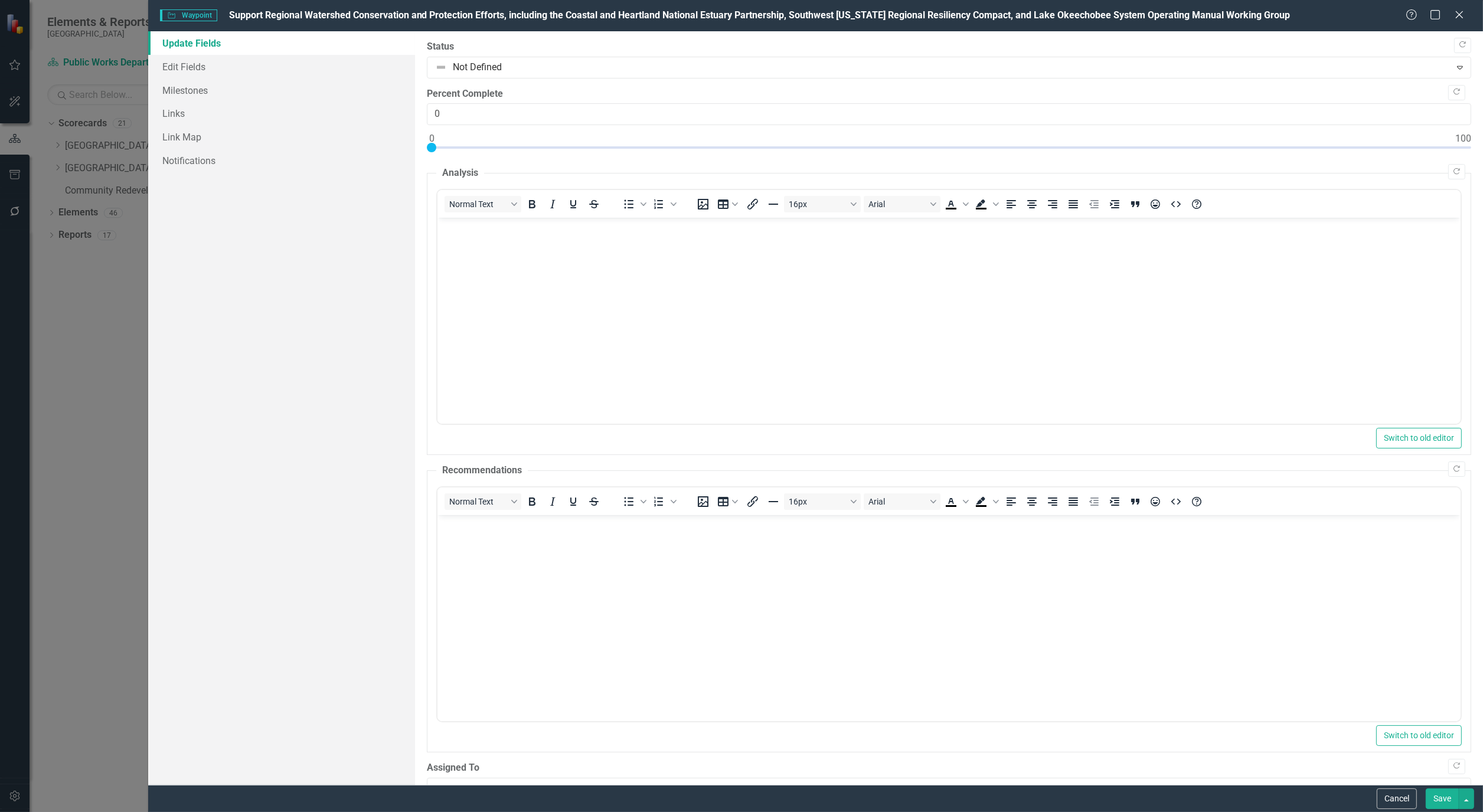
click at [1466, 14] on div "Help Maximize Close" at bounding box center [1438, 16] width 66 height 13
click at [1456, 14] on icon "Close" at bounding box center [1459, 14] width 14 height 11
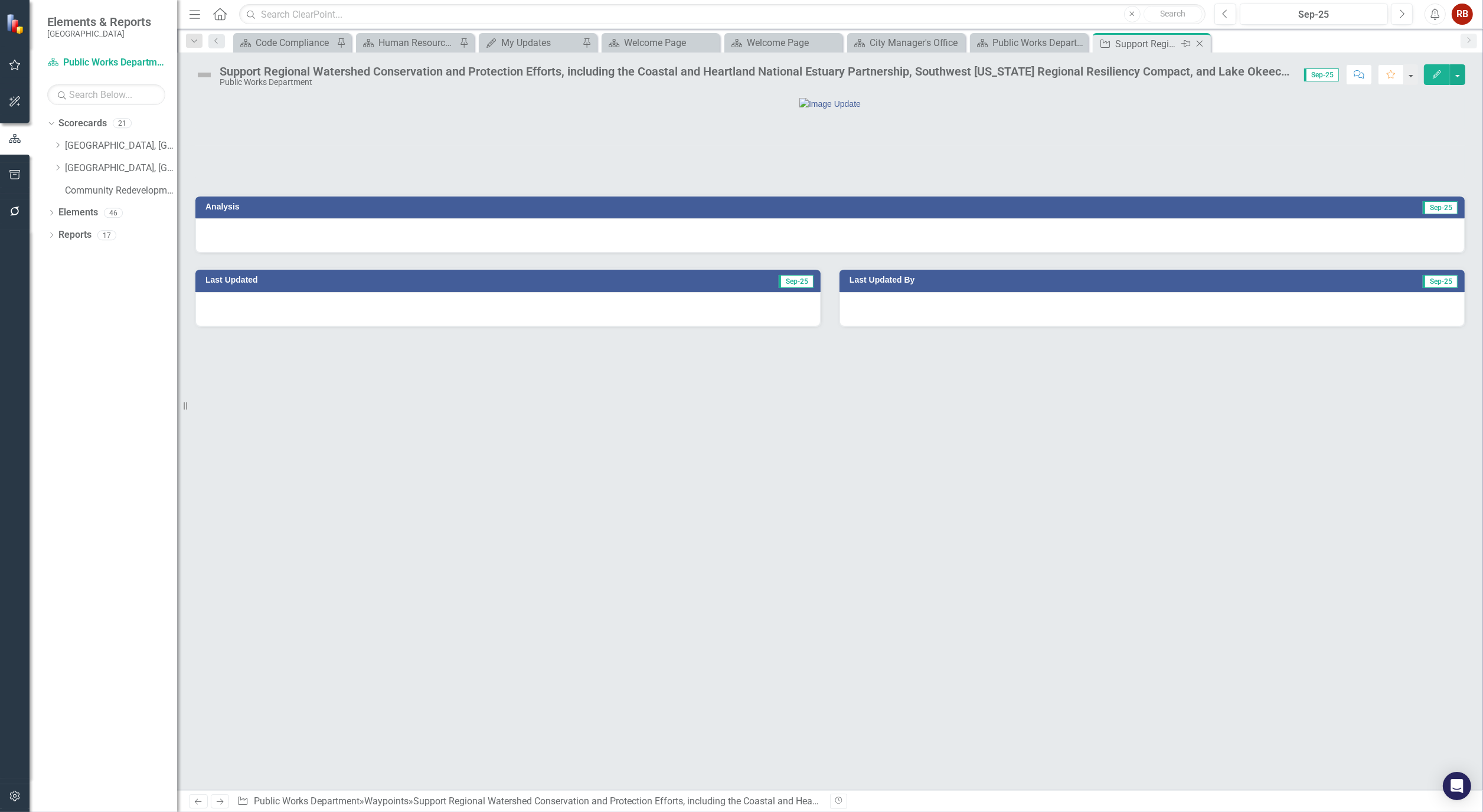
click at [1206, 44] on div "Close" at bounding box center [1201, 44] width 14 height 14
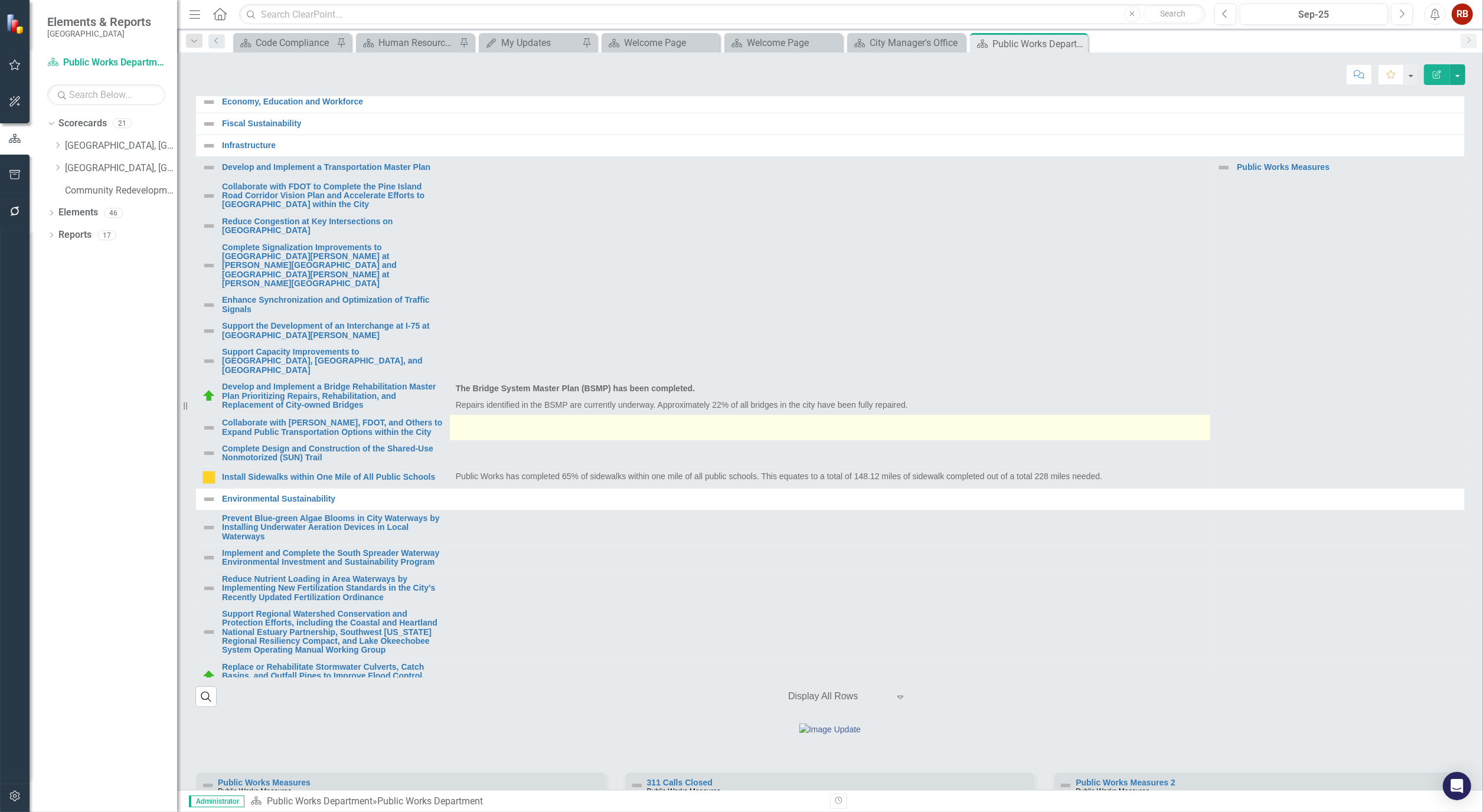
scroll to position [262, 0]
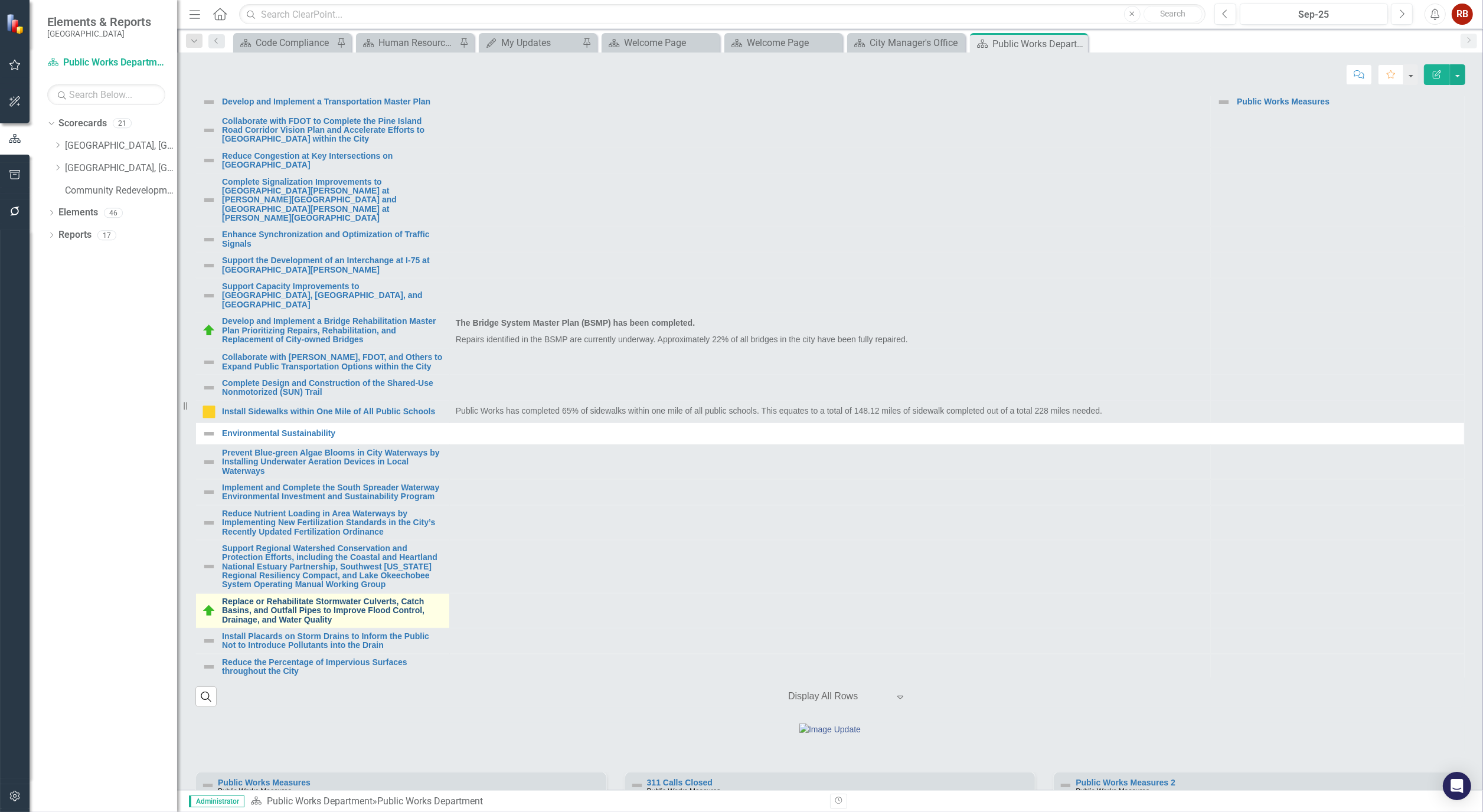
click at [359, 624] on link "Replace or Rehabilitate Stormwater Culverts, Catch Basins, and Outfall Pipes to…" at bounding box center [333, 610] width 222 height 27
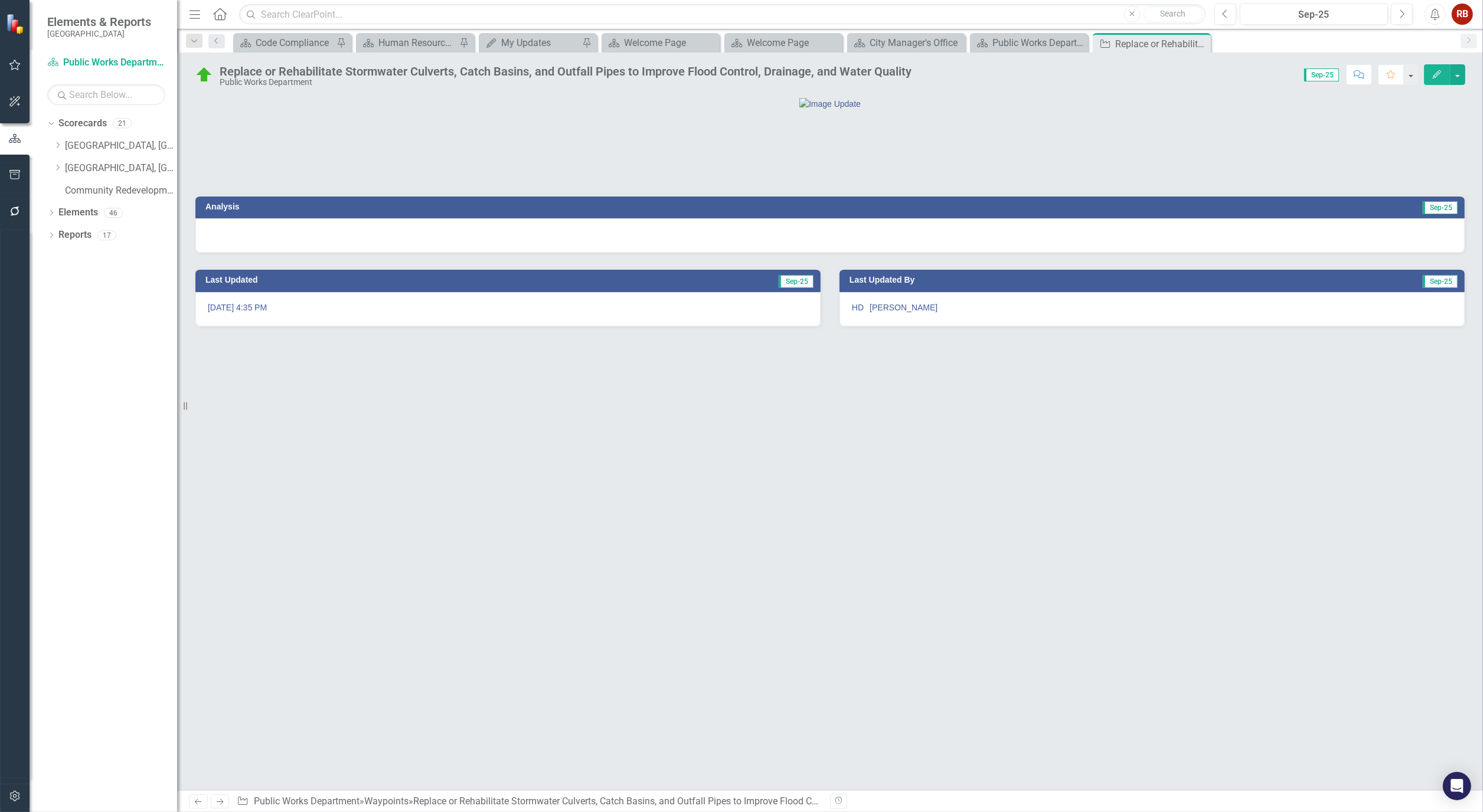
click at [1432, 74] on icon "Edit" at bounding box center [1437, 74] width 11 height 8
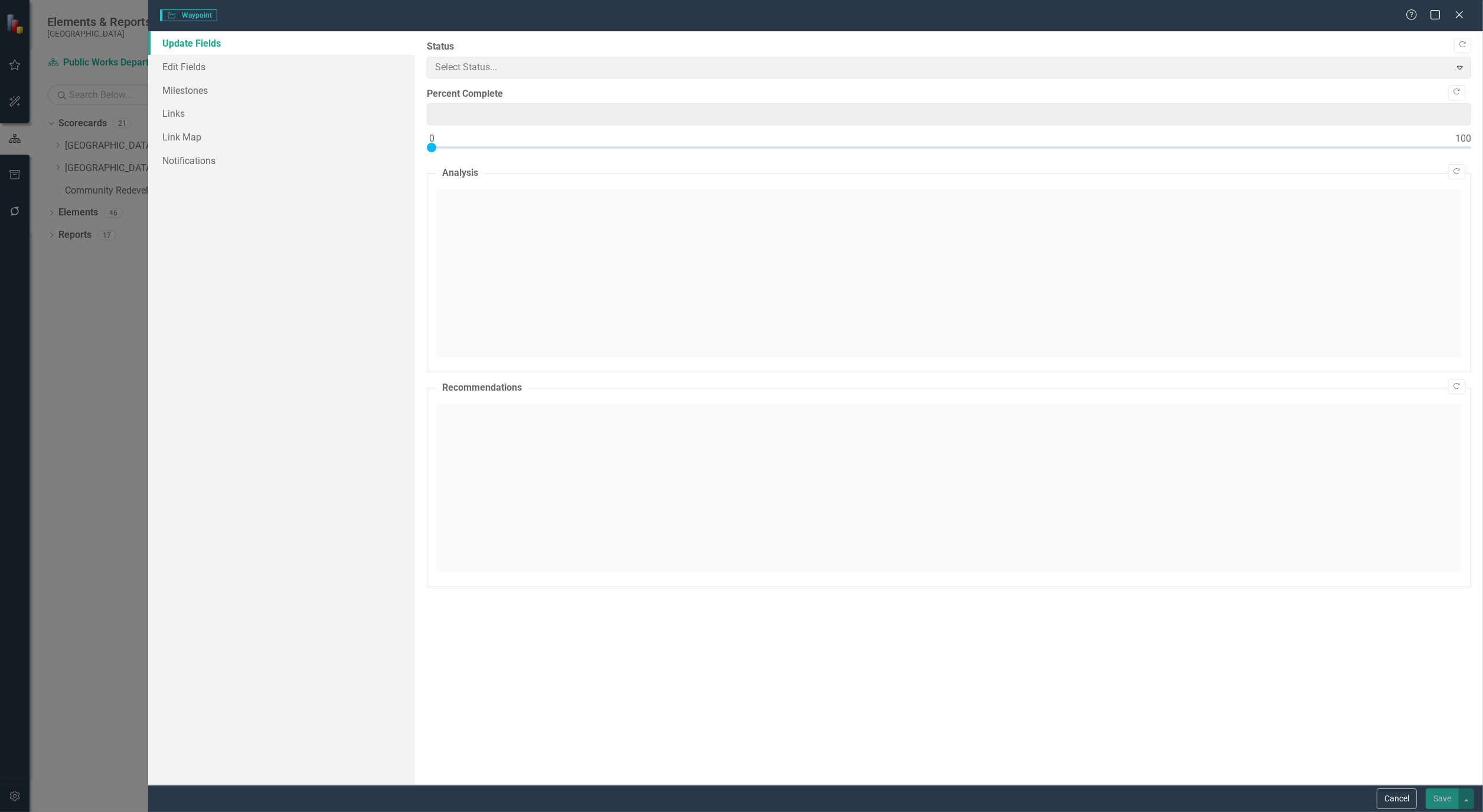
type input "0"
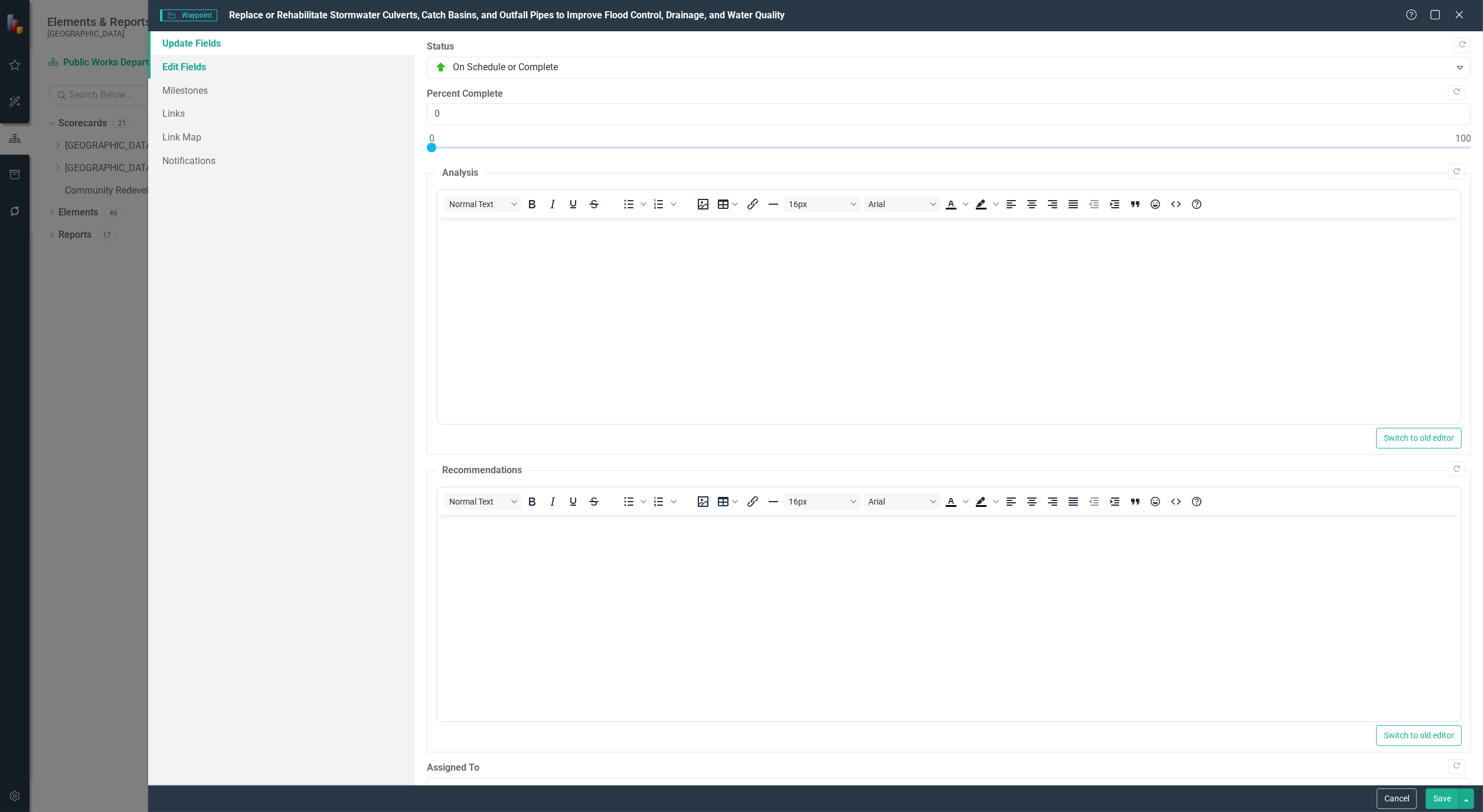
click at [186, 55] on link "Edit Fields" at bounding box center [281, 66] width 267 height 24
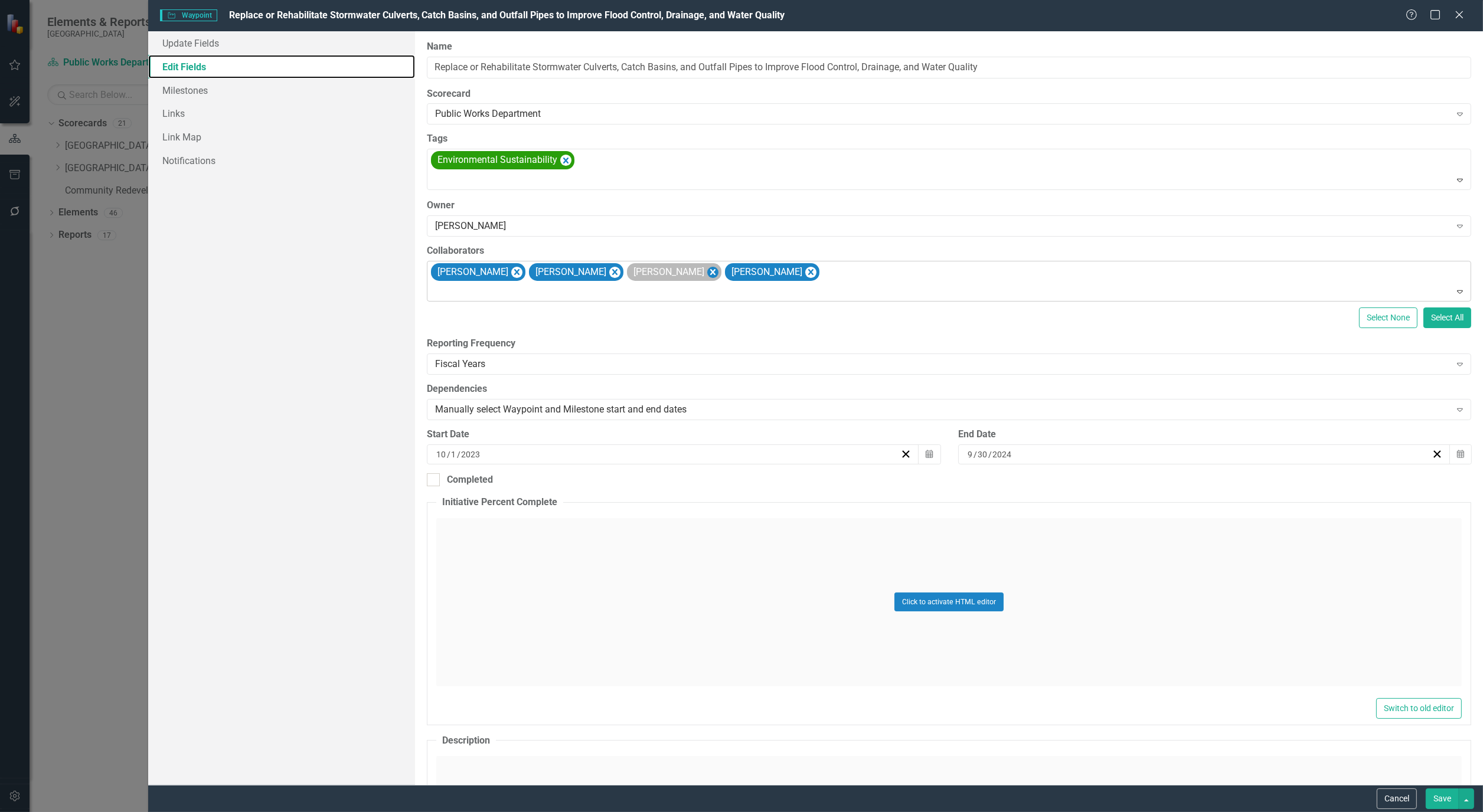
click at [710, 269] on icon "Remove Alicia Pearce Smith" at bounding box center [713, 272] width 11 height 14
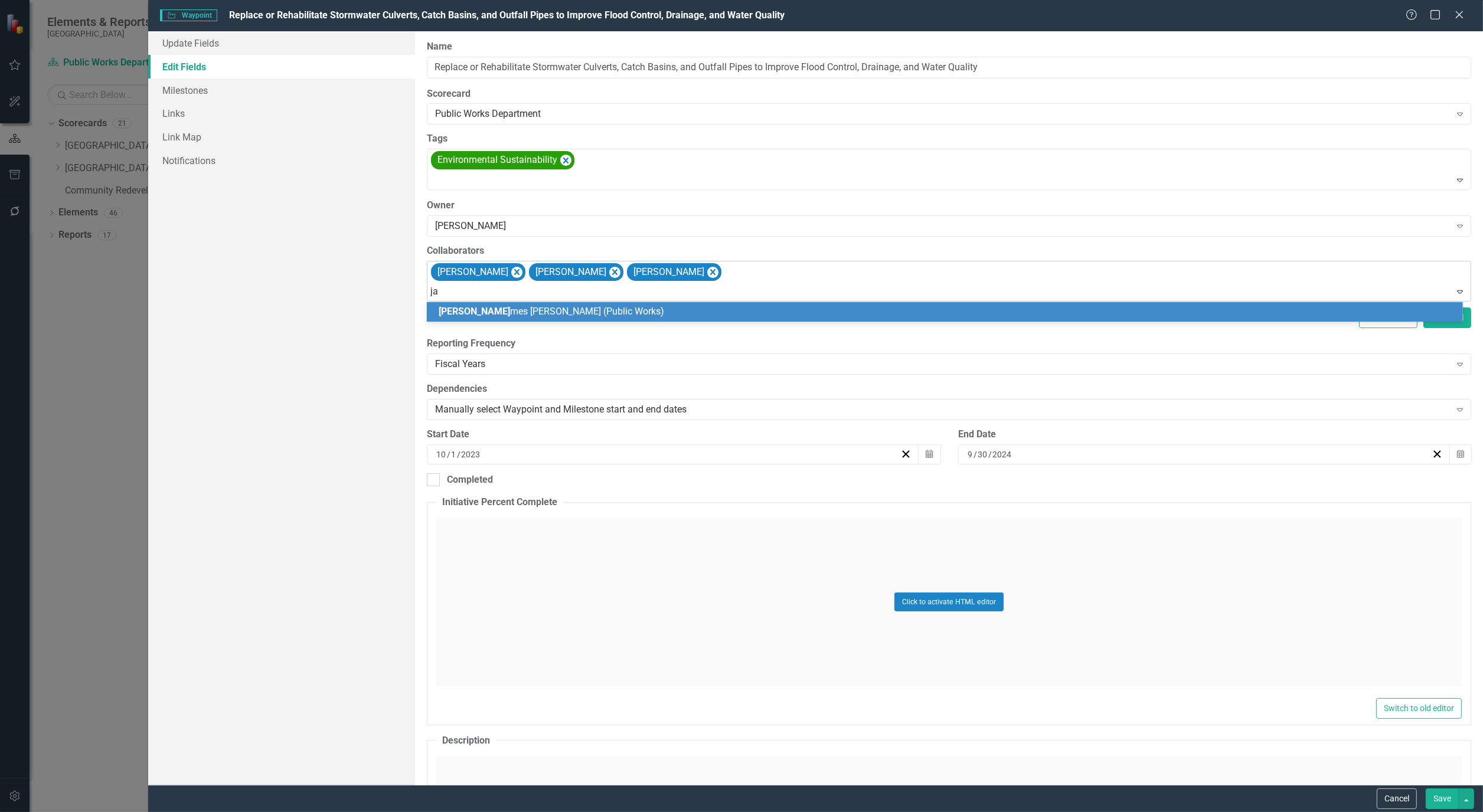
type input "jam"
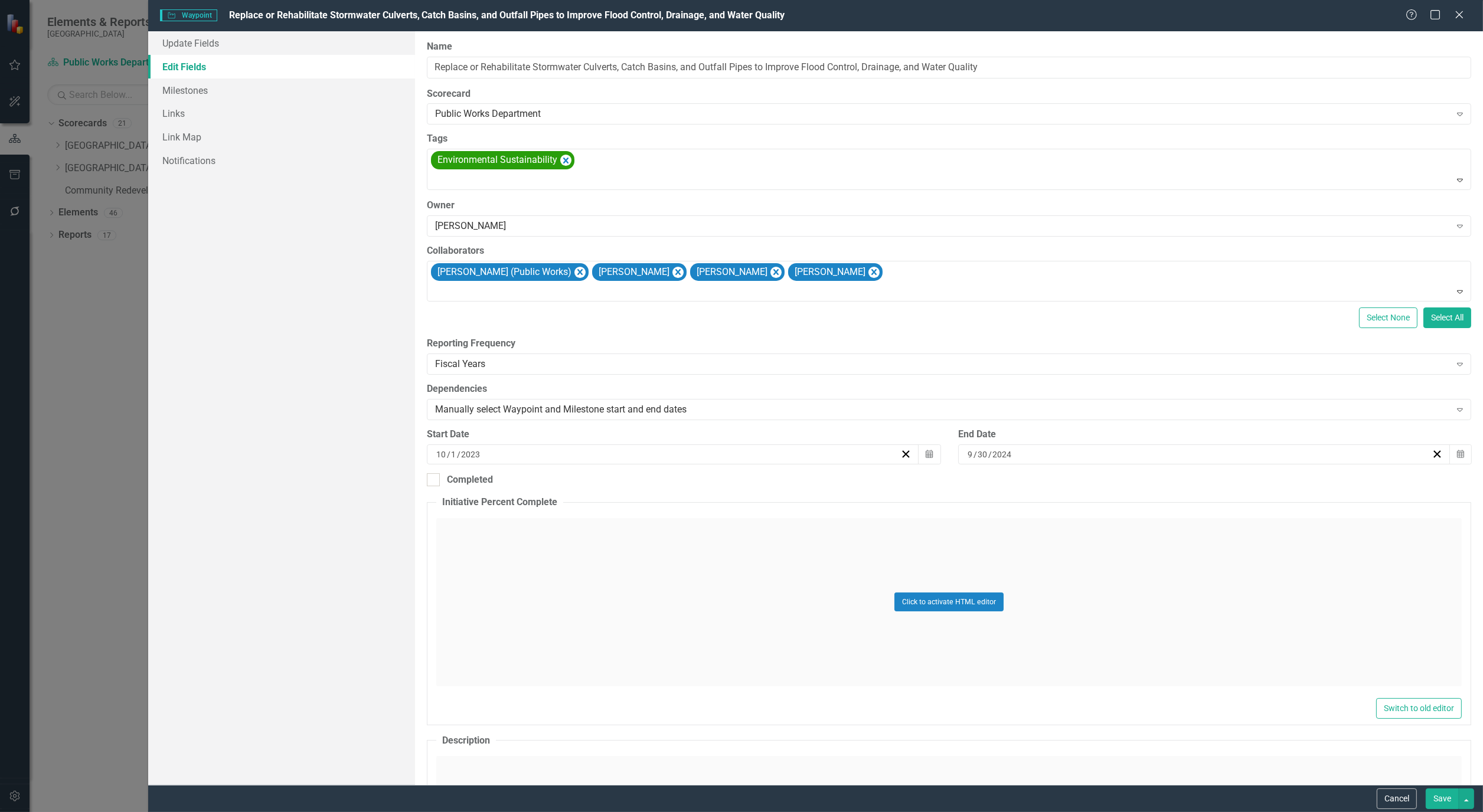
click at [1447, 802] on button "Save" at bounding box center [1443, 799] width 33 height 21
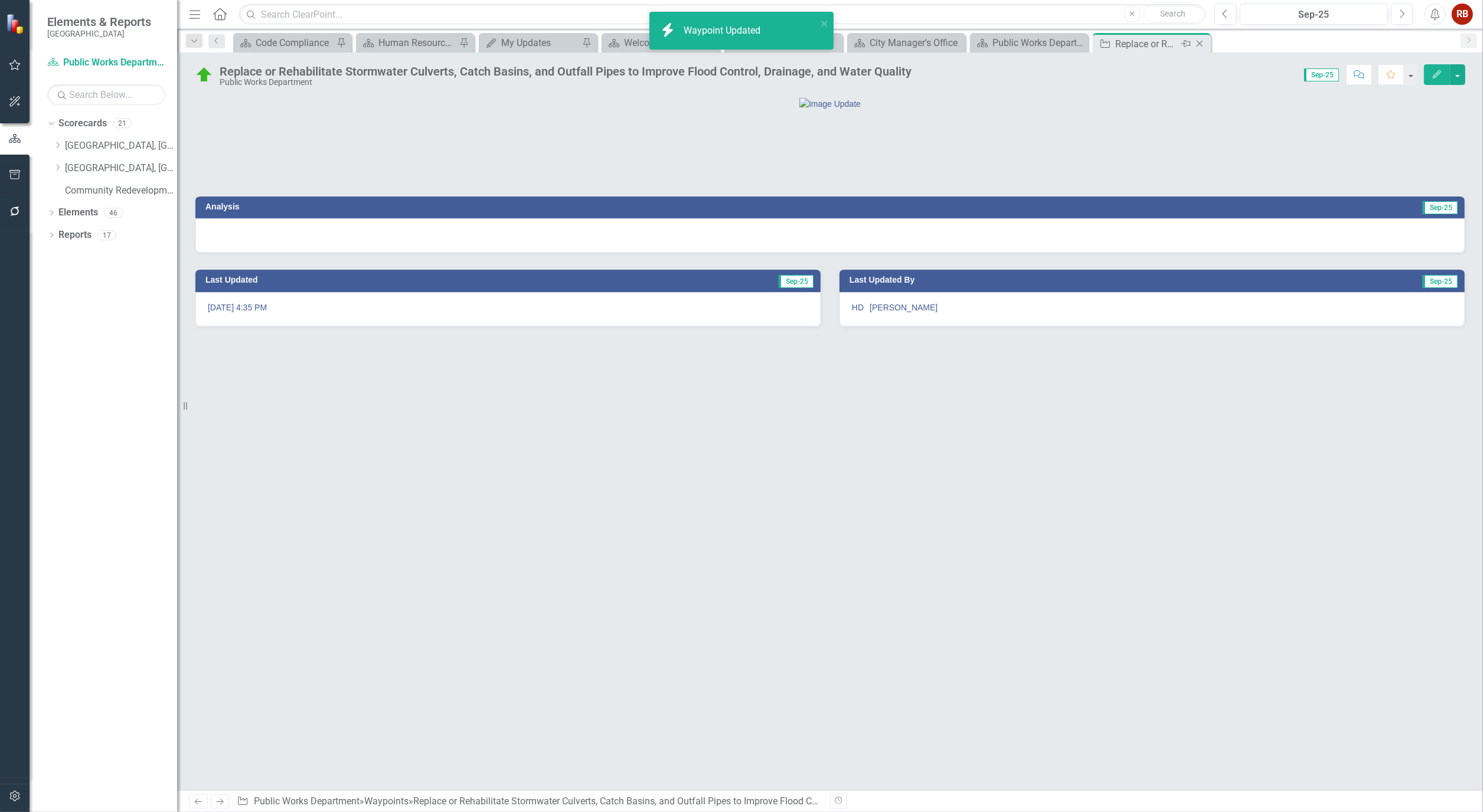
click at [1203, 43] on icon "Close" at bounding box center [1200, 44] width 12 height 10
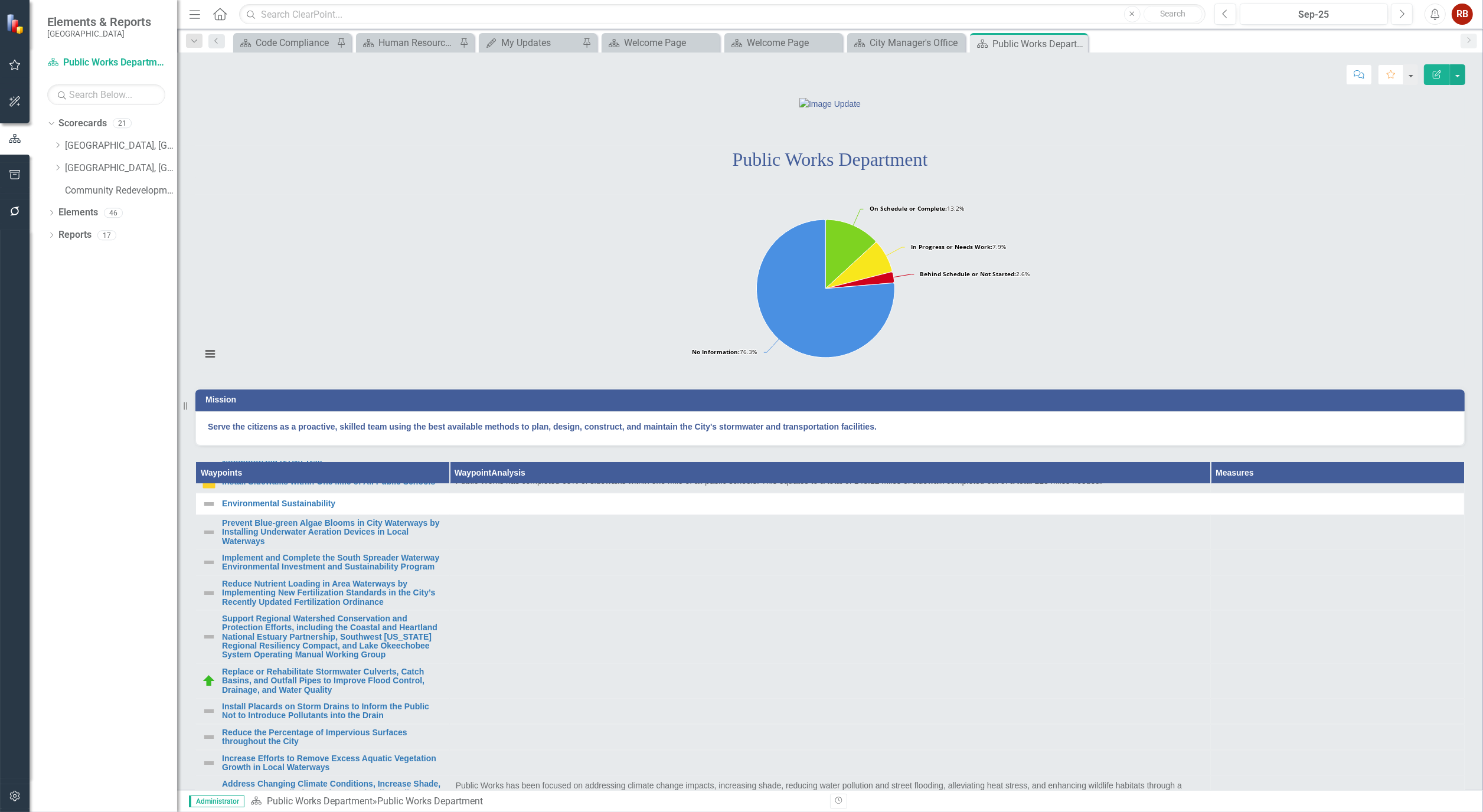
scroll to position [590, 0]
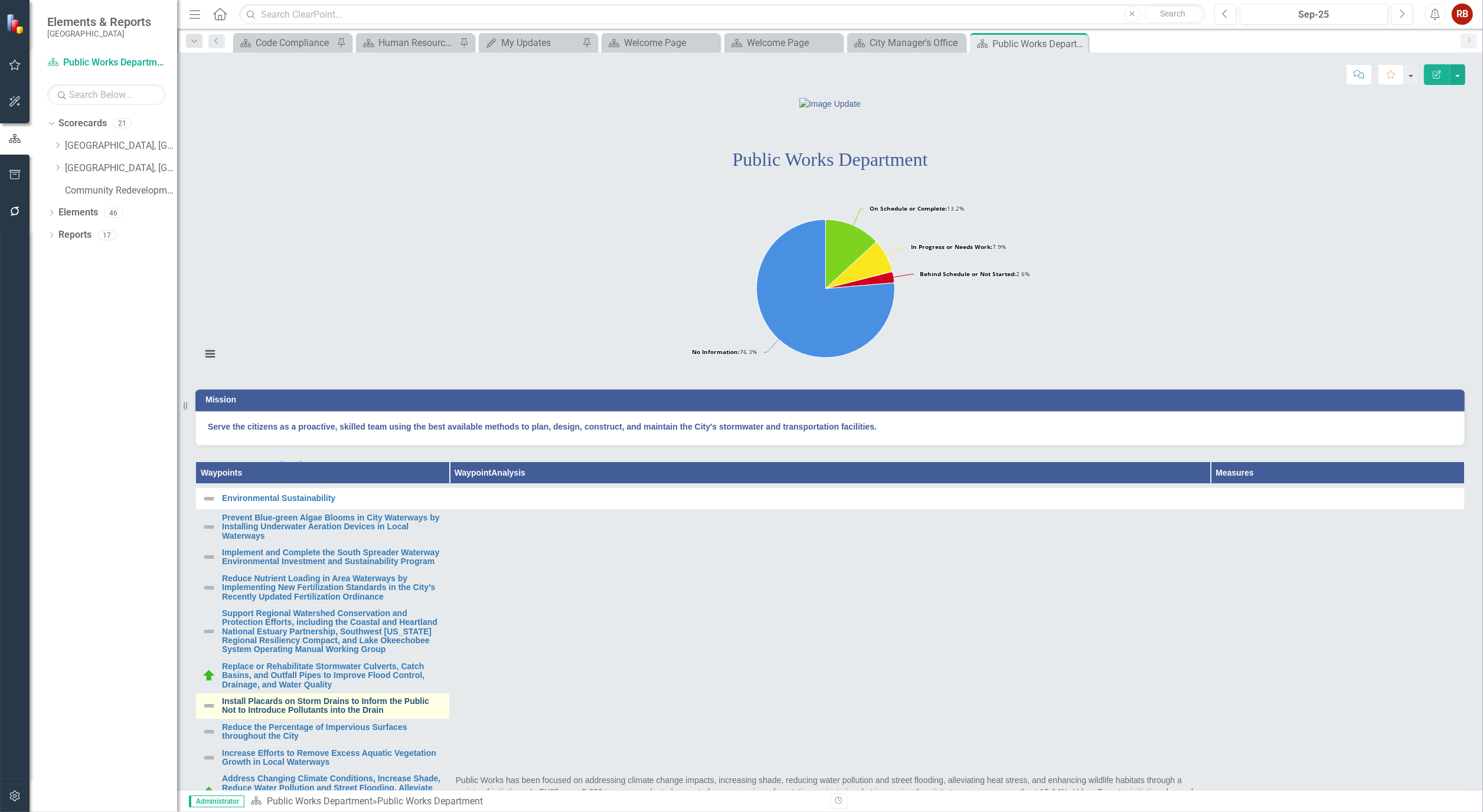
click at [370, 715] on link "Install Placards on Storm Drains to Inform the Public Not to Introduce Pollutan…" at bounding box center [333, 706] width 222 height 18
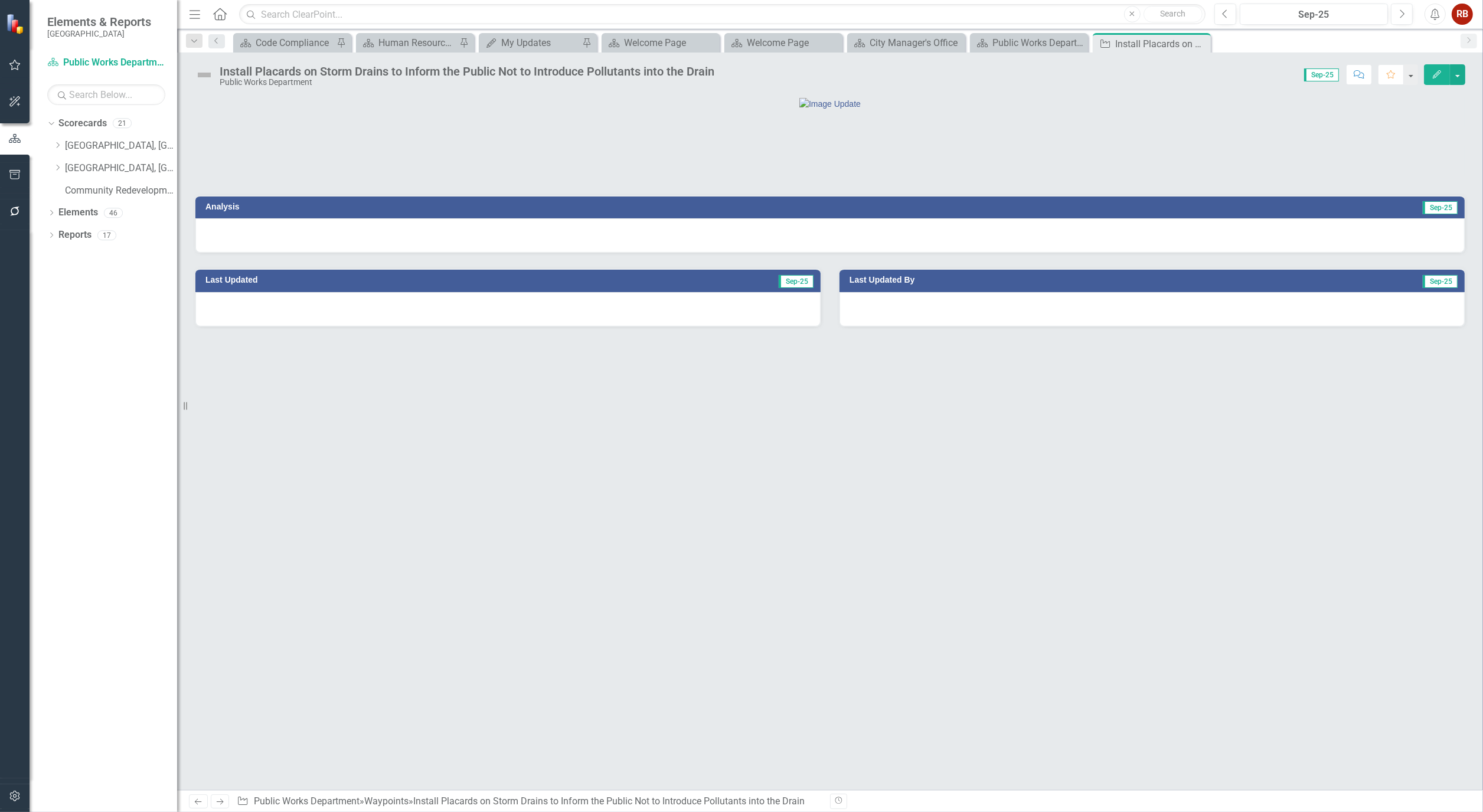
click at [1439, 67] on button "Edit" at bounding box center [1437, 75] width 26 height 21
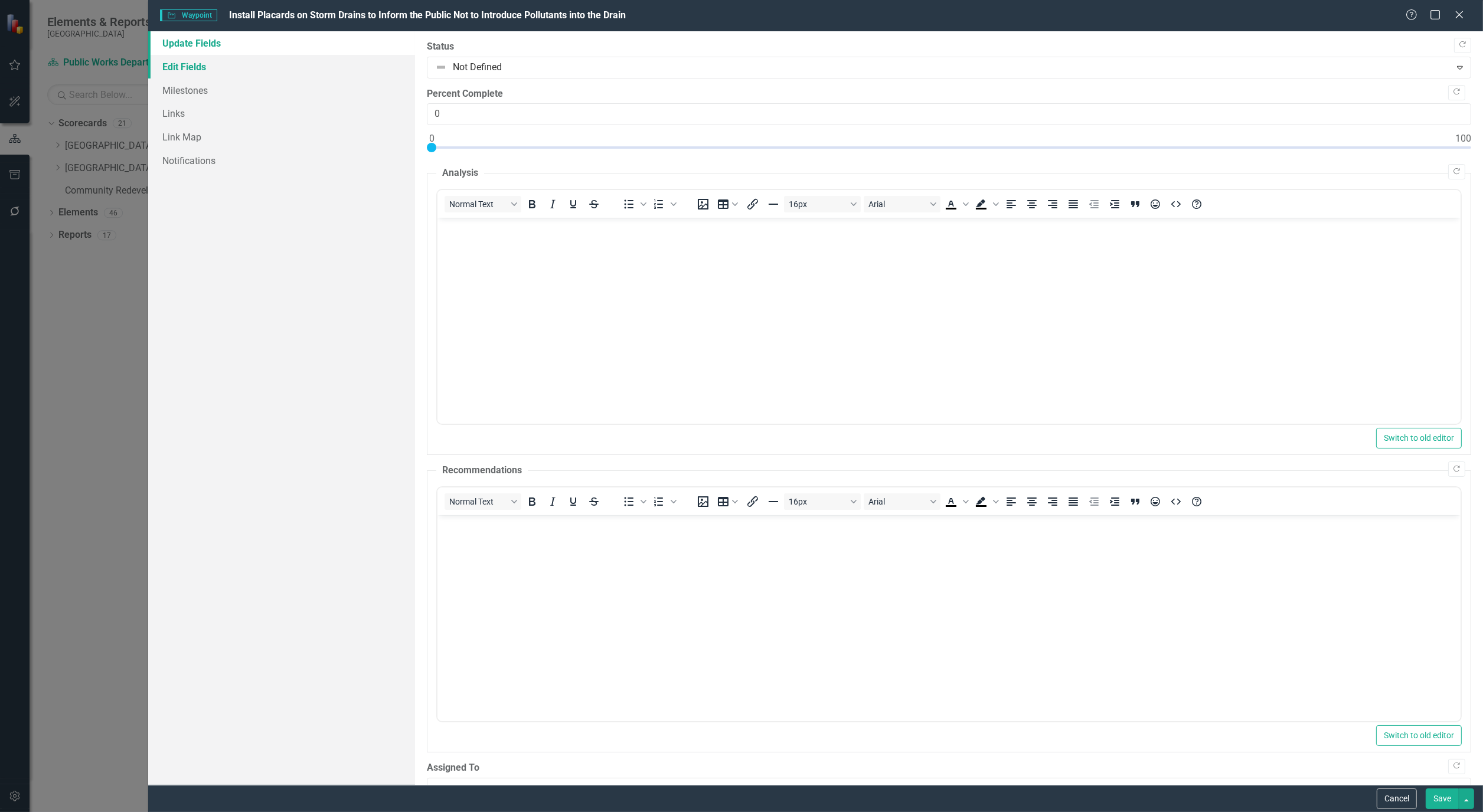
click at [209, 66] on link "Edit Fields" at bounding box center [281, 66] width 267 height 24
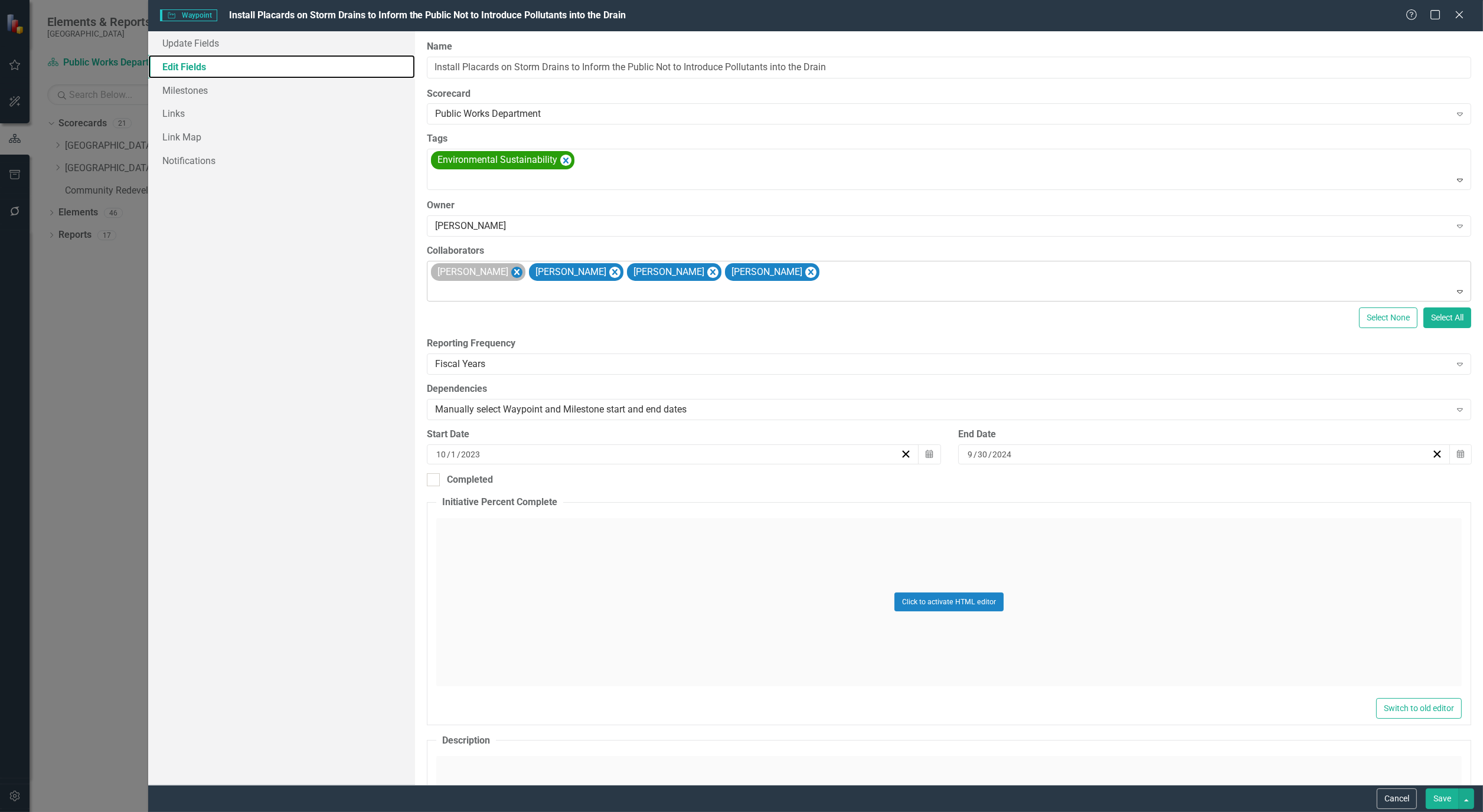
click at [512, 275] on icon "Remove Hugo Delgado" at bounding box center [517, 272] width 11 height 14
click at [523, 270] on icon "Remove Alicia Pearce Smith" at bounding box center [517, 272] width 11 height 14
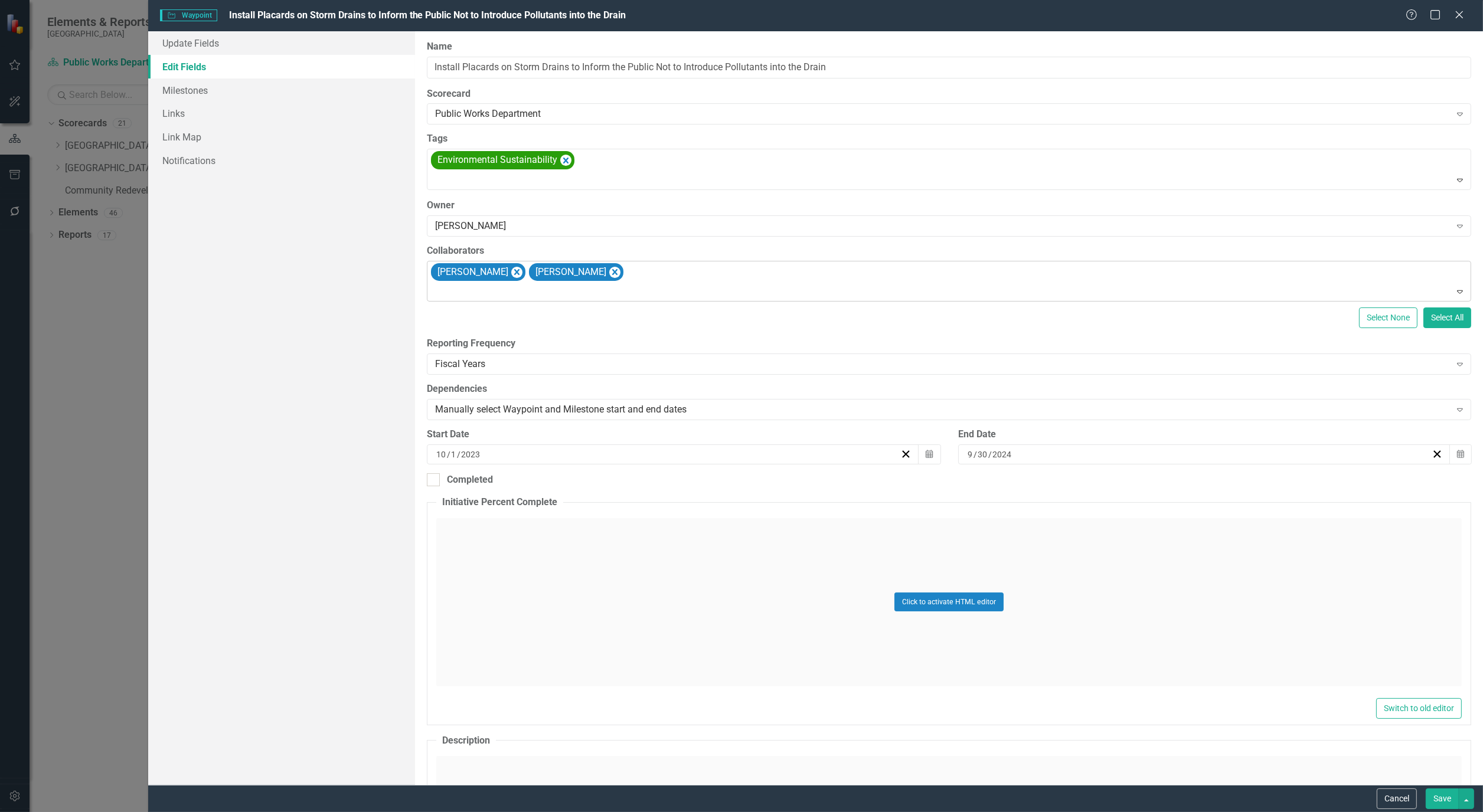
click at [645, 277] on div "[PERSON_NAME] [PERSON_NAME]" at bounding box center [950, 281] width 1041 height 40
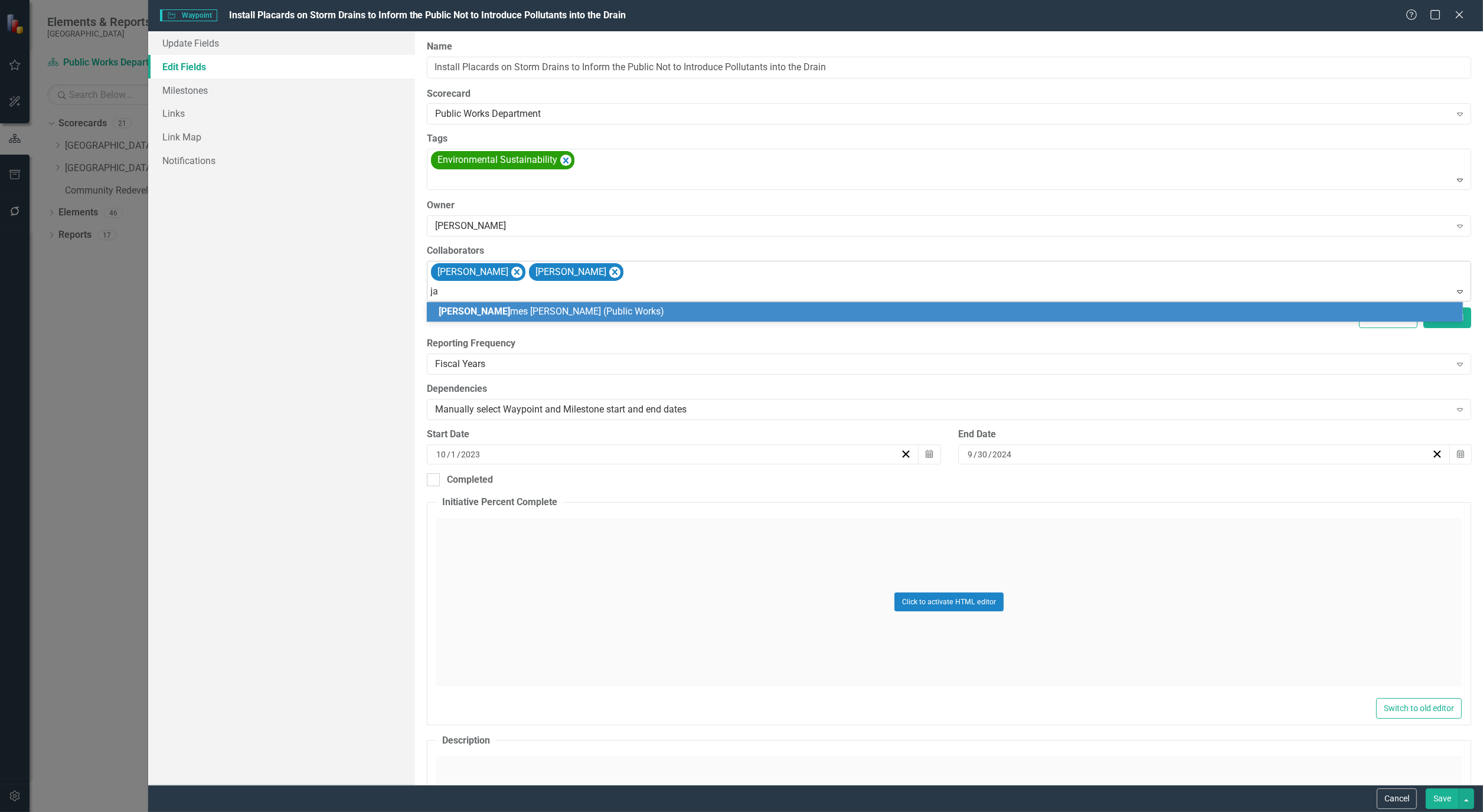
type input "jam"
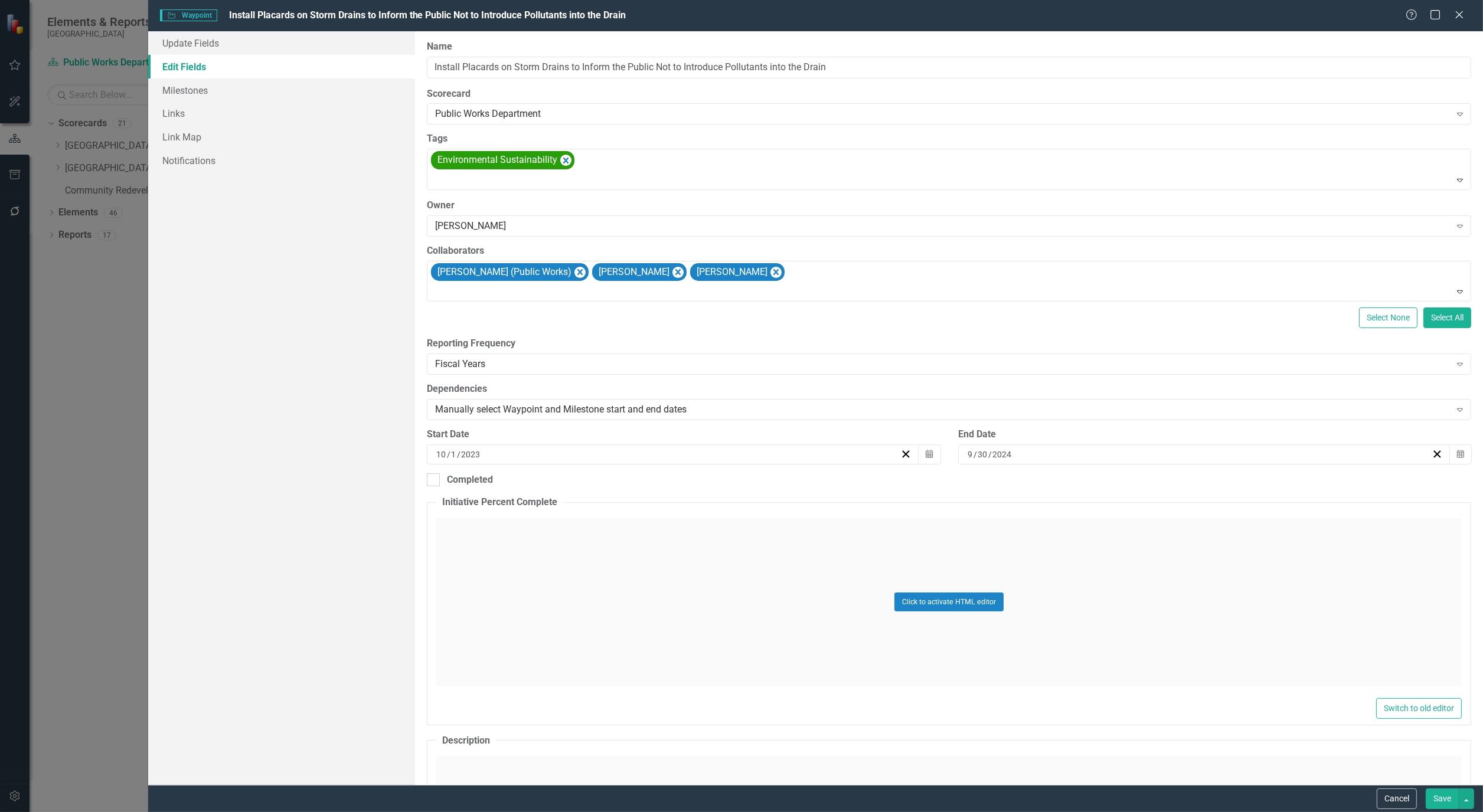
click at [1453, 799] on button "Save" at bounding box center [1443, 799] width 33 height 21
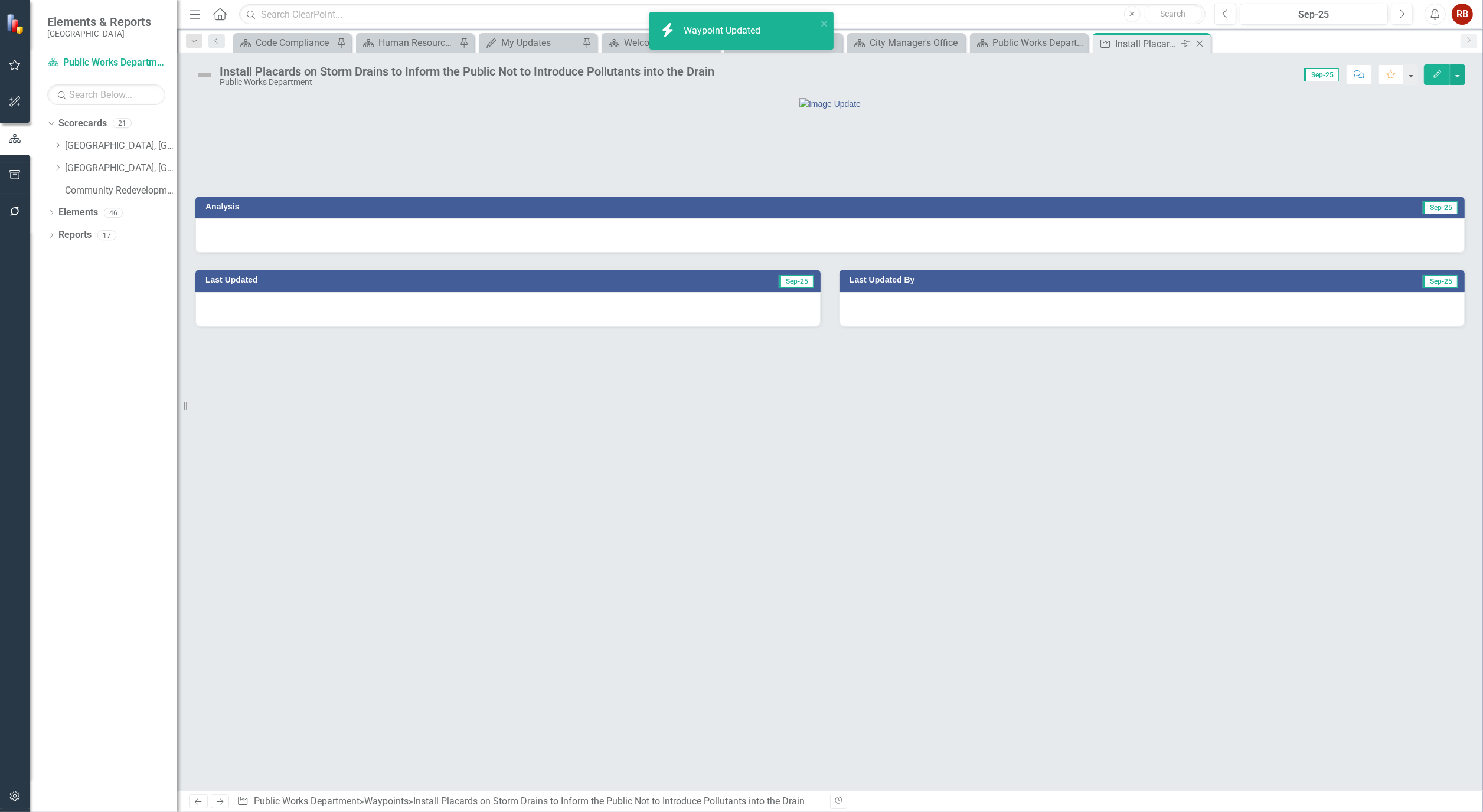
click at [1202, 45] on icon "Close" at bounding box center [1200, 44] width 12 height 10
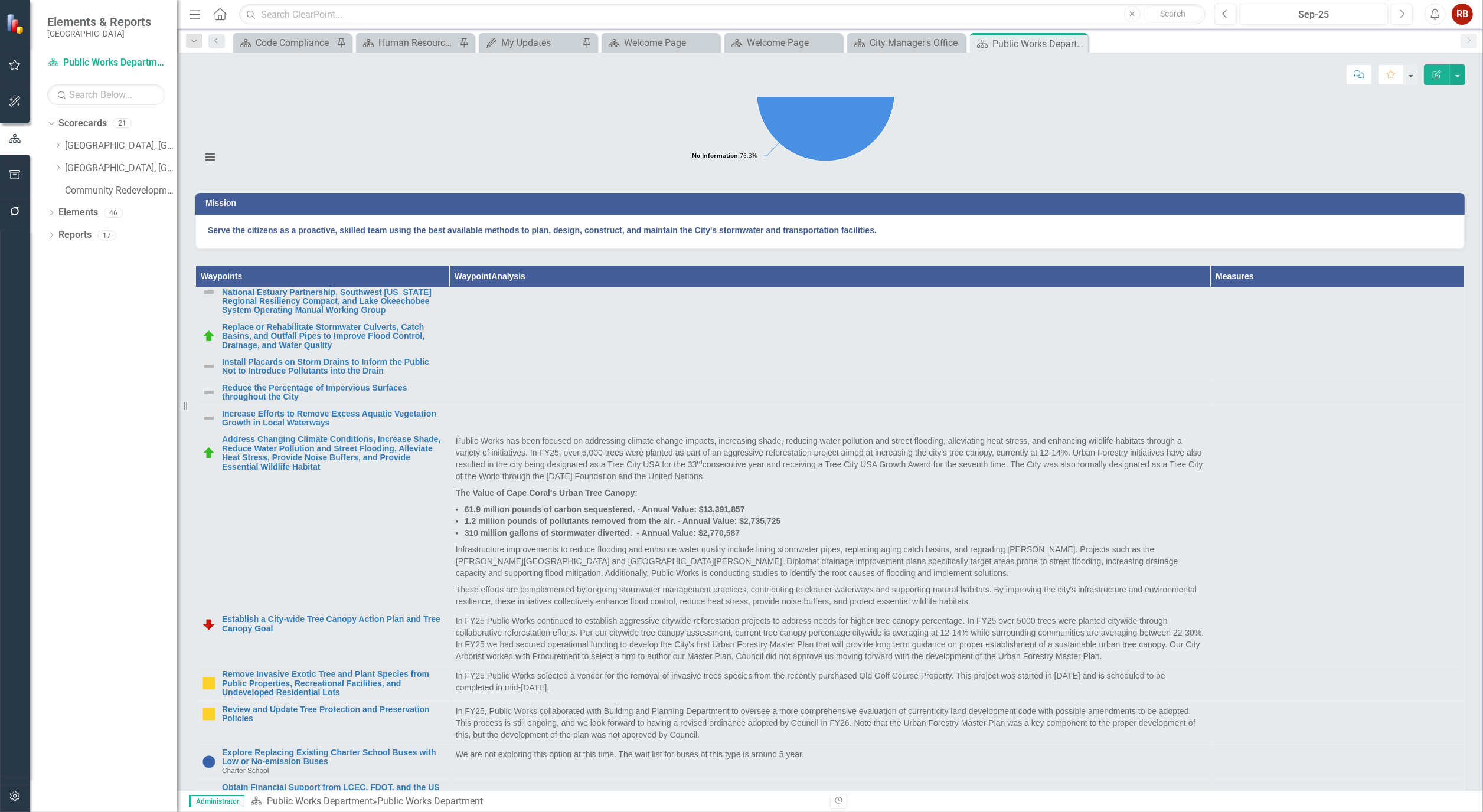
scroll to position [787, 0]
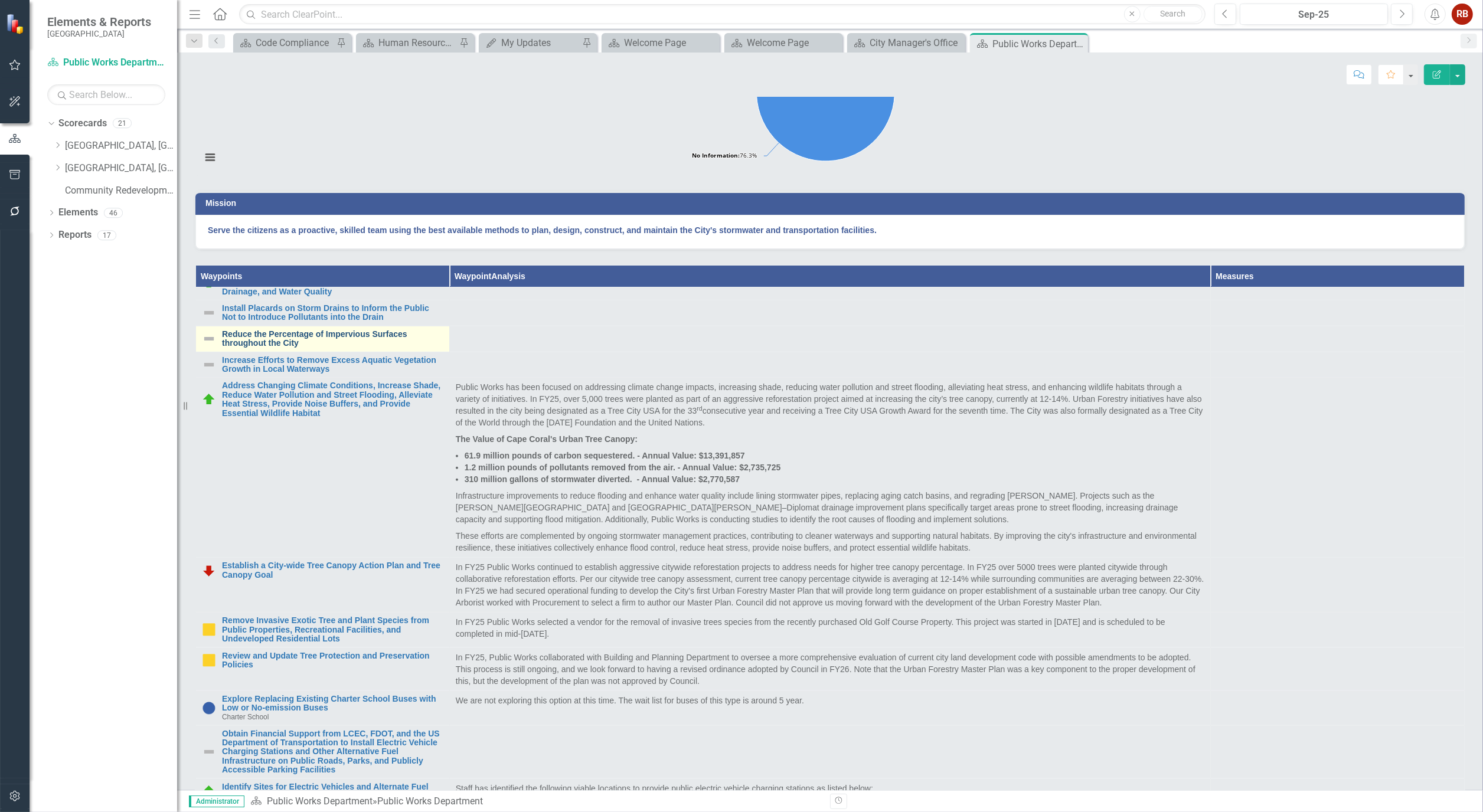
click at [346, 348] on link "Reduce the Percentage of Impervious Surfaces throughout the City" at bounding box center [333, 339] width 222 height 18
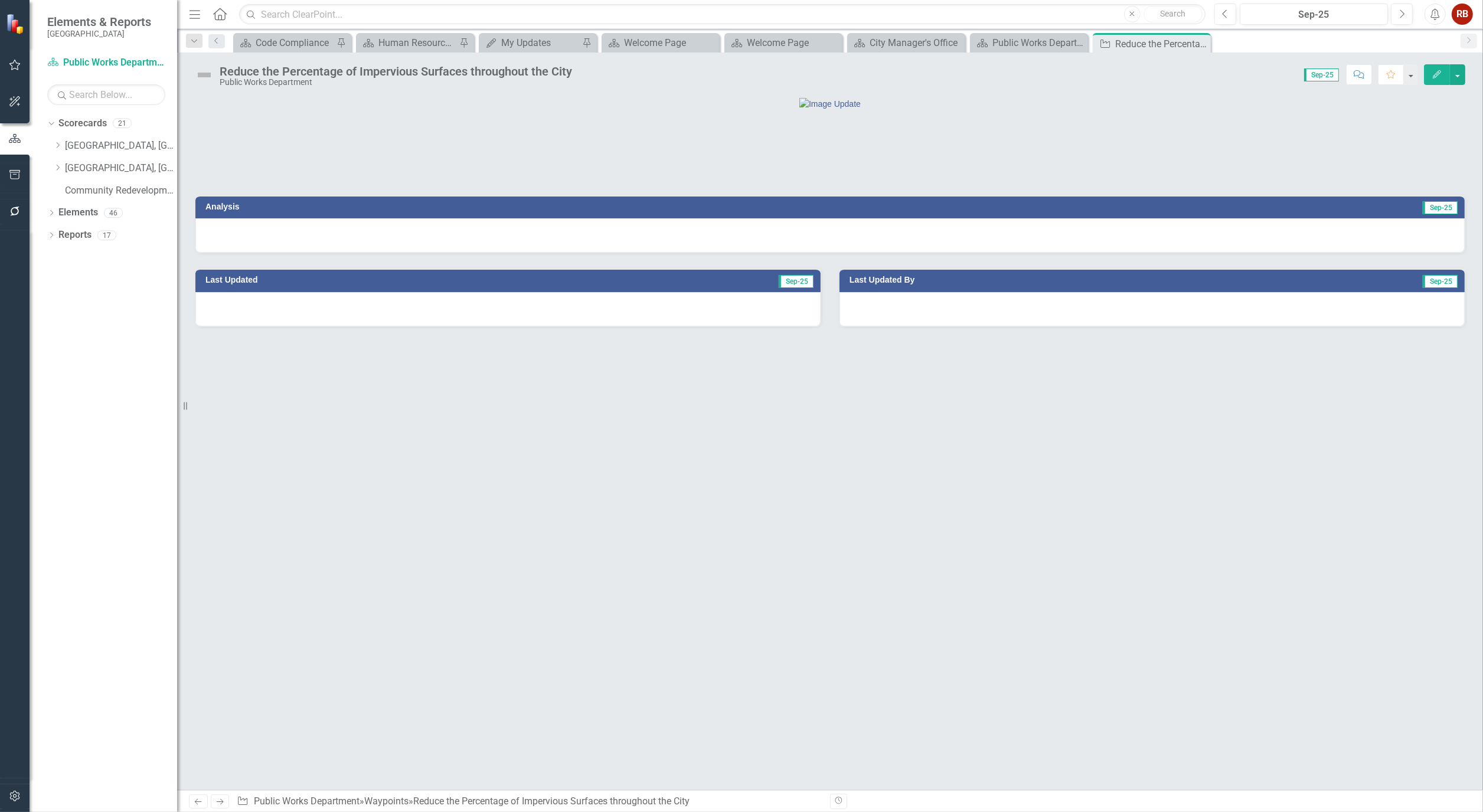
click at [1433, 72] on icon "Edit" at bounding box center [1437, 74] width 11 height 8
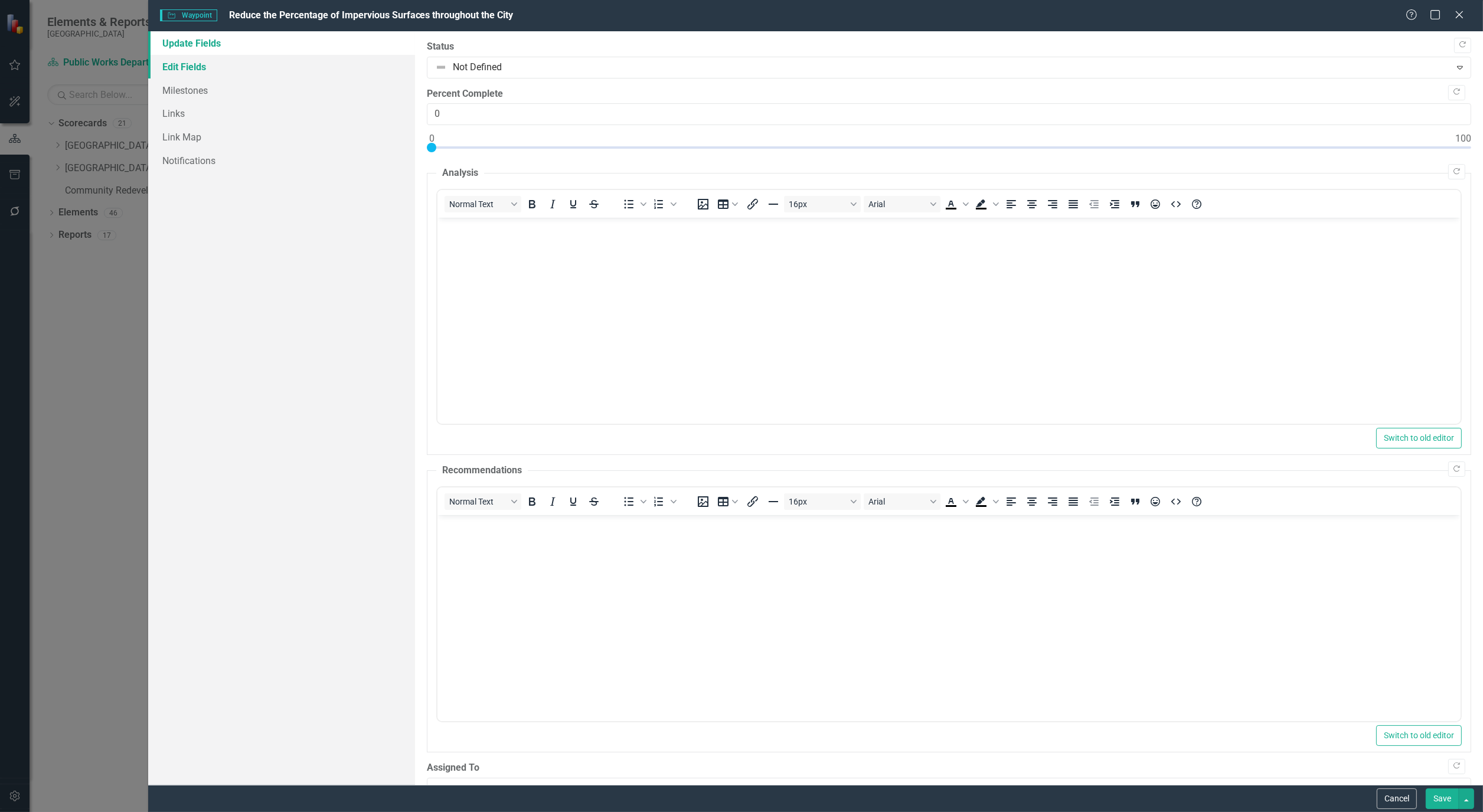
click at [185, 60] on link "Edit Fields" at bounding box center [281, 66] width 267 height 24
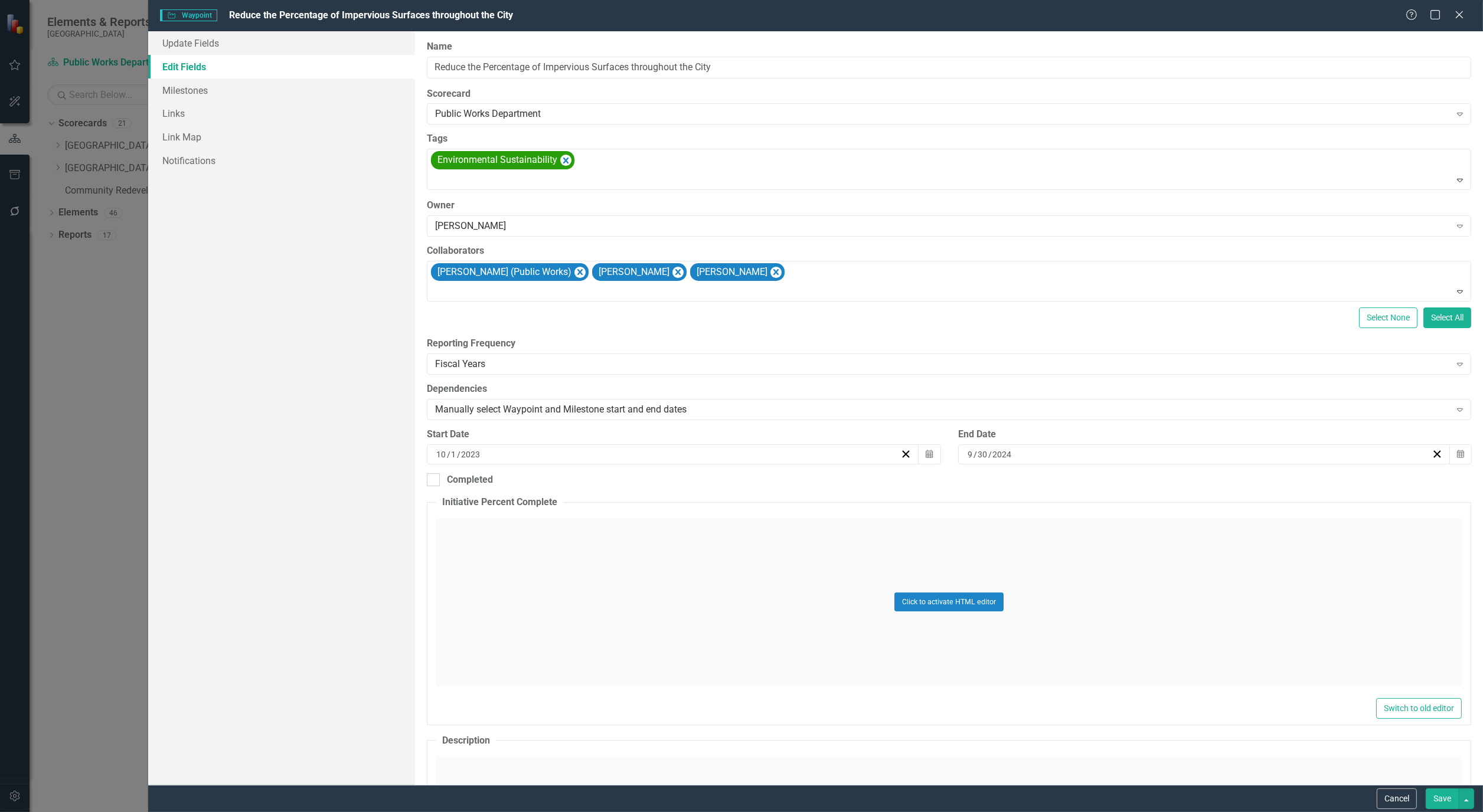
click at [1448, 794] on button "Save" at bounding box center [1443, 799] width 33 height 21
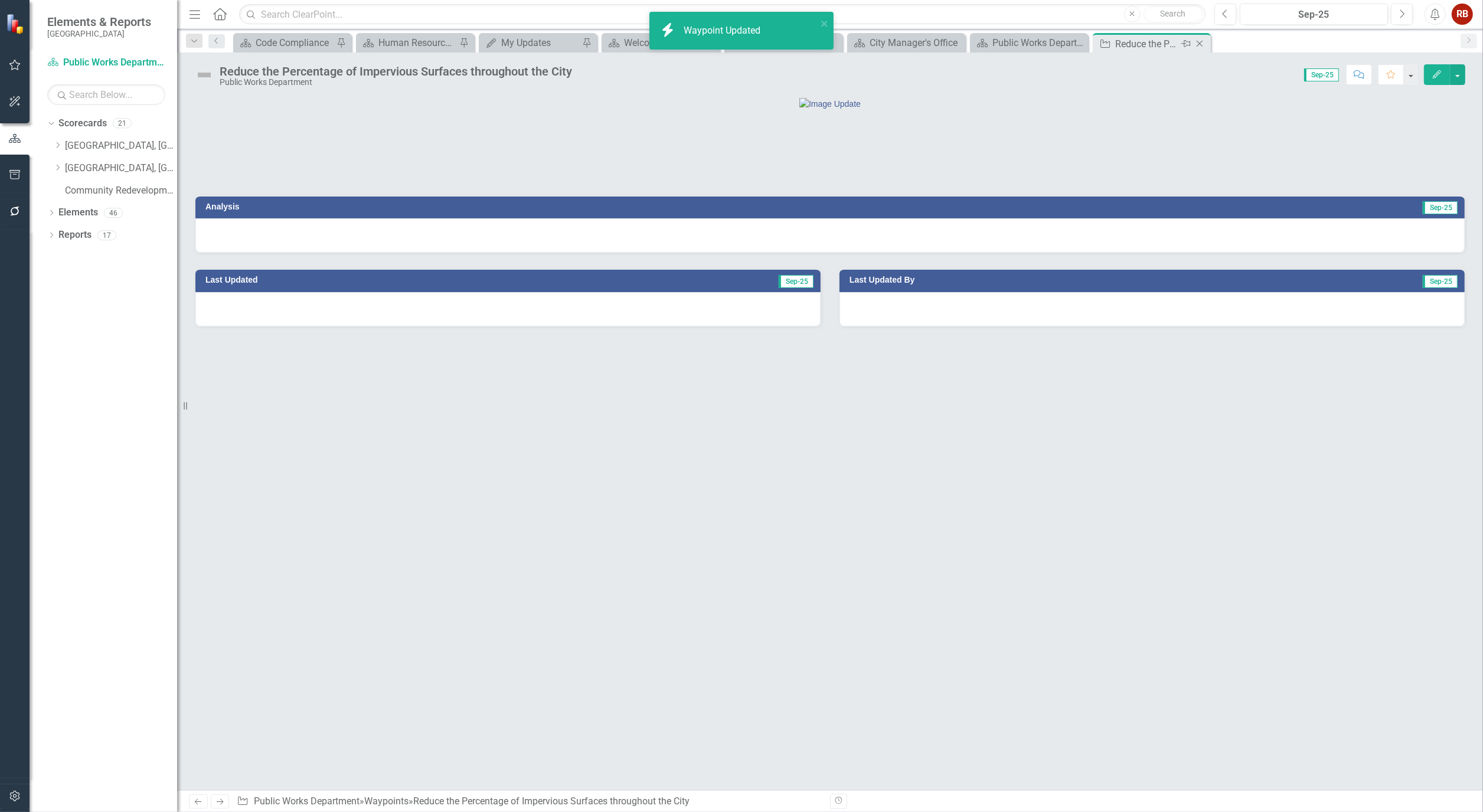
click at [1202, 42] on icon "Close" at bounding box center [1200, 44] width 12 height 10
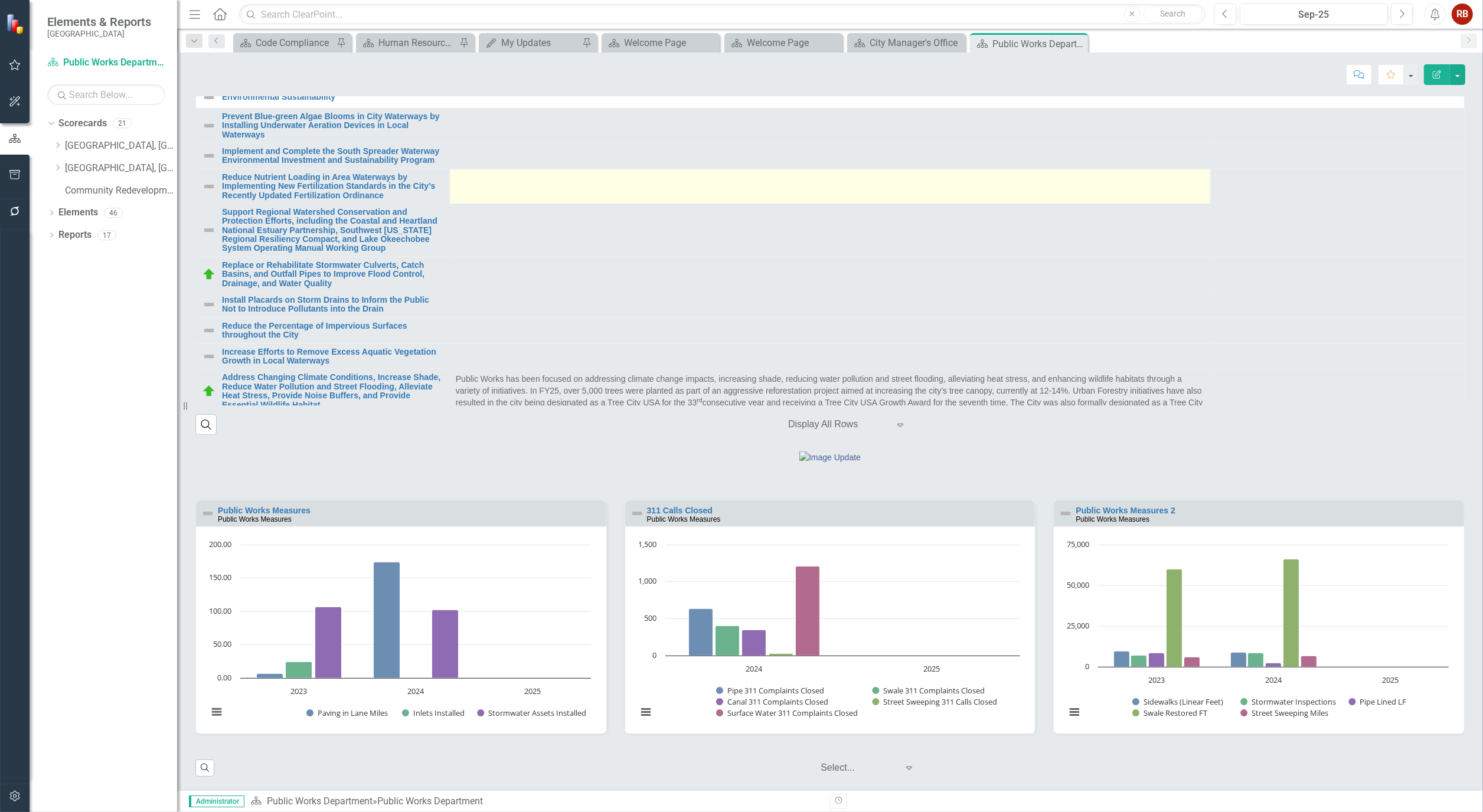
scroll to position [328, 0]
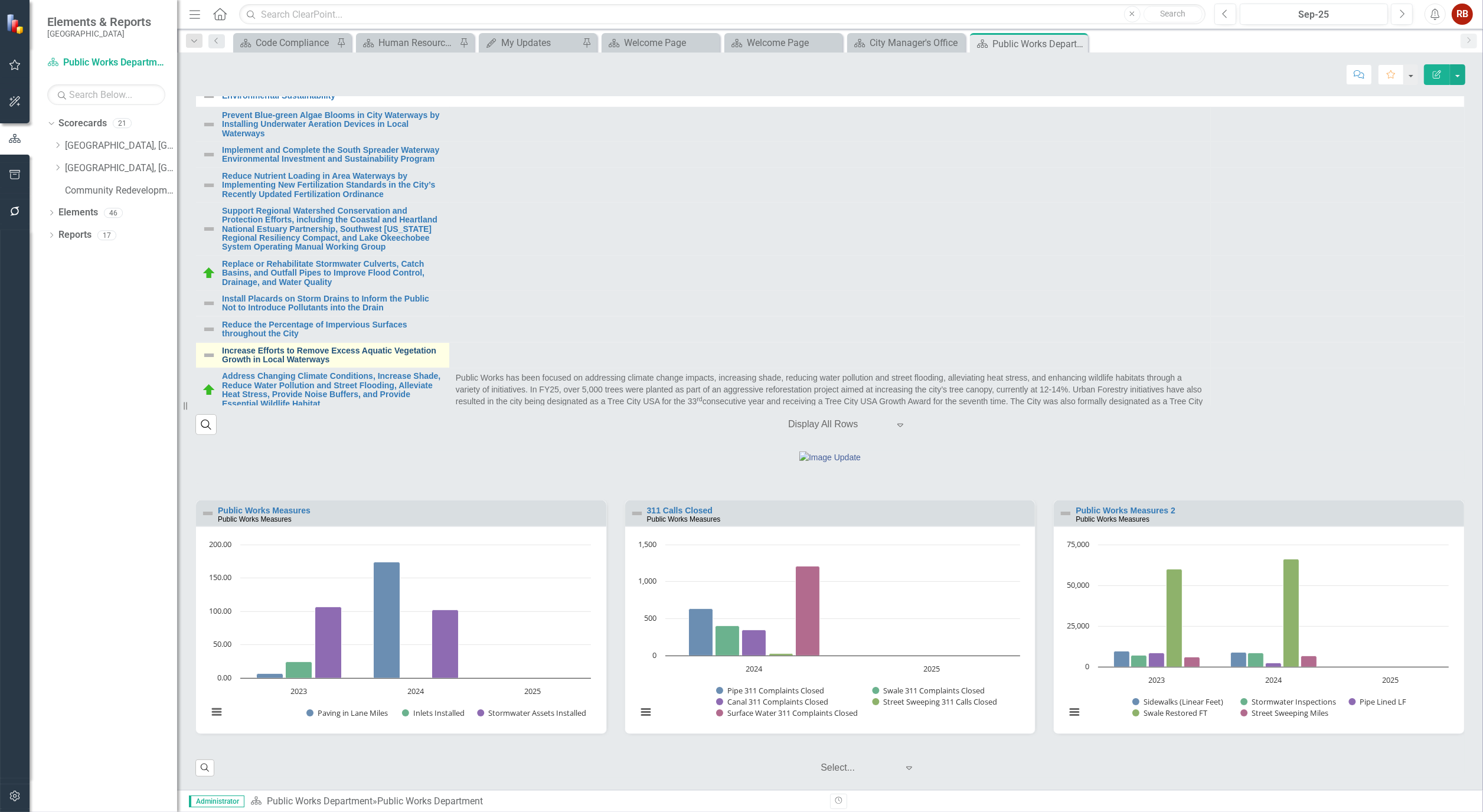
click at [296, 347] on link "Increase Efforts to Remove Excess Aquatic Vegetation Growth in Local Waterways" at bounding box center [333, 356] width 222 height 18
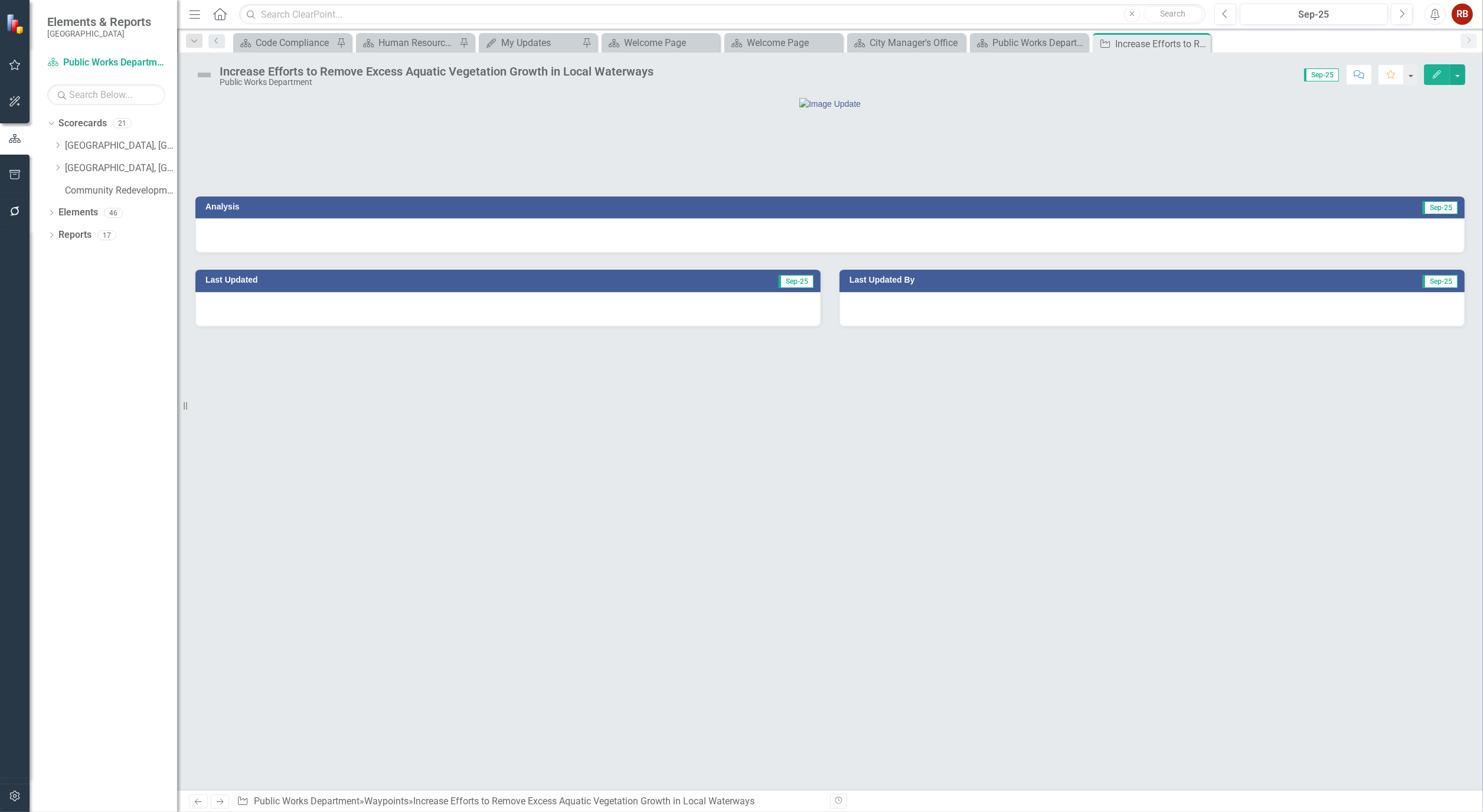
click at [1449, 71] on button "Edit" at bounding box center [1437, 75] width 26 height 21
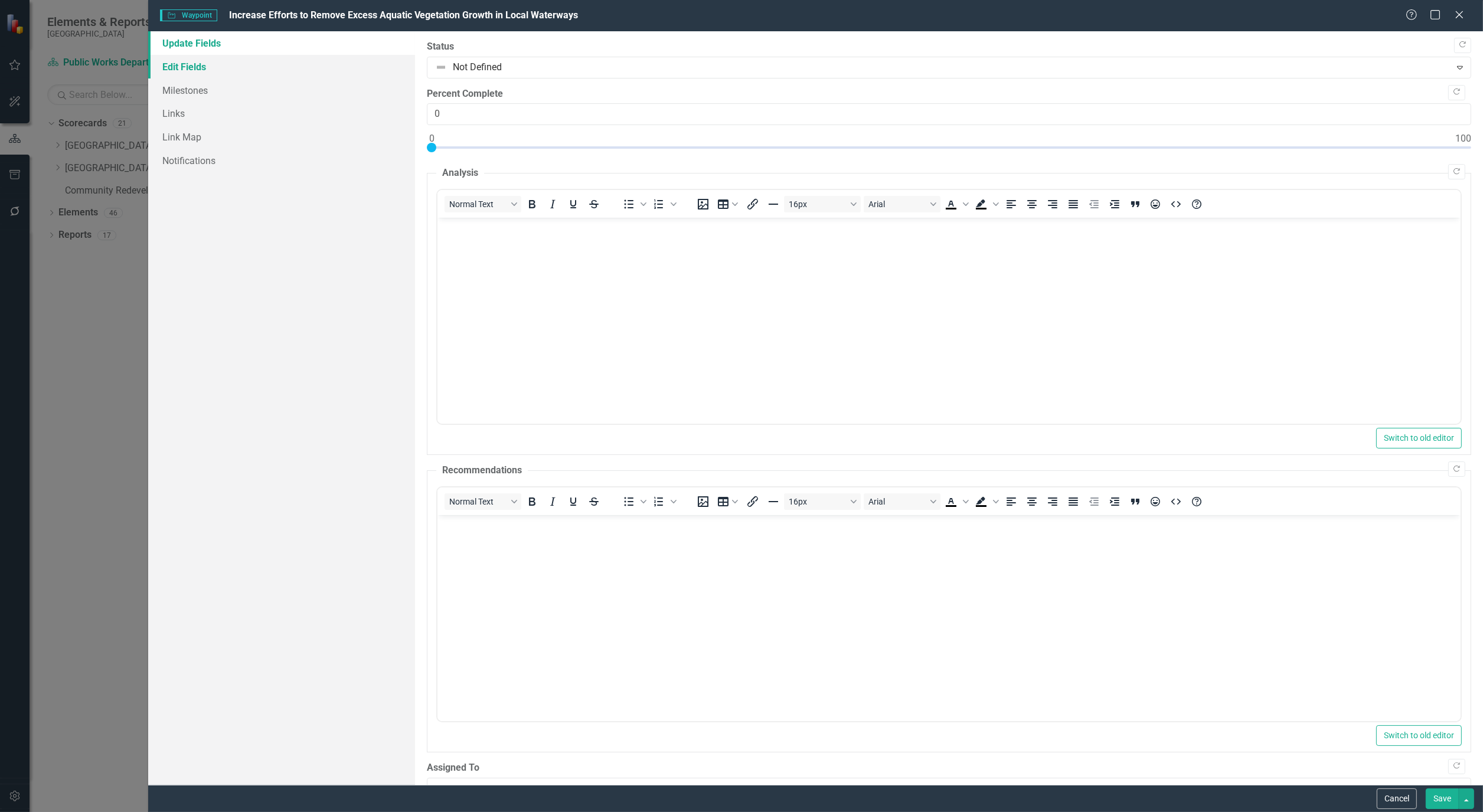
click at [169, 69] on link "Edit Fields" at bounding box center [281, 66] width 267 height 24
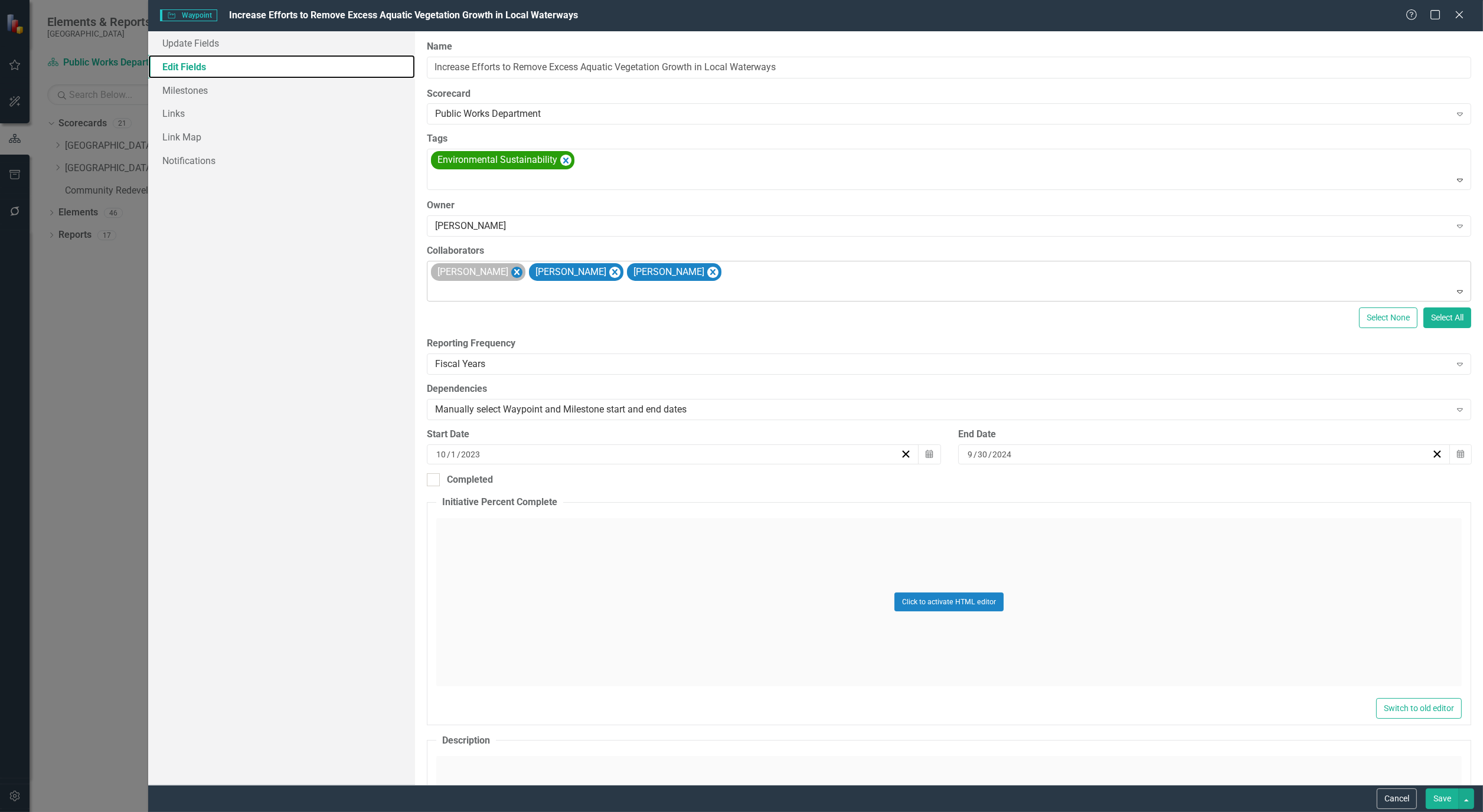
click at [523, 267] on icon "Remove Alicia Pearce Smith" at bounding box center [517, 272] width 11 height 14
type input "j"
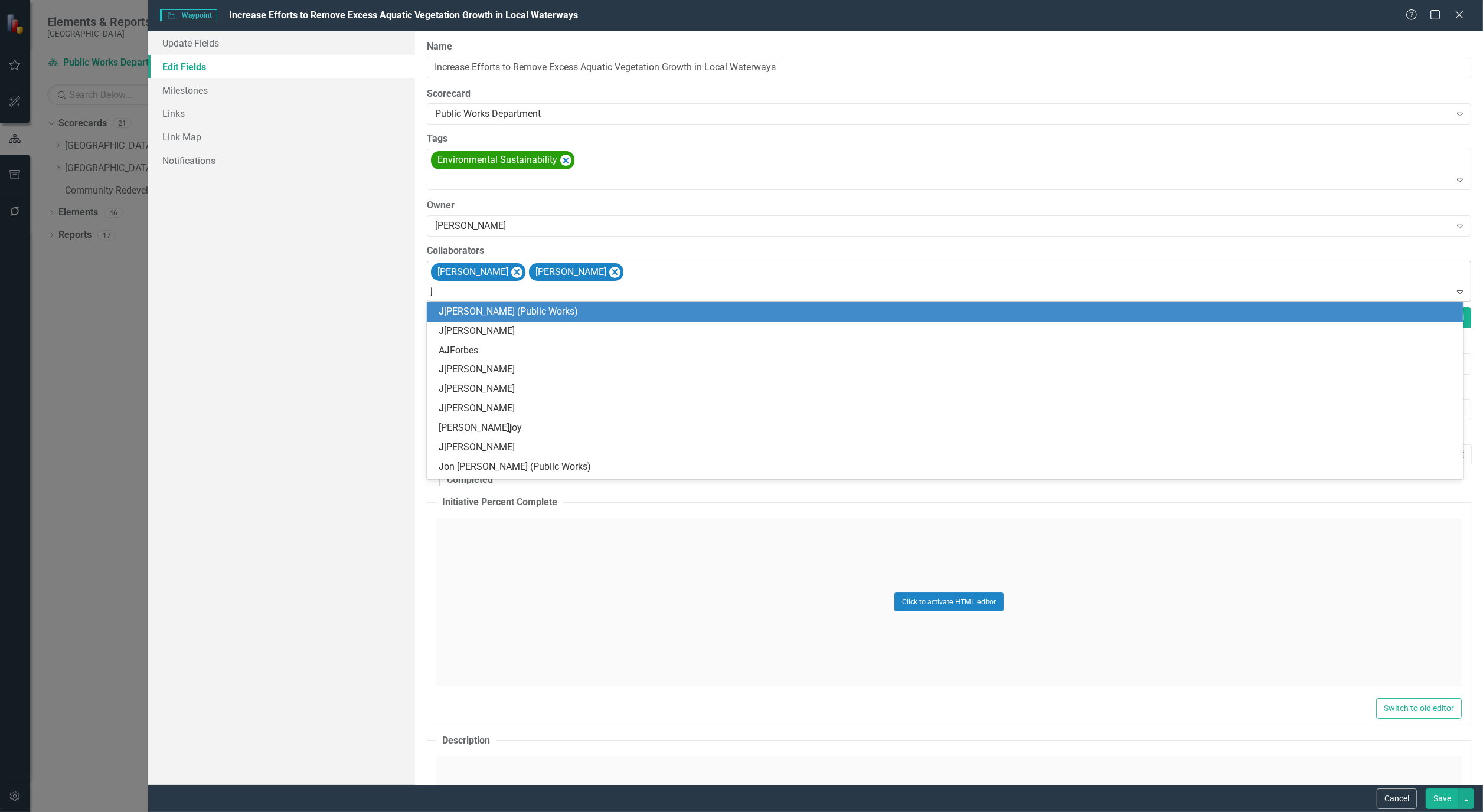
click at [524, 318] on div "[PERSON_NAME] (Public Works)" at bounding box center [947, 312] width 1017 height 13
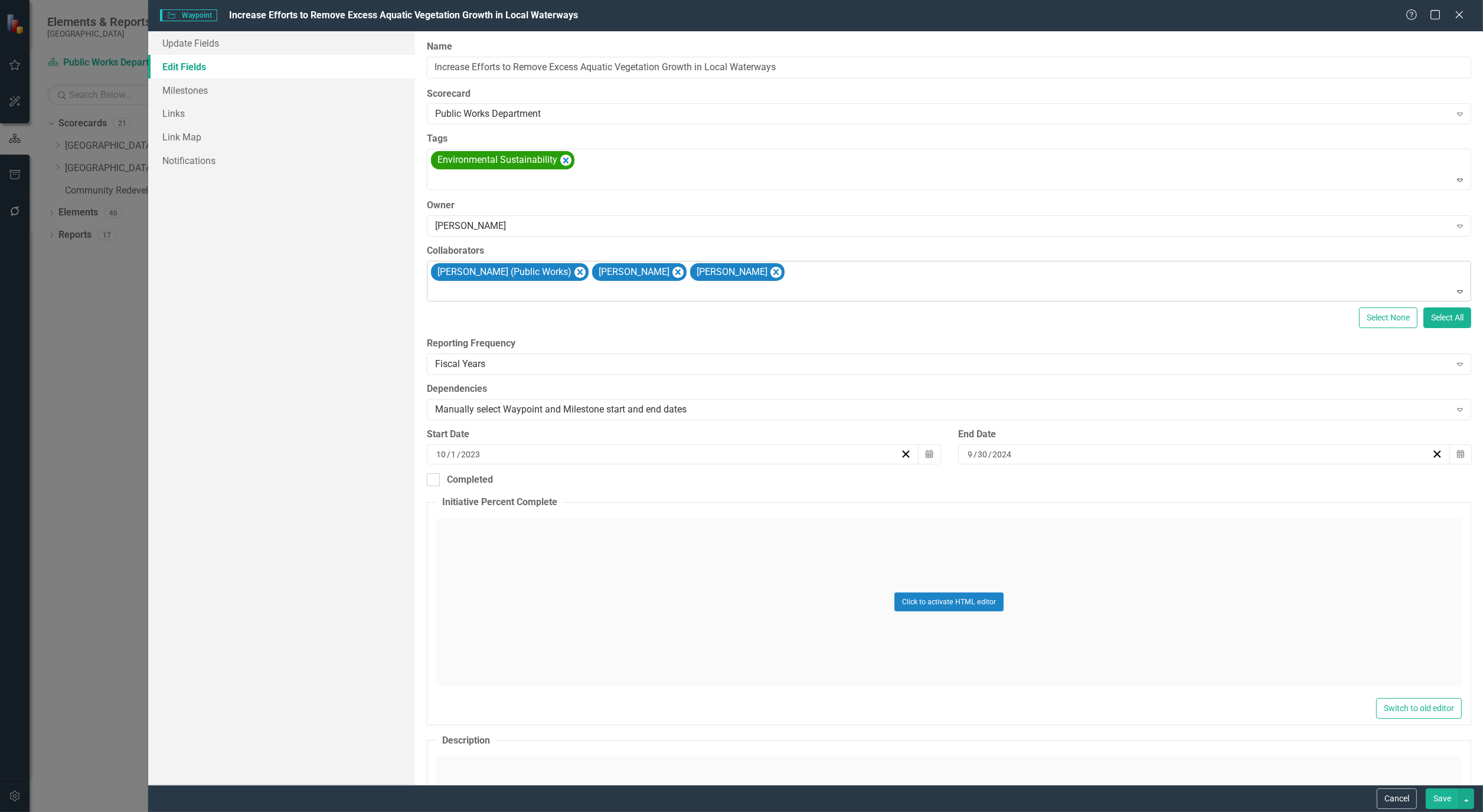
click at [1438, 802] on button "Save" at bounding box center [1443, 799] width 33 height 21
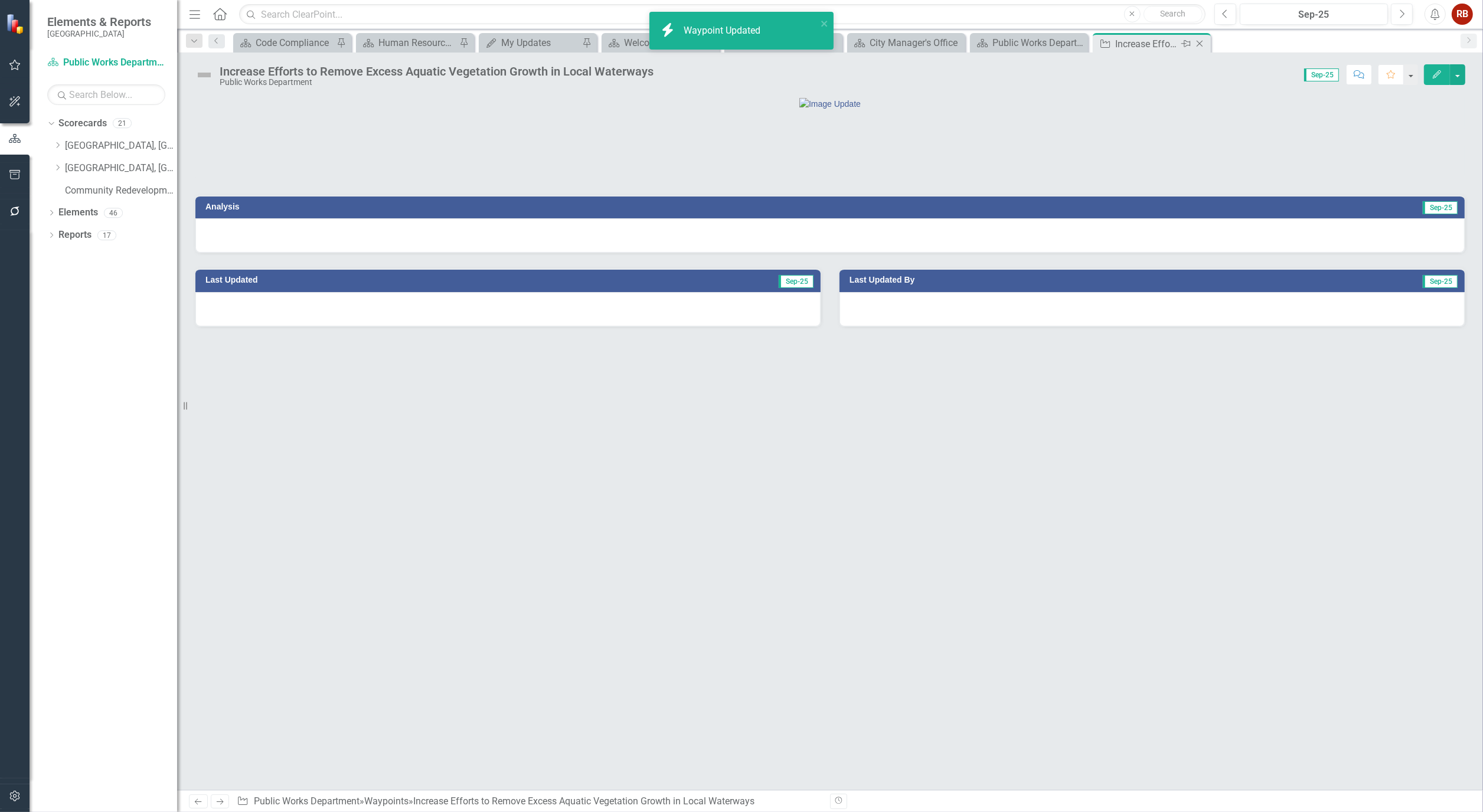
click at [1203, 46] on icon "Close" at bounding box center [1200, 44] width 12 height 10
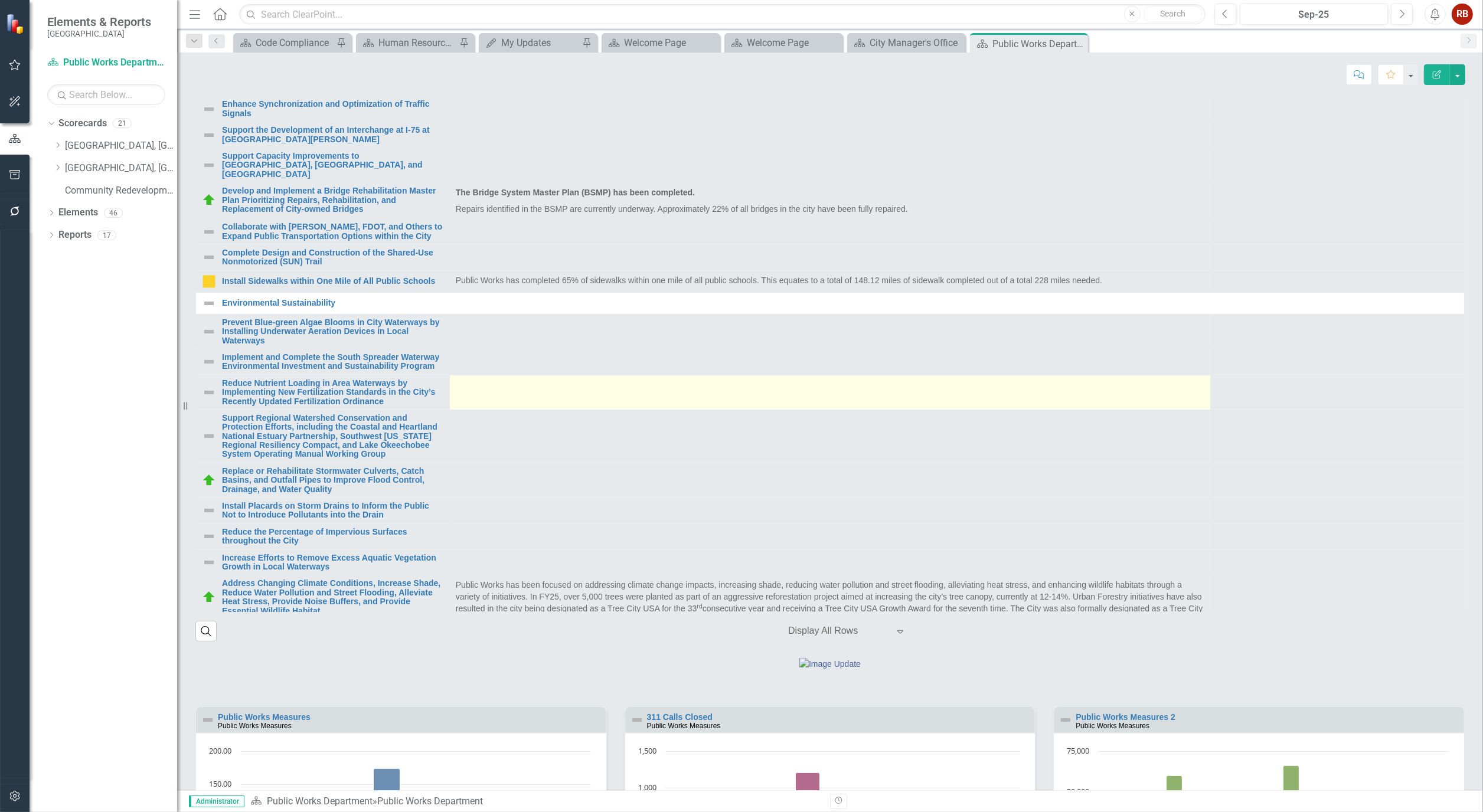
scroll to position [328, 0]
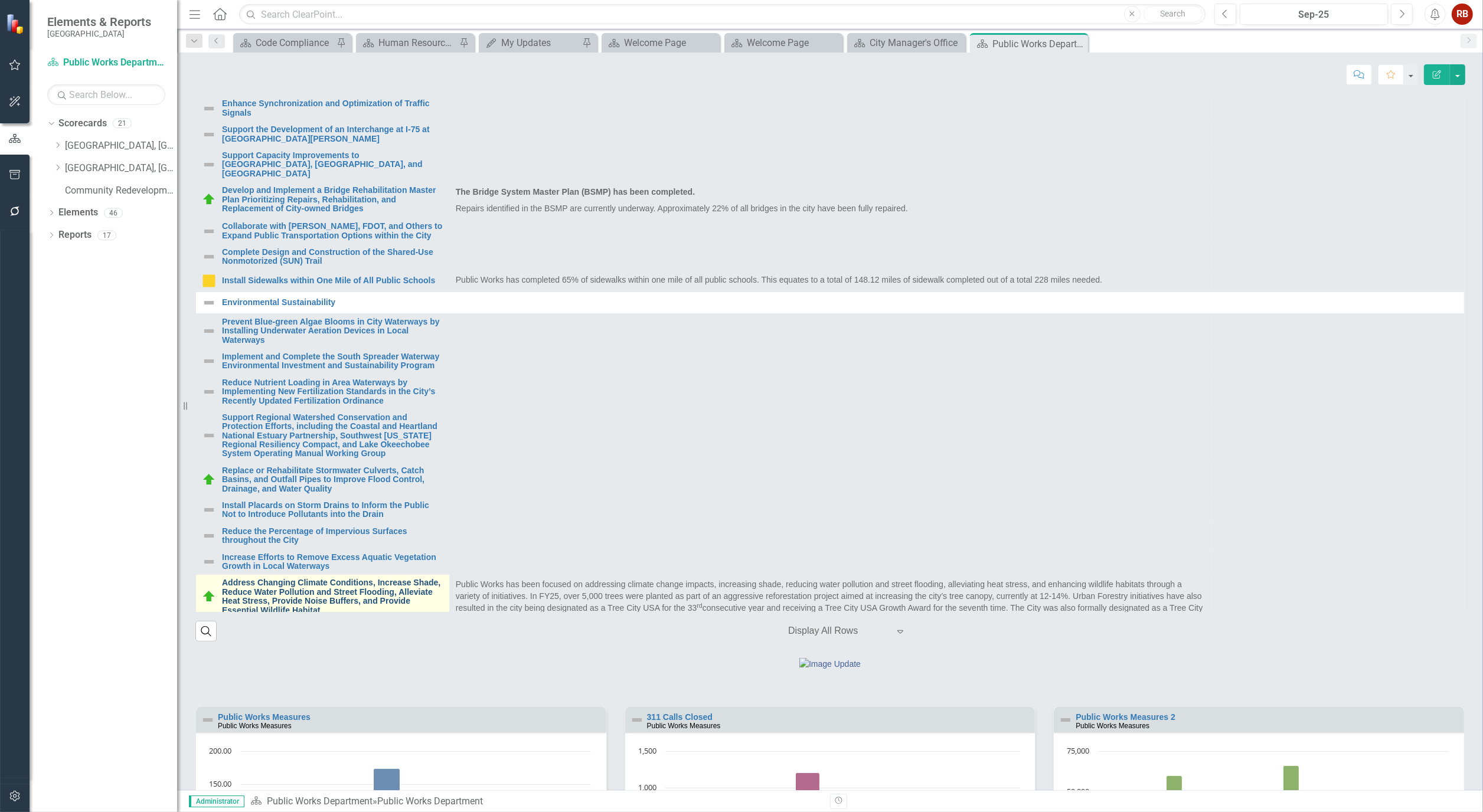
click at [280, 615] on link "Address Changing Climate Conditions, Increase Shade, Reduce Water Pollution and…" at bounding box center [333, 596] width 222 height 37
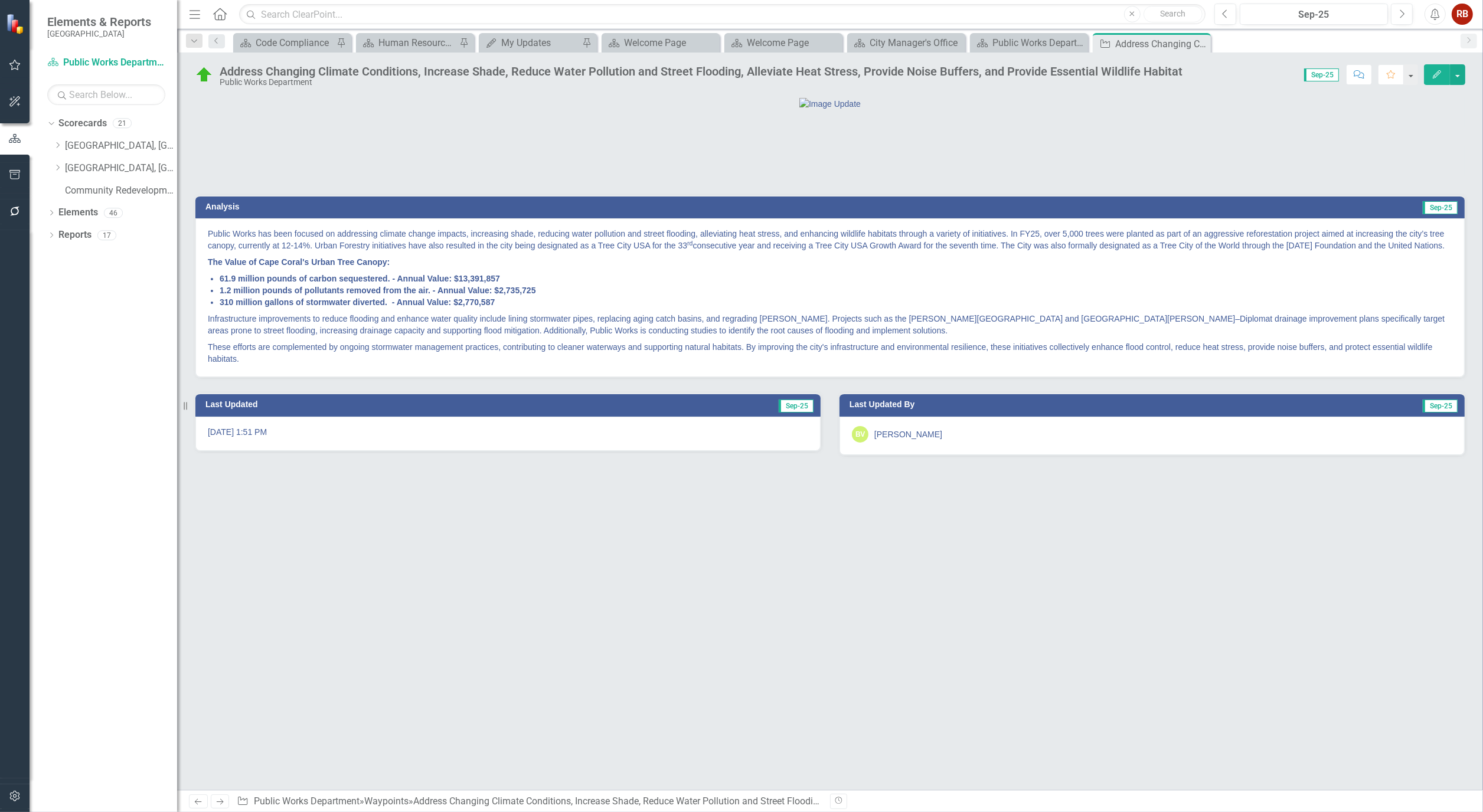
click at [1432, 72] on icon "Edit" at bounding box center [1437, 74] width 11 height 8
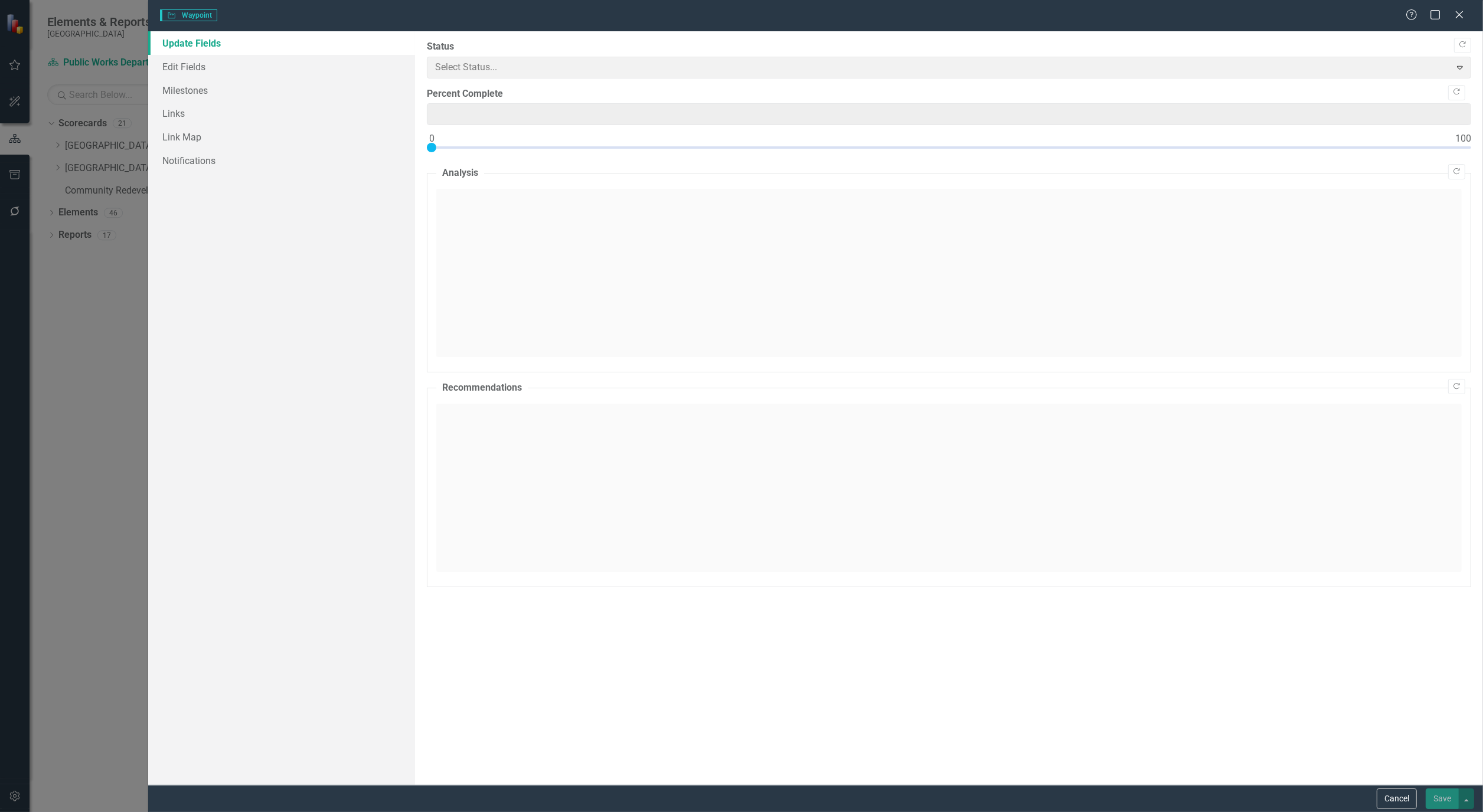
type input "0"
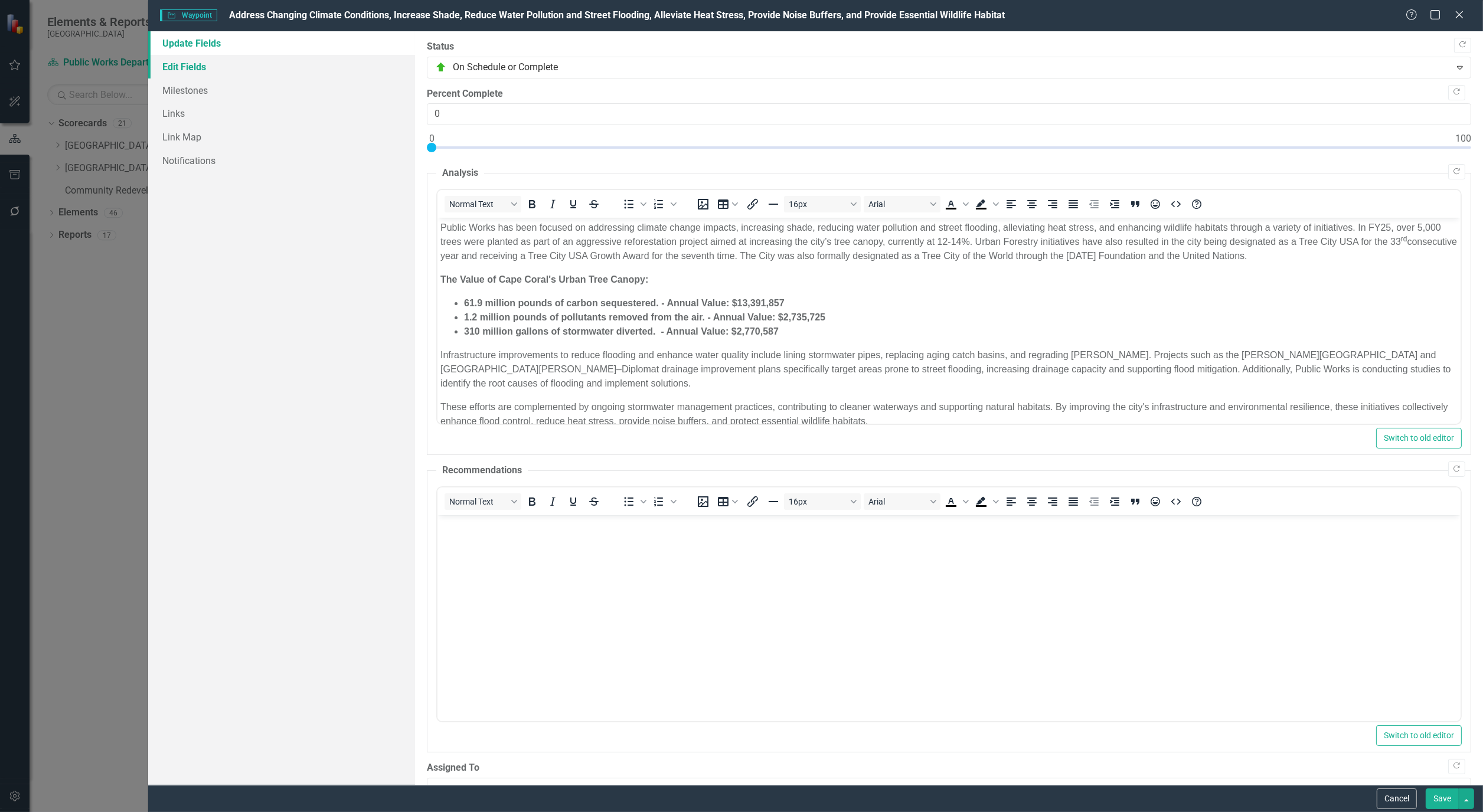
click at [173, 65] on link "Edit Fields" at bounding box center [281, 66] width 267 height 24
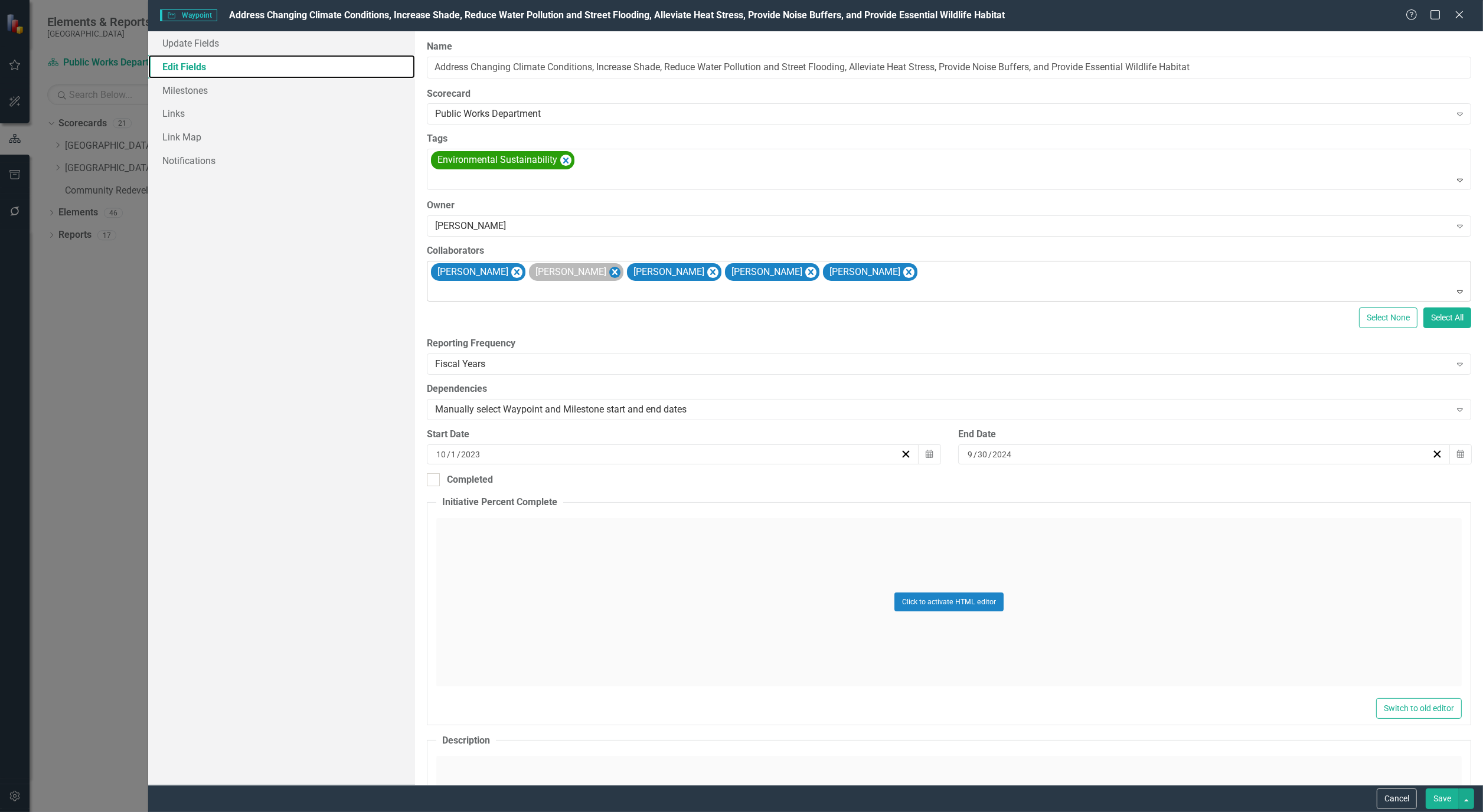
click at [611, 270] on icon "Remove Alicia Pearce Smith" at bounding box center [615, 272] width 11 height 14
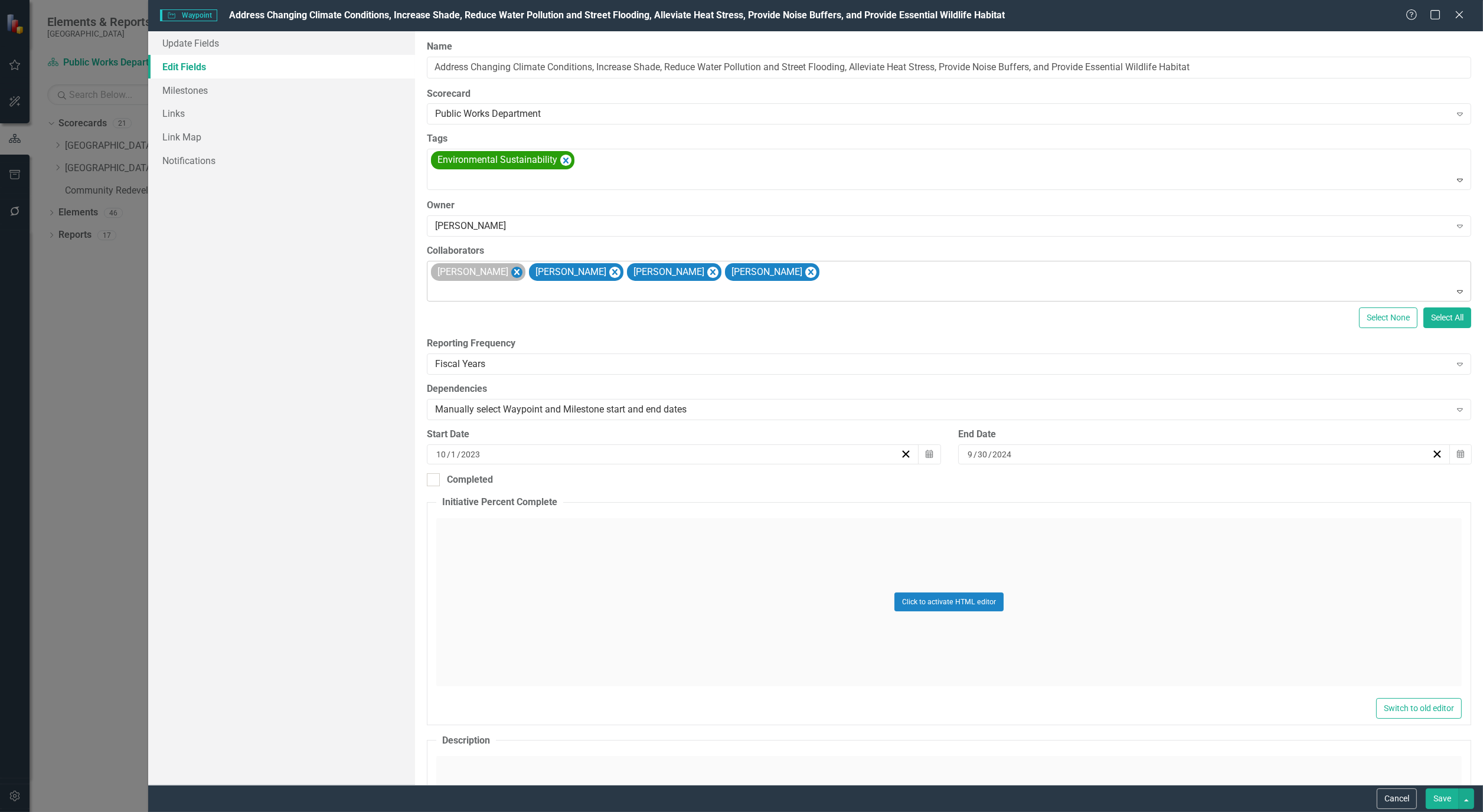
click at [514, 275] on icon "Remove Hugo Delgado" at bounding box center [516, 272] width 5 height 6
click at [512, 275] on icon "Remove Maya Robert" at bounding box center [517, 272] width 11 height 14
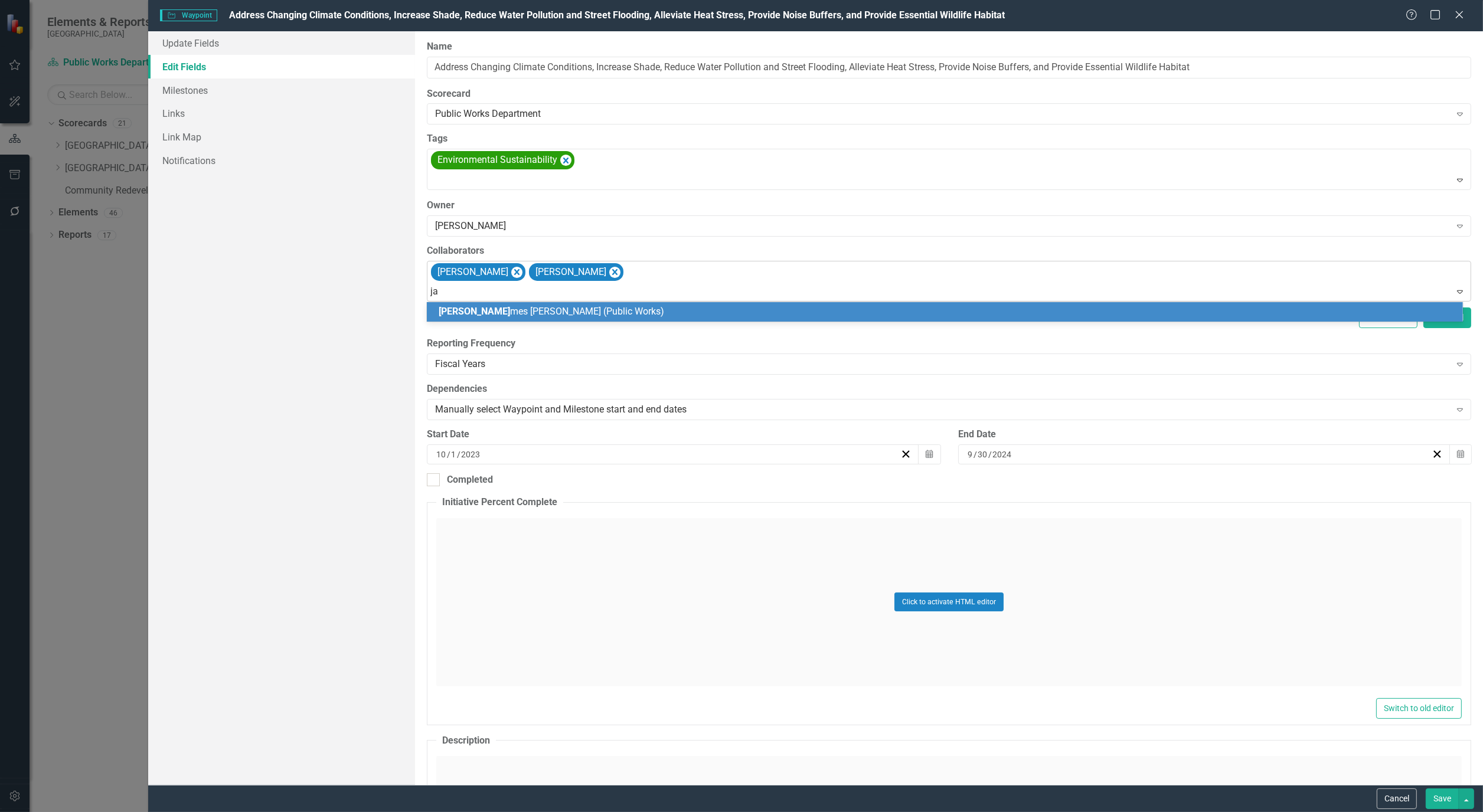
type input "jam"
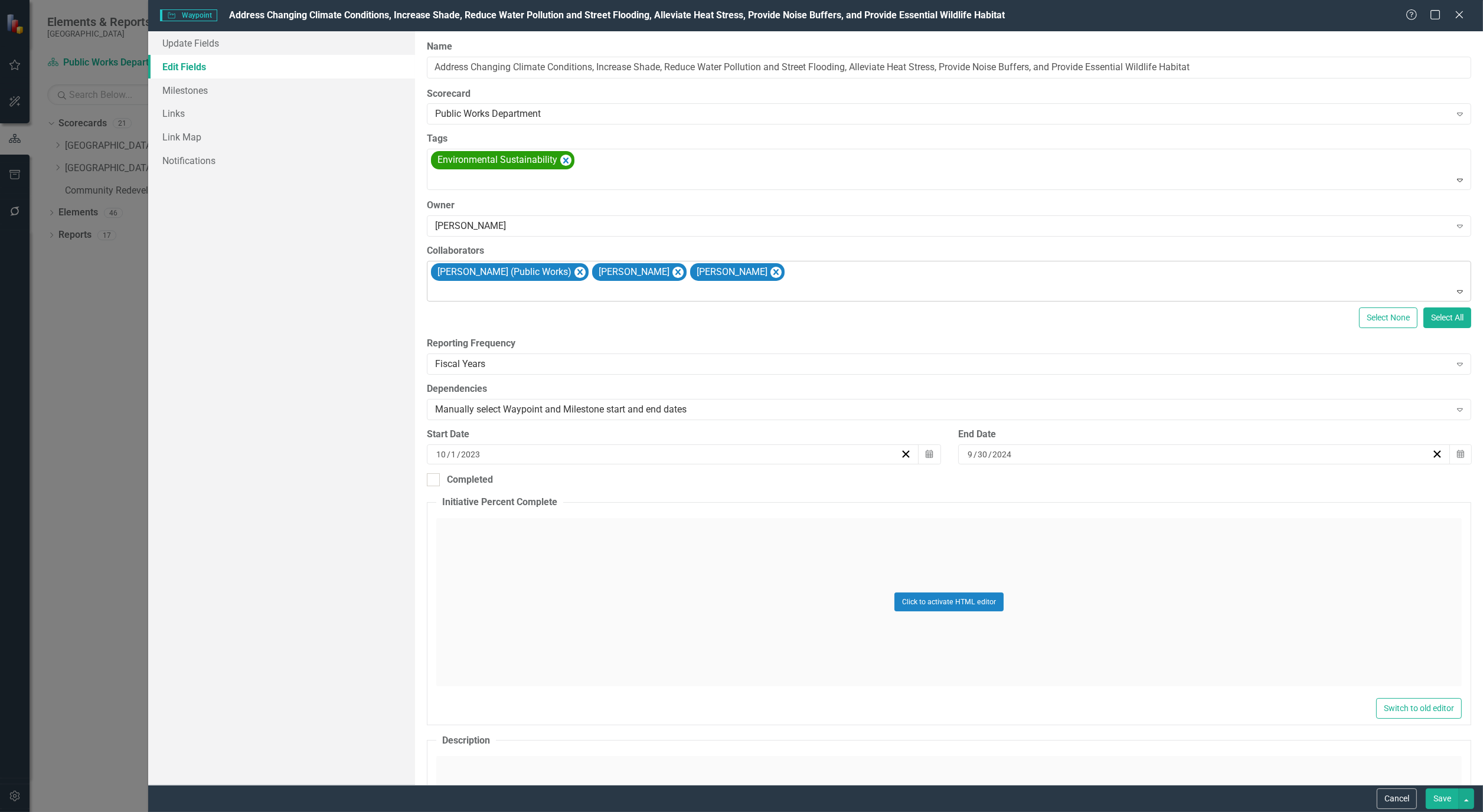
click at [1444, 797] on button "Save" at bounding box center [1443, 799] width 33 height 21
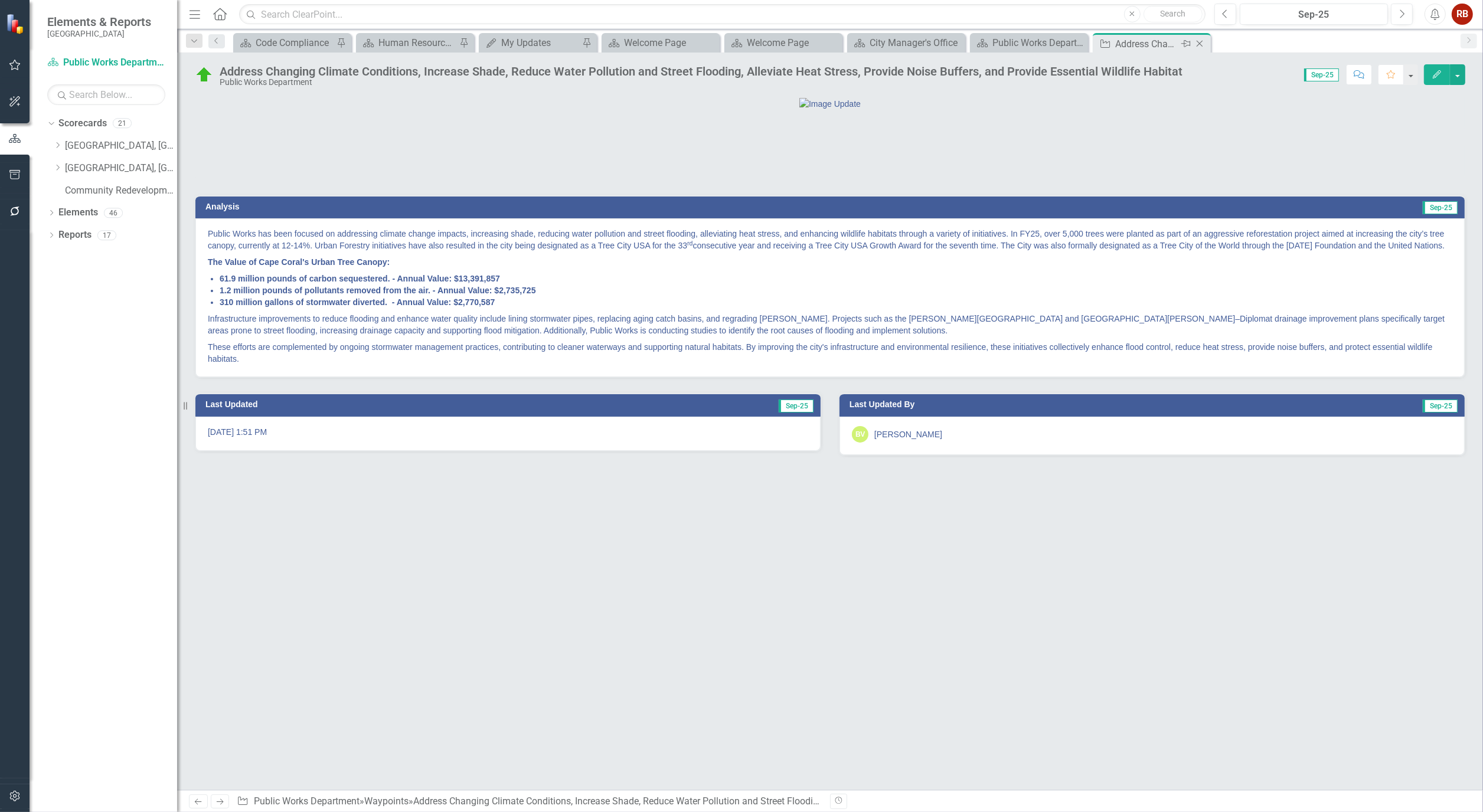
click at [1203, 43] on icon "Close" at bounding box center [1200, 44] width 12 height 10
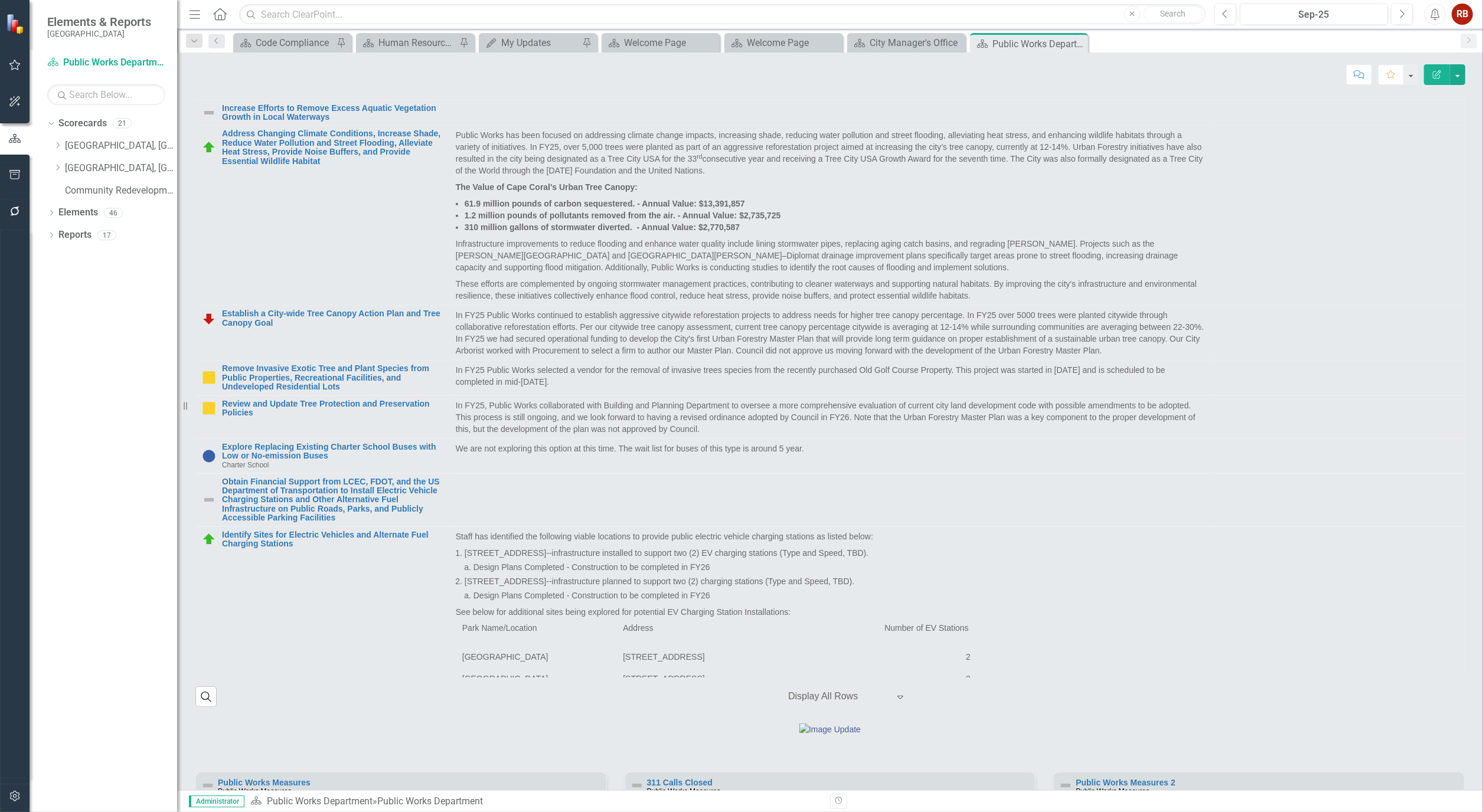
scroll to position [787, 0]
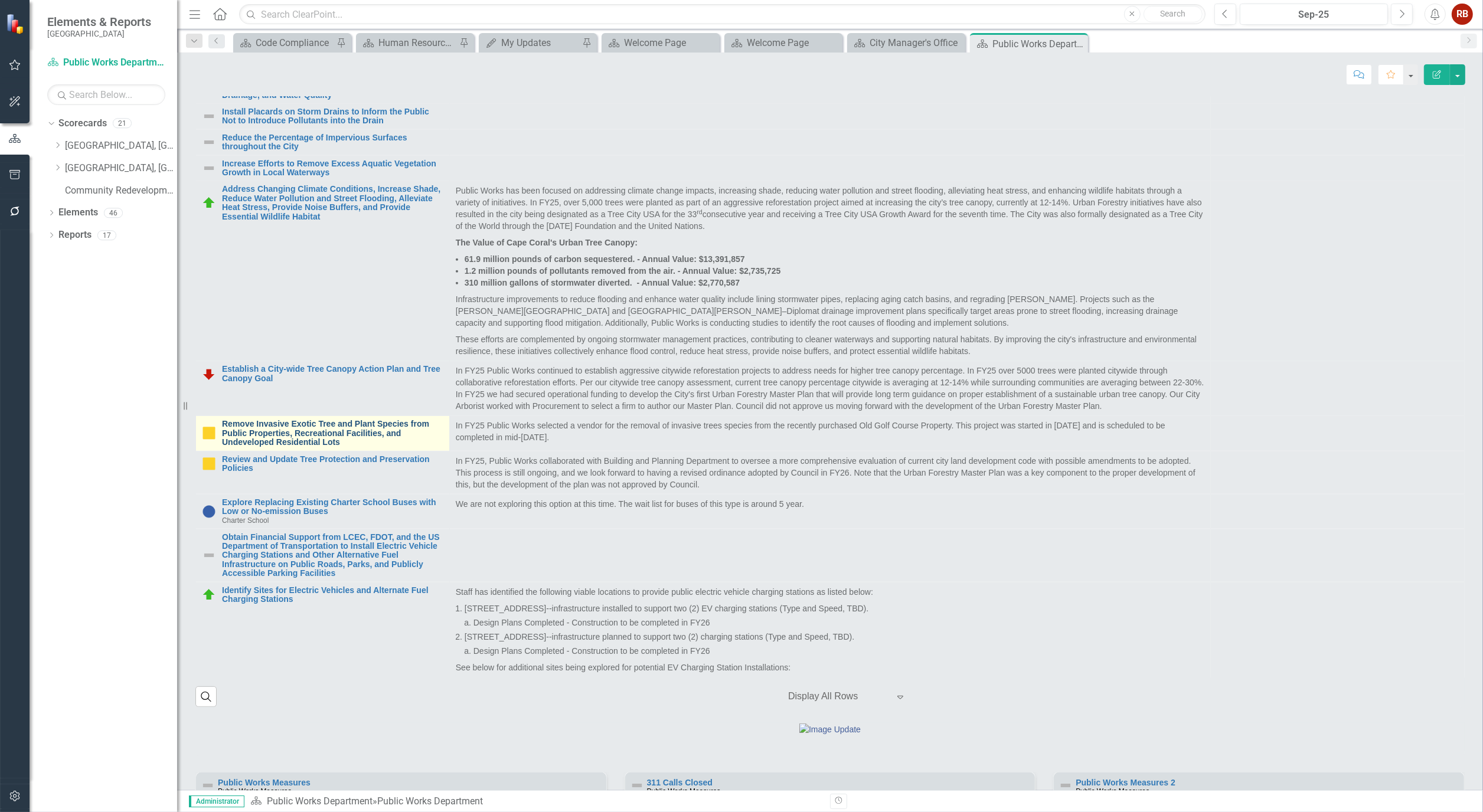
click at [275, 447] on link "Remove Invasive Exotic Tree and Plant Species from Public Properties, Recreatio…" at bounding box center [333, 433] width 222 height 27
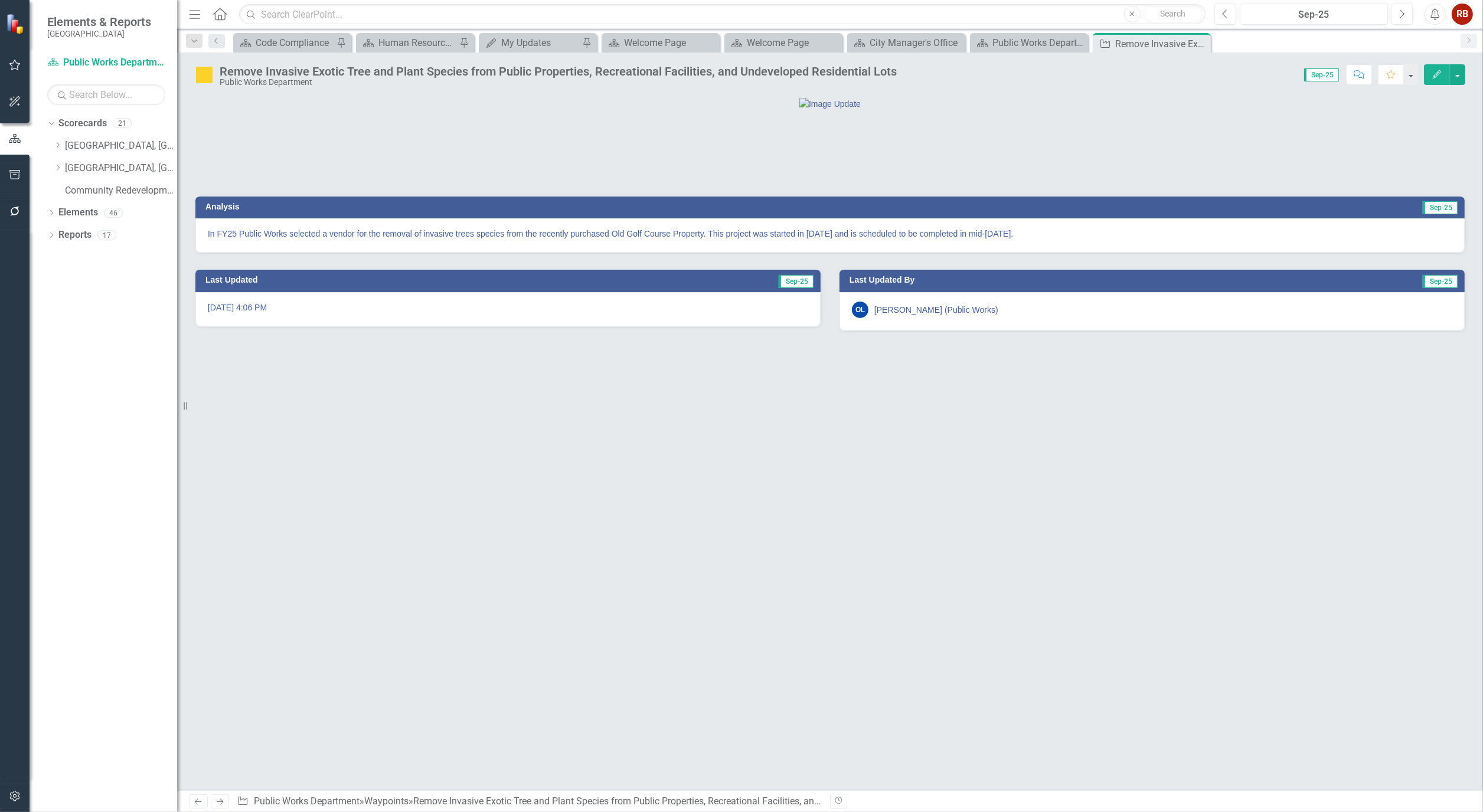
click at [1430, 72] on button "Edit" at bounding box center [1437, 75] width 26 height 21
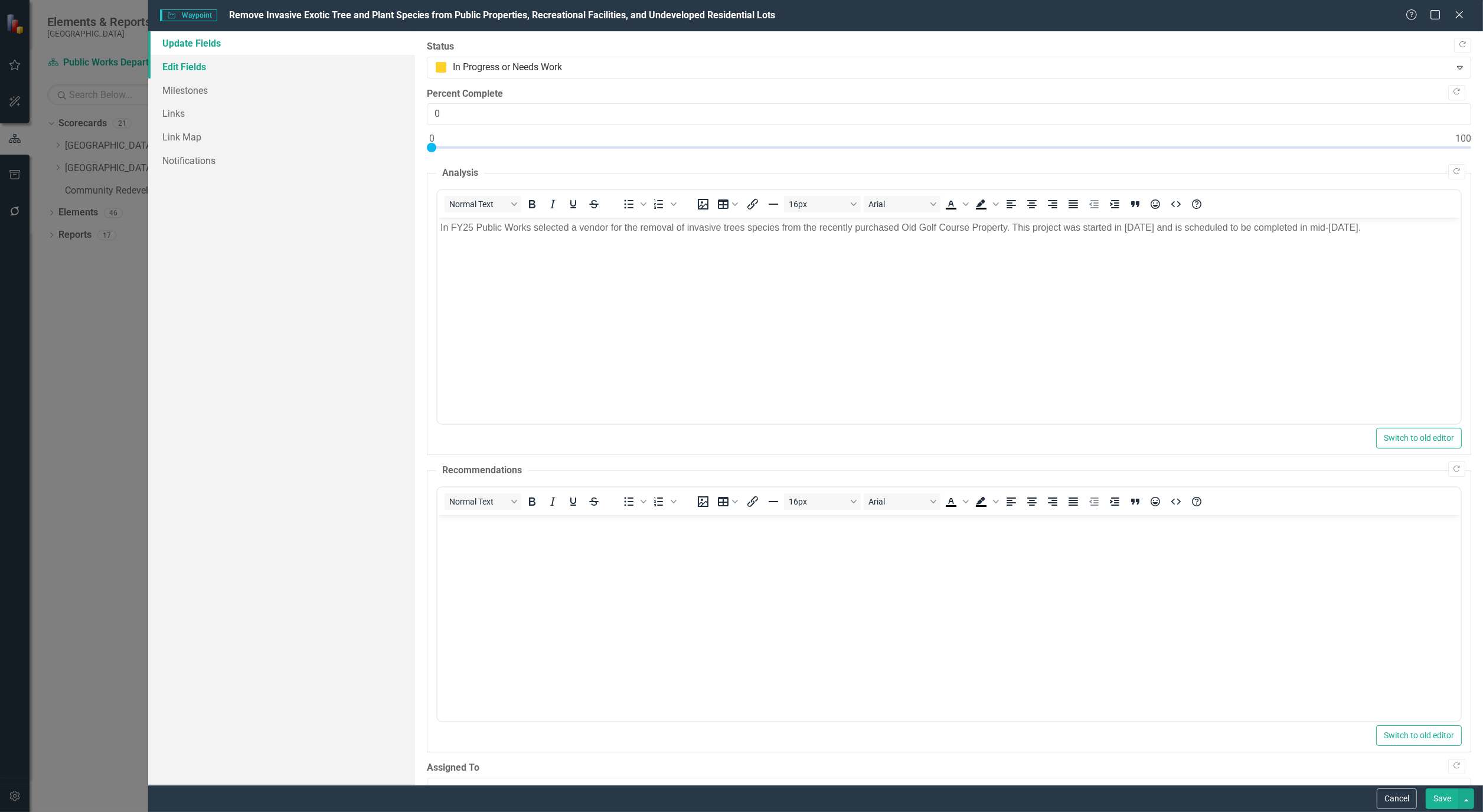
click at [185, 63] on link "Edit Fields" at bounding box center [281, 66] width 267 height 24
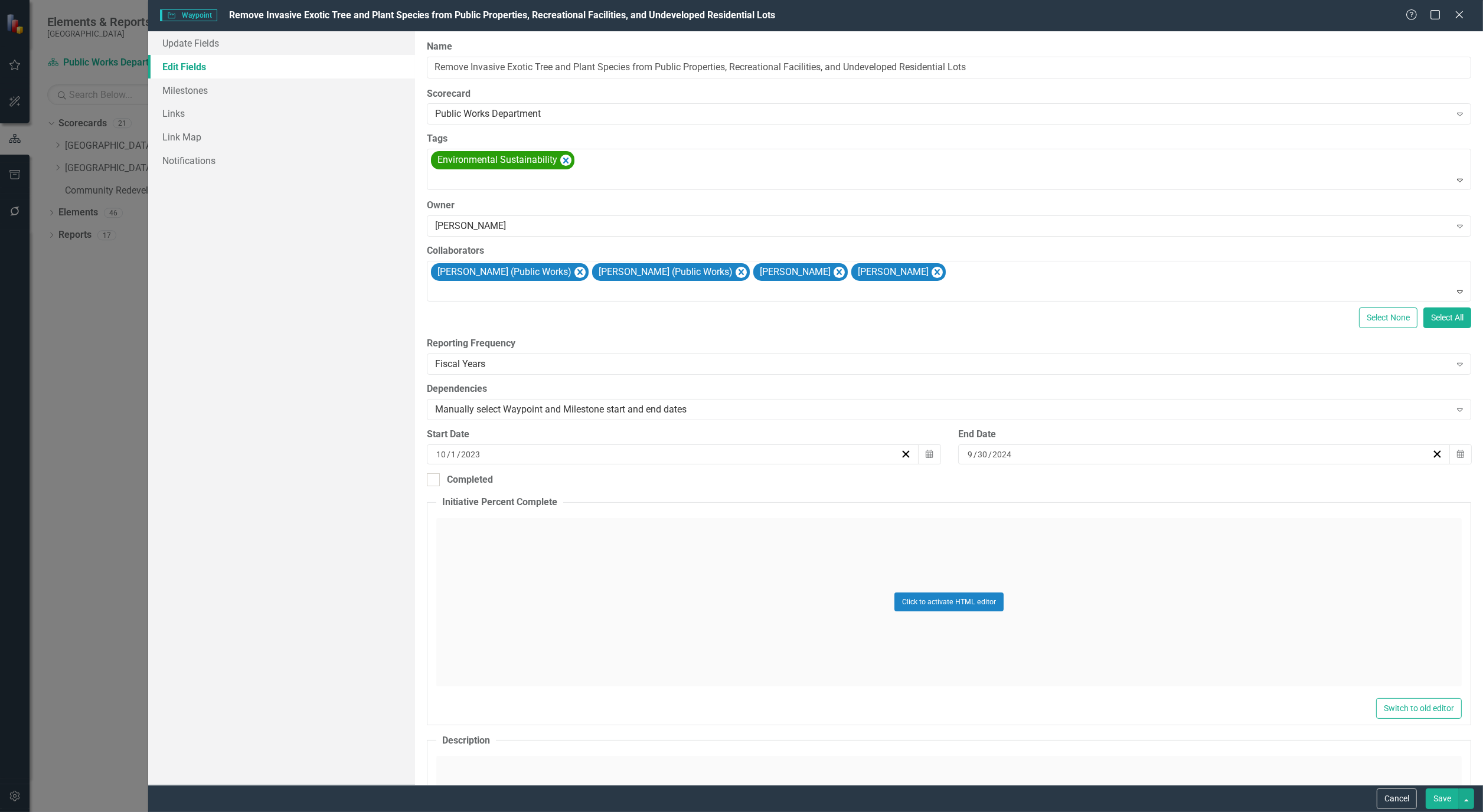
click at [1445, 799] on button "Save" at bounding box center [1443, 799] width 33 height 21
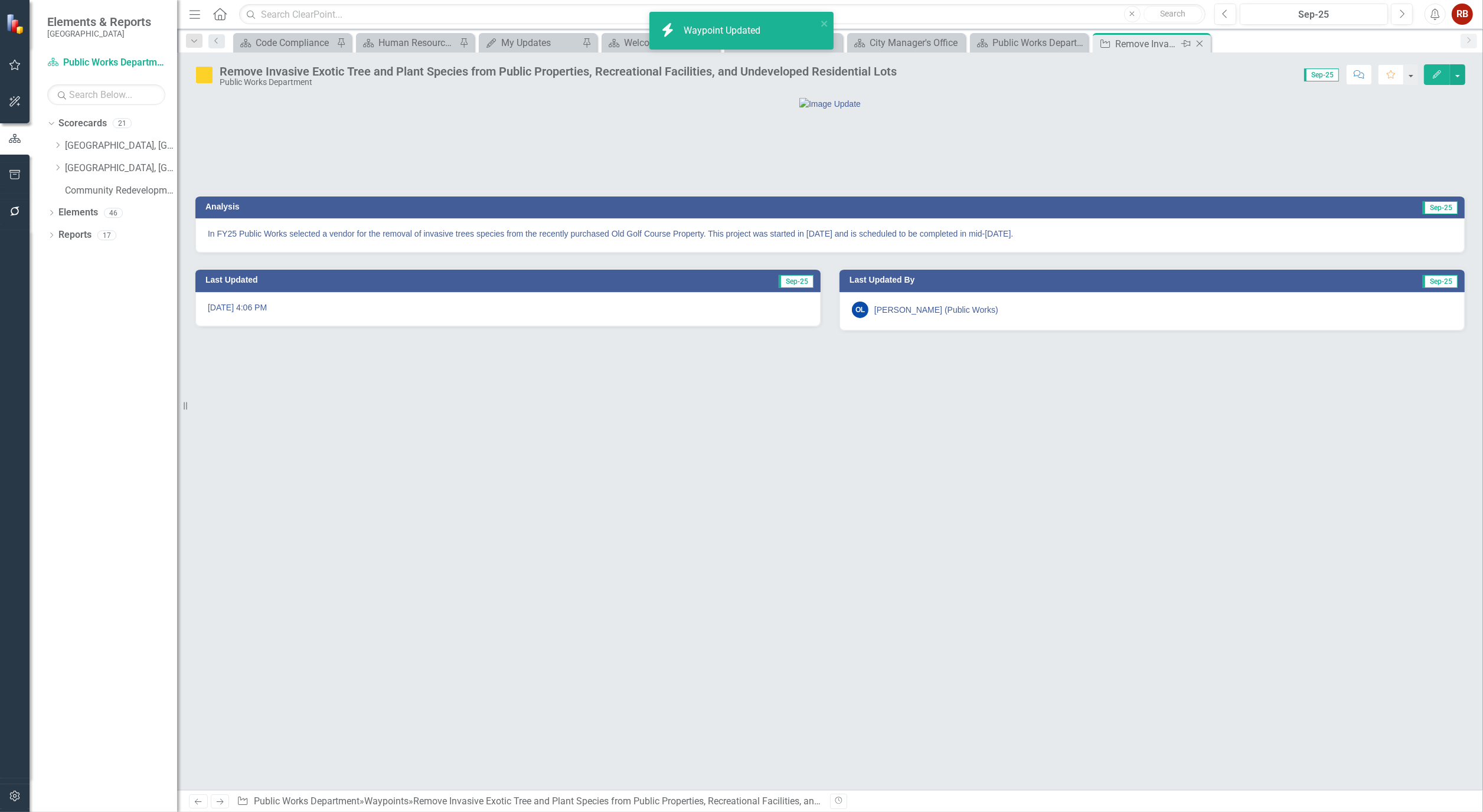
click at [1205, 44] on icon "Close" at bounding box center [1200, 44] width 12 height 10
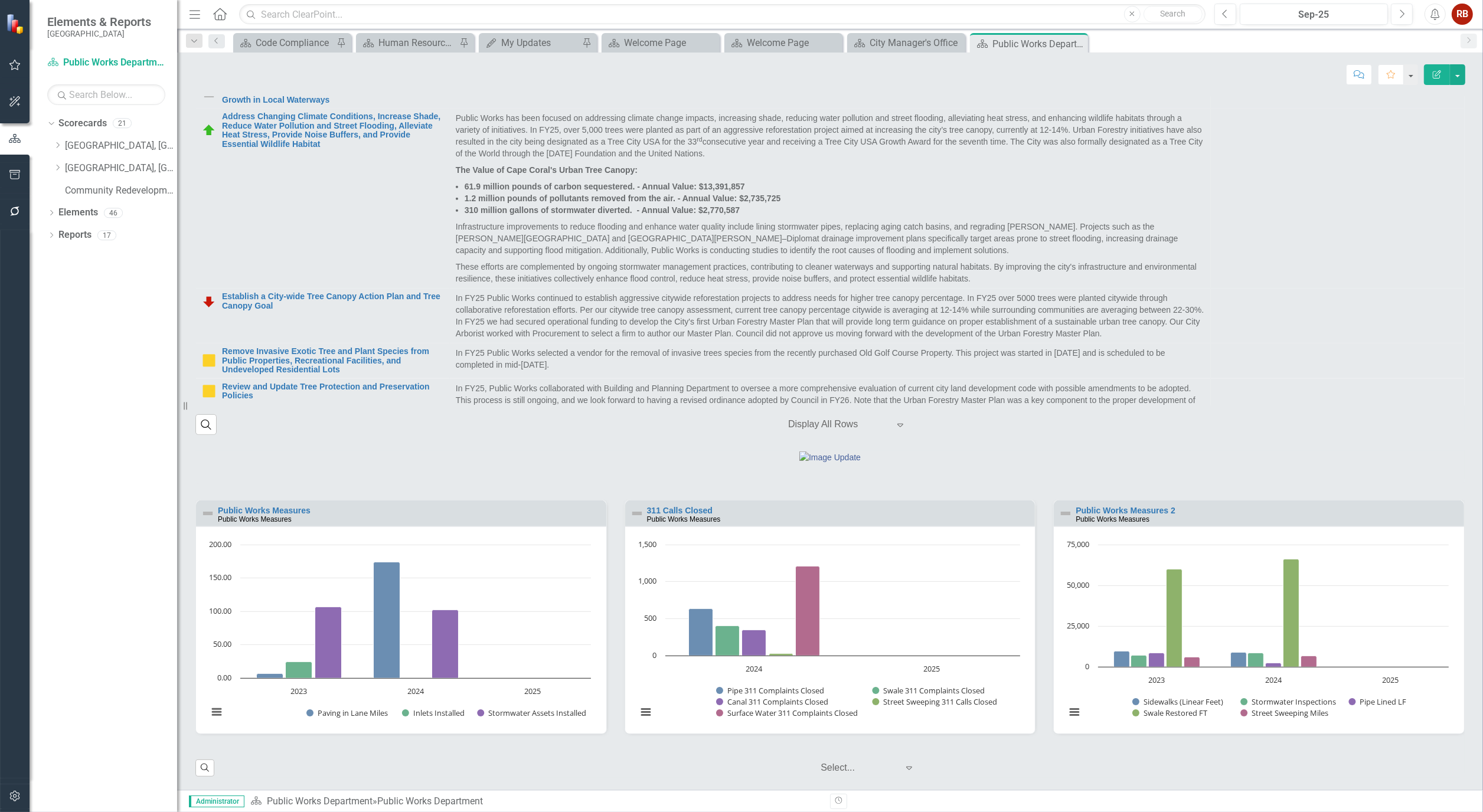
scroll to position [656, 0]
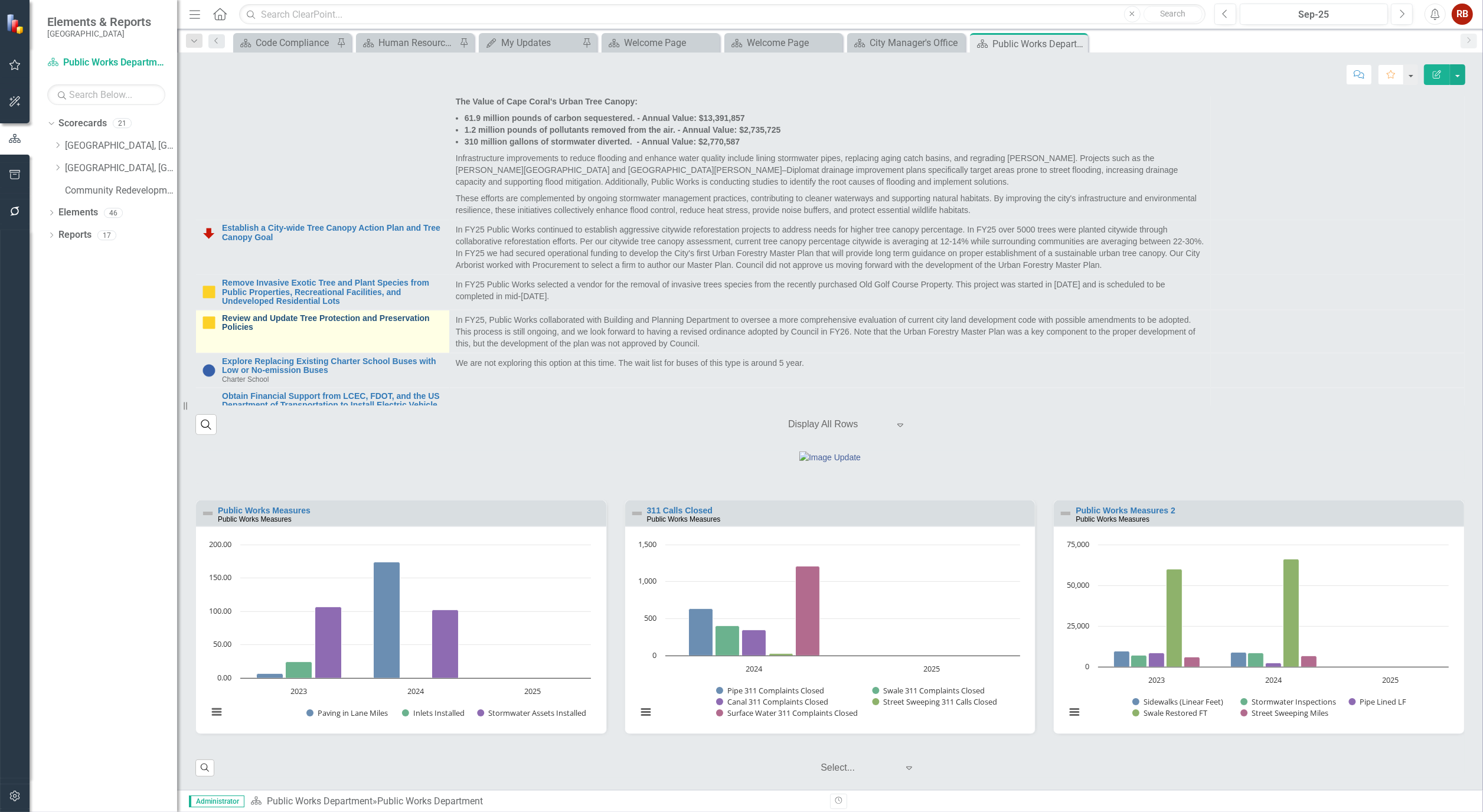
click at [302, 314] on link "Review and Update Tree Protection and Preservation Policies" at bounding box center [333, 323] width 222 height 18
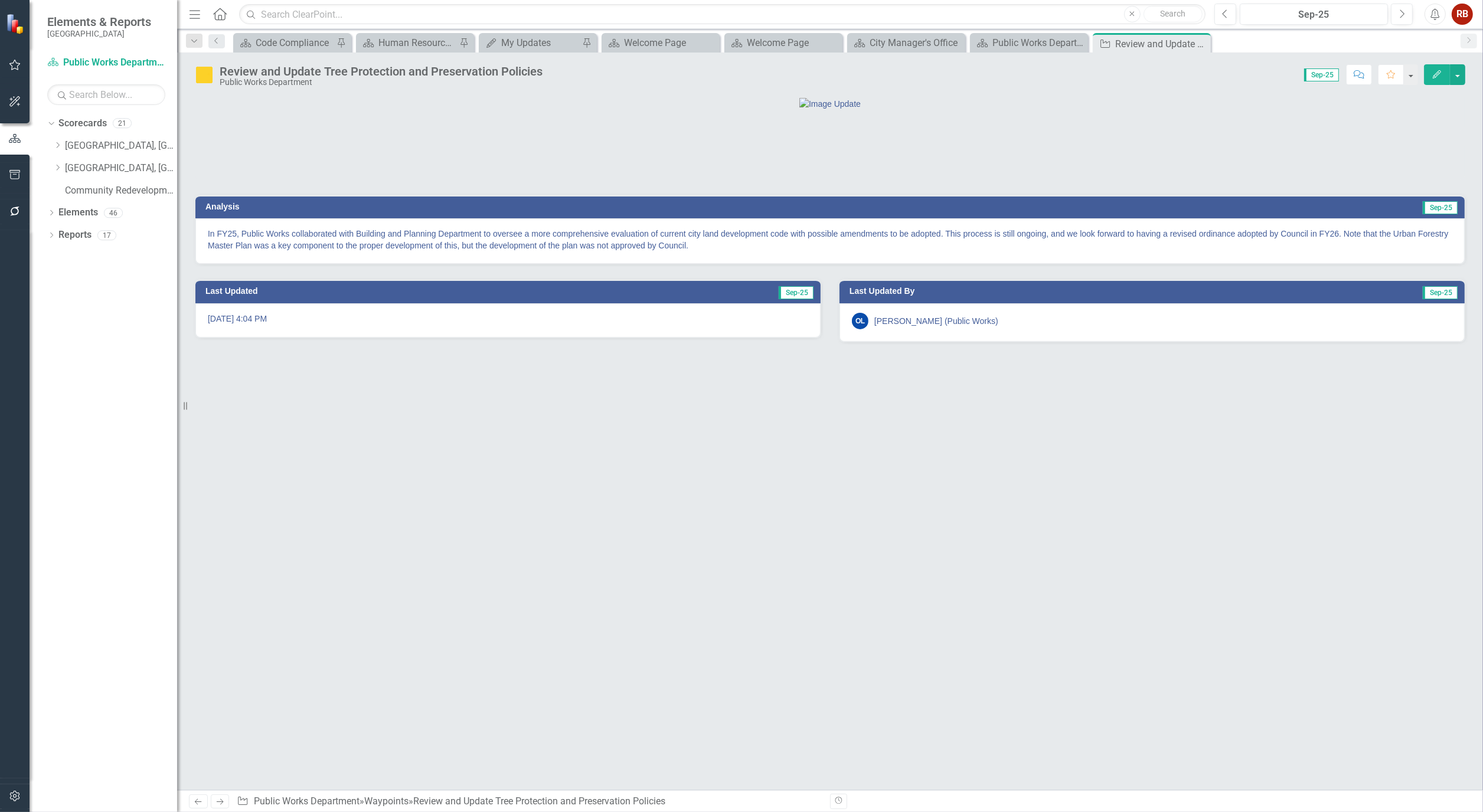
click at [1427, 73] on button "Edit" at bounding box center [1437, 75] width 26 height 21
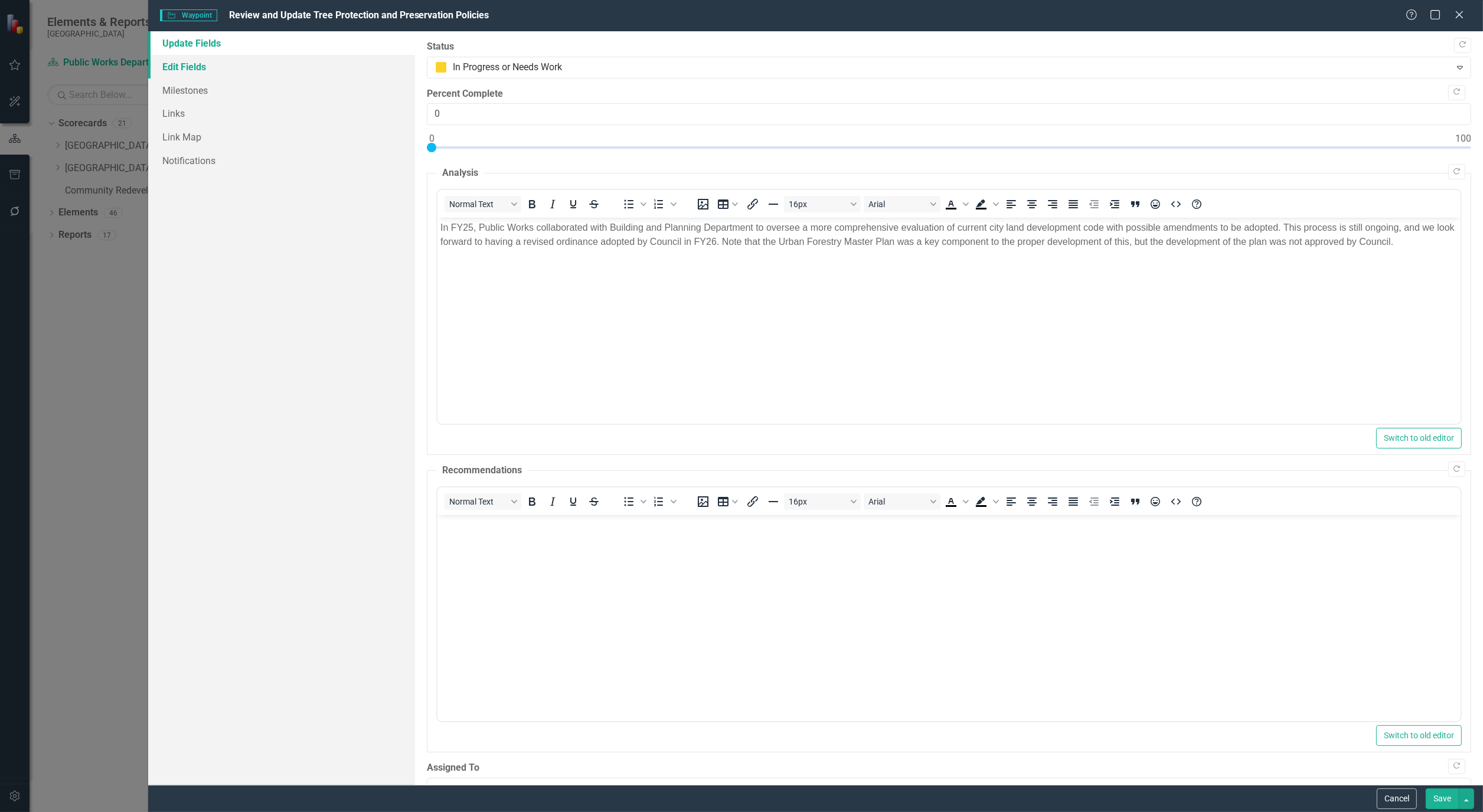
click at [207, 74] on link "Edit Fields" at bounding box center [281, 66] width 267 height 24
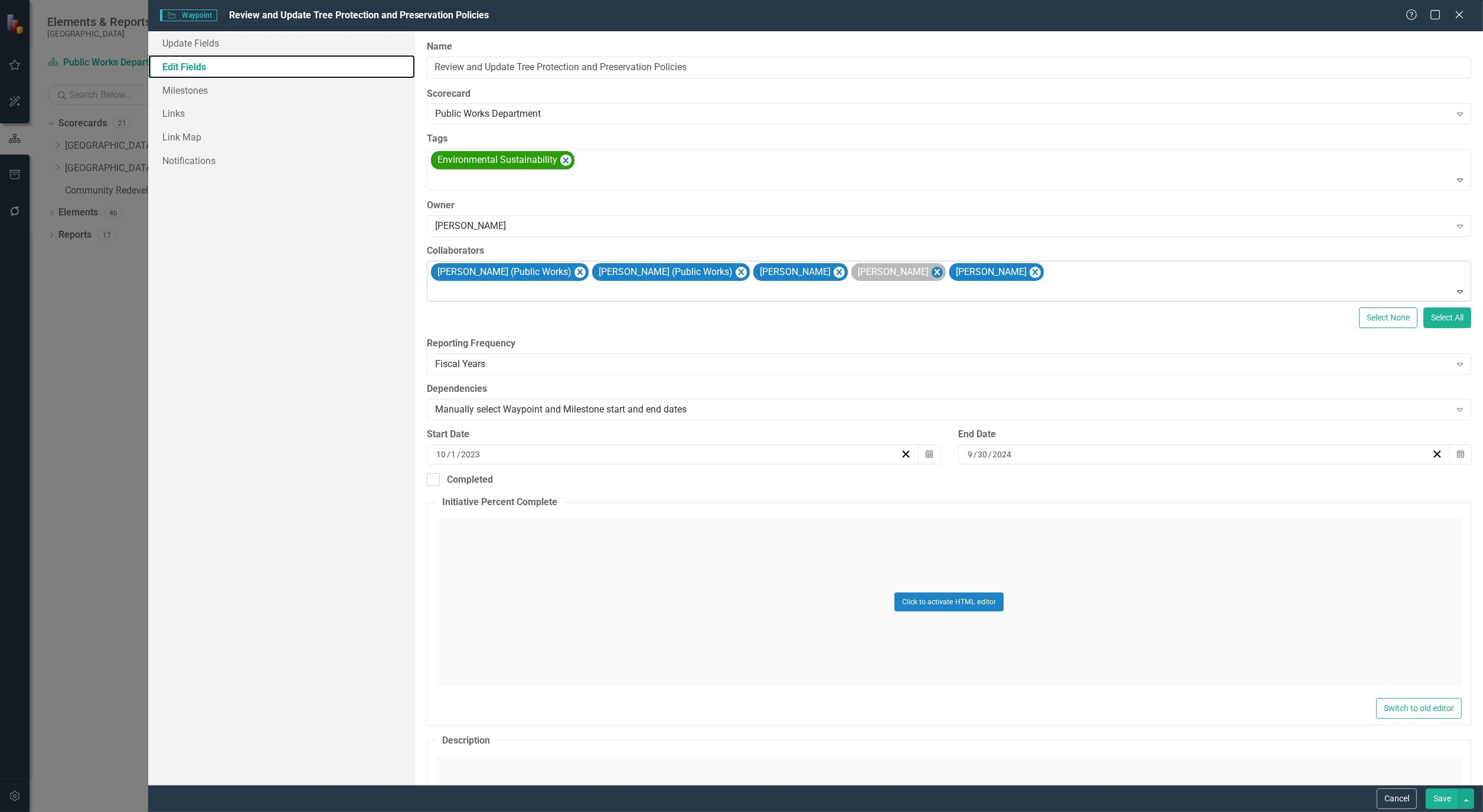
click at [834, 275] on icon "Remove Alicia Pearce Smith" at bounding box center [839, 272] width 11 height 14
click at [1441, 793] on button "Save" at bounding box center [1443, 799] width 33 height 21
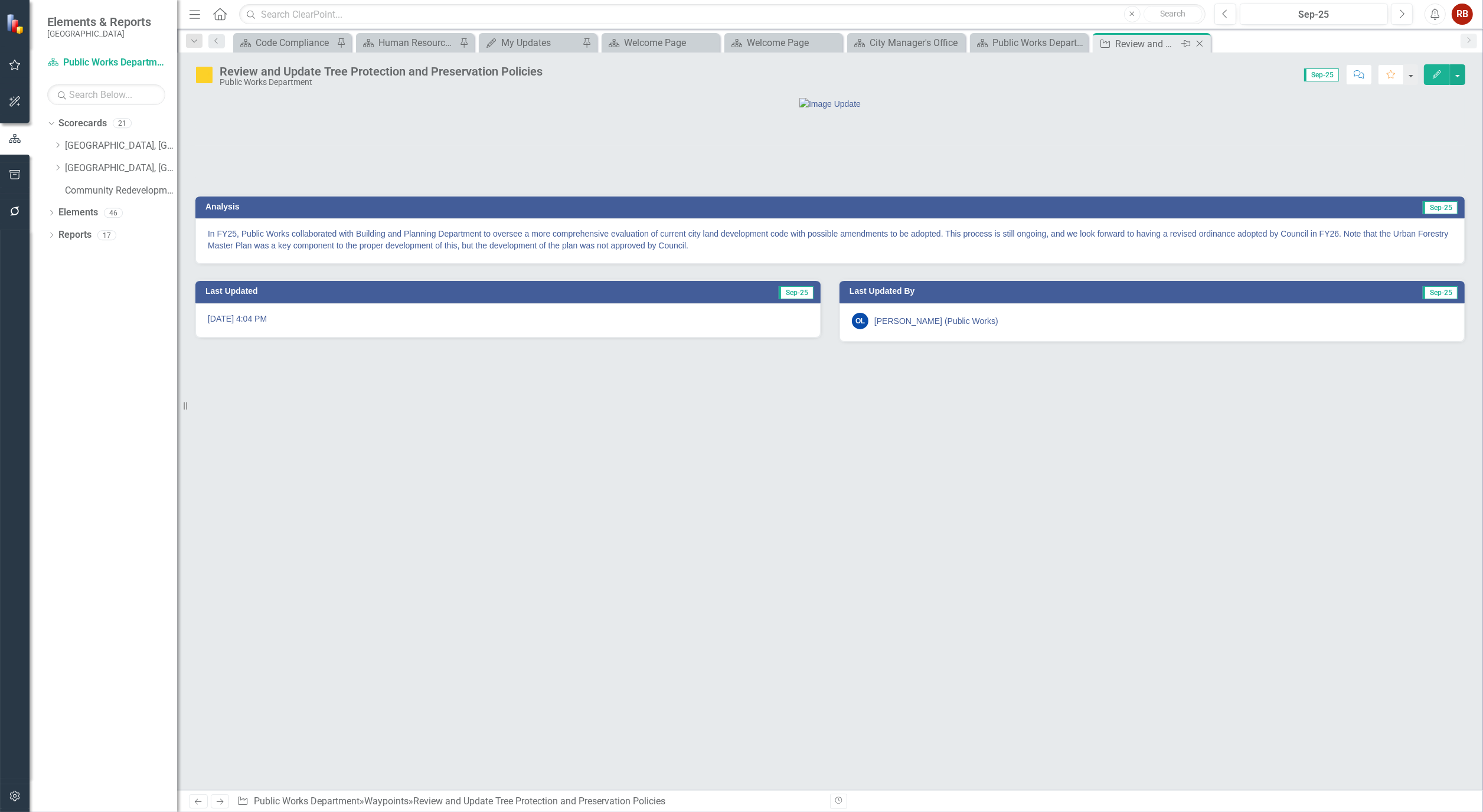
click at [1199, 46] on icon "Close" at bounding box center [1200, 44] width 12 height 10
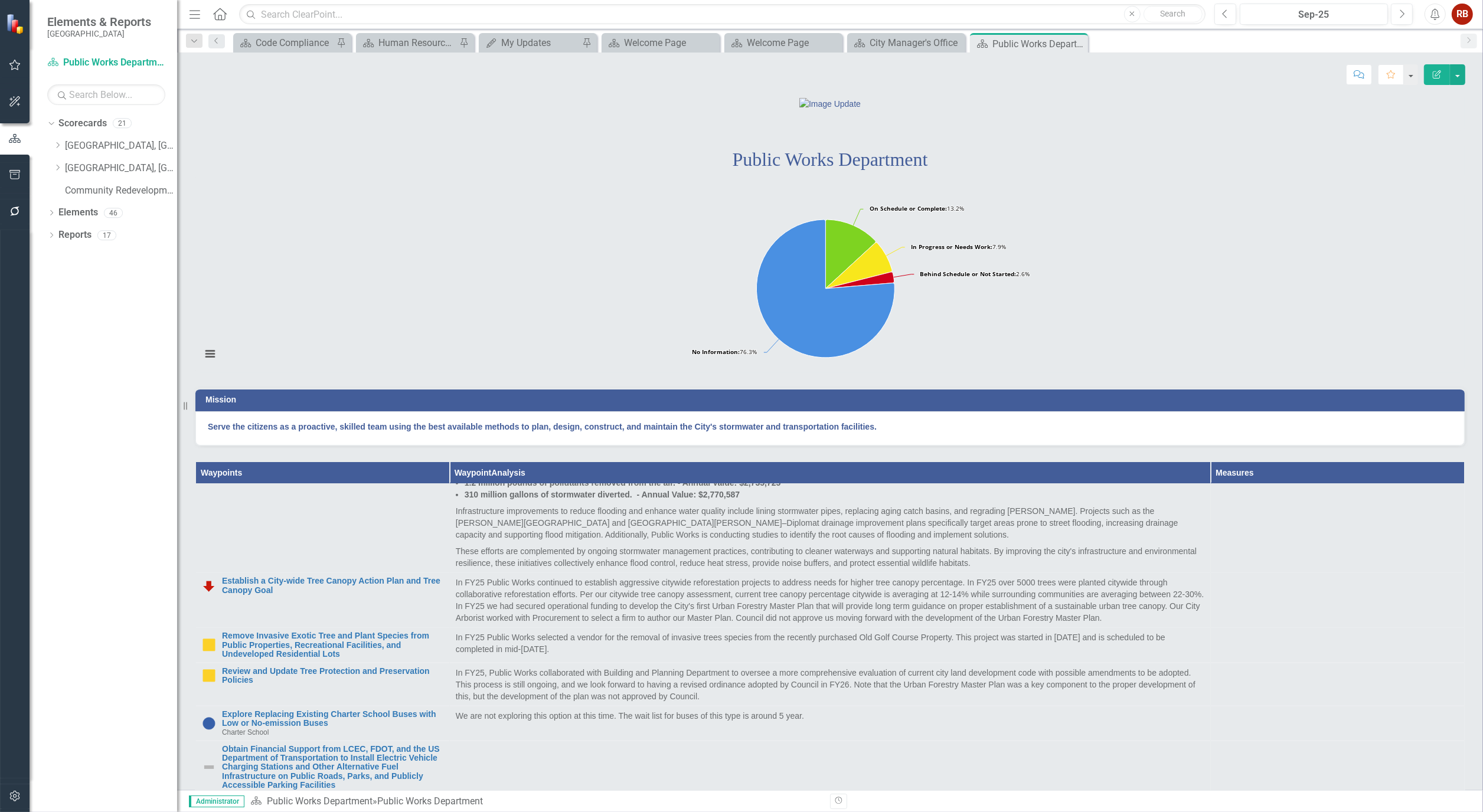
scroll to position [983, 0]
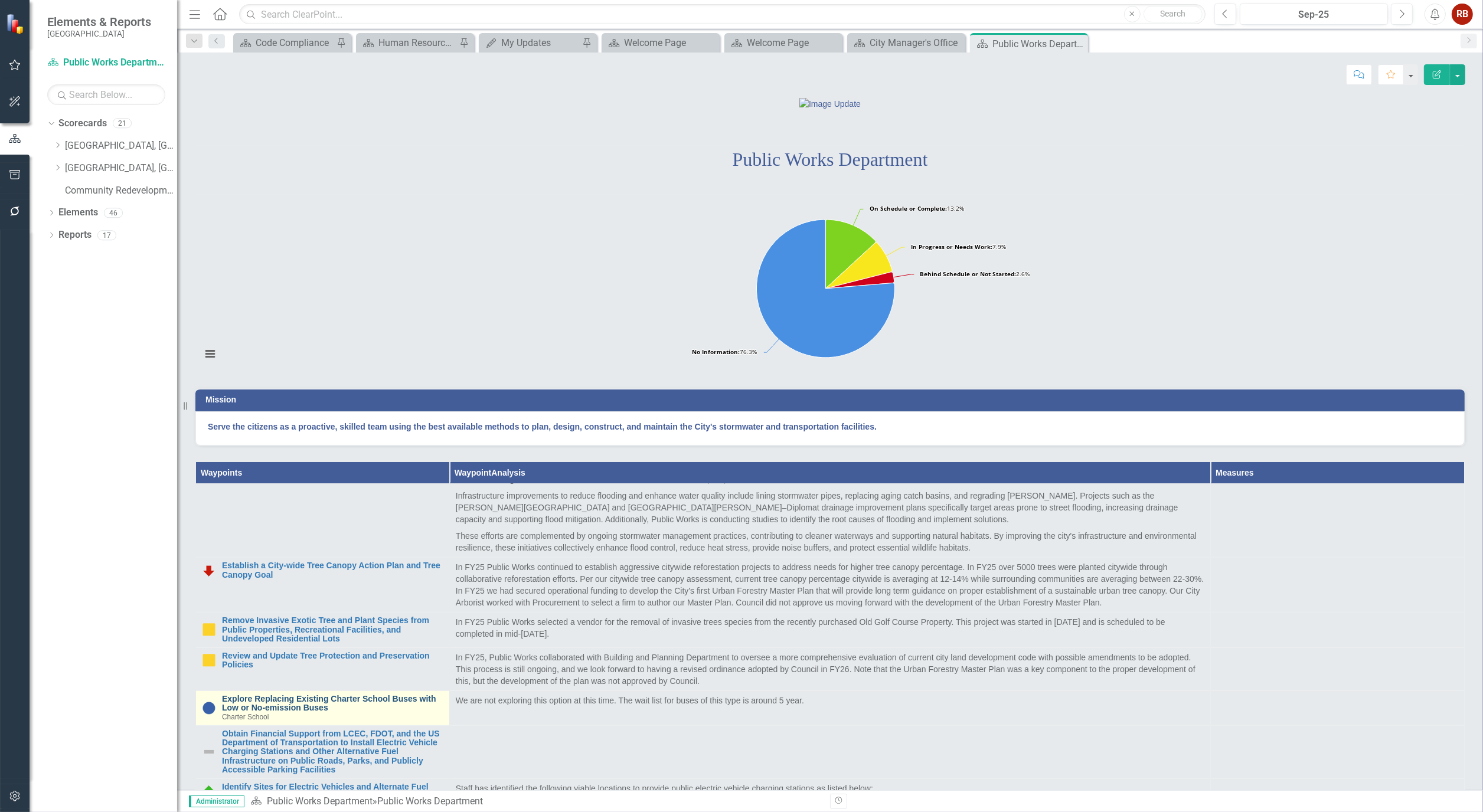
click at [314, 713] on link "Explore Replacing Existing Charter School Buses with Low or No-emission Buses" at bounding box center [333, 704] width 222 height 18
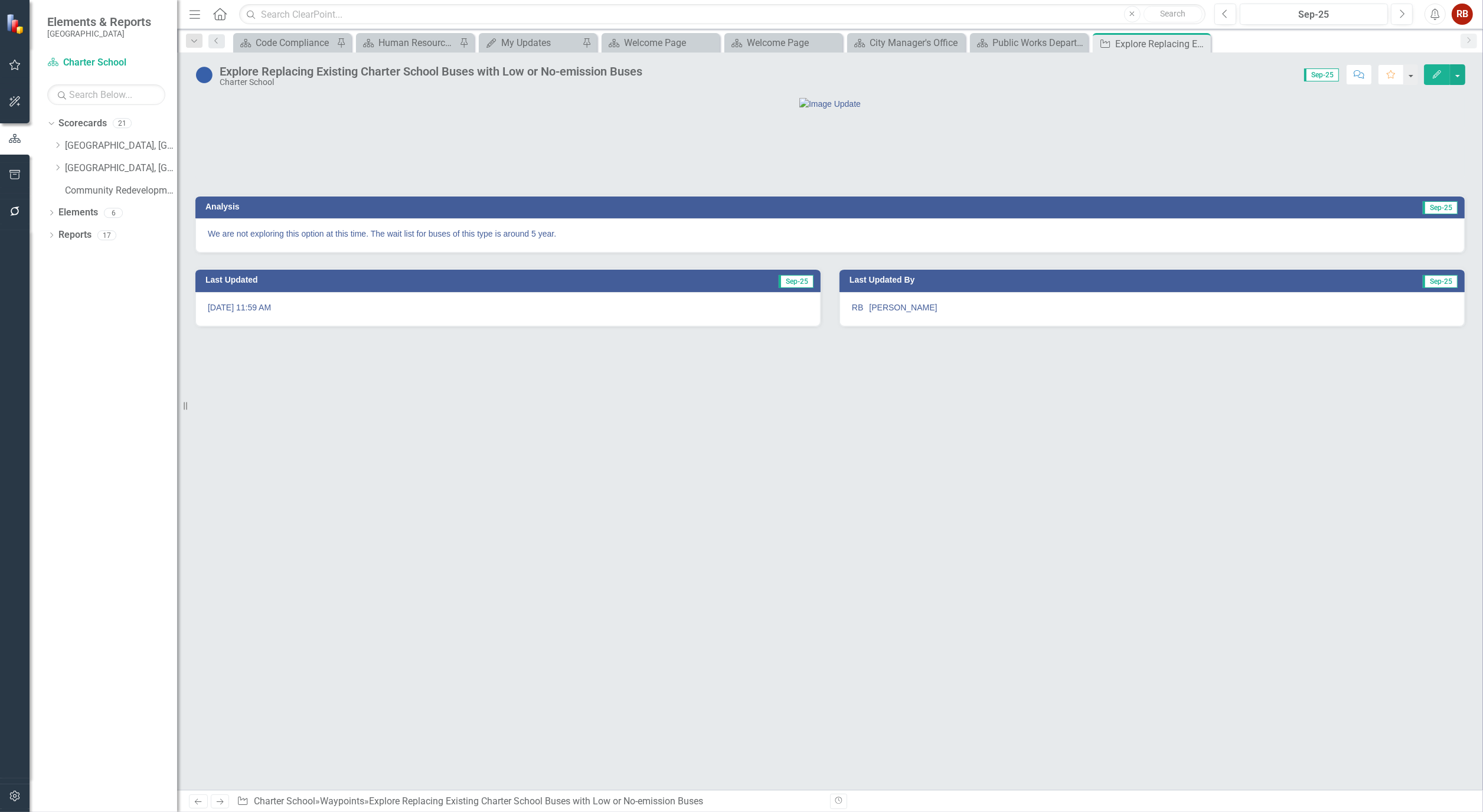
click at [1430, 75] on button "Edit" at bounding box center [1437, 75] width 26 height 21
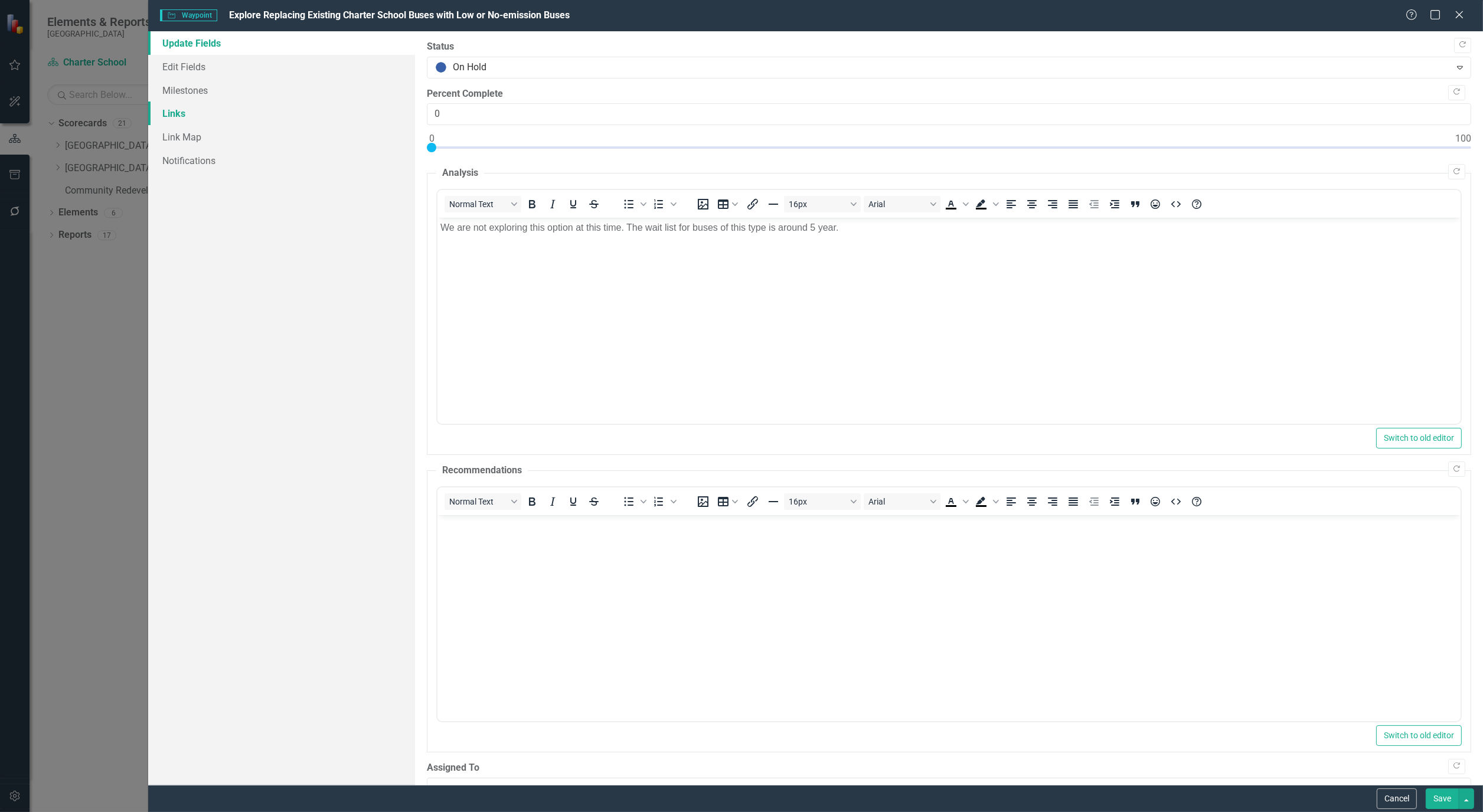
click at [173, 114] on link "Links" at bounding box center [281, 113] width 267 height 24
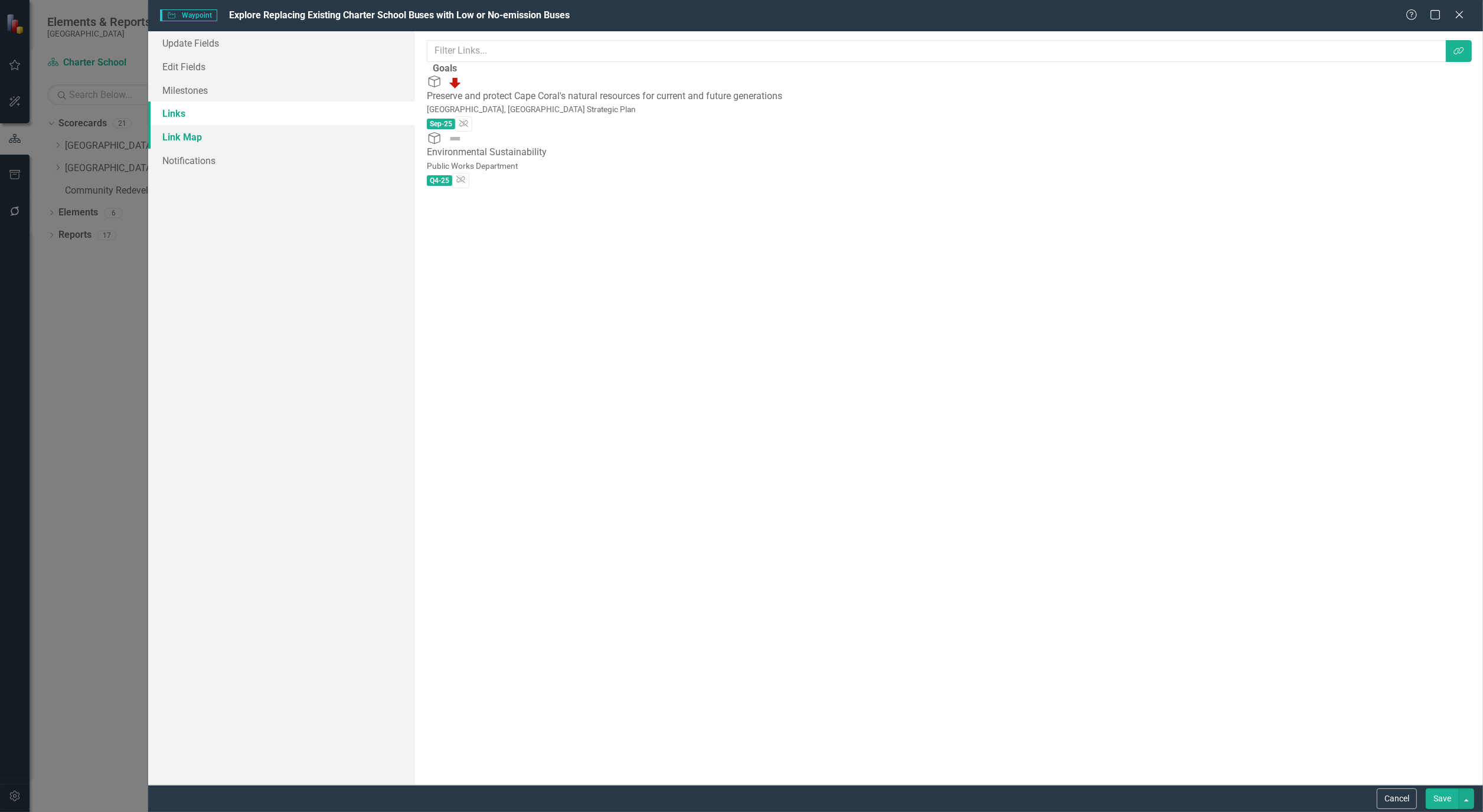
click at [187, 138] on link "Link Map" at bounding box center [281, 136] width 267 height 24
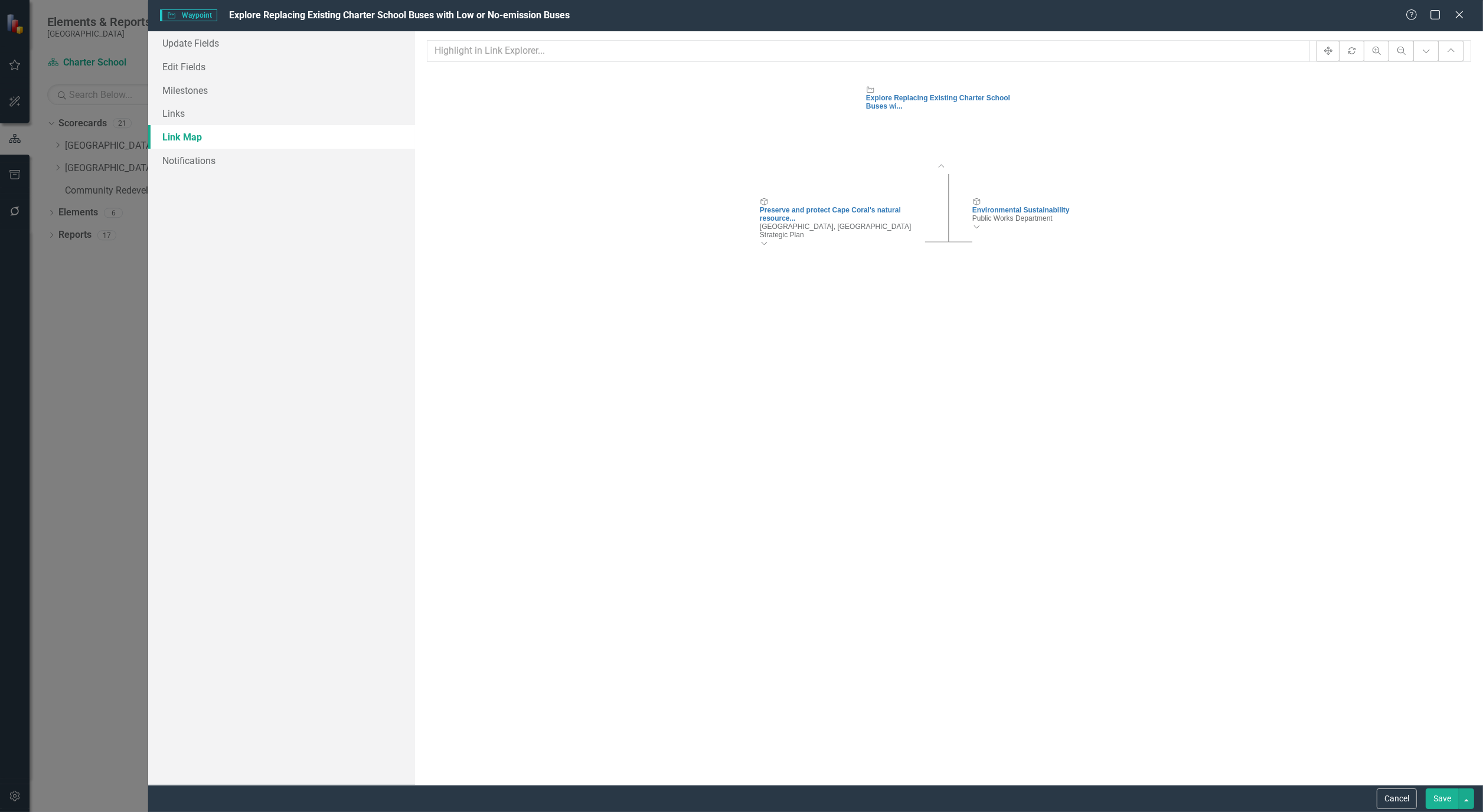
click at [769, 246] on icon "Expand Chart" at bounding box center [764, 243] width 9 height 7
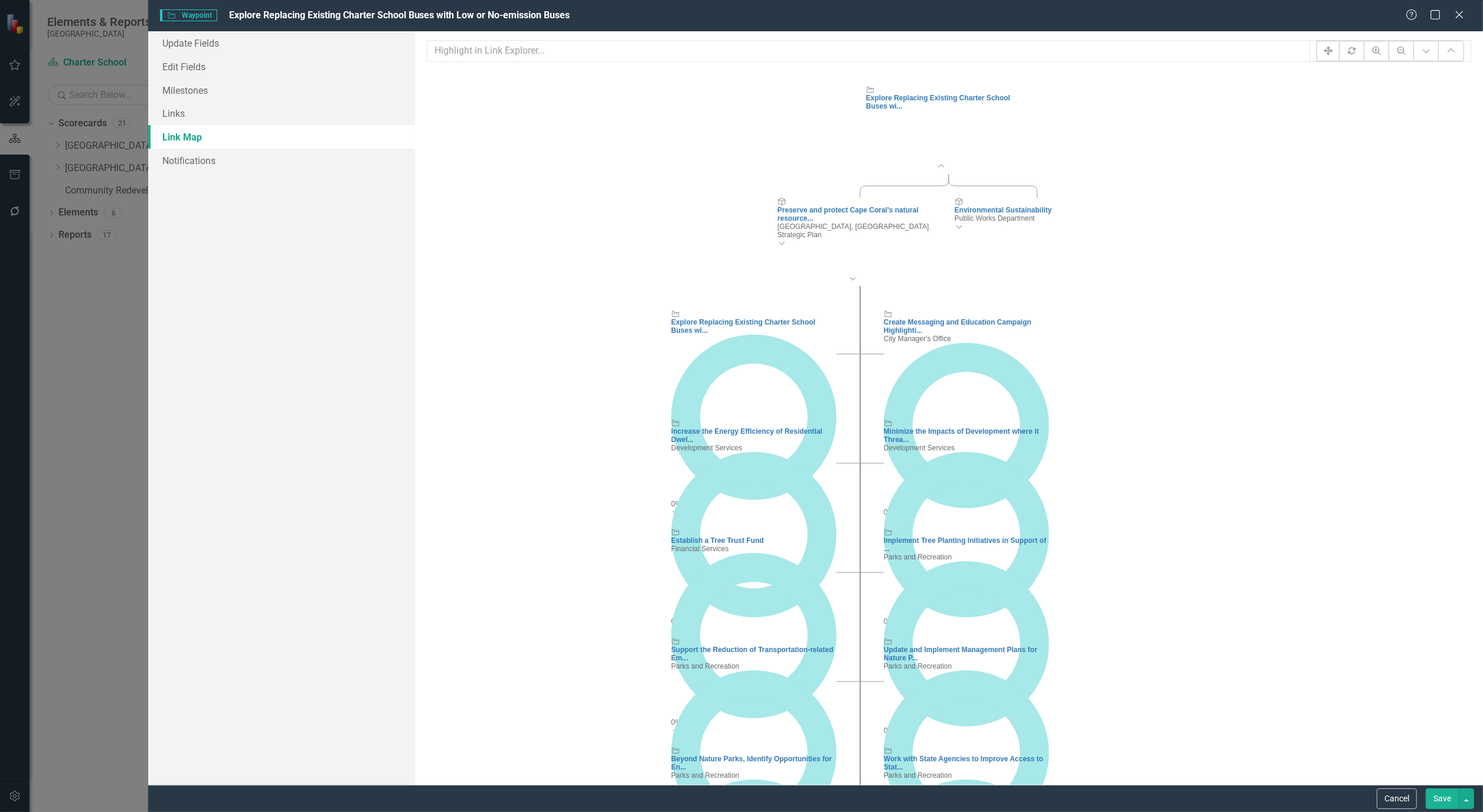
click at [679, 511] on icon at bounding box center [676, 512] width 6 height 3
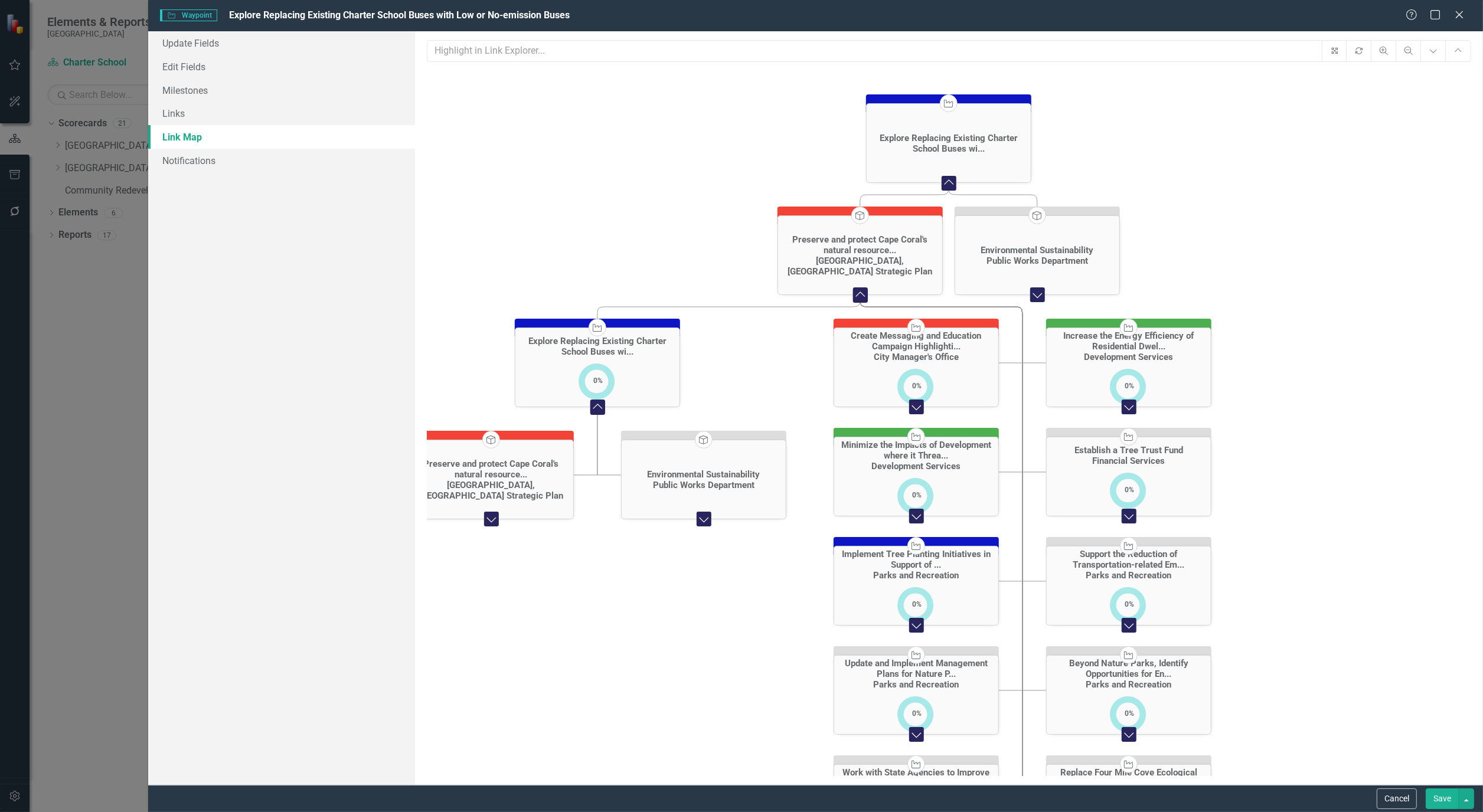
click at [595, 328] on icon "Waypoint" at bounding box center [597, 327] width 11 height 9
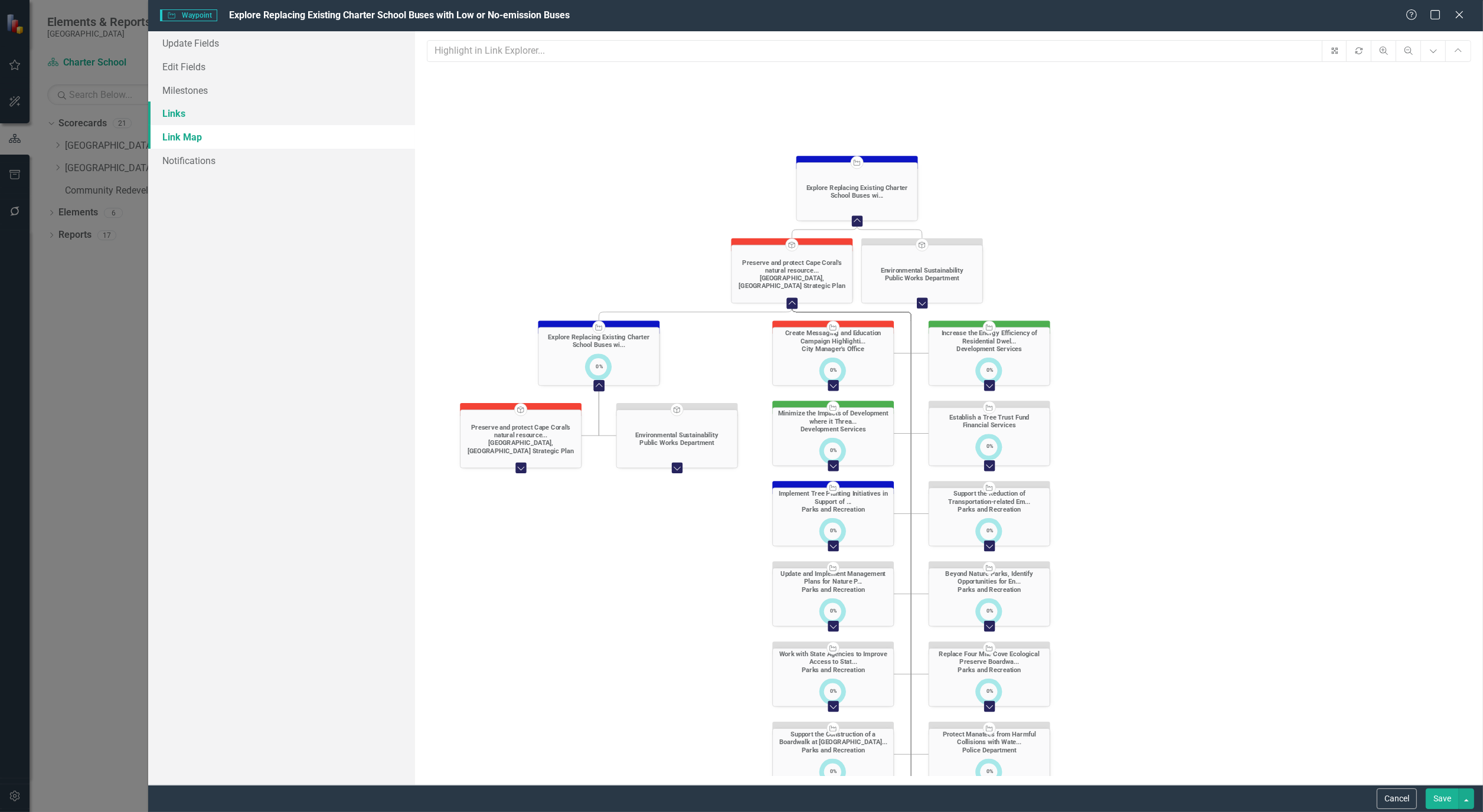
click at [184, 115] on link "Links" at bounding box center [281, 113] width 267 height 24
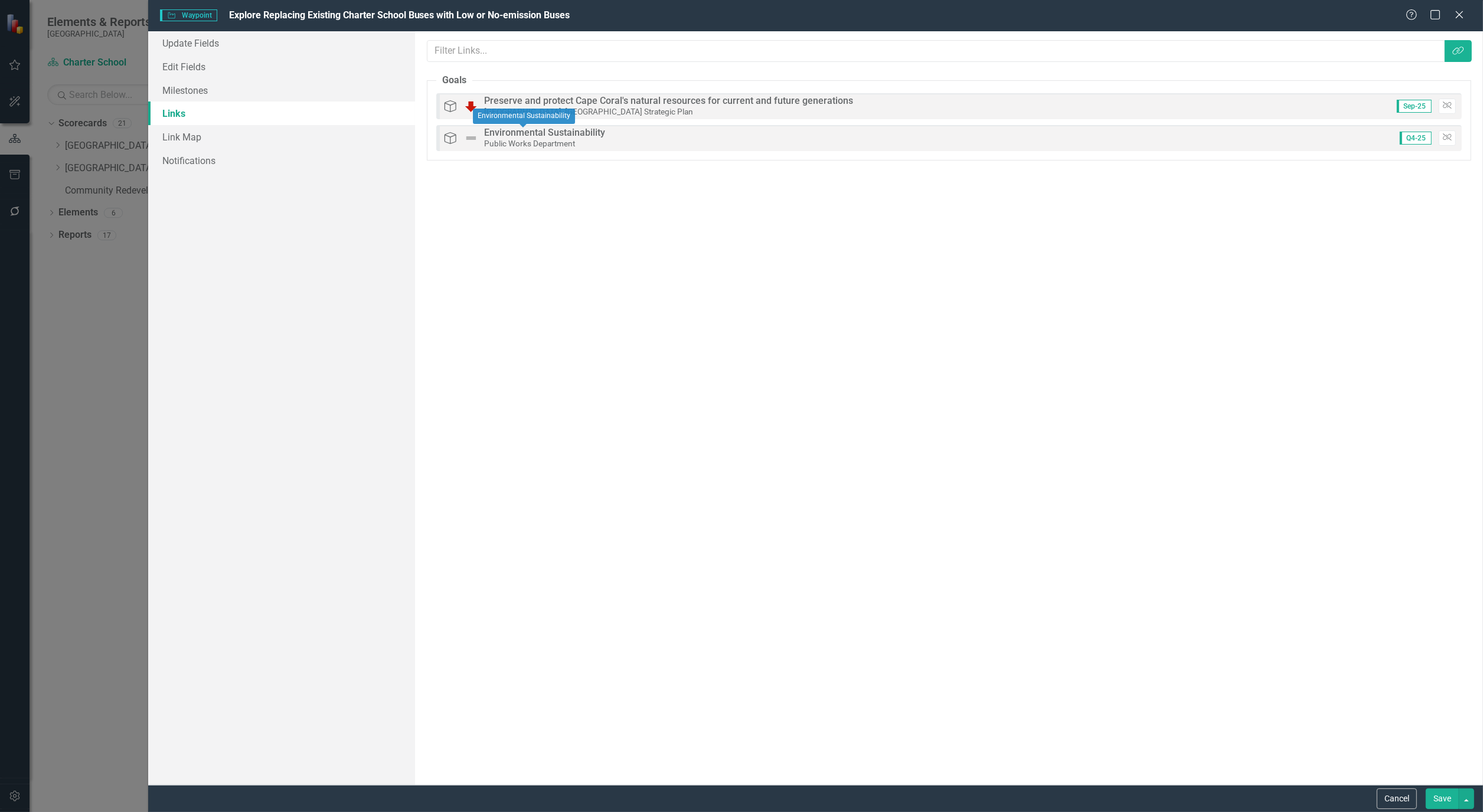
click at [539, 133] on div "Environmental Sustainability" at bounding box center [545, 133] width 121 height 11
click at [1394, 799] on button "Cancel" at bounding box center [1397, 799] width 40 height 21
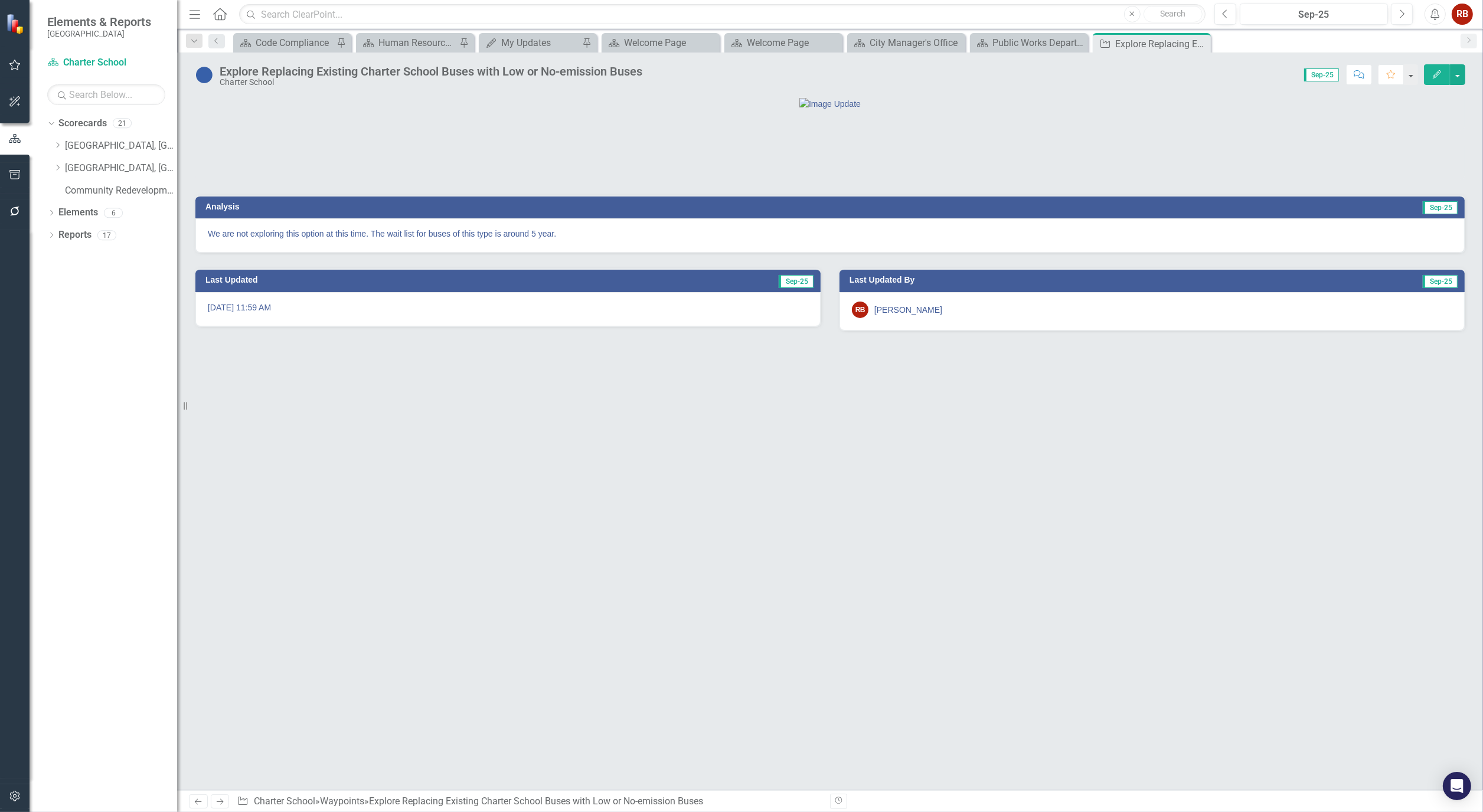
click at [1437, 72] on icon "Edit" at bounding box center [1437, 74] width 11 height 8
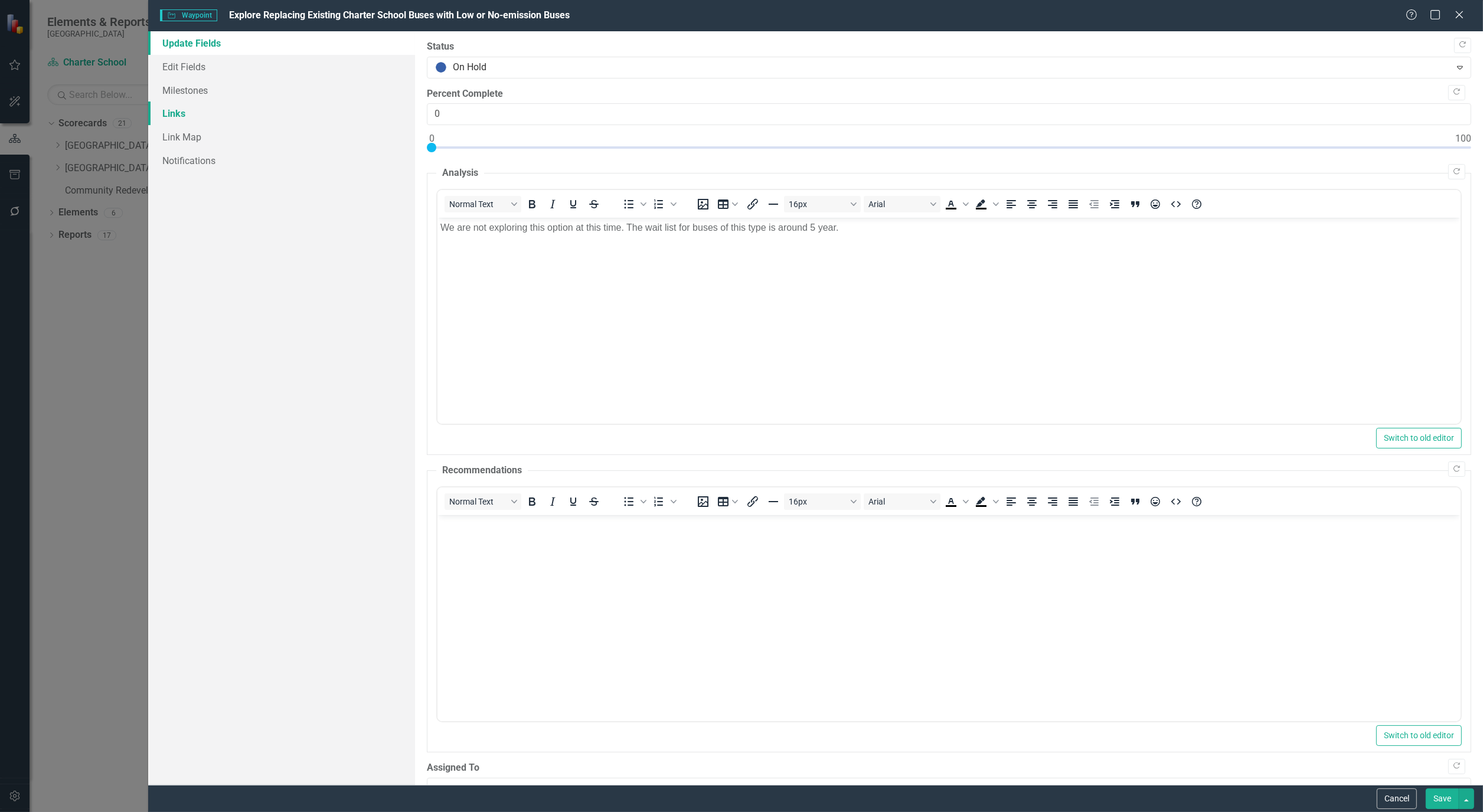
click at [178, 116] on link "Links" at bounding box center [281, 113] width 267 height 24
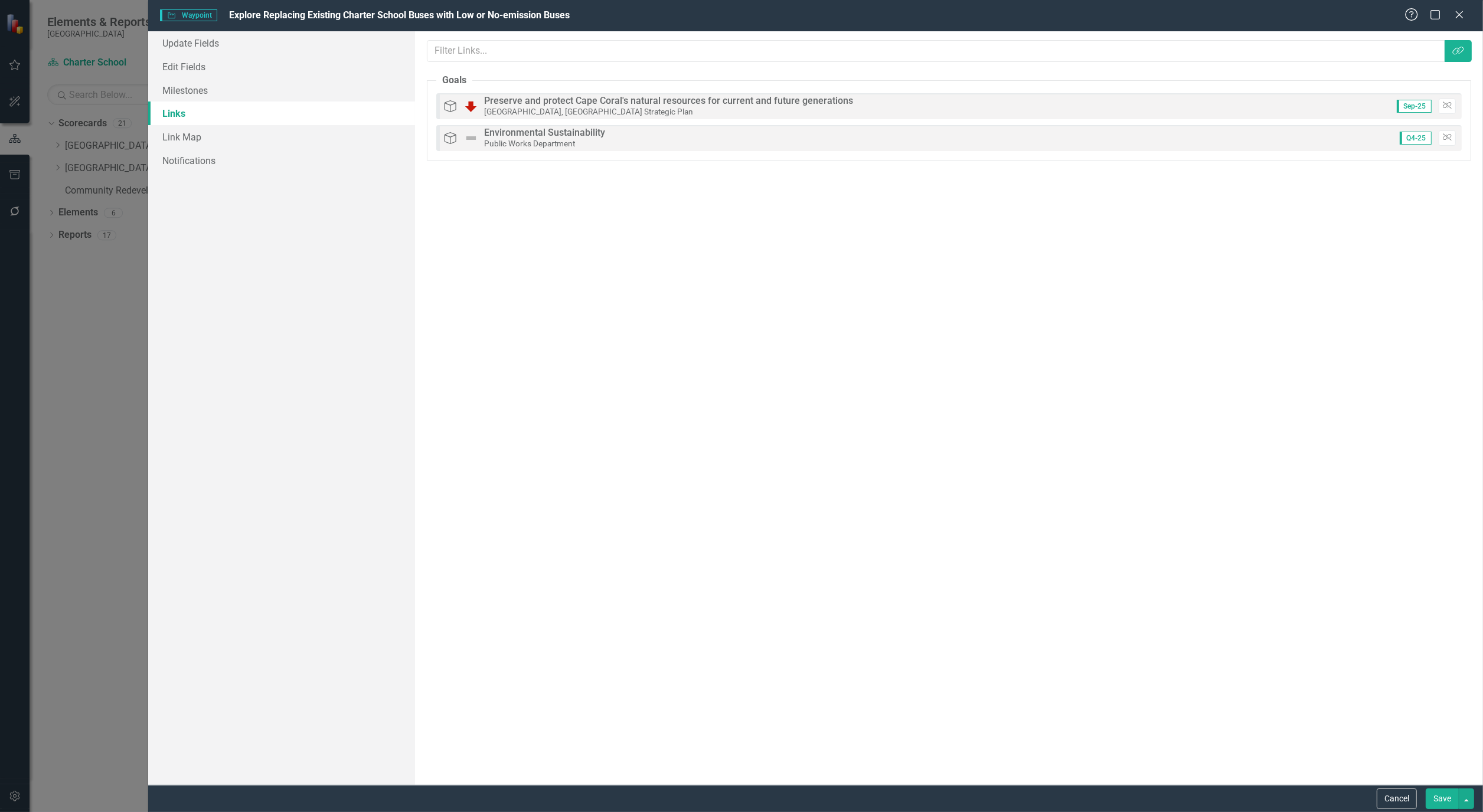
click at [1407, 12] on icon at bounding box center [1412, 15] width 13 height 13
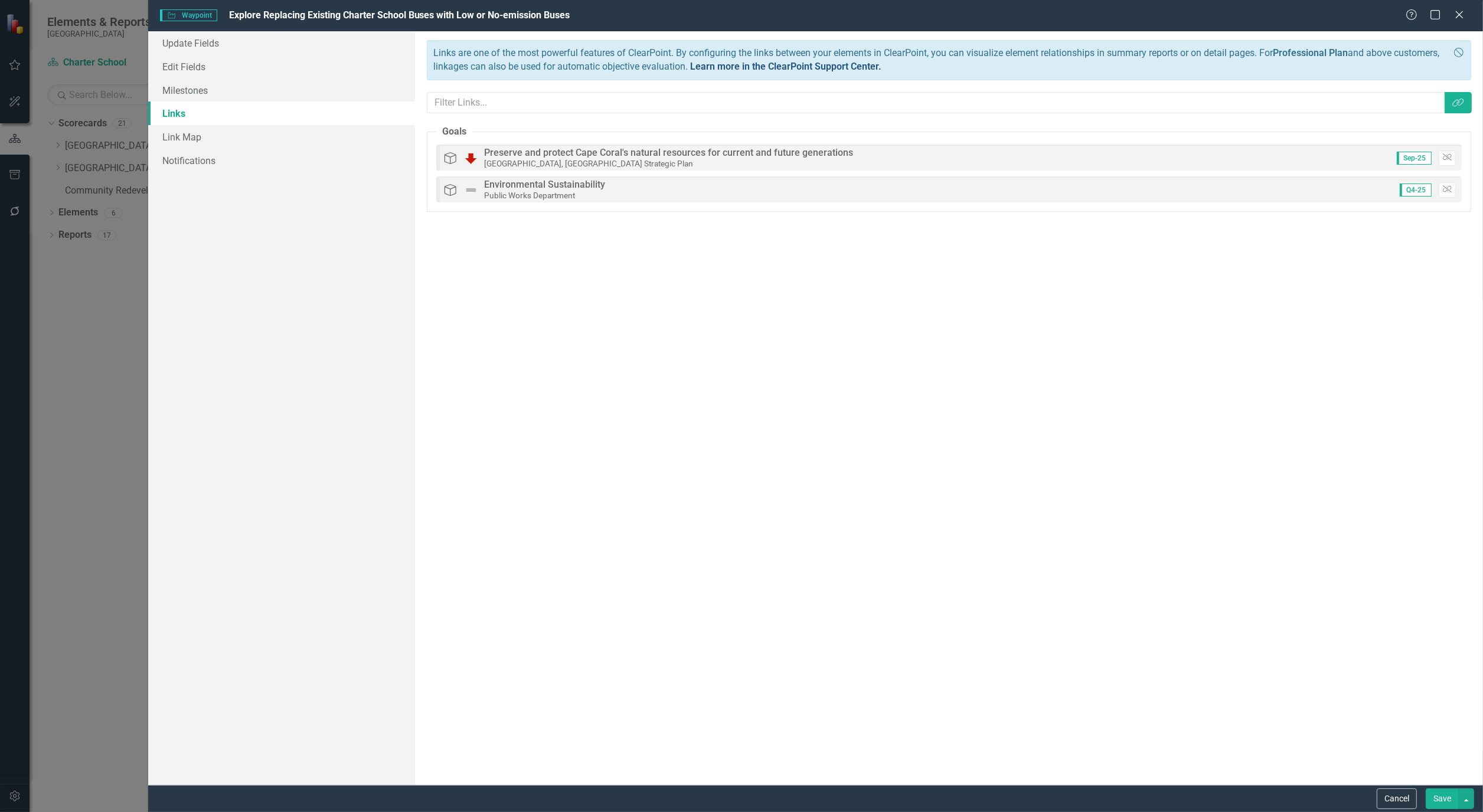
click at [785, 68] on link "Learn more in the ClearPoint Support Center." at bounding box center [786, 66] width 191 height 11
click at [1403, 802] on button "Cancel" at bounding box center [1397, 799] width 40 height 21
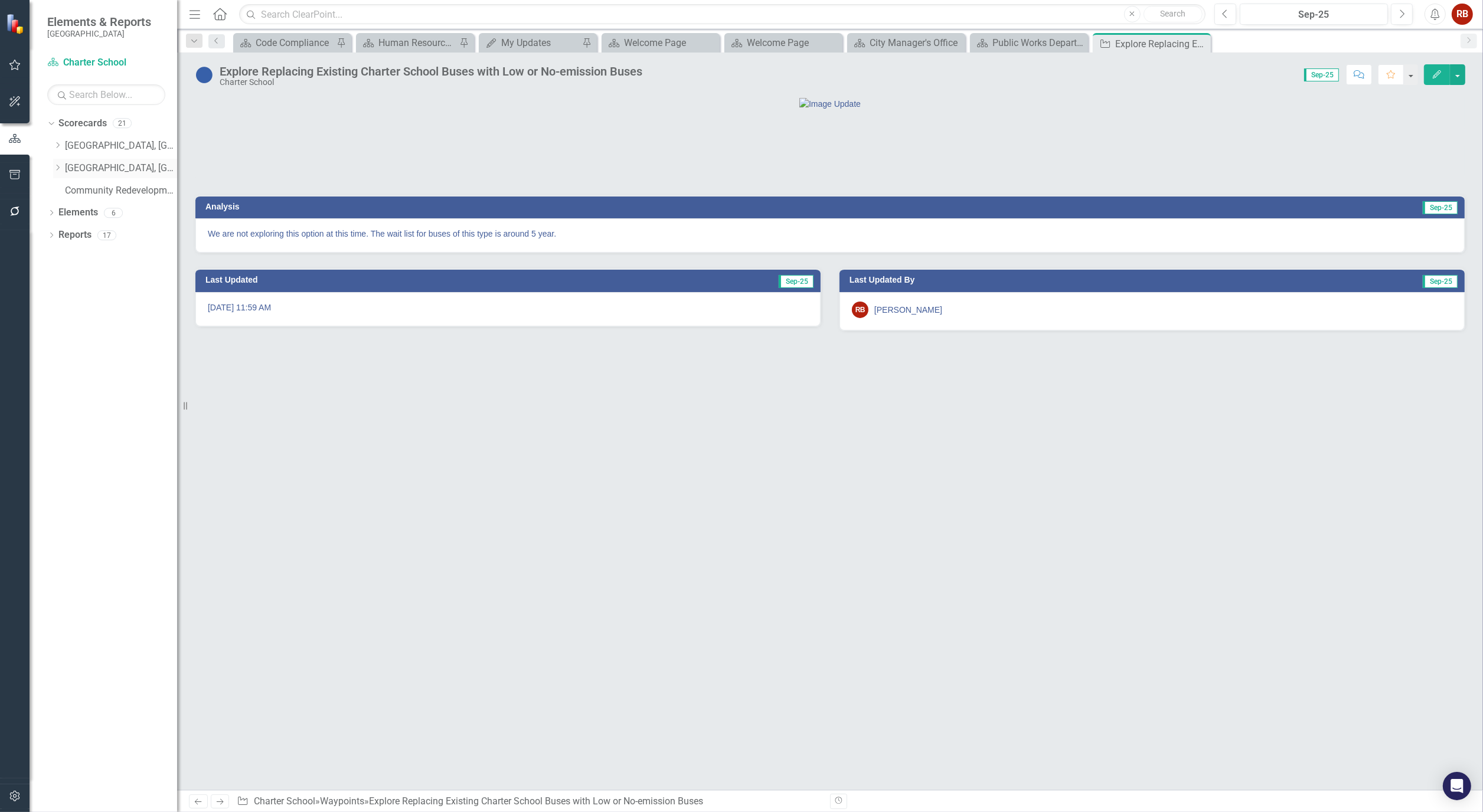
click at [101, 165] on link "[GEOGRAPHIC_DATA], [GEOGRAPHIC_DATA] Strategic Plan" at bounding box center [121, 168] width 112 height 13
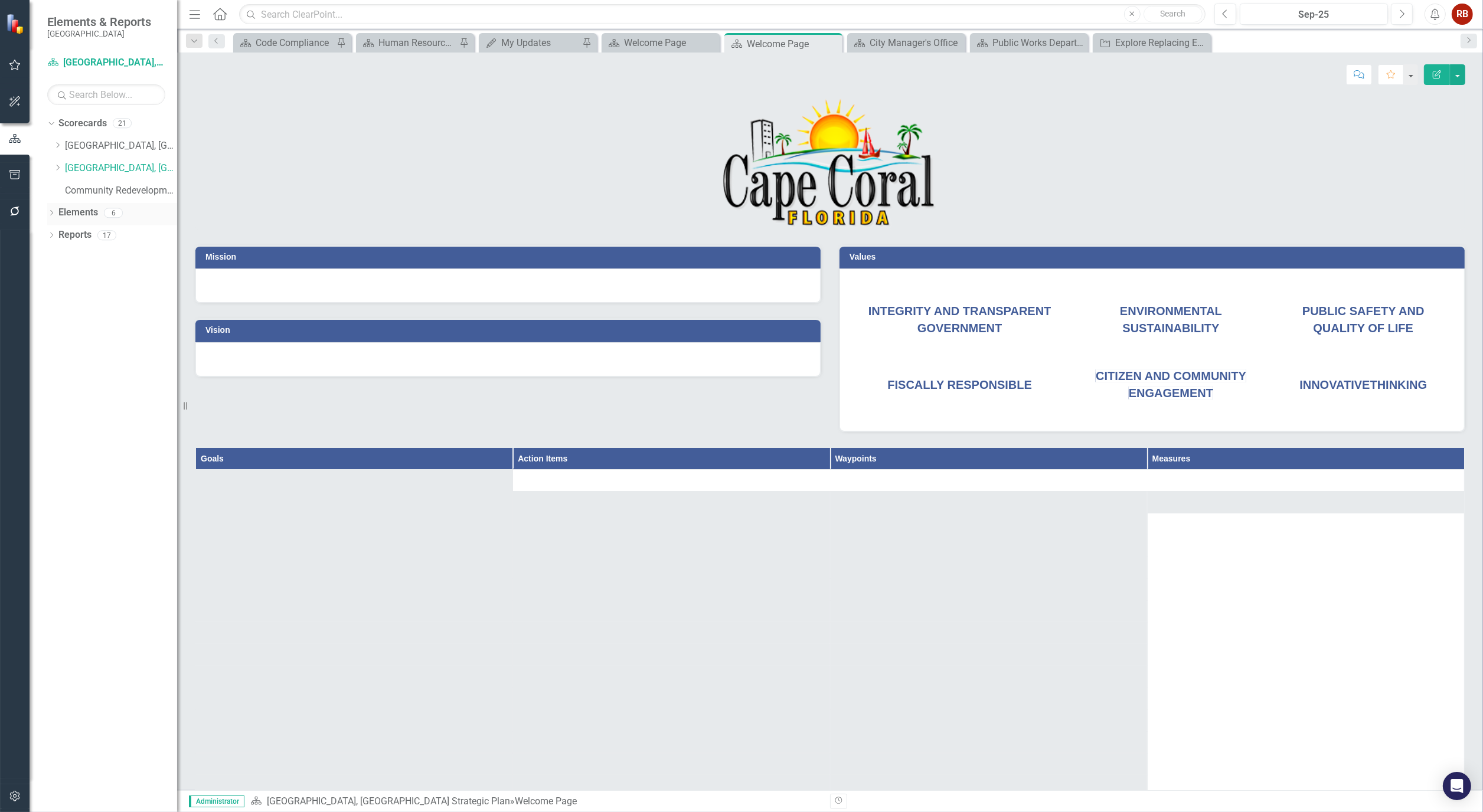
click at [54, 217] on icon "Dropdown" at bounding box center [51, 214] width 8 height 7
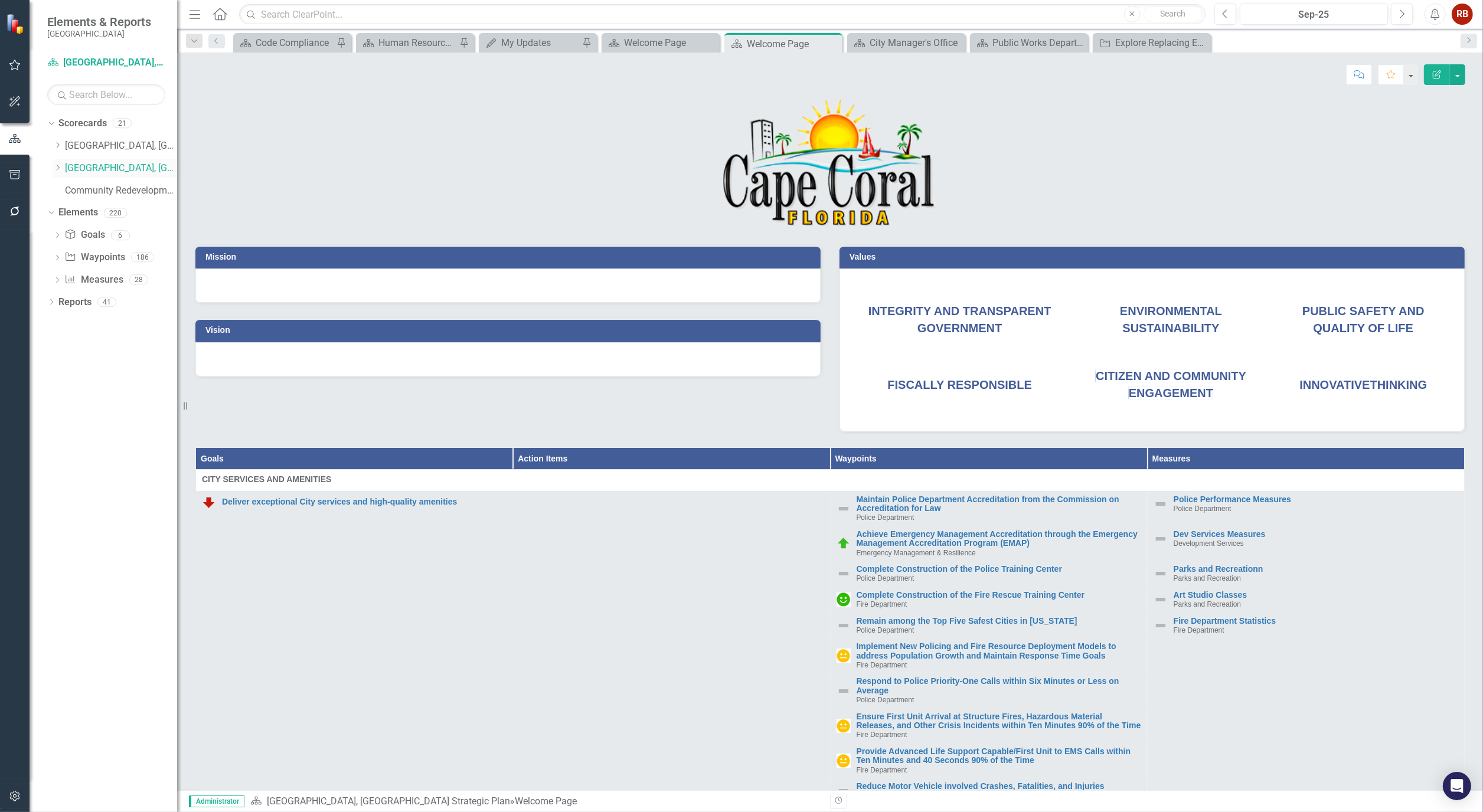
click at [80, 163] on link "[GEOGRAPHIC_DATA], [GEOGRAPHIC_DATA] Strategic Plan" at bounding box center [121, 168] width 112 height 13
click at [86, 283] on link "Measure Measures" at bounding box center [94, 280] width 59 height 13
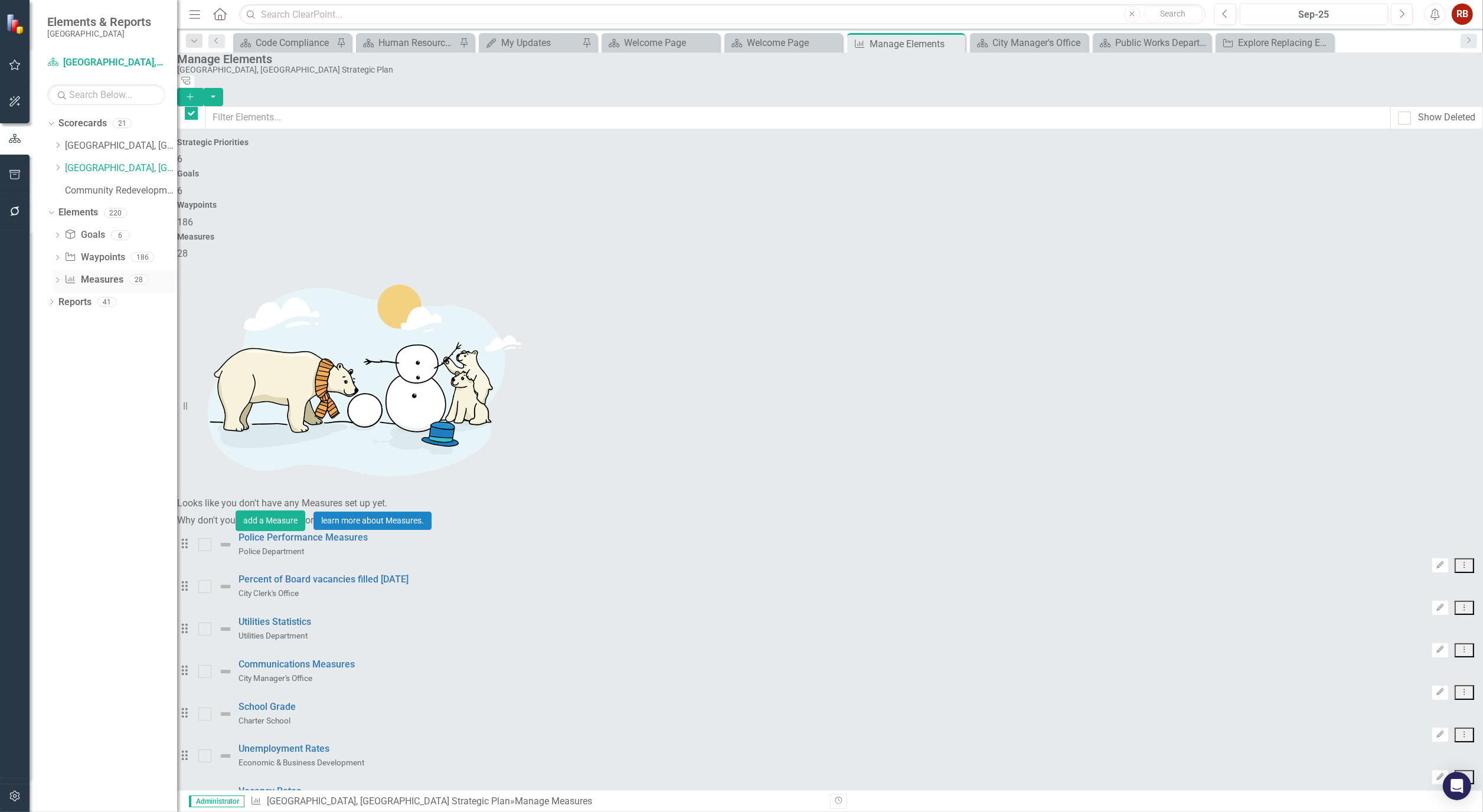
checkbox input "false"
click at [68, 103] on input "text" at bounding box center [106, 95] width 118 height 21
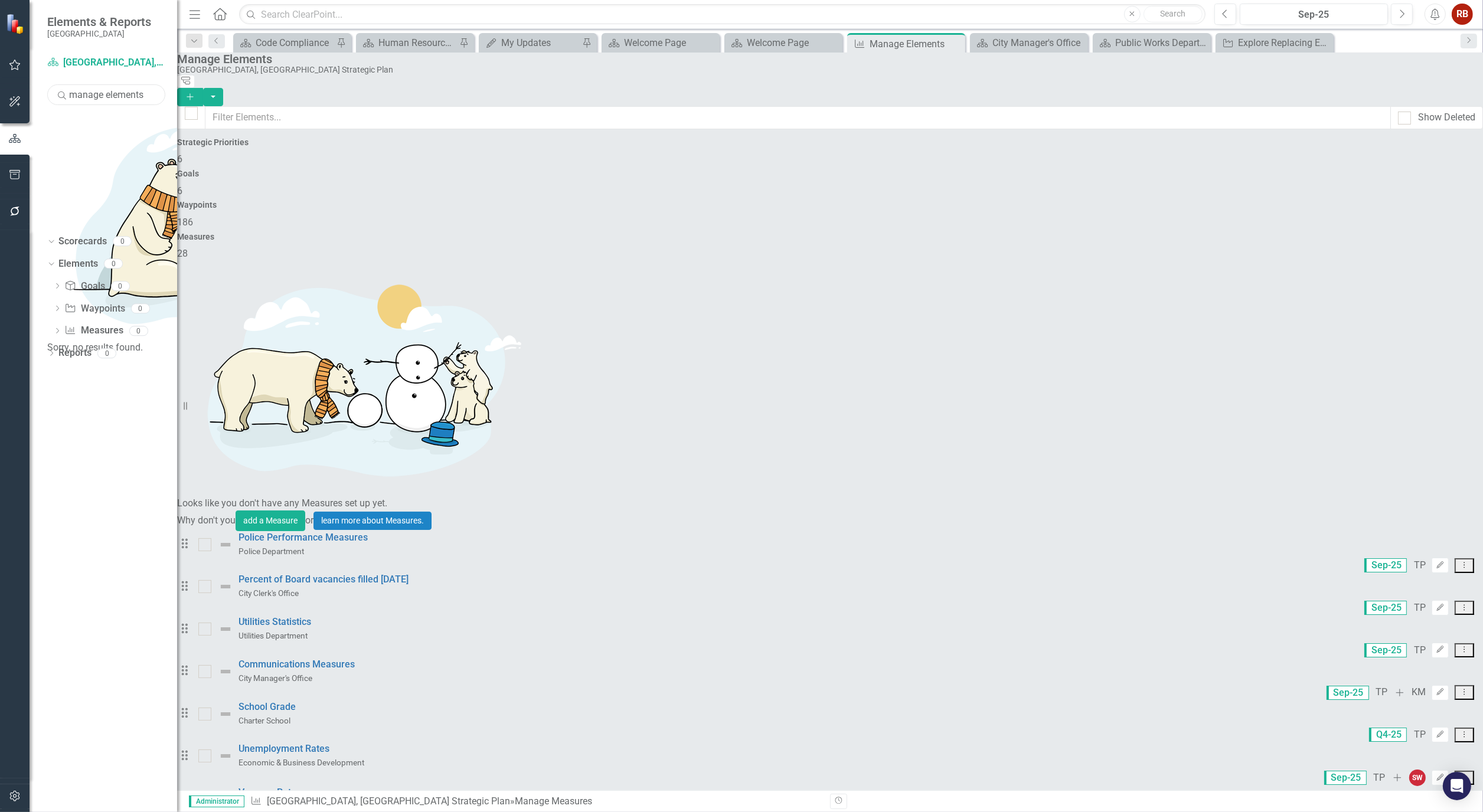
type input "manage elements"
click at [51, 232] on div "Dropdown Scorecards 0" at bounding box center [112, 243] width 130 height 22
click at [56, 328] on icon "Dropdown" at bounding box center [57, 331] width 8 height 7
click at [53, 327] on icon "Dropdown" at bounding box center [50, 331] width 7 height 8
drag, startPoint x: 154, startPoint y: 95, endPoint x: 45, endPoint y: 79, distance: 110.2
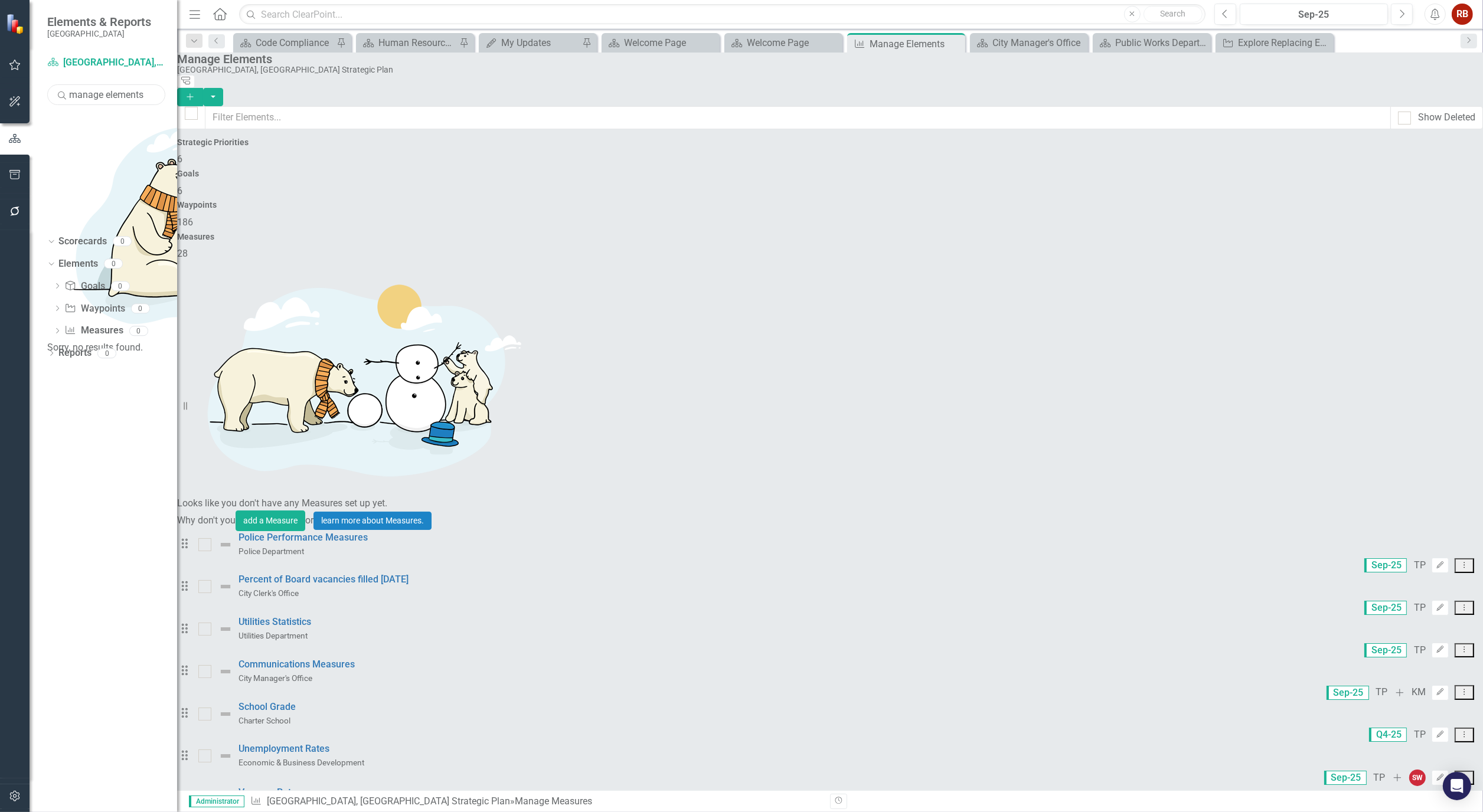
click at [45, 79] on div "Scorecard Cape Coral, FL Strategic Plan Search manage elements Sorry, no result…" at bounding box center [103, 432] width 147 height 759
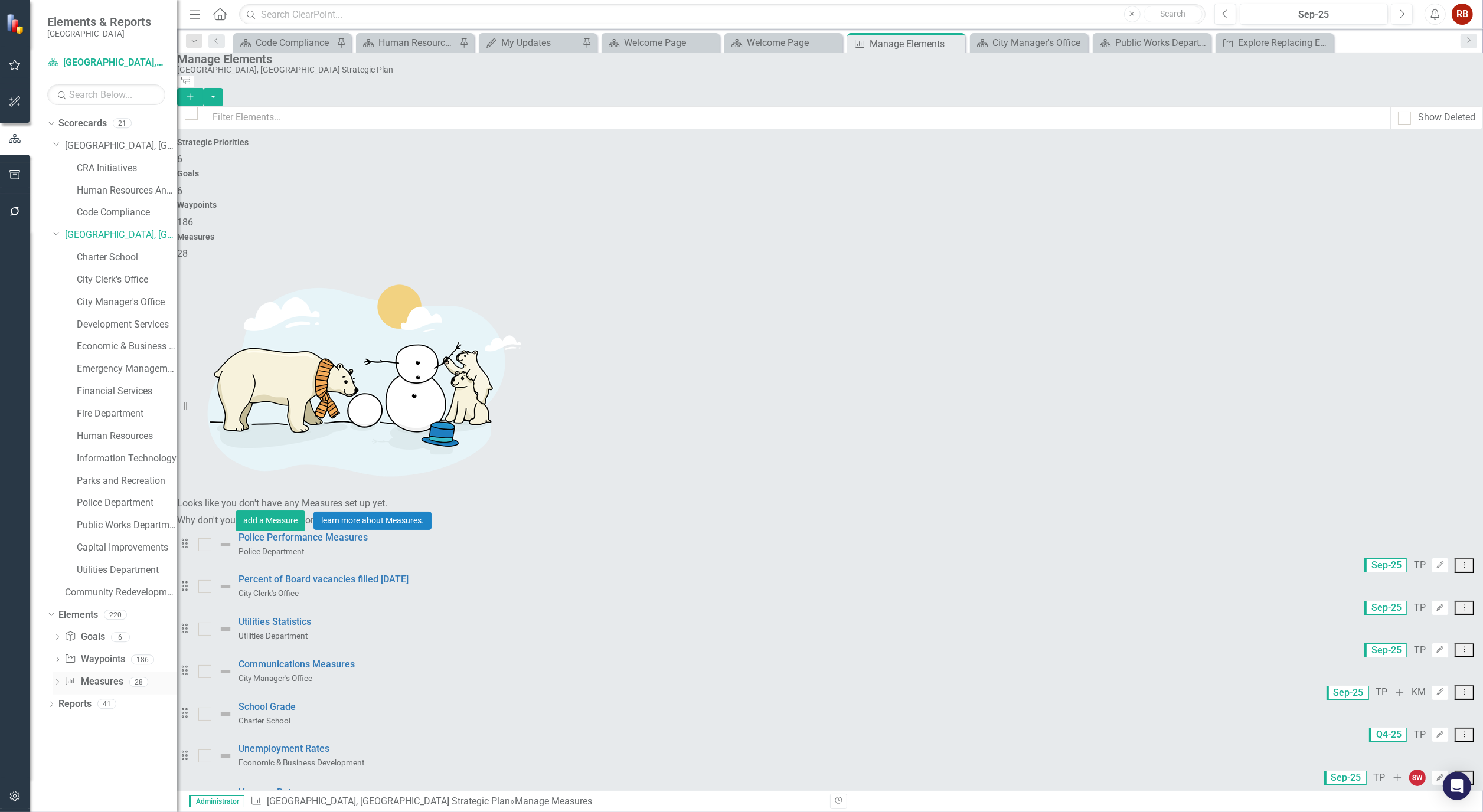
click at [56, 685] on icon at bounding box center [57, 682] width 3 height 5
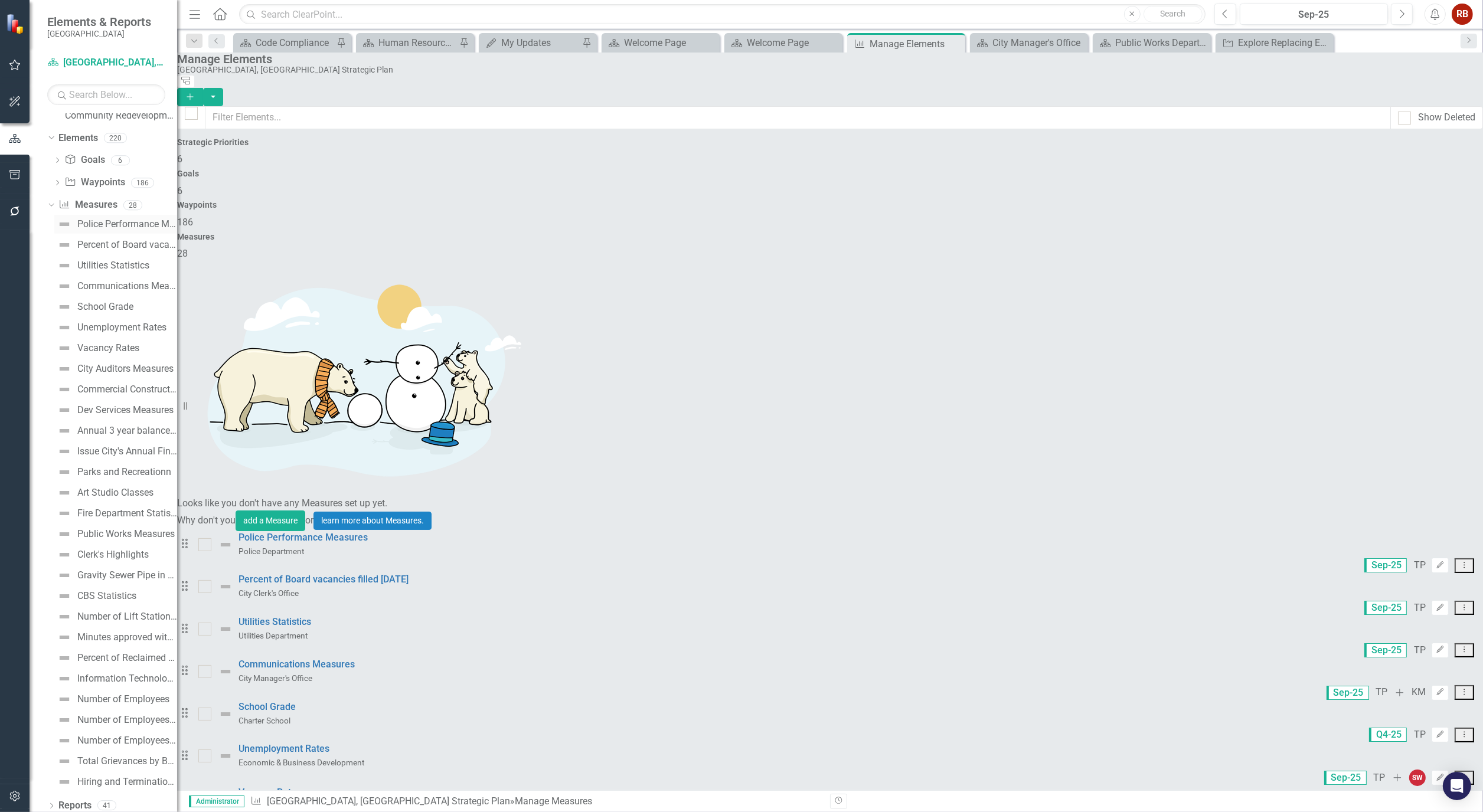
scroll to position [483, 0]
click at [685, 97] on div "Manage Elements Cape Coral, FL Strategic Plan Tree Explorer Add" at bounding box center [830, 79] width 1306 height 54
click at [1160, 42] on div "Public Works Department" at bounding box center [1154, 43] width 78 height 14
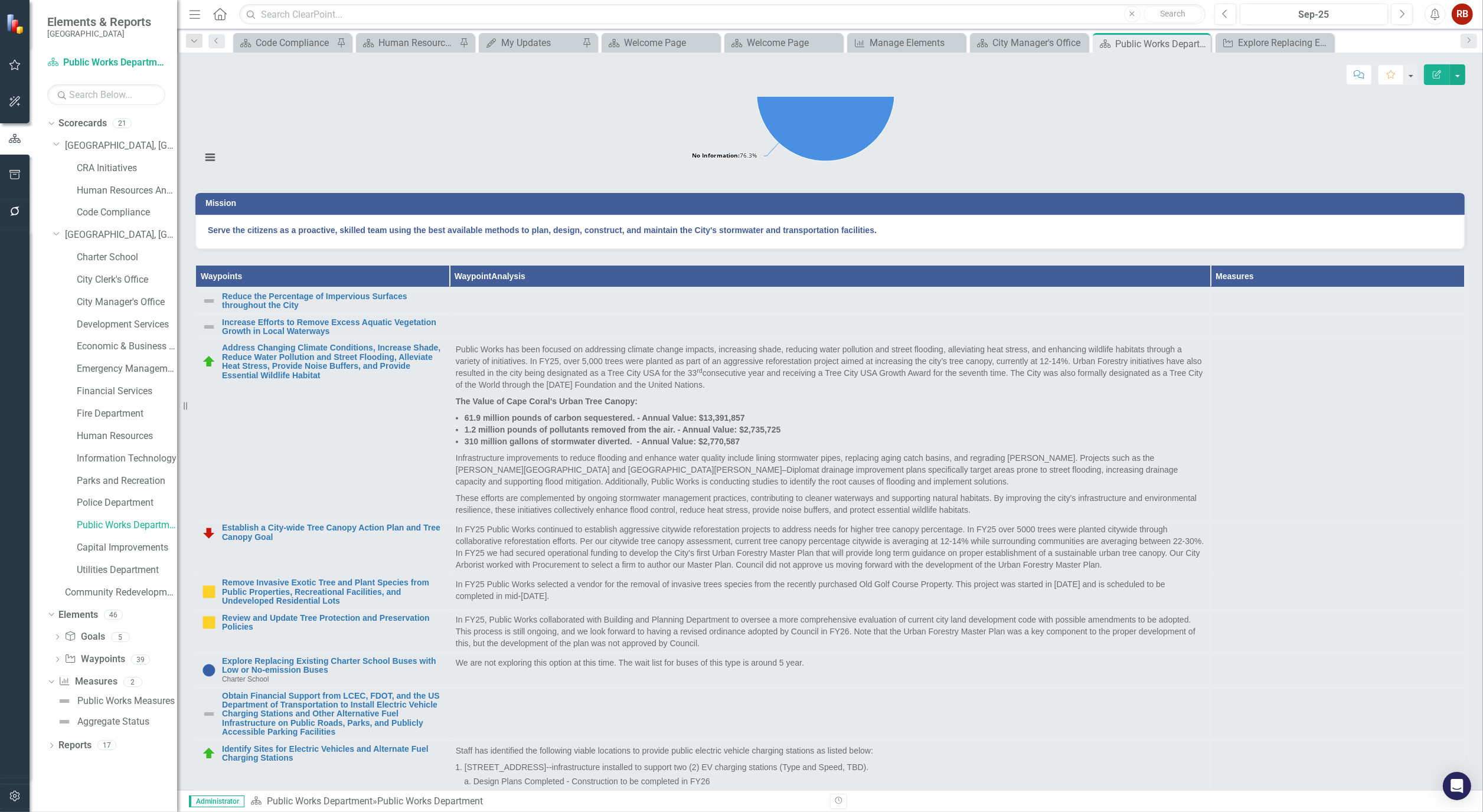
scroll to position [918, 0]
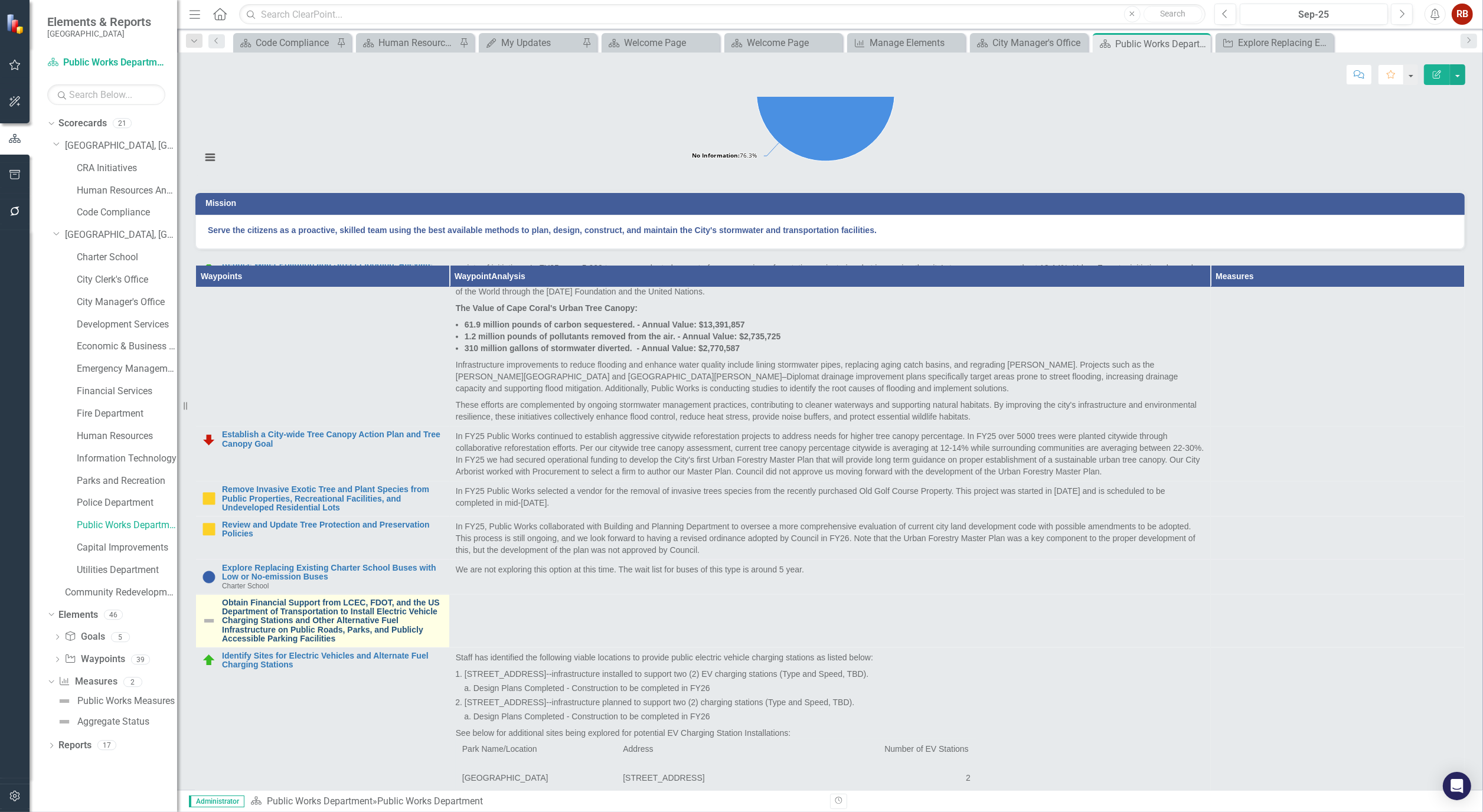
click at [346, 644] on link "Obtain Financial Support from LCEC, FDOT, and the US Department of Transportati…" at bounding box center [333, 621] width 222 height 45
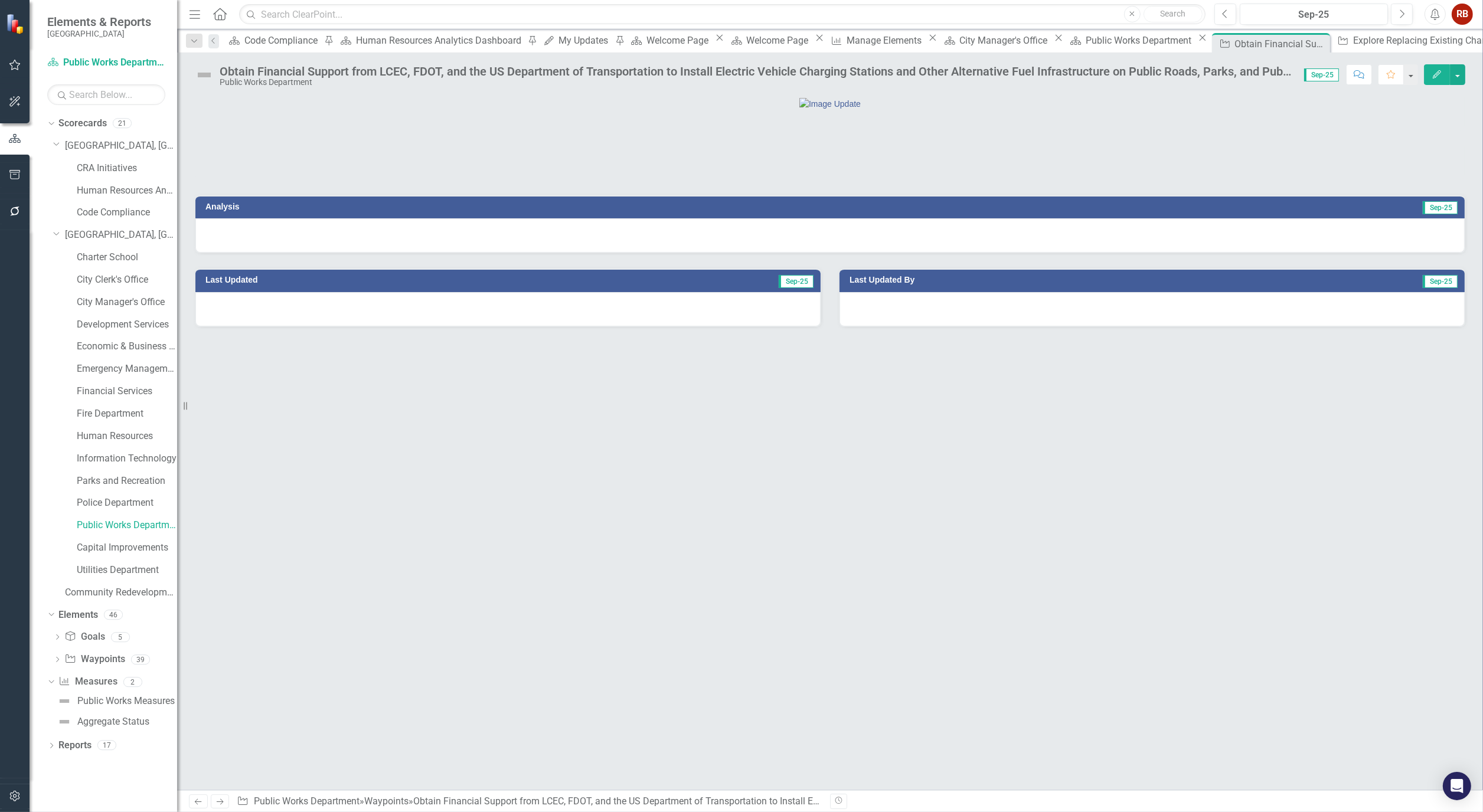
click at [1424, 72] on button "Edit" at bounding box center [1437, 75] width 26 height 21
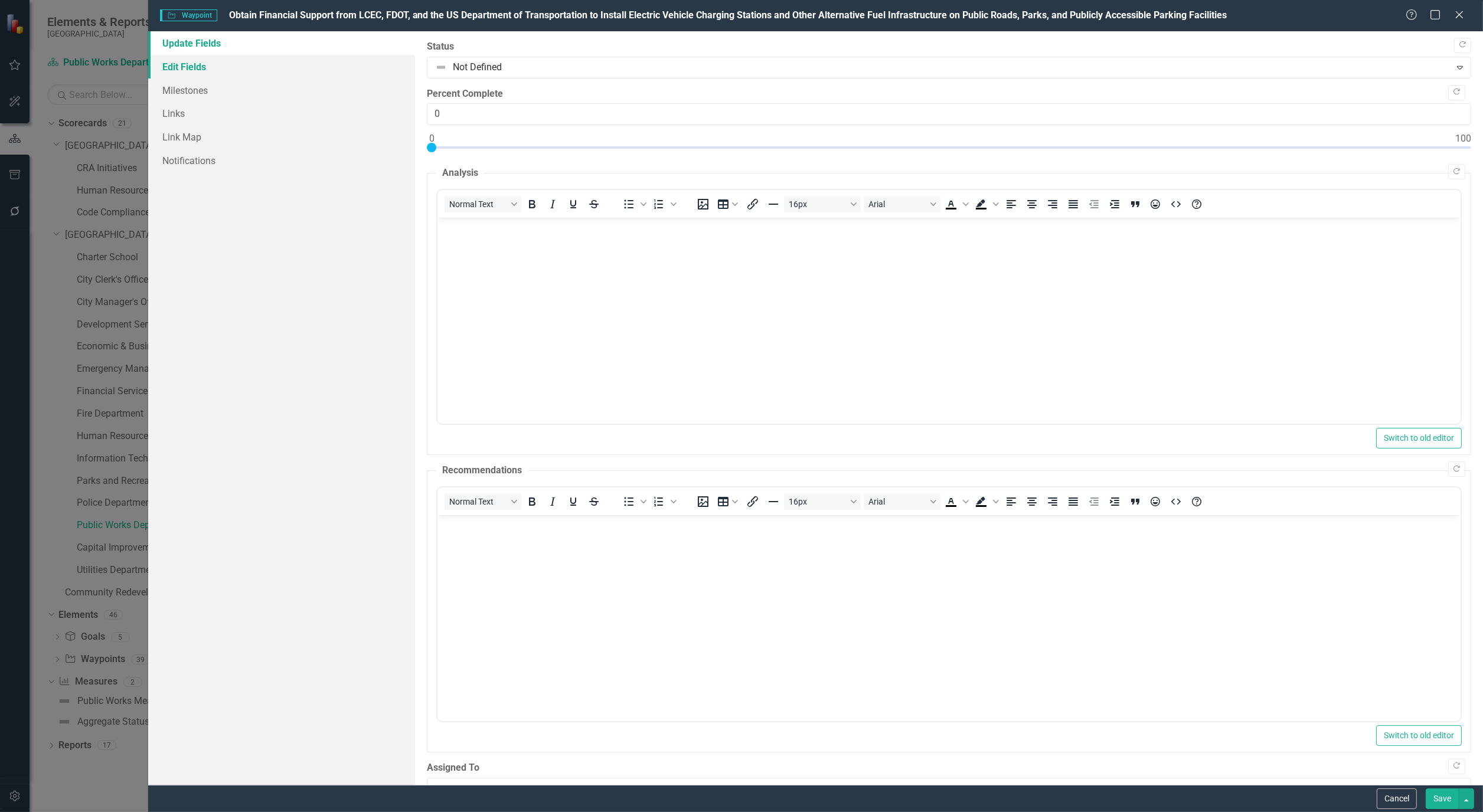
click at [157, 60] on link "Edit Fields" at bounding box center [281, 66] width 267 height 24
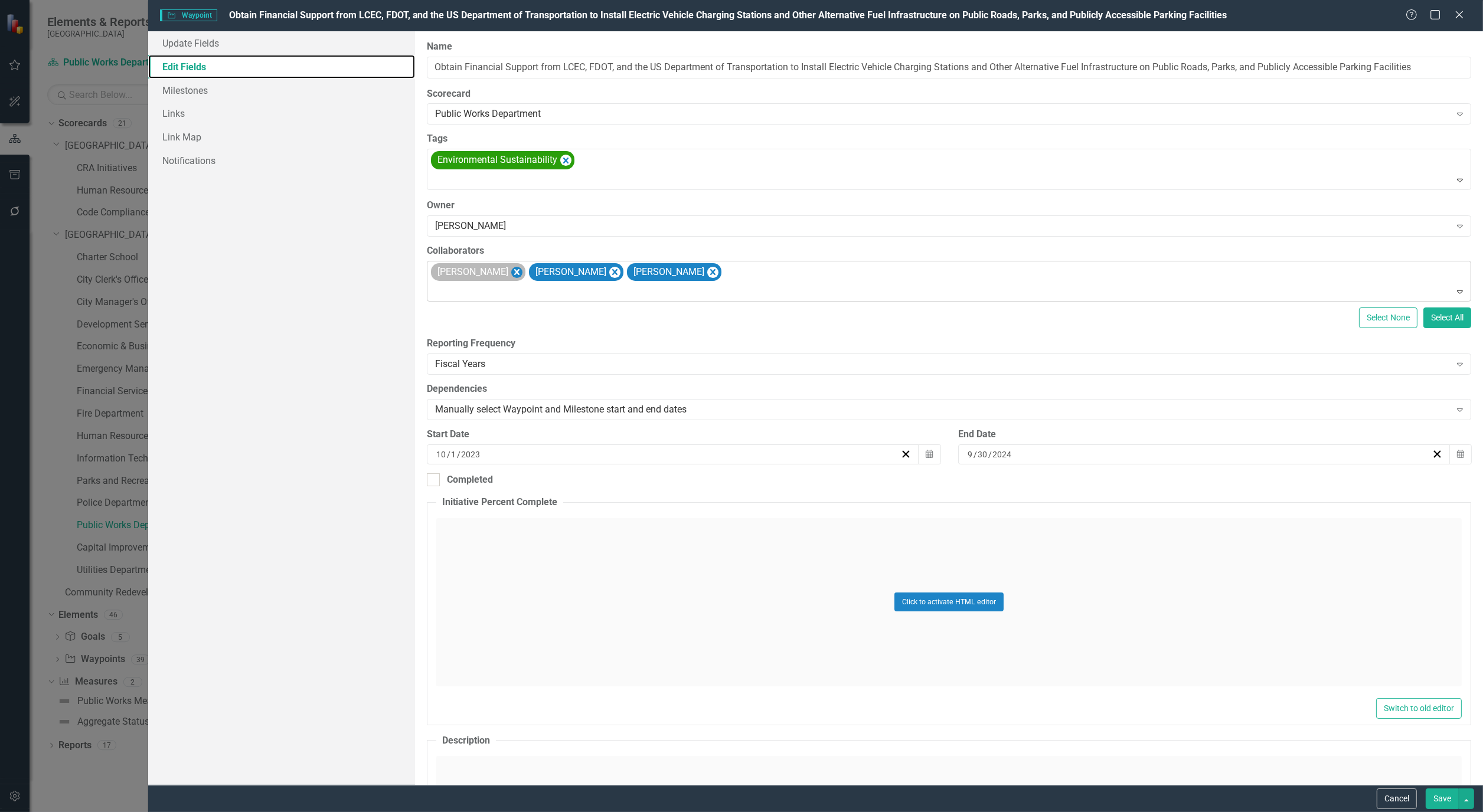
click at [523, 269] on icon "Remove Alicia Pearce Smith" at bounding box center [517, 272] width 11 height 14
click at [523, 269] on icon "Remove Bryan Vandewalker" at bounding box center [517, 272] width 11 height 14
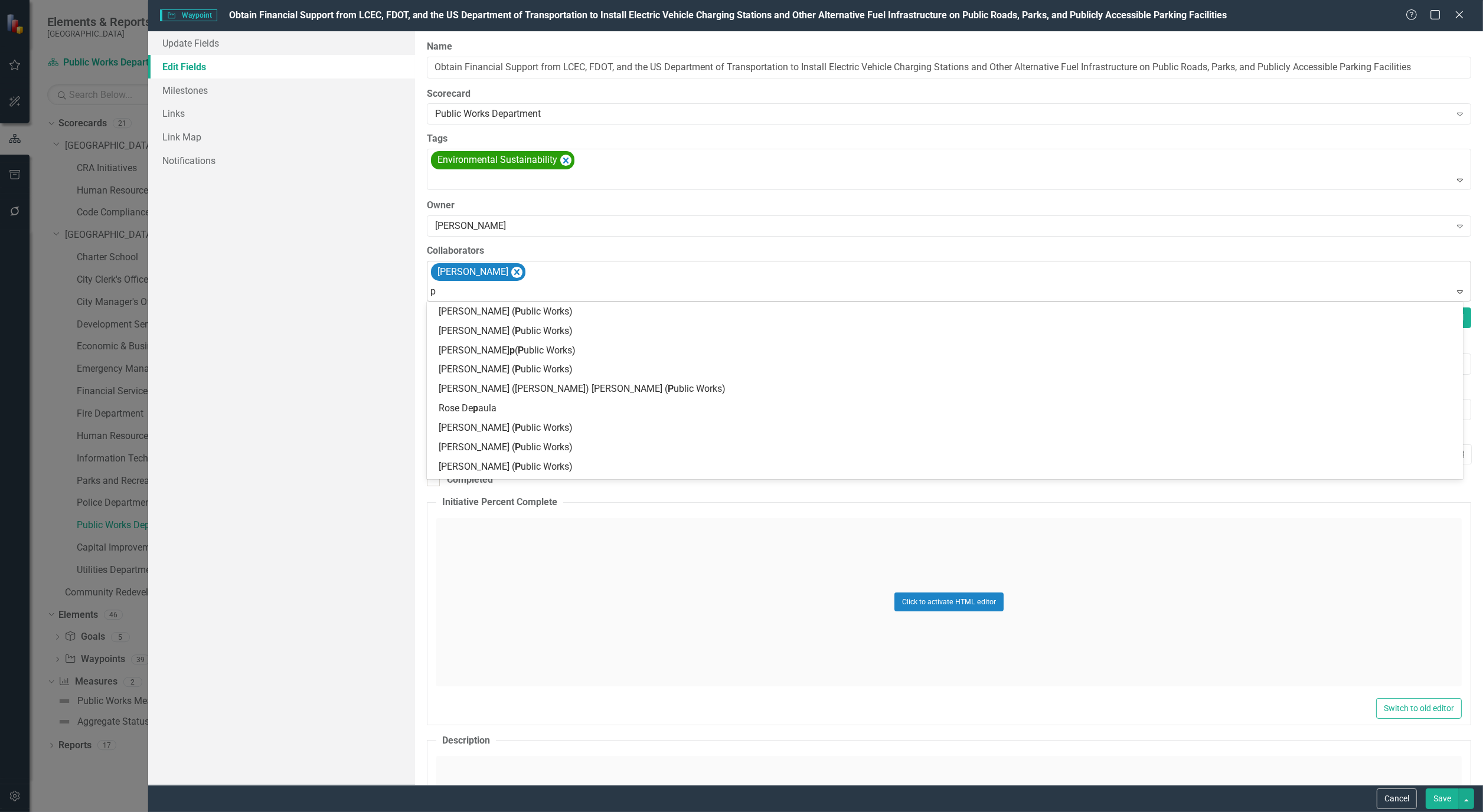
type input "pi"
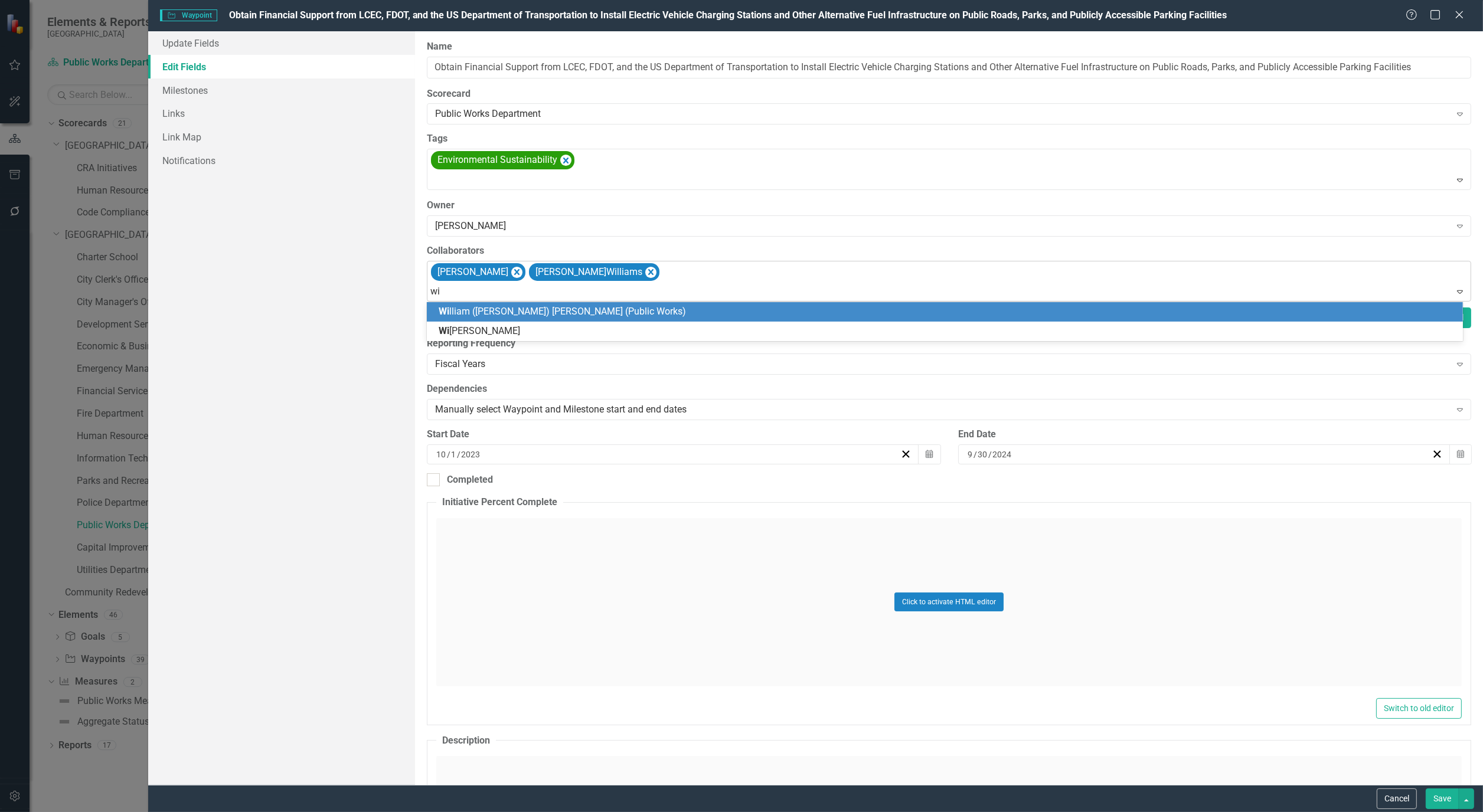
type input "wil"
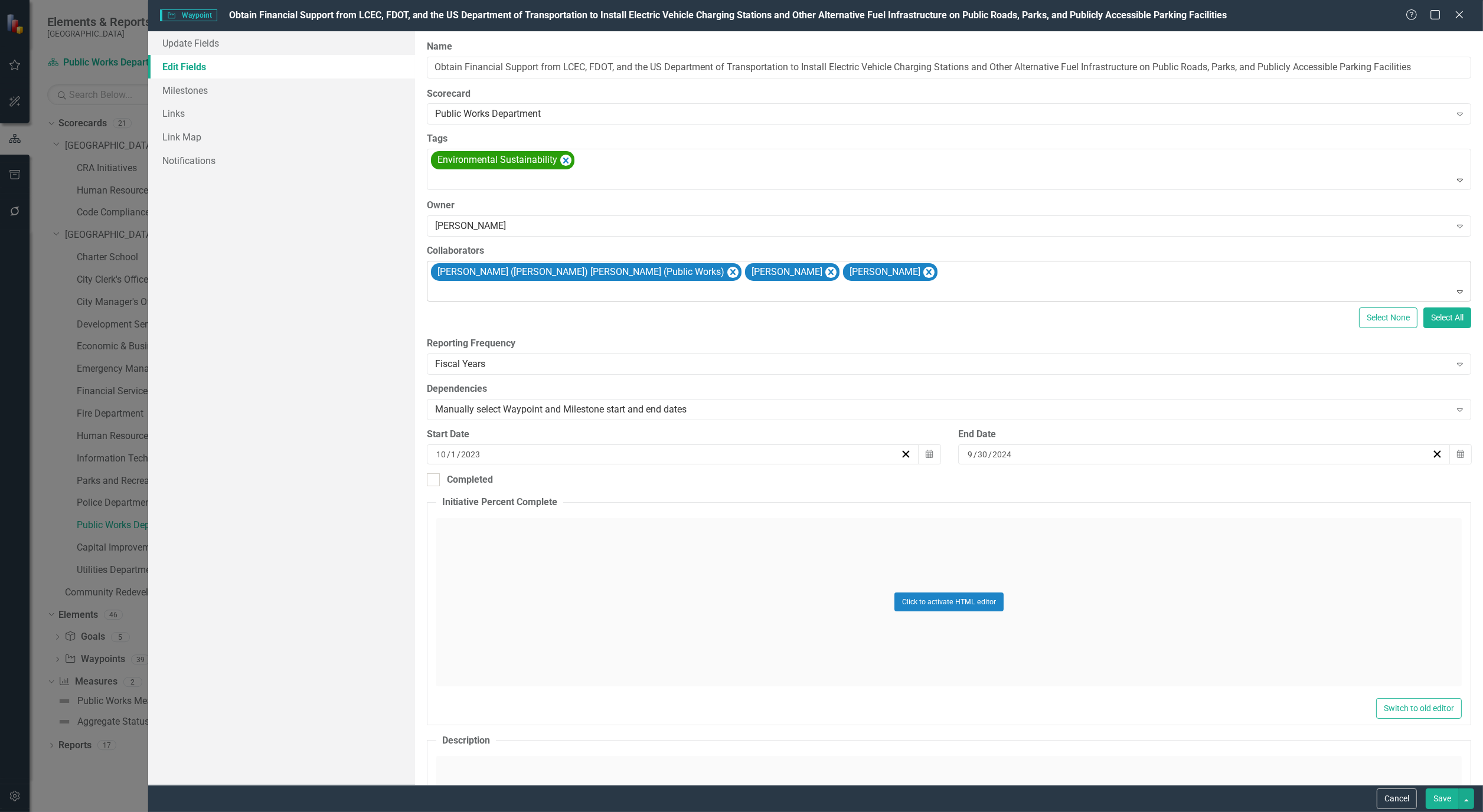
click at [1450, 799] on button "Save" at bounding box center [1443, 799] width 33 height 21
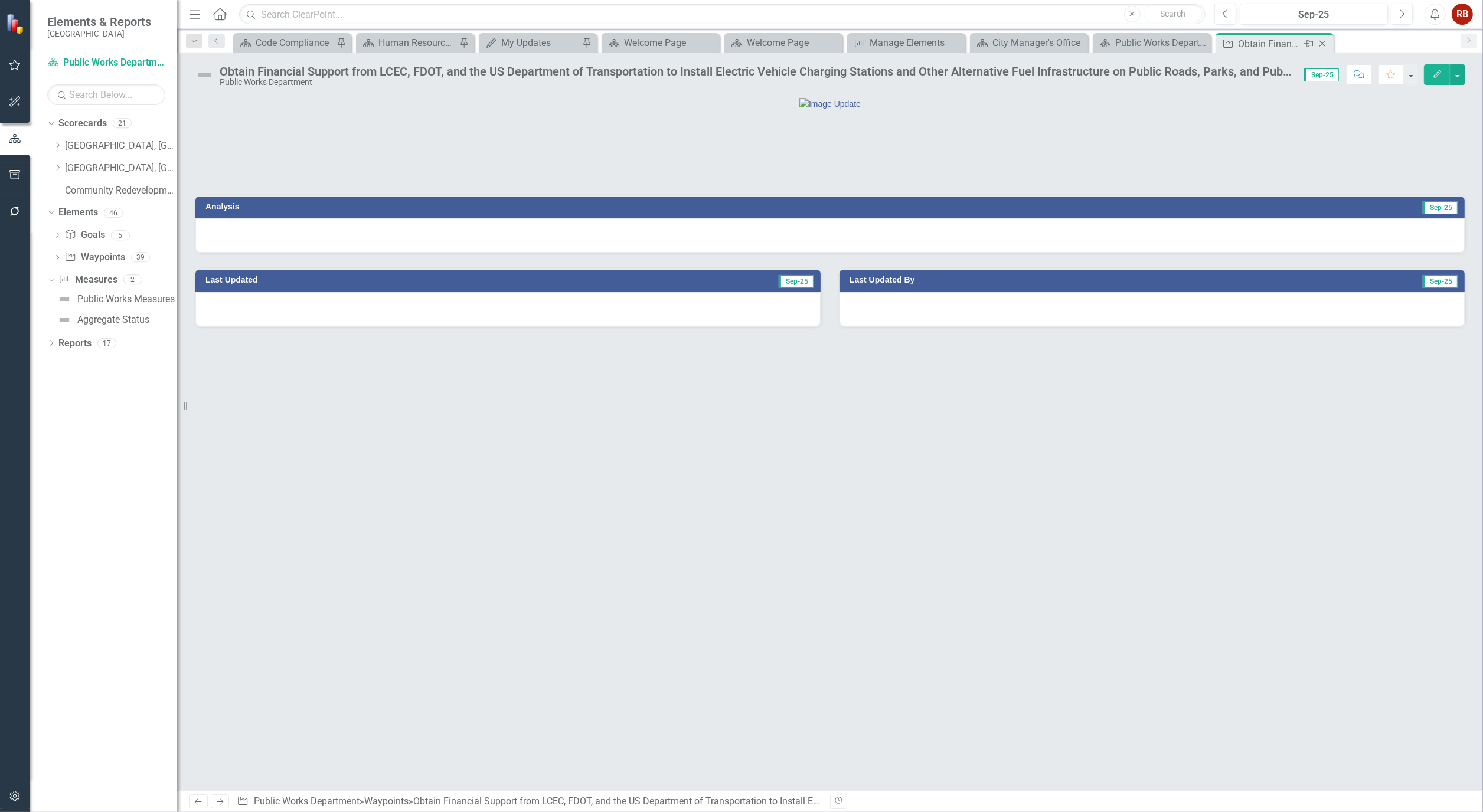
click at [1328, 41] on icon "Close" at bounding box center [1323, 44] width 12 height 10
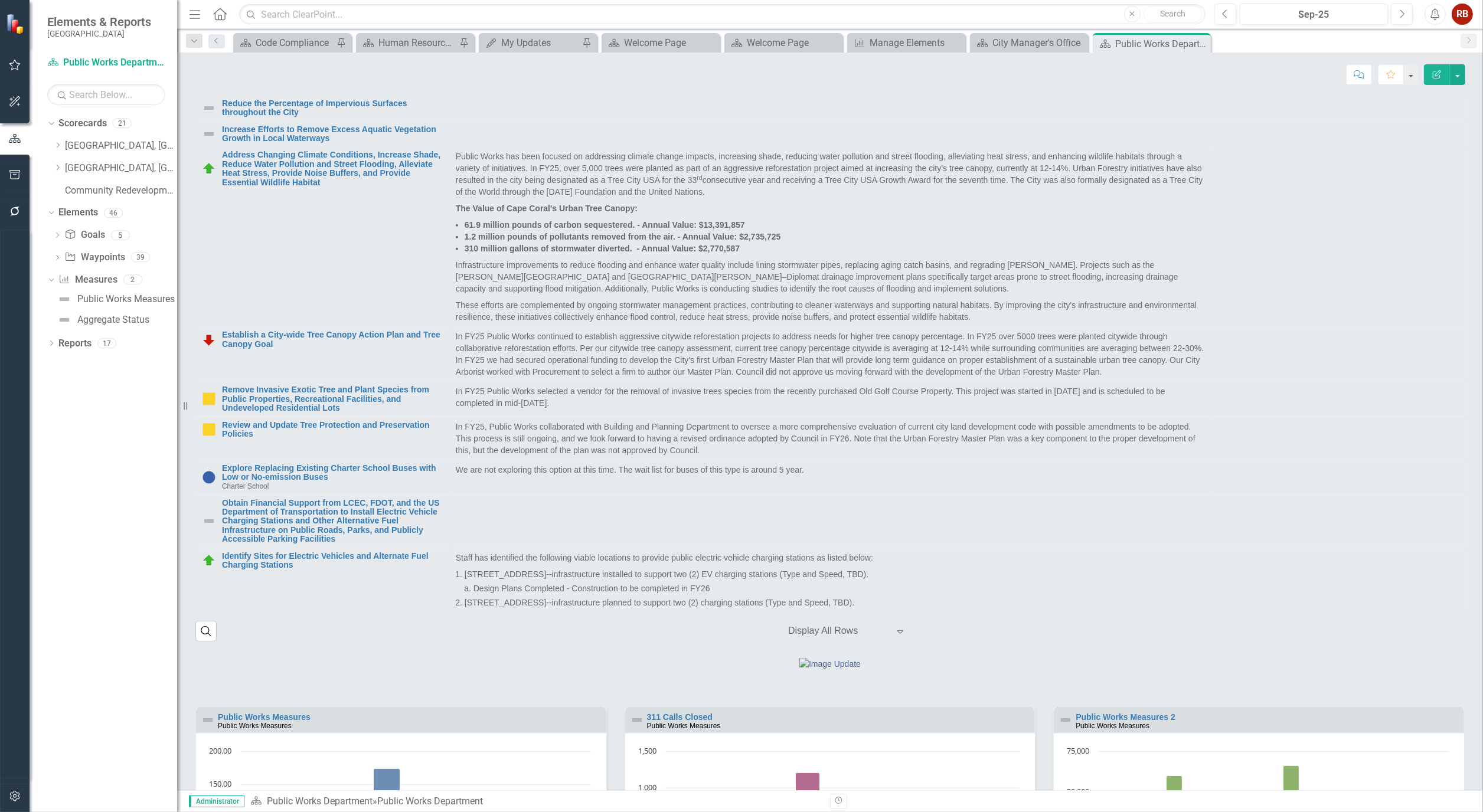
scroll to position [787, 0]
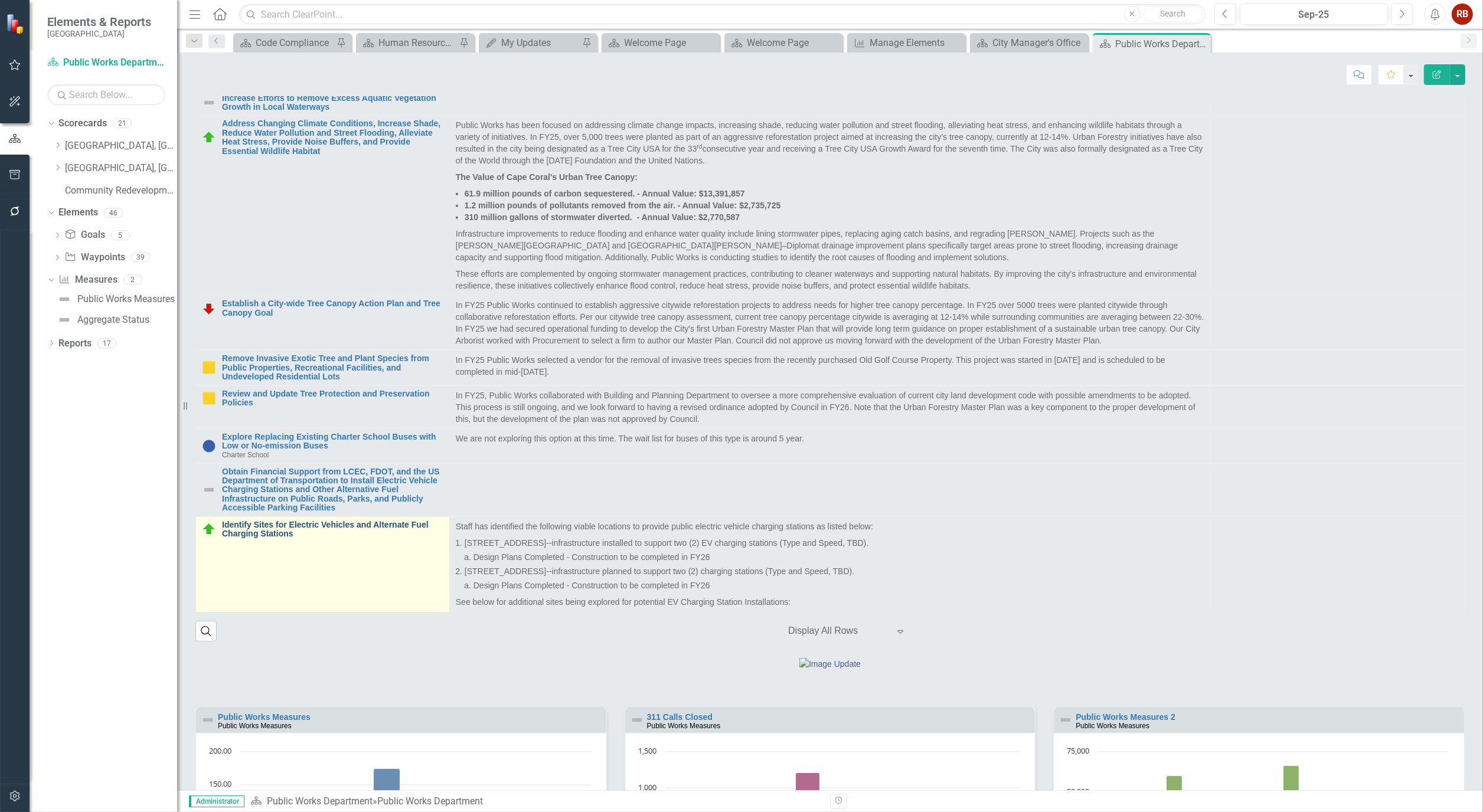
click at [352, 539] on link "Identify Sites for Electric Vehicles and Alternate Fuel Charging Stations" at bounding box center [333, 529] width 222 height 18
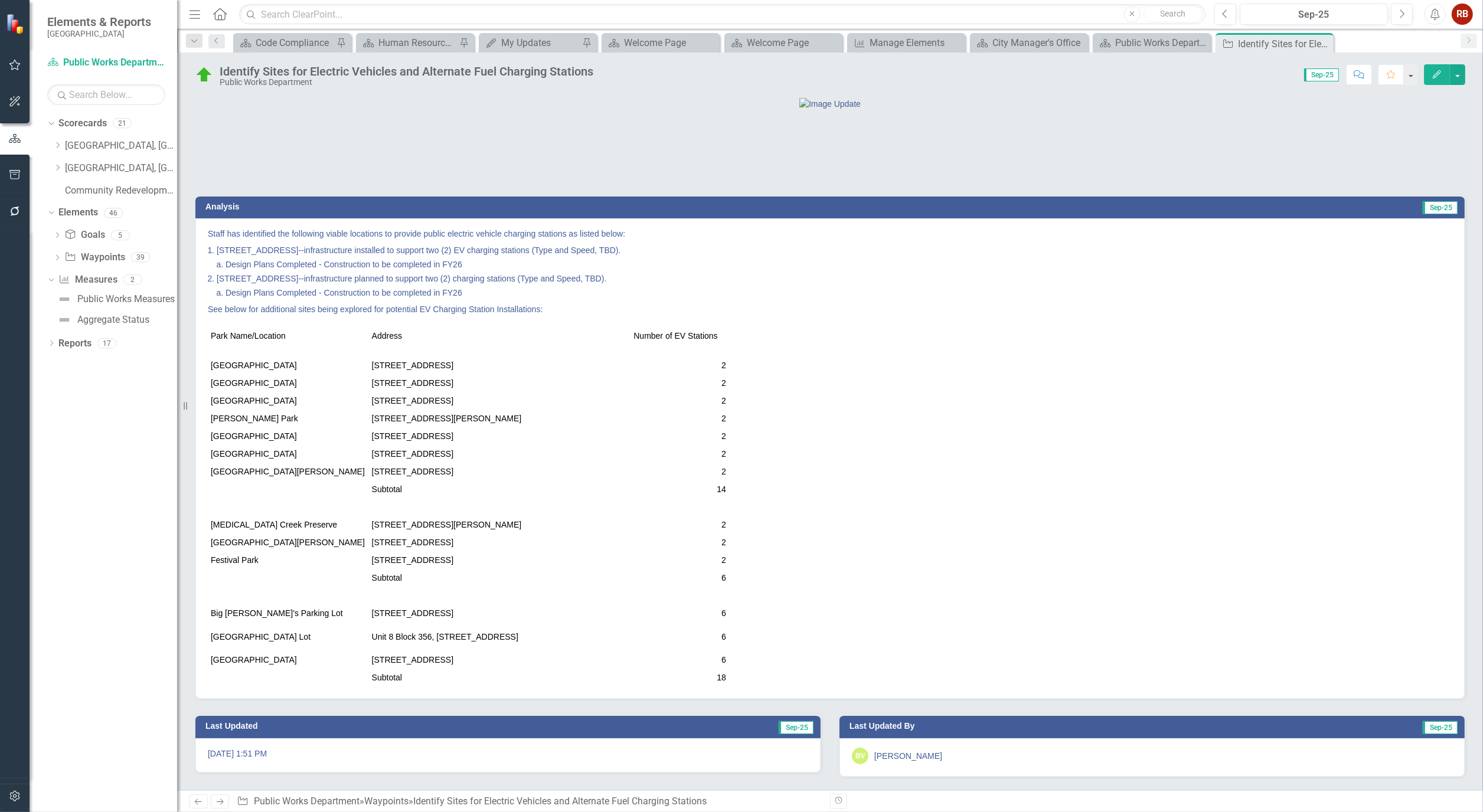
click at [1440, 77] on icon "Edit" at bounding box center [1437, 74] width 11 height 8
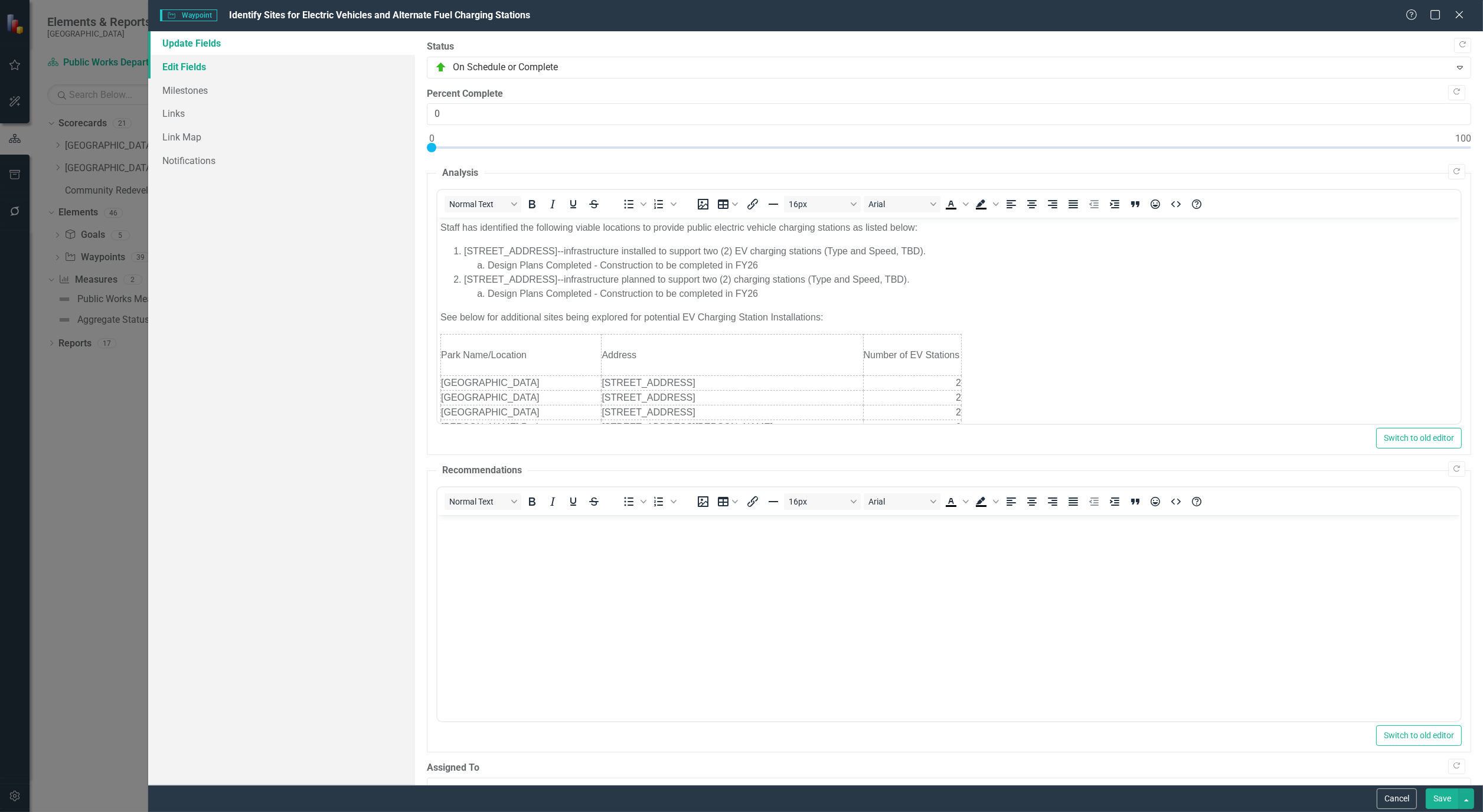
click at [184, 62] on link "Edit Fields" at bounding box center [281, 66] width 267 height 24
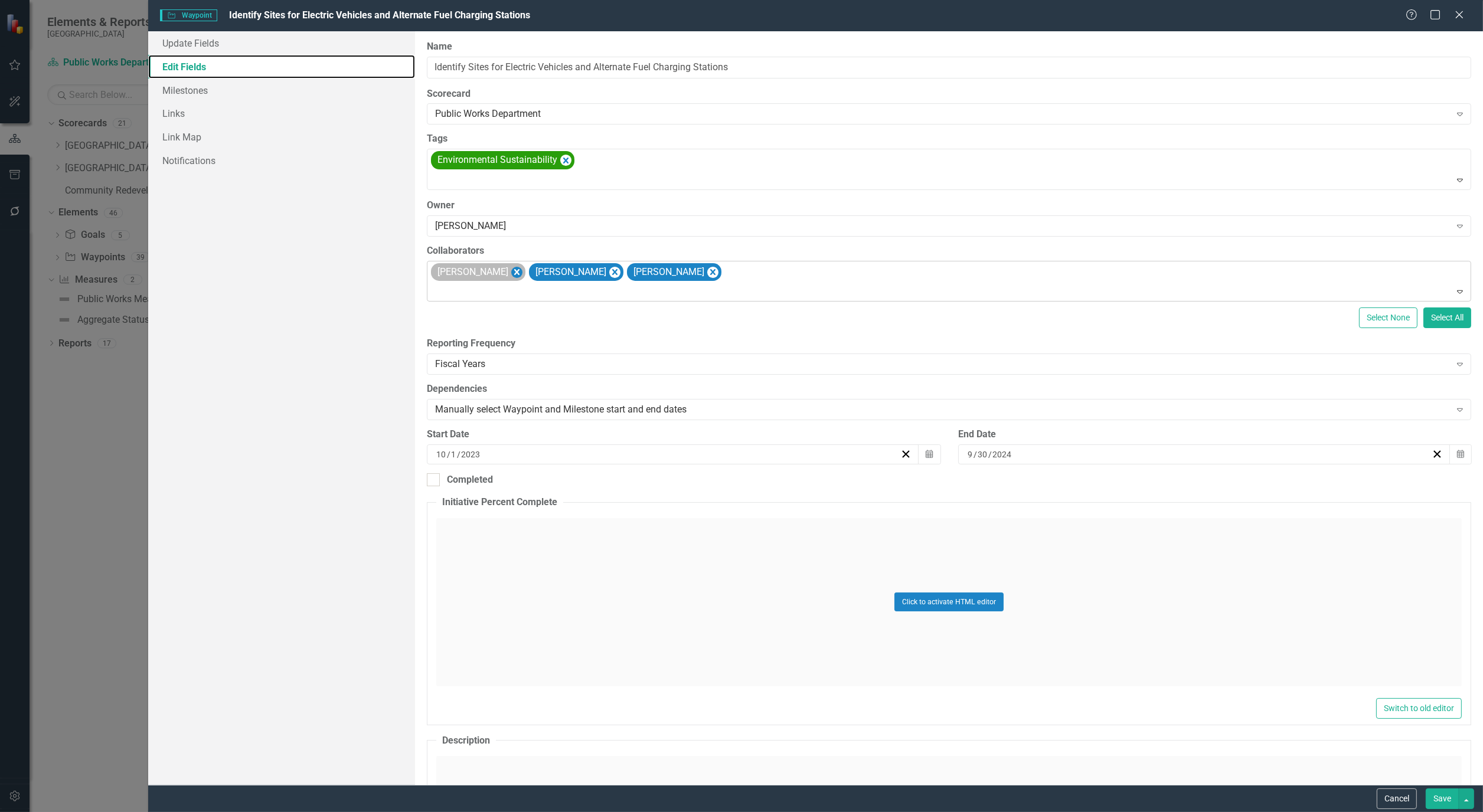
click at [523, 269] on icon "Remove Alicia Pearce Smith" at bounding box center [517, 272] width 11 height 14
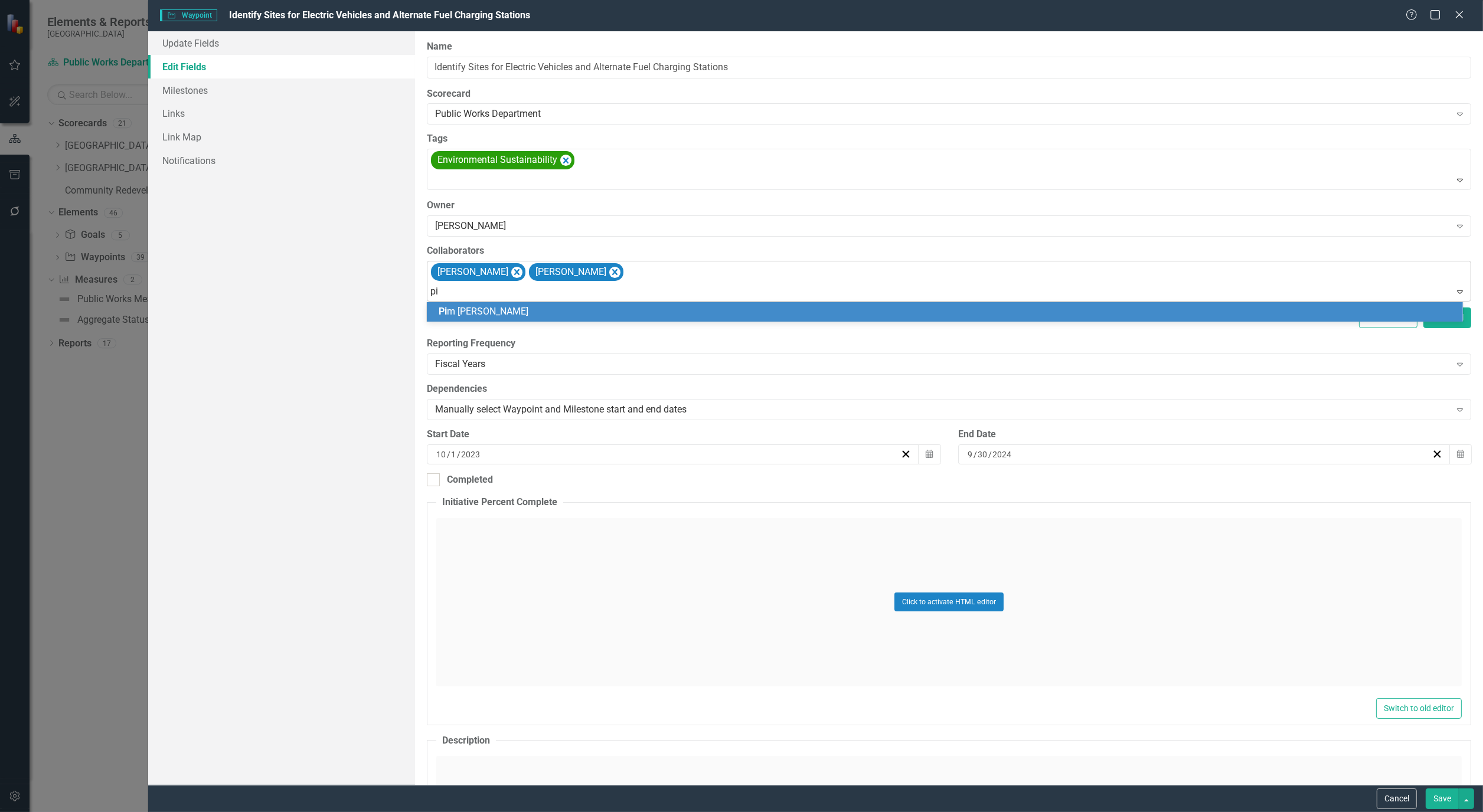
type input "pim"
type input "wil"
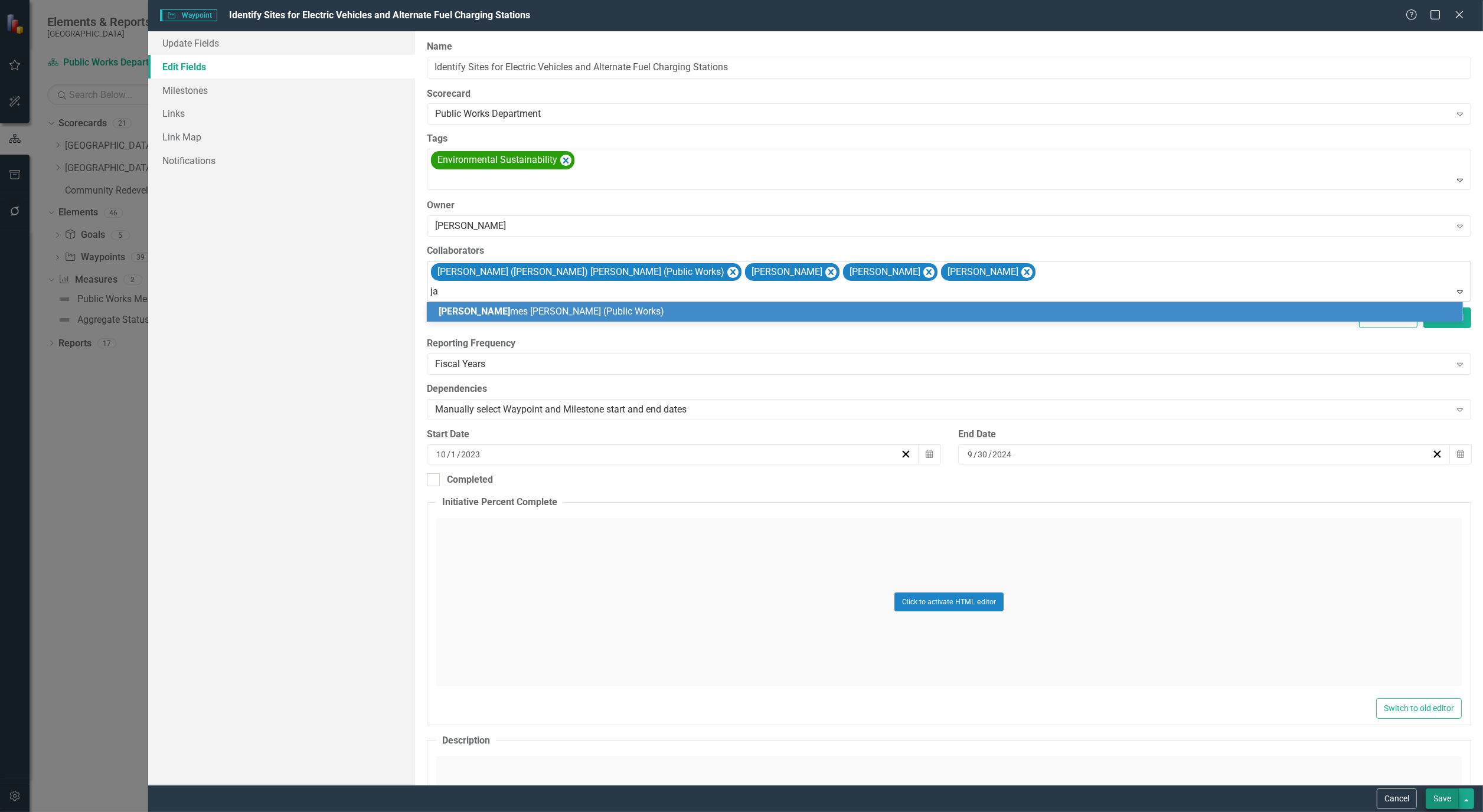
type input "j"
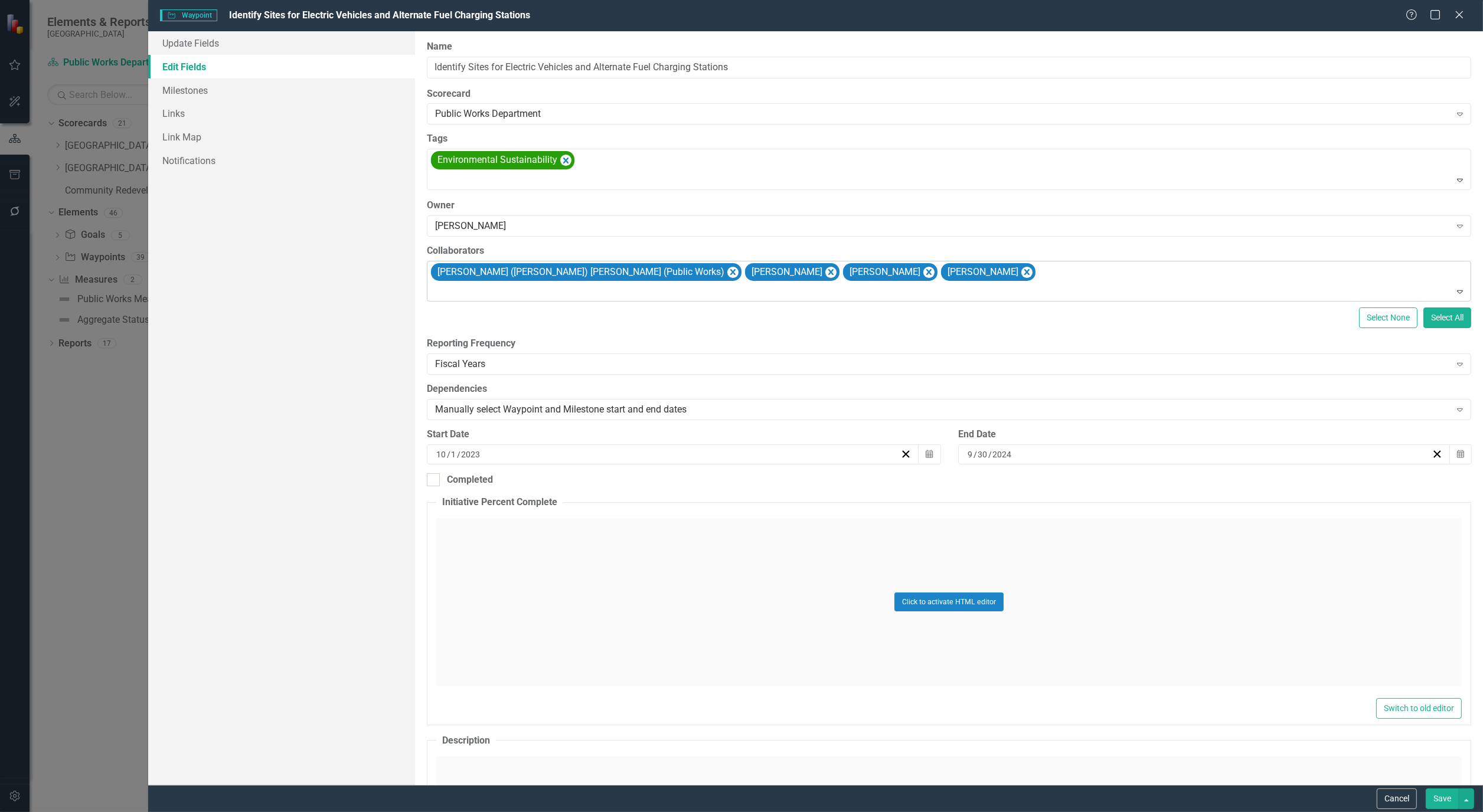
click at [1428, 799] on button "Save" at bounding box center [1443, 799] width 33 height 21
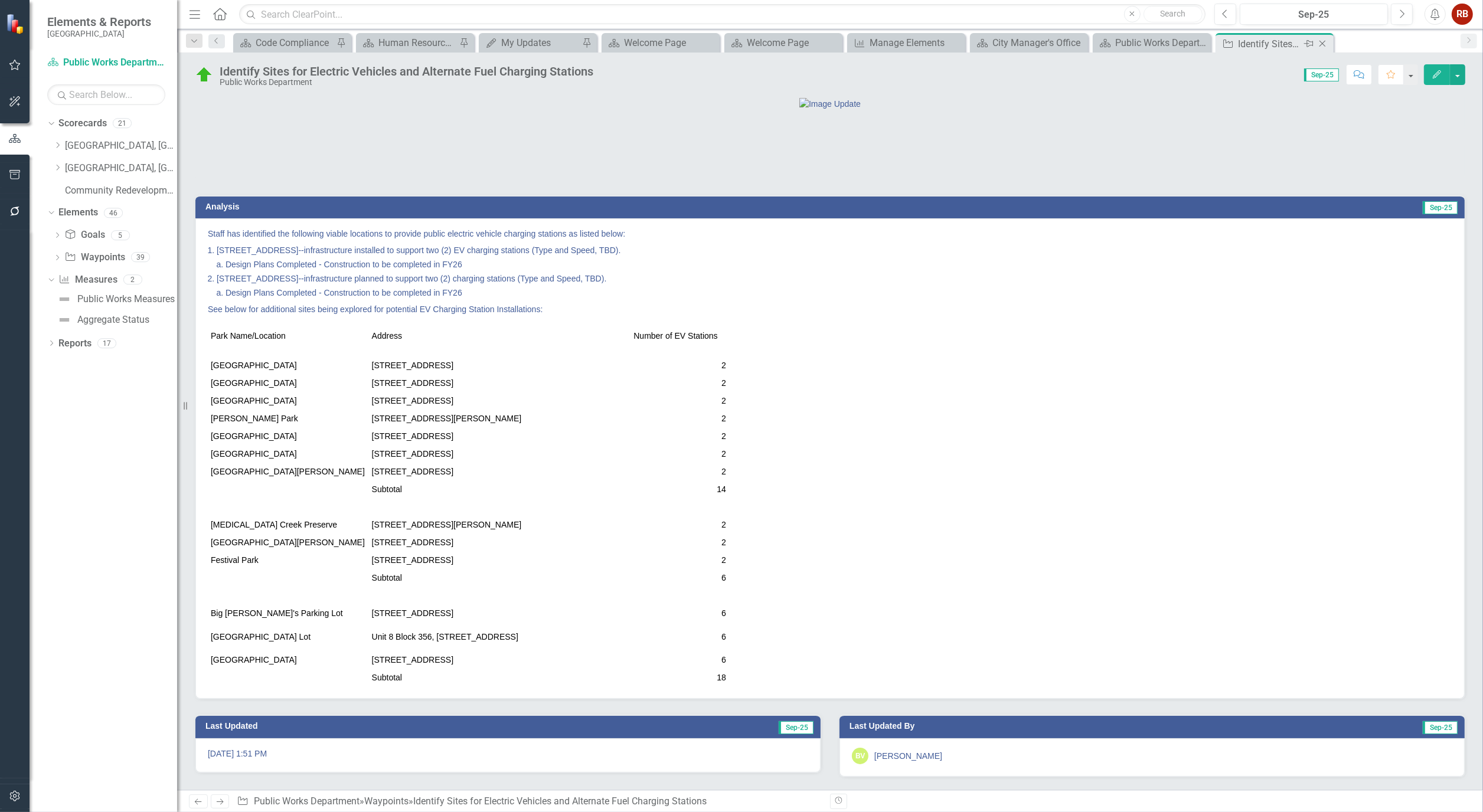
click at [1325, 44] on icon "Close" at bounding box center [1323, 44] width 12 height 10
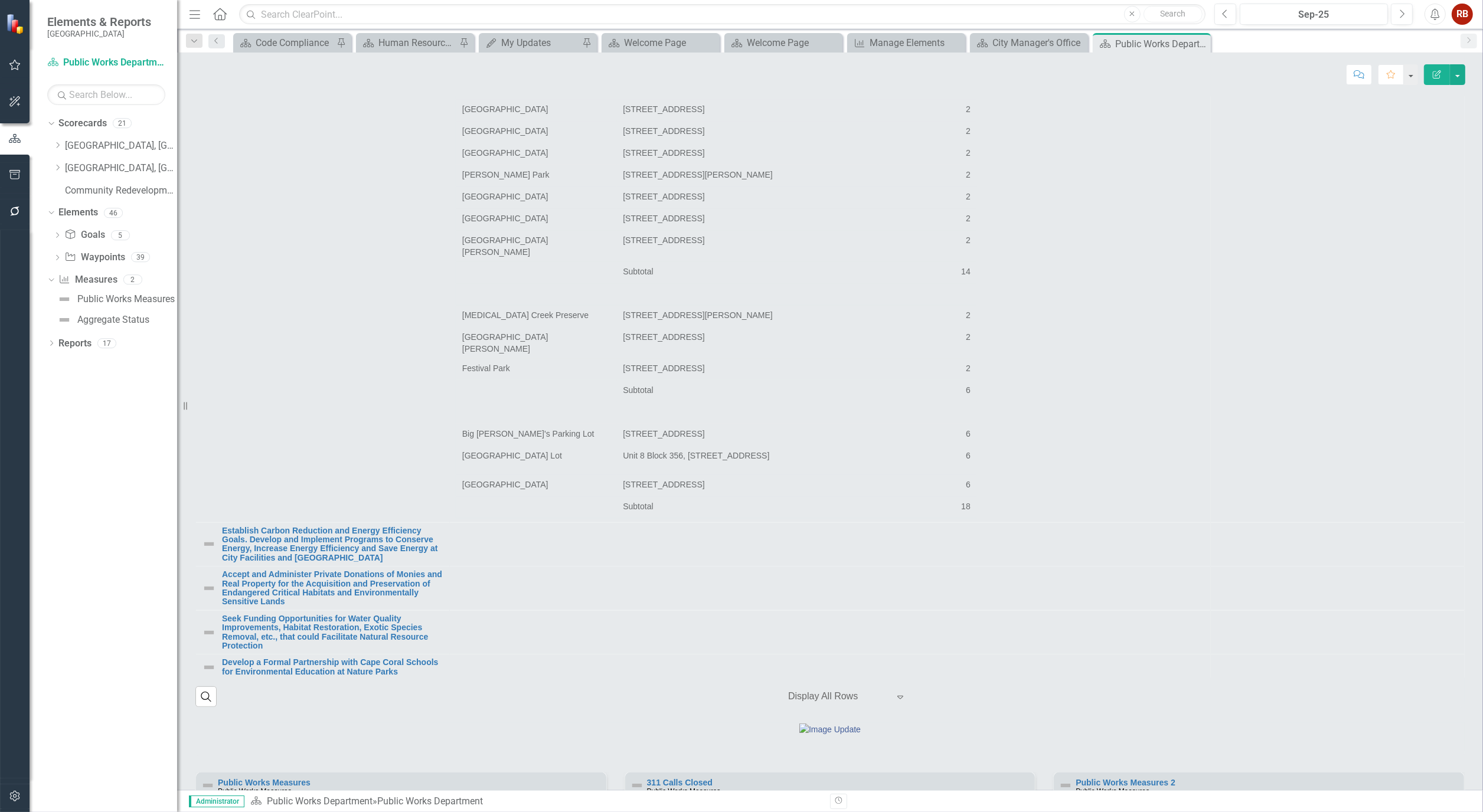
scroll to position [1442, 0]
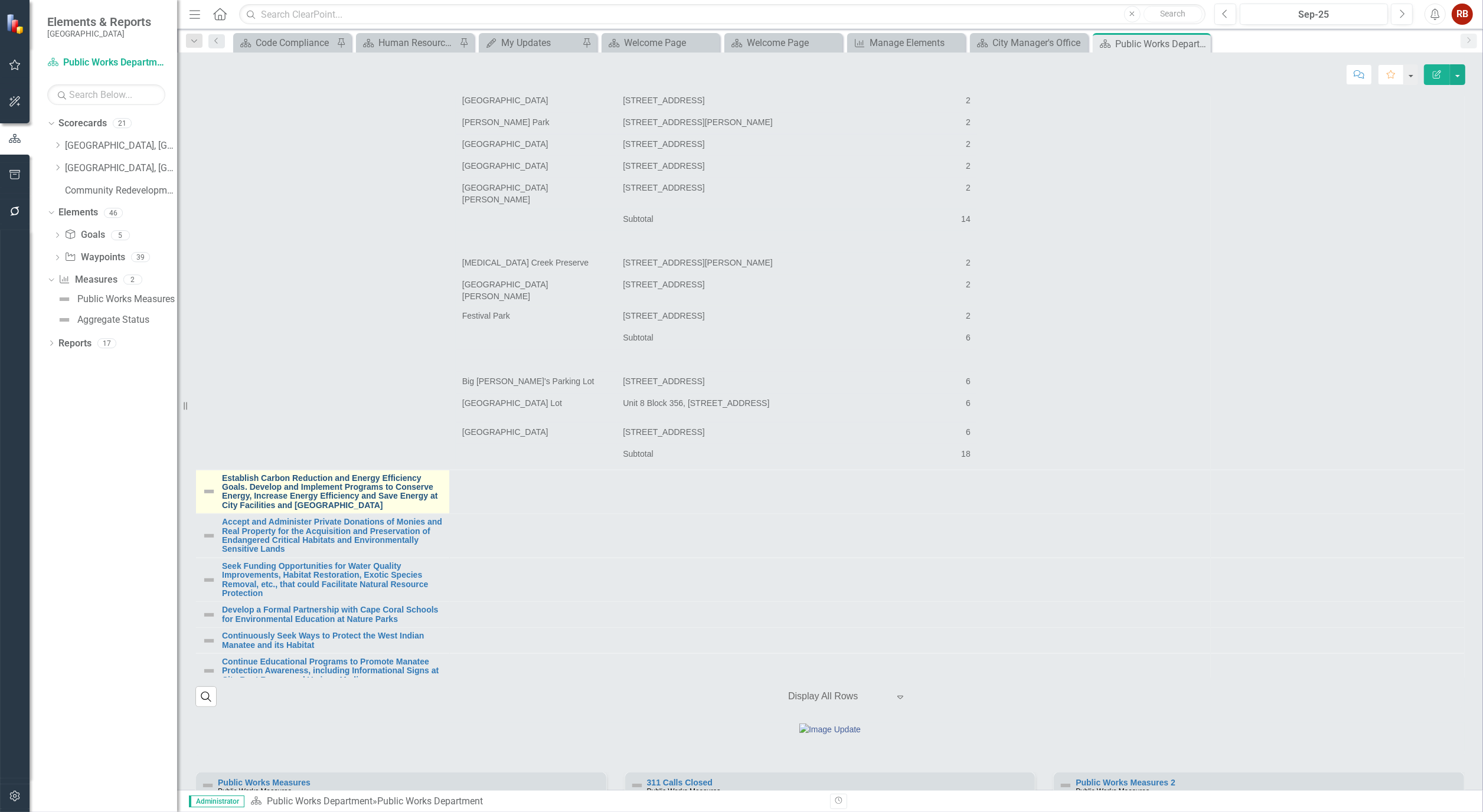
click at [362, 511] on link "Establish Carbon Reduction and Energy Efficiency Goals. Develop and Implement P…" at bounding box center [333, 492] width 222 height 37
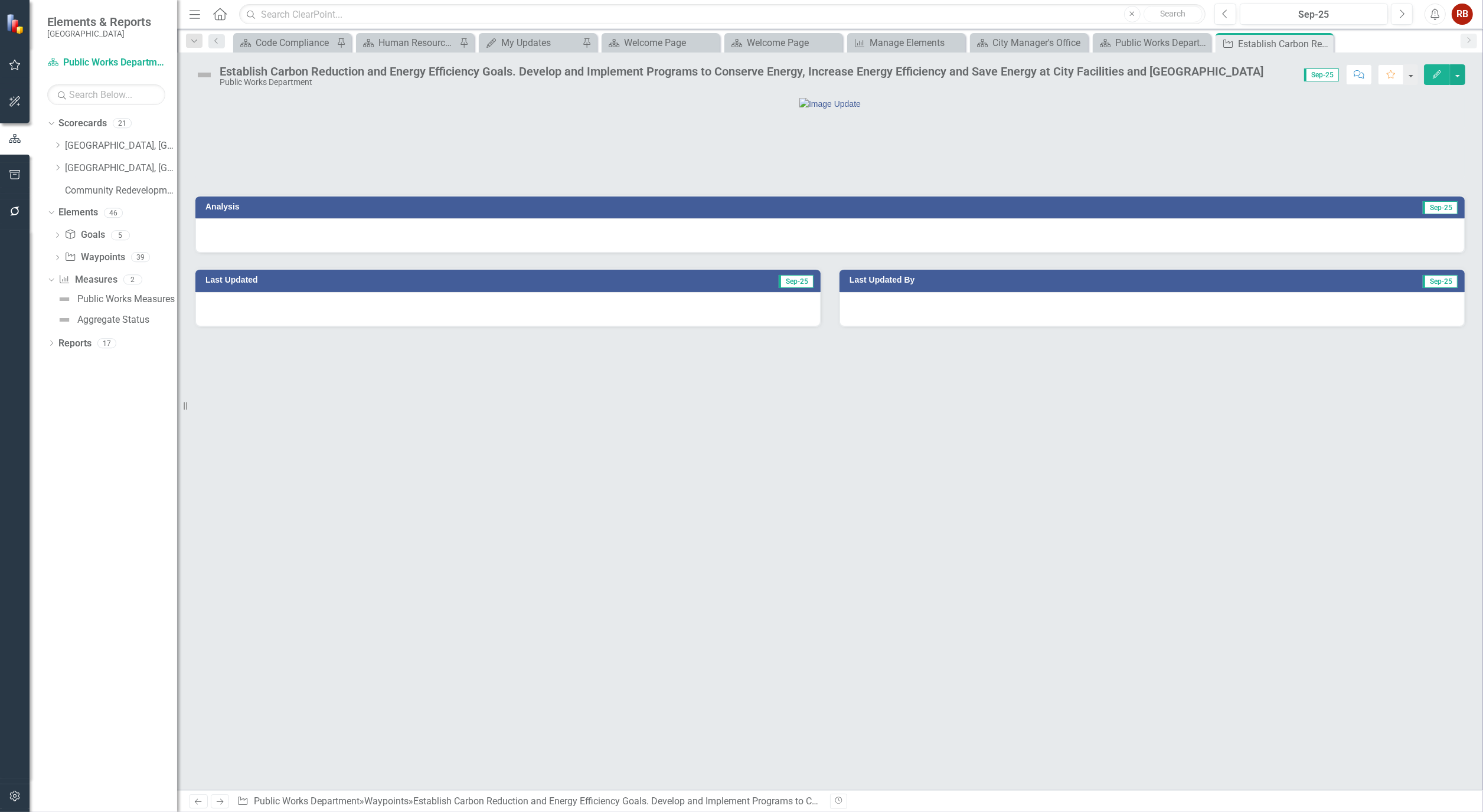
click at [1441, 72] on icon "button" at bounding box center [1437, 74] width 8 height 8
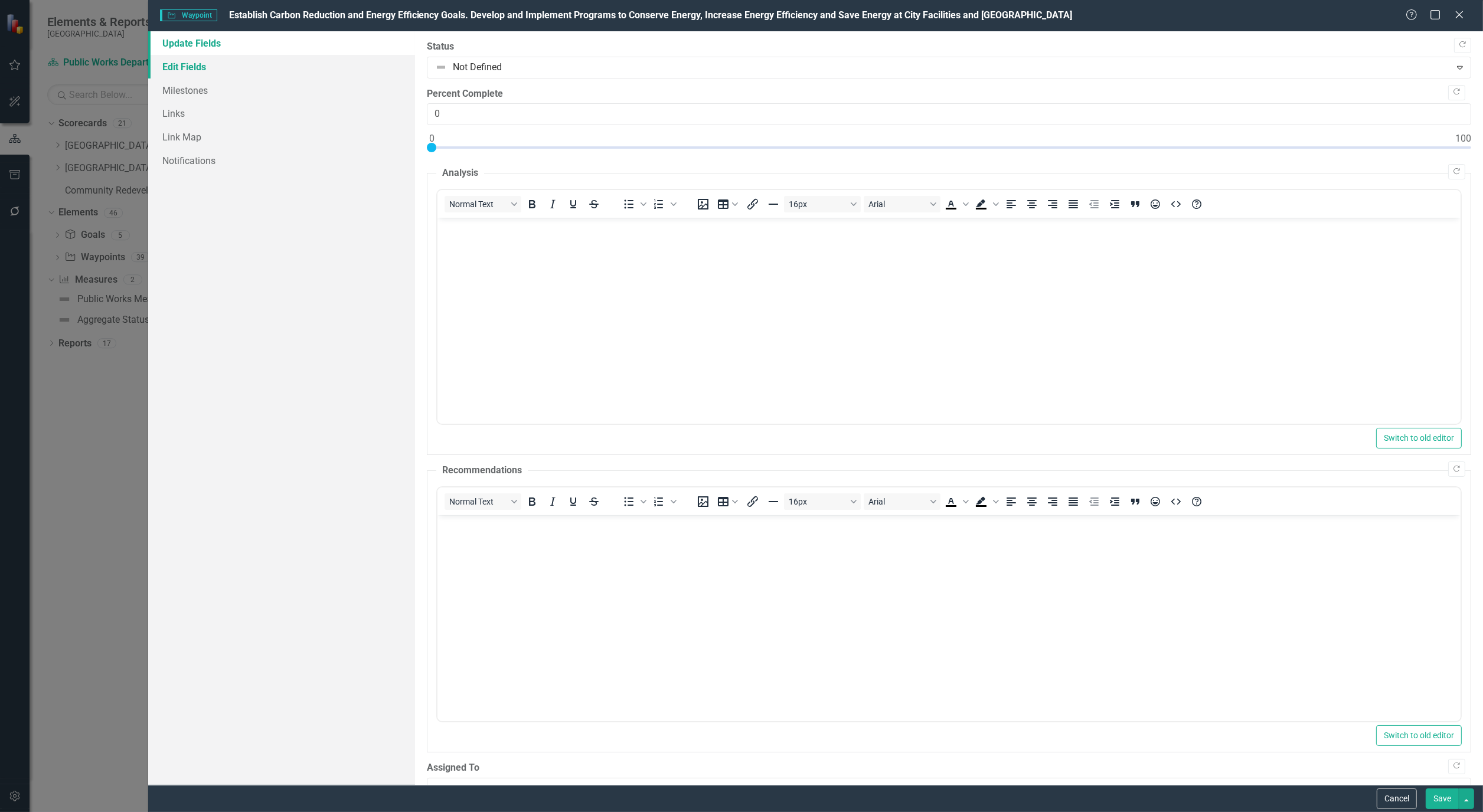
click at [172, 58] on link "Edit Fields" at bounding box center [281, 66] width 267 height 24
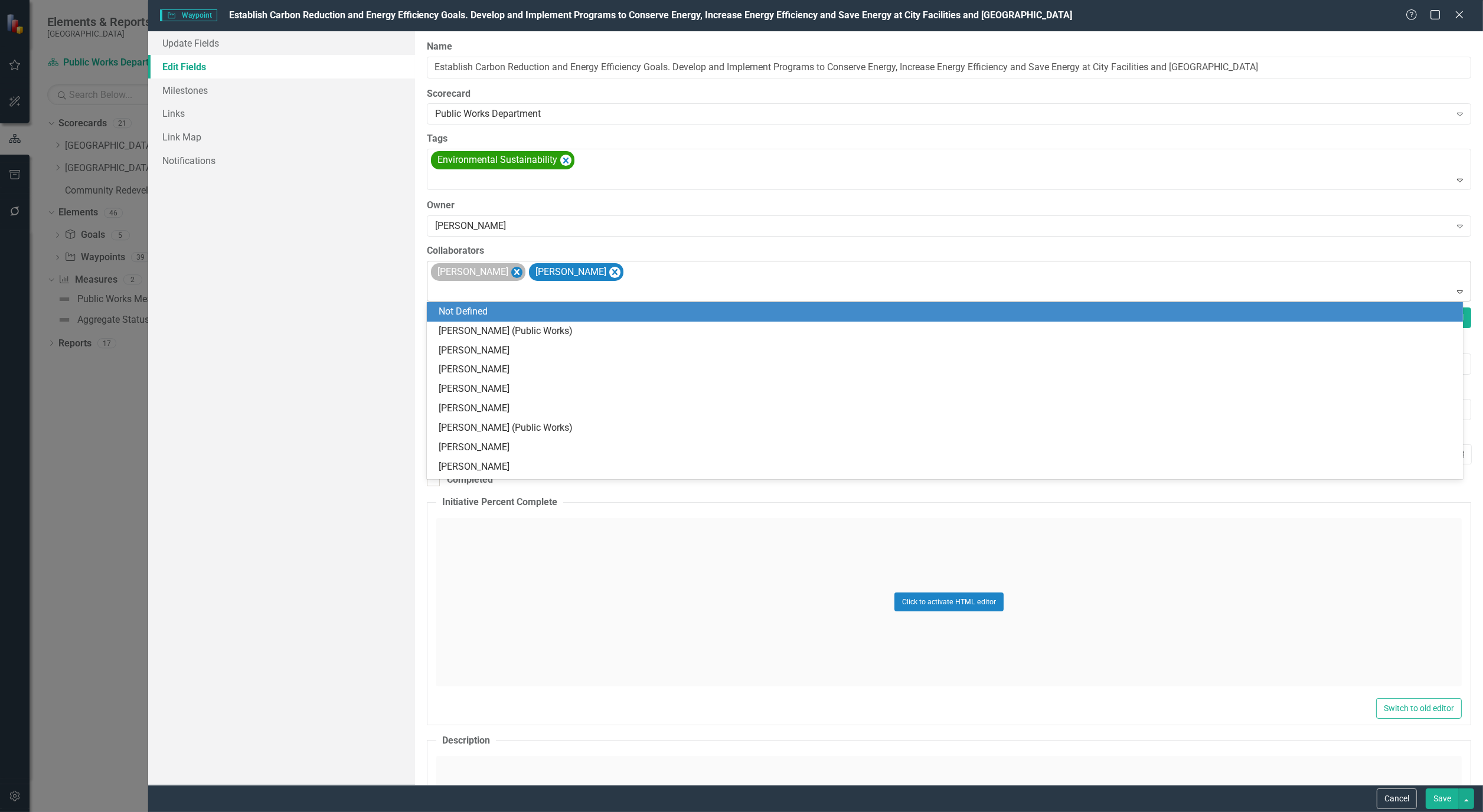
click at [526, 272] on div "[PERSON_NAME]" at bounding box center [478, 272] width 94 height 18
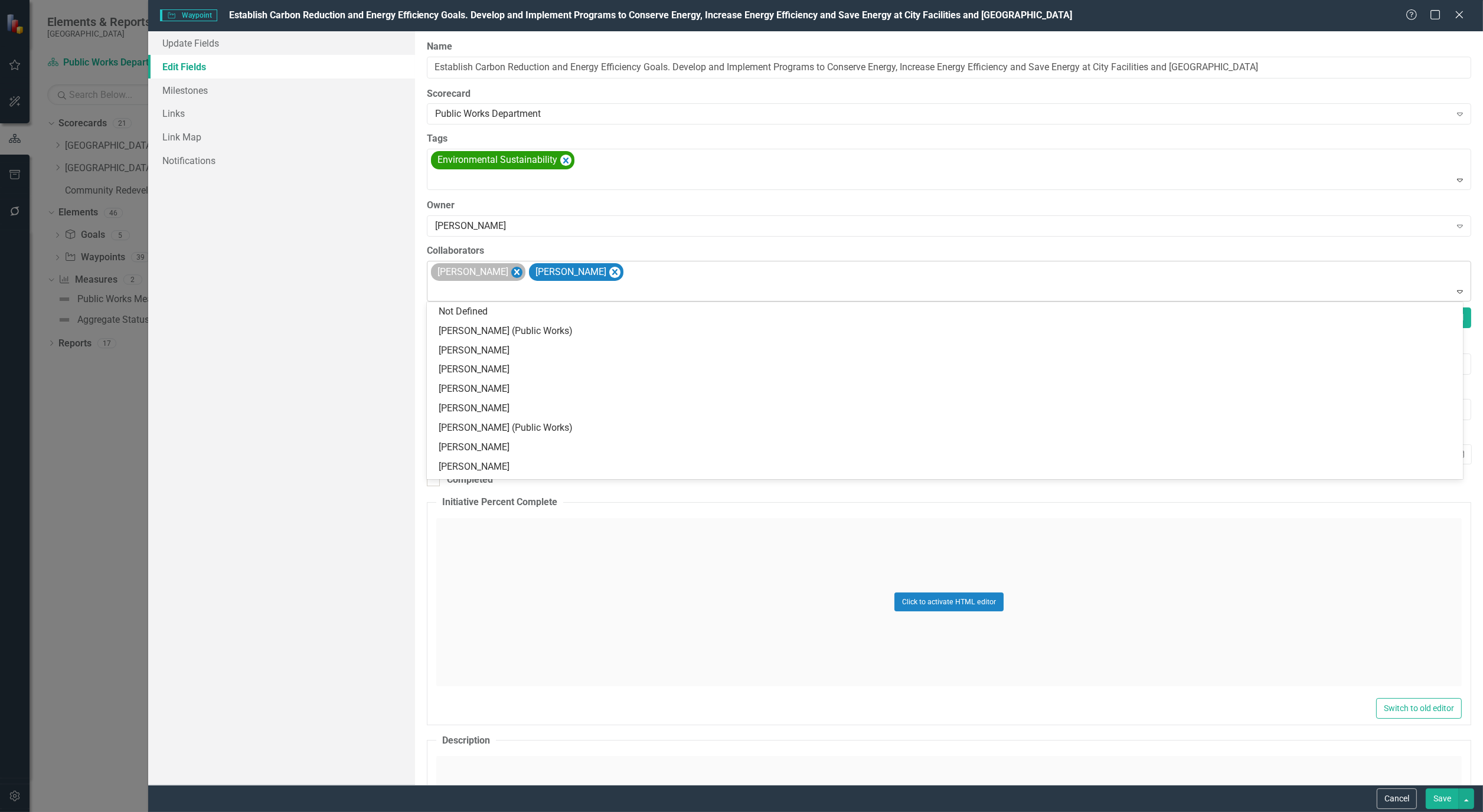
click at [523, 272] on icon "Remove Alicia Pearce Smith" at bounding box center [517, 272] width 11 height 14
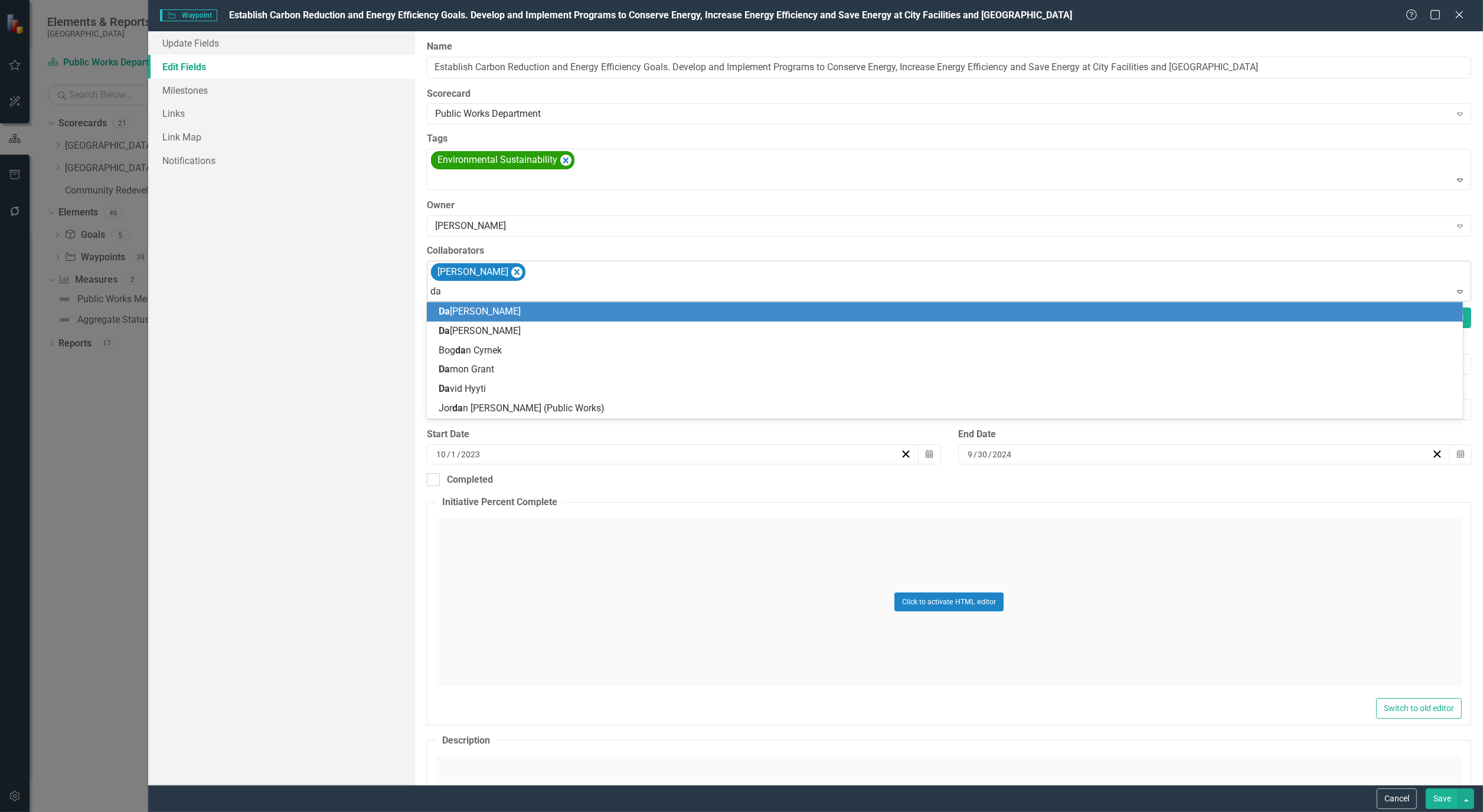
type input "dam"
type input "ror"
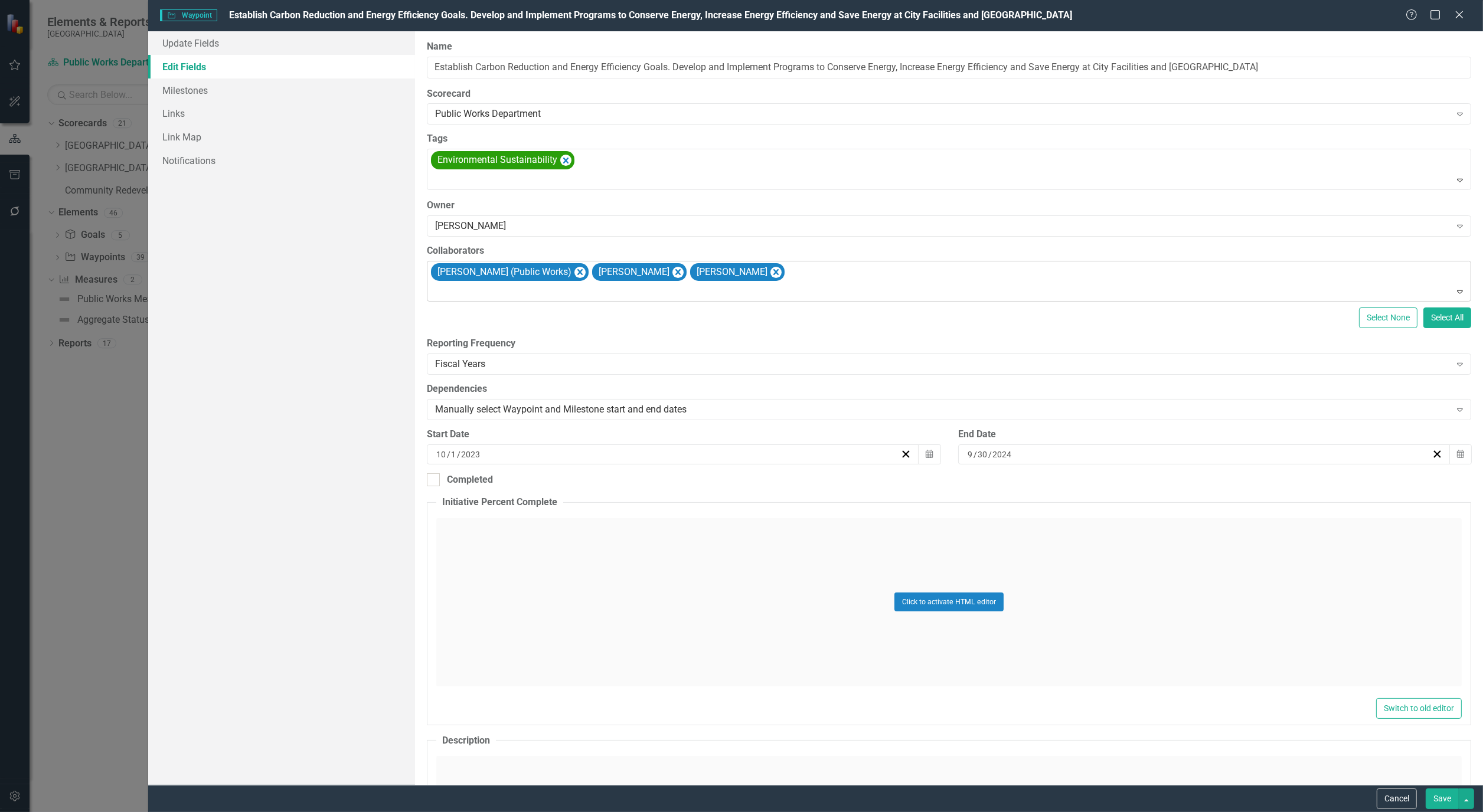
click at [1445, 797] on button "Save" at bounding box center [1443, 799] width 33 height 21
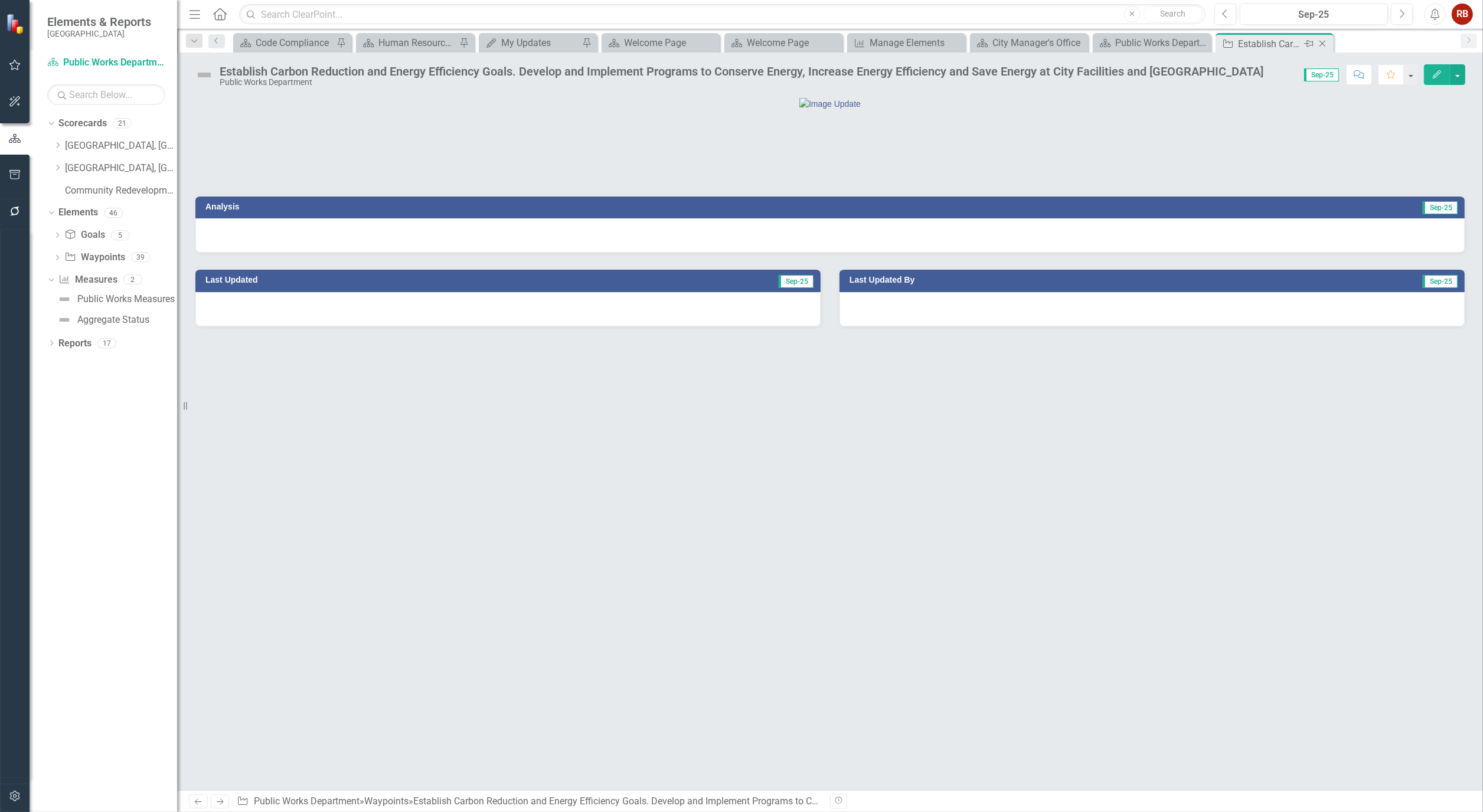
click at [1325, 41] on icon "Close" at bounding box center [1323, 44] width 12 height 10
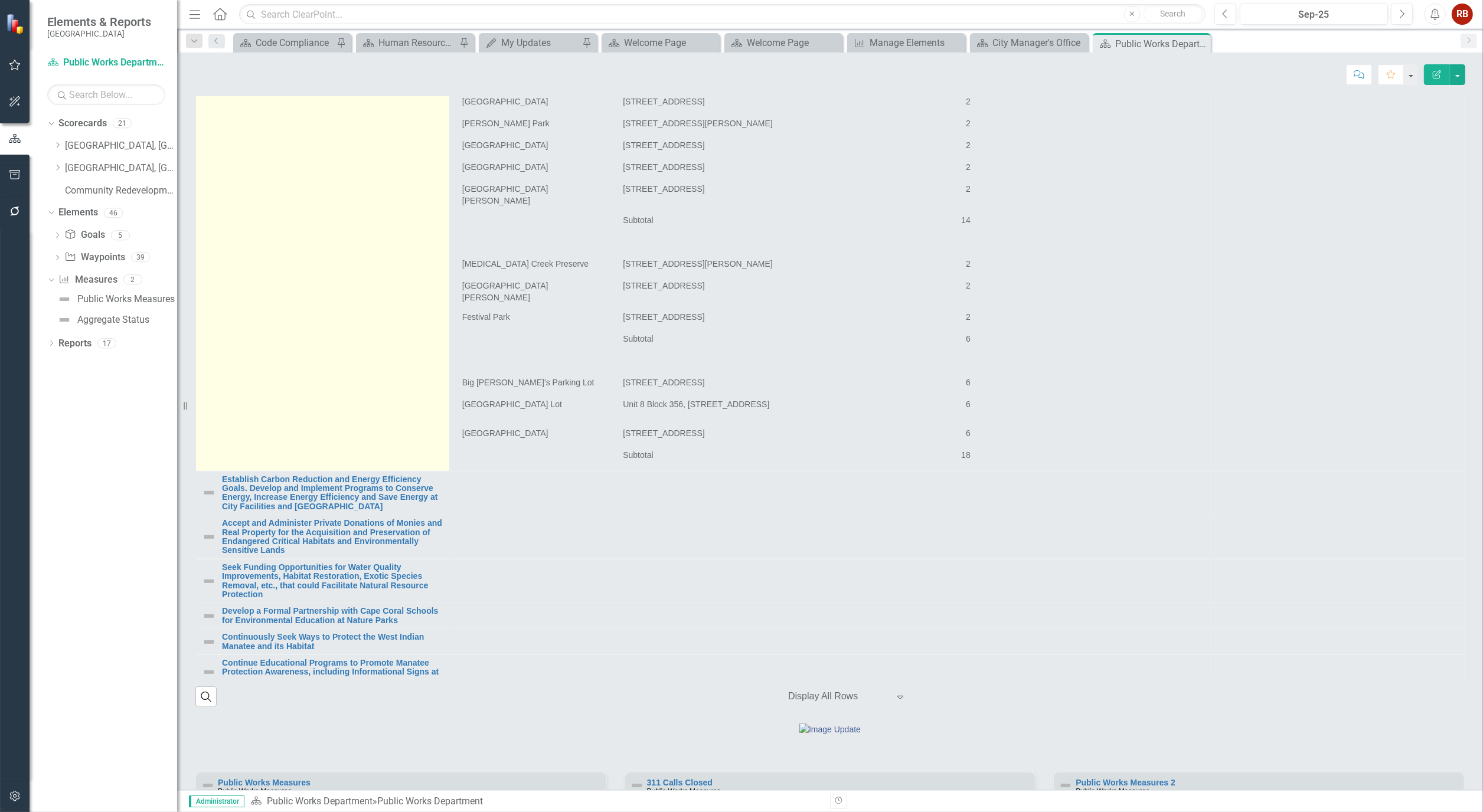
scroll to position [1442, 0]
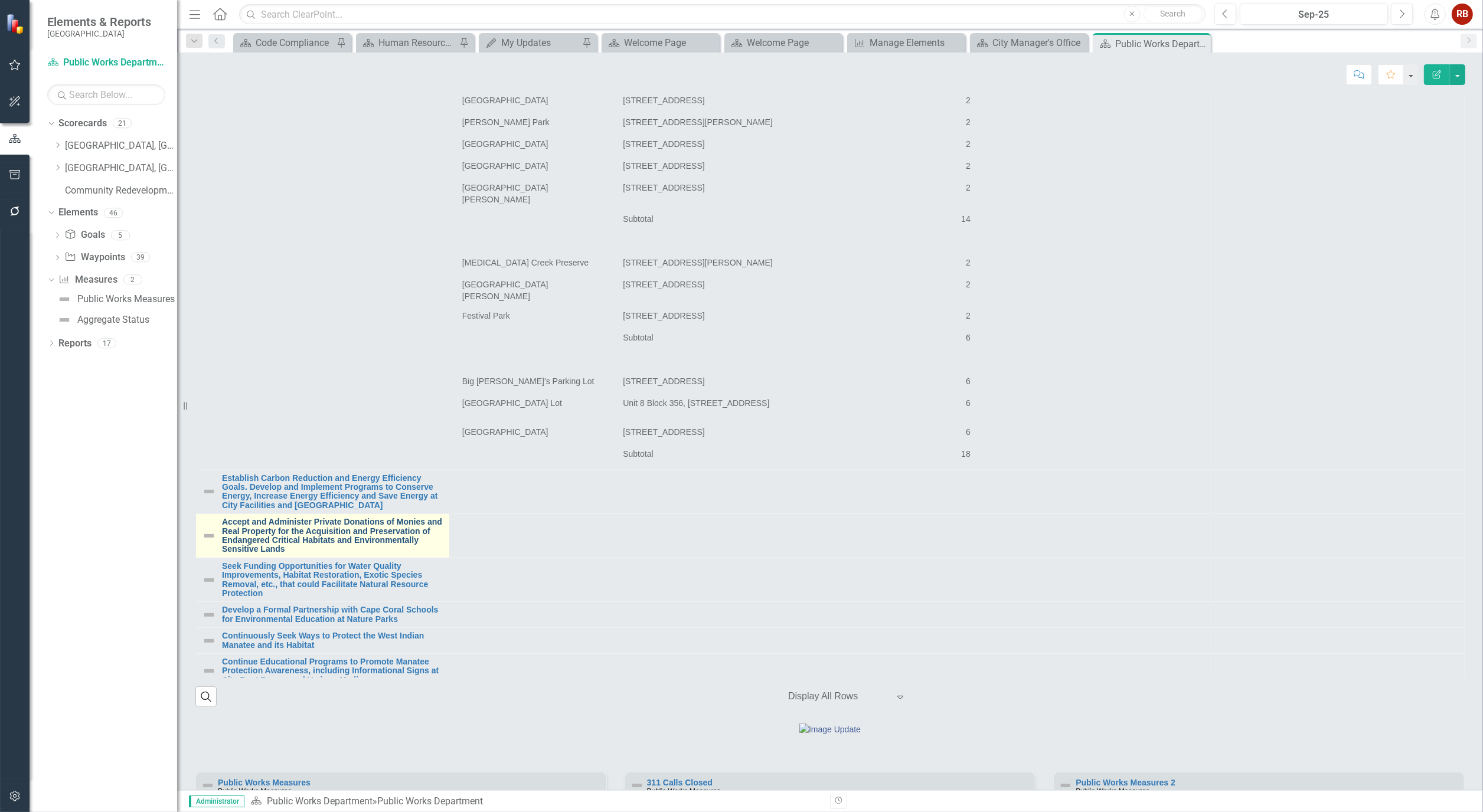
click at [319, 545] on link "Accept and Administer Private Donations of Monies and Real Property for the Acq…" at bounding box center [333, 535] width 222 height 37
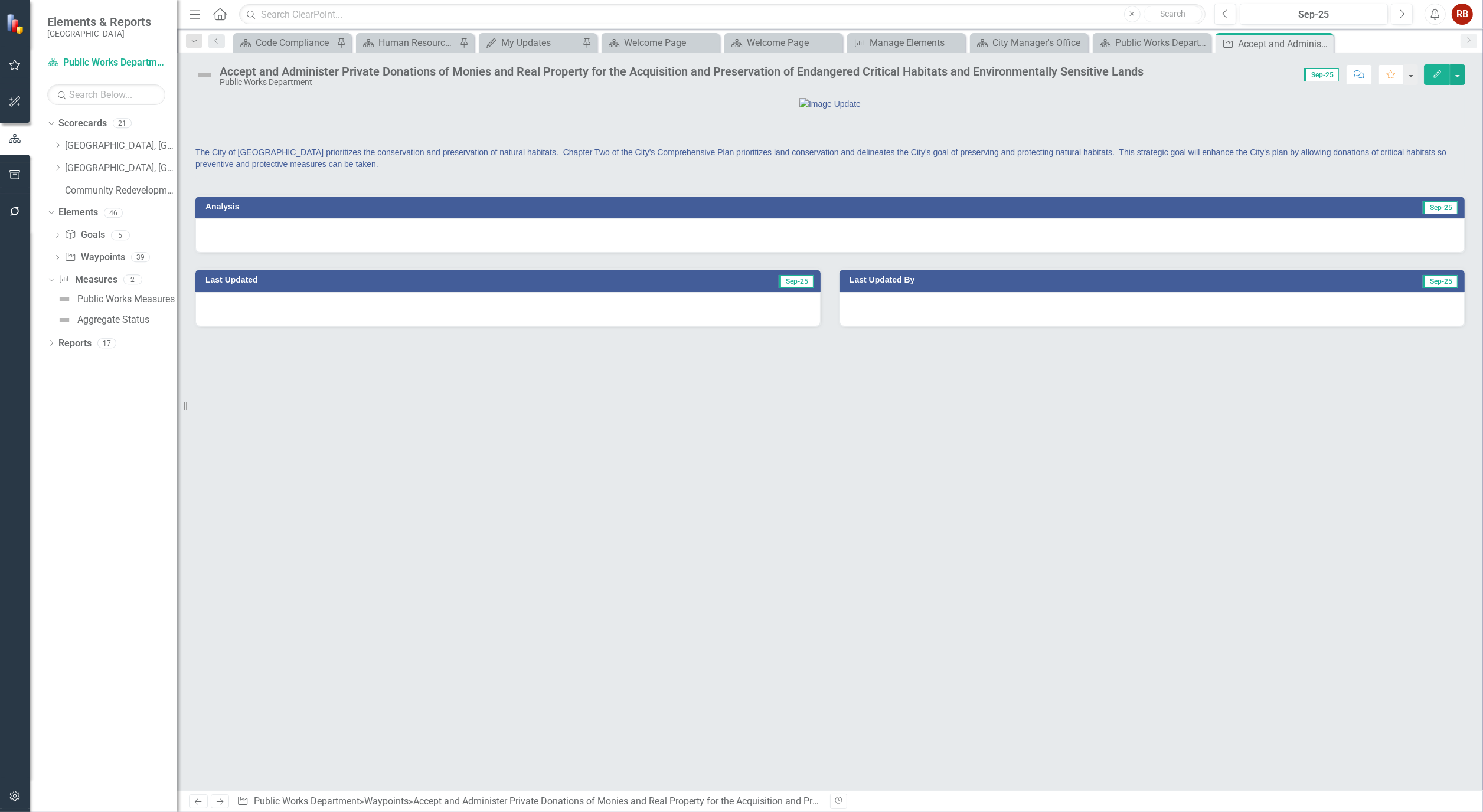
click at [1430, 78] on button "Edit" at bounding box center [1437, 75] width 26 height 21
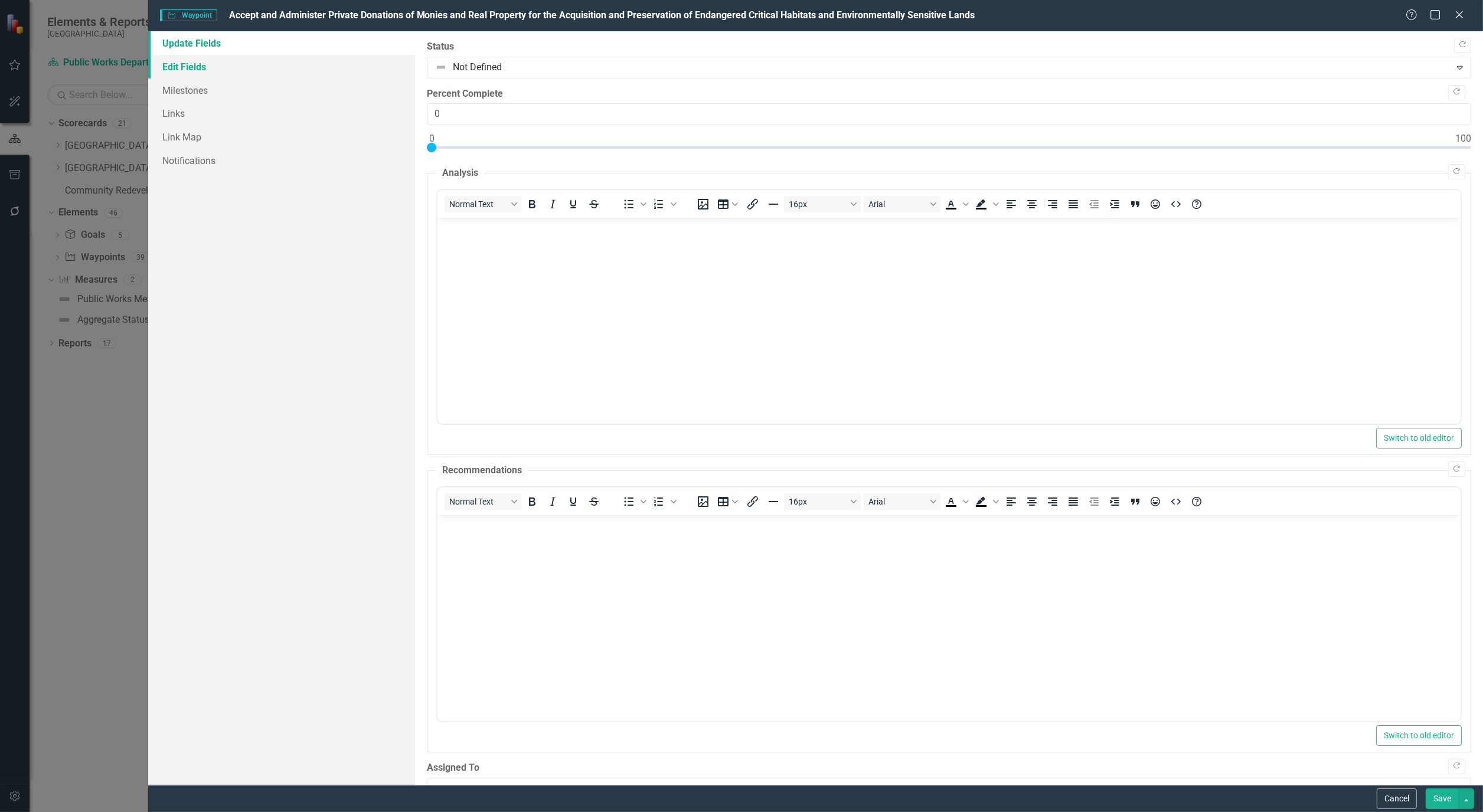
click at [181, 64] on link "Edit Fields" at bounding box center [281, 66] width 267 height 24
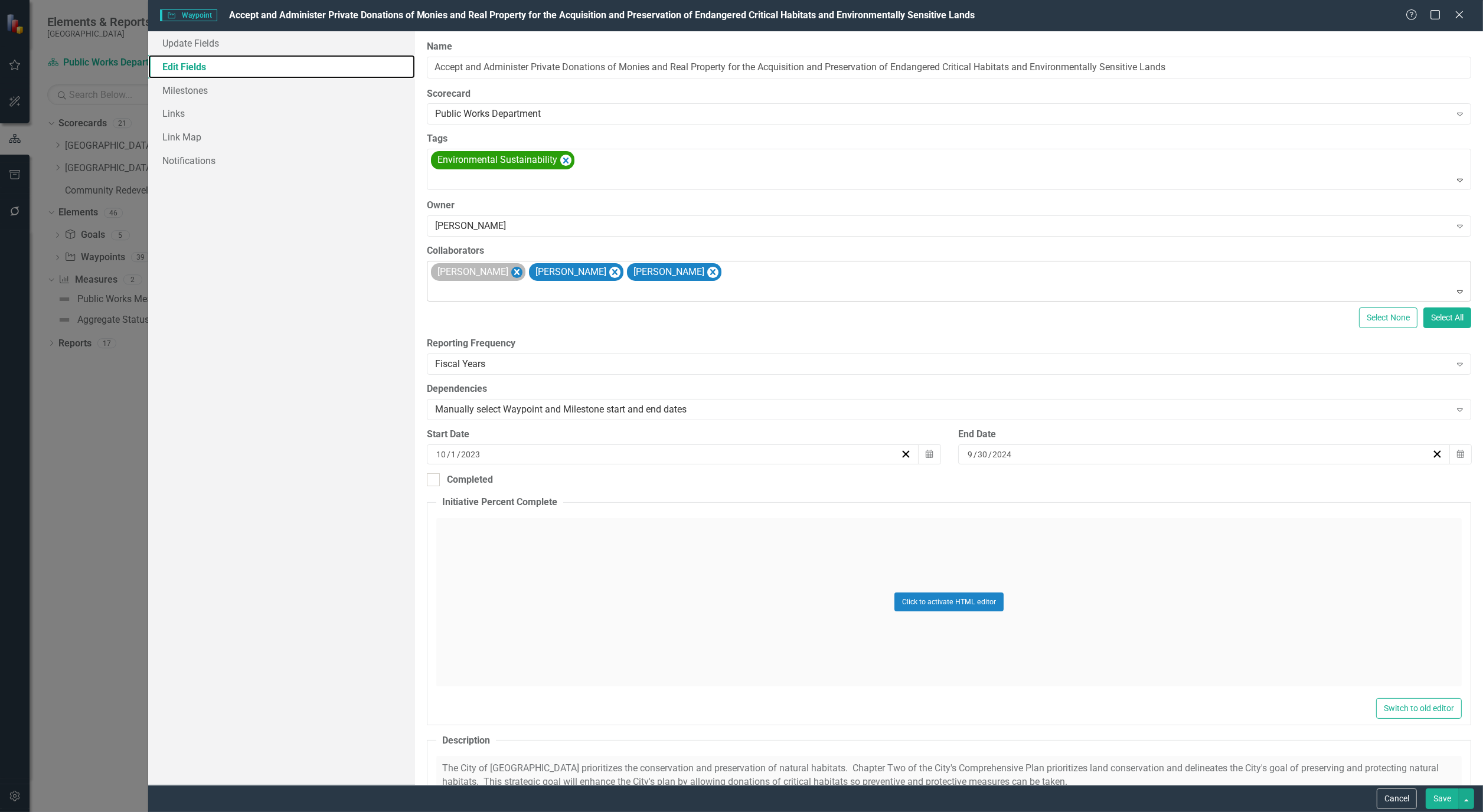
click at [523, 267] on icon "Remove Alicia Pearce Smith" at bounding box center [517, 272] width 11 height 14
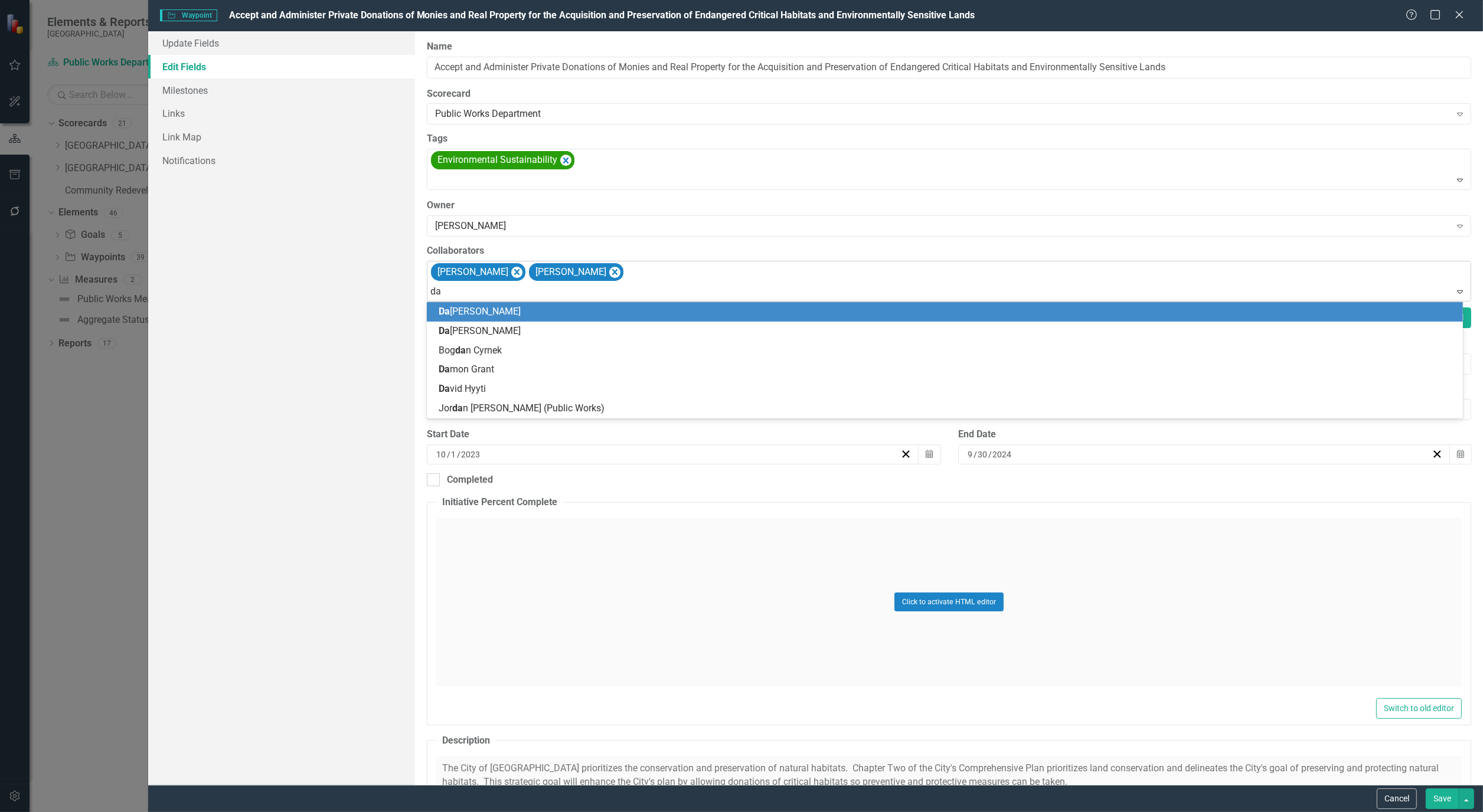
type input "daw"
type input "jam"
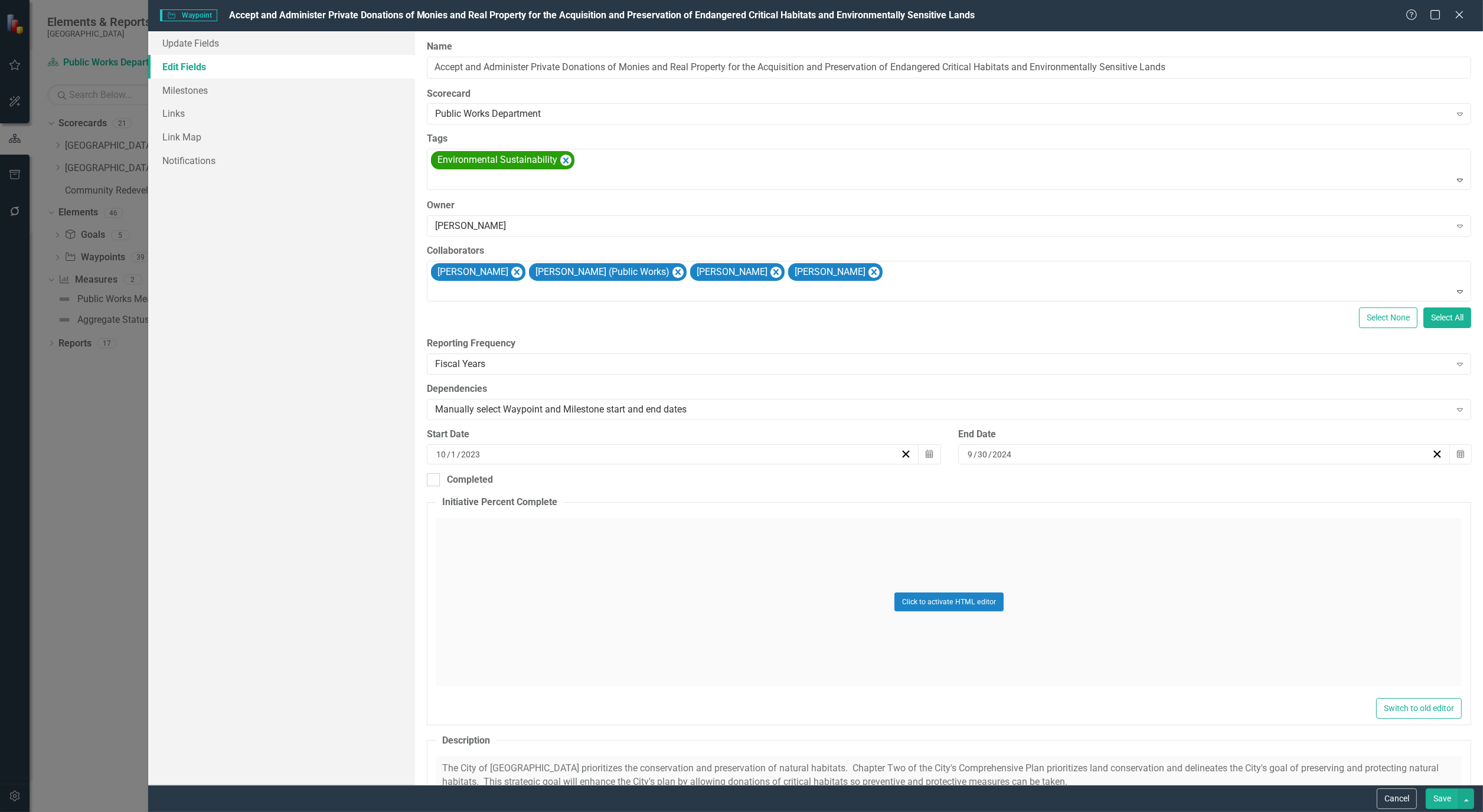
click at [1440, 792] on button "Save" at bounding box center [1443, 799] width 33 height 21
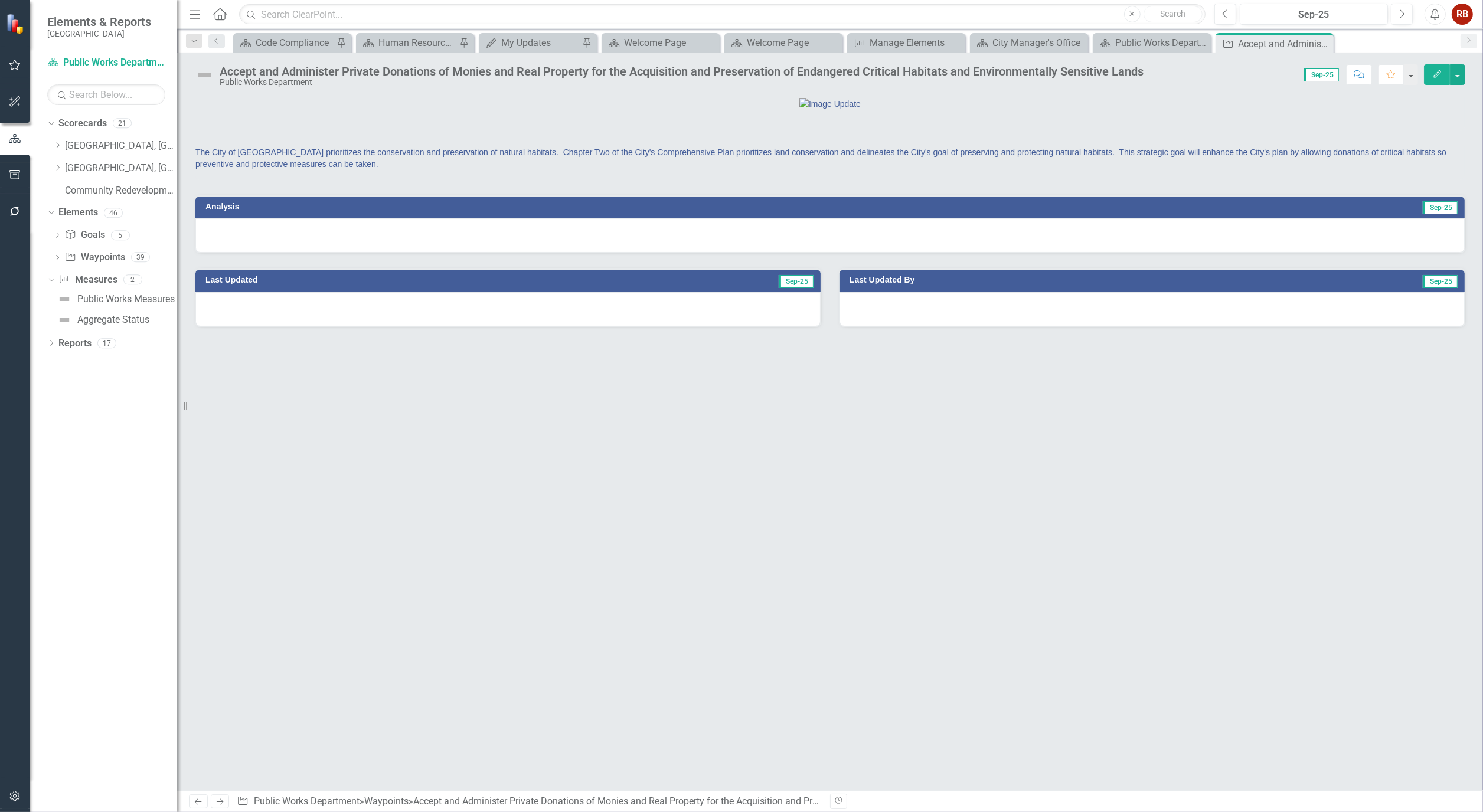
click at [1440, 74] on icon "Edit" at bounding box center [1437, 74] width 11 height 8
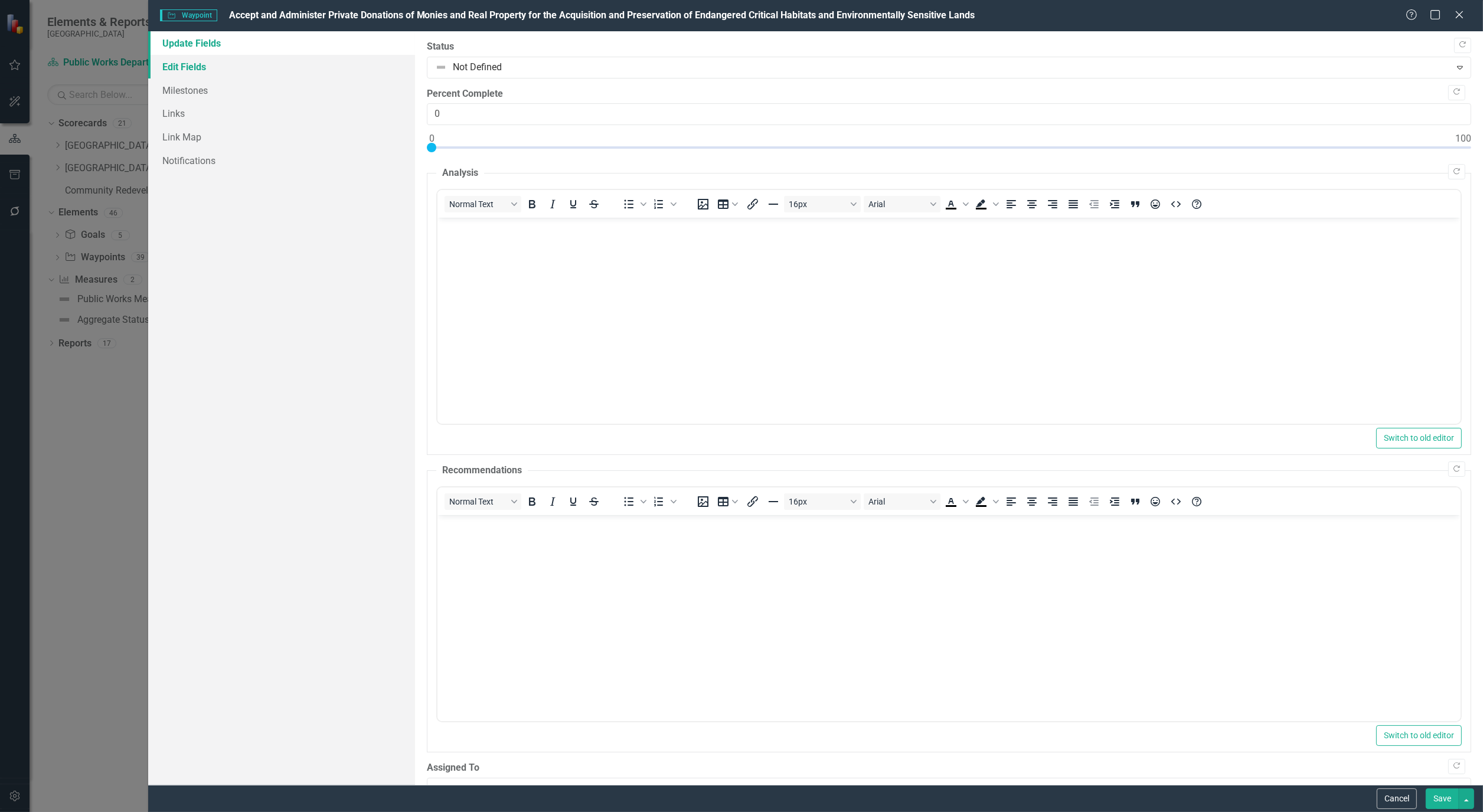
click at [172, 62] on link "Edit Fields" at bounding box center [281, 66] width 267 height 24
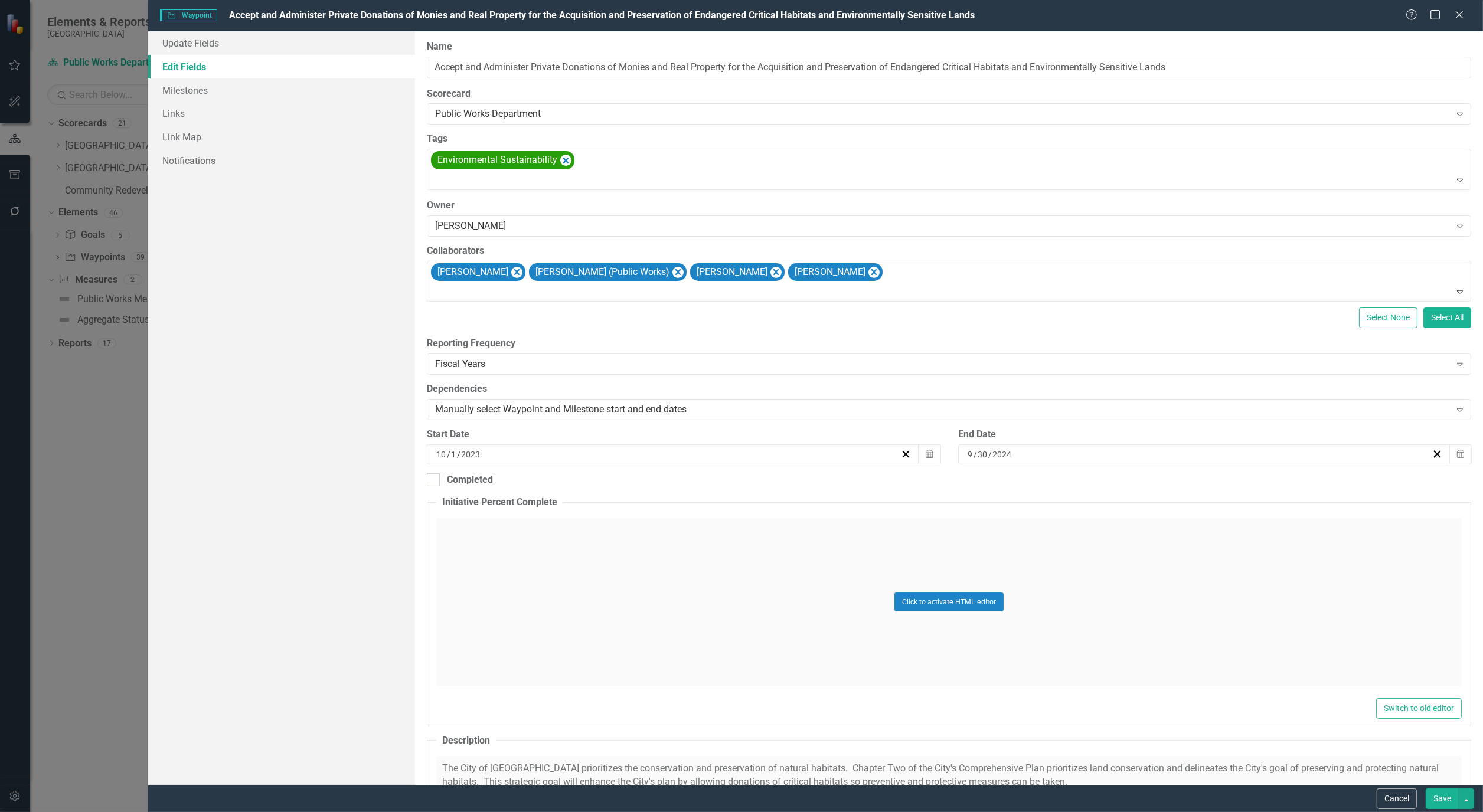
click at [1435, 793] on button "Save" at bounding box center [1443, 799] width 33 height 21
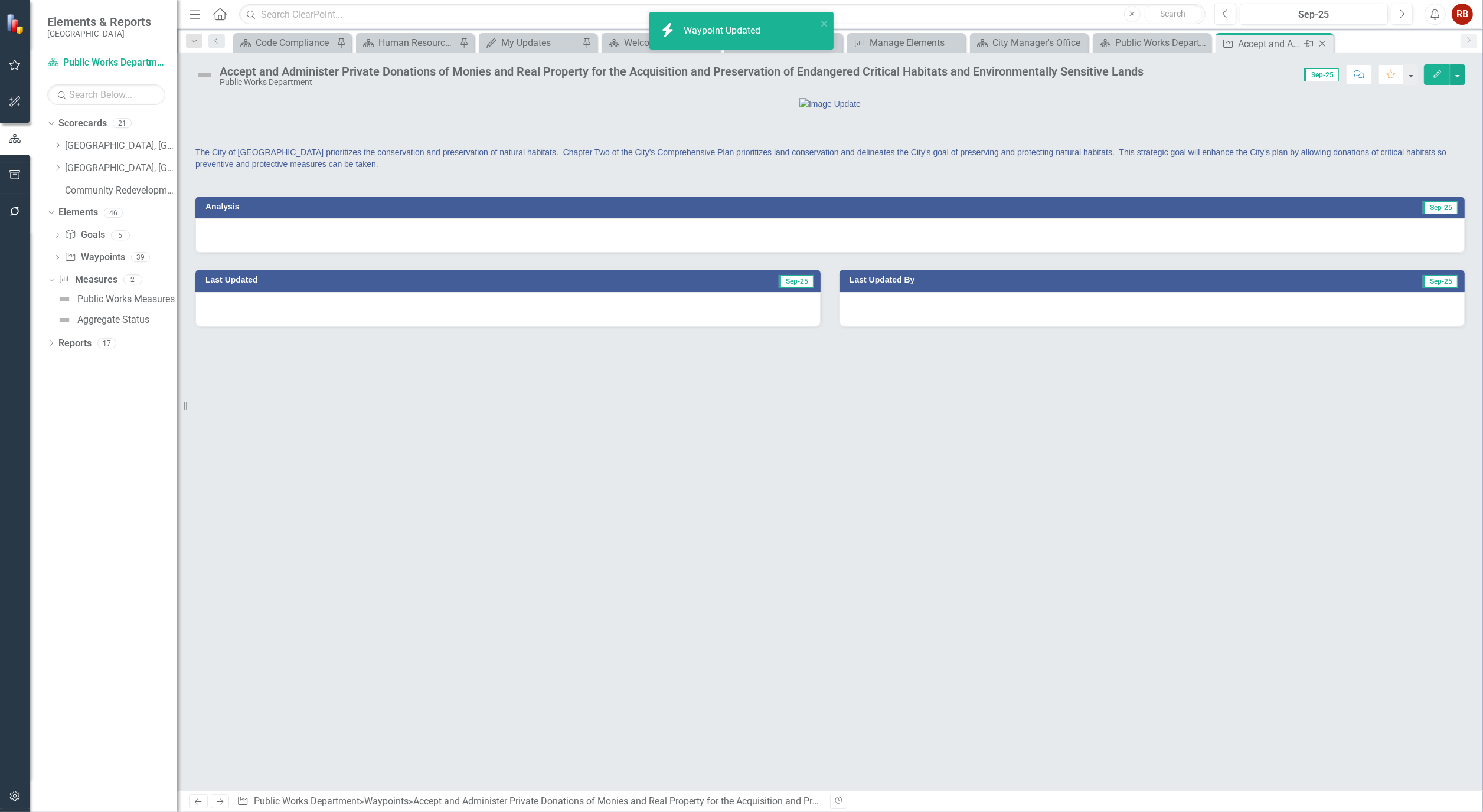
click at [1321, 39] on icon "Close" at bounding box center [1323, 44] width 12 height 10
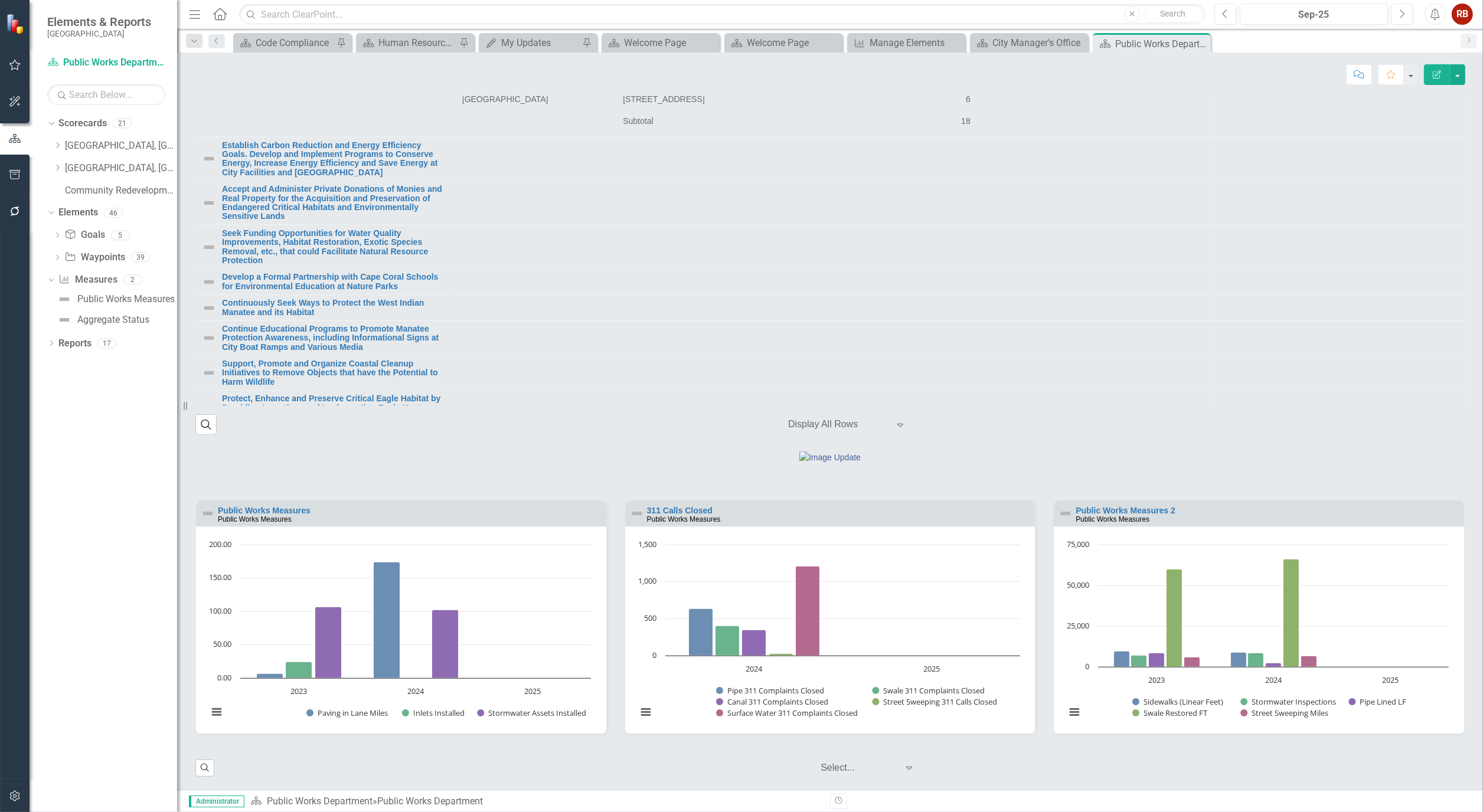
scroll to position [1568, 0]
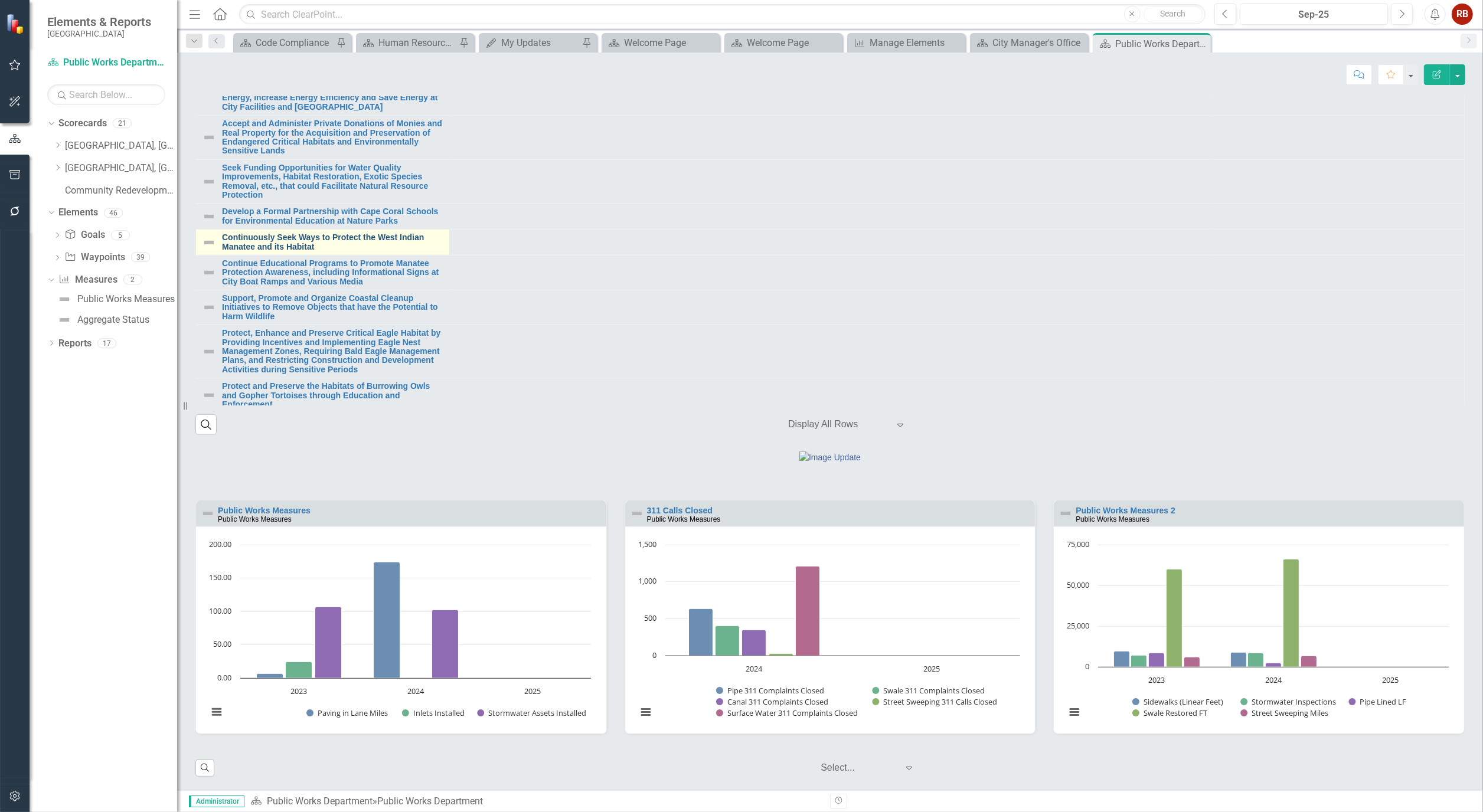
click at [326, 233] on link "Continuously Seek Ways to Protect the West Indian Manatee and its Habitat" at bounding box center [333, 242] width 222 height 18
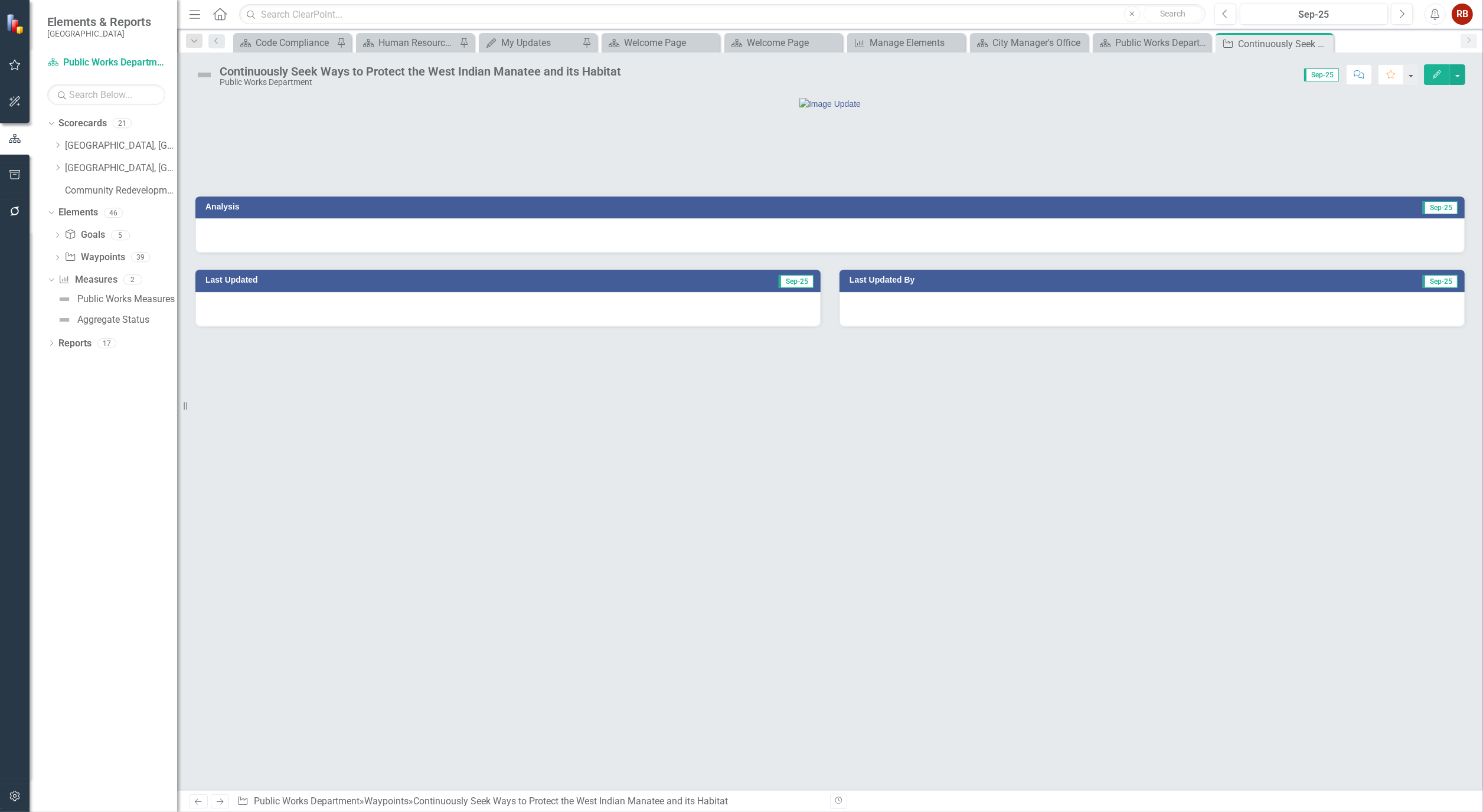
click at [1433, 74] on icon "Edit" at bounding box center [1437, 74] width 11 height 8
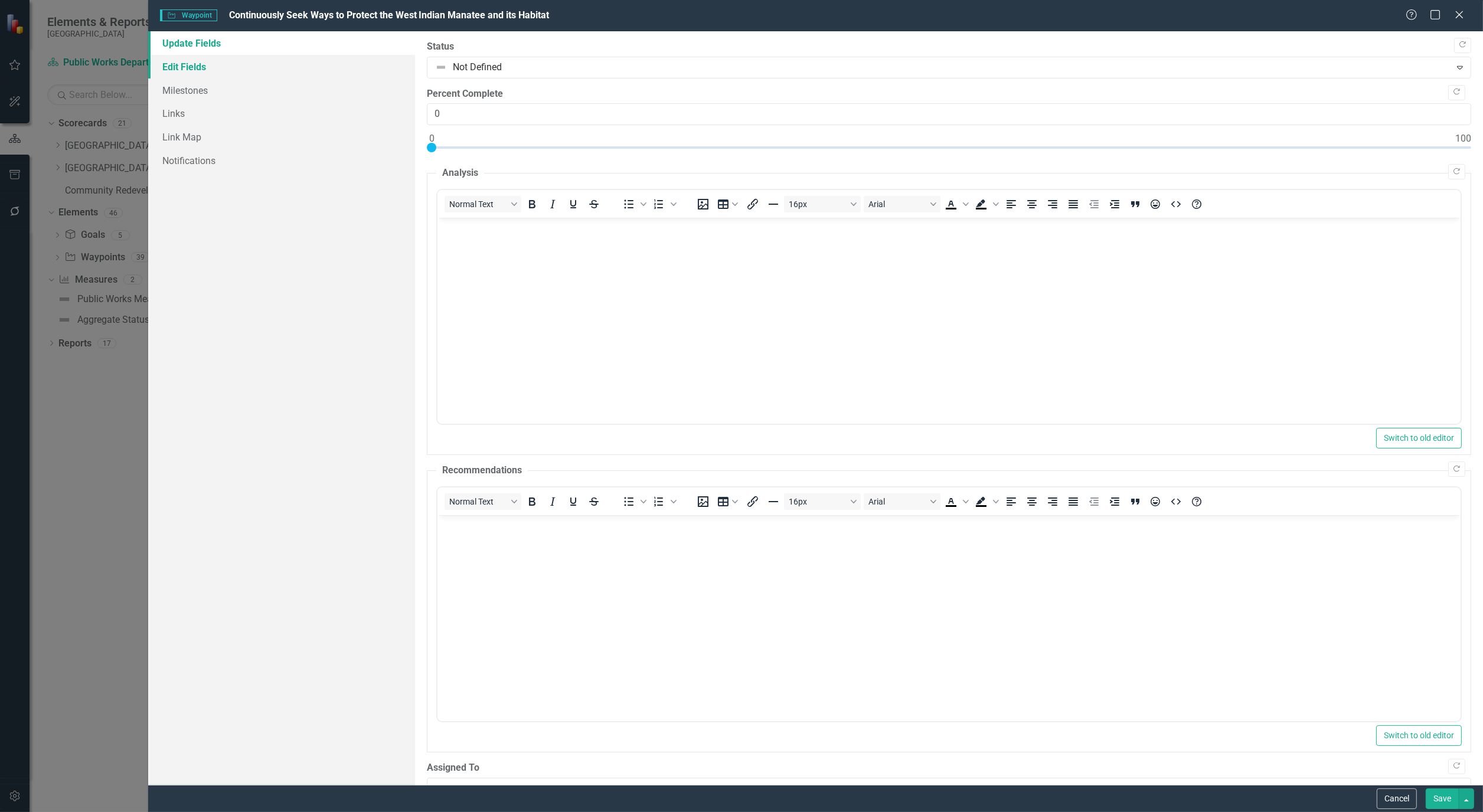
click at [183, 68] on link "Edit Fields" at bounding box center [281, 66] width 267 height 24
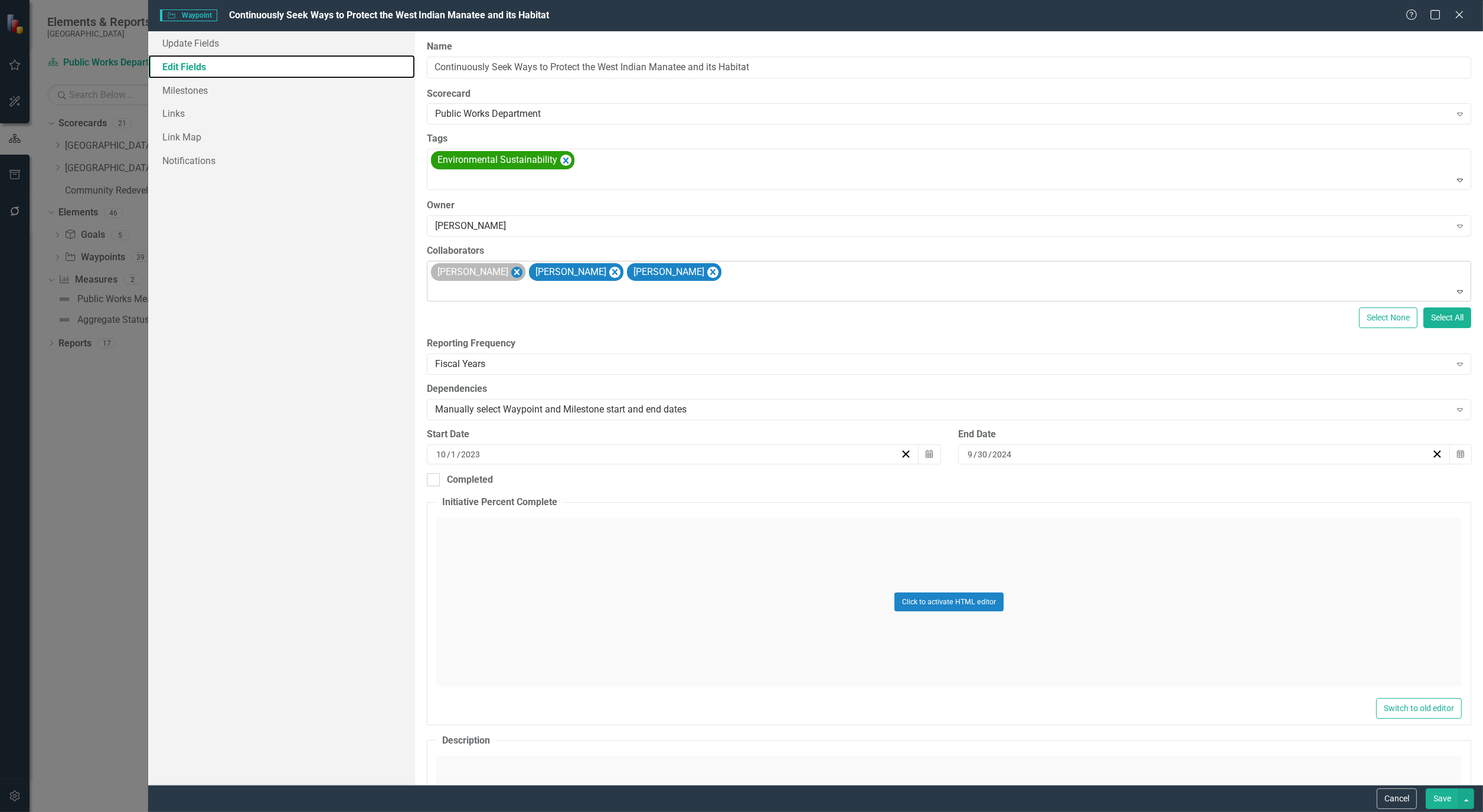
click at [523, 272] on icon "Remove Alicia Pearce Smith" at bounding box center [517, 272] width 11 height 14
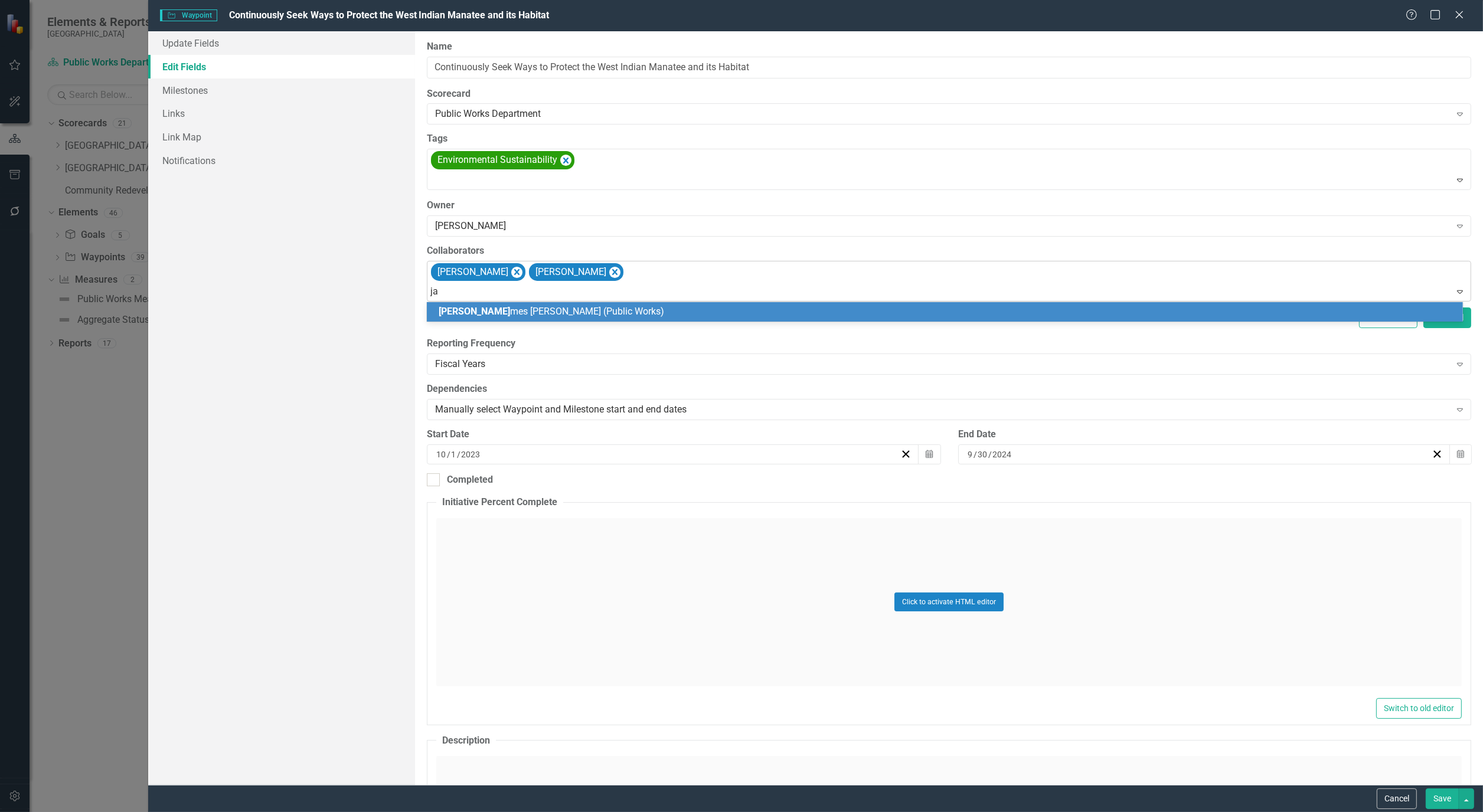
type input "jam"
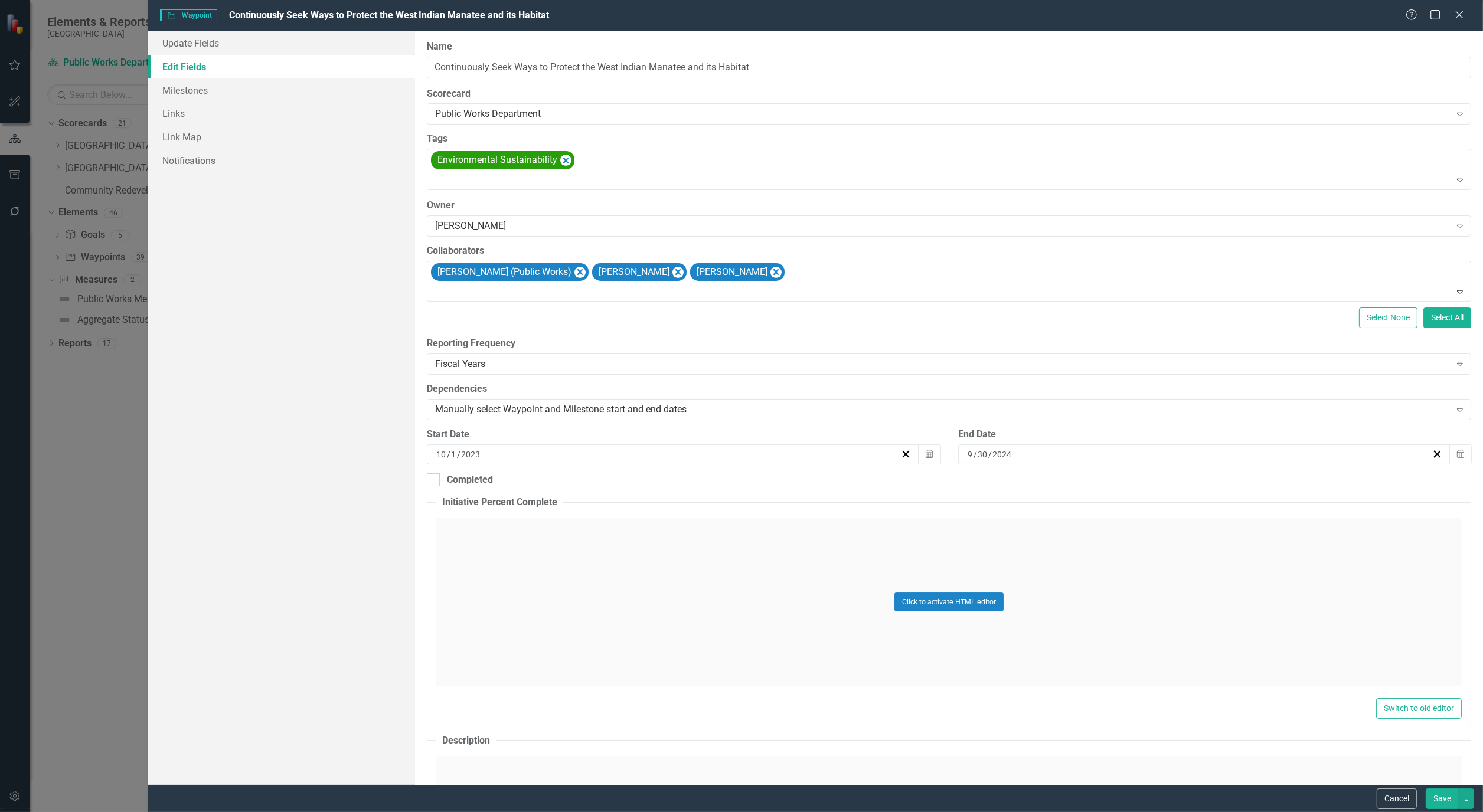
click at [1440, 794] on button "Save" at bounding box center [1443, 799] width 33 height 21
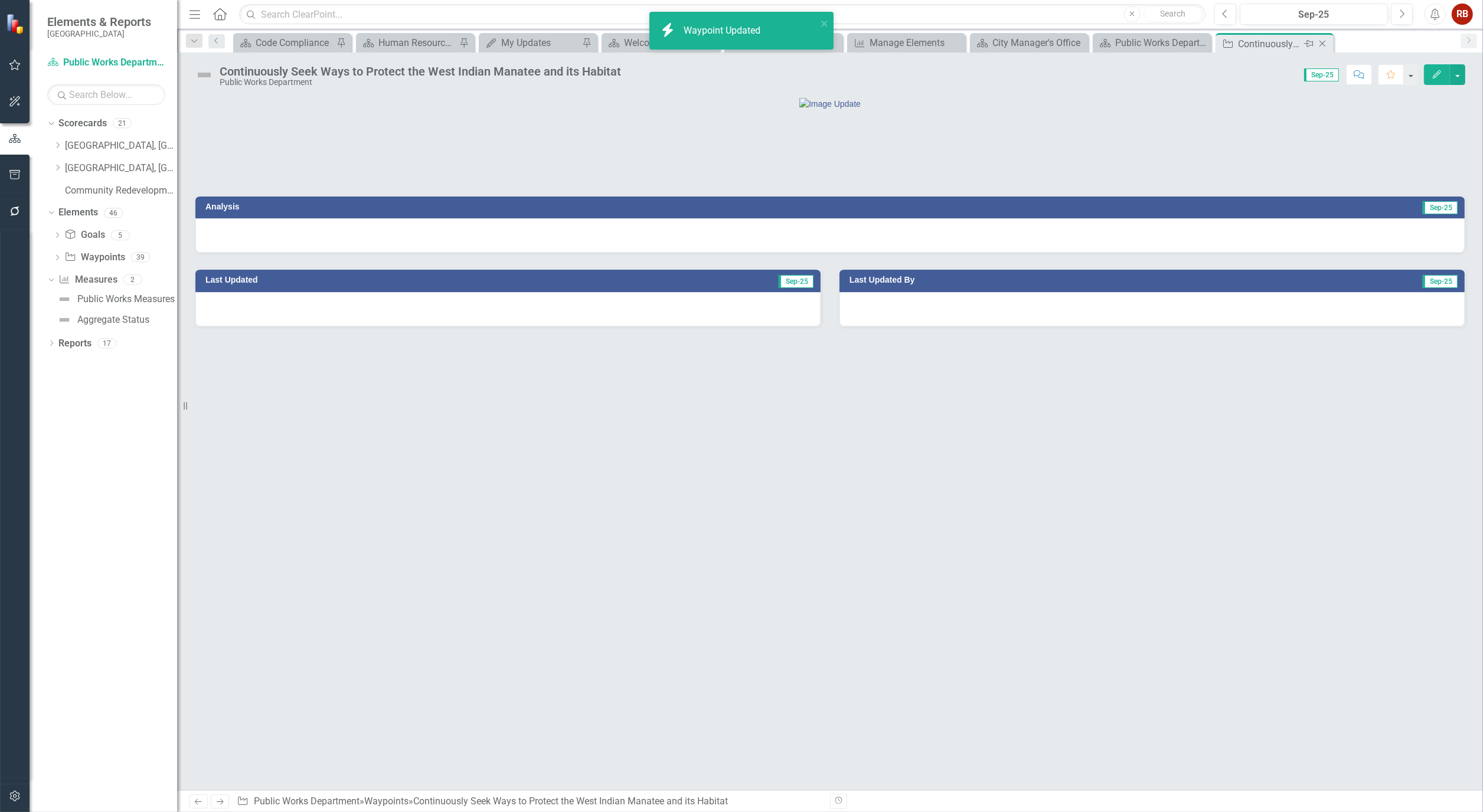
click at [1324, 42] on icon at bounding box center [1323, 43] width 7 height 7
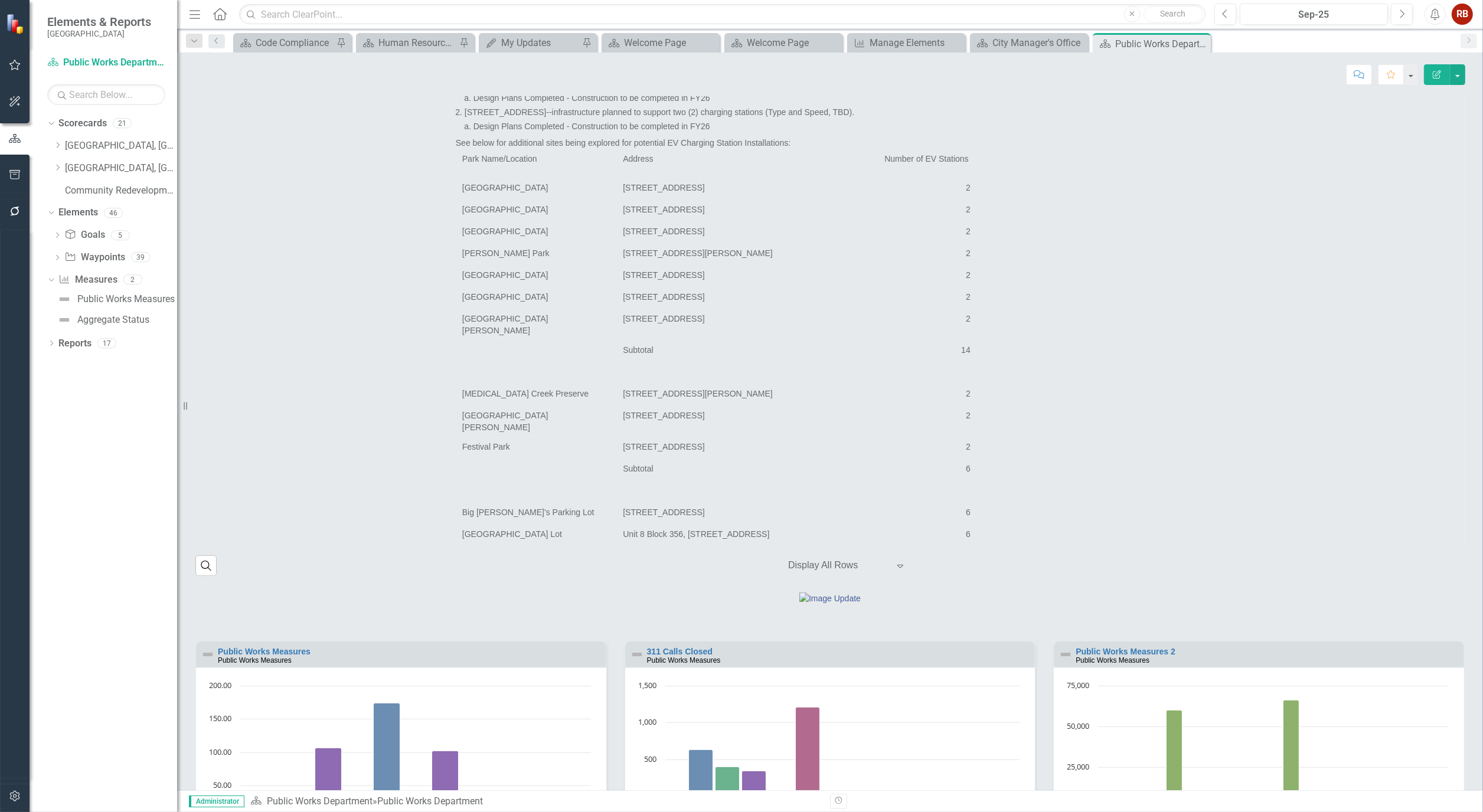
scroll to position [1442, 0]
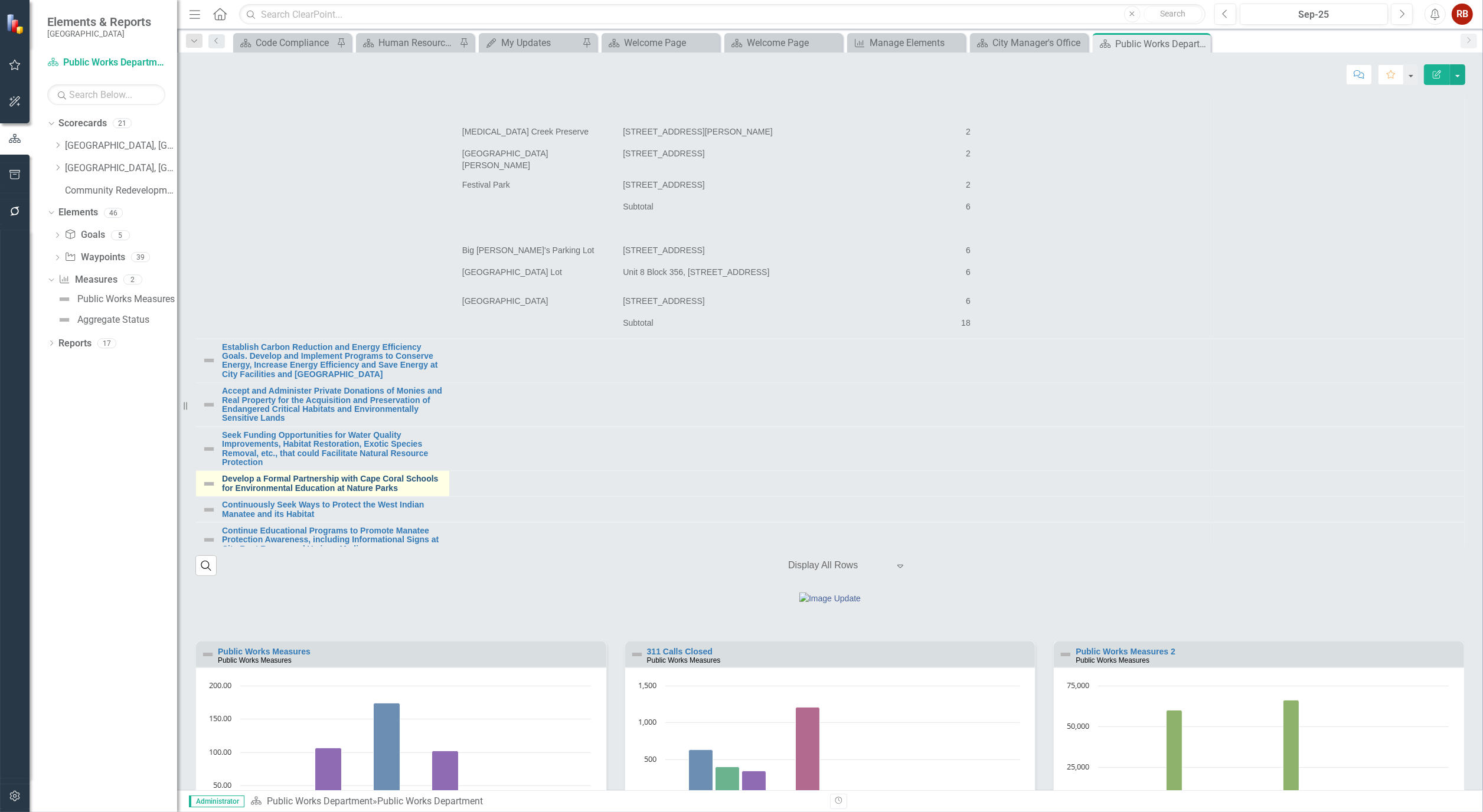
click at [373, 493] on link "Develop a Formal Partnership with Cape Coral Schools for Environmental Educatio…" at bounding box center [333, 484] width 222 height 18
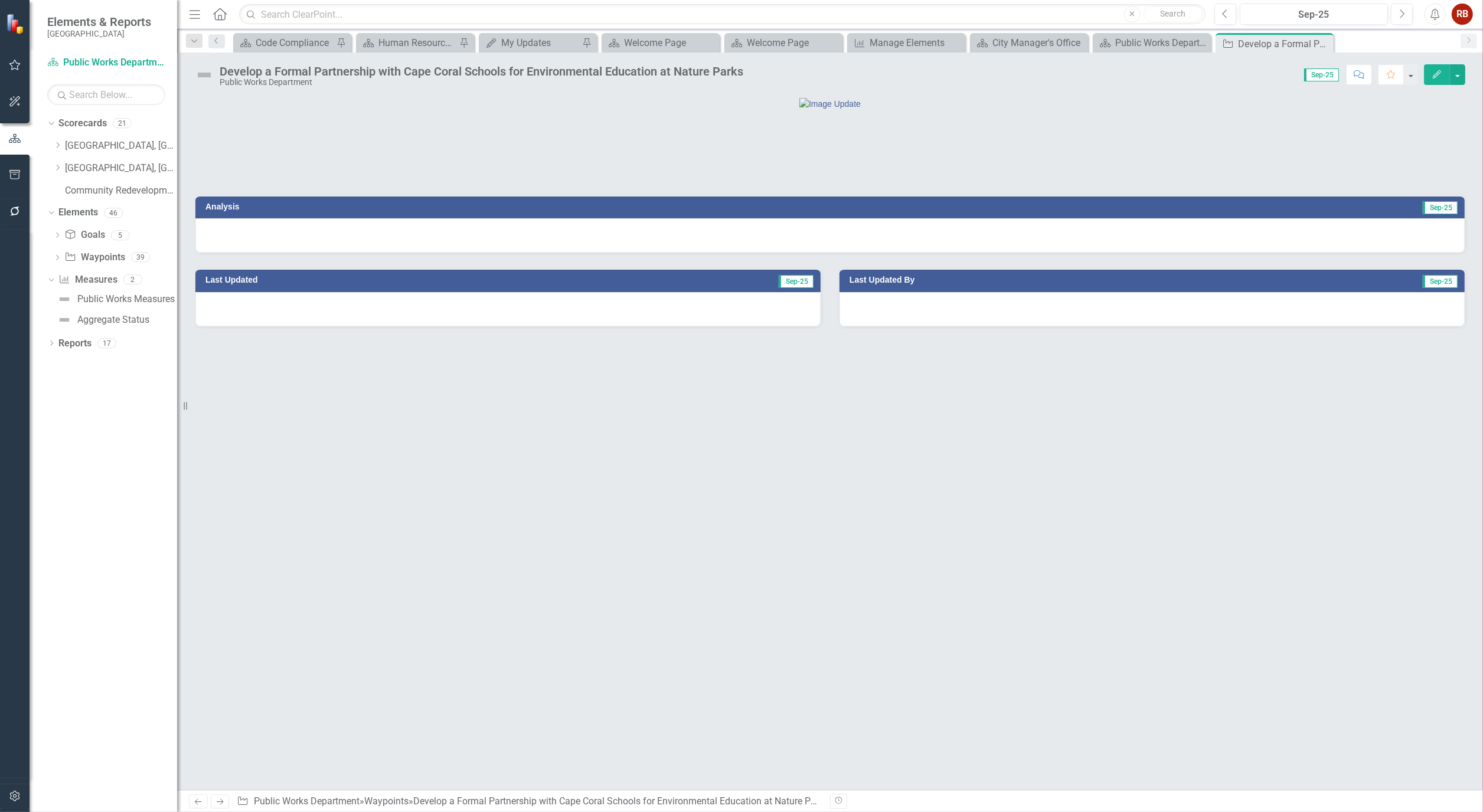
click at [1440, 71] on icon "Edit" at bounding box center [1437, 74] width 11 height 8
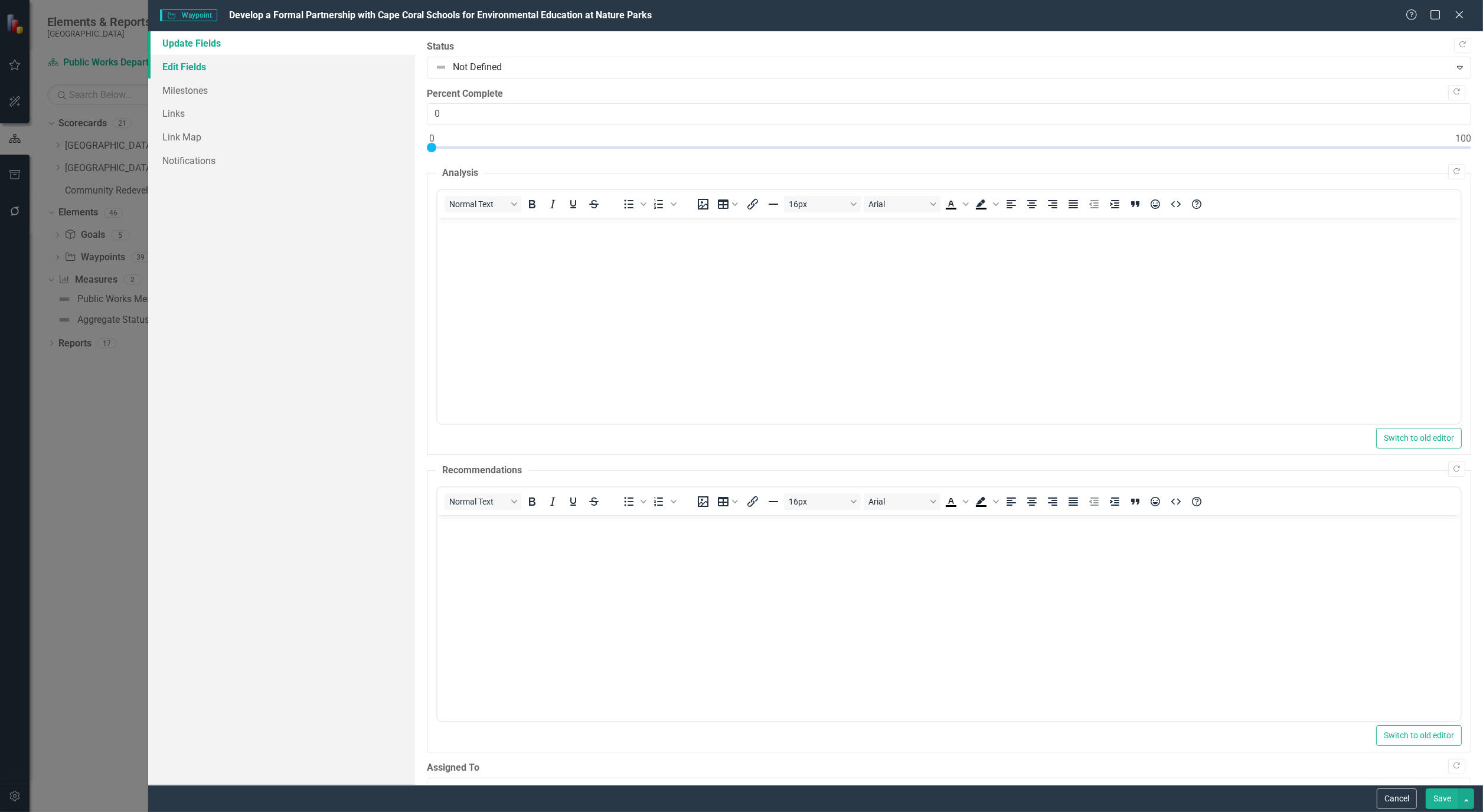
click at [207, 66] on link "Edit Fields" at bounding box center [281, 66] width 267 height 24
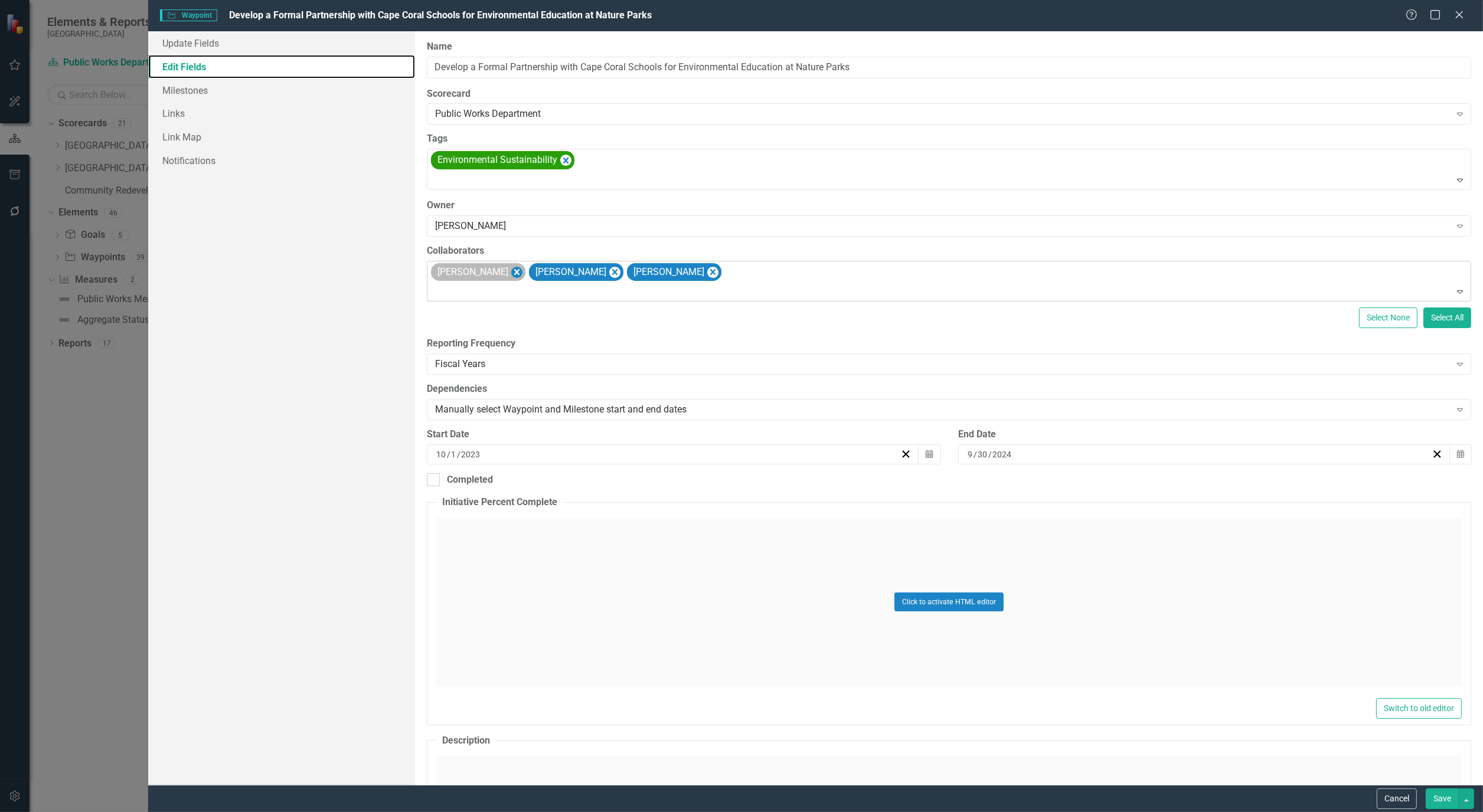
click at [520, 272] on icon "Remove Alicia Pearce Smith" at bounding box center [516, 272] width 5 height 6
click at [514, 273] on icon "Remove Maya Robert" at bounding box center [516, 272] width 5 height 6
click at [512, 273] on icon "Remove Matt Williams" at bounding box center [517, 272] width 11 height 14
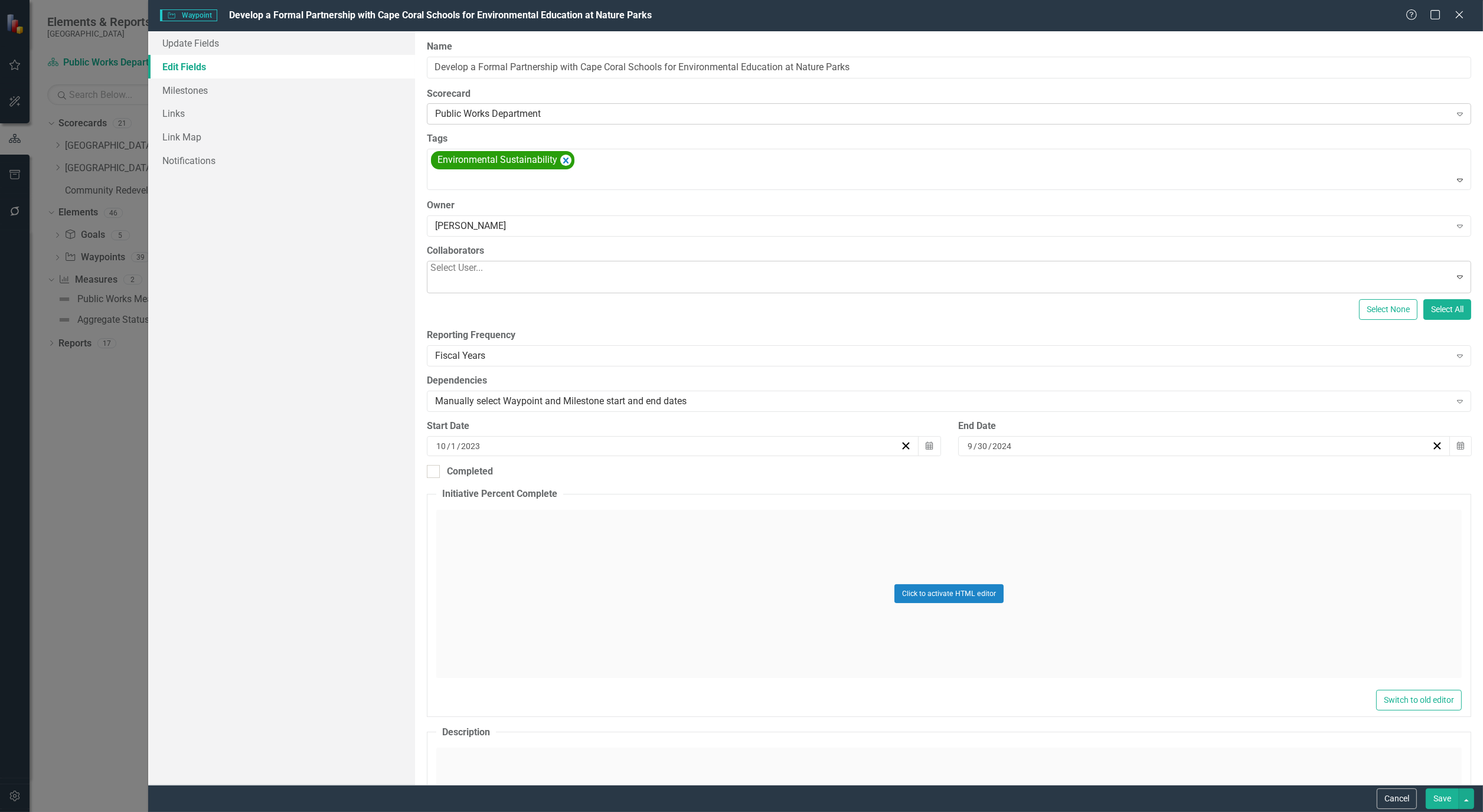
click at [562, 110] on div "Public Works Department" at bounding box center [942, 114] width 1015 height 13
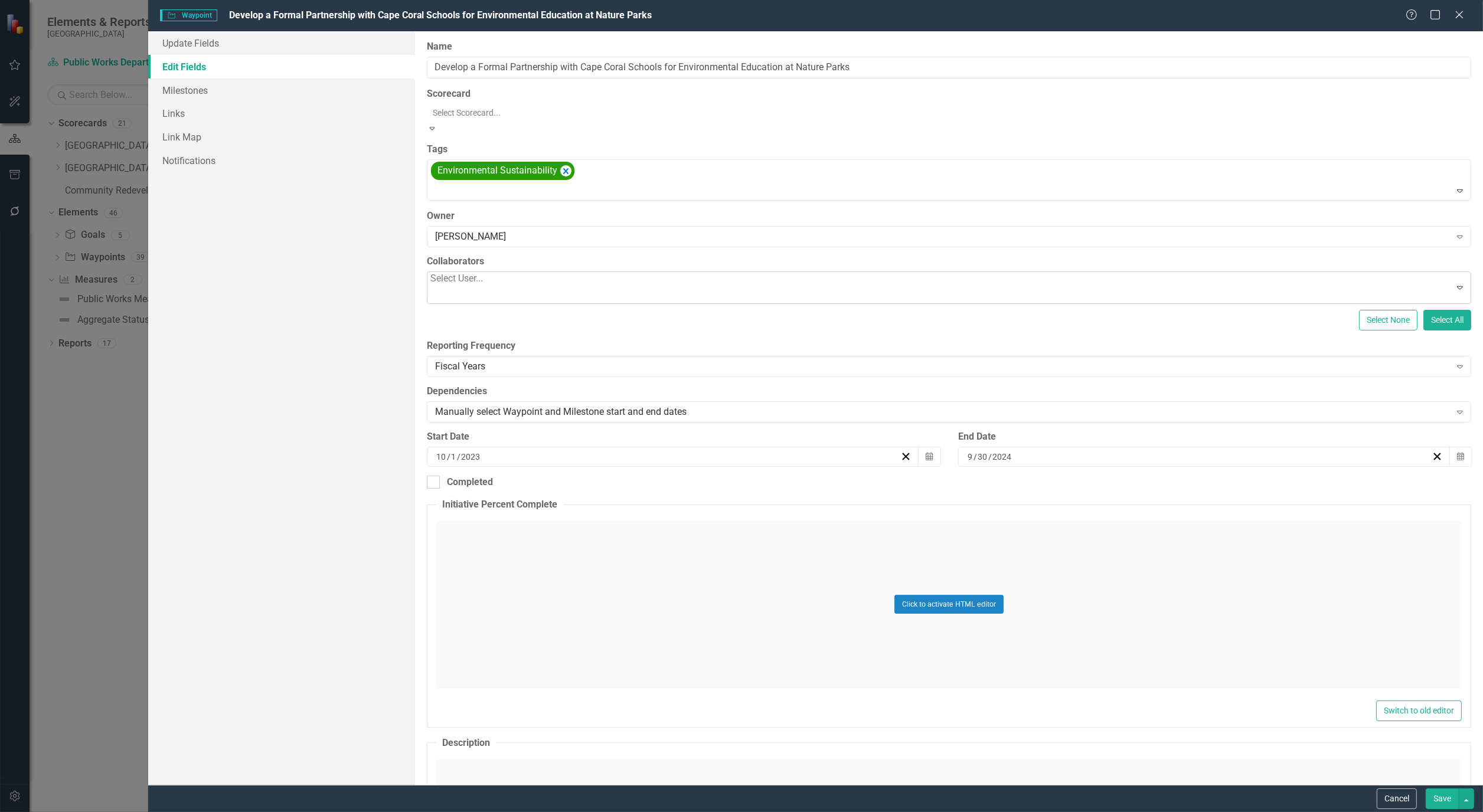
scroll to position [230, 0]
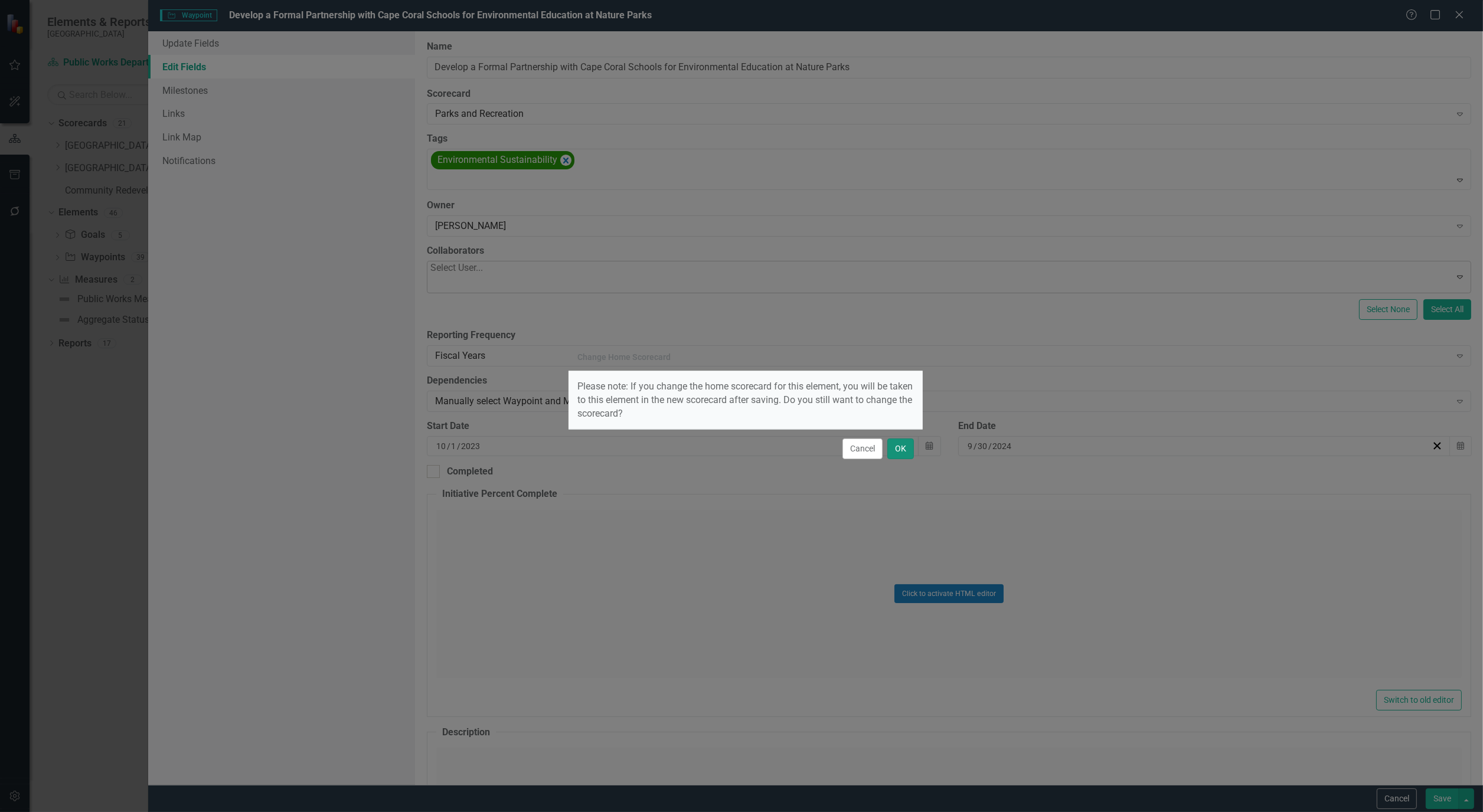
click at [906, 453] on button "OK" at bounding box center [901, 449] width 27 height 21
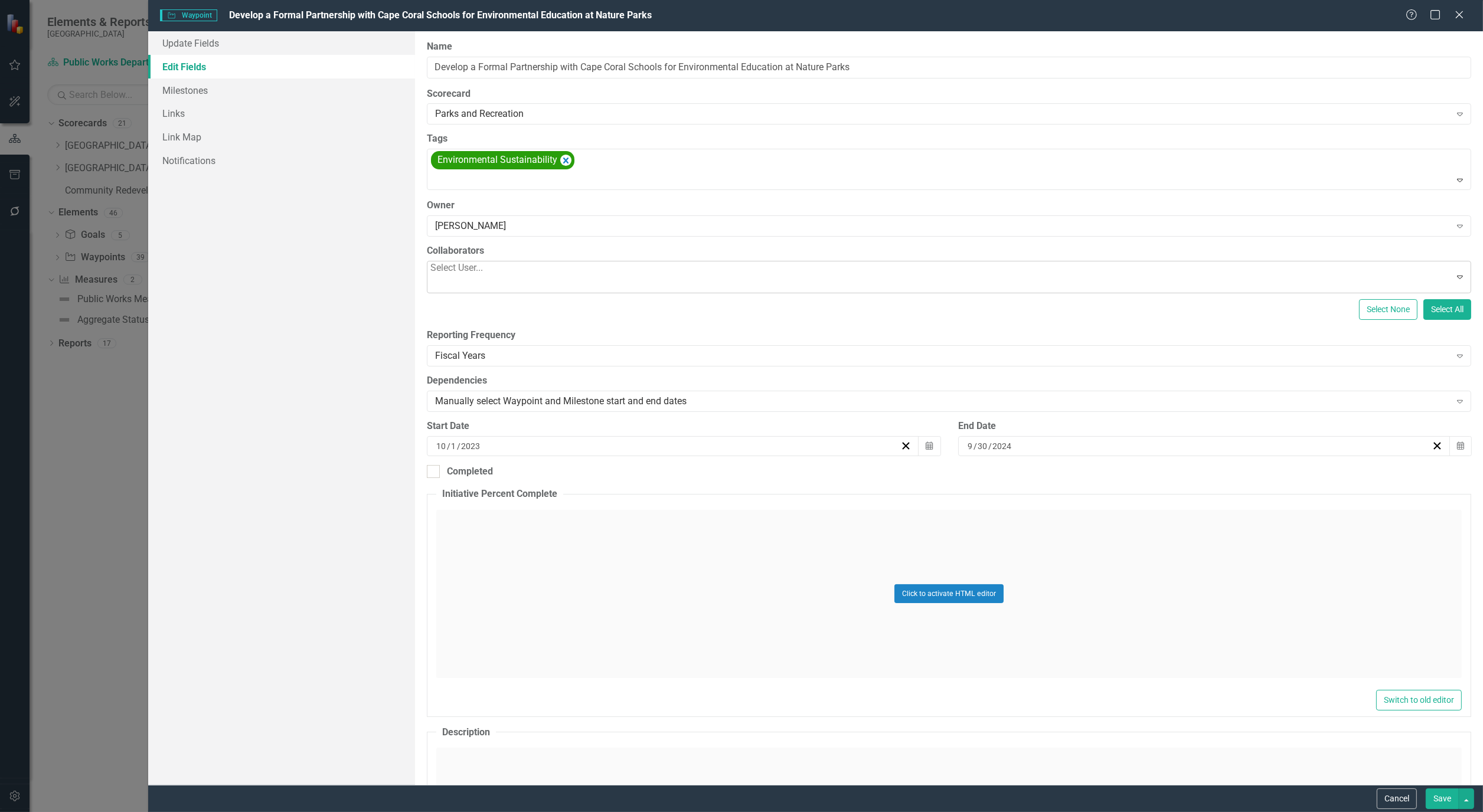
click at [482, 275] on div at bounding box center [458, 283] width 55 height 16
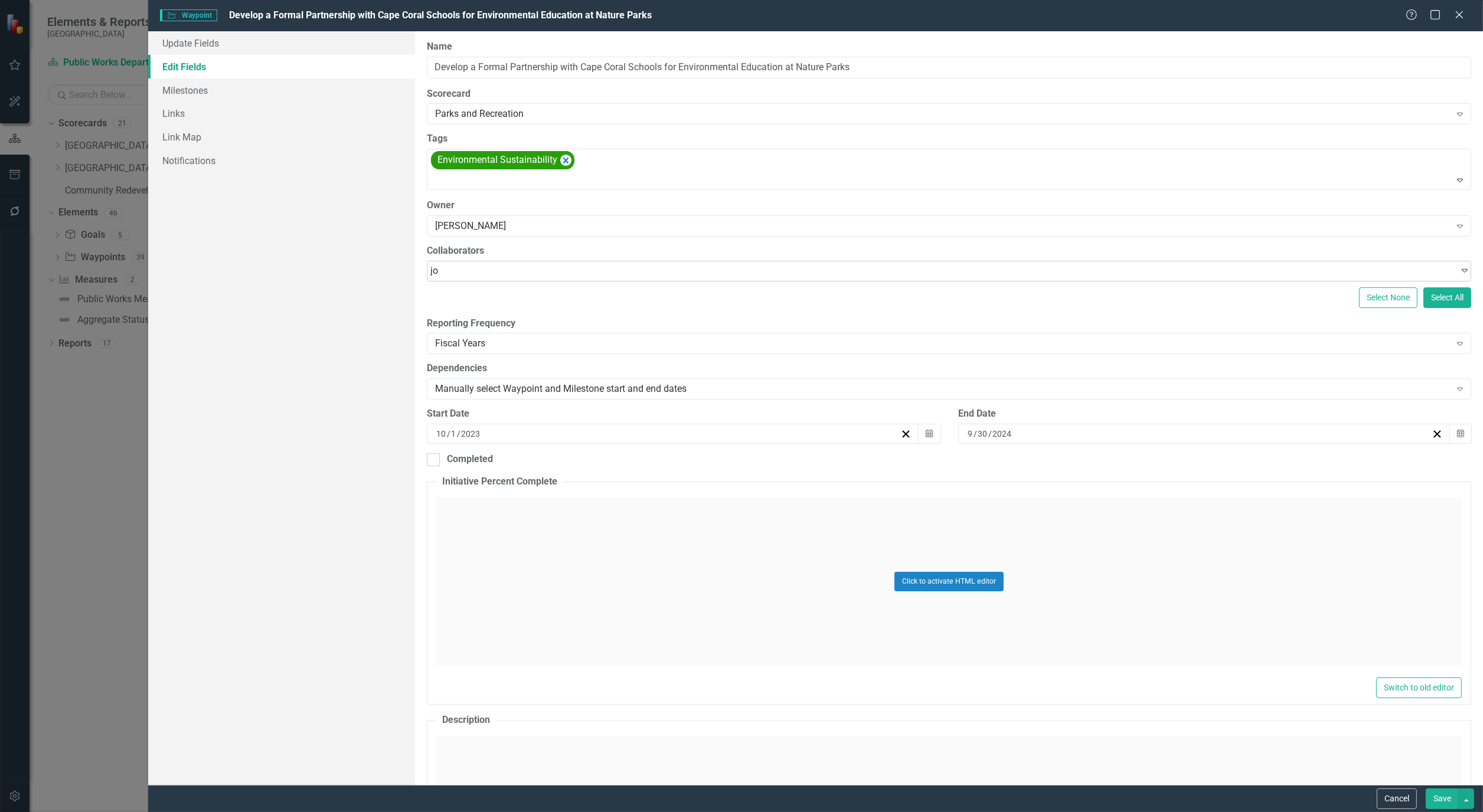
type input "joe"
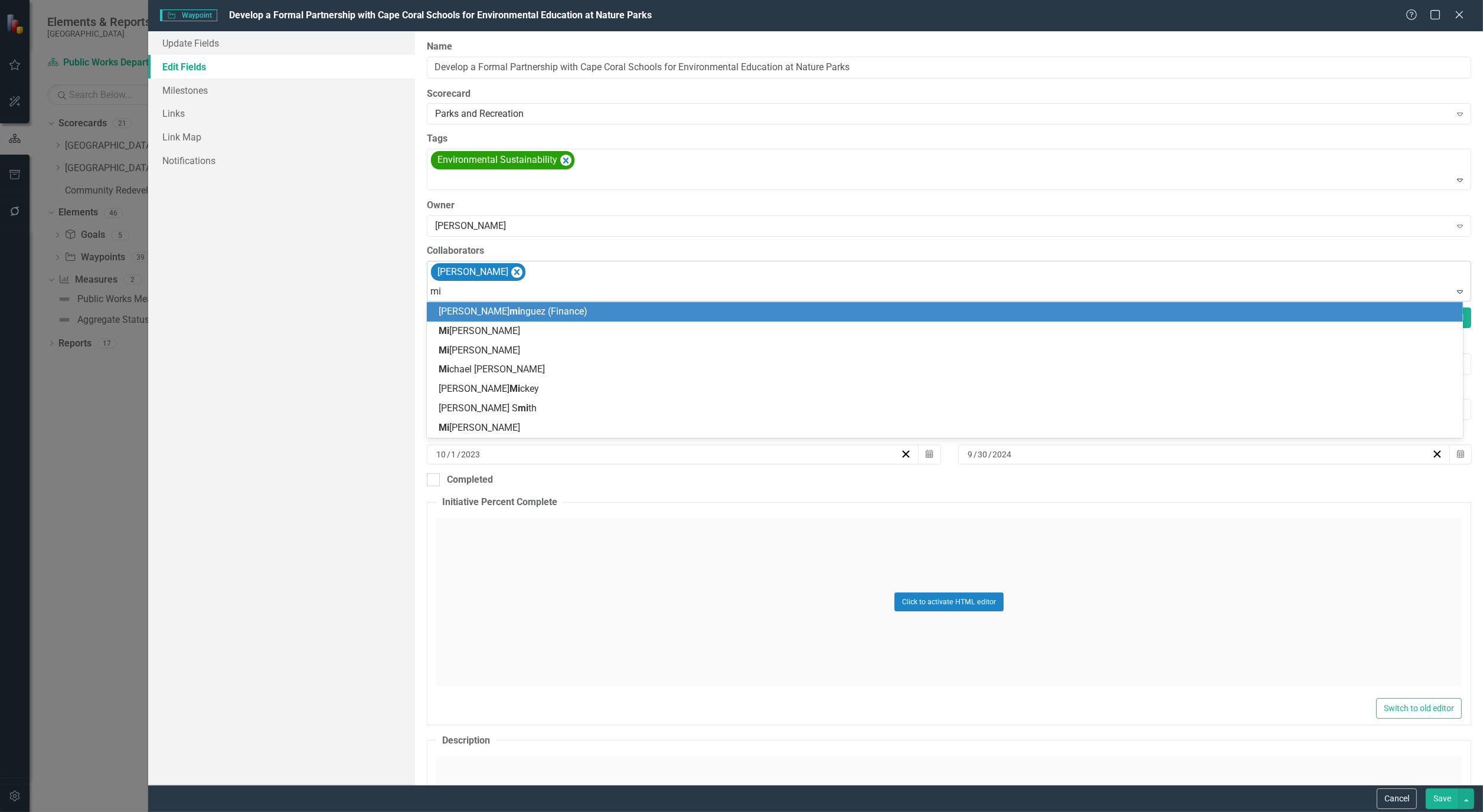
type input "mic"
type input "marv"
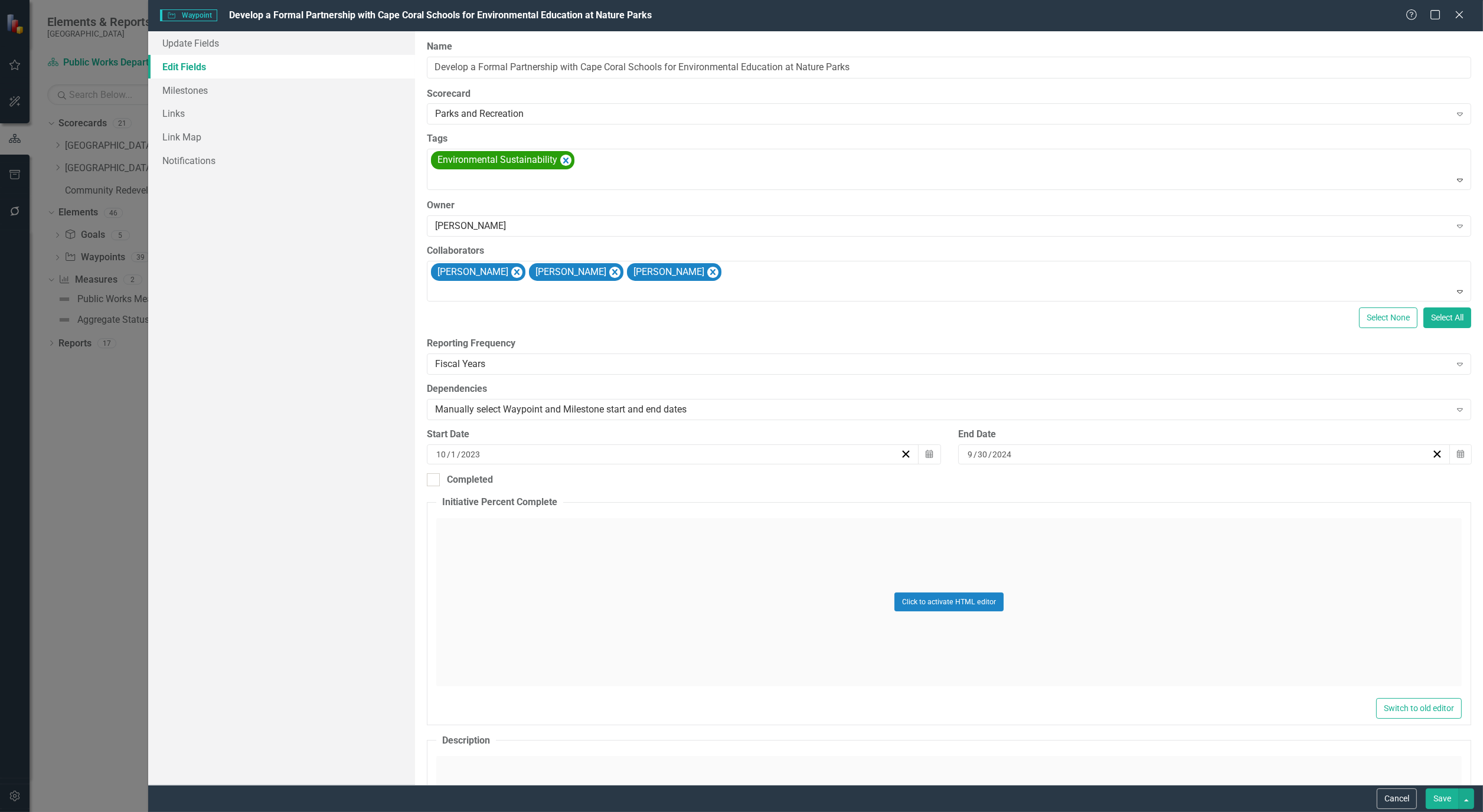
click at [1450, 802] on button "Save" at bounding box center [1443, 799] width 33 height 21
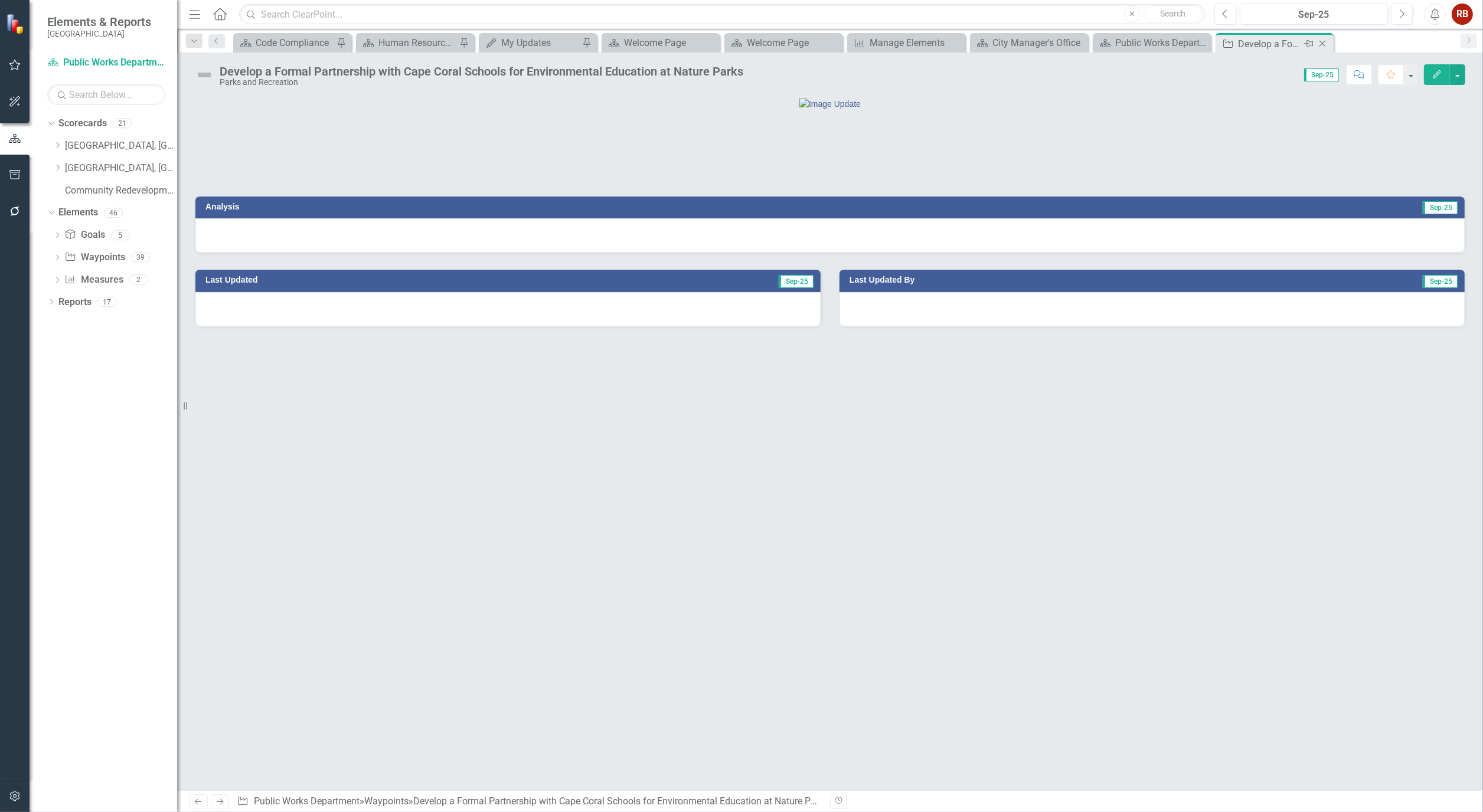
click at [1325, 40] on icon "Close" at bounding box center [1323, 44] width 12 height 10
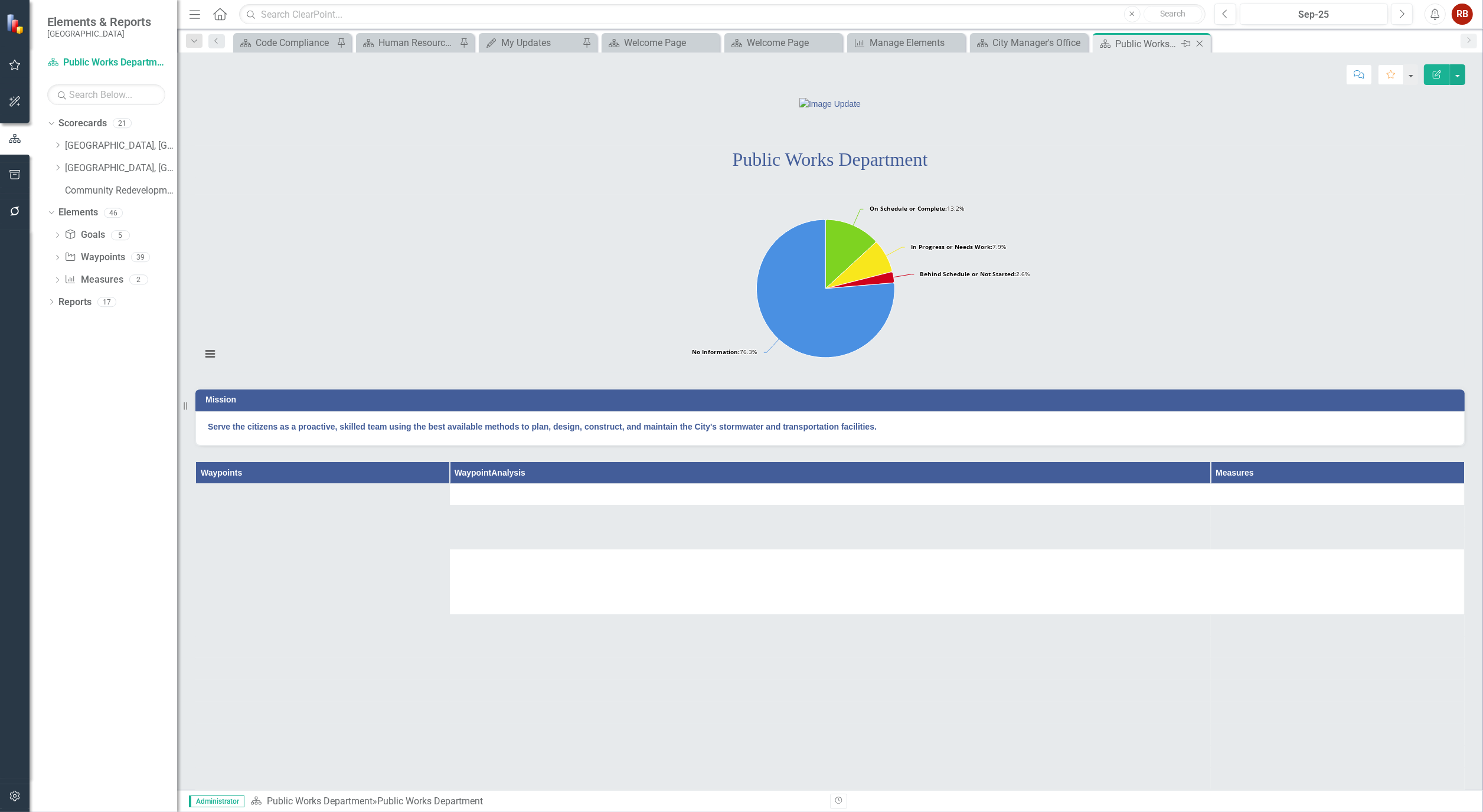
click at [1149, 39] on div "Public Works Department" at bounding box center [1147, 44] width 63 height 14
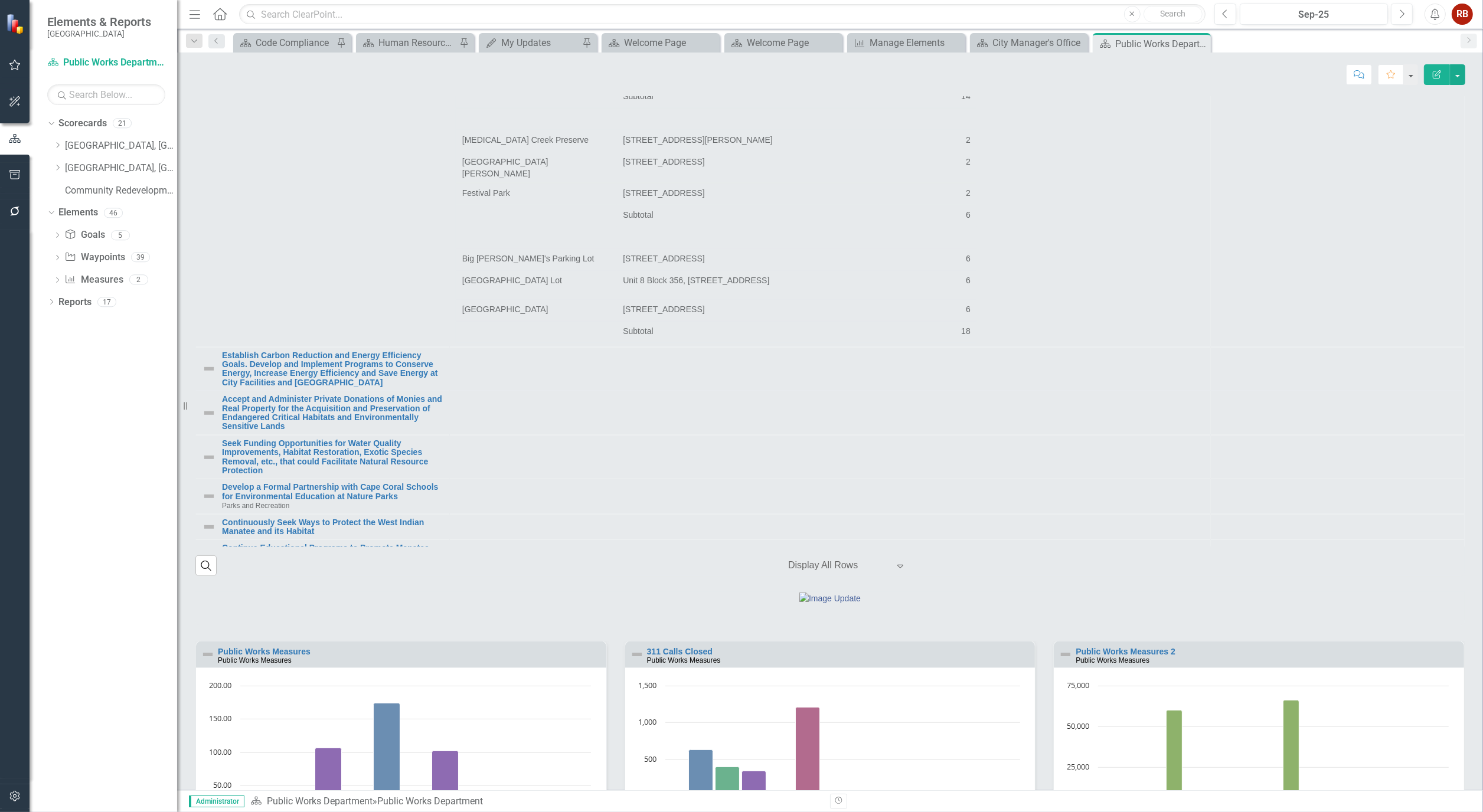
scroll to position [1442, 0]
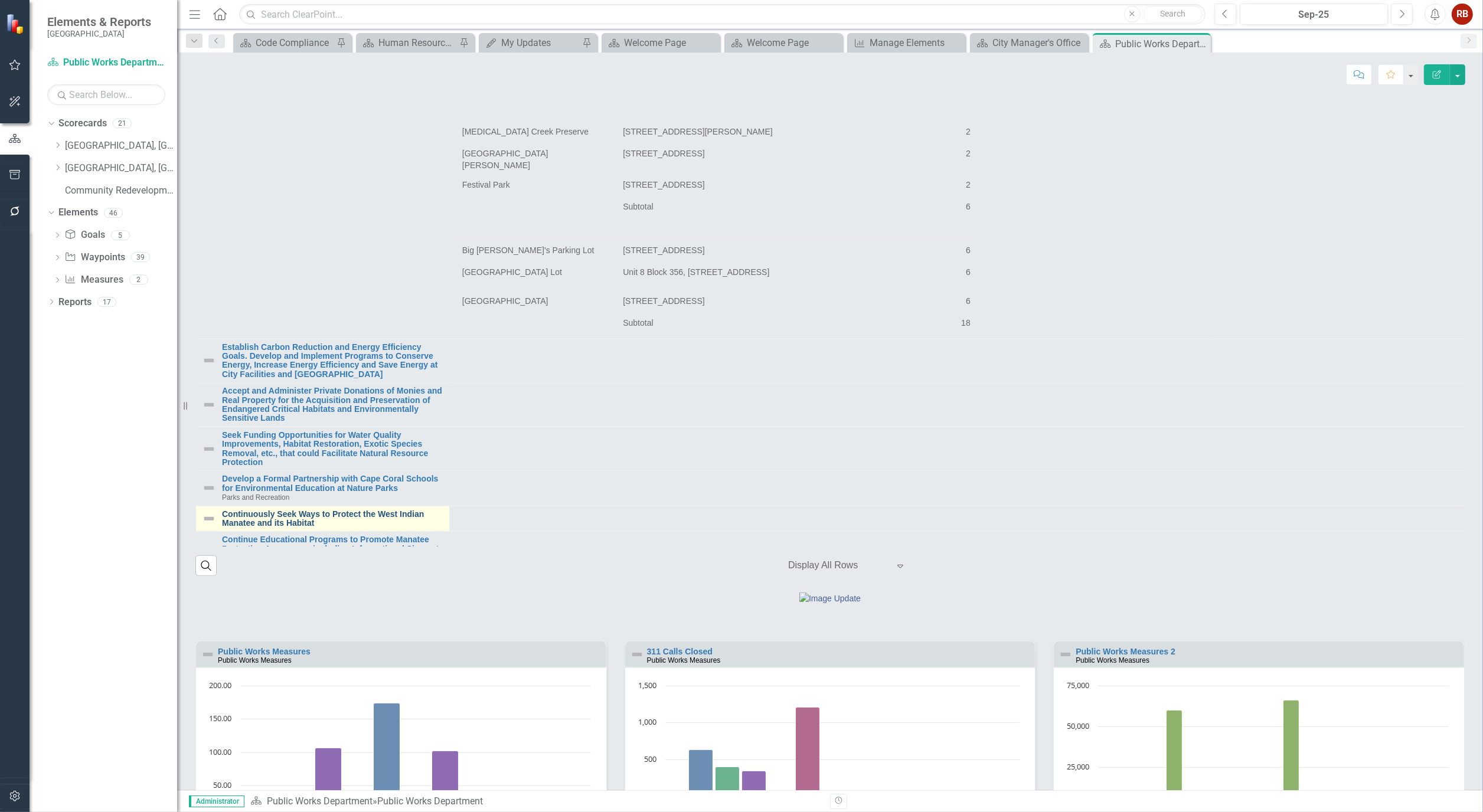
click at [309, 528] on link "Continuously Seek Ways to Protect the West Indian Manatee and its Habitat" at bounding box center [333, 519] width 222 height 18
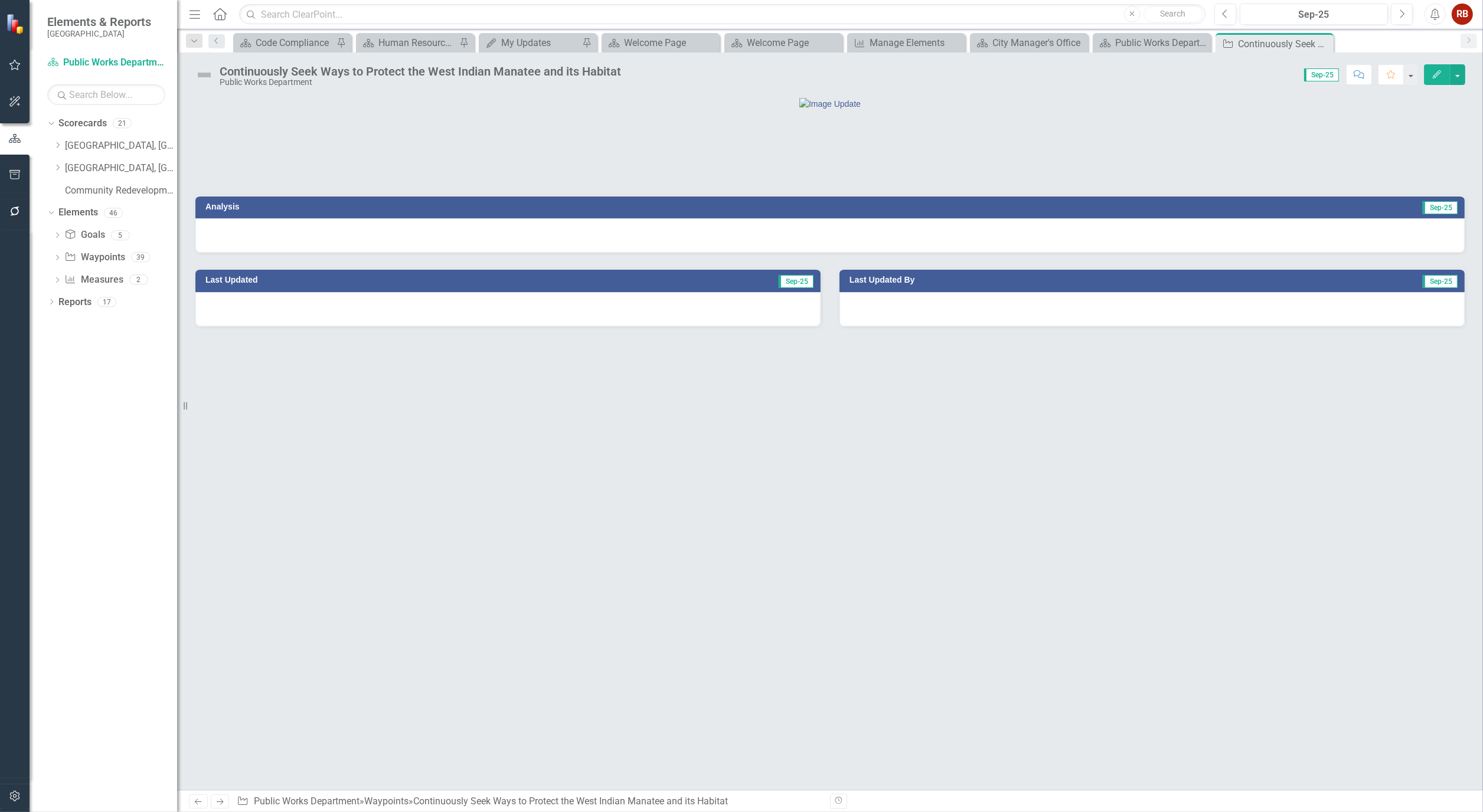
click at [1441, 66] on button "Edit" at bounding box center [1437, 75] width 26 height 21
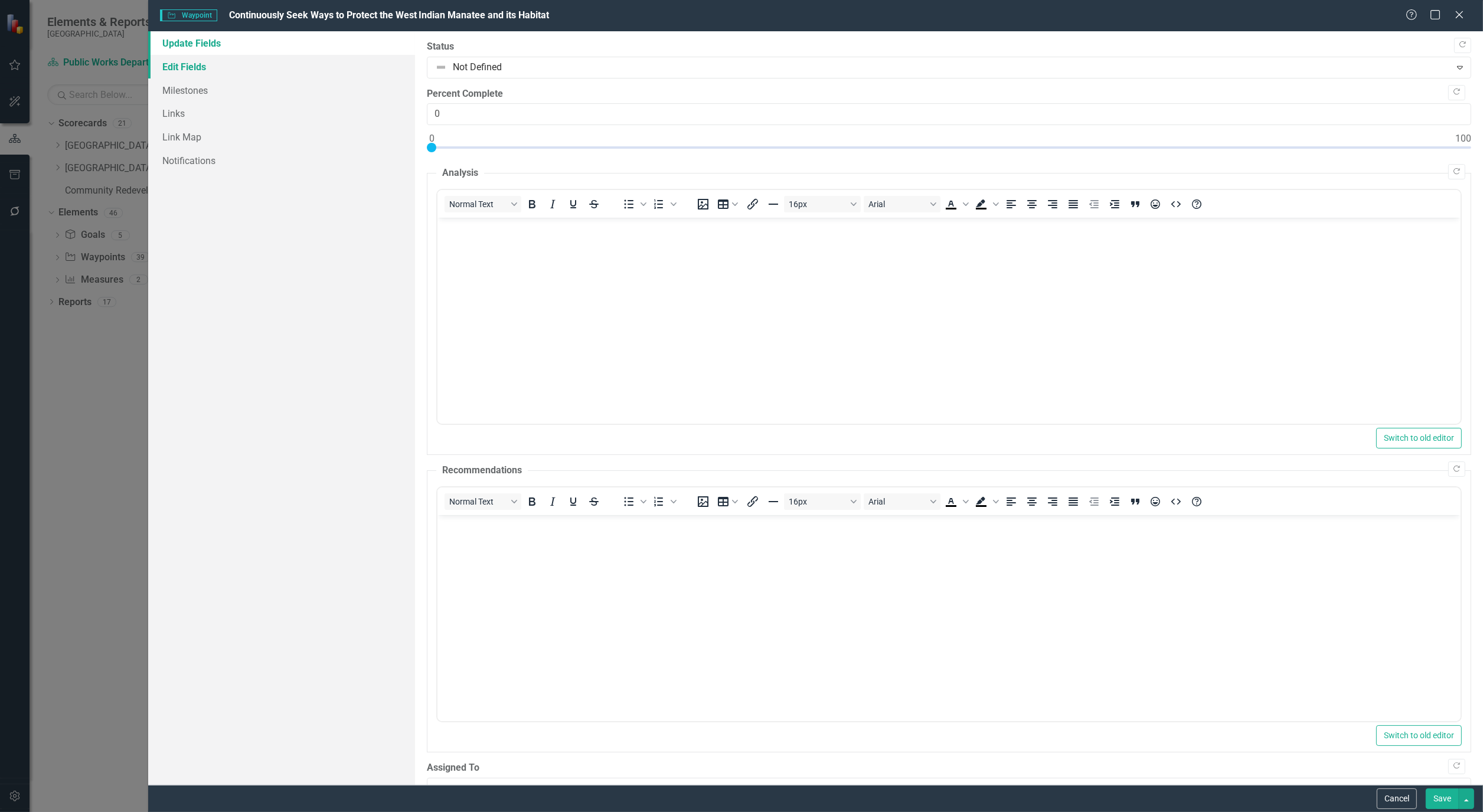
click at [164, 57] on link "Edit Fields" at bounding box center [281, 66] width 267 height 24
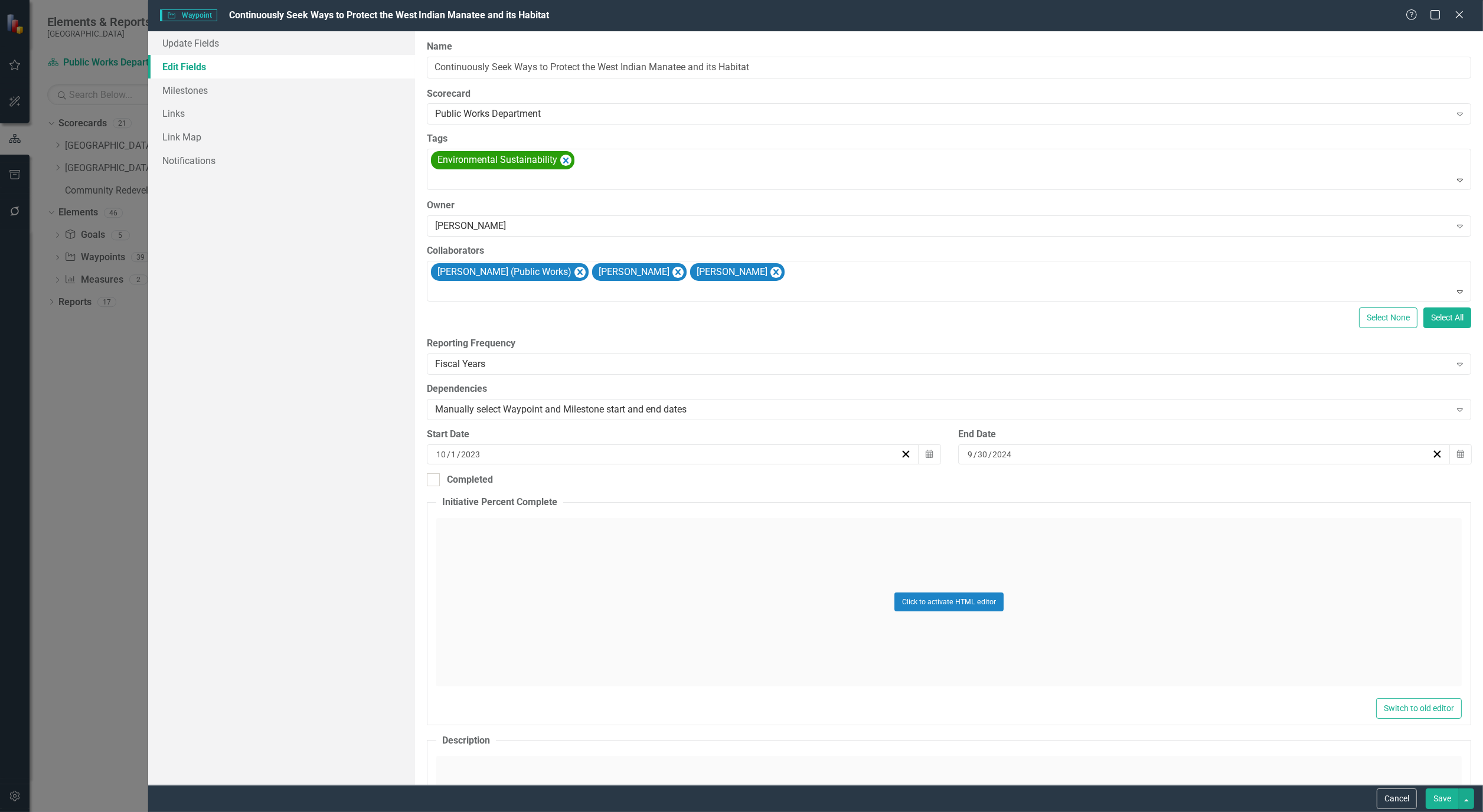
click at [1443, 797] on button "Save" at bounding box center [1443, 799] width 33 height 21
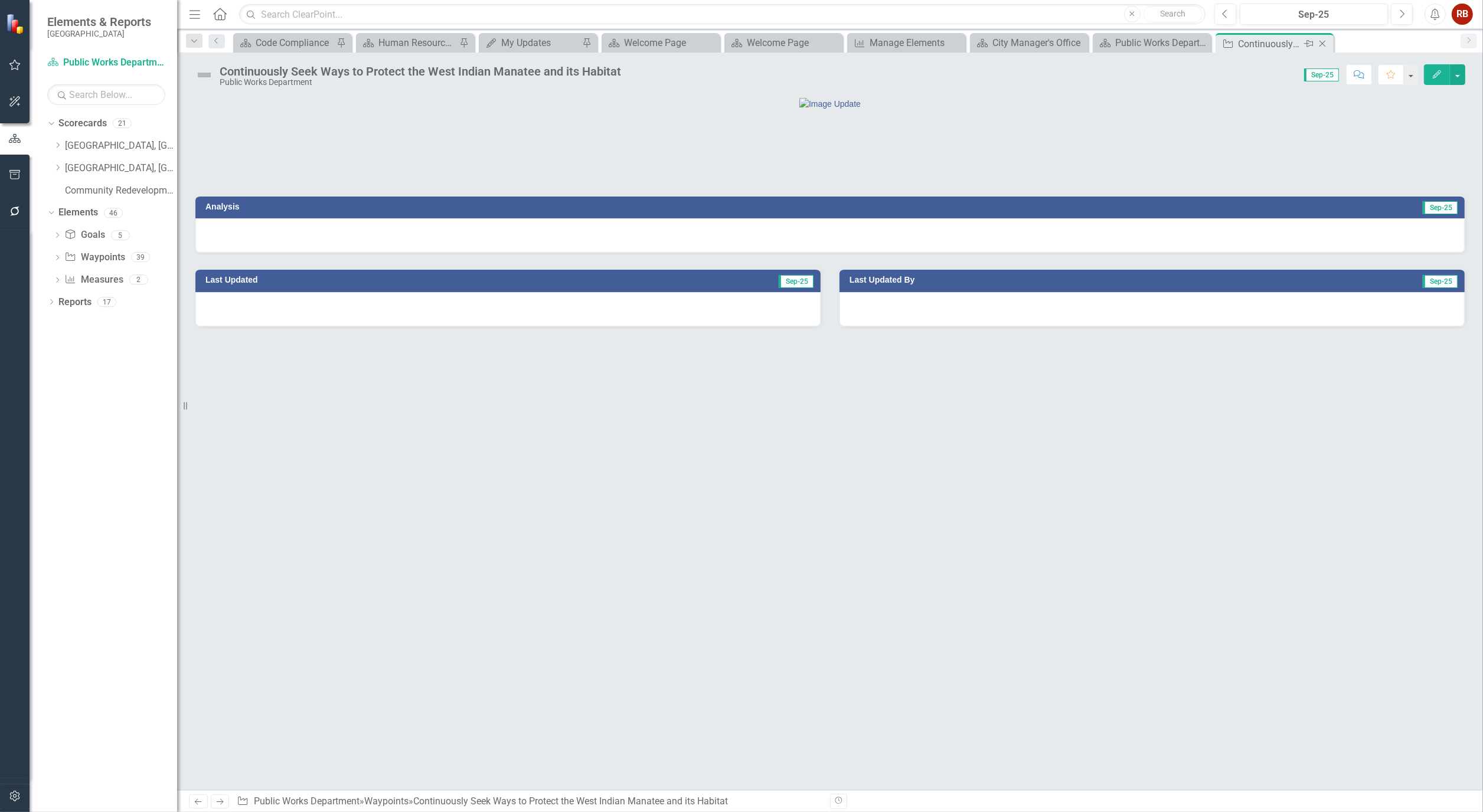
click at [1325, 43] on icon "Close" at bounding box center [1323, 44] width 12 height 10
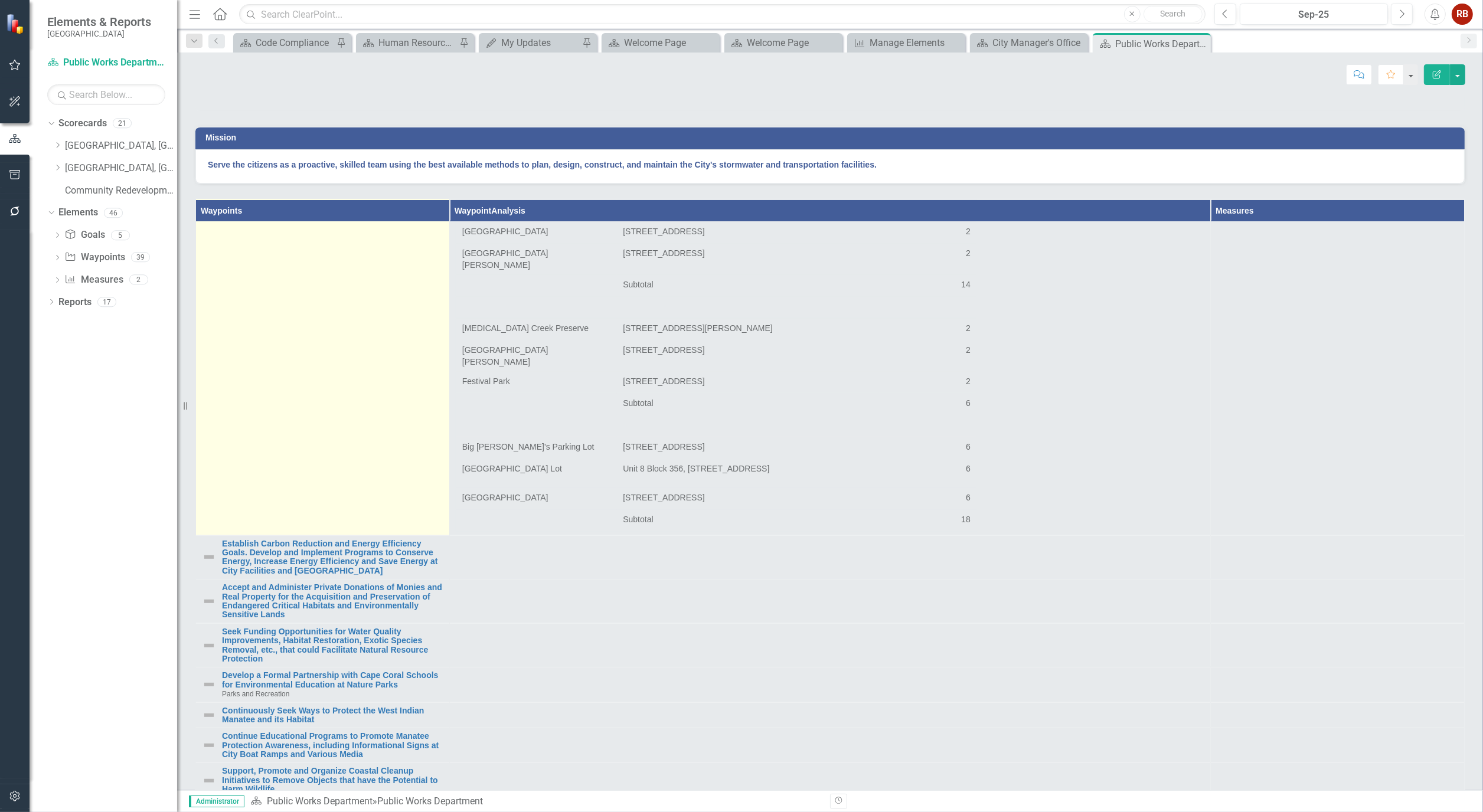
scroll to position [1578, 0]
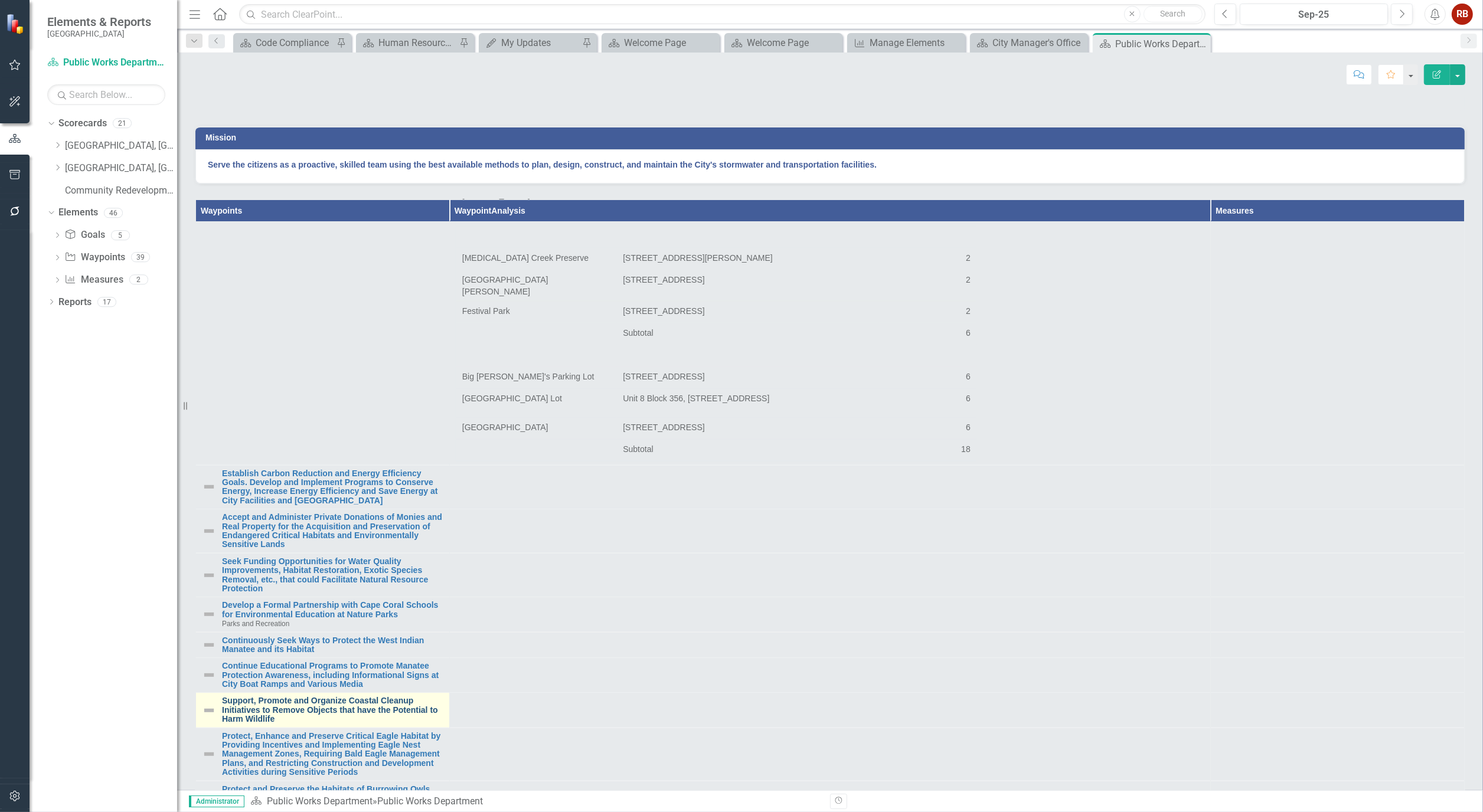
click at [356, 723] on link "Support, Promote and Organize Coastal Cleanup Initiatives to Remove Objects tha…" at bounding box center [333, 709] width 222 height 27
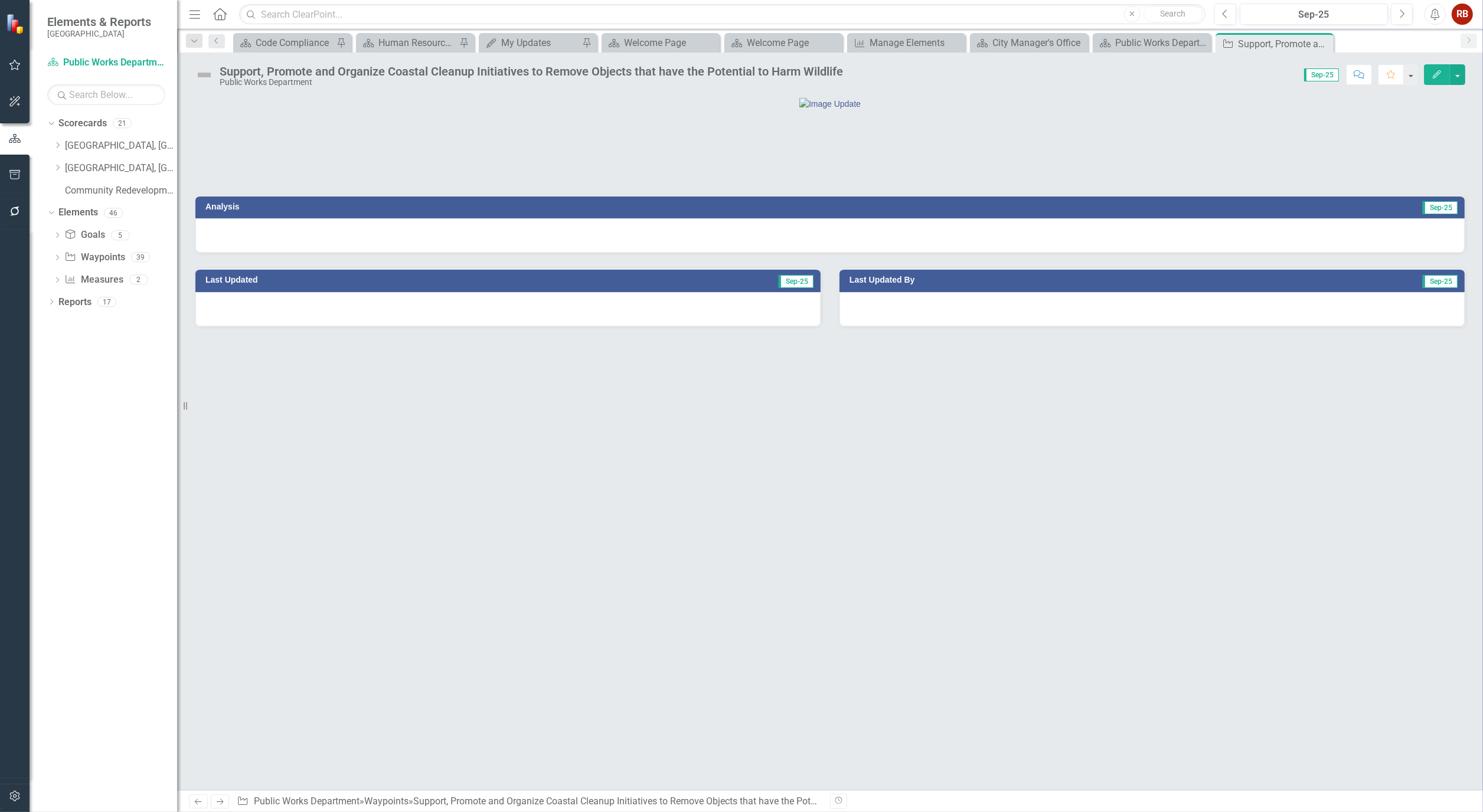
click at [1435, 74] on icon "button" at bounding box center [1437, 74] width 8 height 8
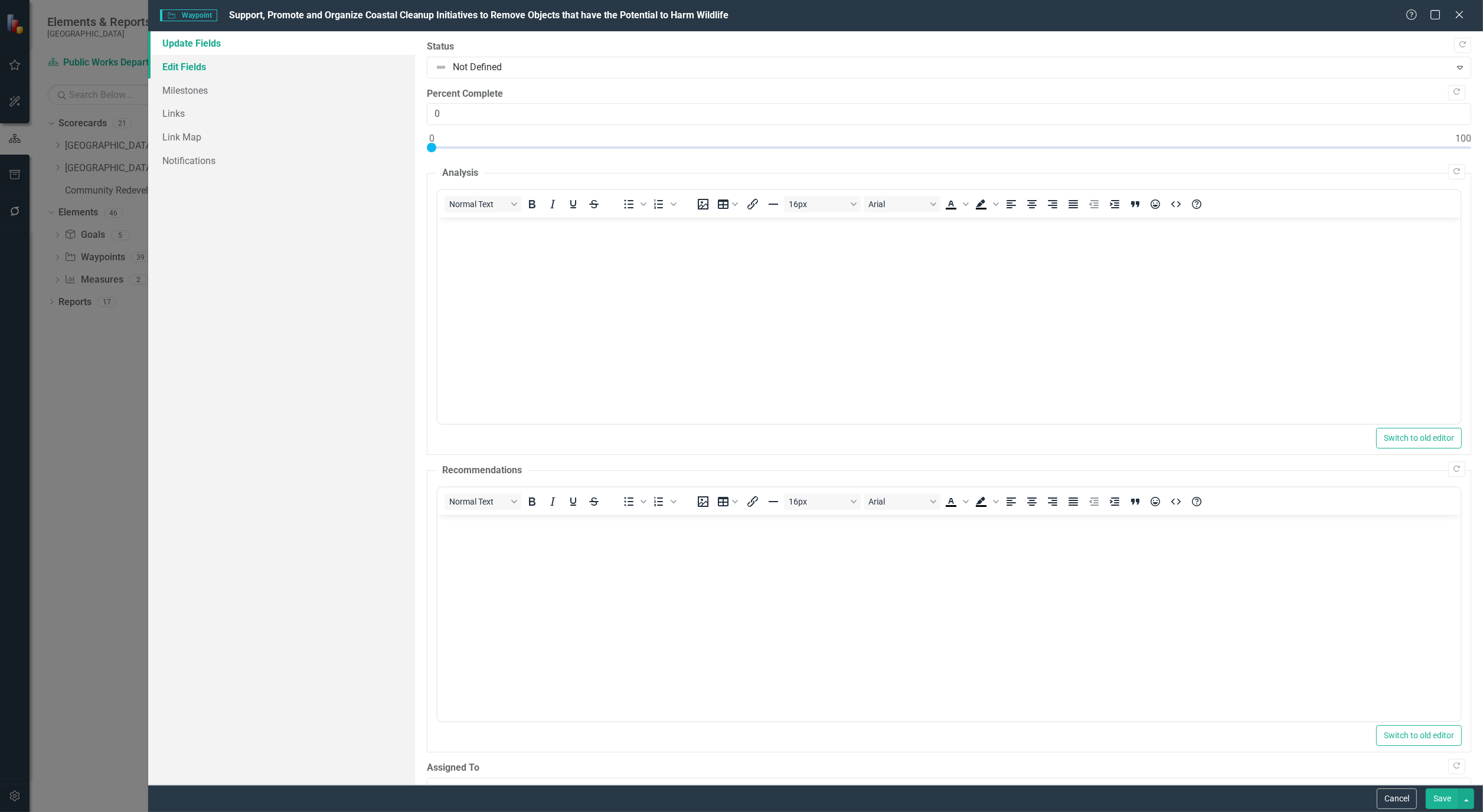
click at [198, 68] on link "Edit Fields" at bounding box center [281, 66] width 267 height 24
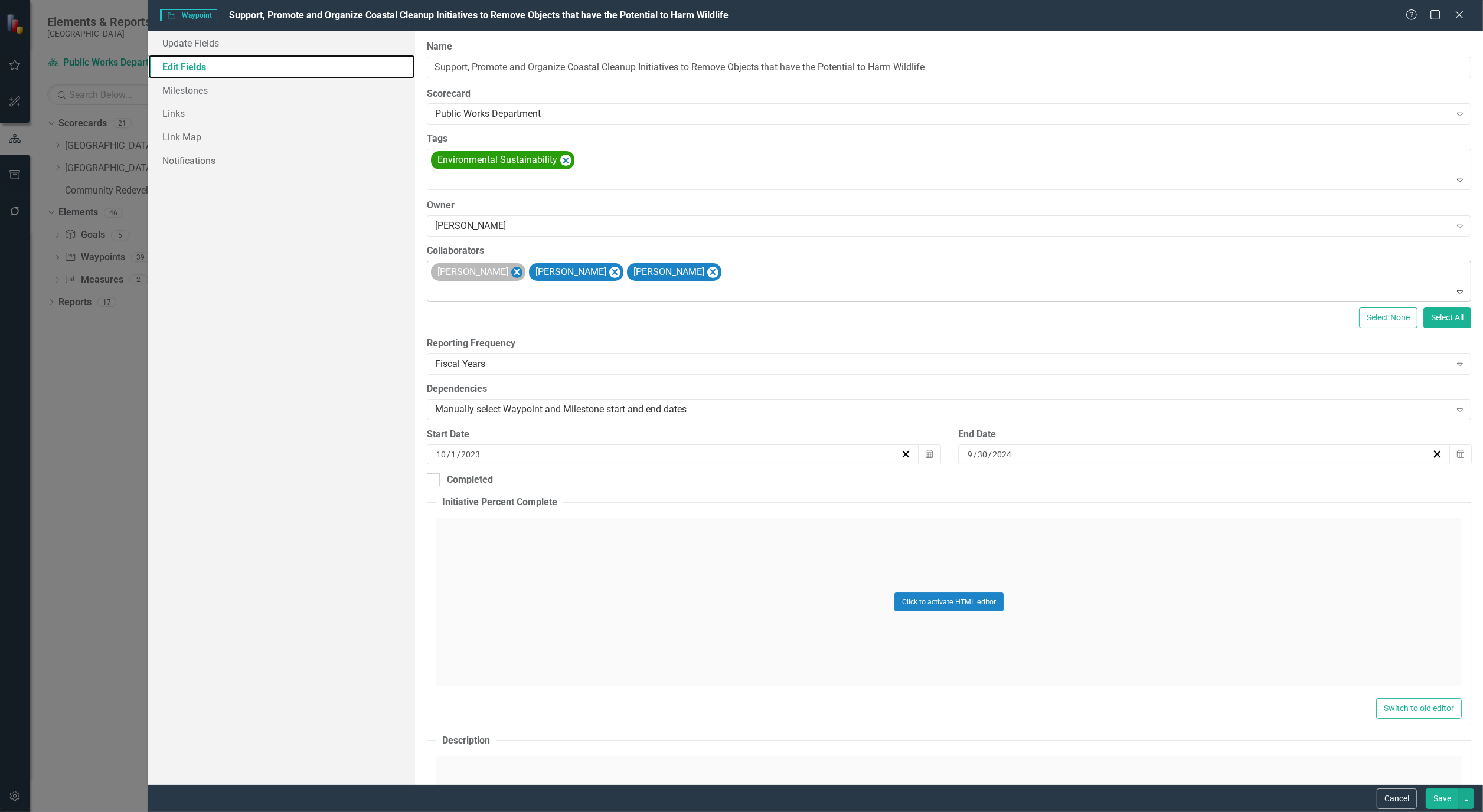
click at [523, 267] on icon "Remove Alicia Pearce Smith" at bounding box center [517, 272] width 11 height 14
type input "J"
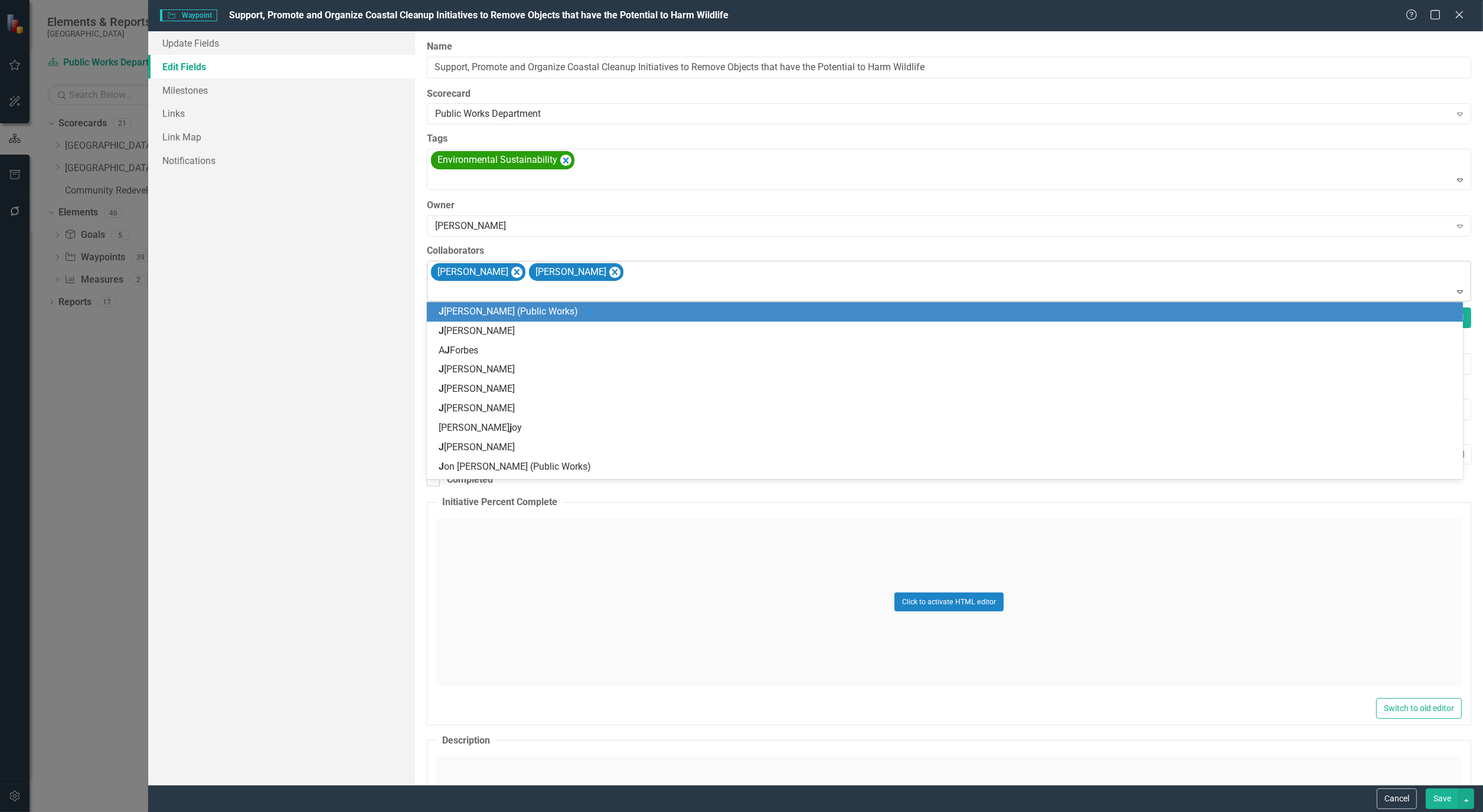
click at [530, 296] on div at bounding box center [950, 292] width 1039 height 16
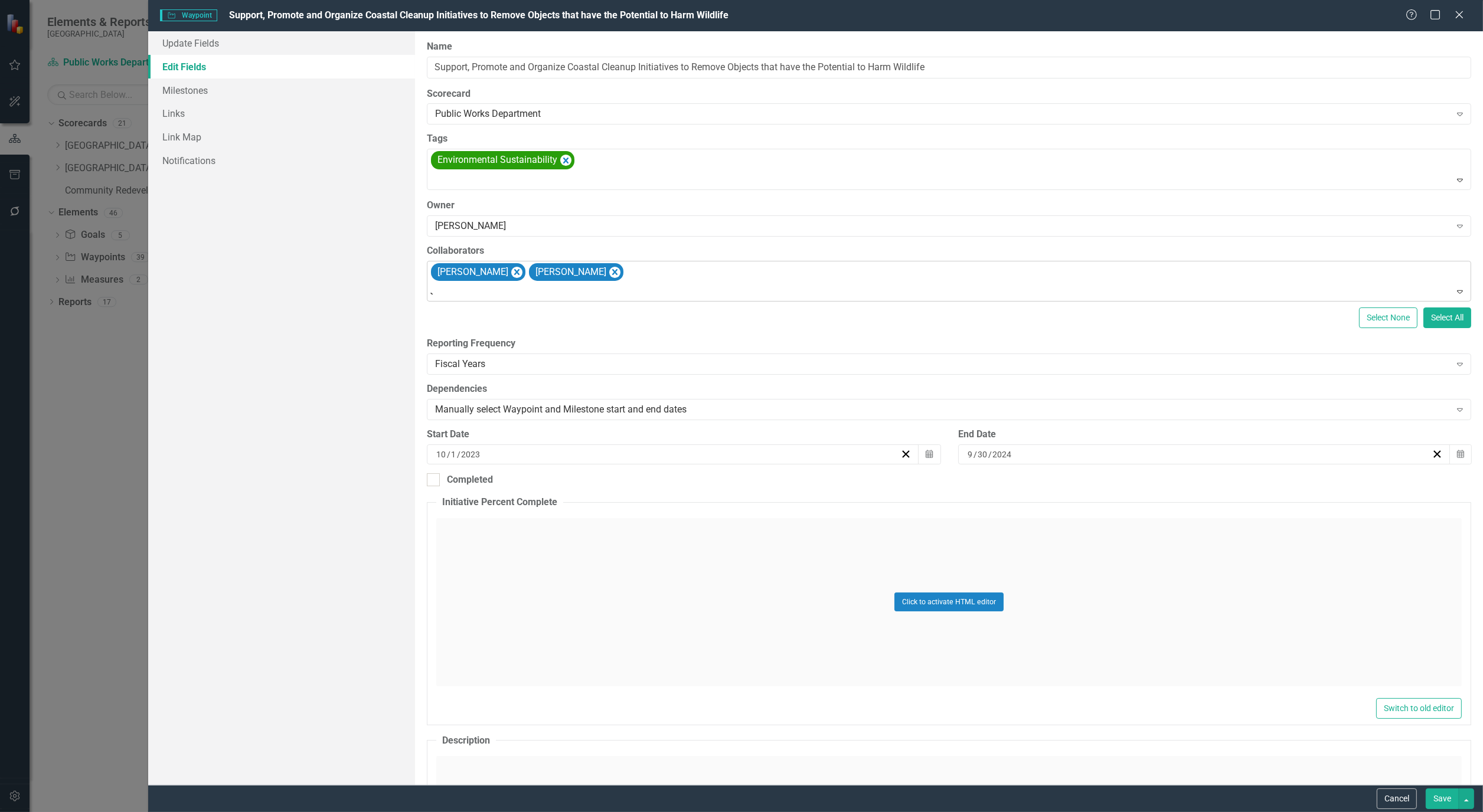
type input "JA"
click at [1440, 795] on button "Save" at bounding box center [1443, 799] width 33 height 21
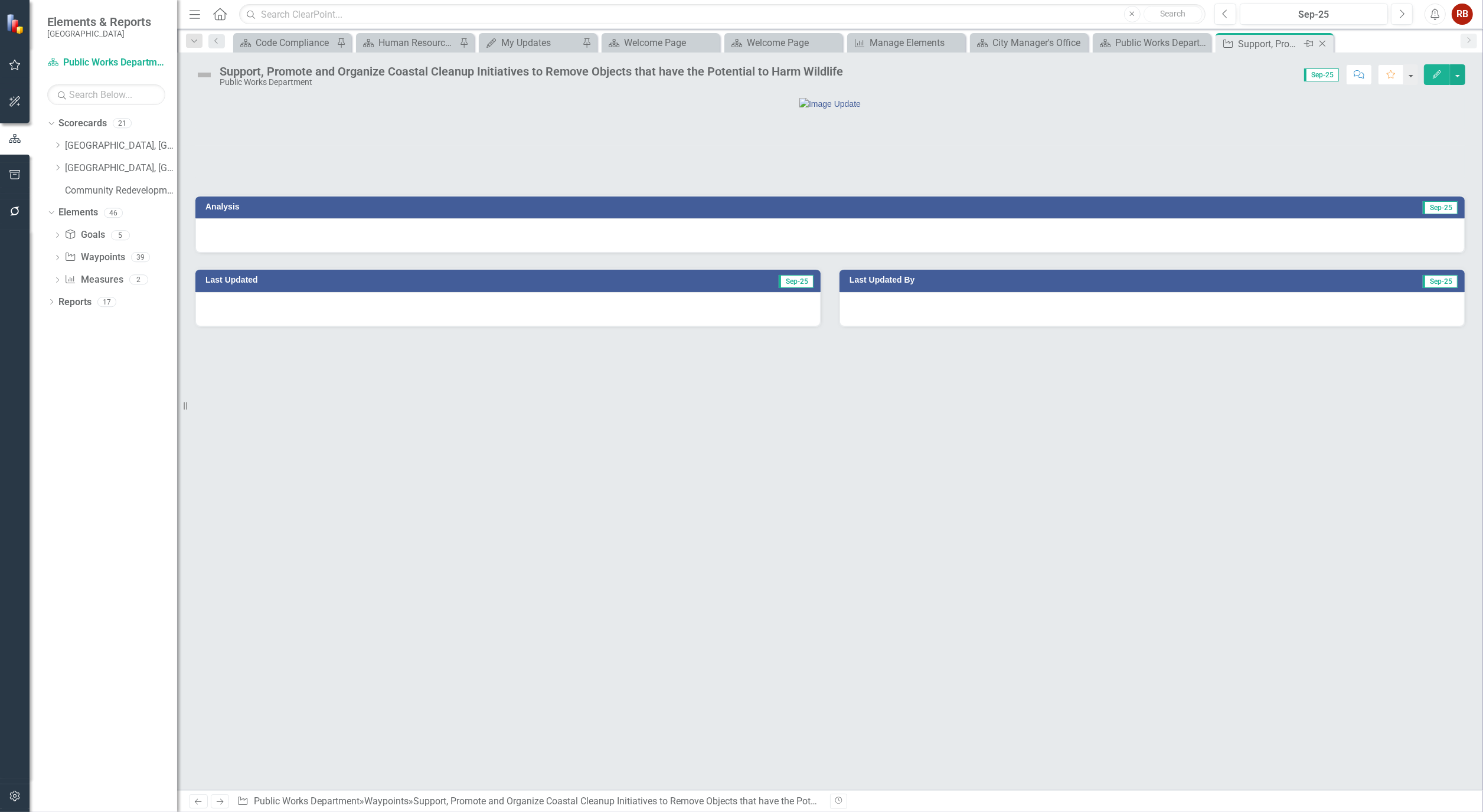
click at [1325, 40] on icon "Close" at bounding box center [1323, 44] width 12 height 10
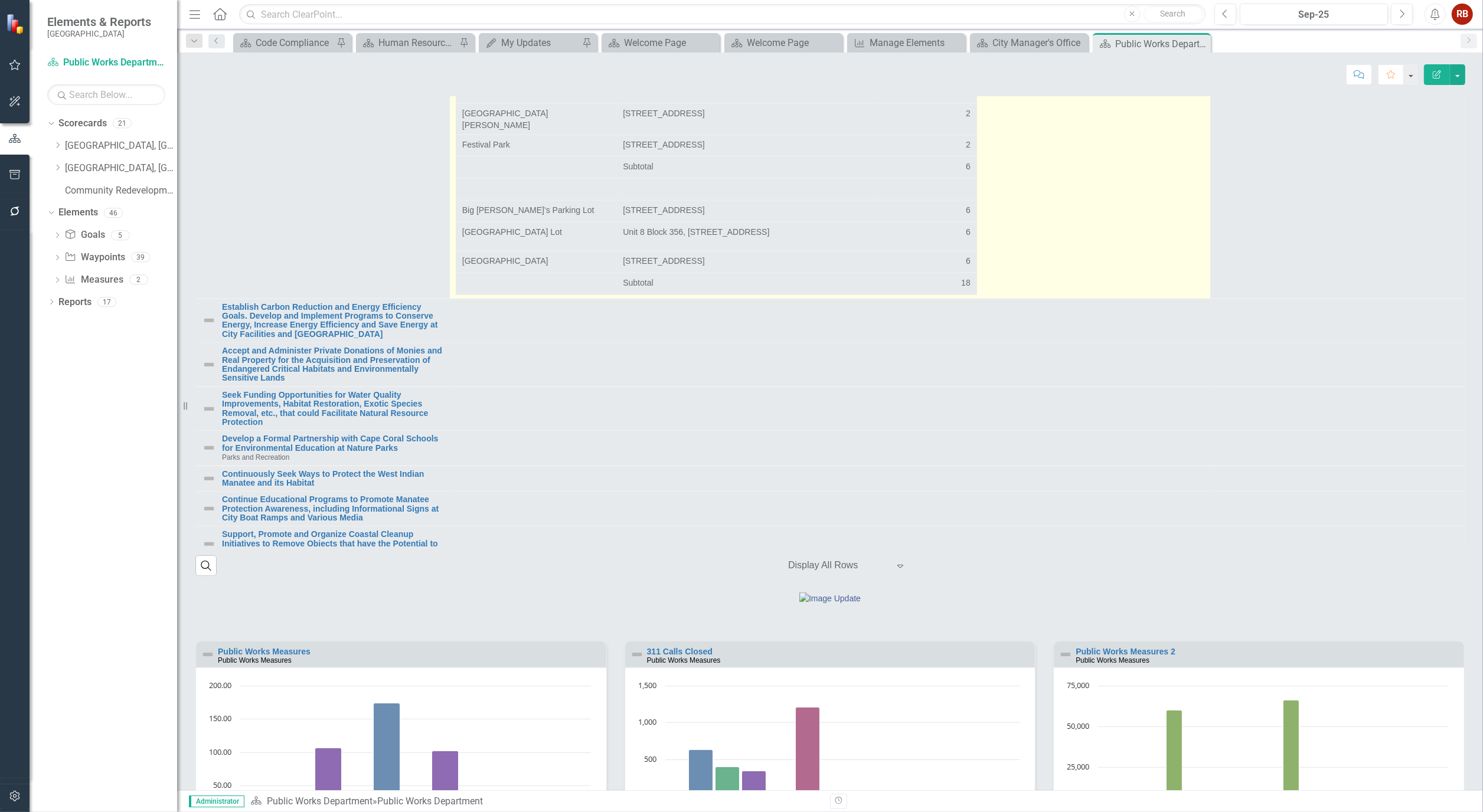
scroll to position [1578, 0]
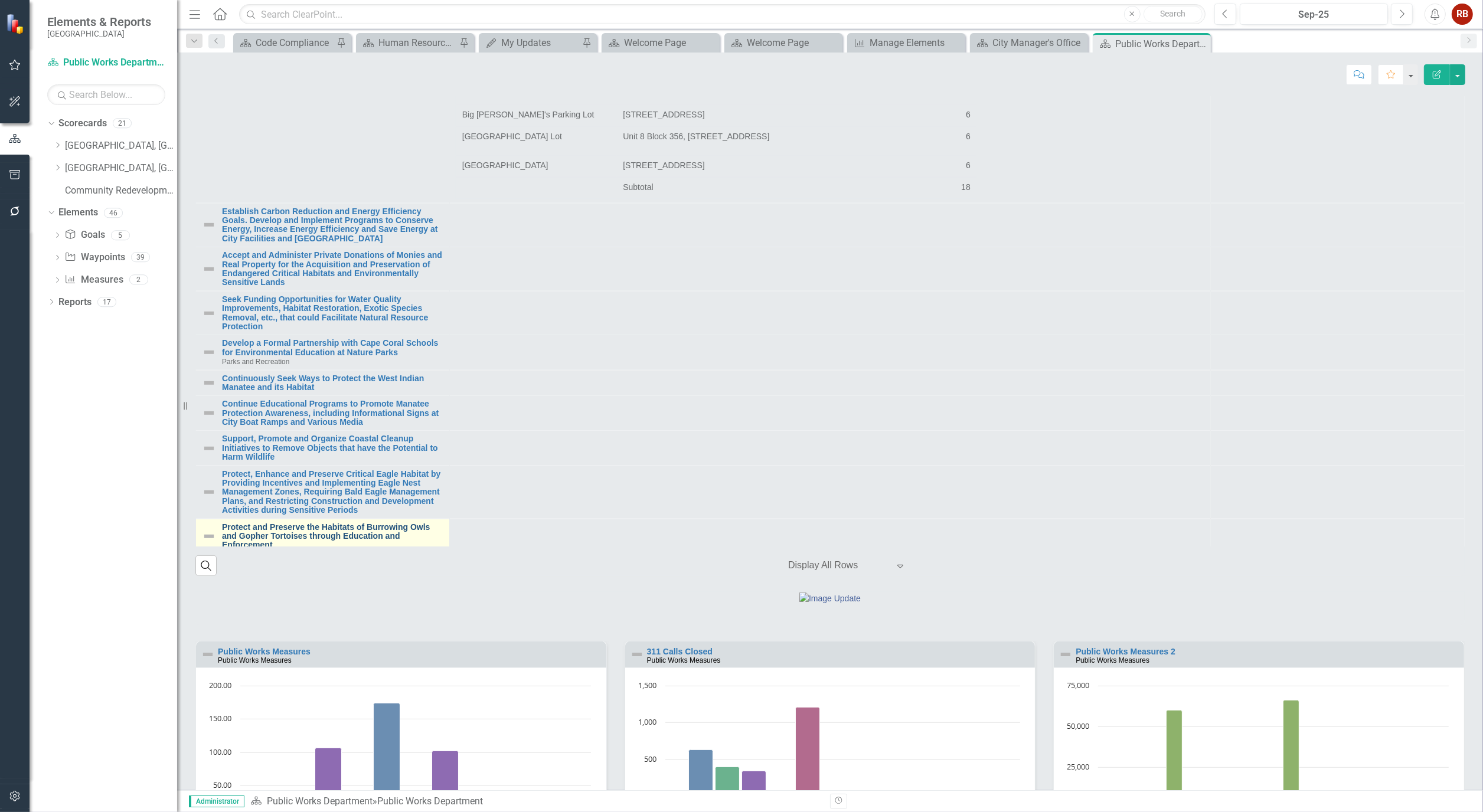
click at [332, 550] on link "Protect and Preserve the Habitats of Burrowing Owls and Gopher Tortoises throug…" at bounding box center [333, 536] width 222 height 27
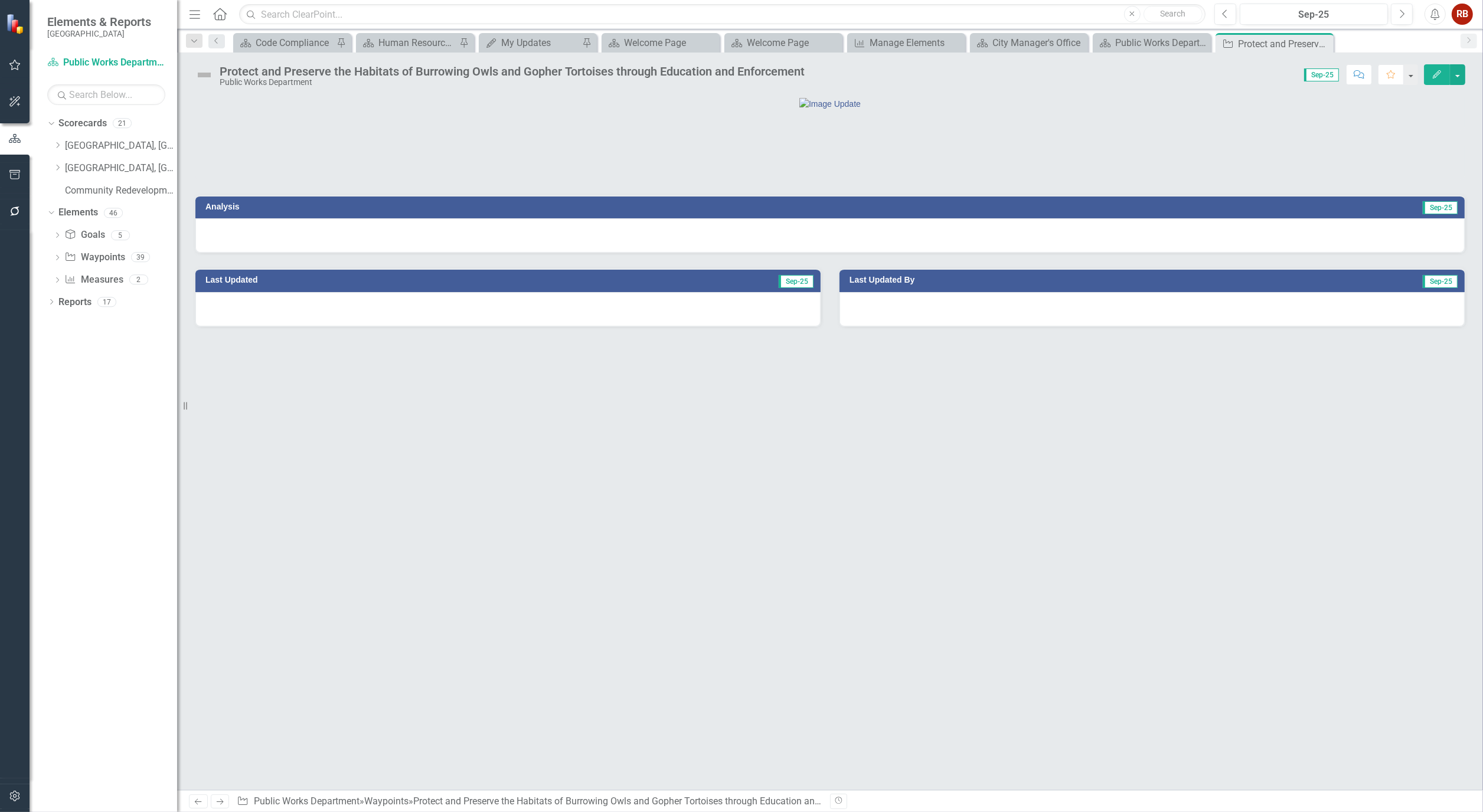
click at [1443, 71] on button "Edit" at bounding box center [1437, 75] width 26 height 21
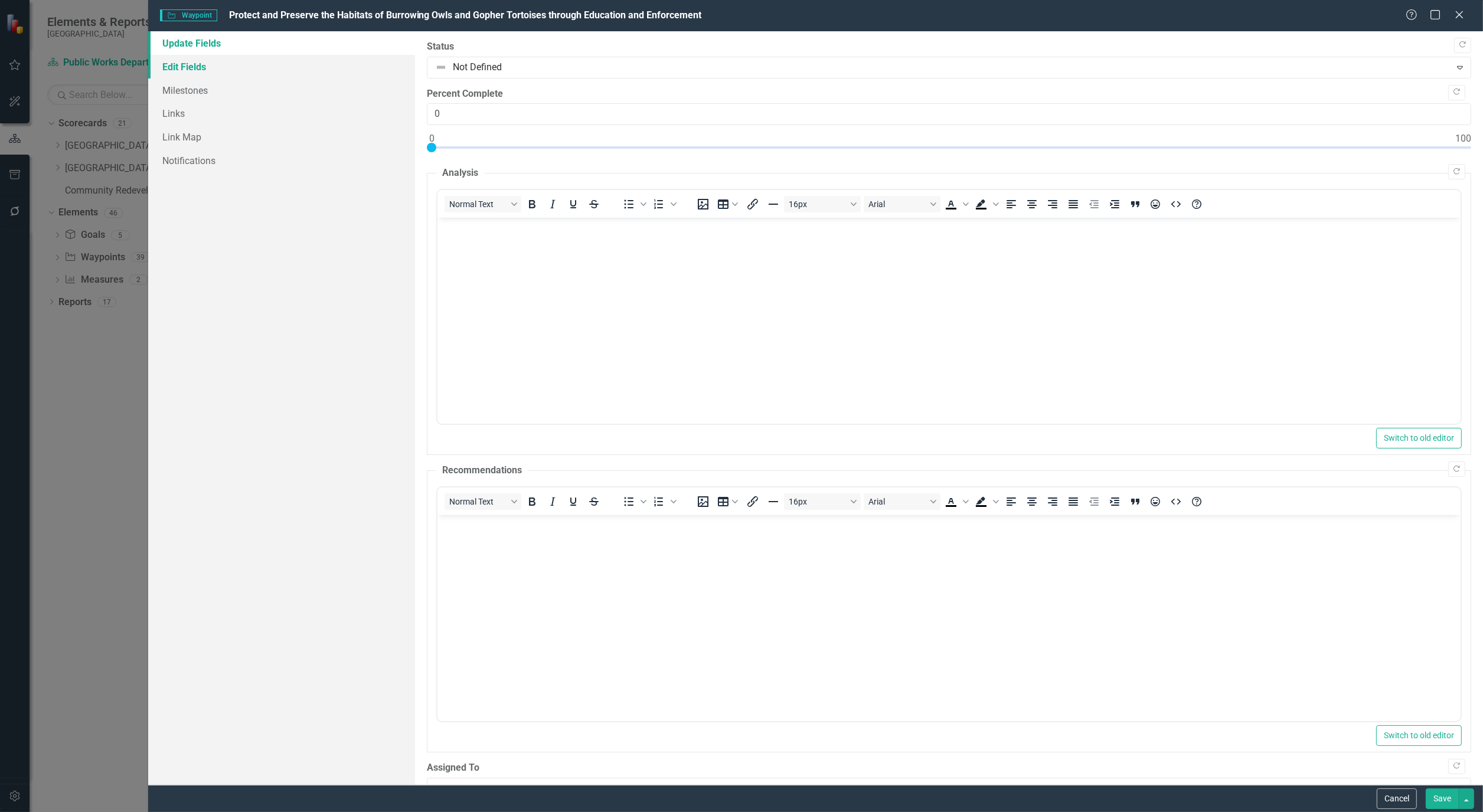
click at [204, 63] on link "Edit Fields" at bounding box center [281, 66] width 267 height 24
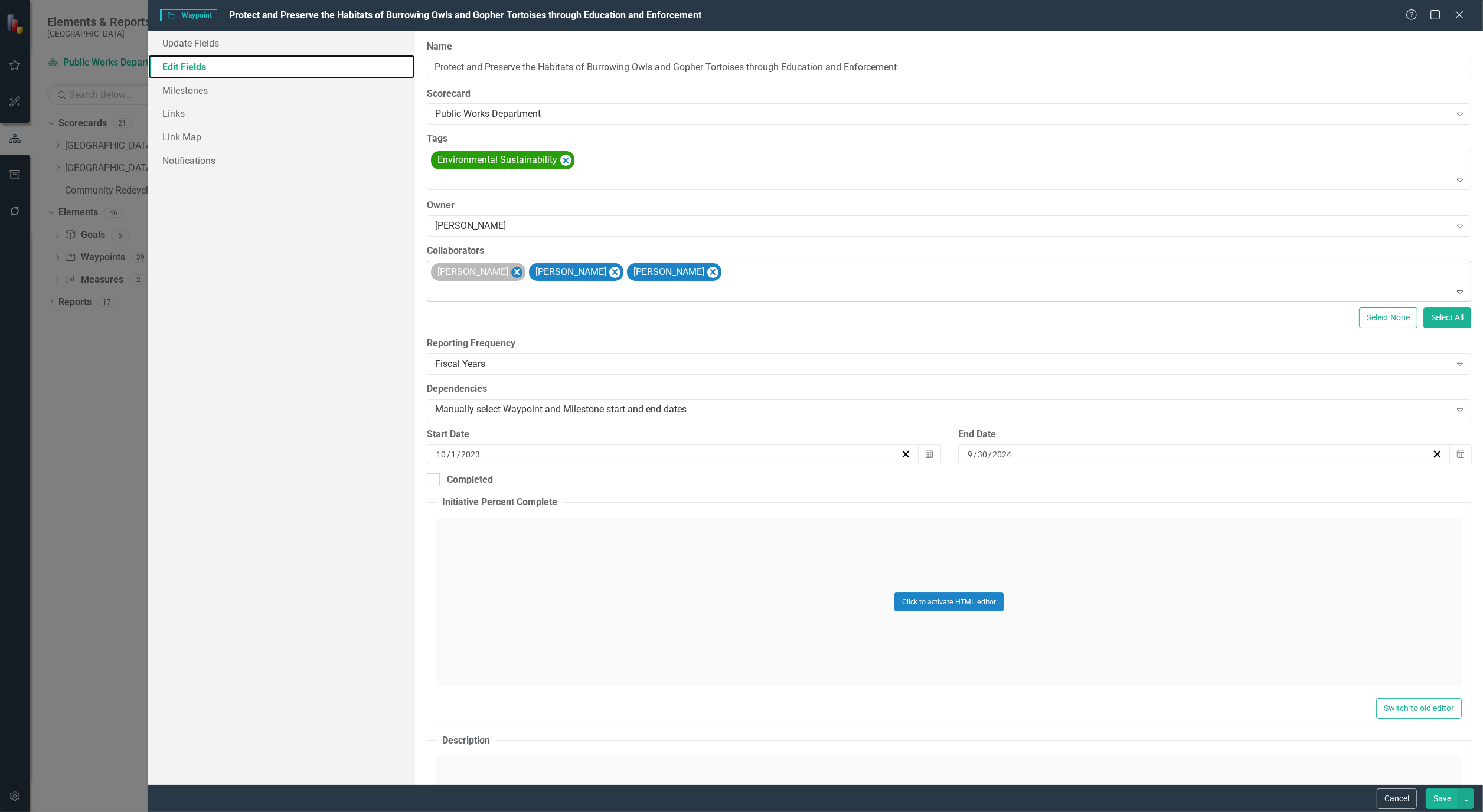
click at [520, 273] on icon "Remove Alicia Pearce Smith" at bounding box center [516, 272] width 5 height 6
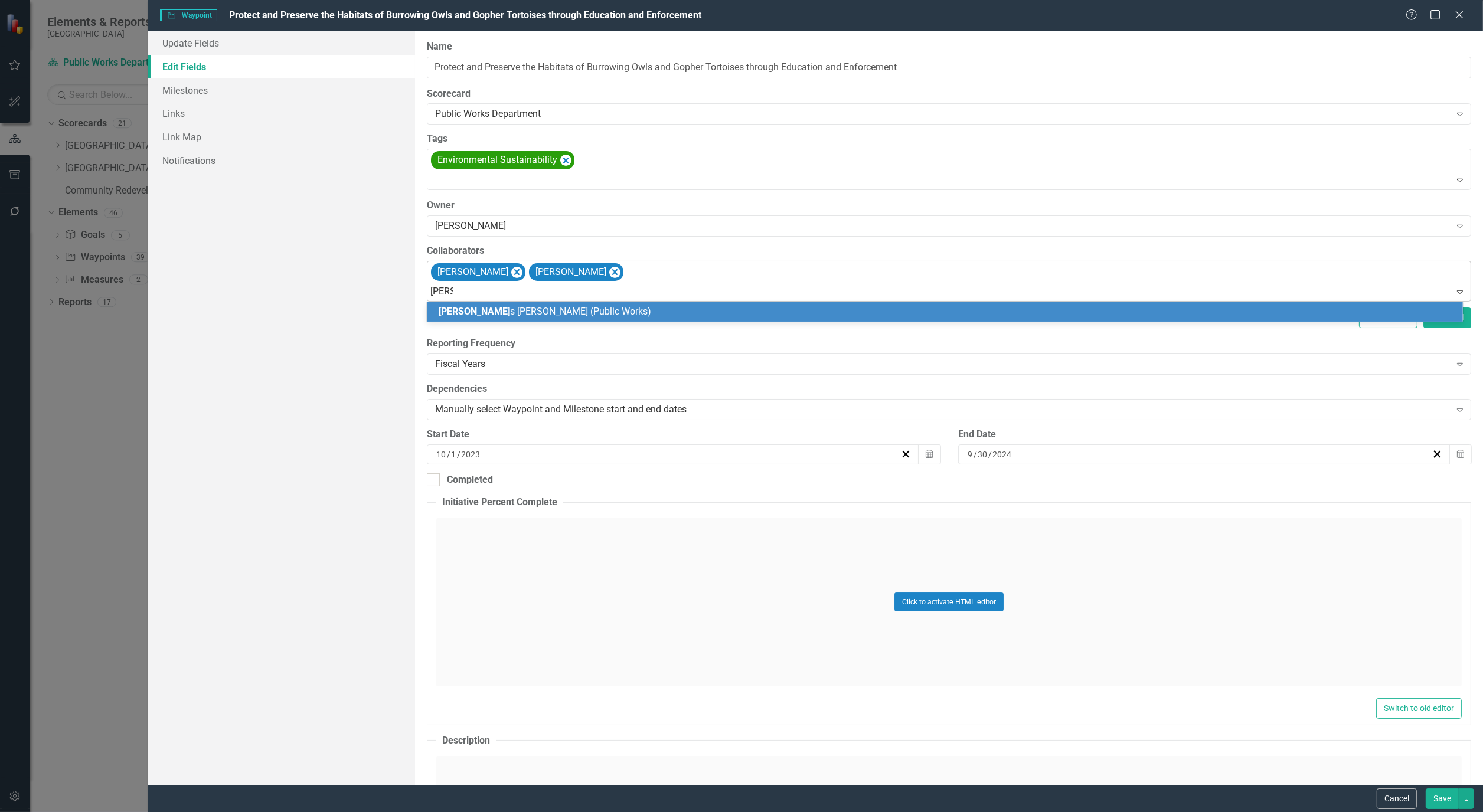
type input "james"
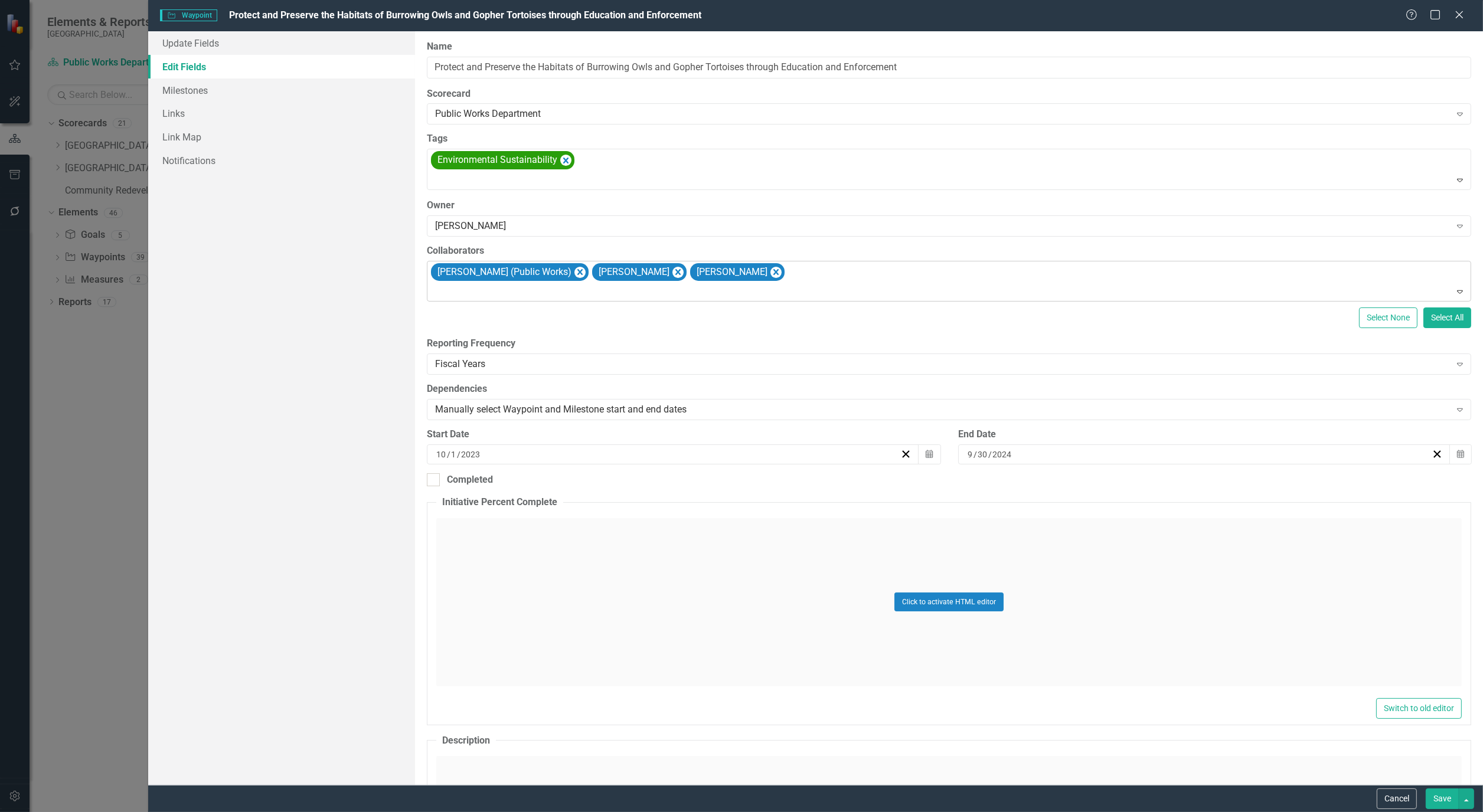
click at [1457, 801] on button "Save" at bounding box center [1443, 799] width 33 height 21
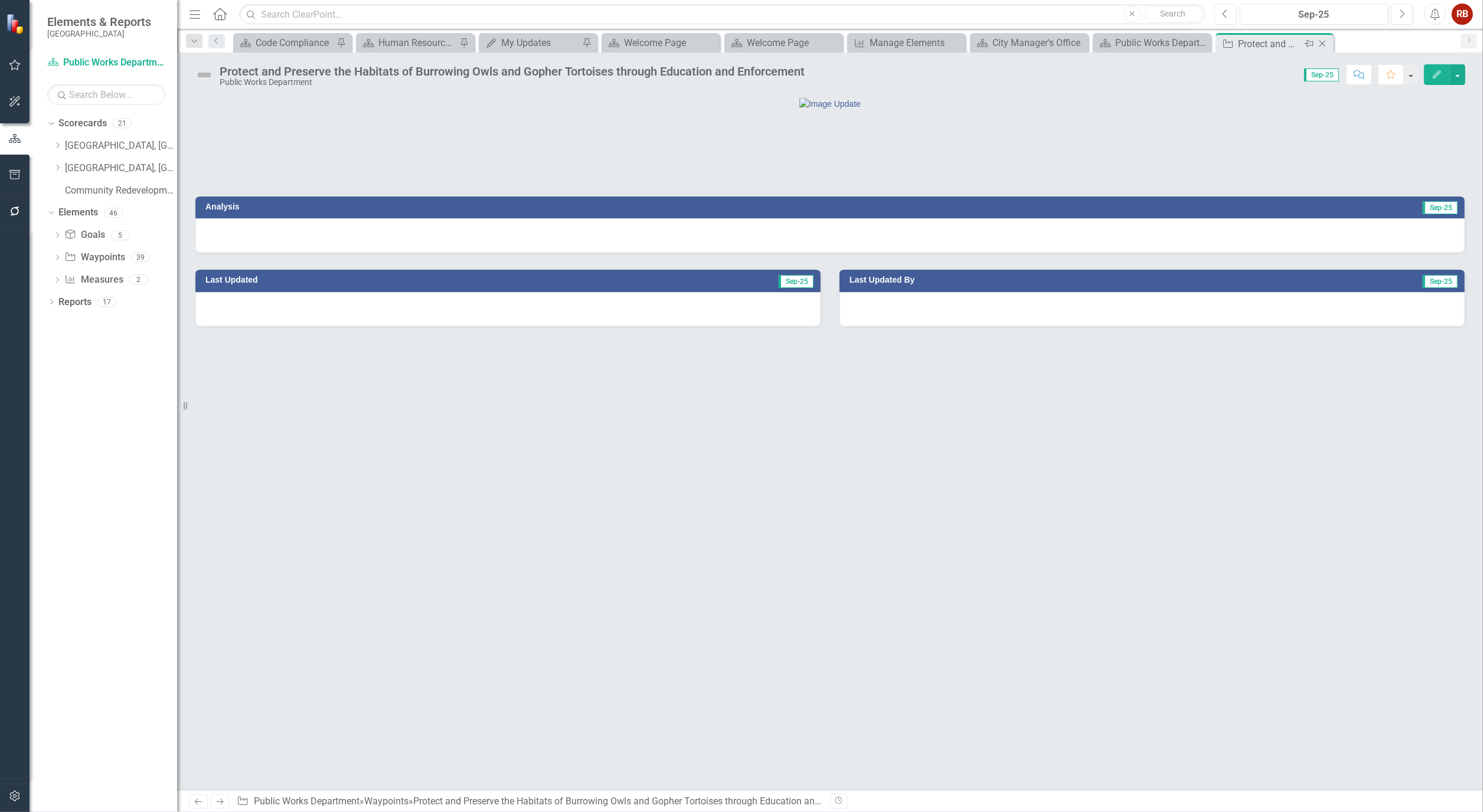
click at [1324, 42] on icon "Close" at bounding box center [1323, 44] width 12 height 10
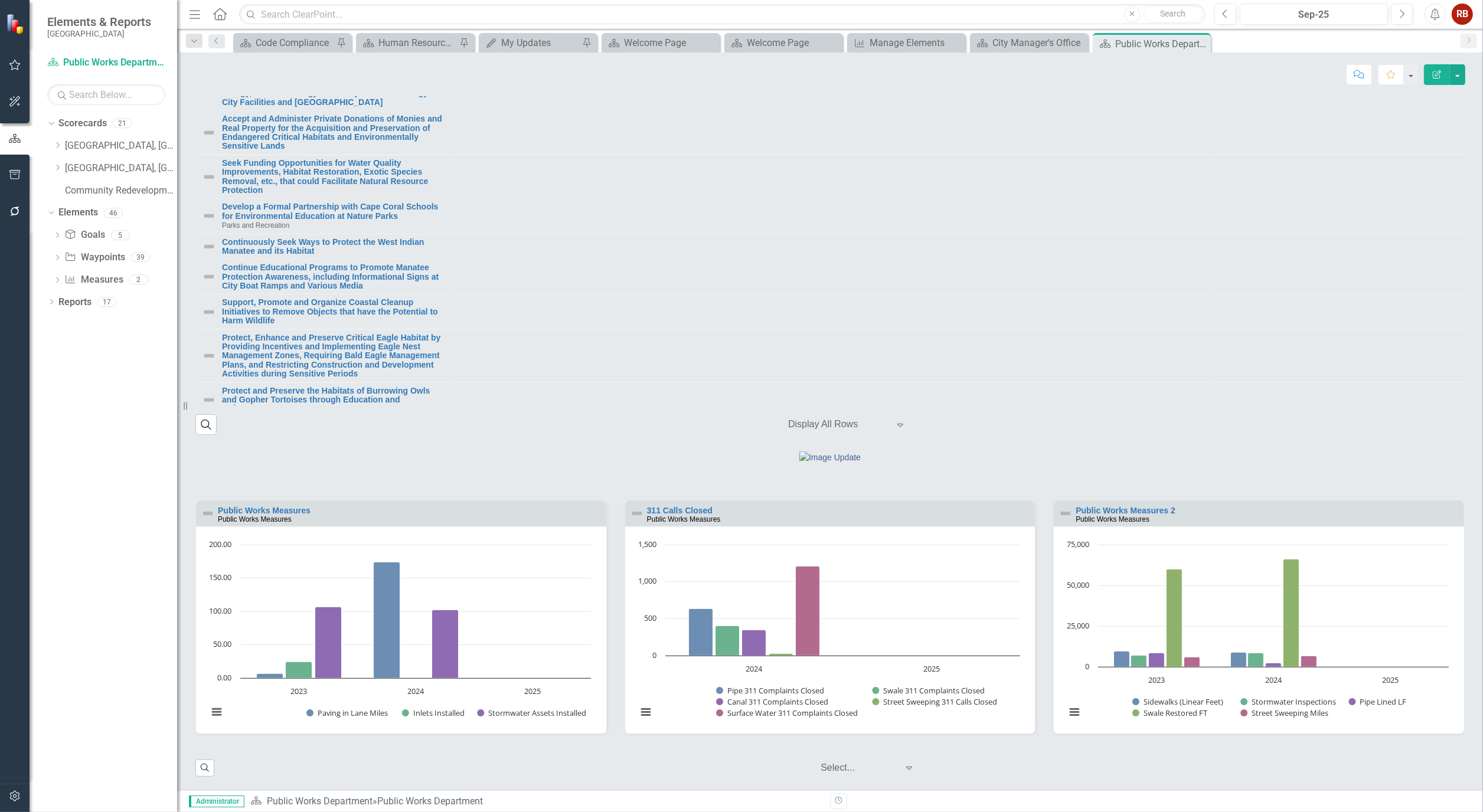
scroll to position [1578, 0]
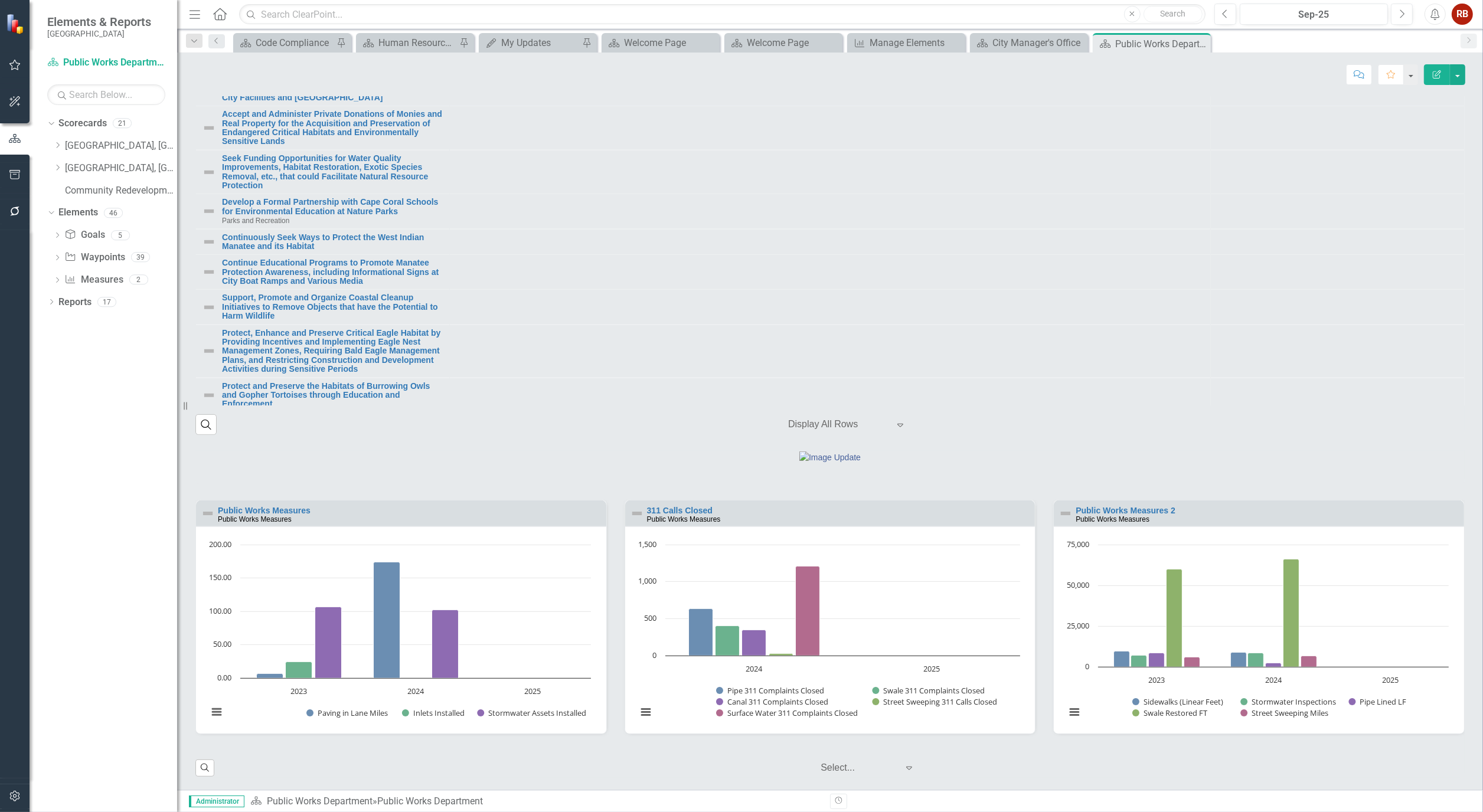
click at [374, 417] on link "Ensure Adequate Protection of Critical Habitats of Small-tooth Sawfish through …" at bounding box center [333, 426] width 222 height 18
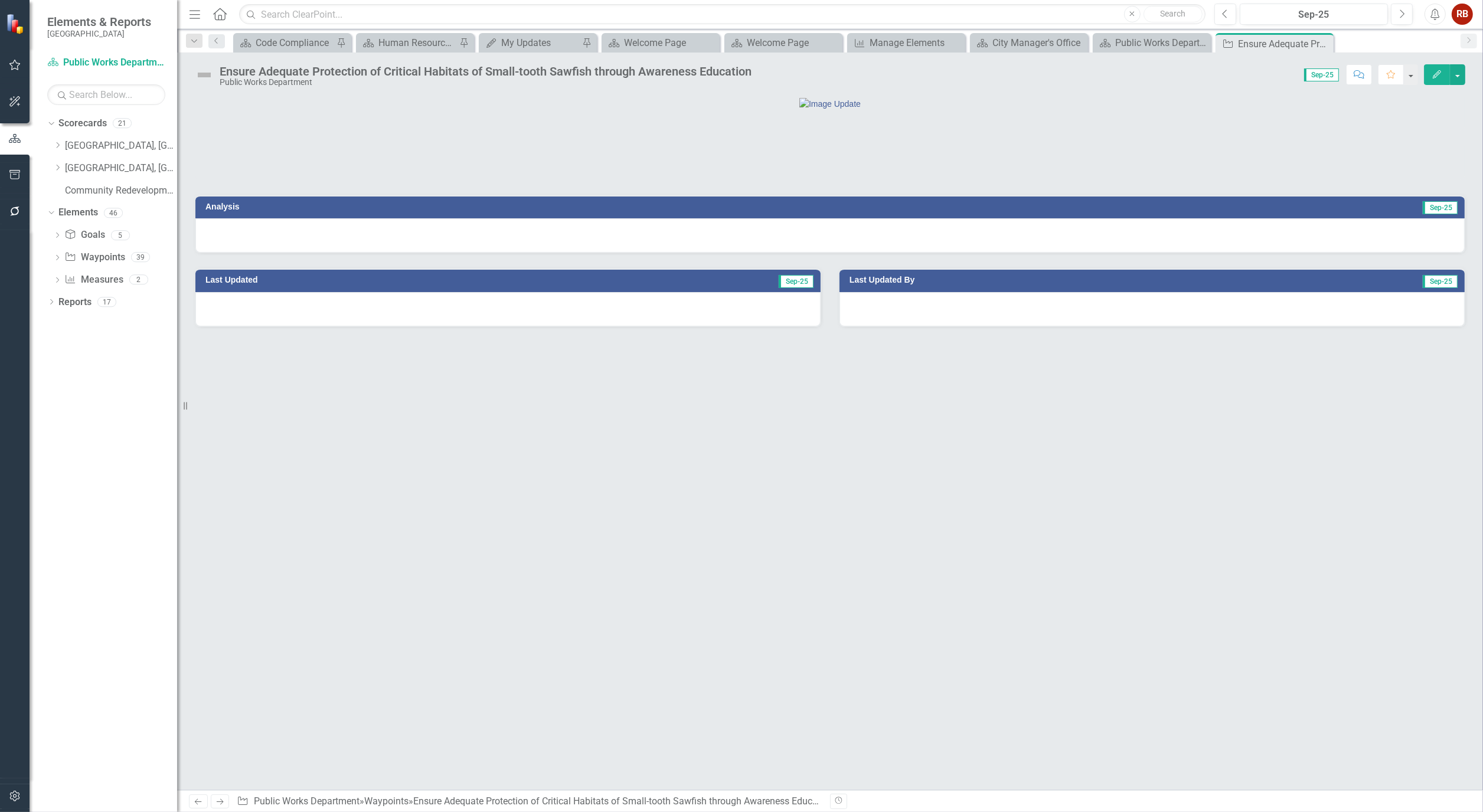
click at [1436, 74] on icon "Edit" at bounding box center [1437, 74] width 11 height 8
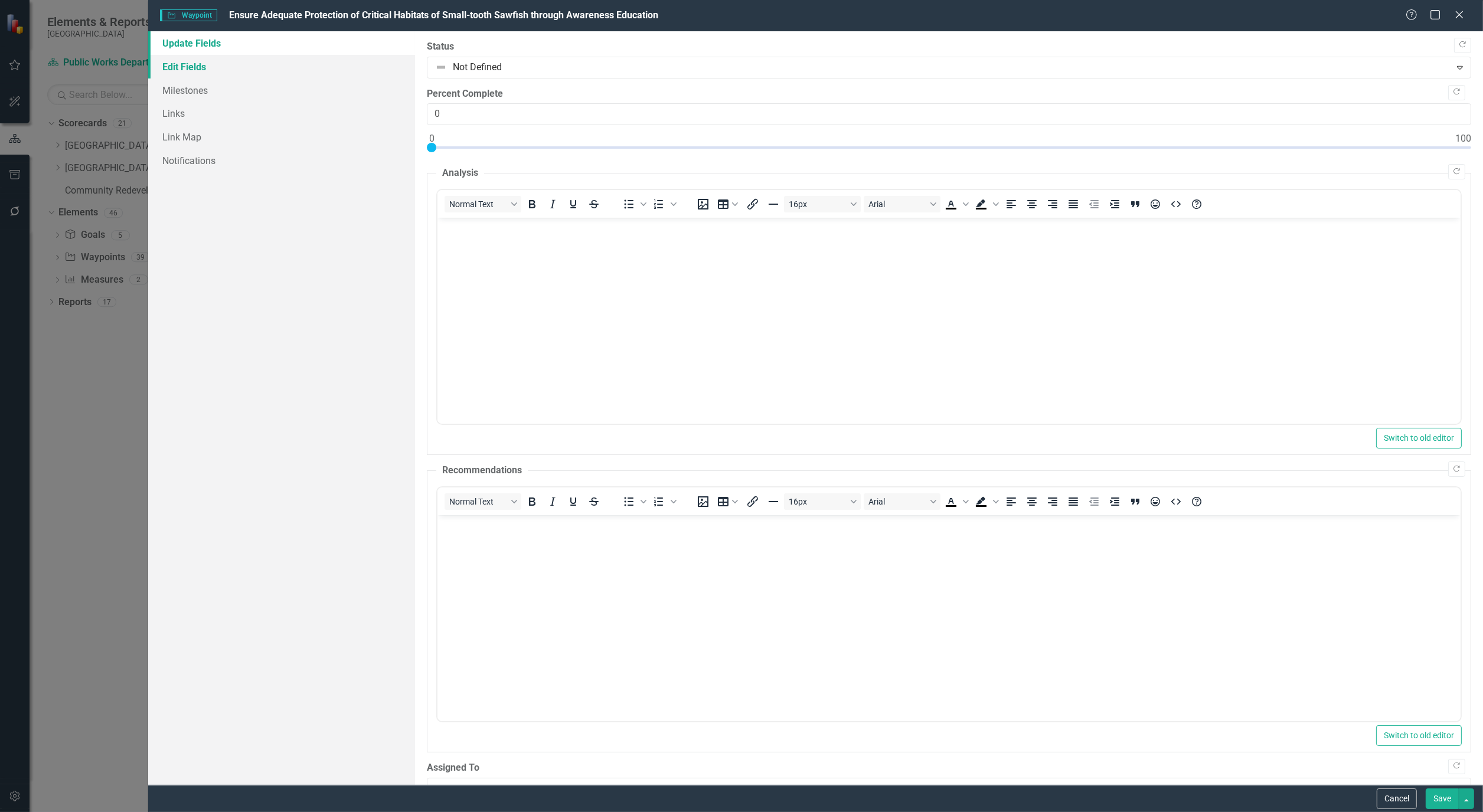
click at [191, 71] on link "Edit Fields" at bounding box center [281, 66] width 267 height 24
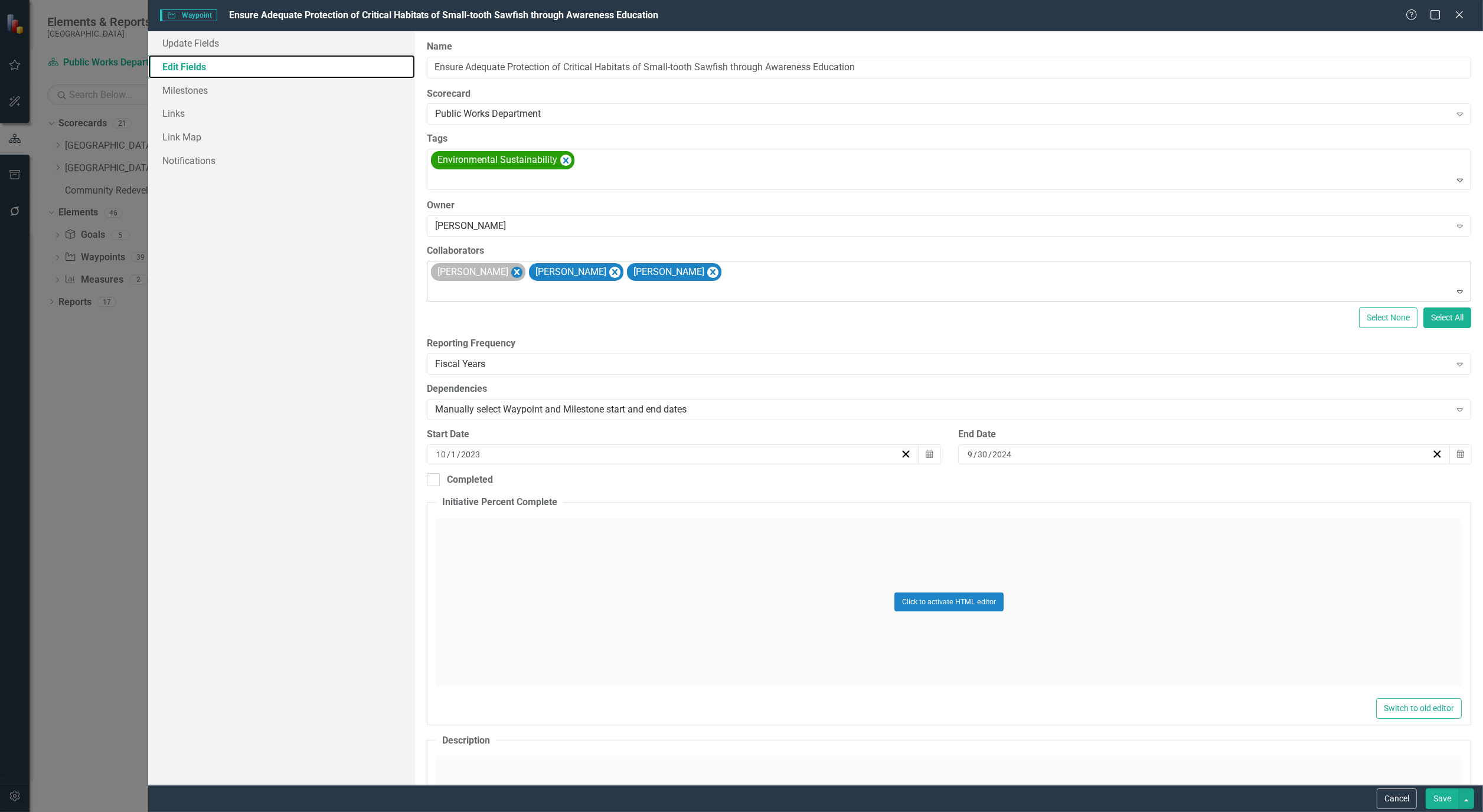
click at [523, 272] on icon "Remove Alicia Pearce Smith" at bounding box center [517, 272] width 11 height 14
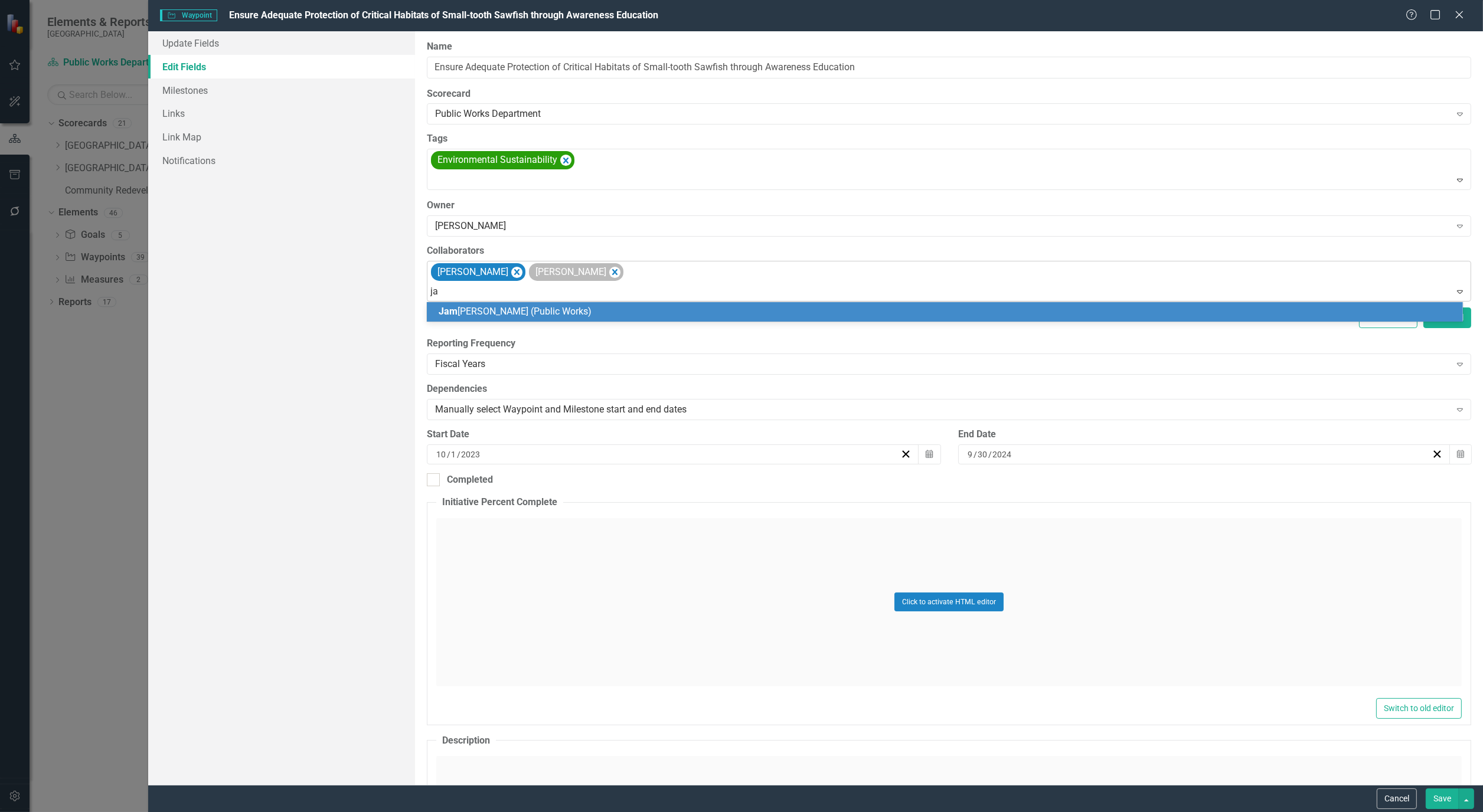
type input "jam"
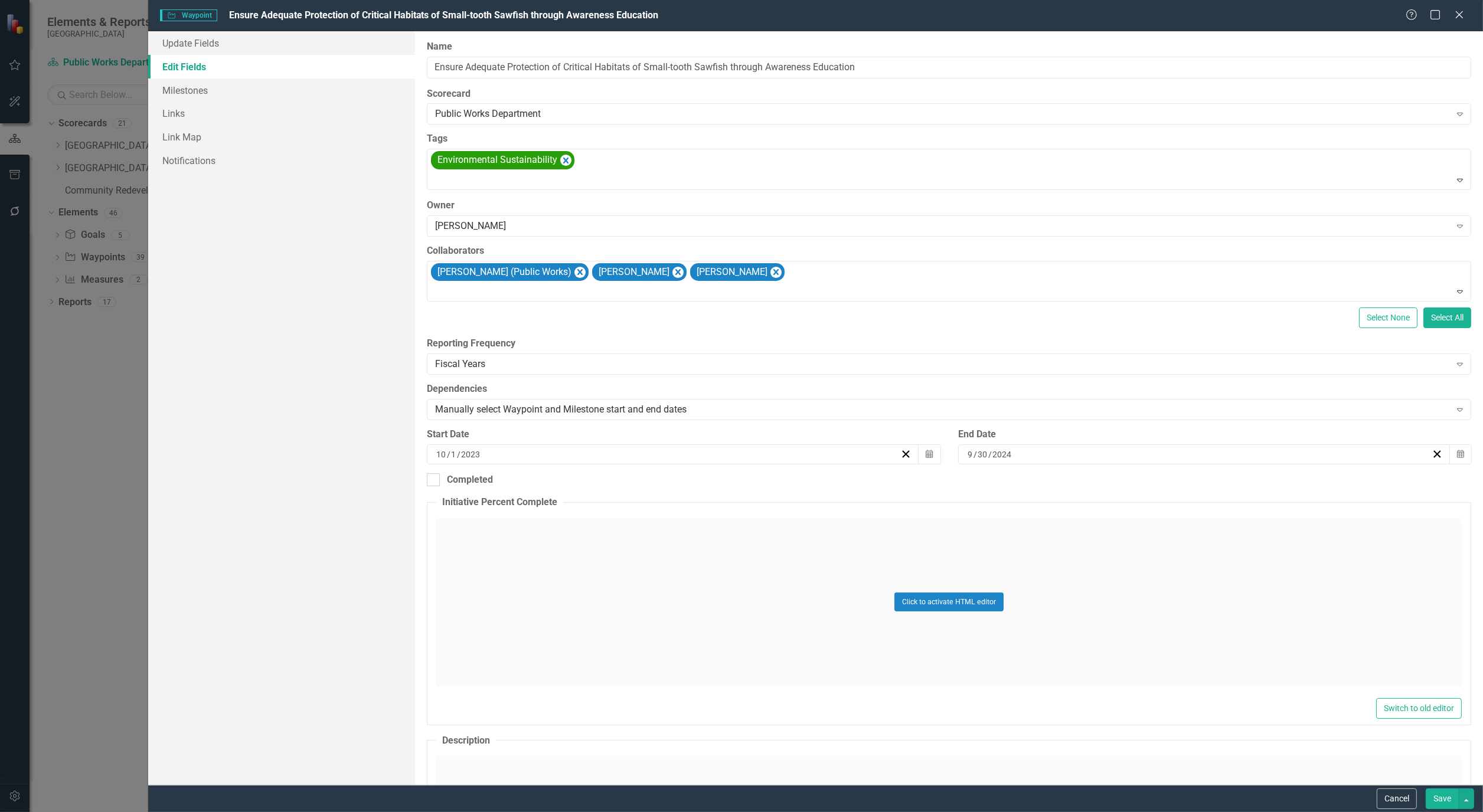
click at [1446, 798] on button "Save" at bounding box center [1443, 799] width 33 height 21
